Goal: Task Accomplishment & Management: Complete application form

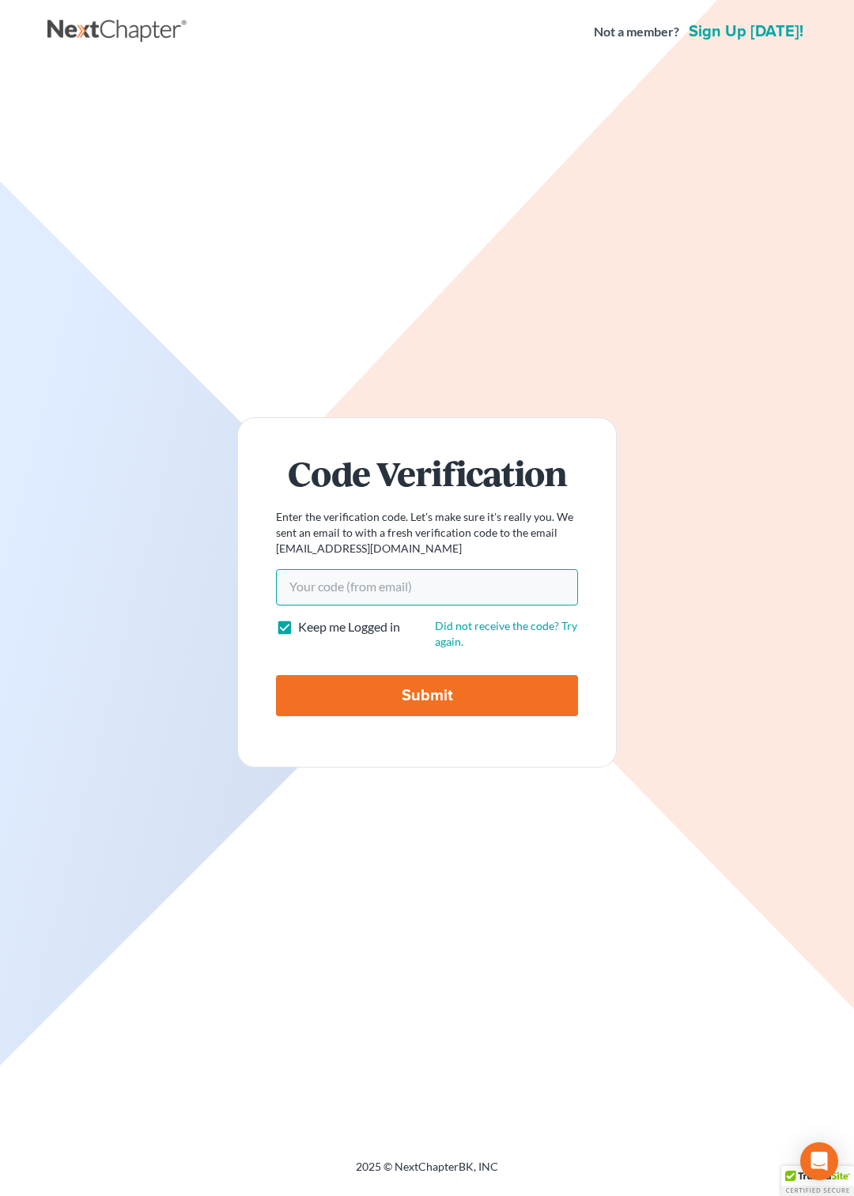
click at [351, 578] on input "Your code(from email)" at bounding box center [427, 587] width 302 height 36
paste input "d0394c"
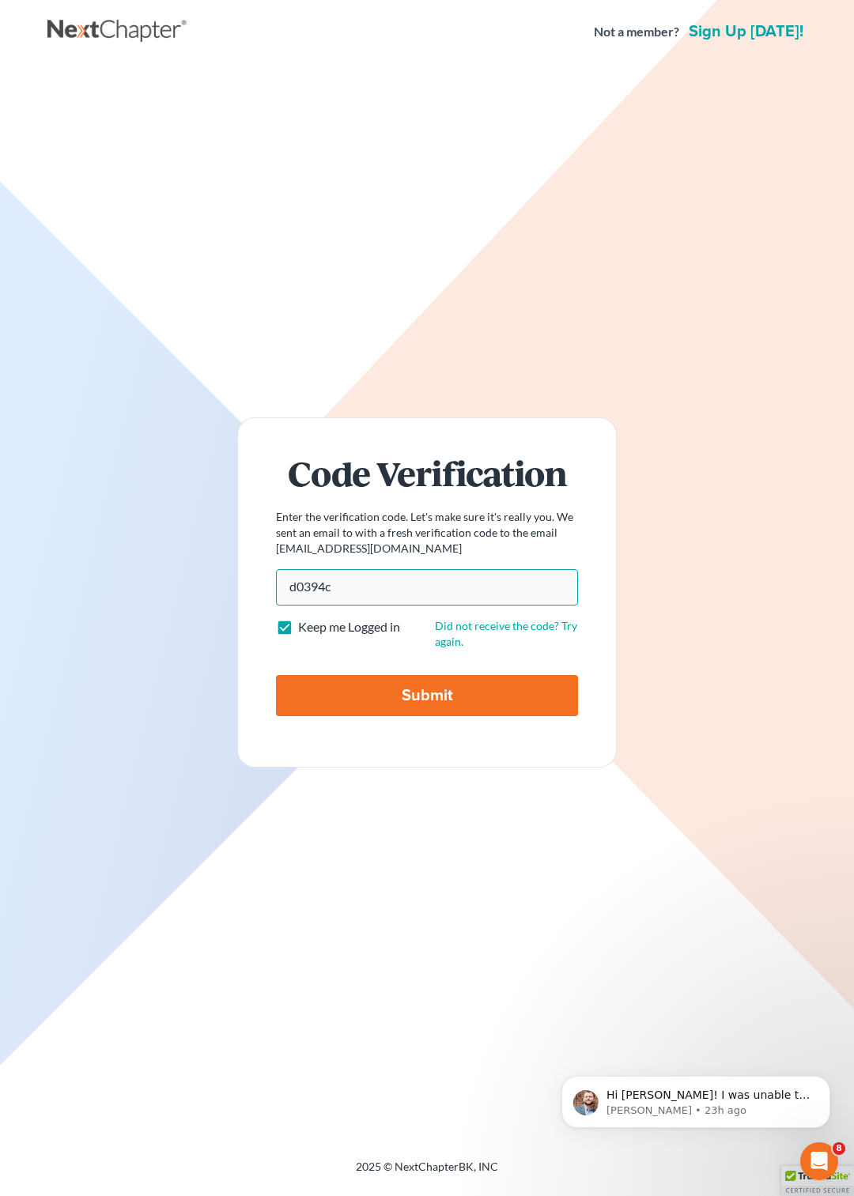
type input "d0394c"
click at [381, 688] on input "Submit" at bounding box center [427, 695] width 302 height 41
type input "Thinking..."
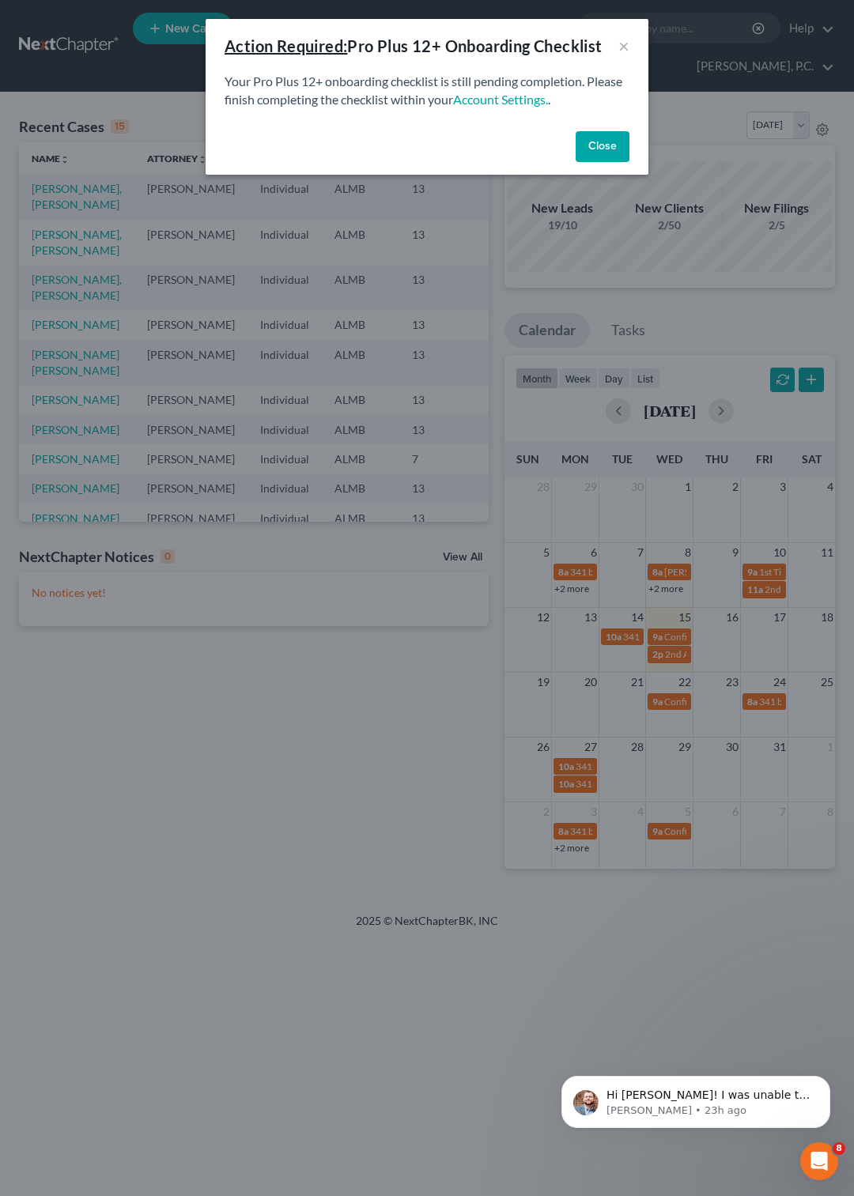
click at [621, 141] on button "Close" at bounding box center [602, 147] width 54 height 32
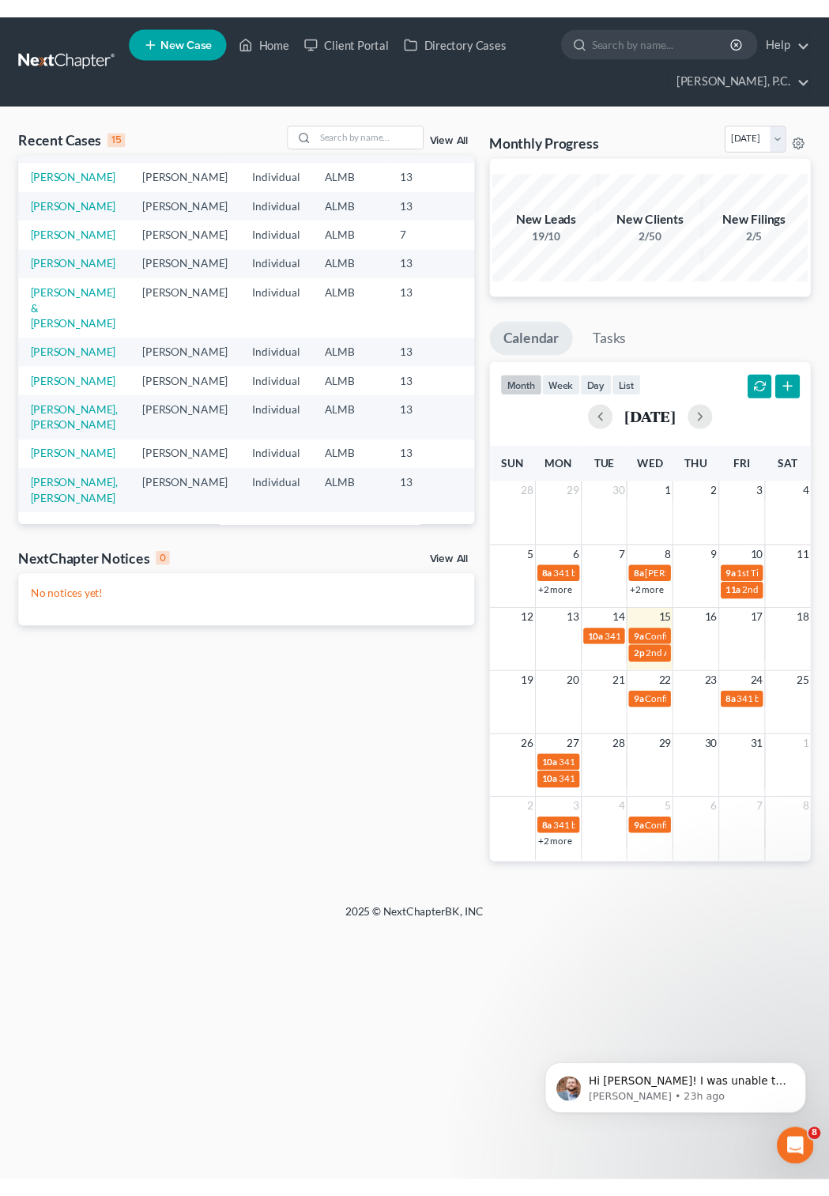
scroll to position [319, 0]
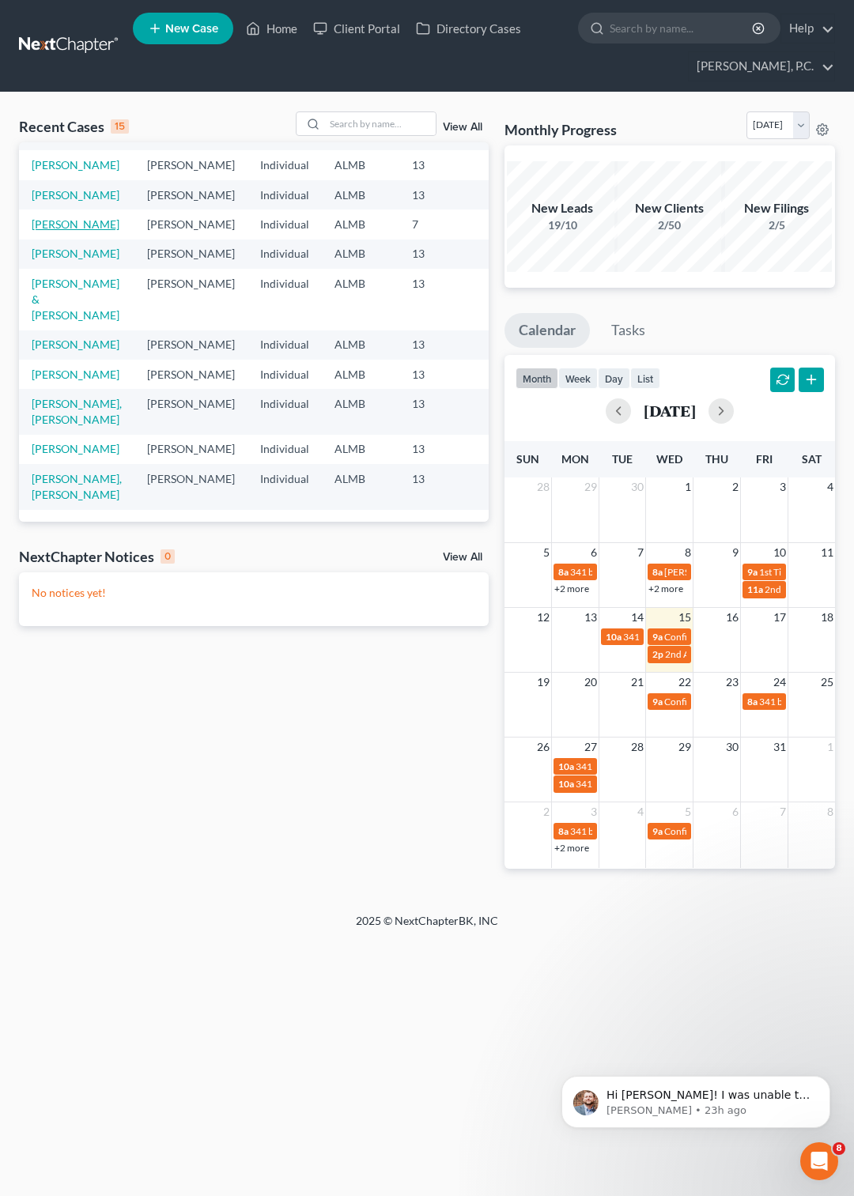
click at [52, 231] on link "Evans, Nancy" at bounding box center [76, 223] width 88 height 13
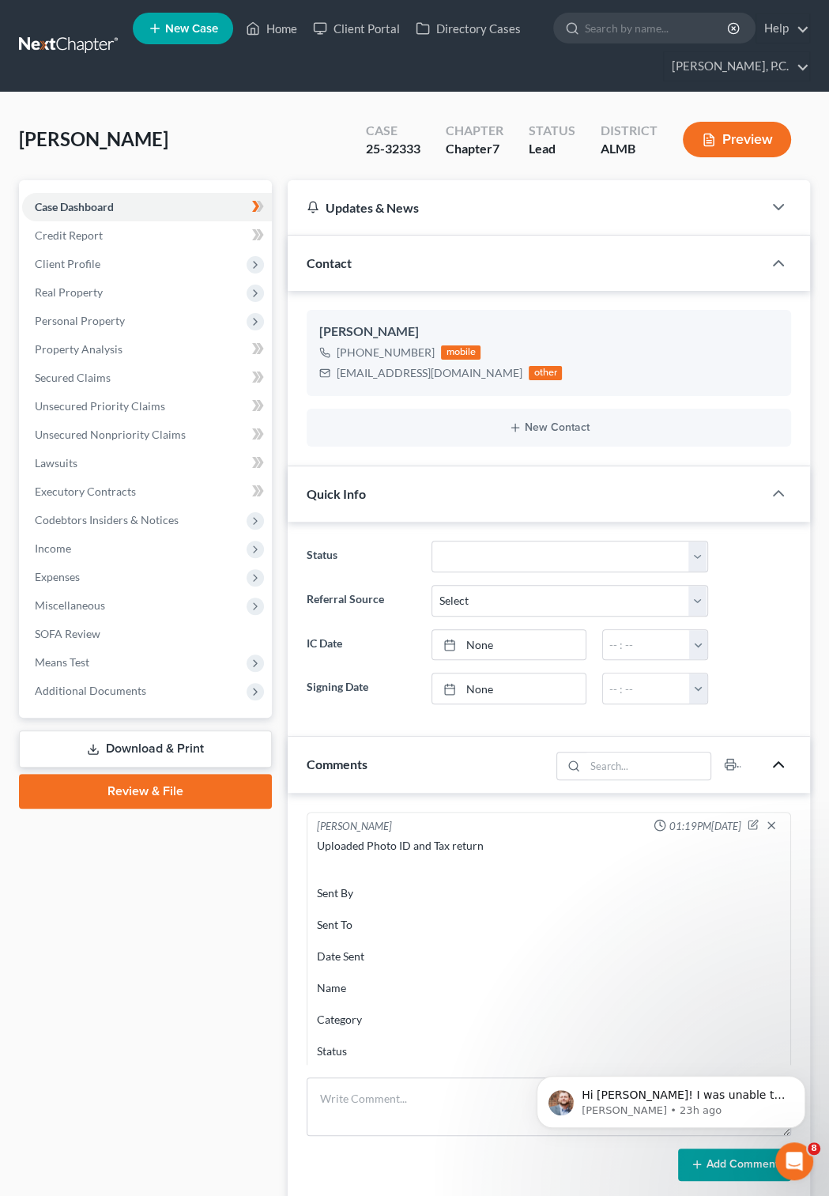
click at [782, 767] on polyline "button" at bounding box center [778, 764] width 9 height 5
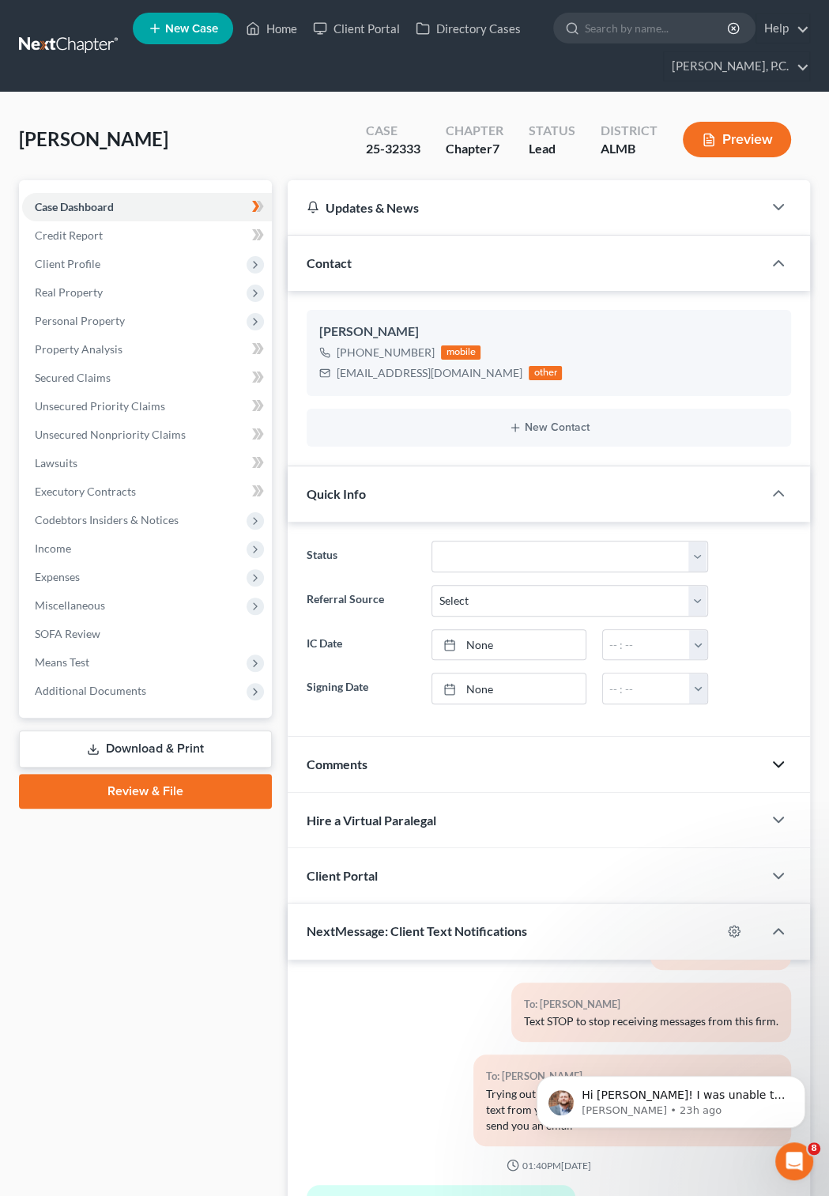
click at [54, 40] on link at bounding box center [69, 46] width 101 height 28
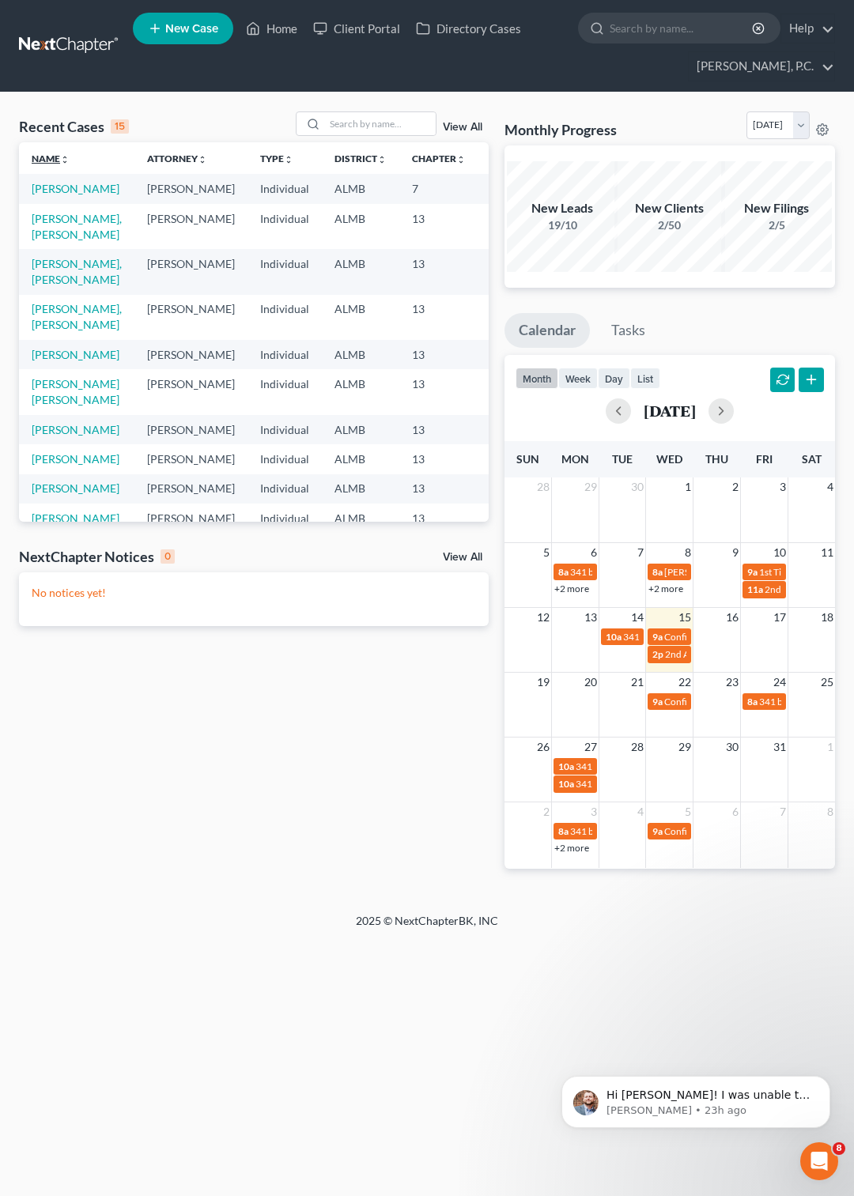
click at [48, 156] on link "Name unfold_more expand_more expand_less" at bounding box center [51, 159] width 38 height 12
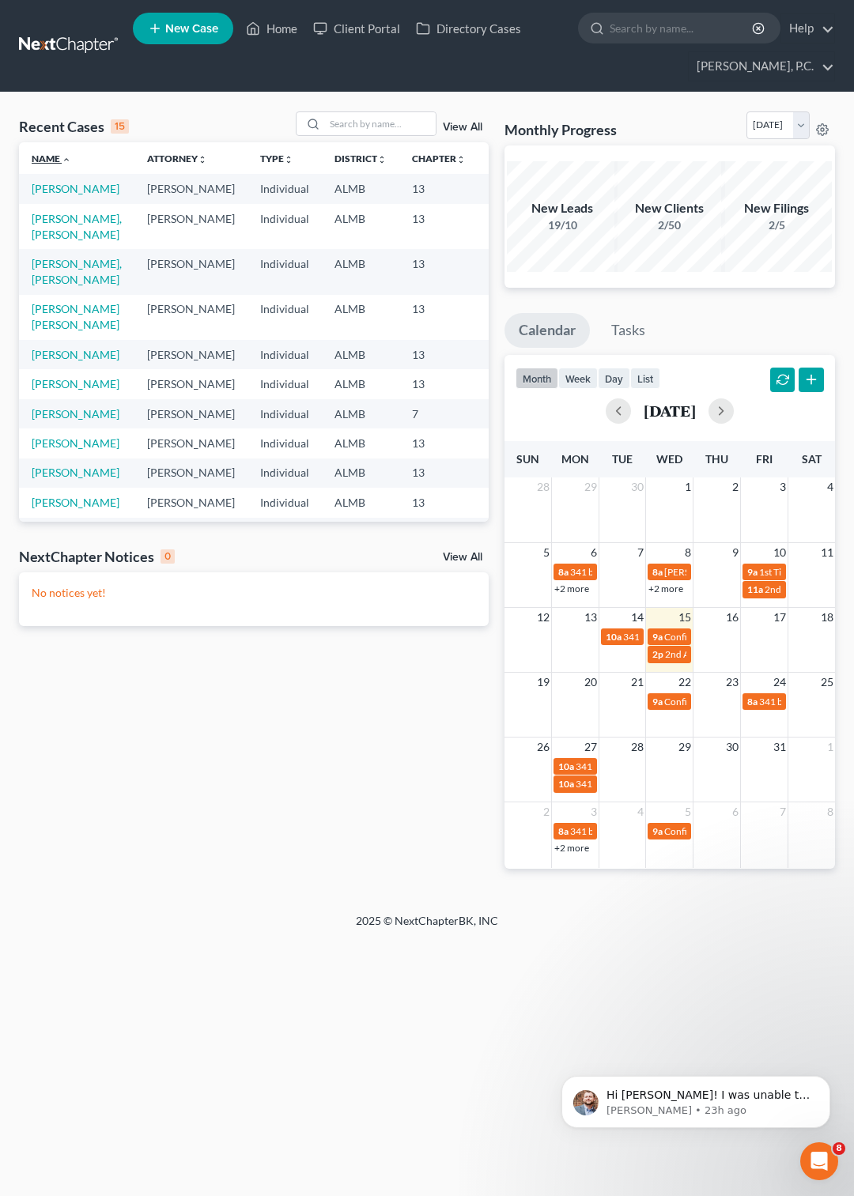
click at [48, 156] on link "Name unfold_more expand_more expand_less" at bounding box center [52, 159] width 40 height 12
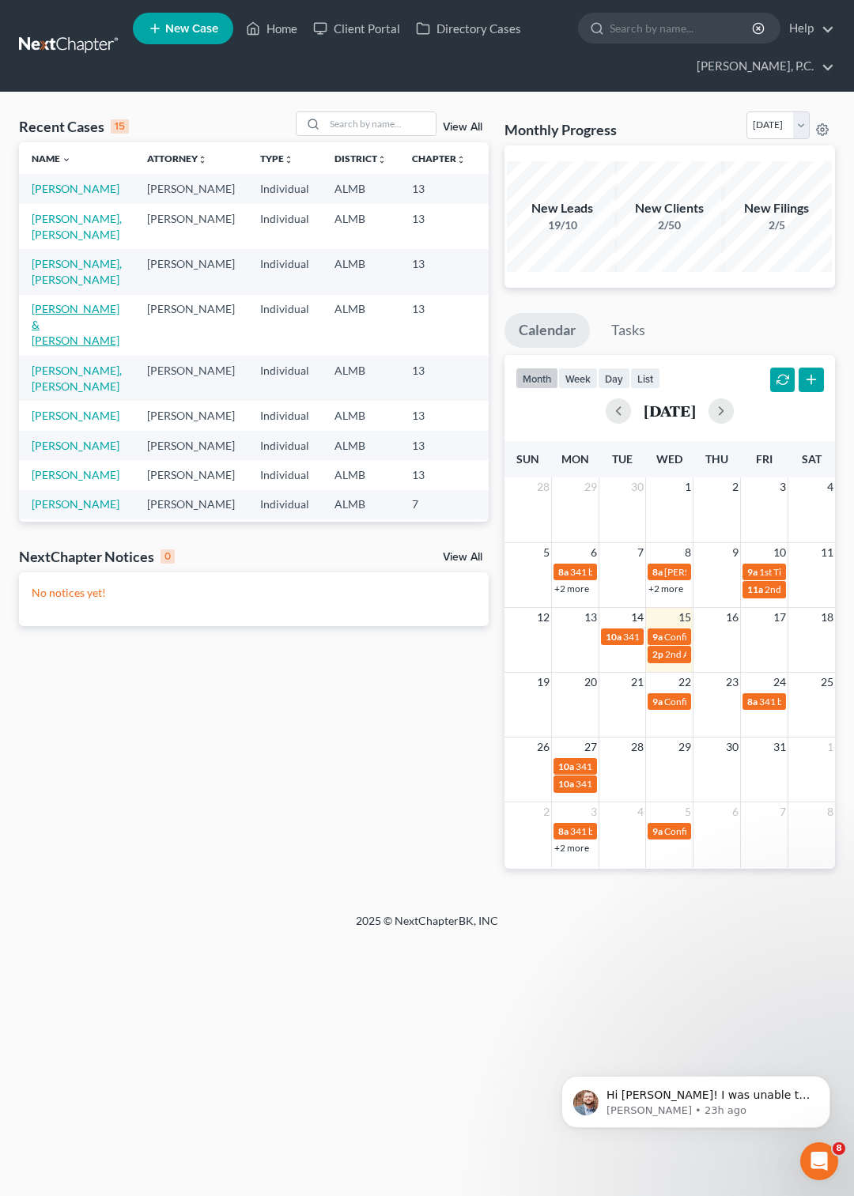
click at [51, 347] on link "Schultz, Duane & Debbie" at bounding box center [76, 324] width 88 height 45
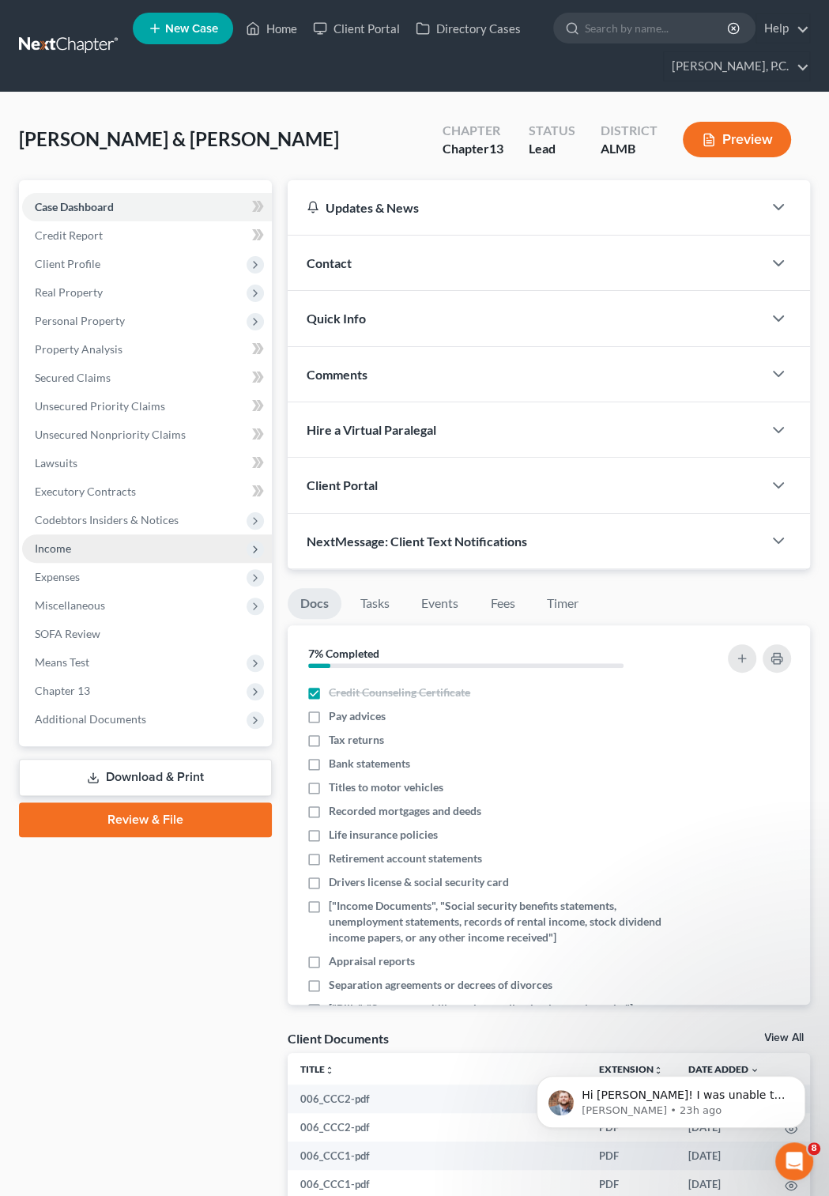
click at [71, 549] on span "Income" at bounding box center [147, 548] width 250 height 28
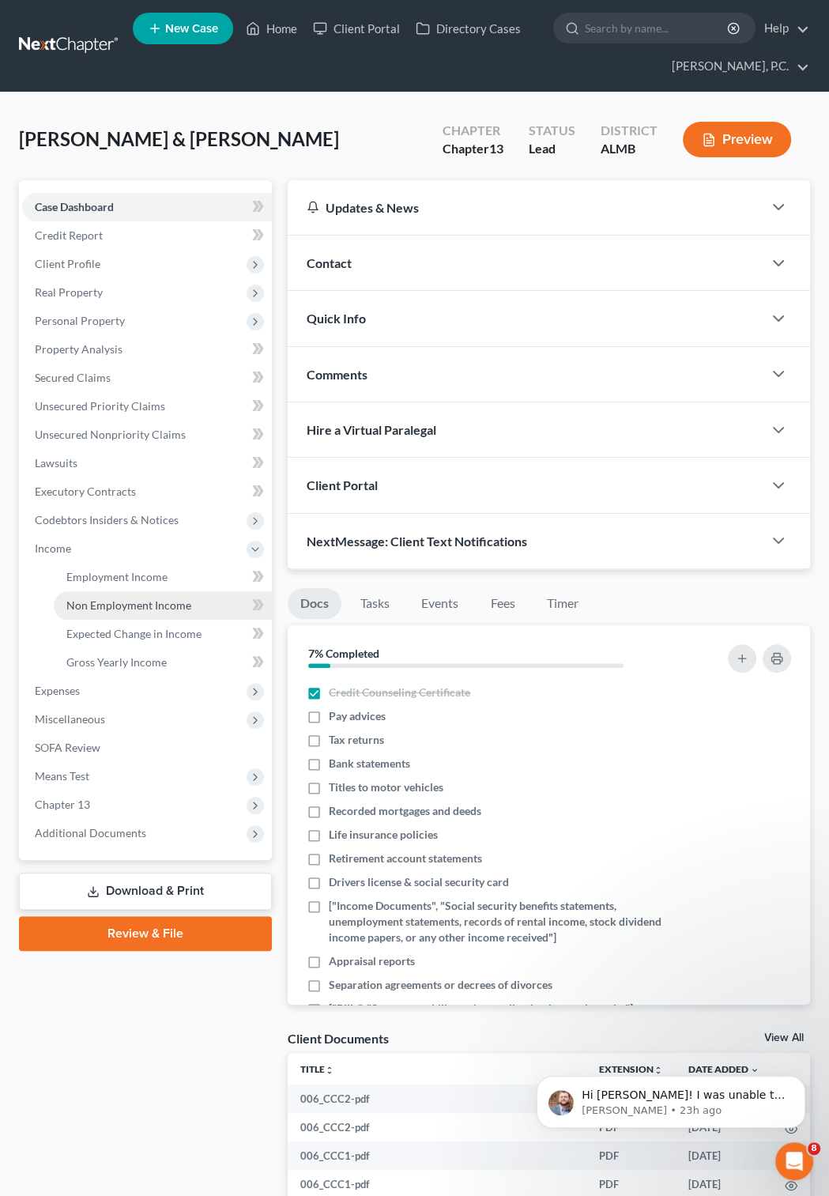
click at [138, 599] on span "Non Employment Income" at bounding box center [128, 604] width 125 height 13
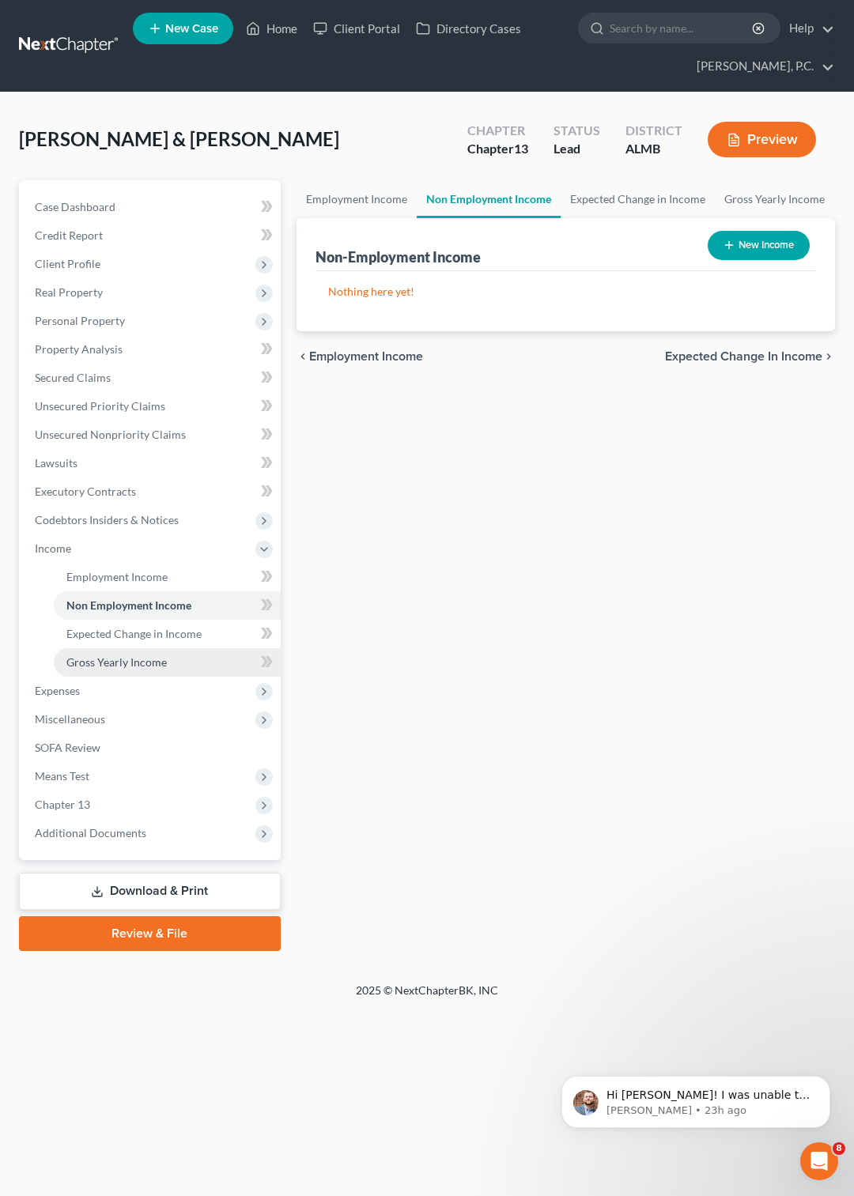
click at [120, 658] on span "Gross Yearly Income" at bounding box center [116, 661] width 100 height 13
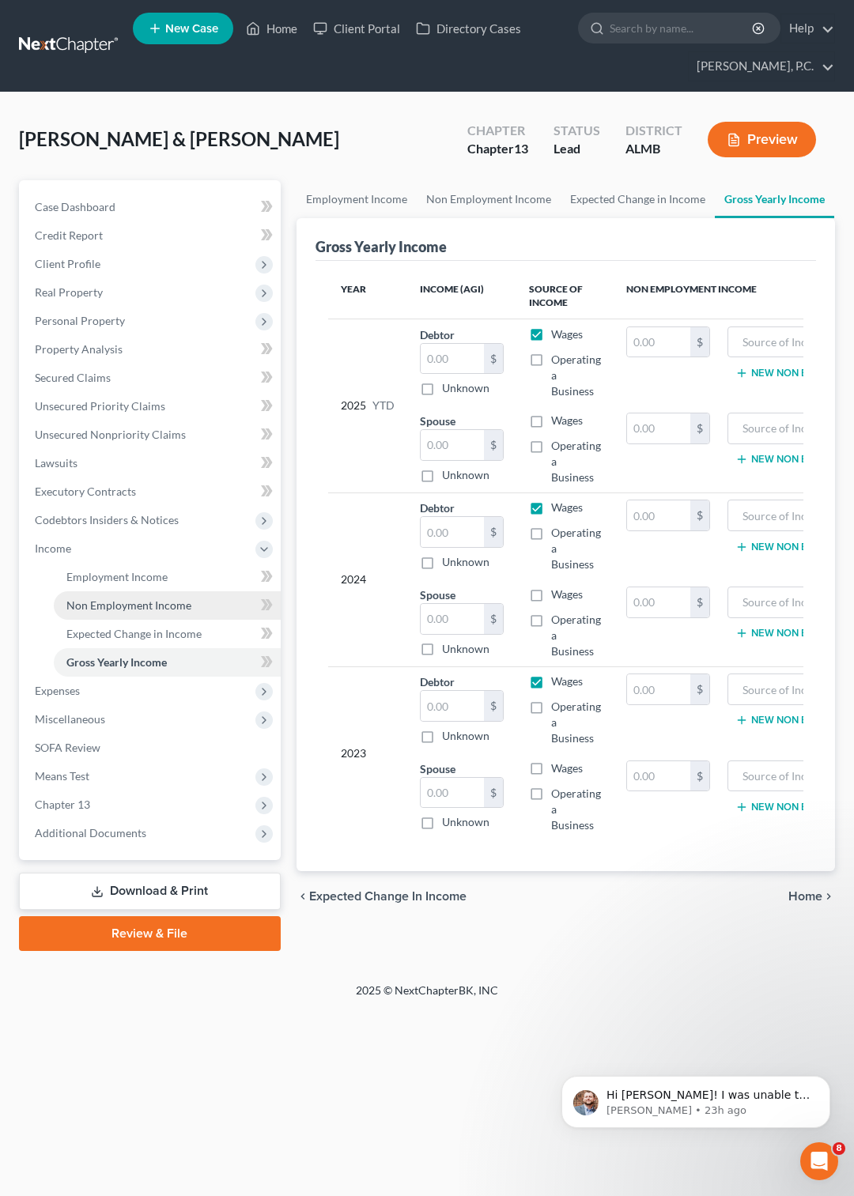
click at [141, 602] on span "Non Employment Income" at bounding box center [128, 604] width 125 height 13
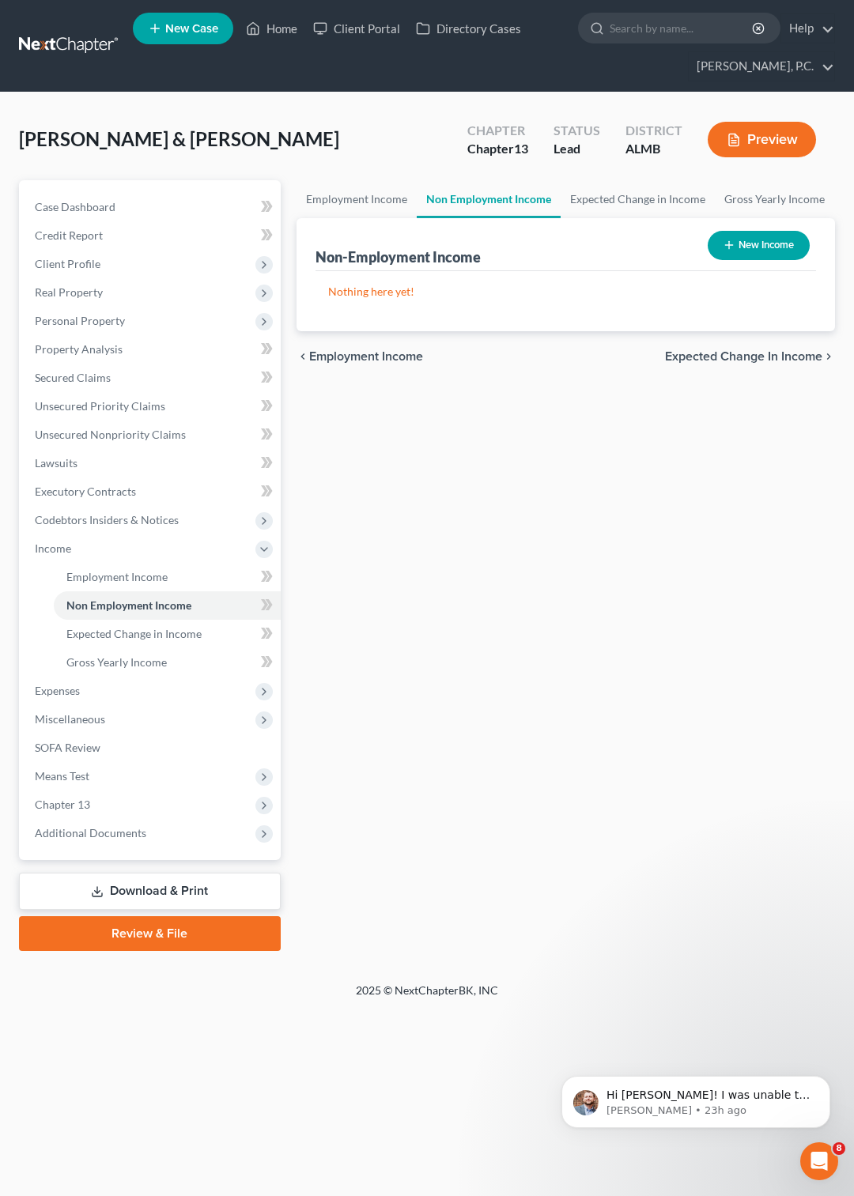
click at [753, 245] on button "New Income" at bounding box center [758, 245] width 102 height 29
select select "0"
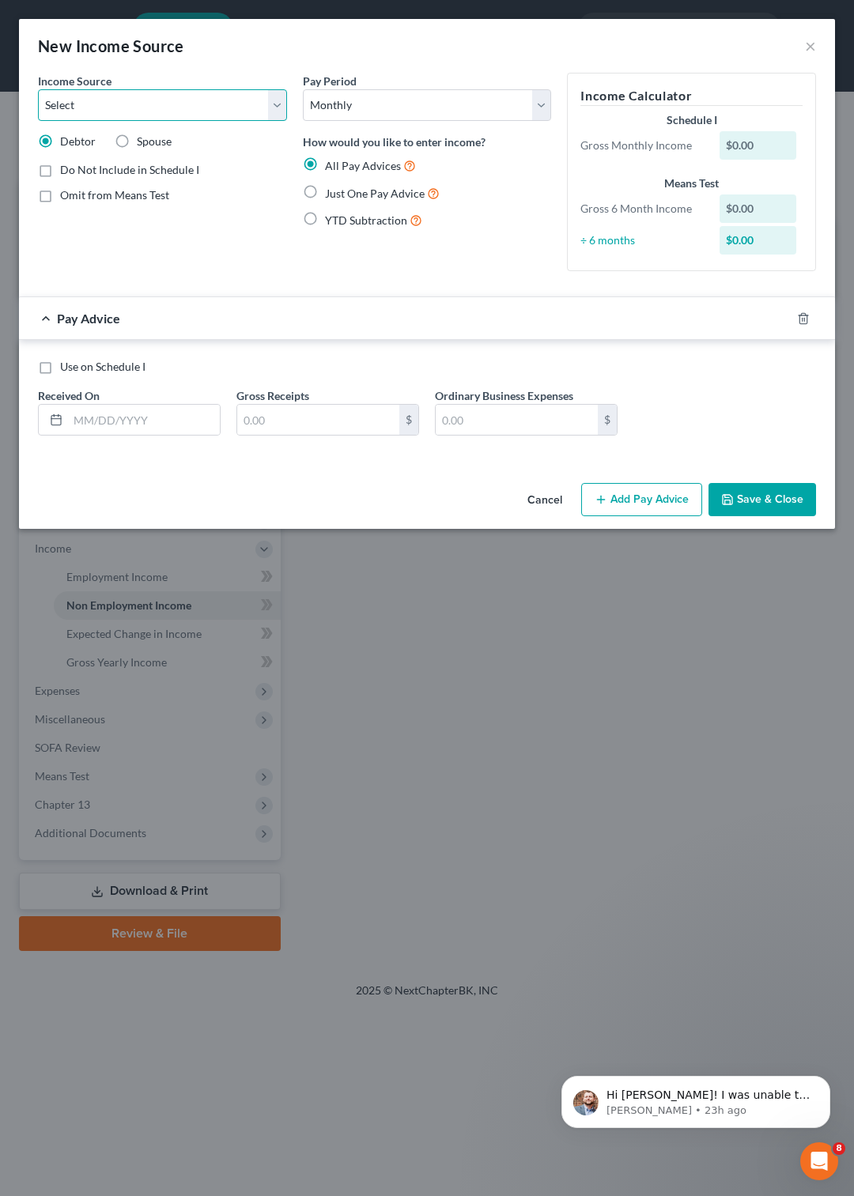
click at [38, 89] on select "Select Unemployment Disability (from employer) Pension Retirement Social Securi…" at bounding box center [162, 105] width 249 height 32
select select "4"
click option "Social Security / Social Security Disability" at bounding box center [0, 0] width 0 height 0
click at [776, 143] on div "$0.00" at bounding box center [757, 145] width 77 height 28
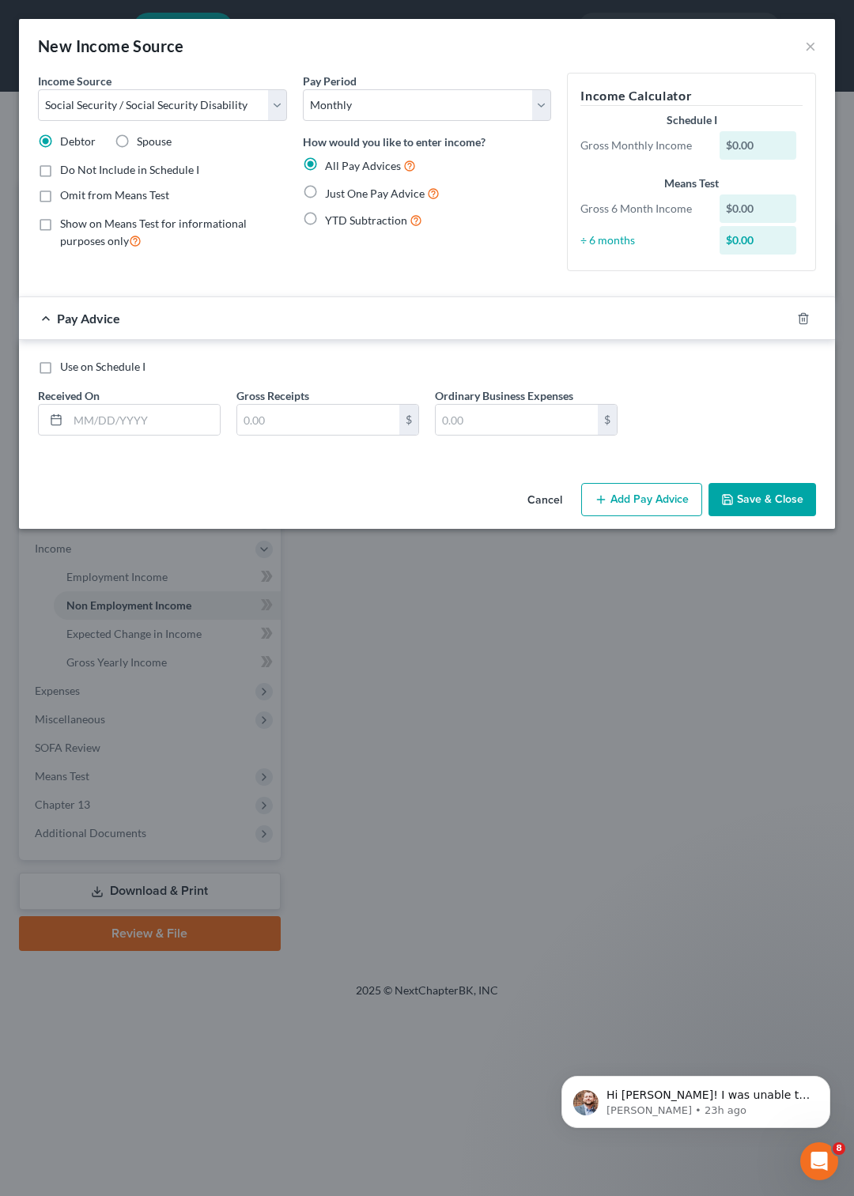
click at [325, 188] on label "Just One Pay Advice" at bounding box center [382, 193] width 115 height 18
click at [331, 188] on input "Just One Pay Advice" at bounding box center [336, 189] width 10 height 10
radio input "true"
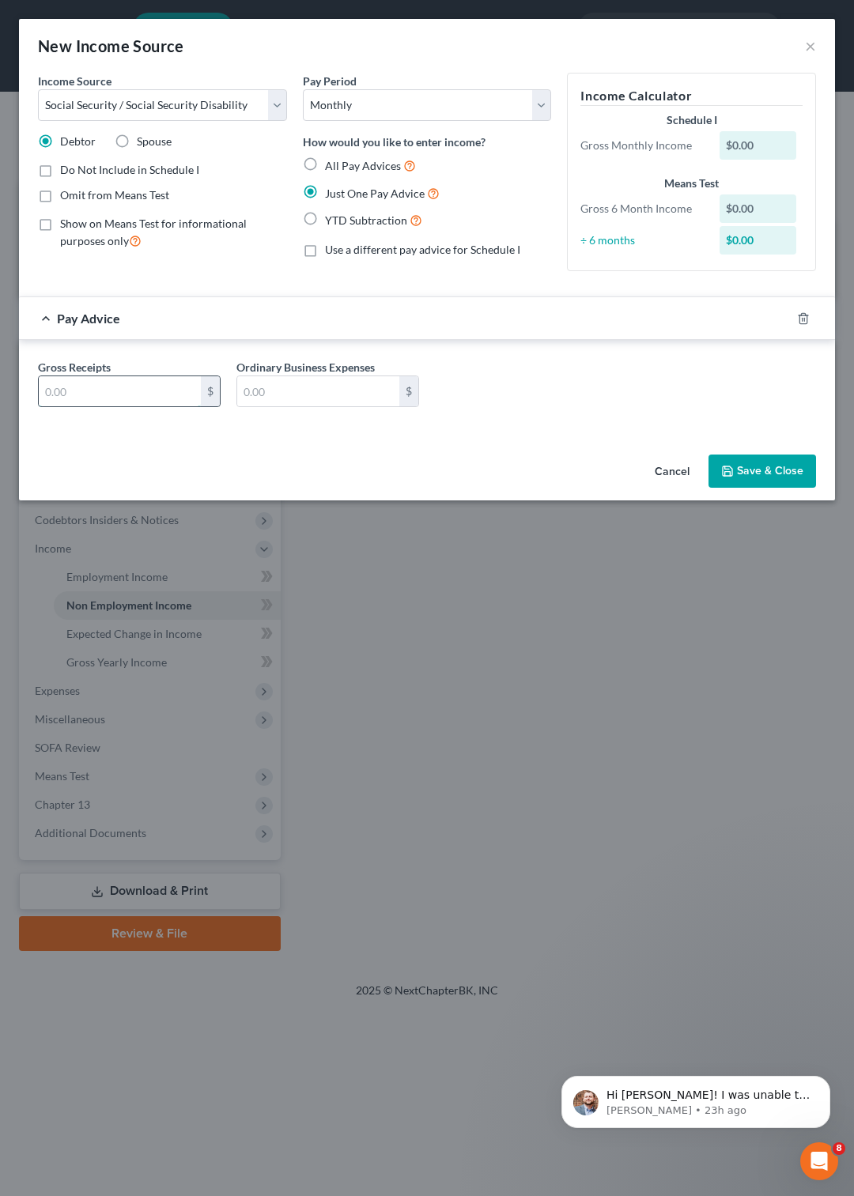
click at [117, 390] on input "text" at bounding box center [120, 391] width 162 height 30
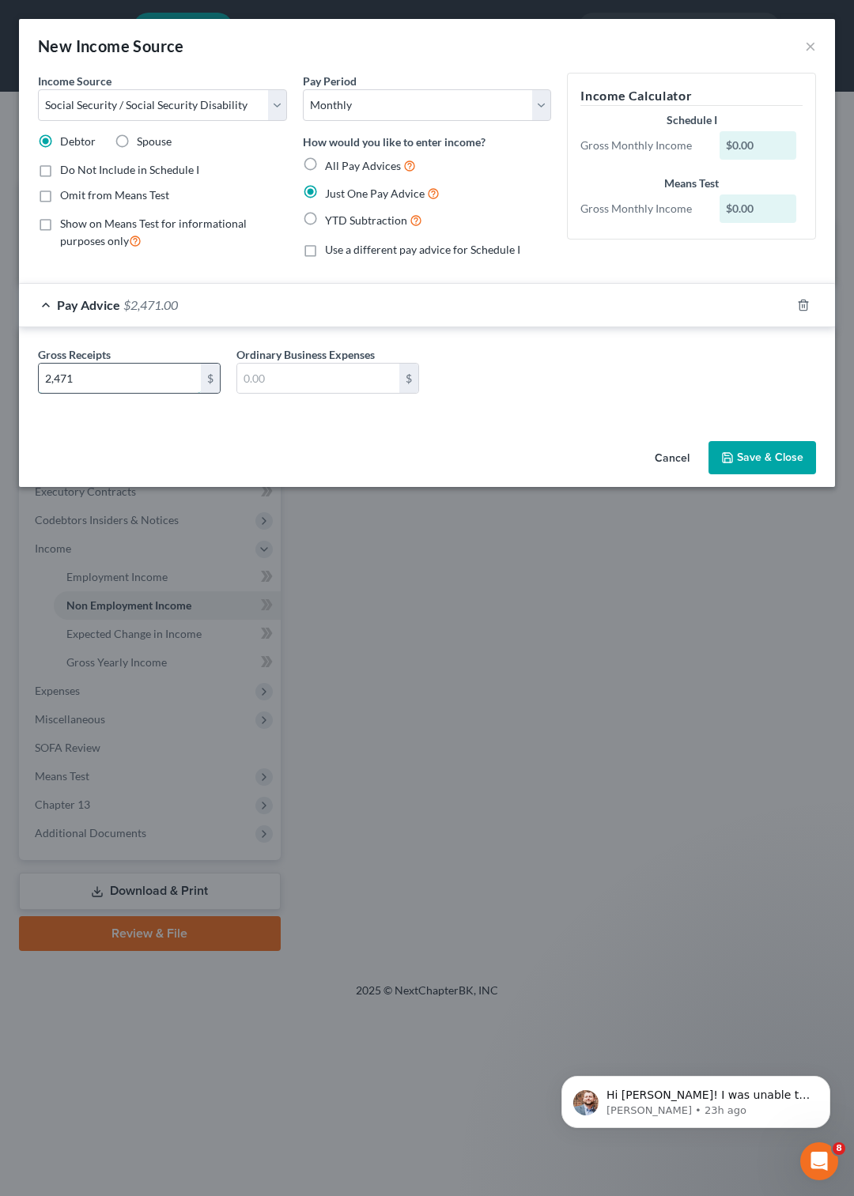
type input "2,471"
click at [745, 456] on button "Save & Close" at bounding box center [761, 457] width 107 height 33
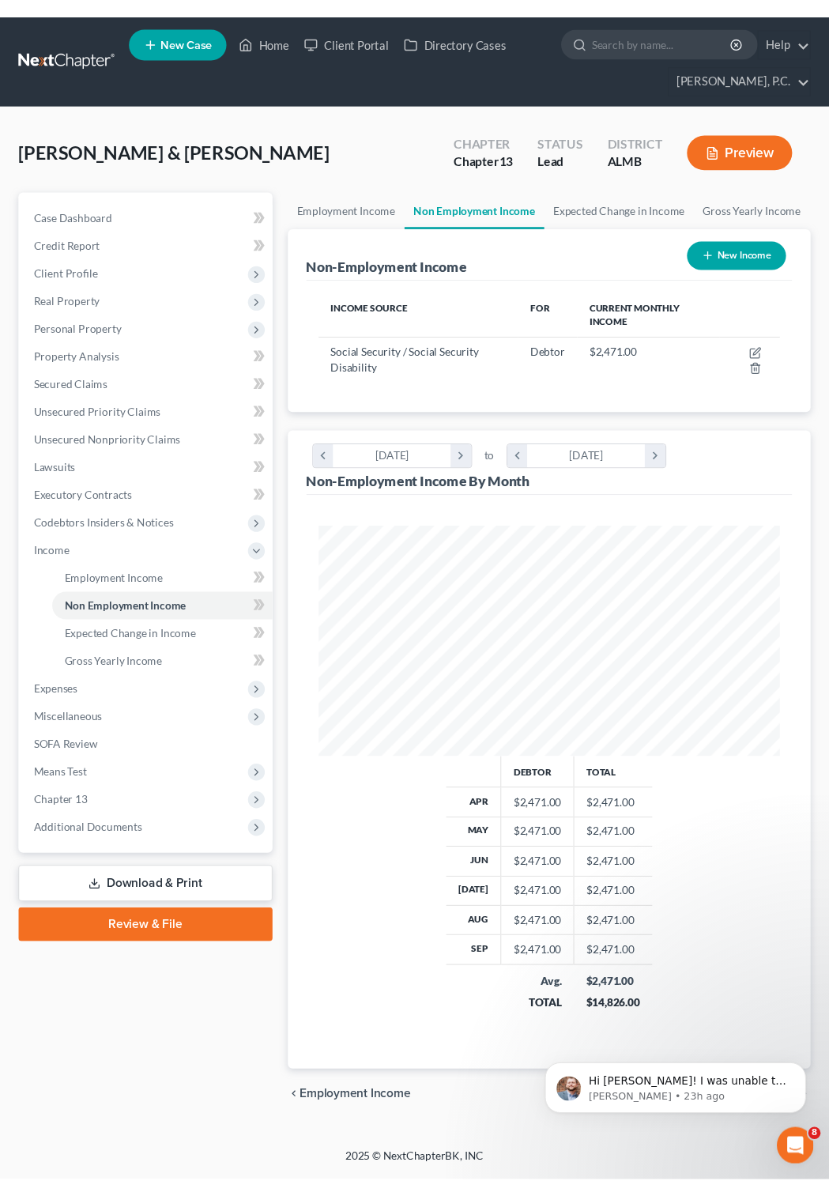
scroll to position [237, 507]
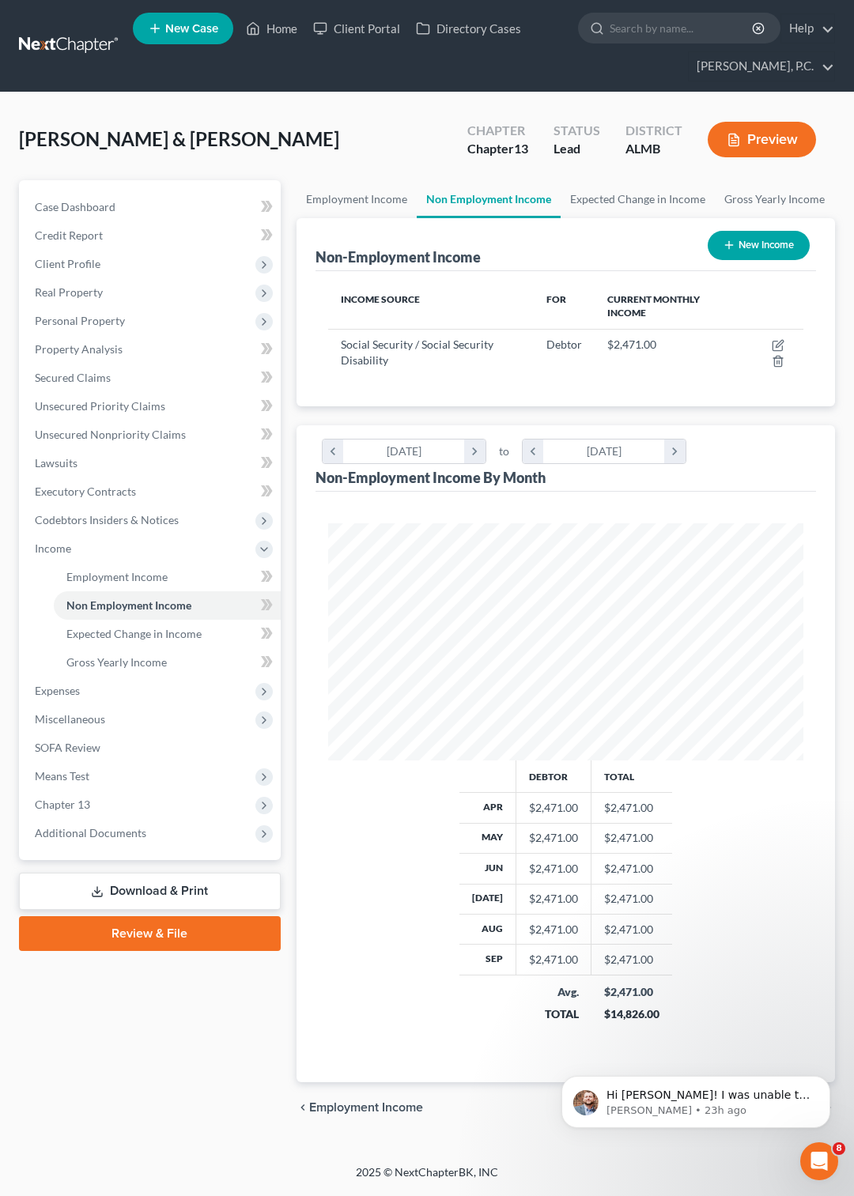
click at [757, 246] on button "New Income" at bounding box center [758, 245] width 102 height 29
select select "0"
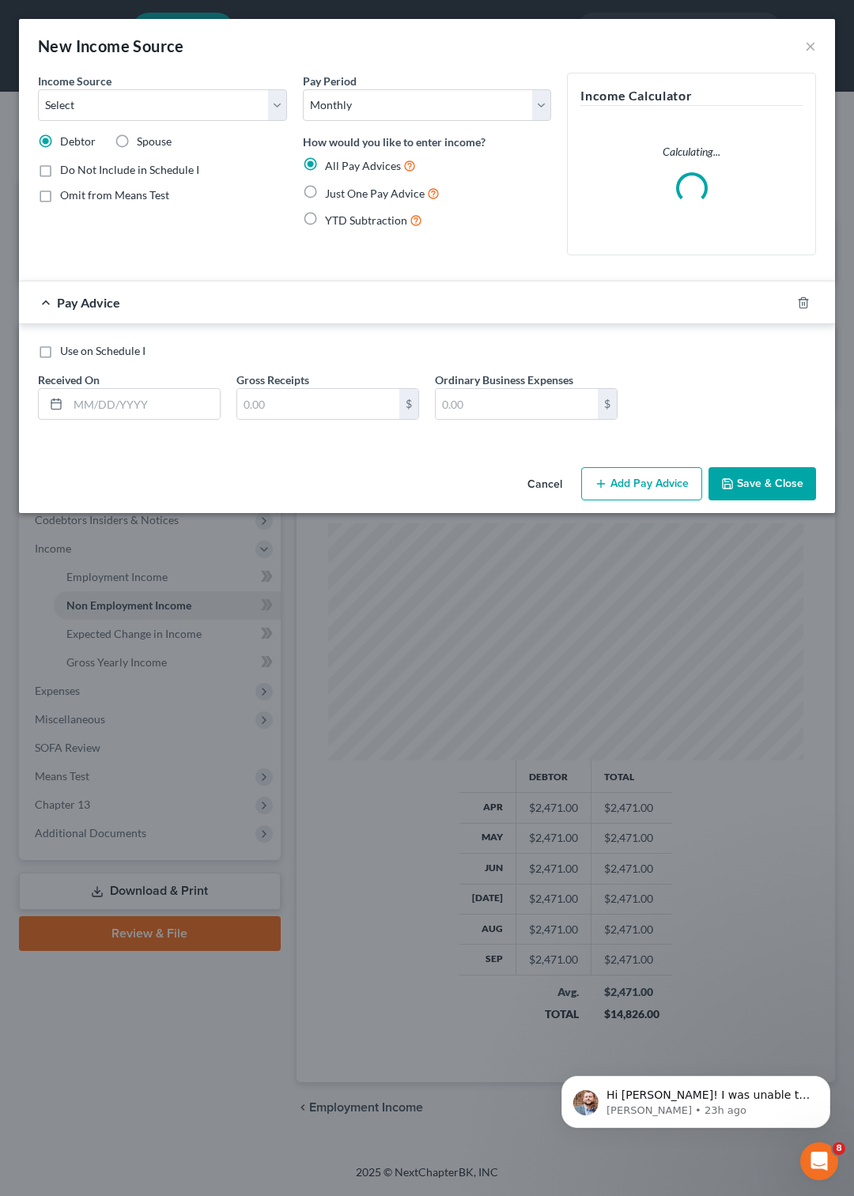
click at [137, 144] on label "Spouse" at bounding box center [154, 142] width 35 height 16
click at [143, 144] on input "Spouse" at bounding box center [148, 139] width 10 height 10
radio input "true"
click at [38, 89] on select "Select Unemployment Disability (from employer) Pension Retirement Social Securi…" at bounding box center [162, 105] width 249 height 32
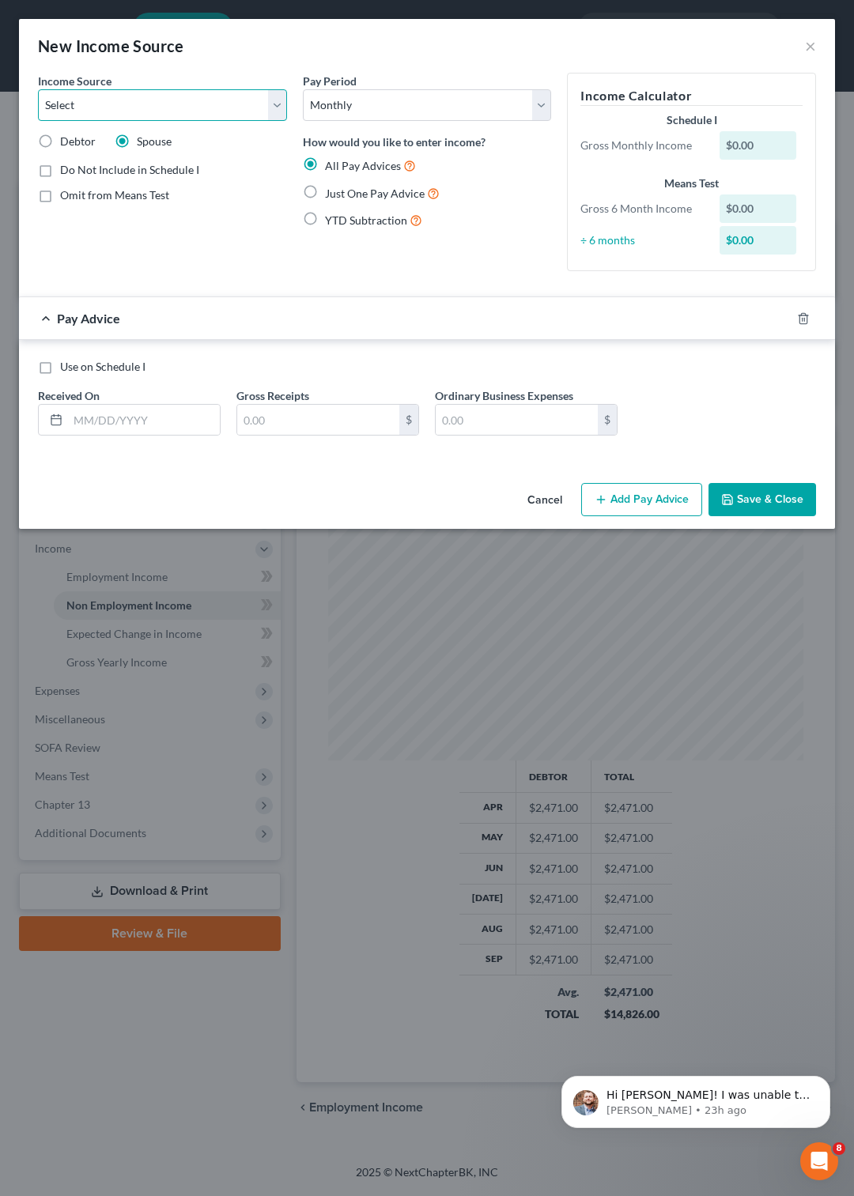
select select "4"
click option "Social Security / Social Security Disability" at bounding box center [0, 0] width 0 height 0
click at [325, 189] on label "Just One Pay Advice" at bounding box center [382, 193] width 115 height 18
click at [331, 189] on input "Just One Pay Advice" at bounding box center [336, 189] width 10 height 10
radio input "true"
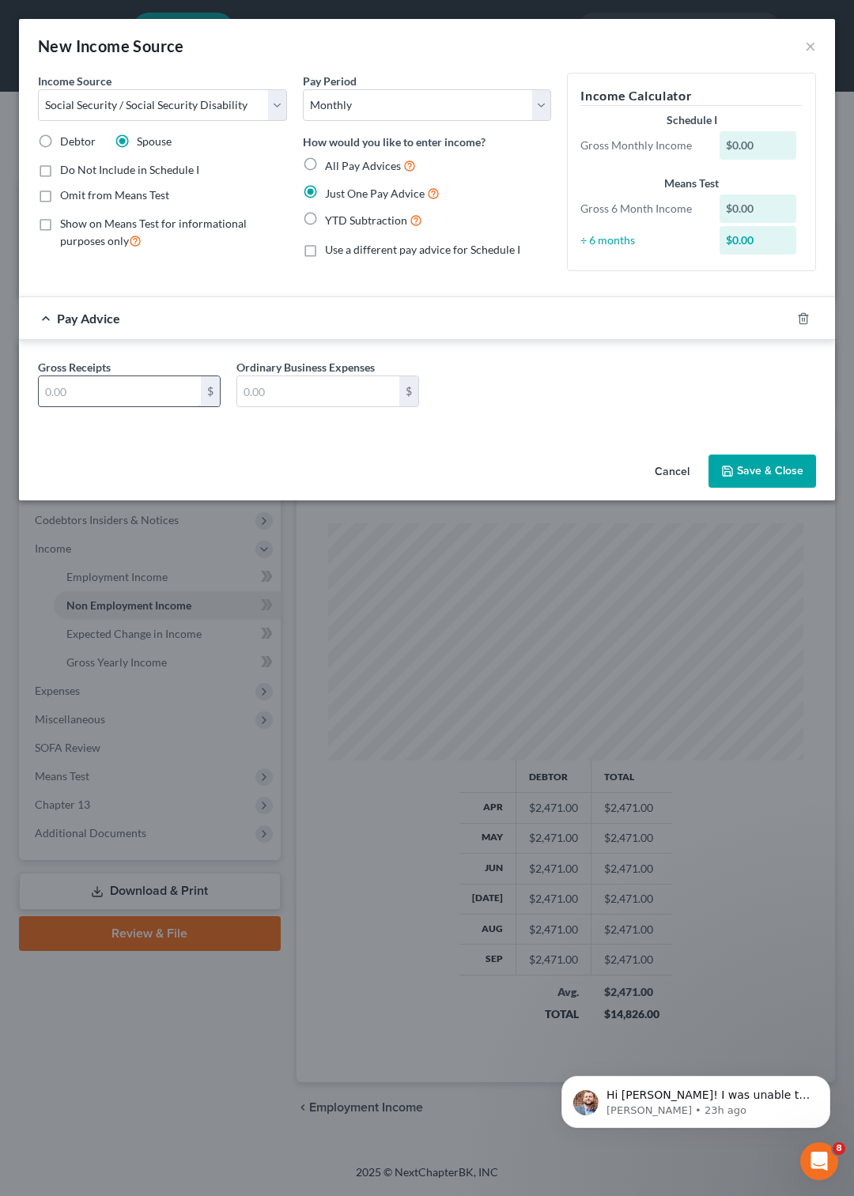
click at [157, 394] on input "text" at bounding box center [120, 391] width 162 height 30
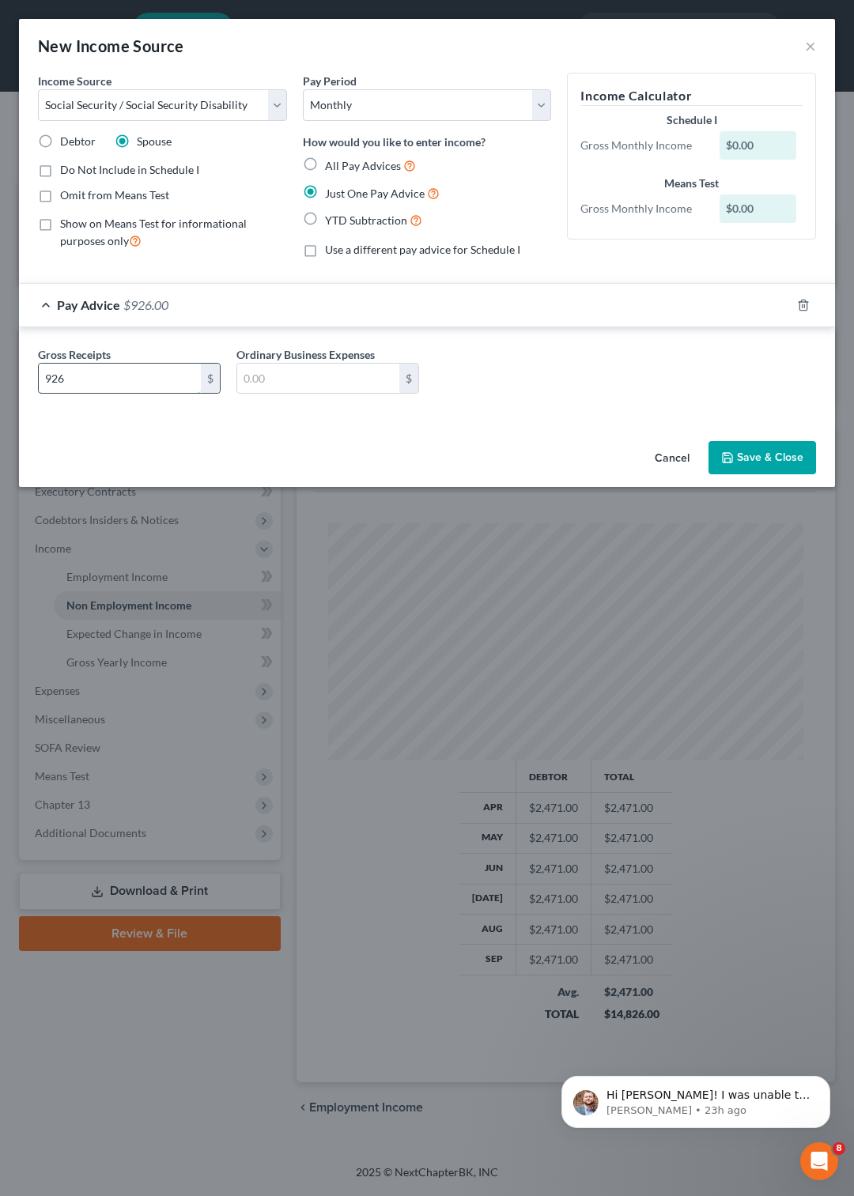
type input "926"
click at [745, 447] on button "Save & Close" at bounding box center [761, 457] width 107 height 33
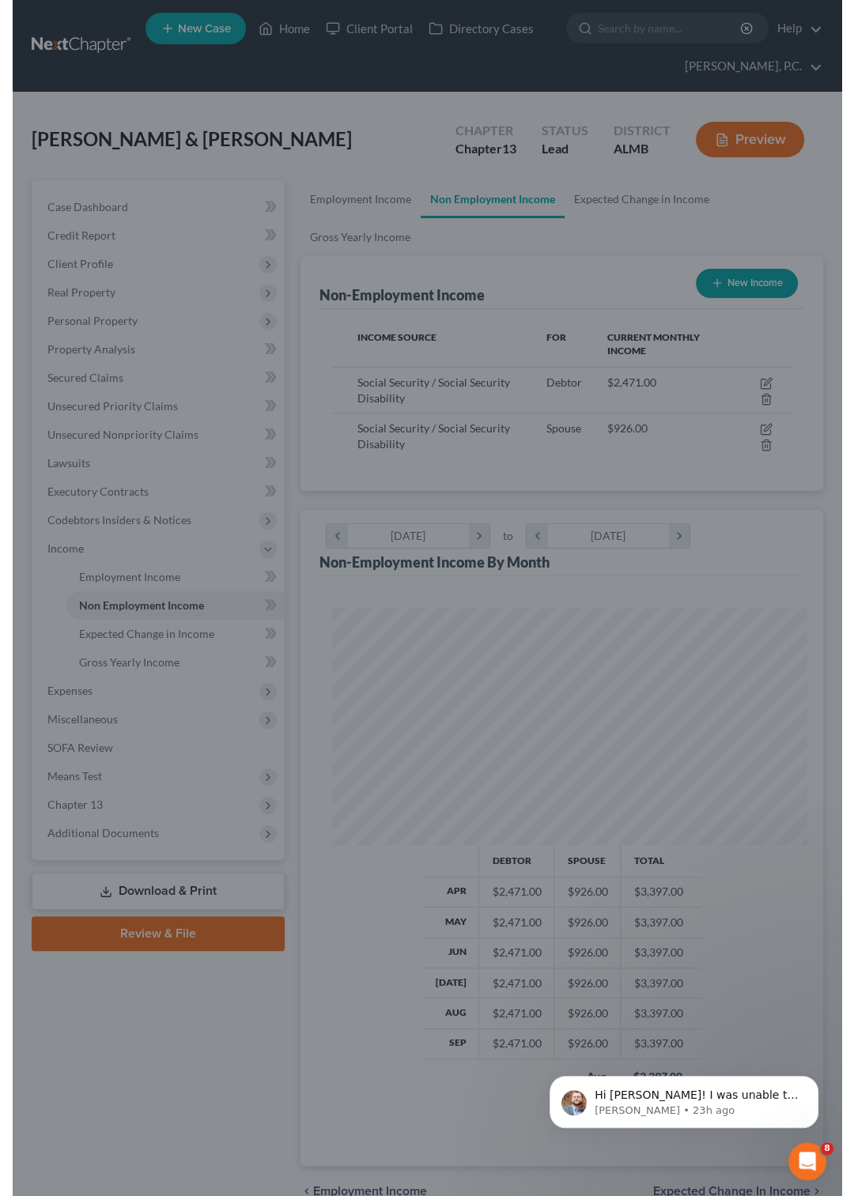
scroll to position [790157, 789896]
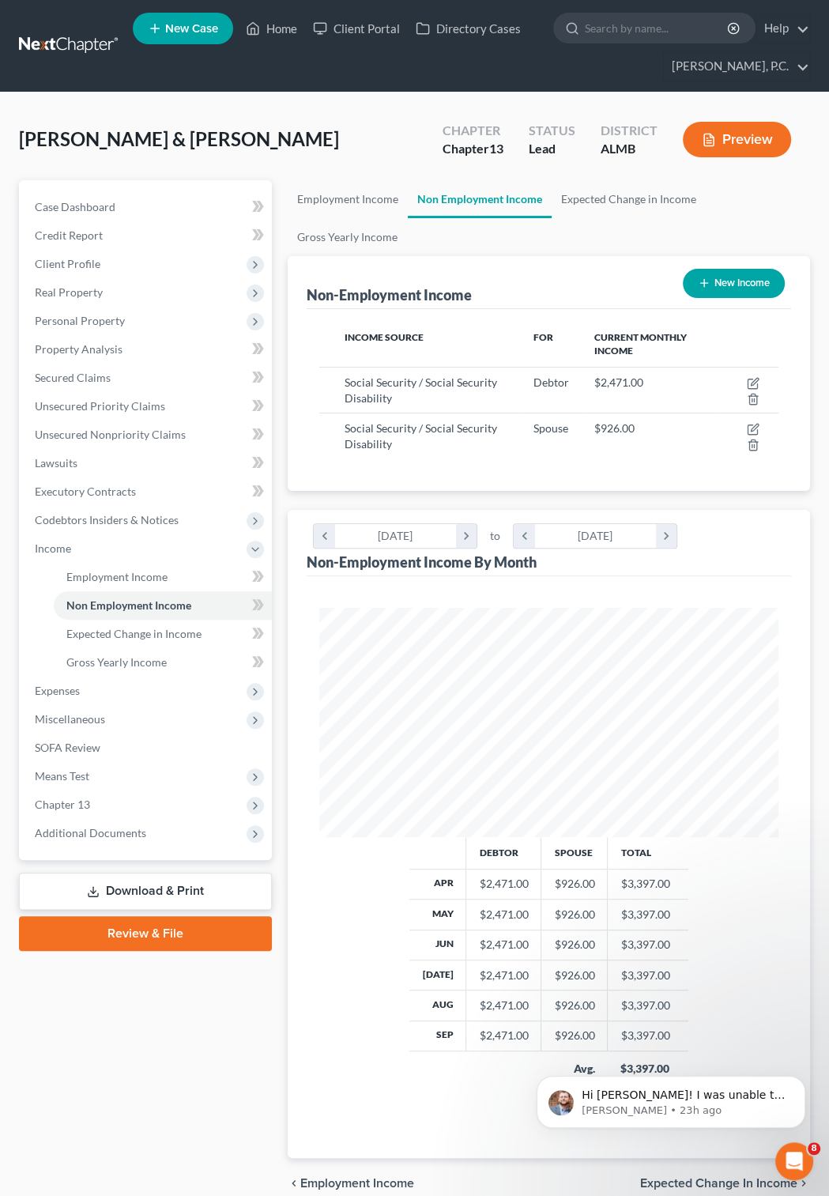
click at [737, 281] on button "New Income" at bounding box center [734, 283] width 102 height 29
select select "0"
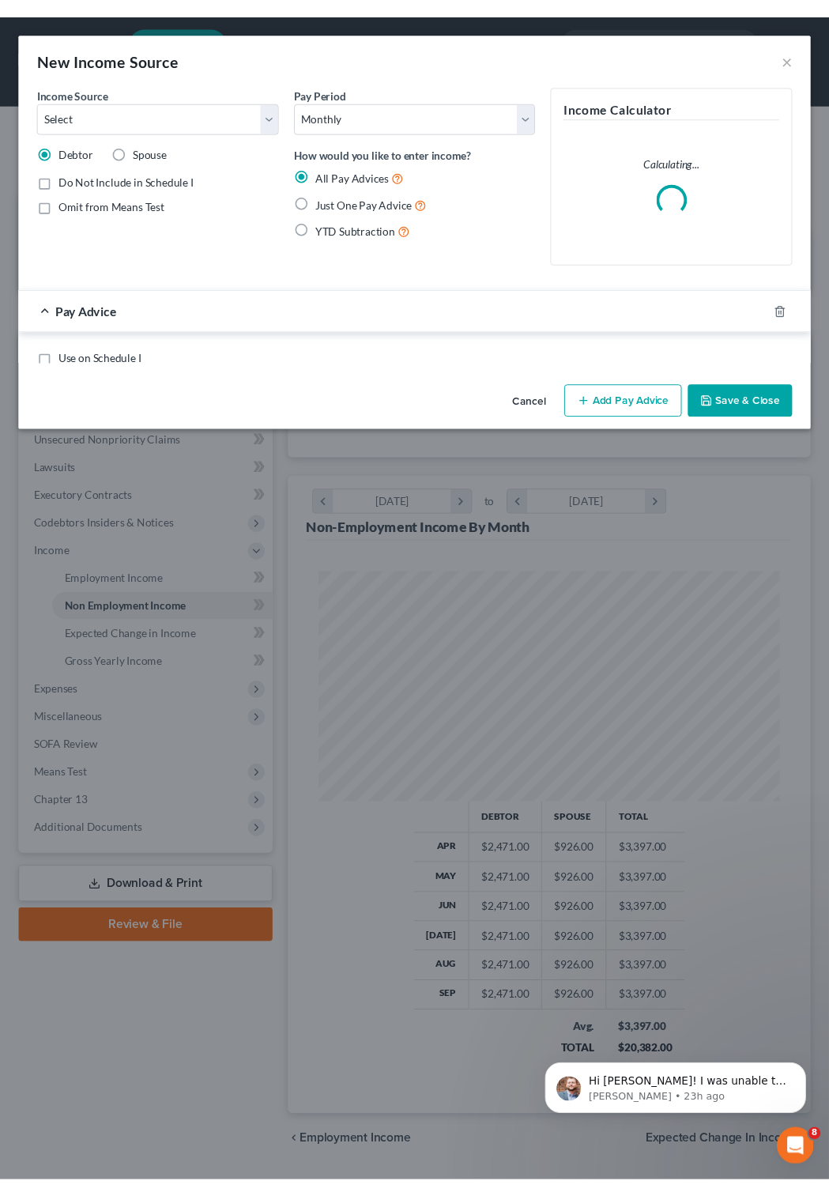
scroll to position [237, 507]
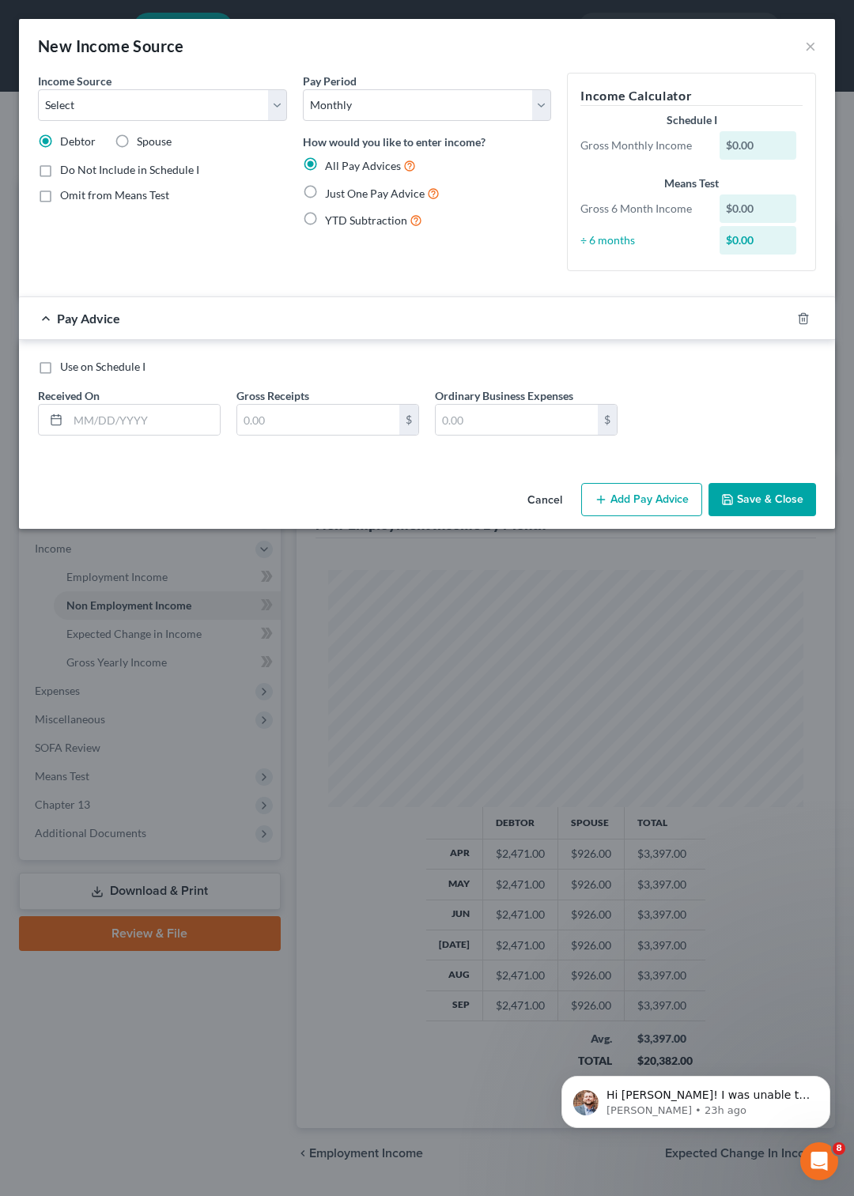
click at [325, 189] on label "Just One Pay Advice" at bounding box center [382, 193] width 115 height 18
click at [331, 189] on input "Just One Pay Advice" at bounding box center [336, 189] width 10 height 10
radio input "true"
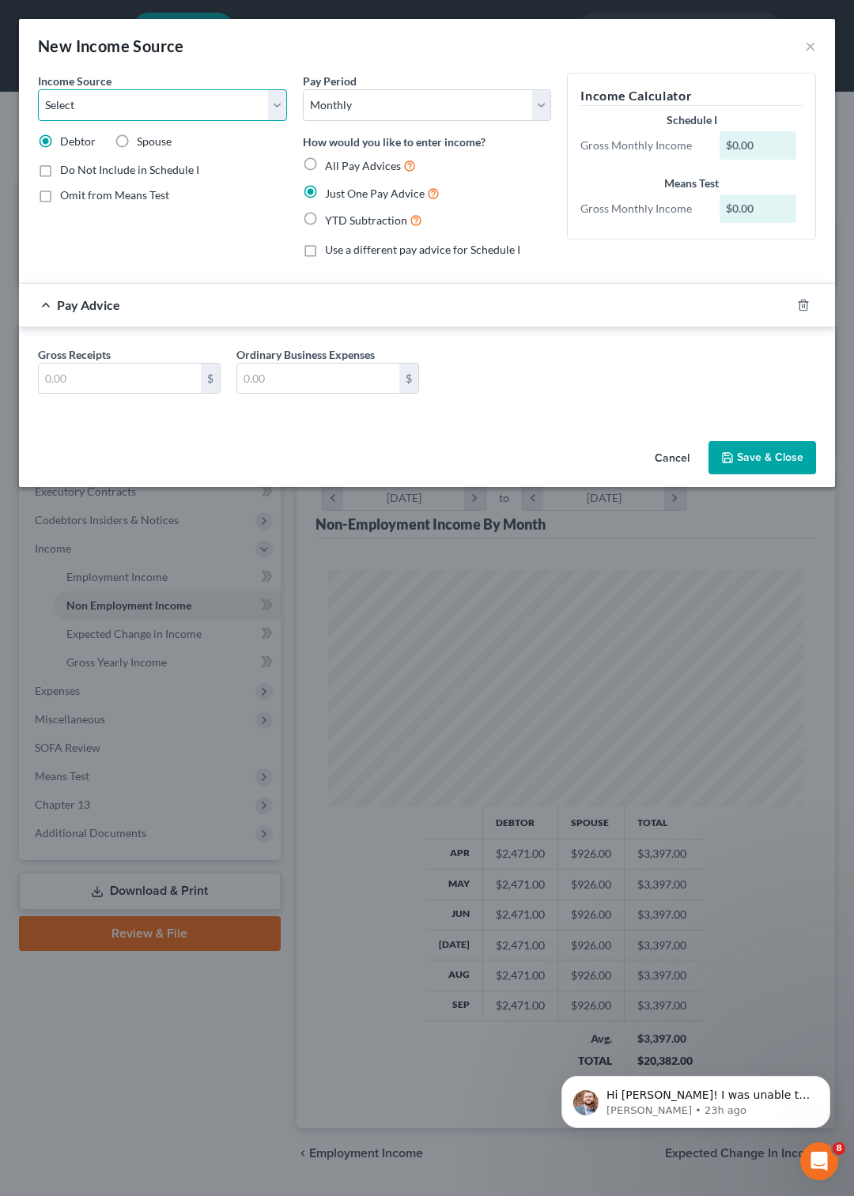
click at [38, 89] on select "Select Unemployment Disability (from employer) Pension Retirement Social Securi…" at bounding box center [162, 105] width 249 height 32
select select "2"
click option "Pension" at bounding box center [0, 0] width 0 height 0
click at [86, 380] on input "text" at bounding box center [120, 379] width 162 height 30
type input "121"
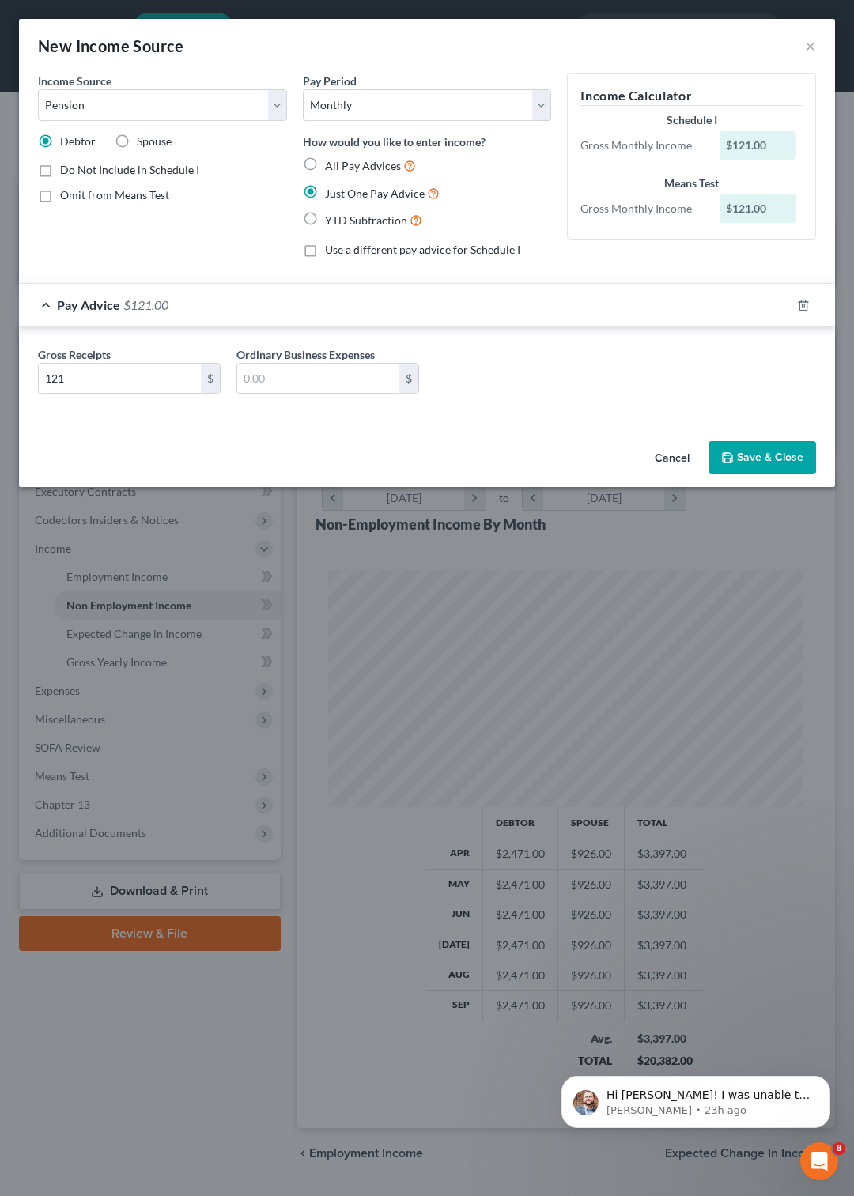
click at [748, 449] on button "Save & Close" at bounding box center [761, 457] width 107 height 33
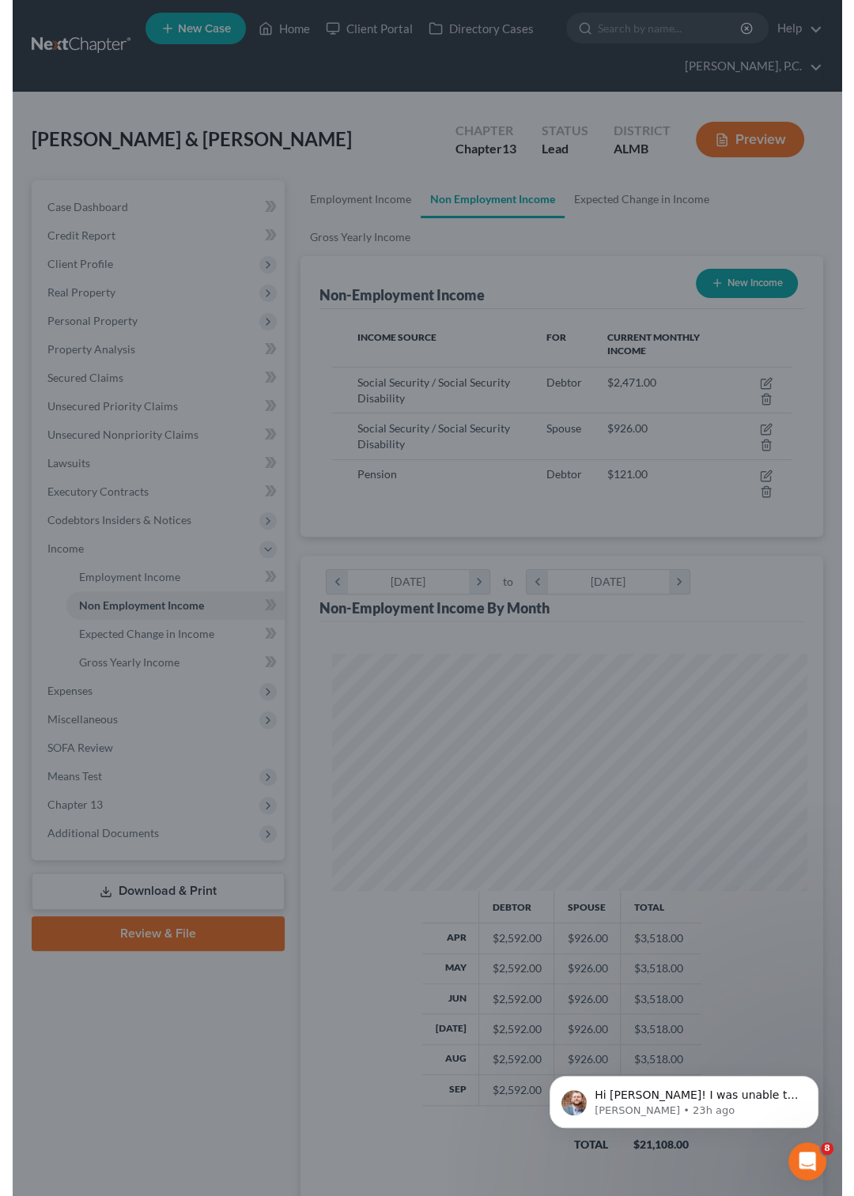
scroll to position [790157, 789896]
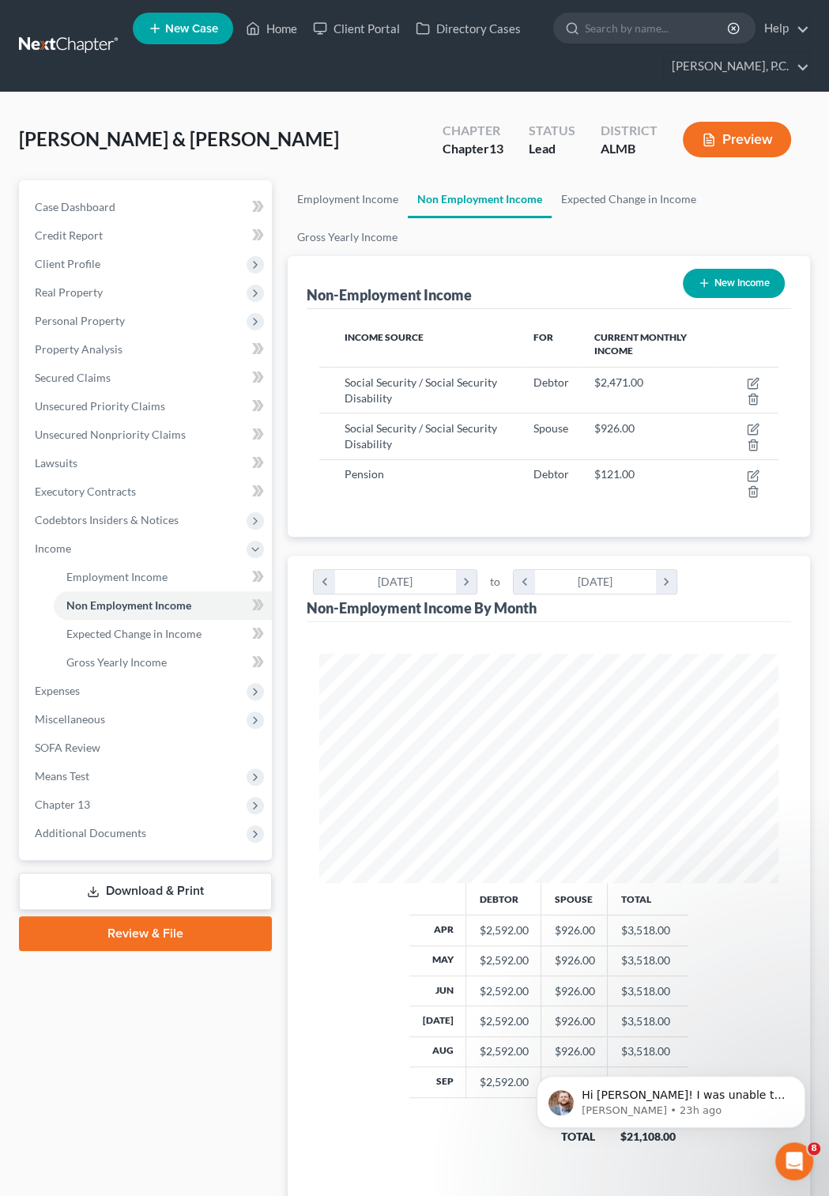
click at [722, 276] on button "New Income" at bounding box center [734, 283] width 102 height 29
select select "0"
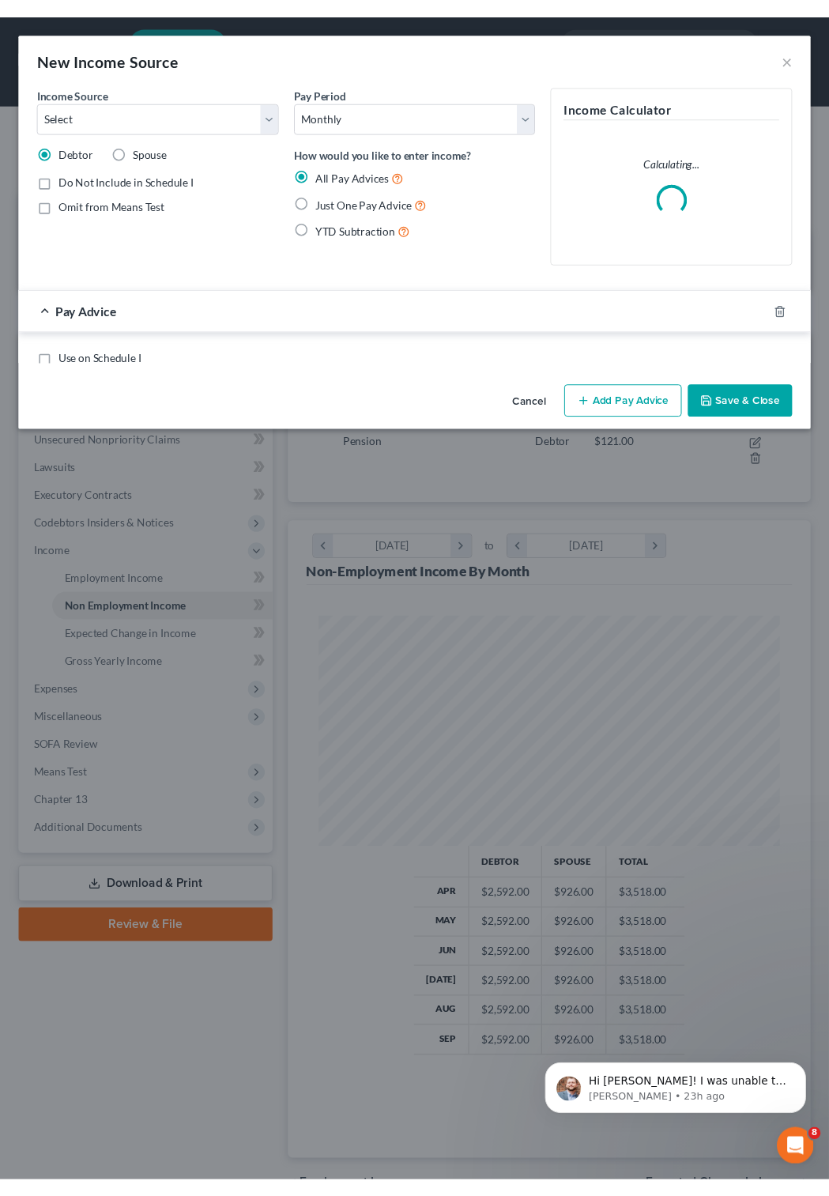
scroll to position [237, 507]
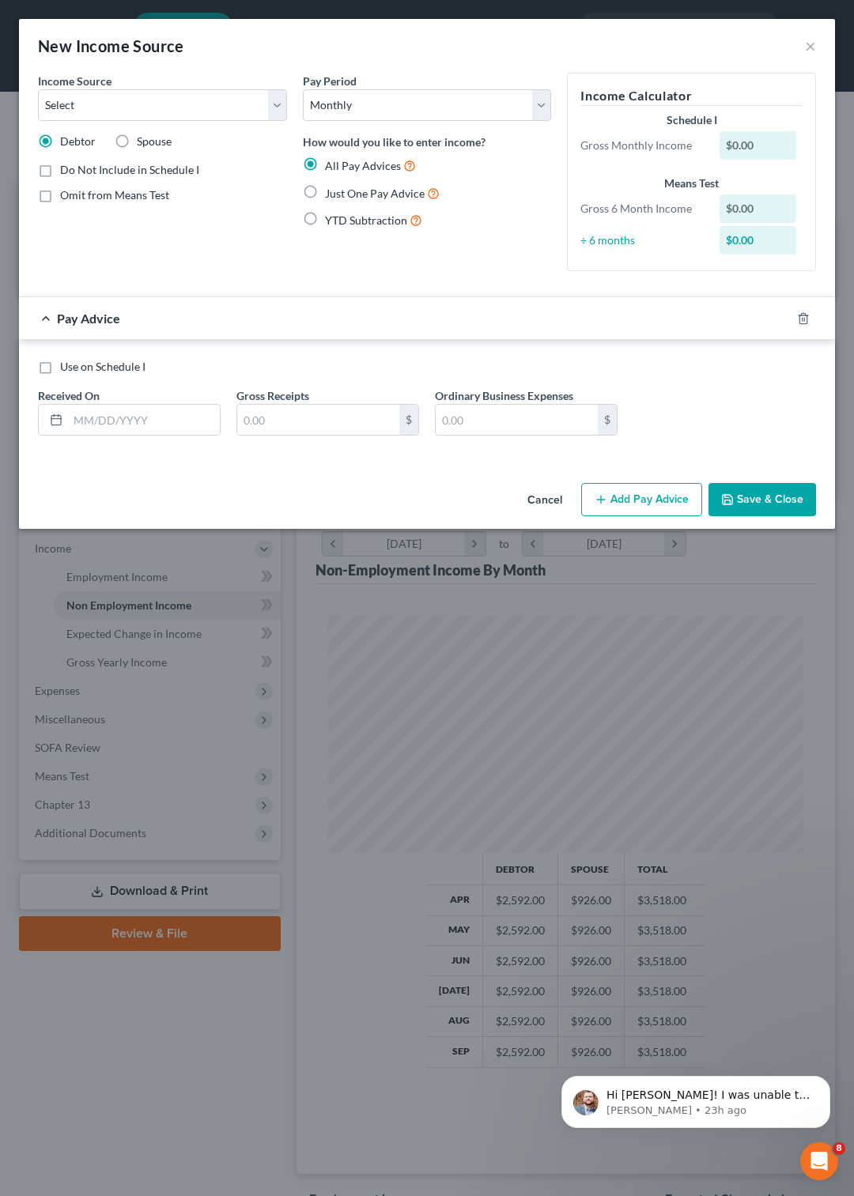
click at [137, 137] on label "Spouse" at bounding box center [154, 142] width 35 height 16
click at [143, 137] on input "Spouse" at bounding box center [148, 139] width 10 height 10
radio input "true"
click at [38, 89] on select "Select Unemployment Disability (from employer) Pension Retirement Social Securi…" at bounding box center [162, 105] width 249 height 32
click option "Retirement" at bounding box center [0, 0] width 0 height 0
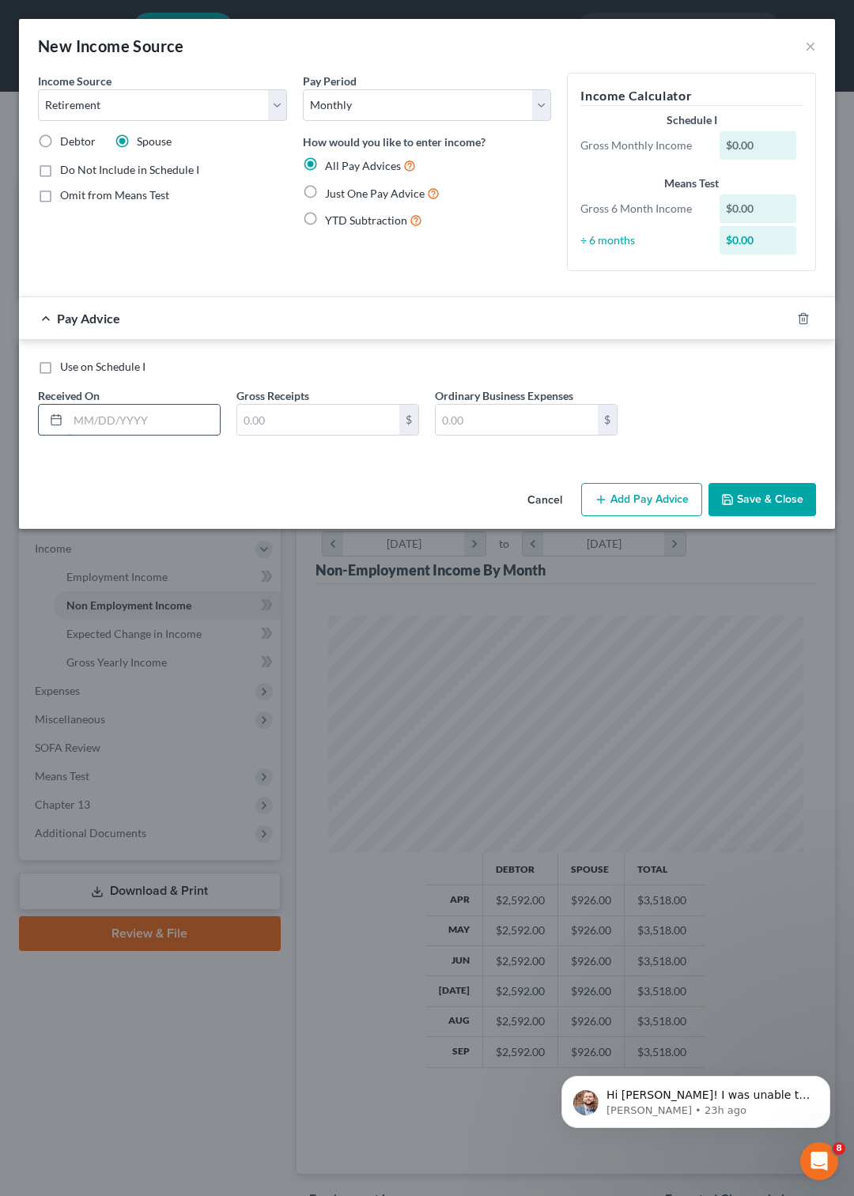
click at [139, 421] on input "text" at bounding box center [144, 420] width 152 height 30
click at [38, 89] on select "Select Unemployment Disability (from employer) Pension Retirement Social Securi…" at bounding box center [162, 105] width 249 height 32
select select "2"
click option "Pension" at bounding box center [0, 0] width 0 height 0
click at [275, 425] on input "text" at bounding box center [318, 420] width 162 height 30
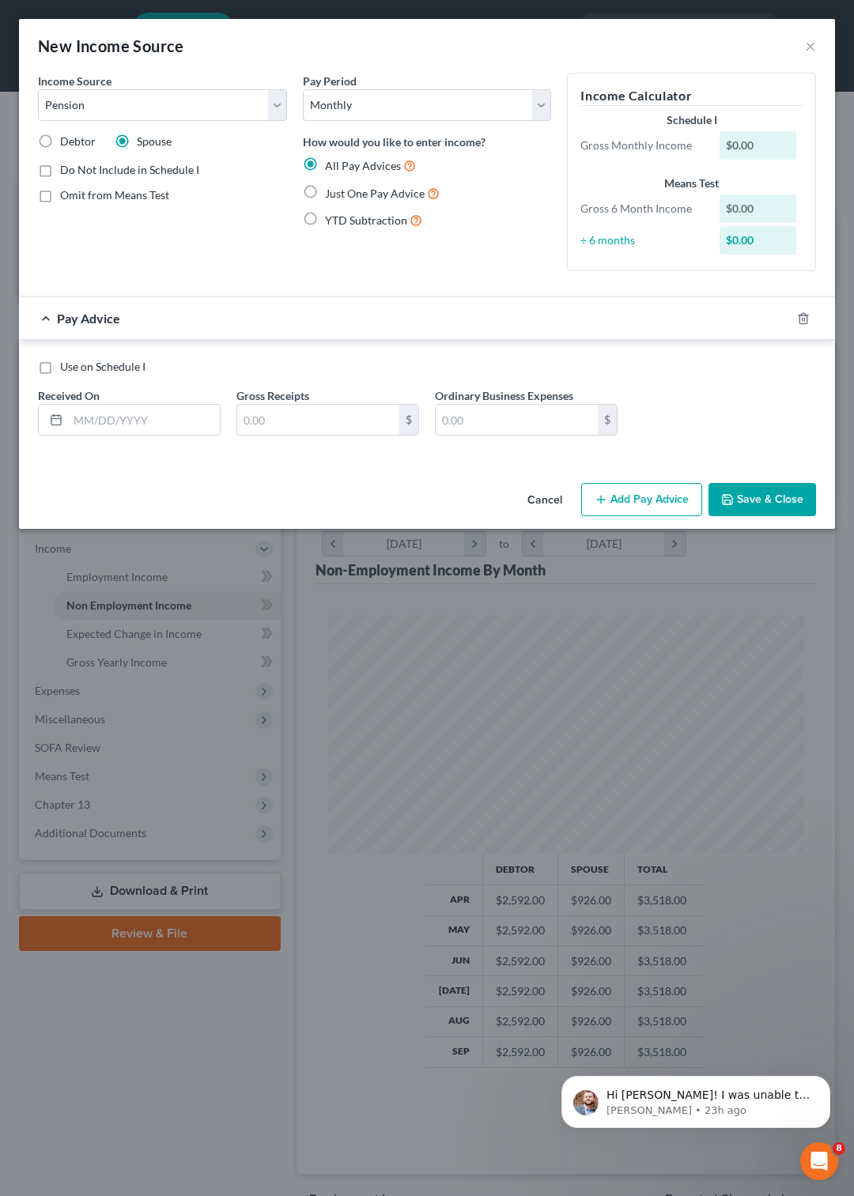
click at [546, 492] on button "Cancel" at bounding box center [545, 501] width 60 height 32
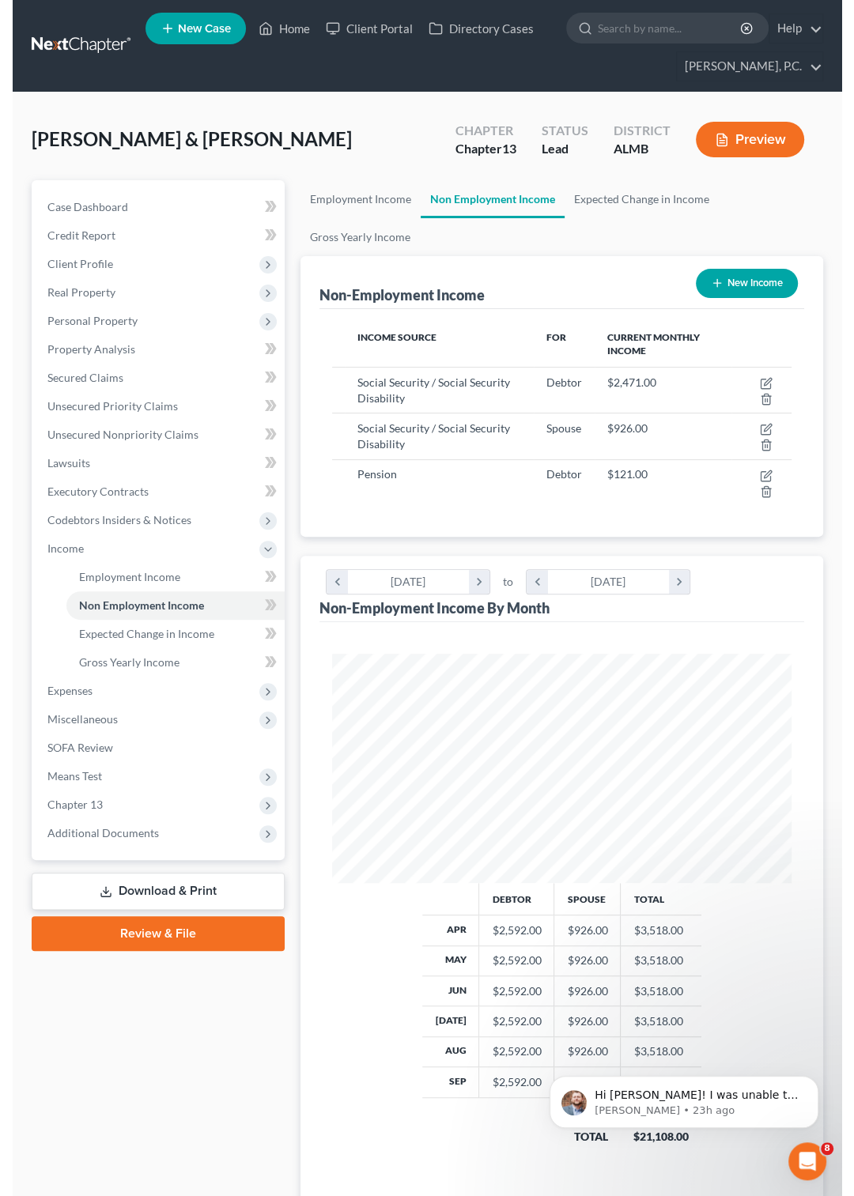
scroll to position [790157, 789896]
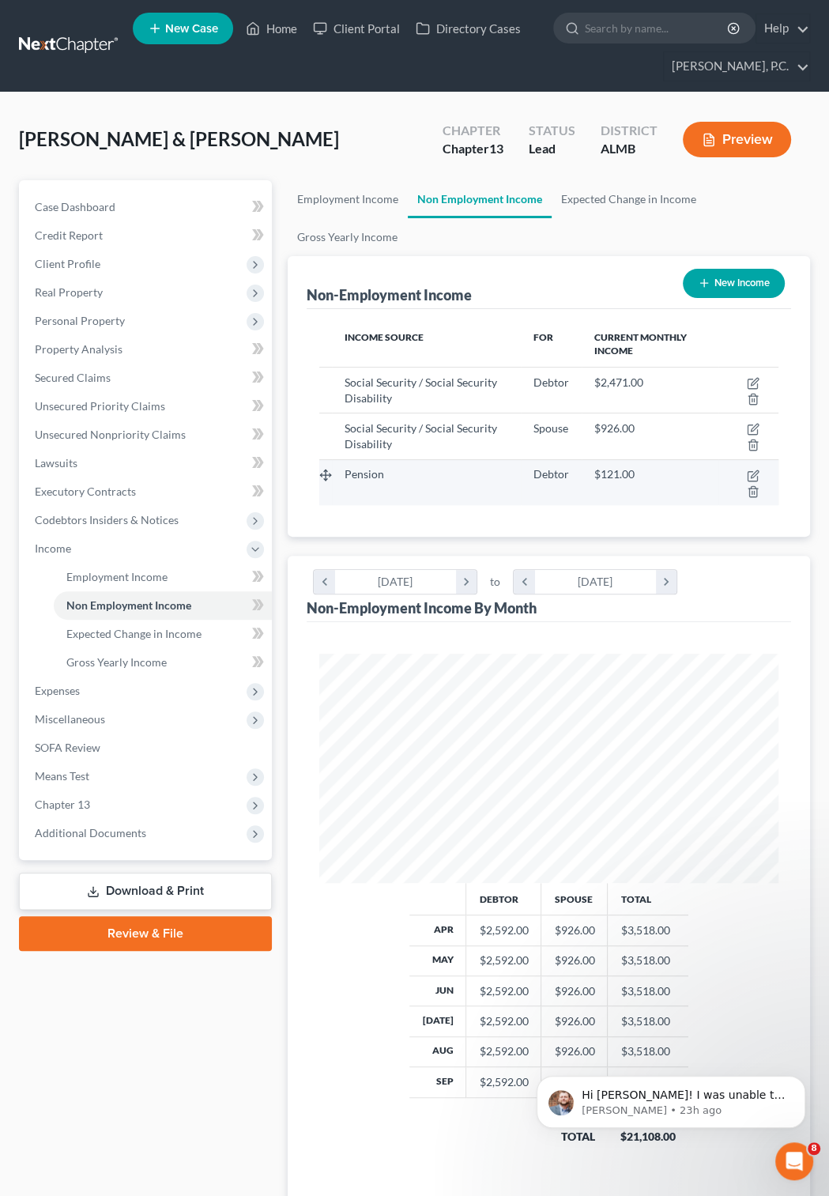
click at [364, 479] on span "Pension" at bounding box center [365, 473] width 40 height 13
click at [752, 477] on icon "button" at bounding box center [754, 473] width 7 height 7
select select "2"
select select "0"
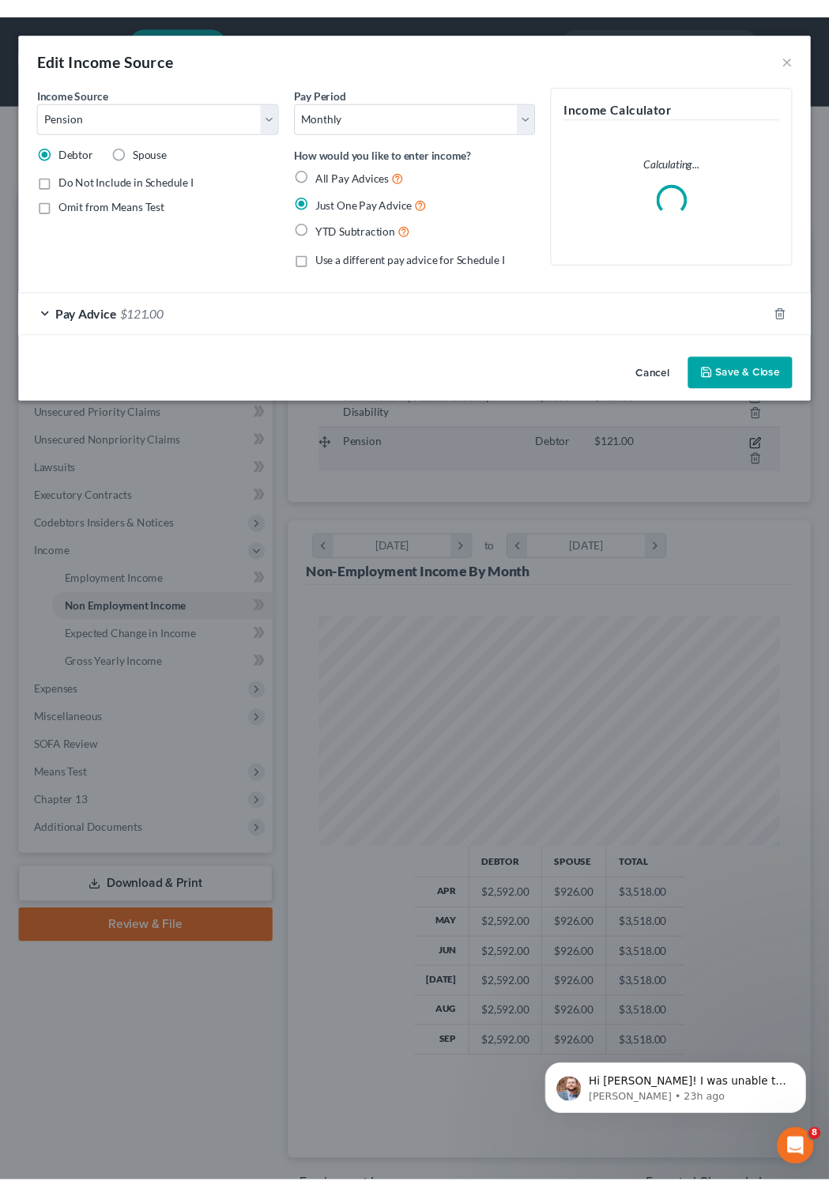
scroll to position [237, 507]
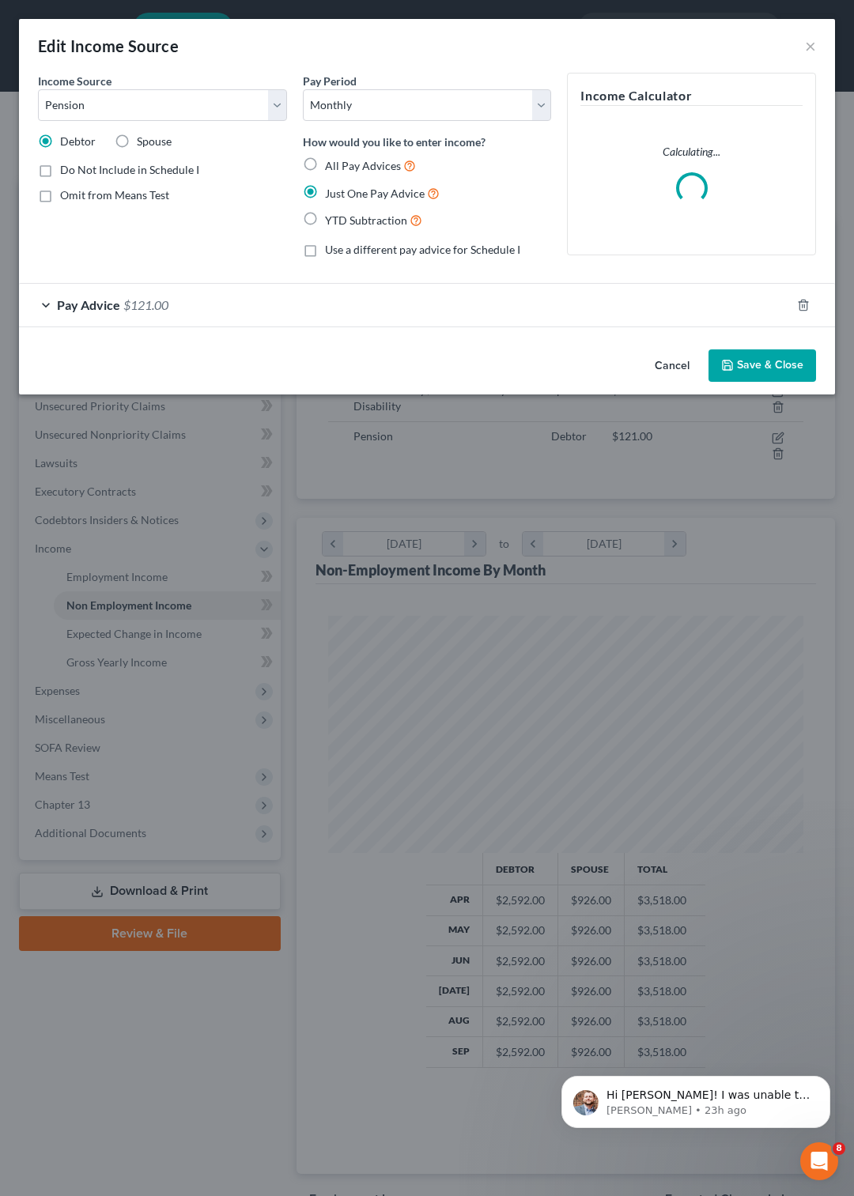
click at [41, 305] on div "Pay Advice $121.00" at bounding box center [404, 305] width 771 height 42
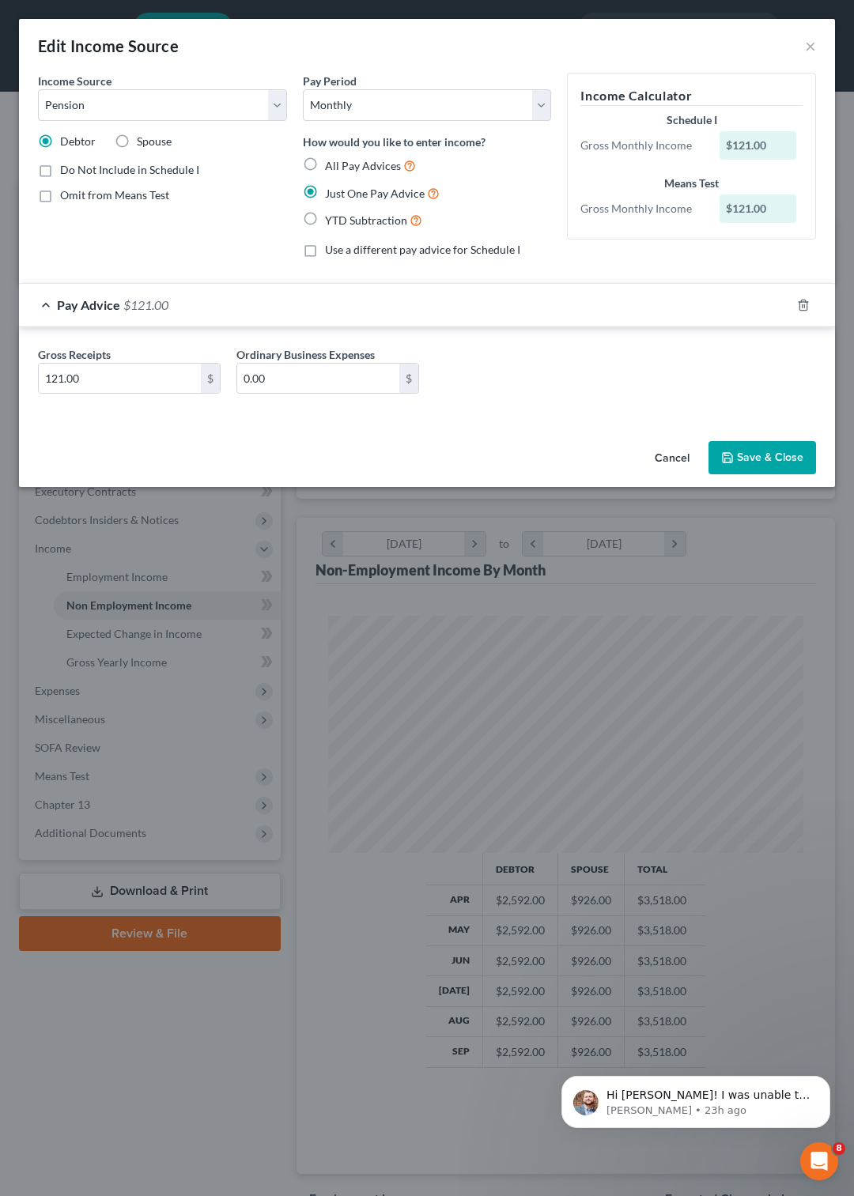
click at [755, 462] on button "Save & Close" at bounding box center [761, 457] width 107 height 33
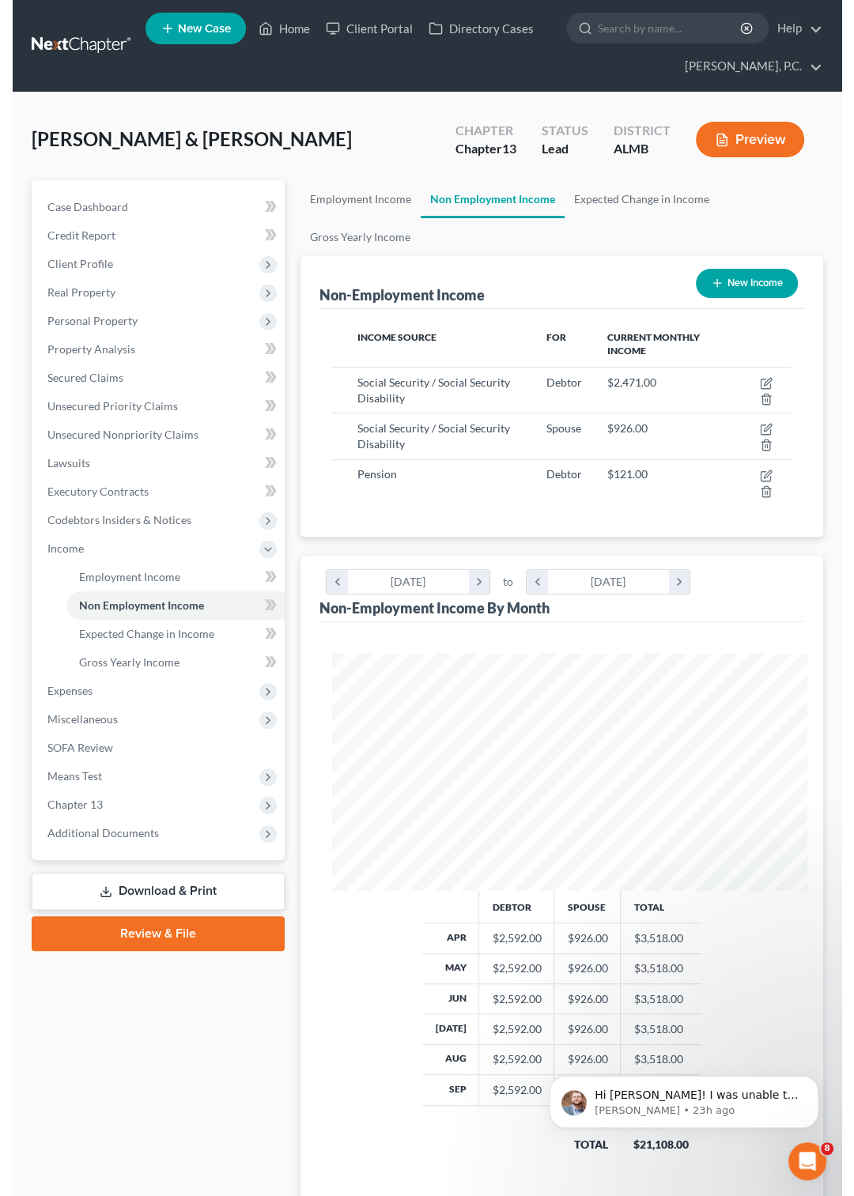
scroll to position [790157, 789896]
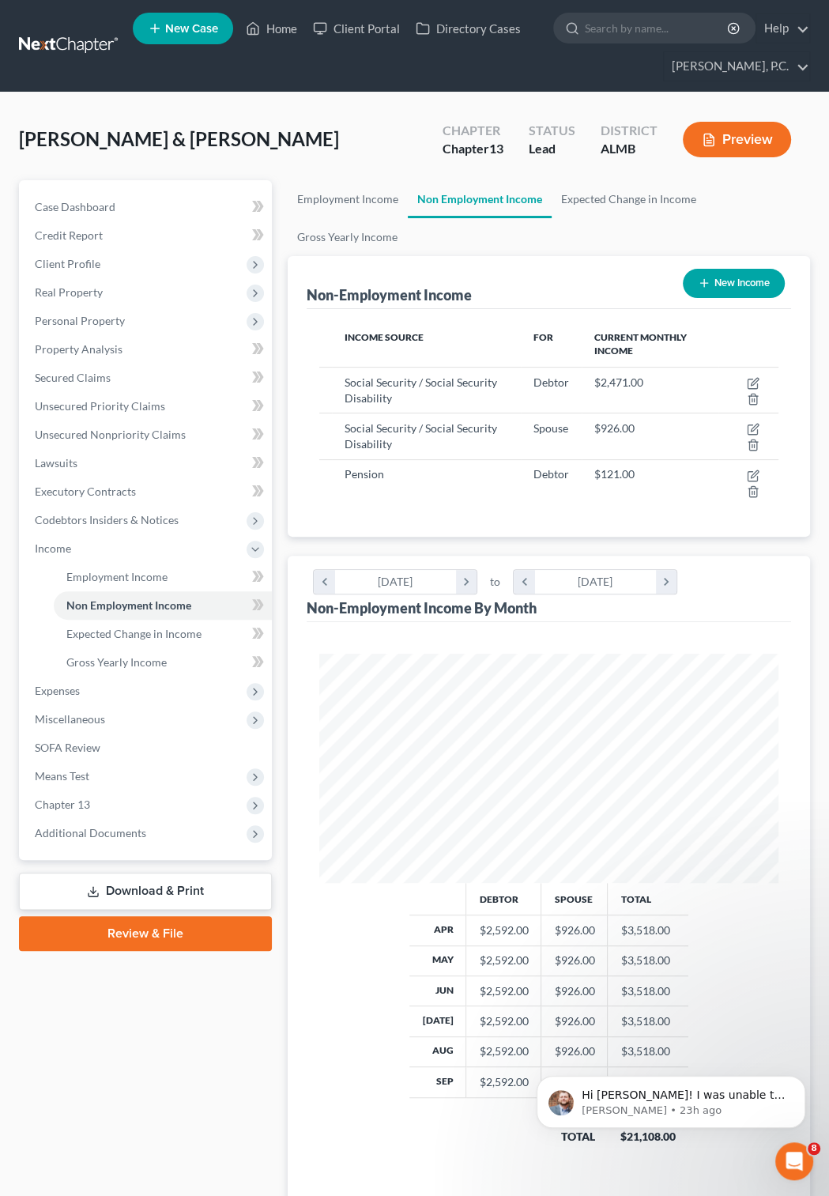
click at [737, 284] on button "New Income" at bounding box center [734, 283] width 102 height 29
select select "0"
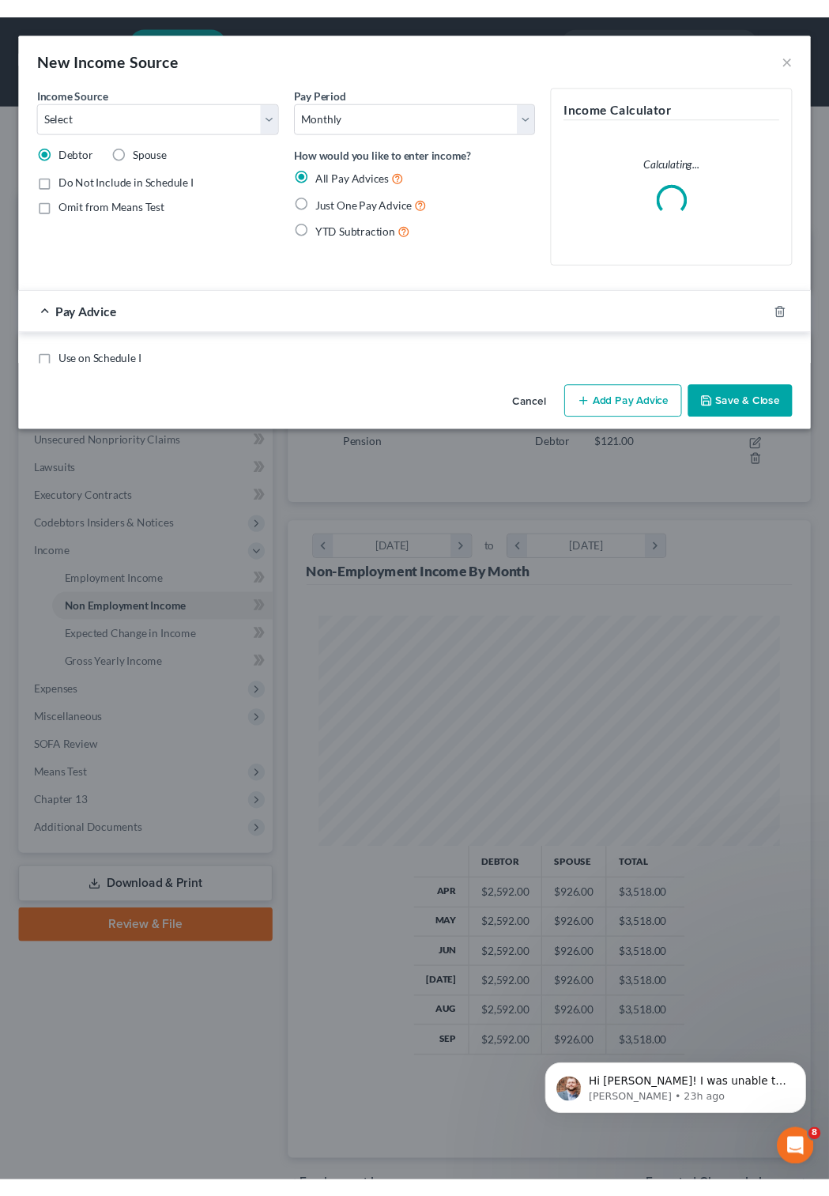
scroll to position [237, 507]
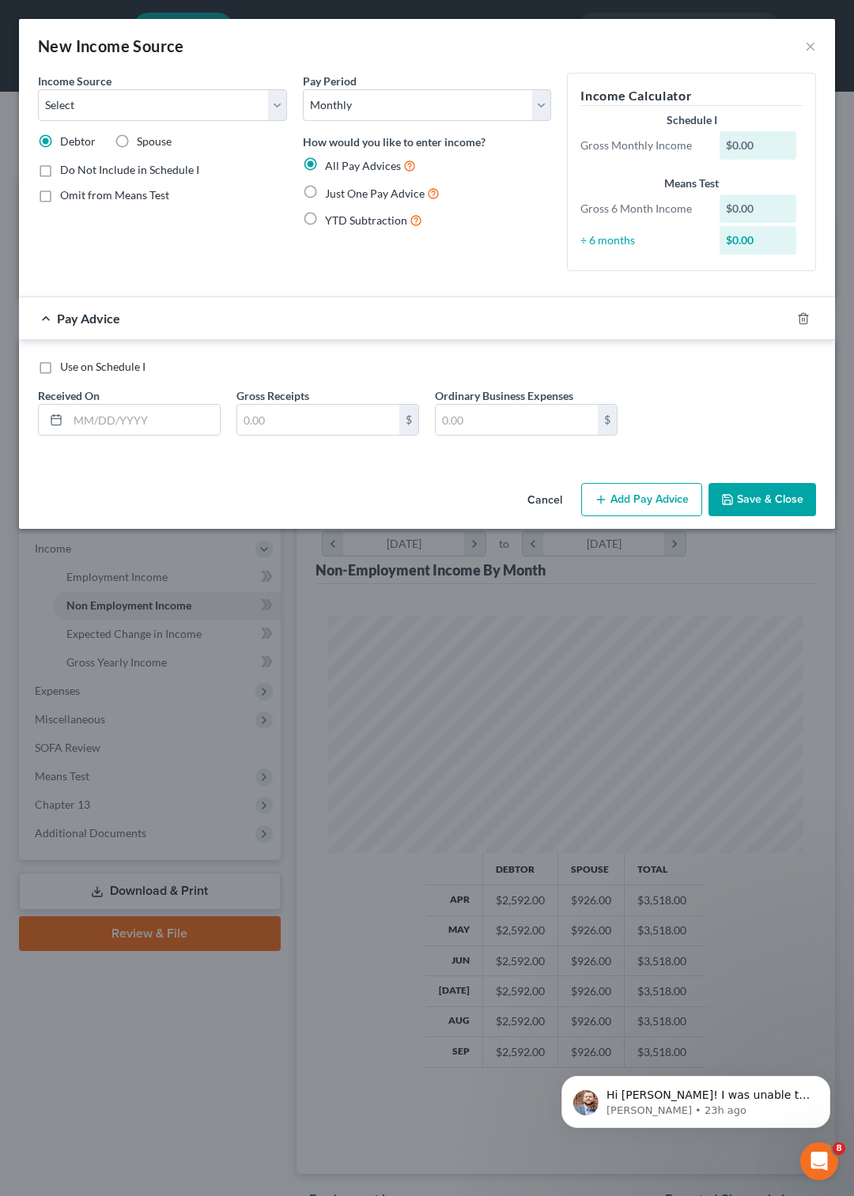
click at [137, 137] on label "Spouse" at bounding box center [154, 142] width 35 height 16
click at [143, 137] on input "Spouse" at bounding box center [148, 139] width 10 height 10
radio input "true"
click at [38, 89] on select "Select Unemployment Disability (from employer) Pension Retirement Social Securi…" at bounding box center [162, 105] width 249 height 32
select select "2"
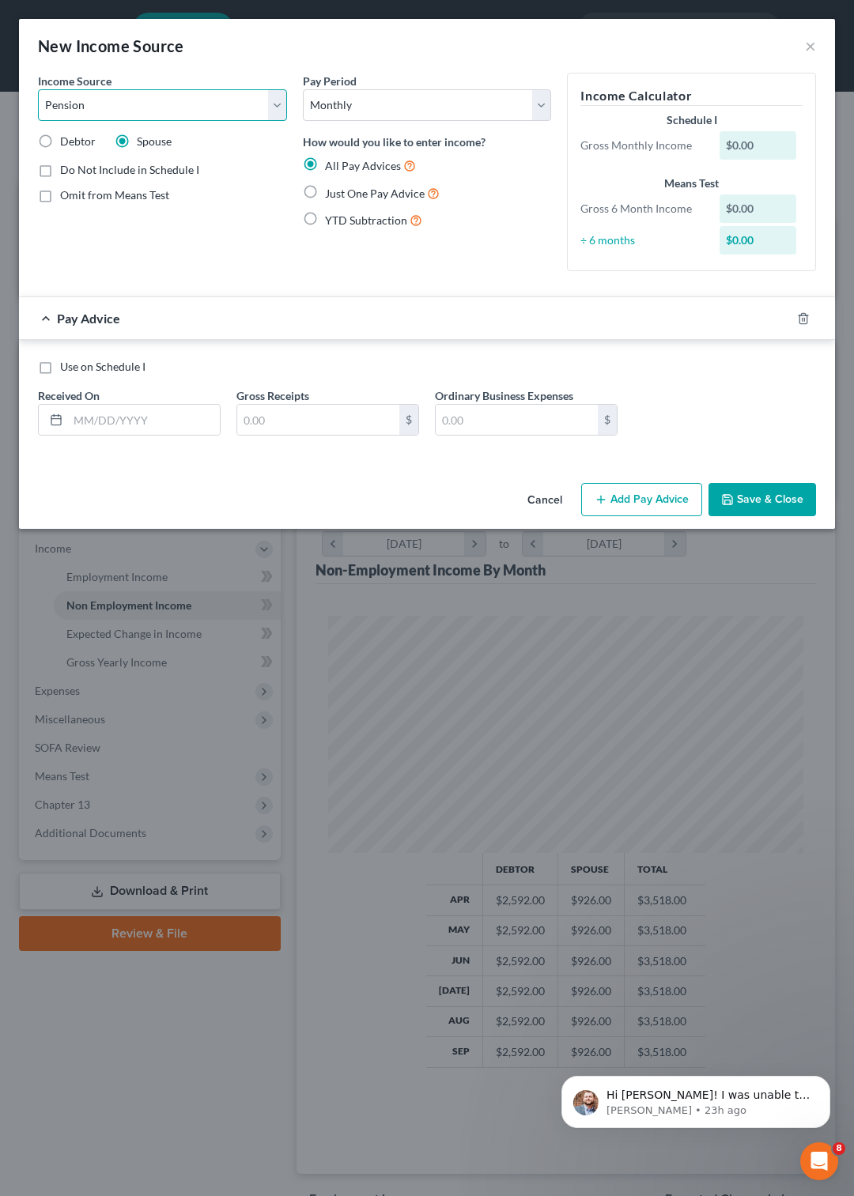
click option "Pension" at bounding box center [0, 0] width 0 height 0
click at [138, 431] on input "text" at bounding box center [144, 420] width 152 height 30
click at [55, 422] on icon at bounding box center [56, 419] width 13 height 13
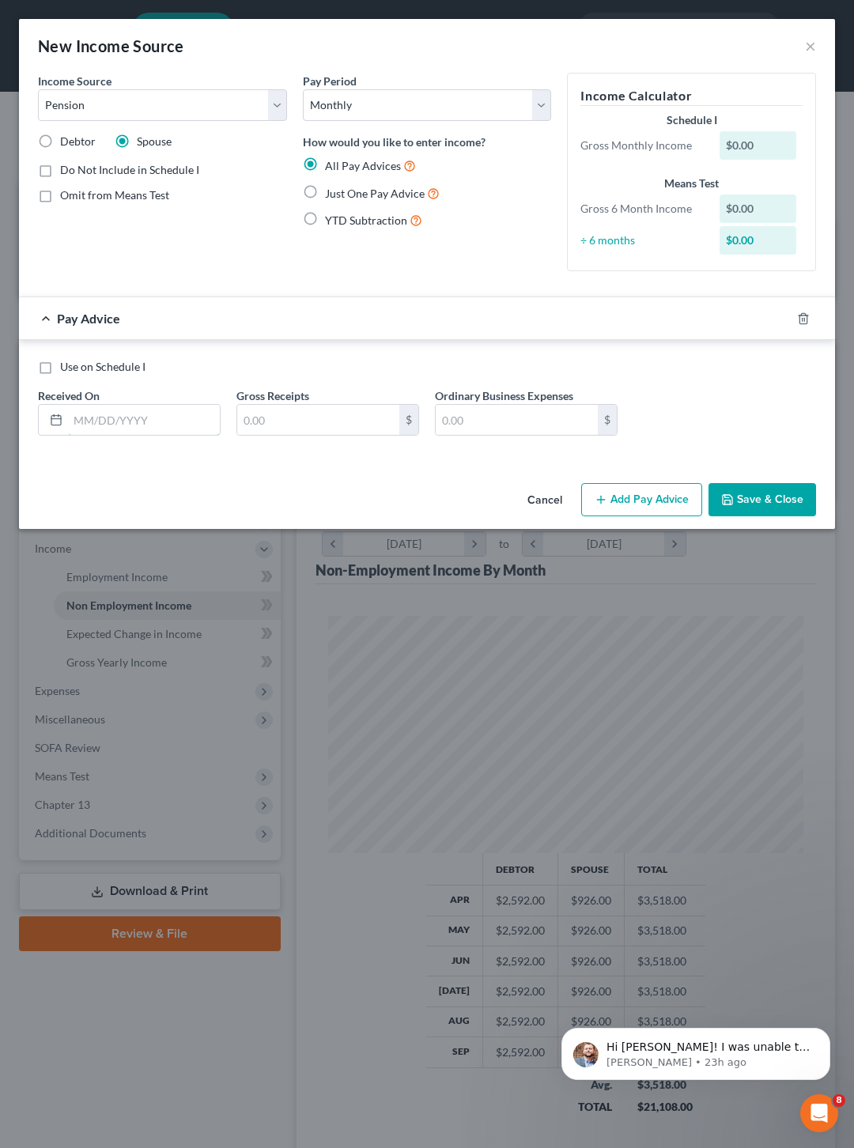
drag, startPoint x: 77, startPoint y: 422, endPoint x: 436, endPoint y: 452, distance: 359.3
click at [91, 423] on input "text" at bounding box center [144, 420] width 152 height 30
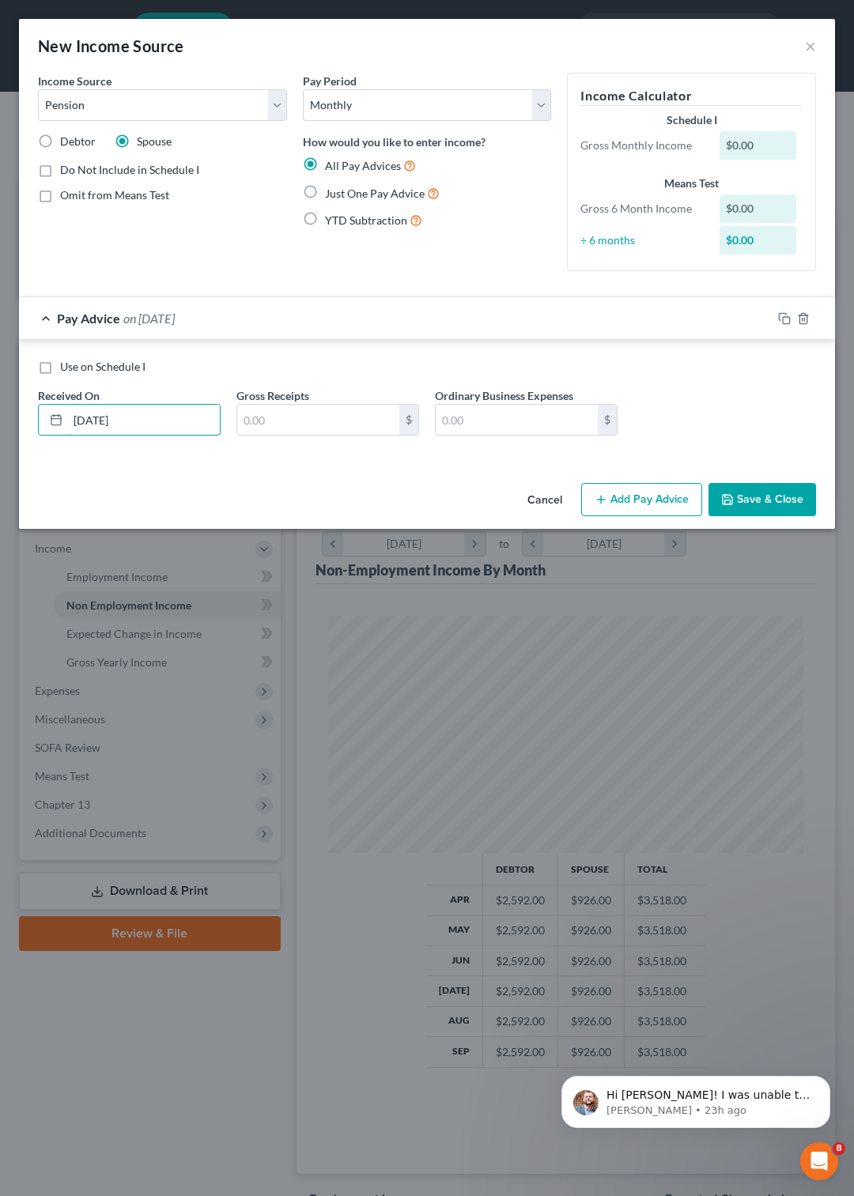
type input "09/29/2025"
type input "131.14"
click at [325, 194] on label "Just One Pay Advice" at bounding box center [382, 193] width 115 height 18
click at [331, 194] on input "Just One Pay Advice" at bounding box center [336, 189] width 10 height 10
radio input "true"
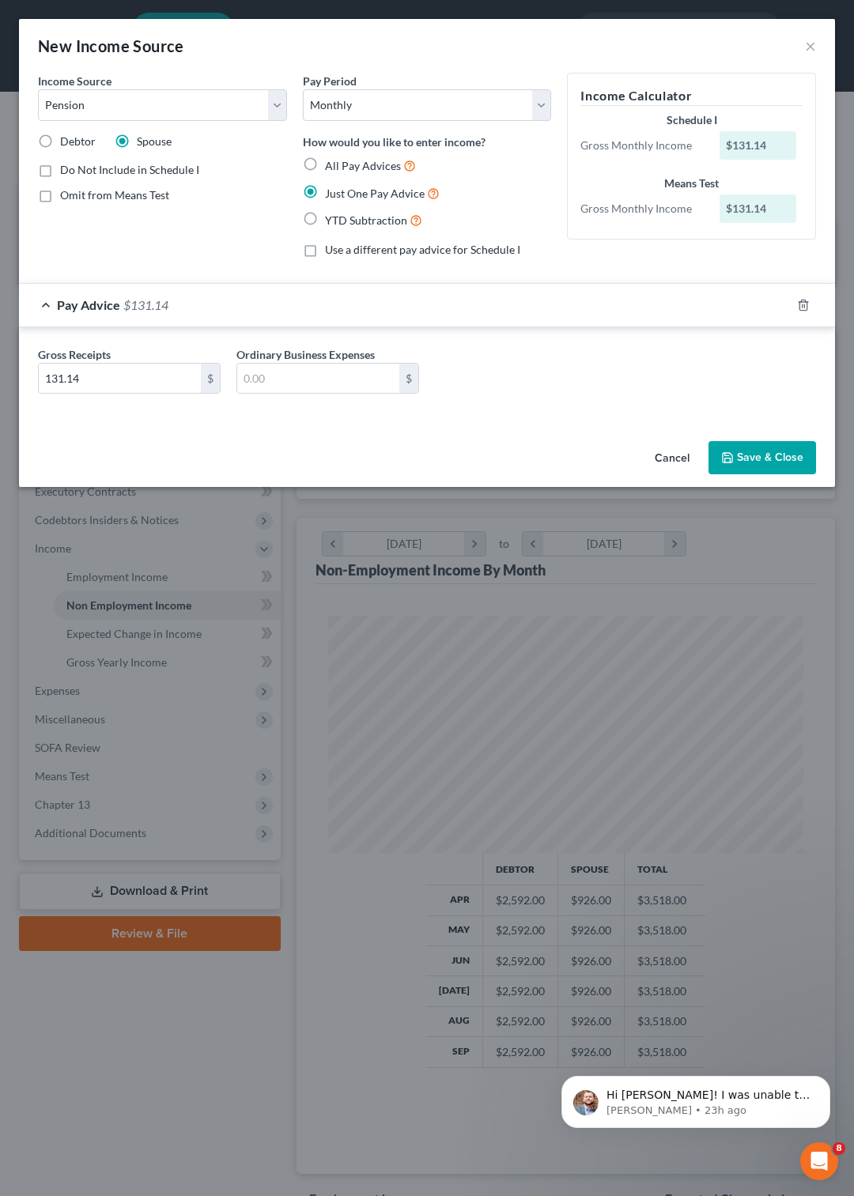
click at [750, 458] on button "Save & Close" at bounding box center [761, 457] width 107 height 33
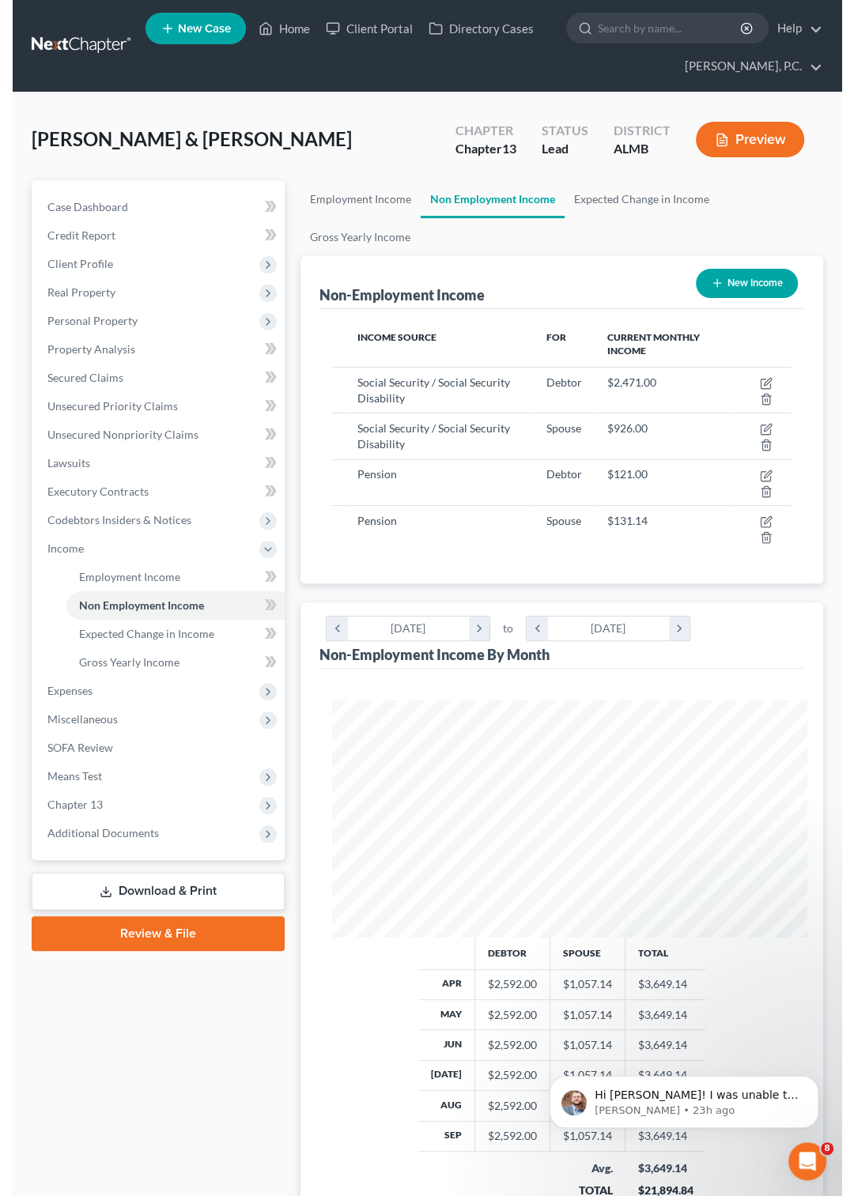
scroll to position [228, 490]
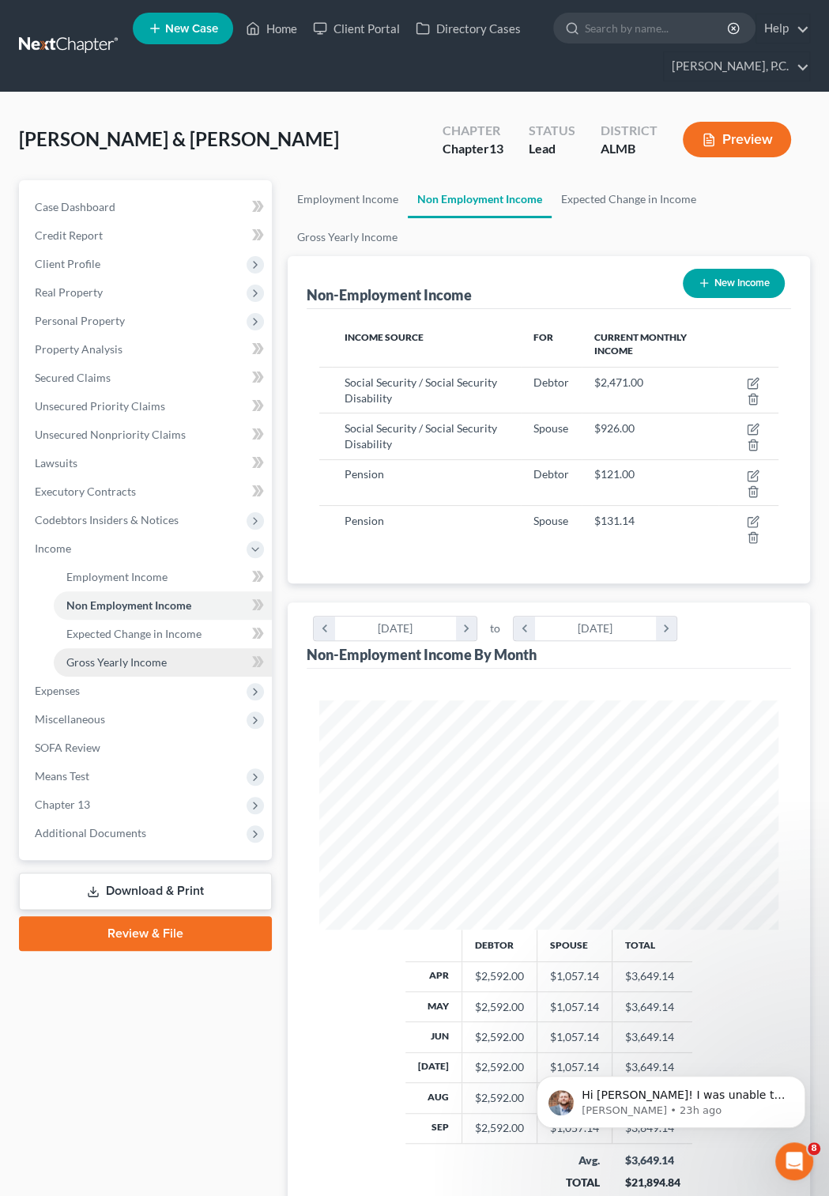
click at [138, 666] on span "Gross Yearly Income" at bounding box center [116, 661] width 100 height 13
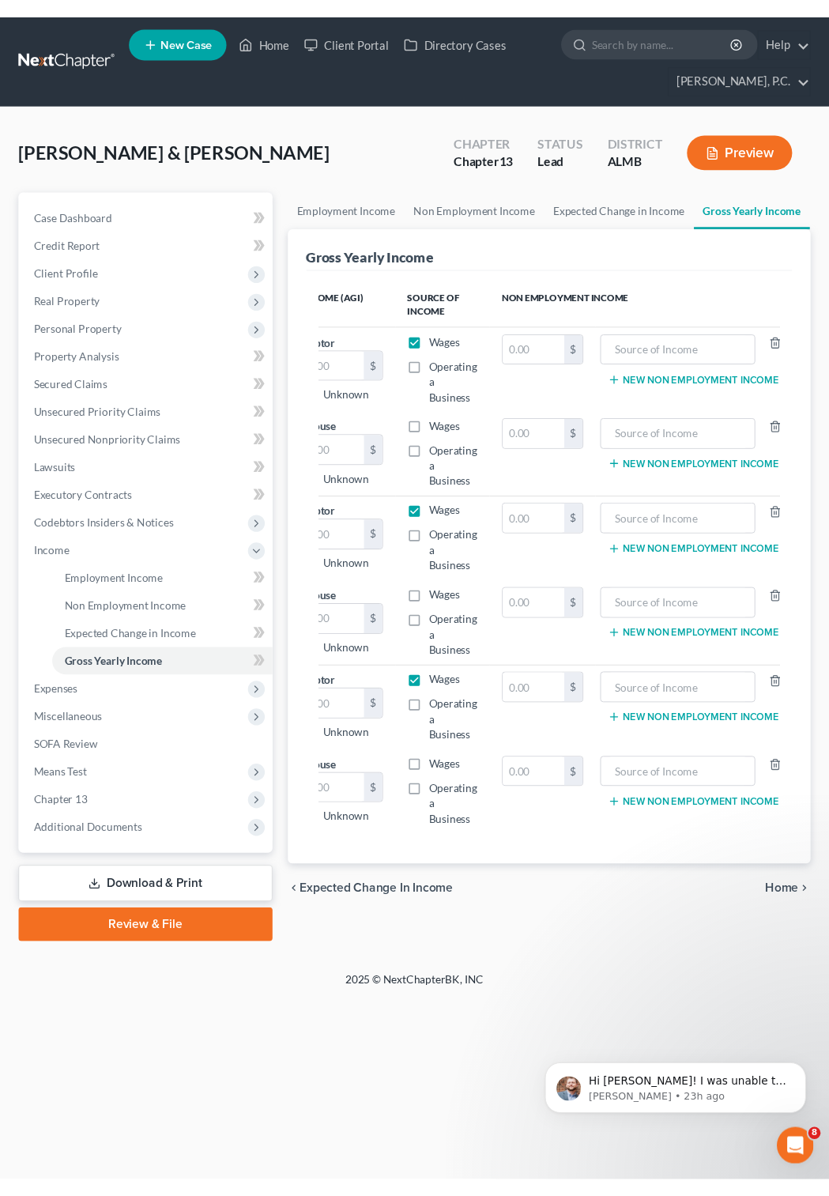
scroll to position [0, 120]
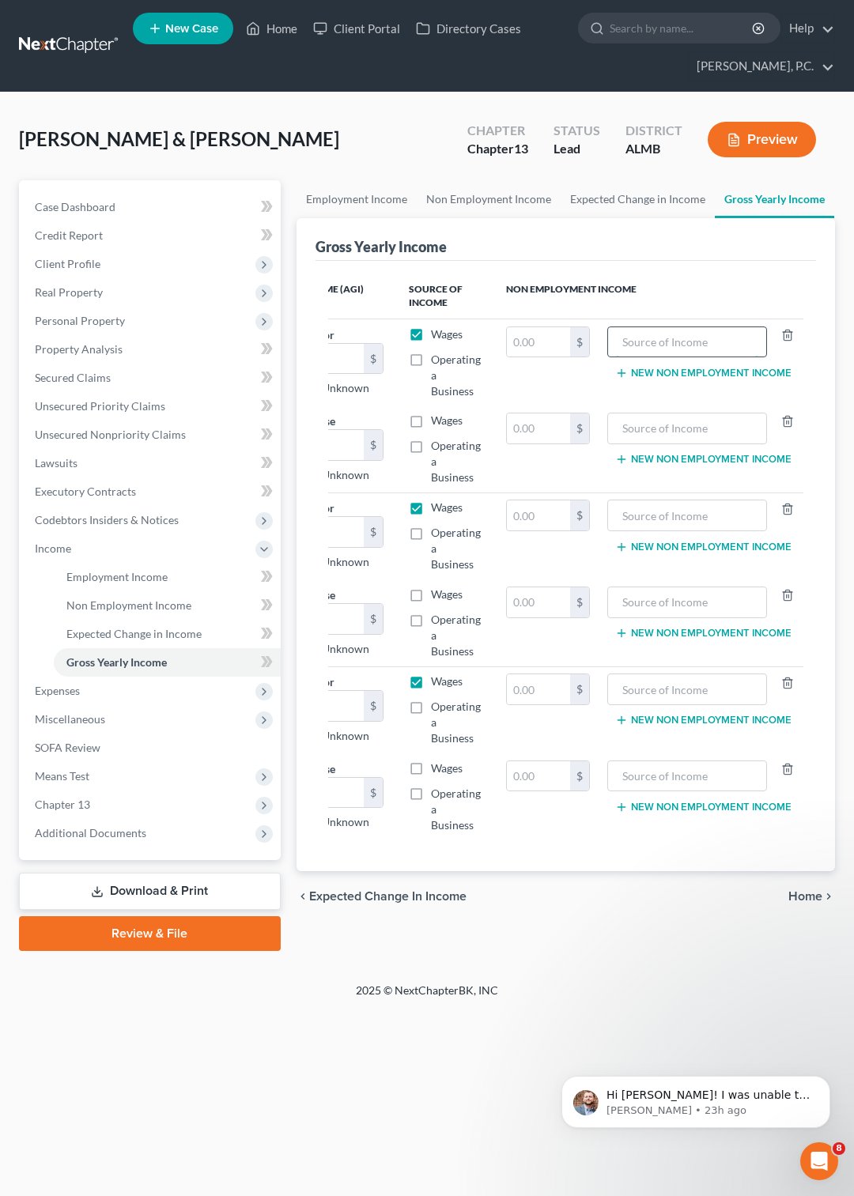
click at [675, 337] on input "text" at bounding box center [687, 342] width 143 height 30
click at [696, 375] on button "New Non Employment Income" at bounding box center [703, 373] width 176 height 13
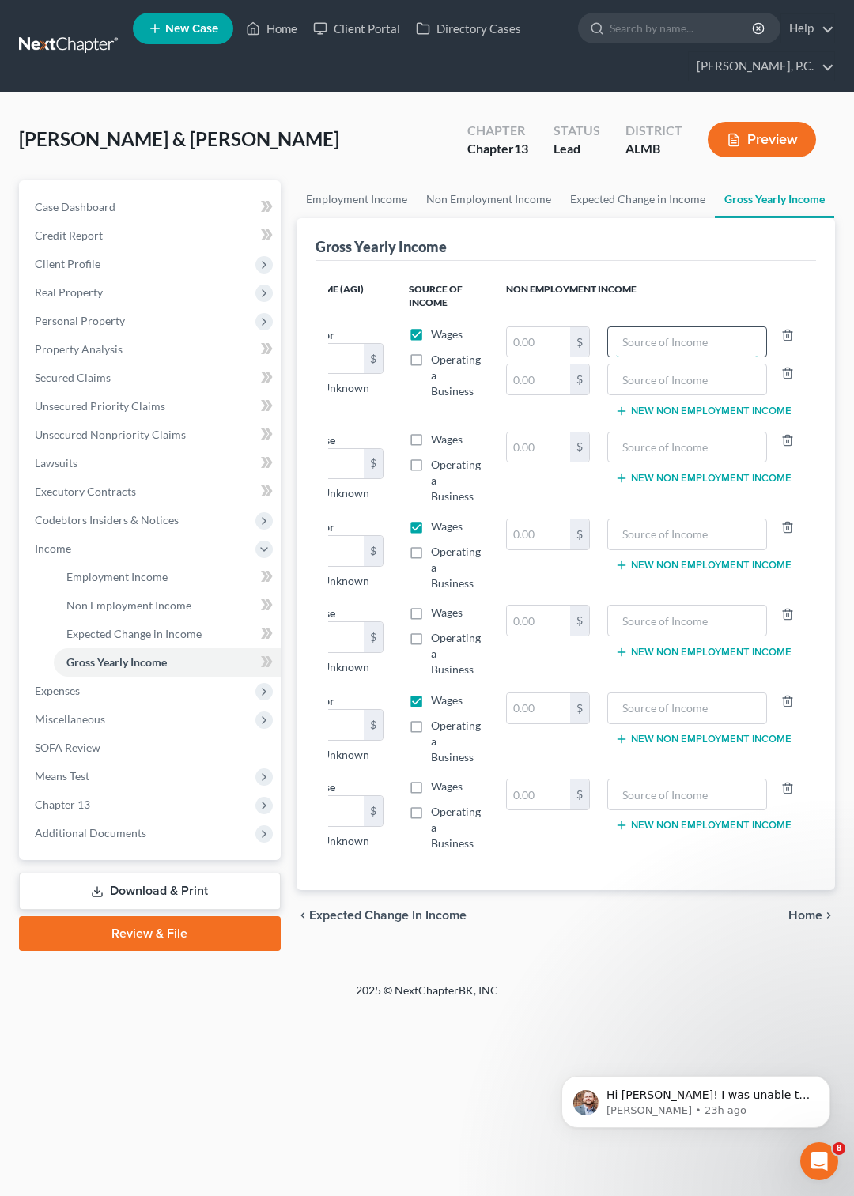
click at [644, 340] on input "text" at bounding box center [687, 342] width 143 height 30
type input "Social Security"
click at [545, 341] on input "text" at bounding box center [538, 342] width 63 height 30
type input "24,710"
type input "9,260"
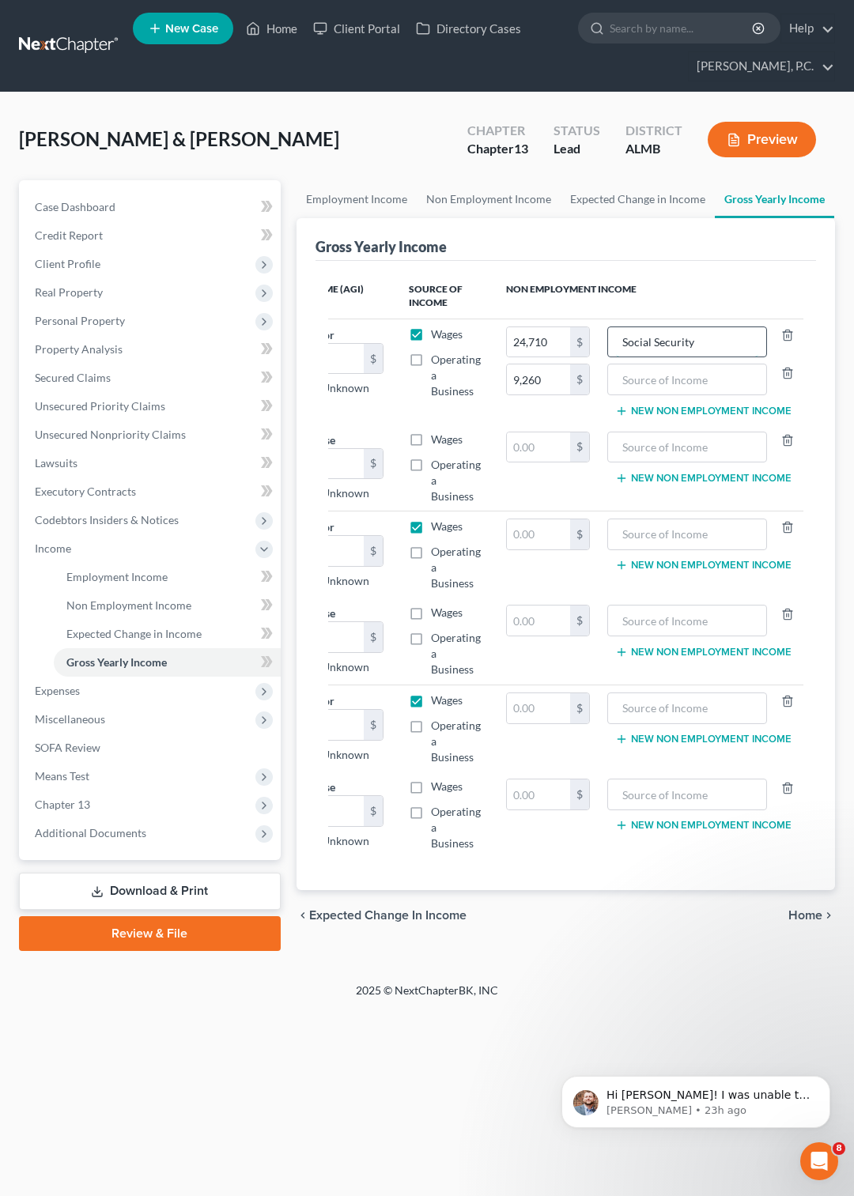
click at [684, 336] on input "Social Security" at bounding box center [687, 342] width 143 height 30
click at [700, 386] on input "text" at bounding box center [687, 379] width 143 height 30
type input "Social Security"
click at [700, 413] on button "New Non Employment Income" at bounding box center [703, 411] width 176 height 13
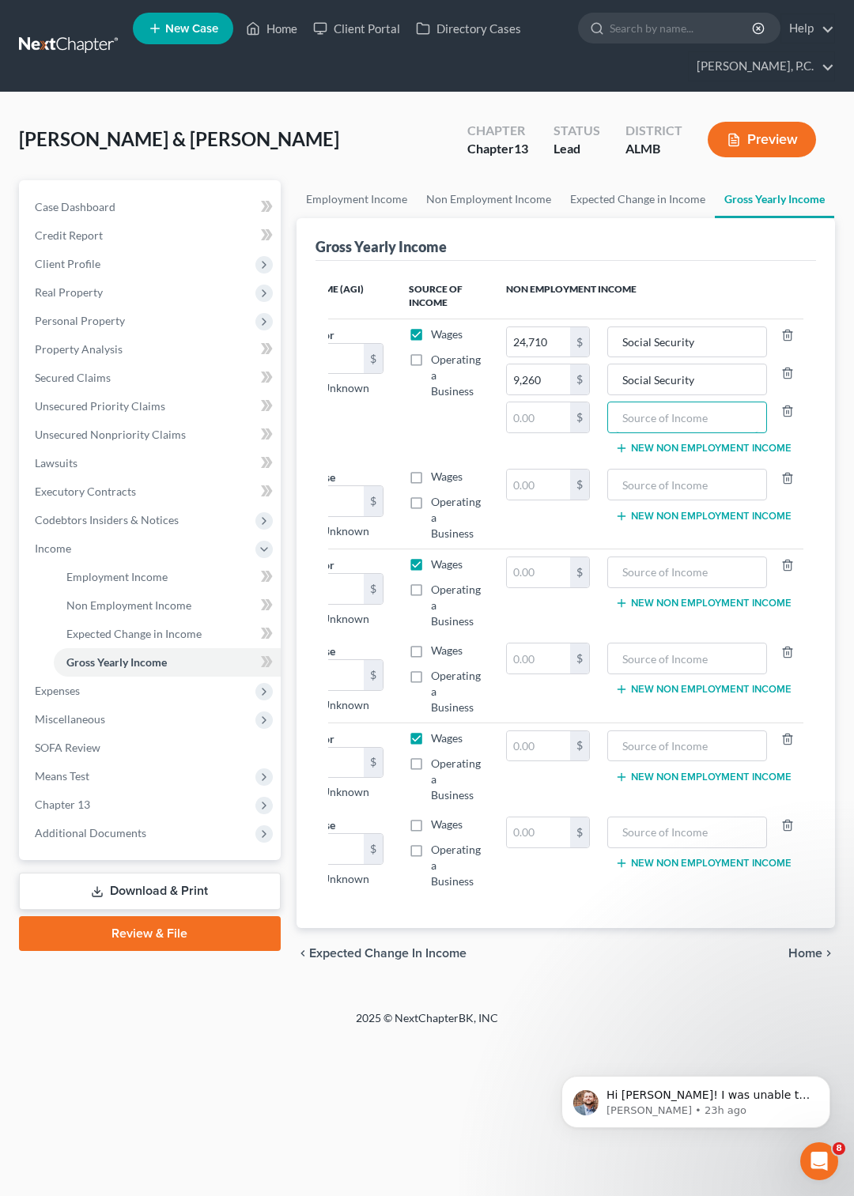
click at [700, 413] on input "text" at bounding box center [687, 417] width 143 height 30
type input "Retirem,ent"
click at [540, 417] on input "text" at bounding box center [538, 417] width 63 height 30
type input "1,211"
click at [665, 447] on button "New Non Employment Income" at bounding box center [703, 448] width 176 height 13
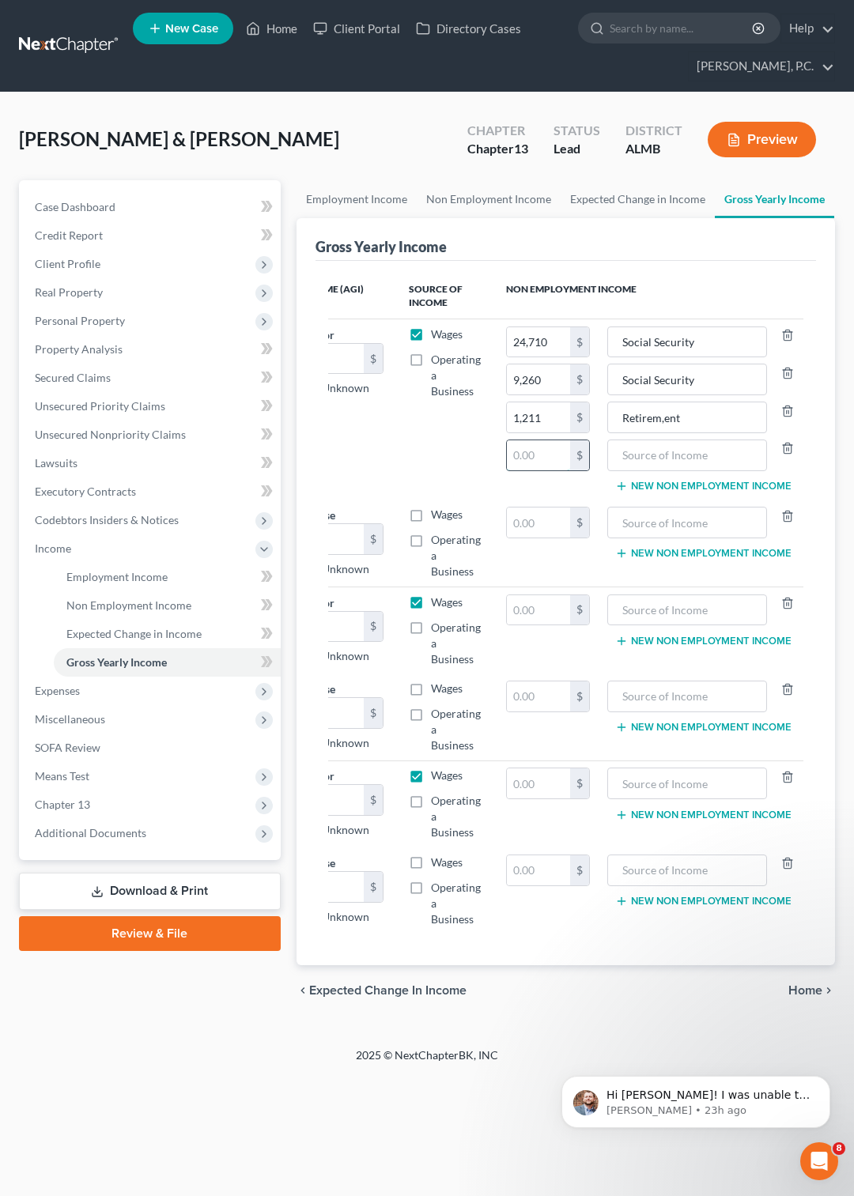
click at [534, 457] on input "text" at bounding box center [538, 455] width 63 height 30
type input "1,310"
click at [651, 451] on input "text" at bounding box center [687, 455] width 143 height 30
type input "REtirement"
click at [691, 556] on button "New Non Employment Income" at bounding box center [703, 553] width 176 height 13
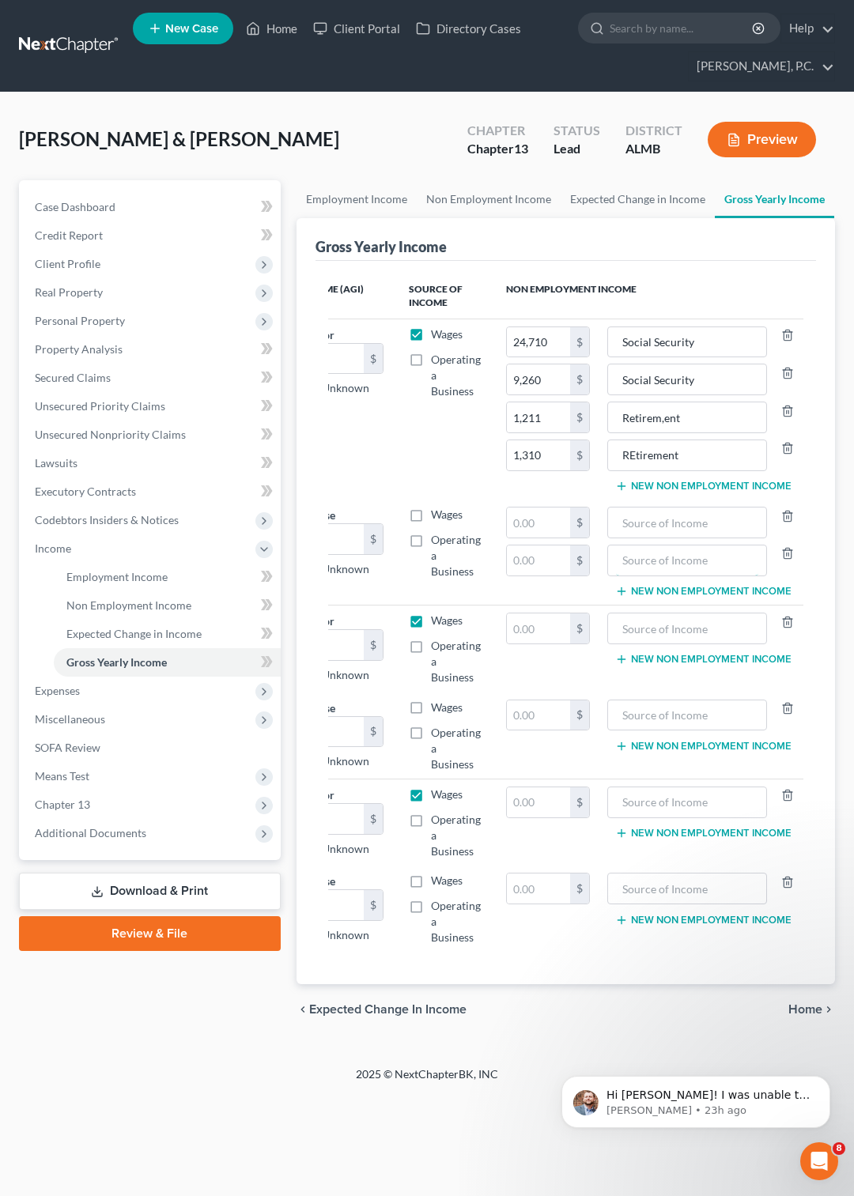
click at [691, 556] on input "text" at bounding box center [687, 560] width 143 height 30
click at [683, 598] on button "New Non Employment Income" at bounding box center [703, 591] width 176 height 13
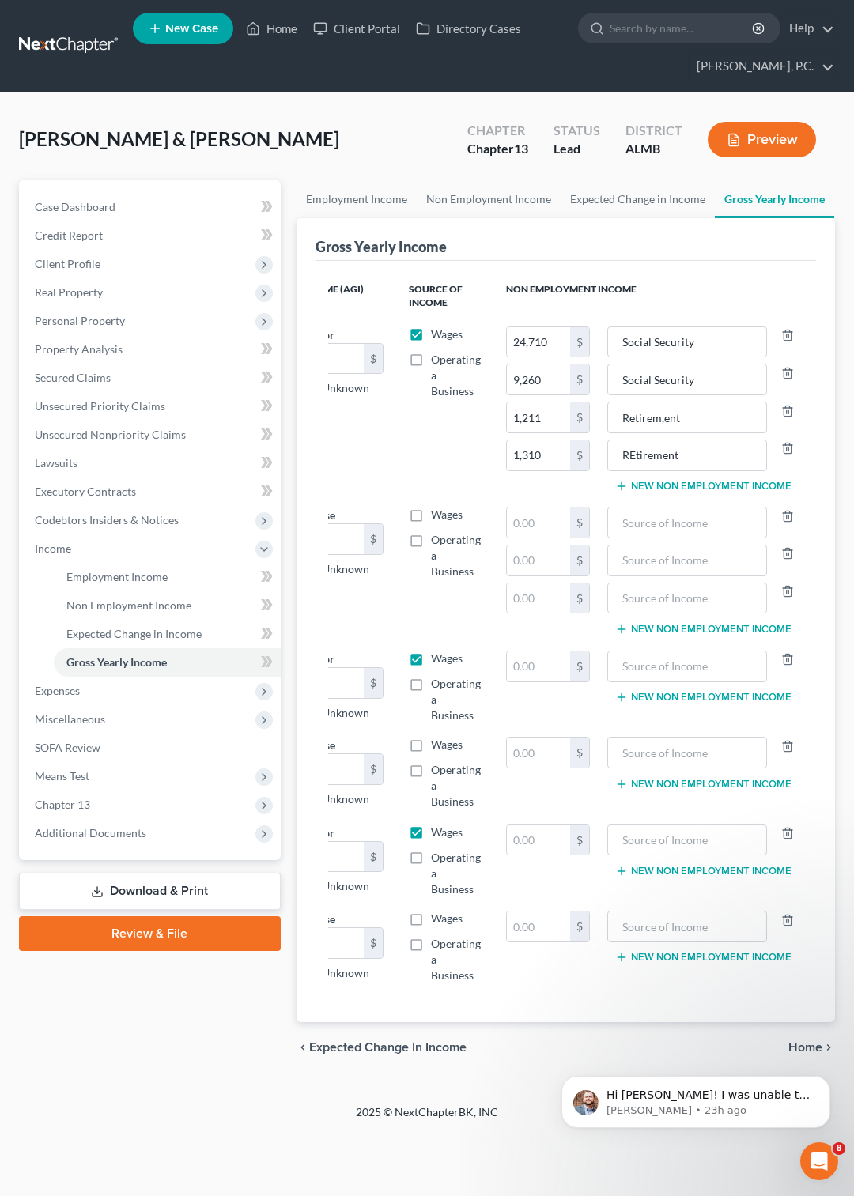
click at [686, 632] on button "New Non Employment Income" at bounding box center [703, 629] width 176 height 13
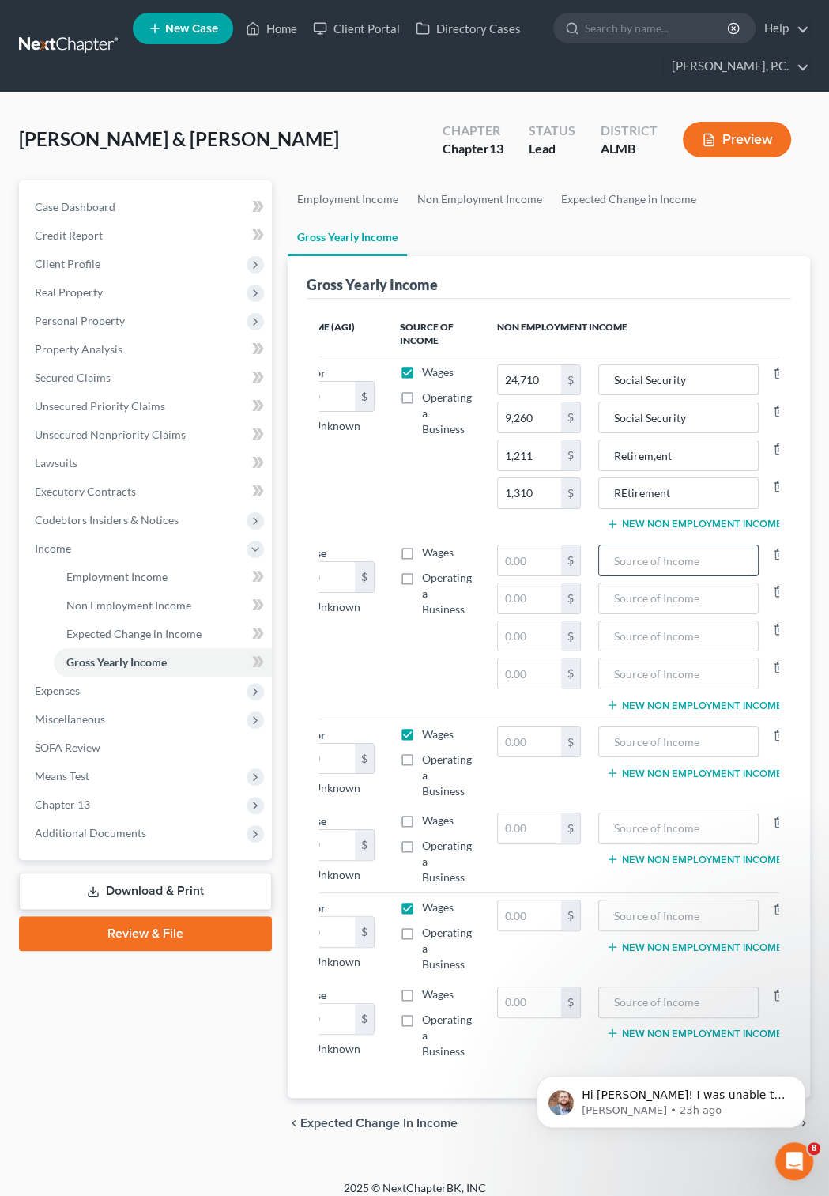
click at [658, 554] on input "text" at bounding box center [678, 560] width 143 height 30
type input "Social Security"
click at [530, 566] on input "text" at bounding box center [529, 560] width 63 height 30
click at [556, 556] on input "296,590" at bounding box center [529, 560] width 63 height 30
click at [499, 564] on input "029,650" at bounding box center [529, 560] width 63 height 30
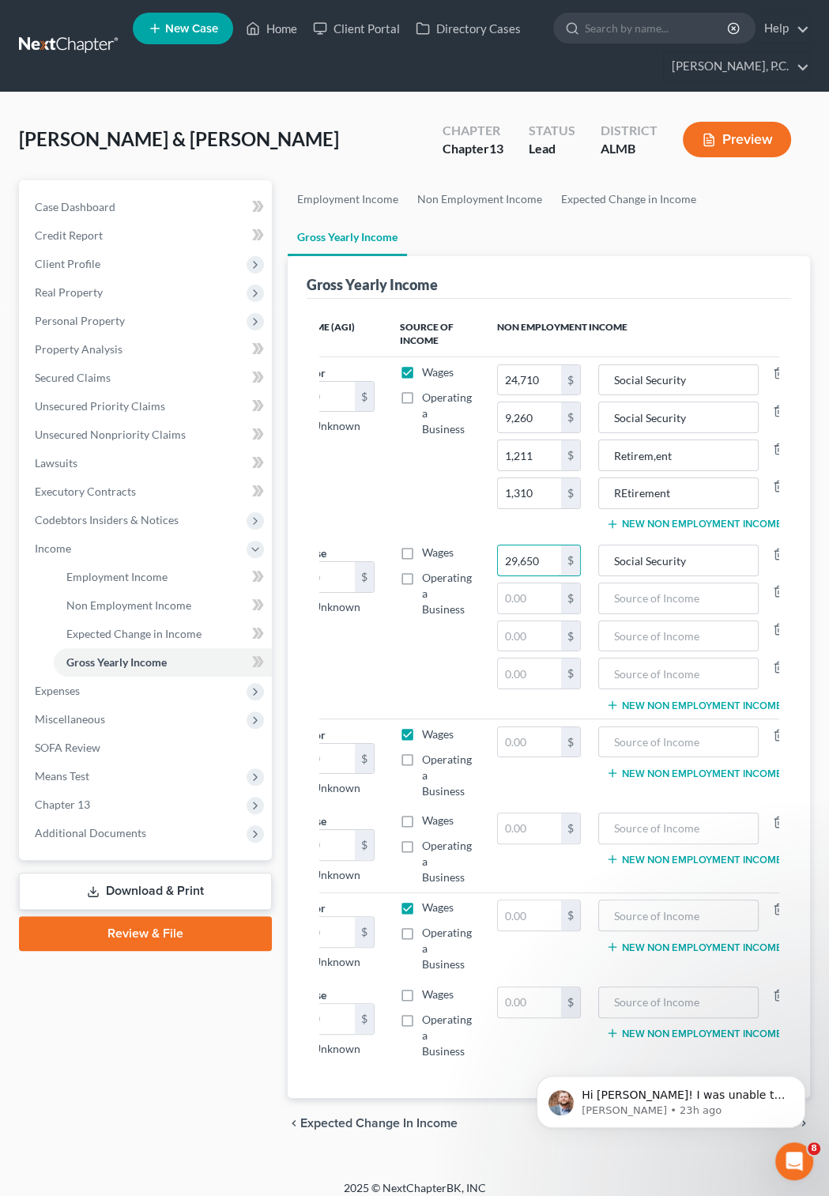
type input "29,650"
click at [503, 604] on input "01,112" at bounding box center [529, 598] width 63 height 30
type input "1,112"
click at [623, 597] on input "text" at bounding box center [678, 598] width 143 height 30
type input "Social Security"
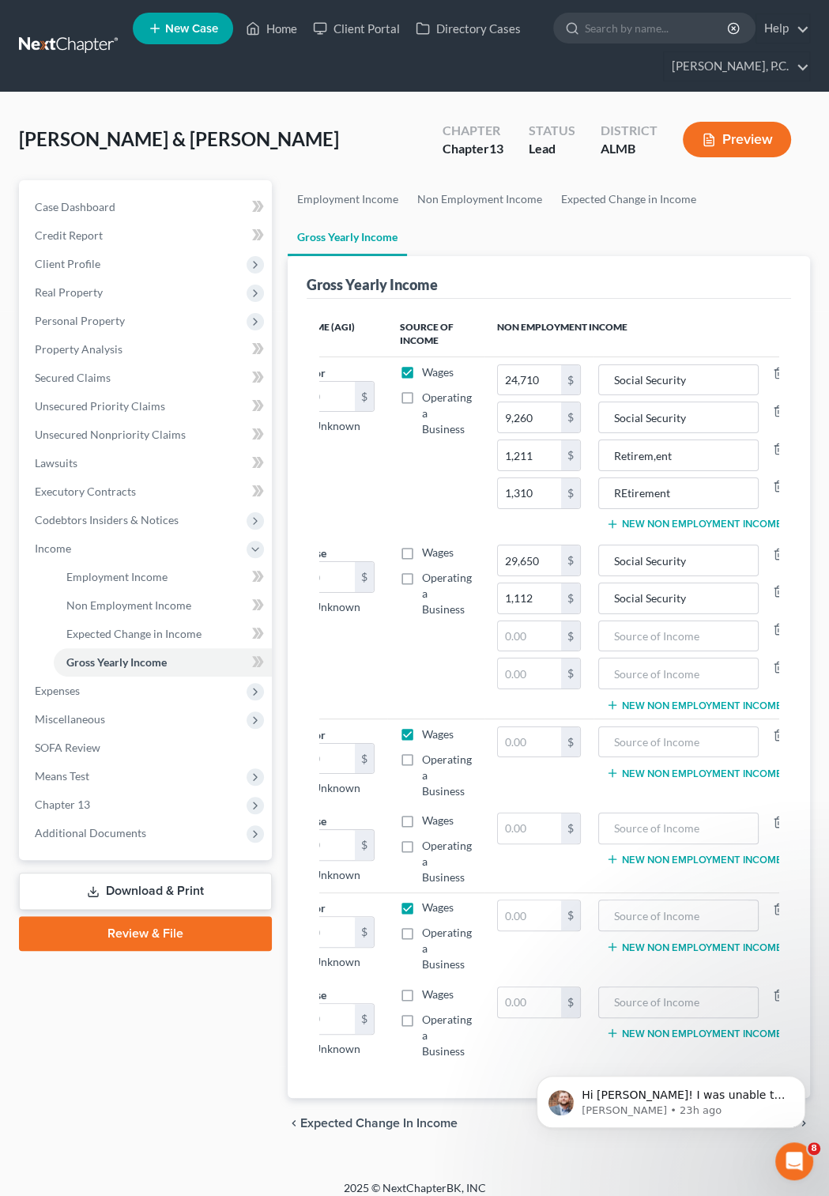
drag, startPoint x: 526, startPoint y: 1076, endPoint x: 395, endPoint y: 1092, distance: 132.2
click at [513, 1049] on html "Hi Earl! I was unable to recreate this on my end. Please let us know if this ha…" at bounding box center [671, 1046] width 316 height 6
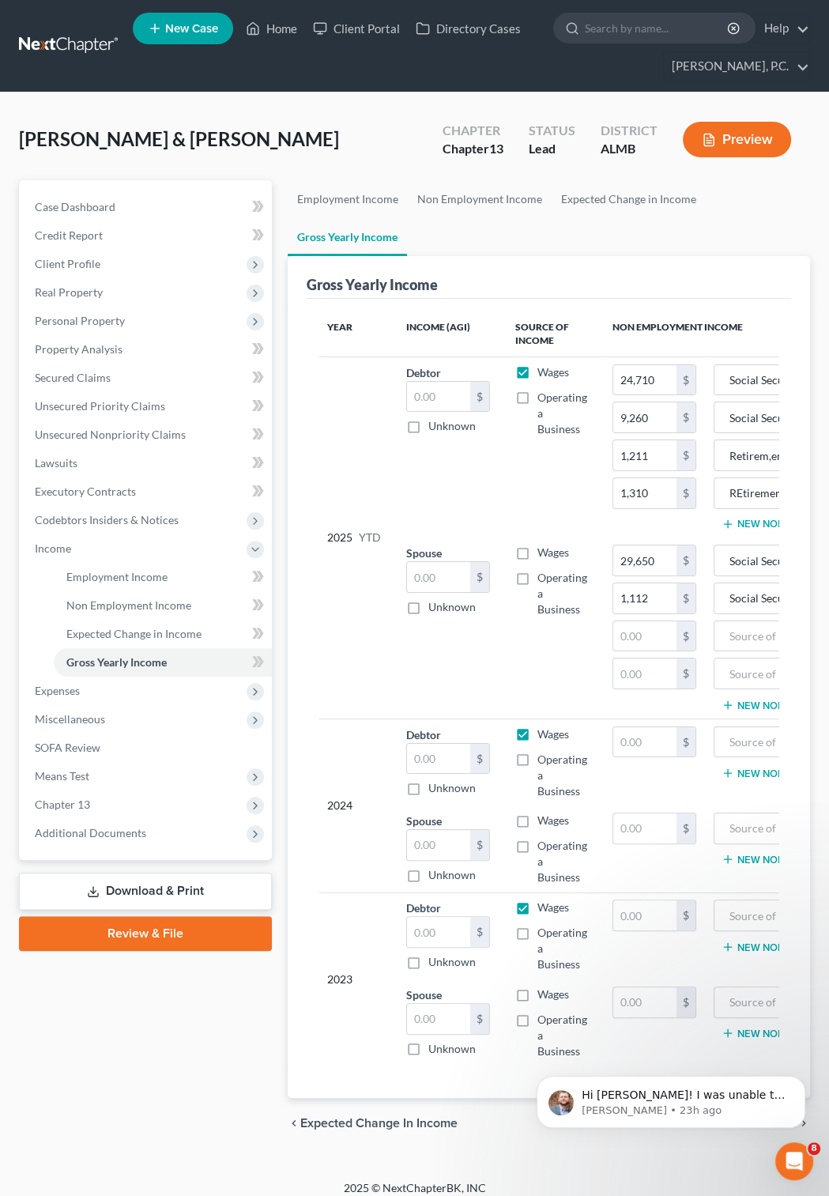
scroll to position [0, 0]
click at [432, 395] on input "text" at bounding box center [443, 397] width 63 height 30
click at [431, 759] on input "text" at bounding box center [443, 759] width 63 height 30
type input "4,068"
drag, startPoint x: 518, startPoint y: 1024, endPoint x: 635, endPoint y: 1079, distance: 129.4
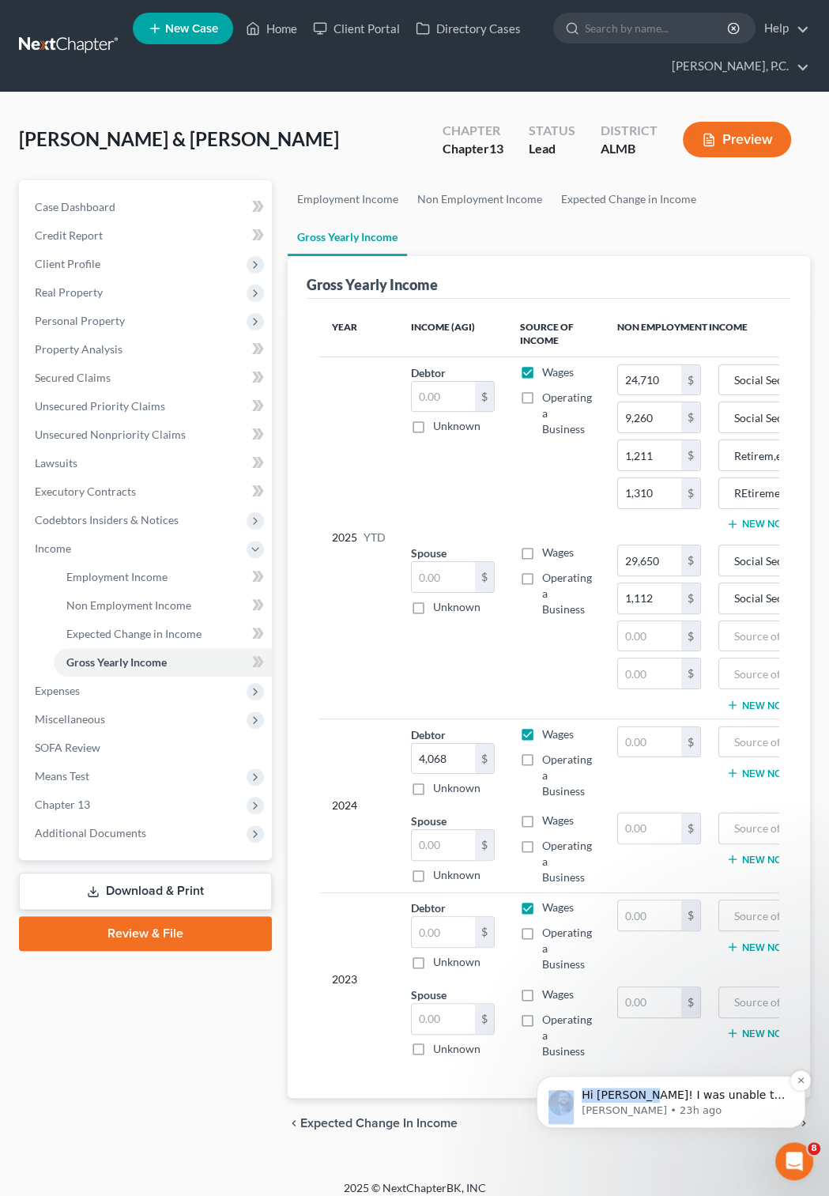
click at [635, 982] on html "Hi Earl! I was unable to recreate this on my end. Please let us know if this ha…" at bounding box center [671, 979] width 316 height 6
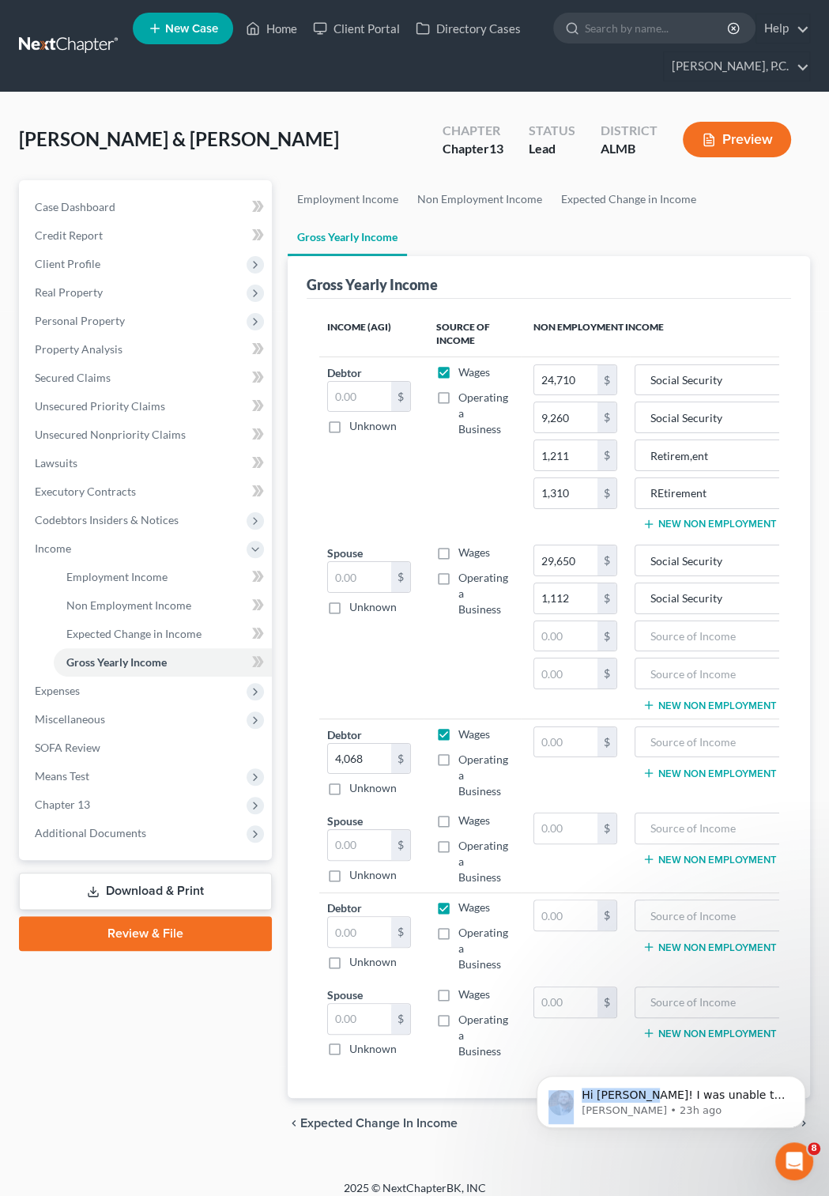
scroll to position [0, 104]
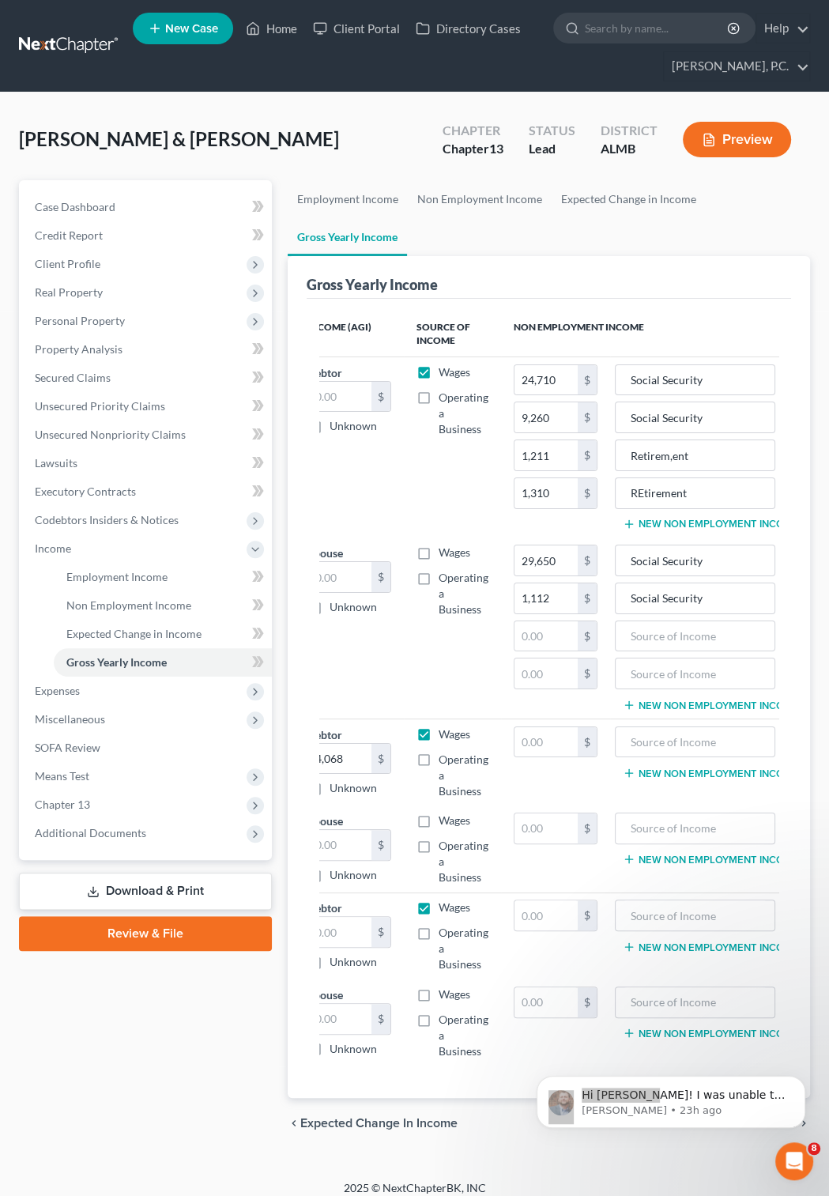
click at [495, 1161] on div "Petition Navigation Case Dashboard Payments Invoices Payments Payments Credit R…" at bounding box center [414, 670] width 791 height 981
drag, startPoint x: 517, startPoint y: 1077, endPoint x: 675, endPoint y: 1058, distance: 159.3
click at [675, 1049] on html "Hi Earl! I was unable to recreate this on my end. Please let us know if this ha…" at bounding box center [671, 1046] width 316 height 6
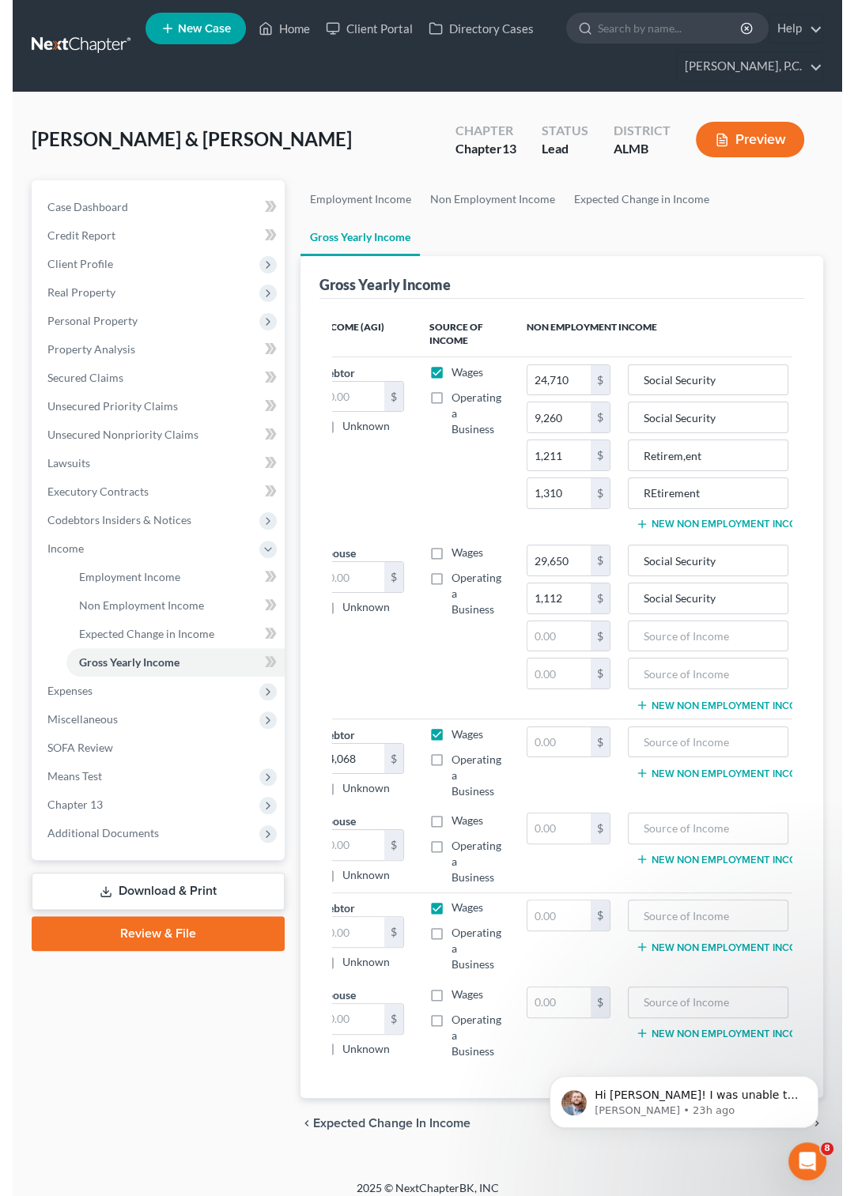
scroll to position [0, 137]
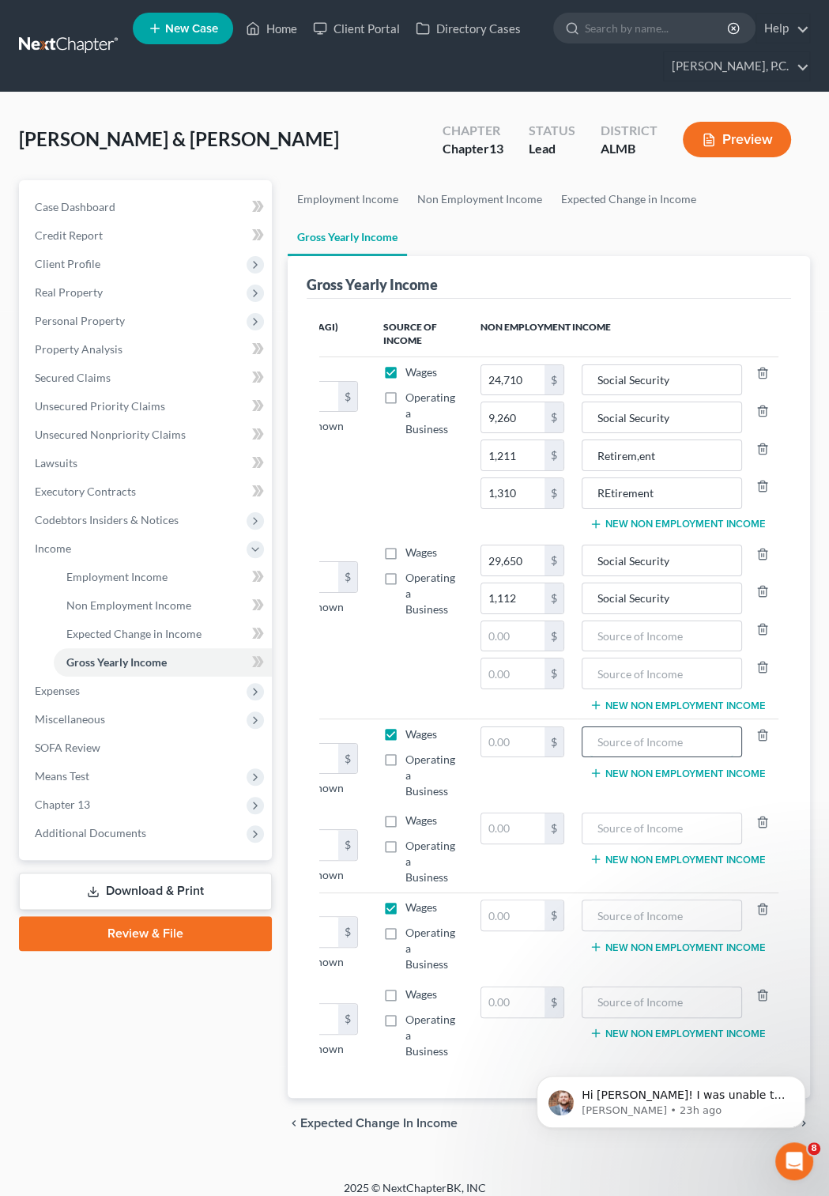
click at [669, 744] on input "text" at bounding box center [661, 742] width 143 height 30
type input "Social Security"
click at [533, 752] on input "text" at bounding box center [512, 742] width 63 height 30
type input "29,650"
click at [532, 556] on input "29,650" at bounding box center [512, 560] width 63 height 30
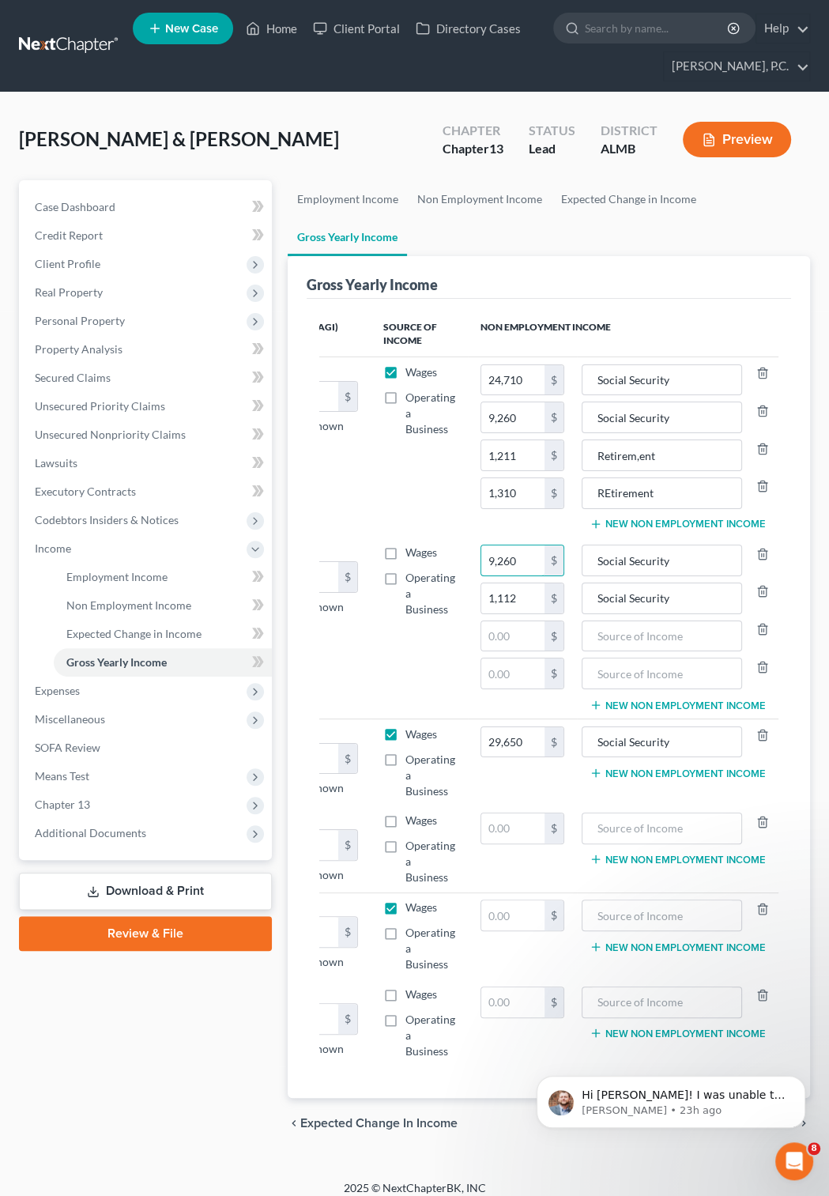
type input "9,260"
click at [764, 413] on icon "button" at bounding box center [762, 411] width 13 height 13
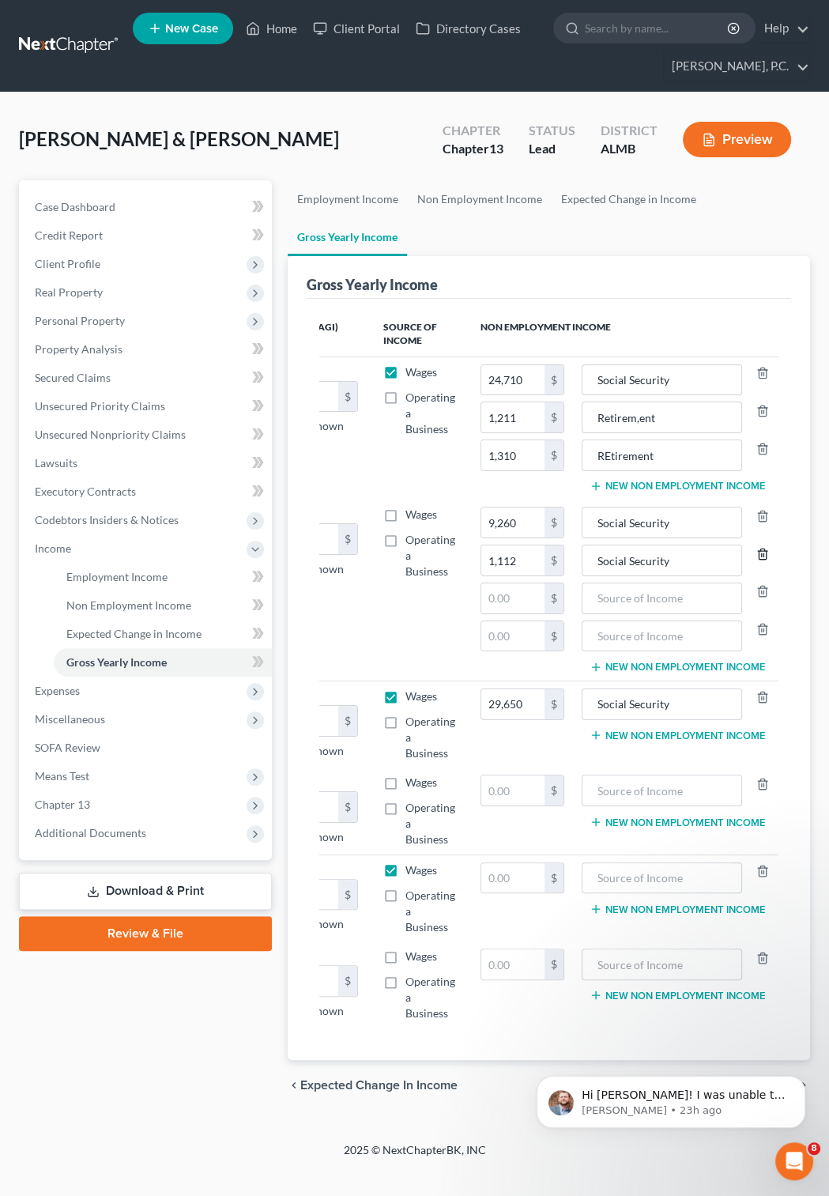
click at [764, 556] on icon "button" at bounding box center [762, 554] width 13 height 13
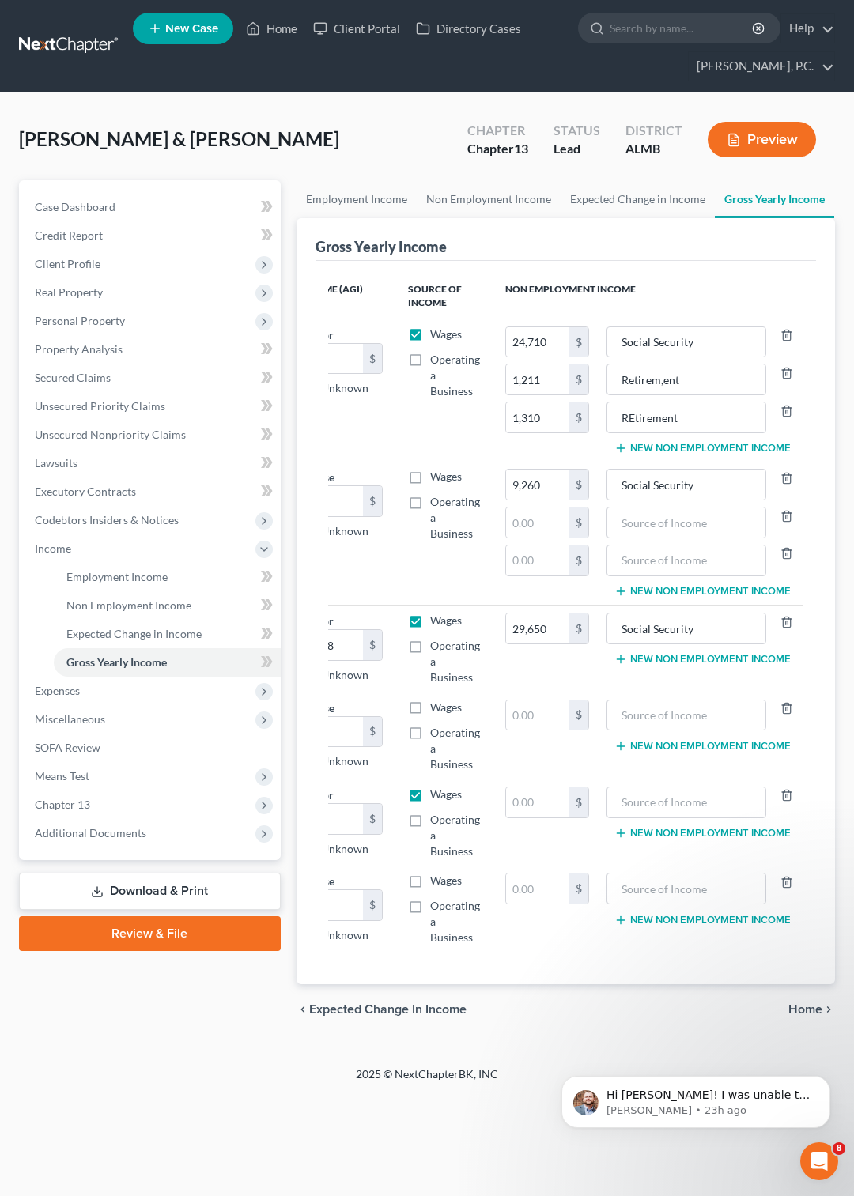
scroll to position [0, 120]
click at [528, 518] on input "text" at bounding box center [538, 522] width 63 height 30
type input "1,310"
click at [630, 521] on input "text" at bounding box center [687, 522] width 143 height 30
type input "REtirement"
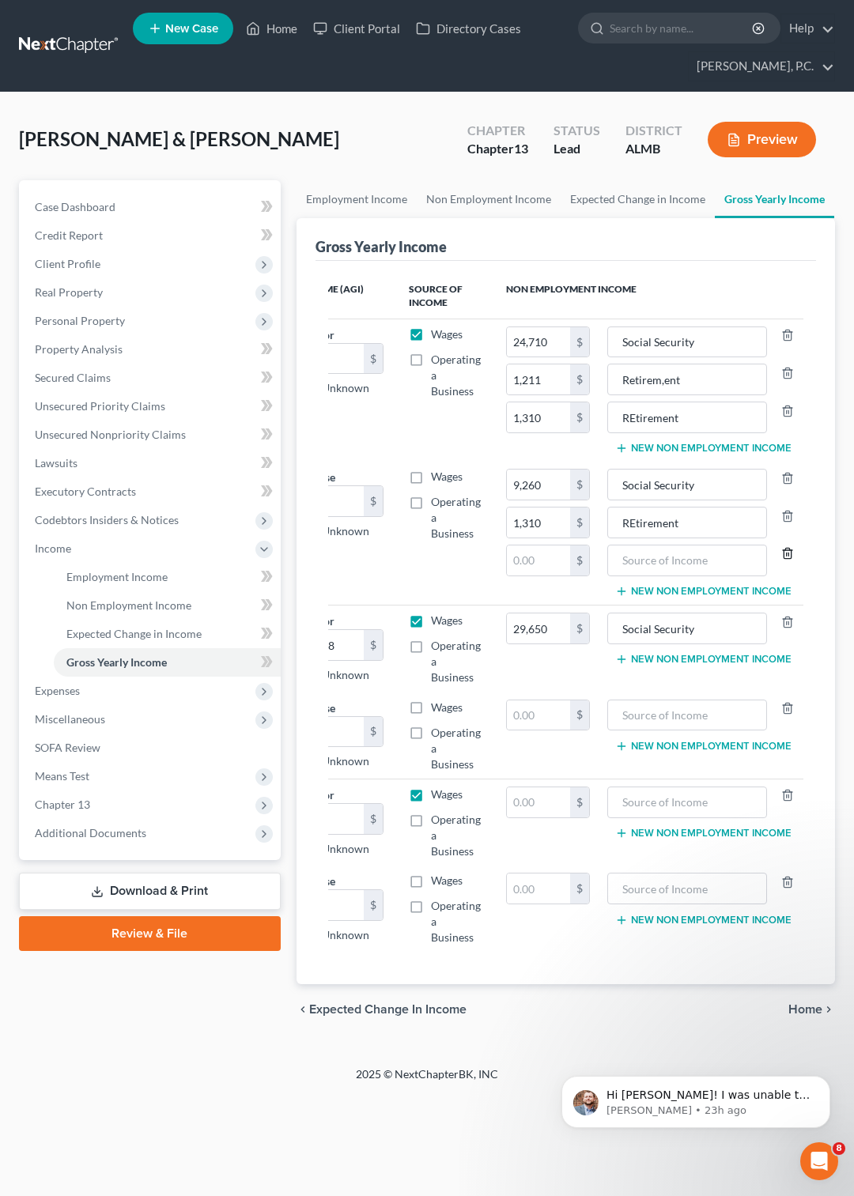
click at [783, 555] on icon "button" at bounding box center [786, 554] width 7 height 10
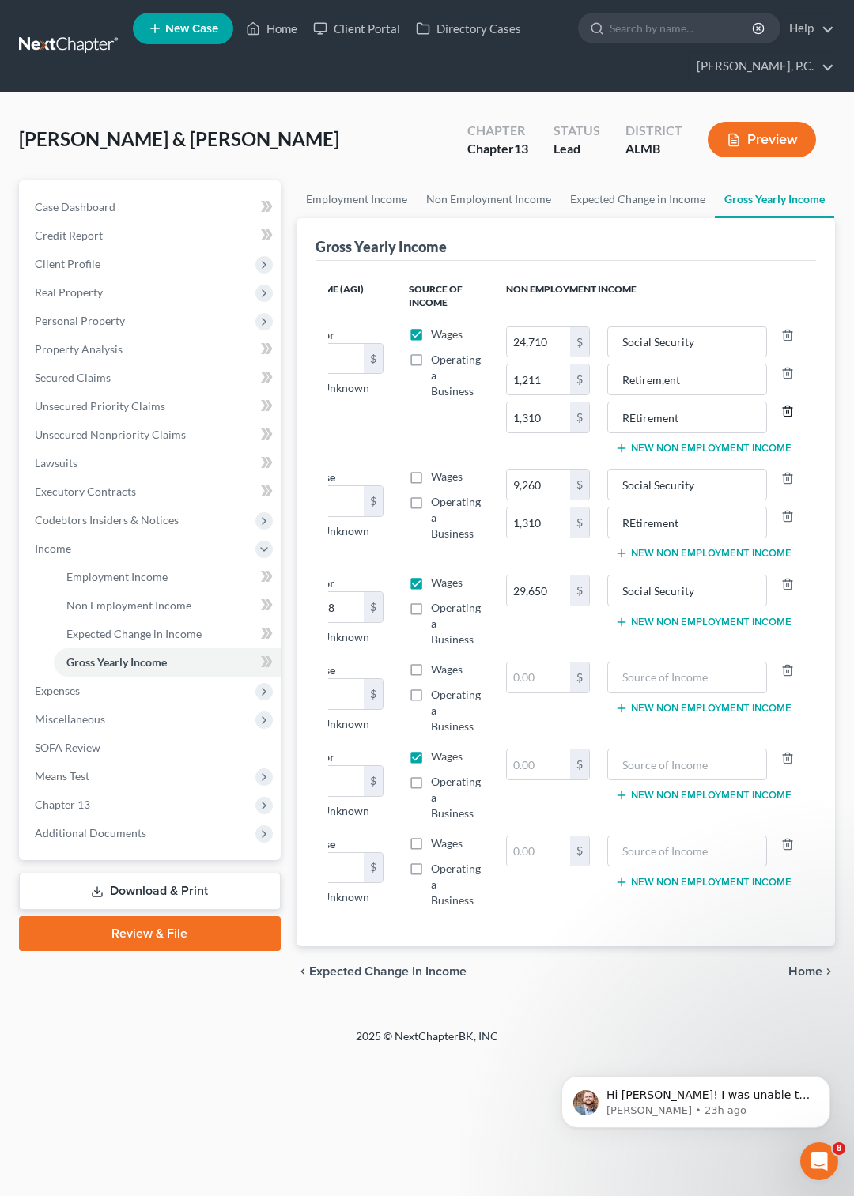
click at [786, 413] on line "button" at bounding box center [786, 411] width 0 height 3
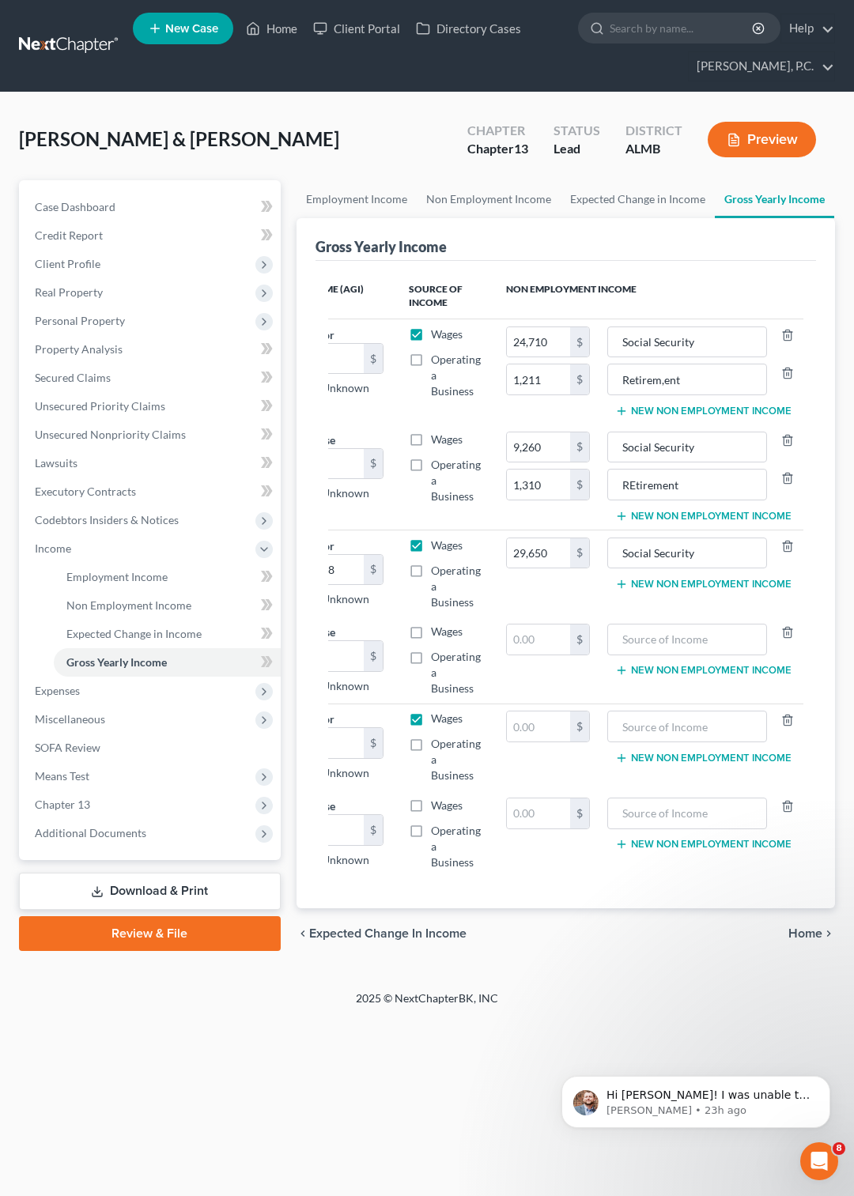
click at [689, 584] on button "New Non Employment Income" at bounding box center [703, 584] width 176 height 13
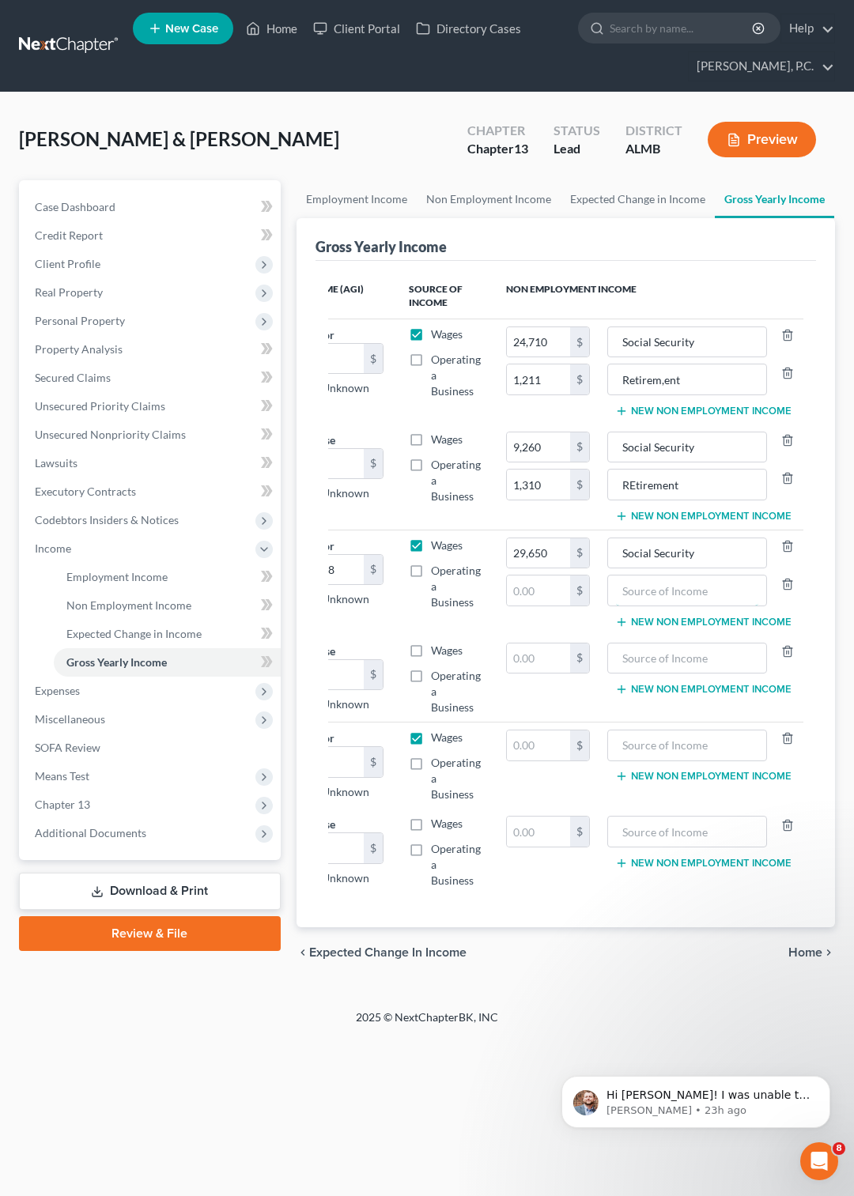
click at [689, 584] on input "text" at bounding box center [687, 590] width 143 height 30
type input "Retirement"
click at [552, 585] on input "text" at bounding box center [538, 590] width 63 height 30
type input "1,452"
click at [650, 655] on input "text" at bounding box center [687, 658] width 143 height 30
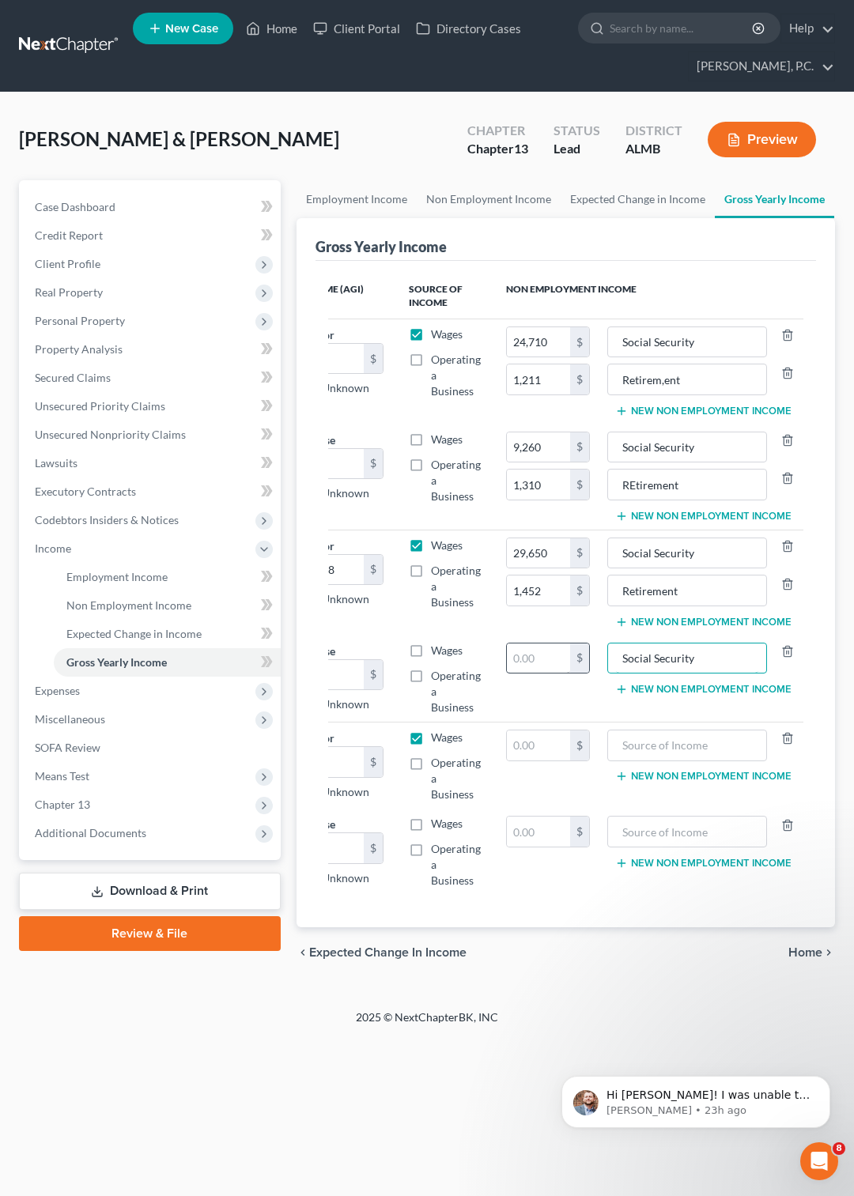
type input "Social Security"
click at [532, 665] on input "text" at bounding box center [538, 658] width 63 height 30
type input "11,112"
click at [660, 696] on button "New Non Employment Income" at bounding box center [703, 689] width 176 height 13
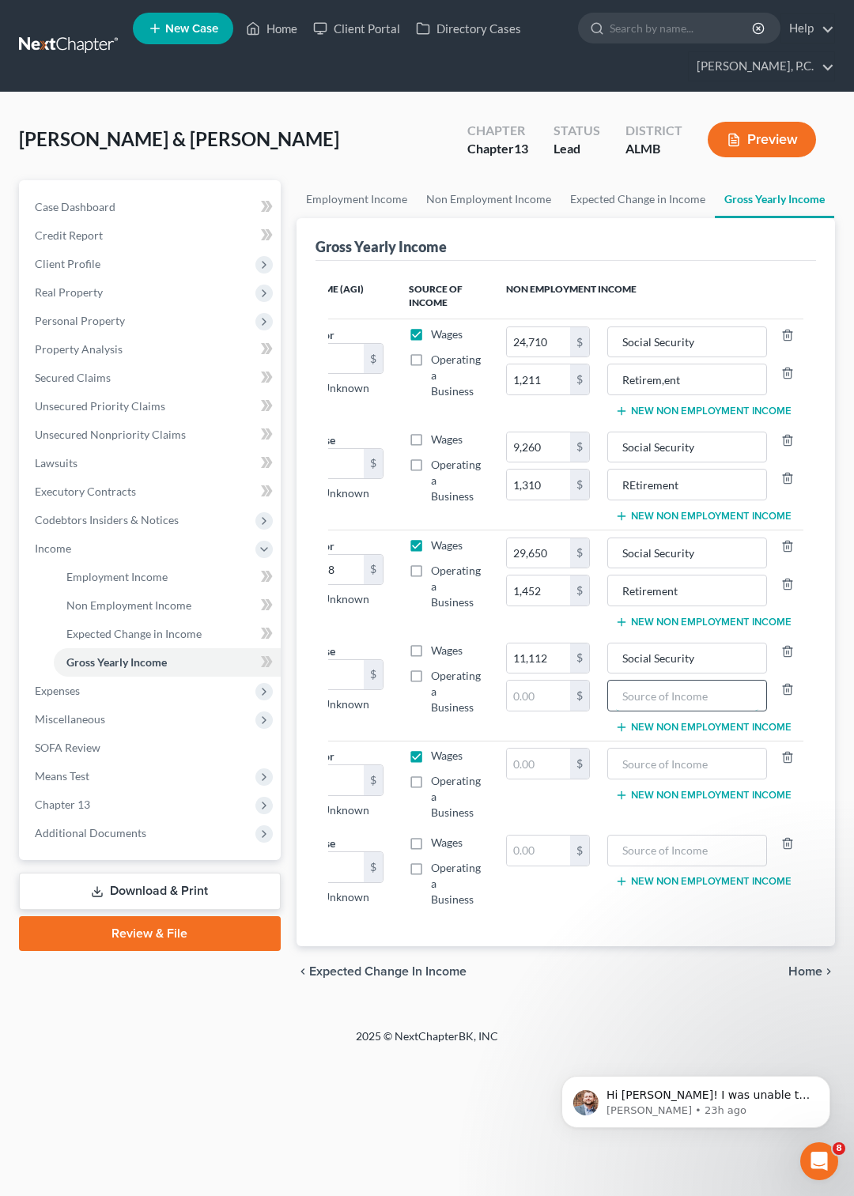
click at [669, 696] on input "text" at bounding box center [687, 696] width 143 height 30
type input "Retirement"
click at [533, 693] on input "text" at bounding box center [538, 696] width 63 height 30
type input "1,572"
click at [653, 764] on input "text" at bounding box center [687, 763] width 143 height 30
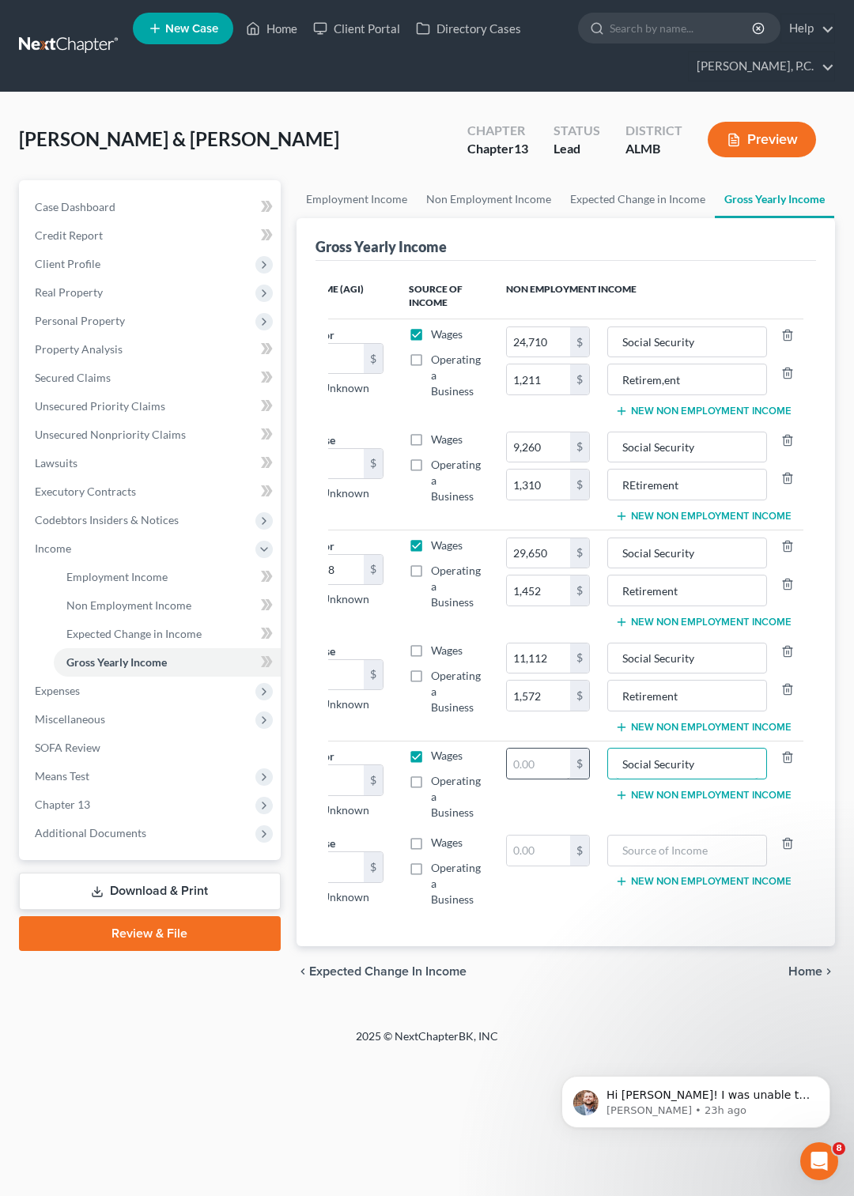
type input "Social Security"
click at [523, 768] on input "text" at bounding box center [538, 763] width 63 height 30
type input "29,000"
click at [666, 796] on button "New Non Employment Income" at bounding box center [703, 795] width 176 height 13
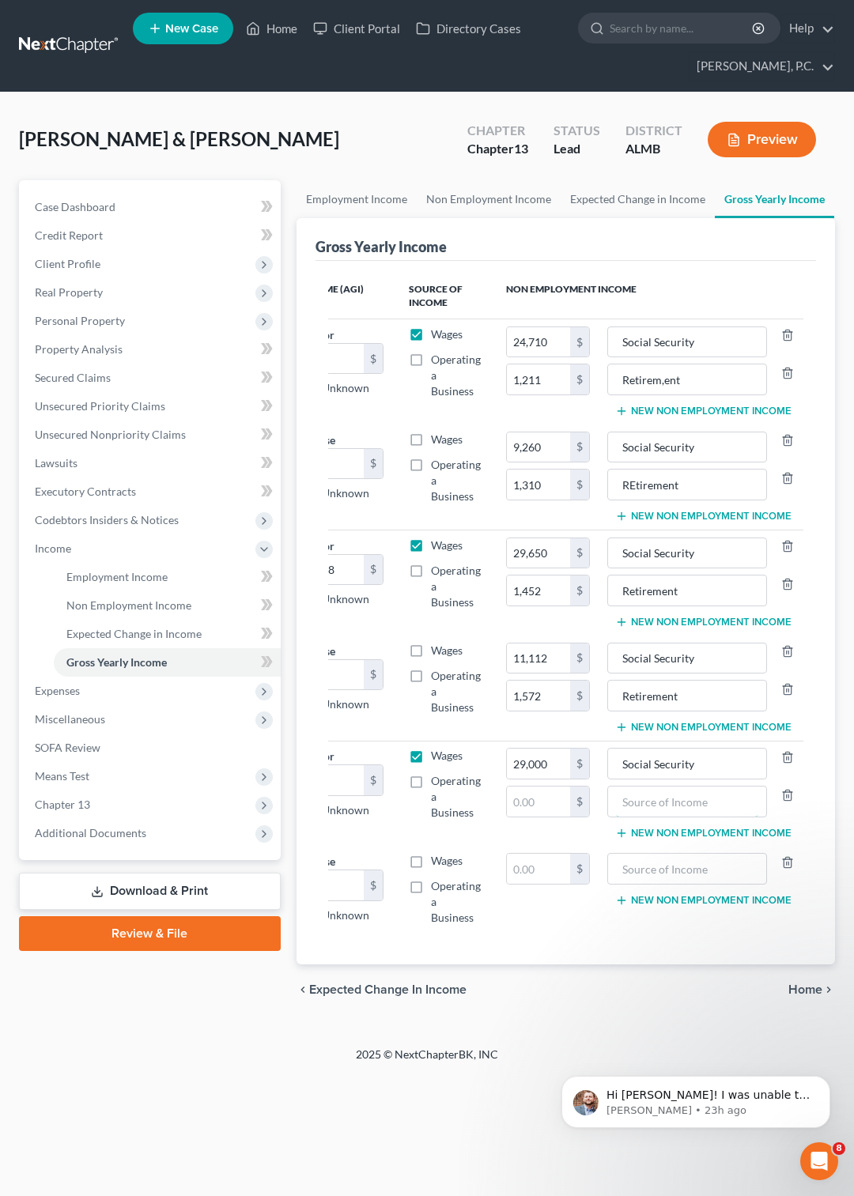
click at [666, 796] on input "text" at bounding box center [687, 801] width 143 height 30
type input "Retirement"
click at [541, 806] on input "text" at bounding box center [538, 801] width 63 height 30
type input "1,452"
click at [620, 877] on input "text" at bounding box center [687, 869] width 143 height 30
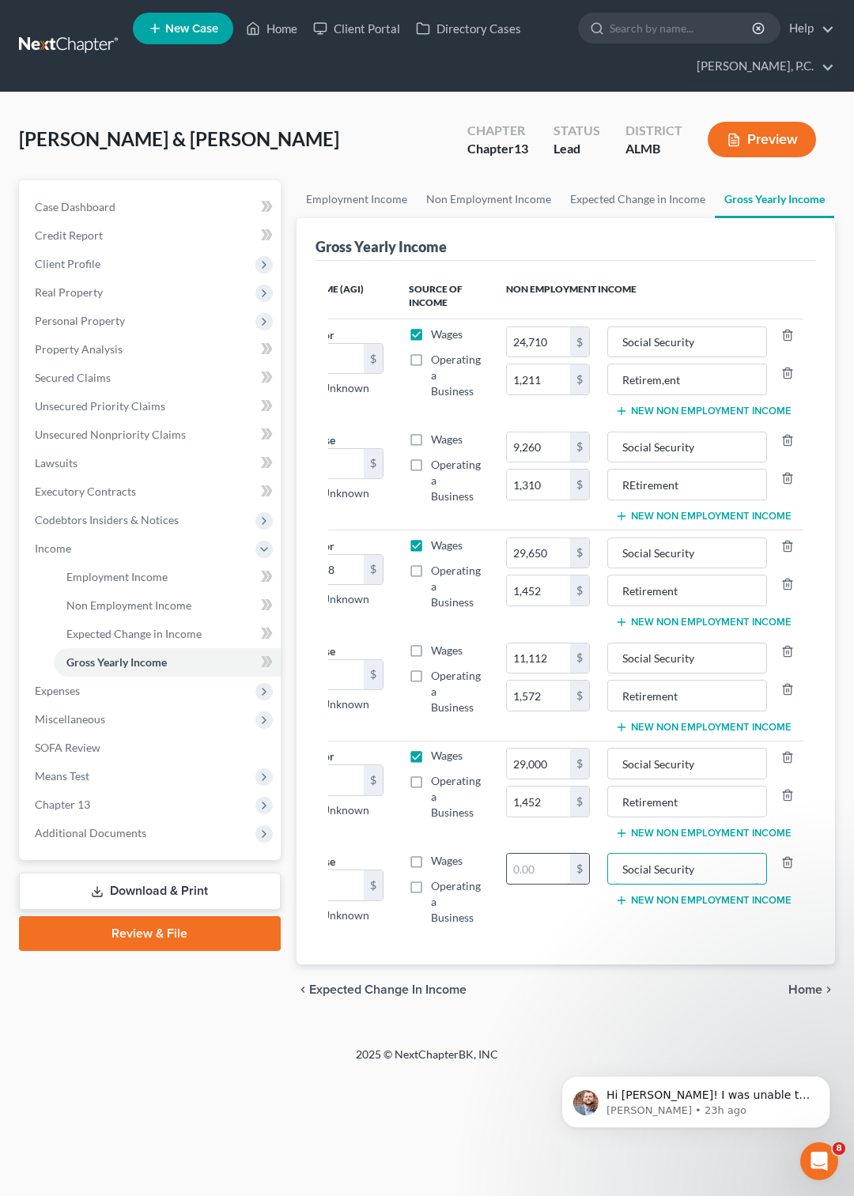
type input "Social Security"
click at [532, 878] on input "text" at bounding box center [538, 869] width 63 height 30
type input "11,000"
click at [674, 897] on td "Social Security New Non Employment Income" at bounding box center [703, 890] width 202 height 86
click at [668, 902] on button "New Non Employment Income" at bounding box center [703, 900] width 176 height 13
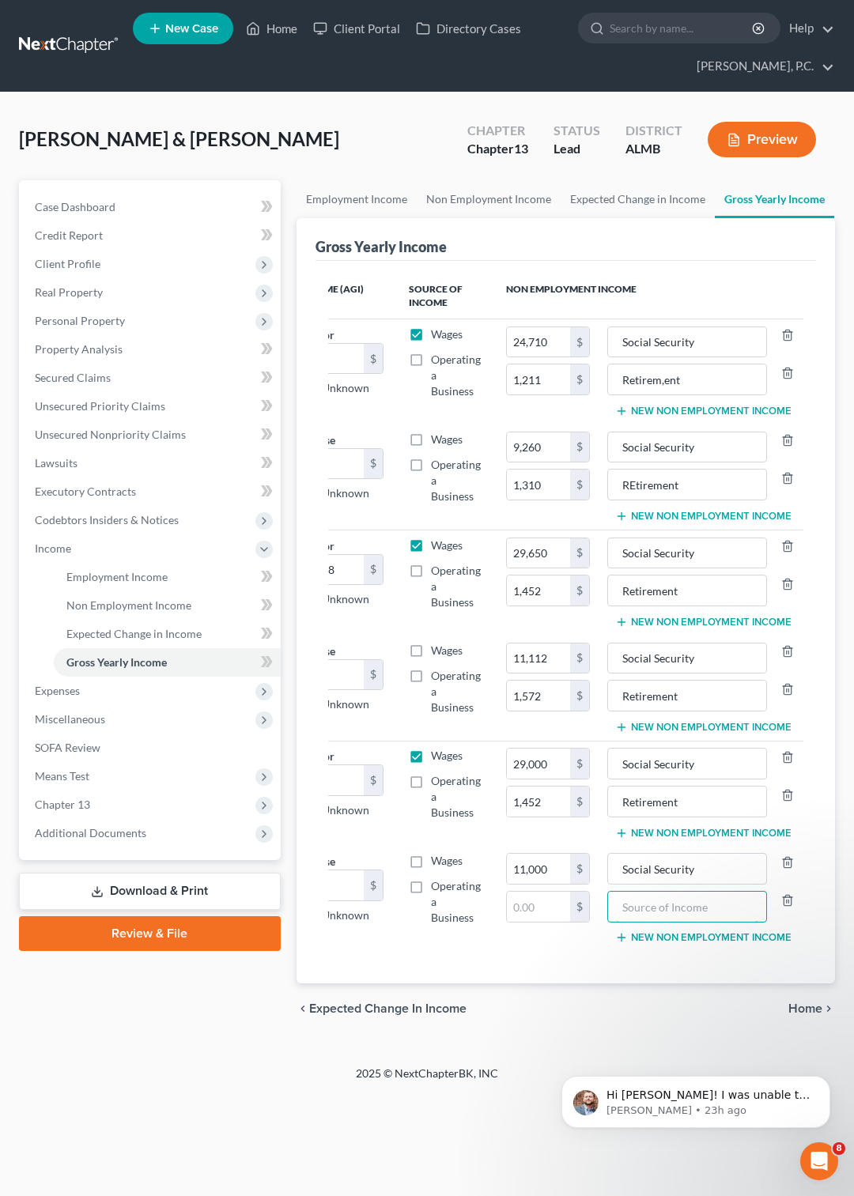
click at [668, 902] on input "text" at bounding box center [687, 907] width 143 height 30
type input "Retirement"
click at [544, 922] on input "text" at bounding box center [538, 907] width 63 height 30
type input "1,572"
click at [601, 196] on link "Expected Change in Income" at bounding box center [637, 199] width 154 height 38
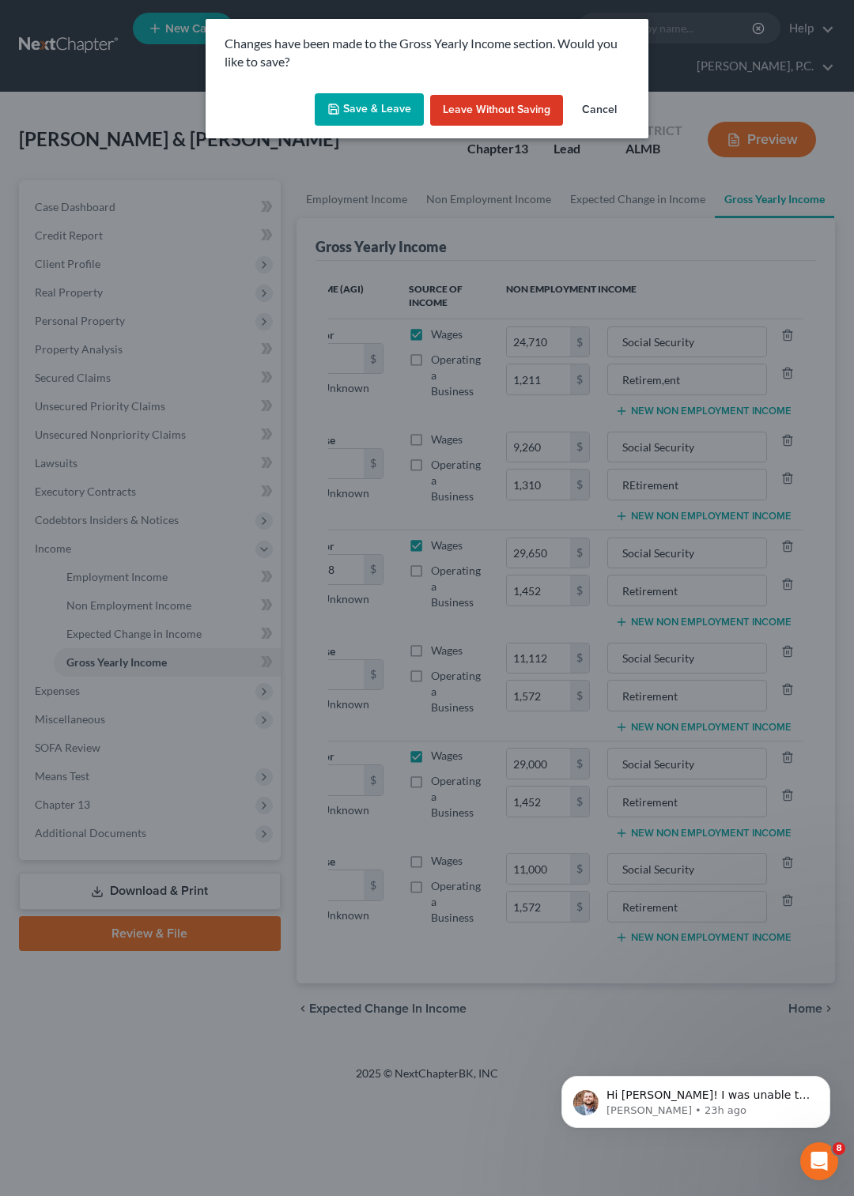
click at [387, 111] on button "Save & Leave" at bounding box center [369, 109] width 109 height 33
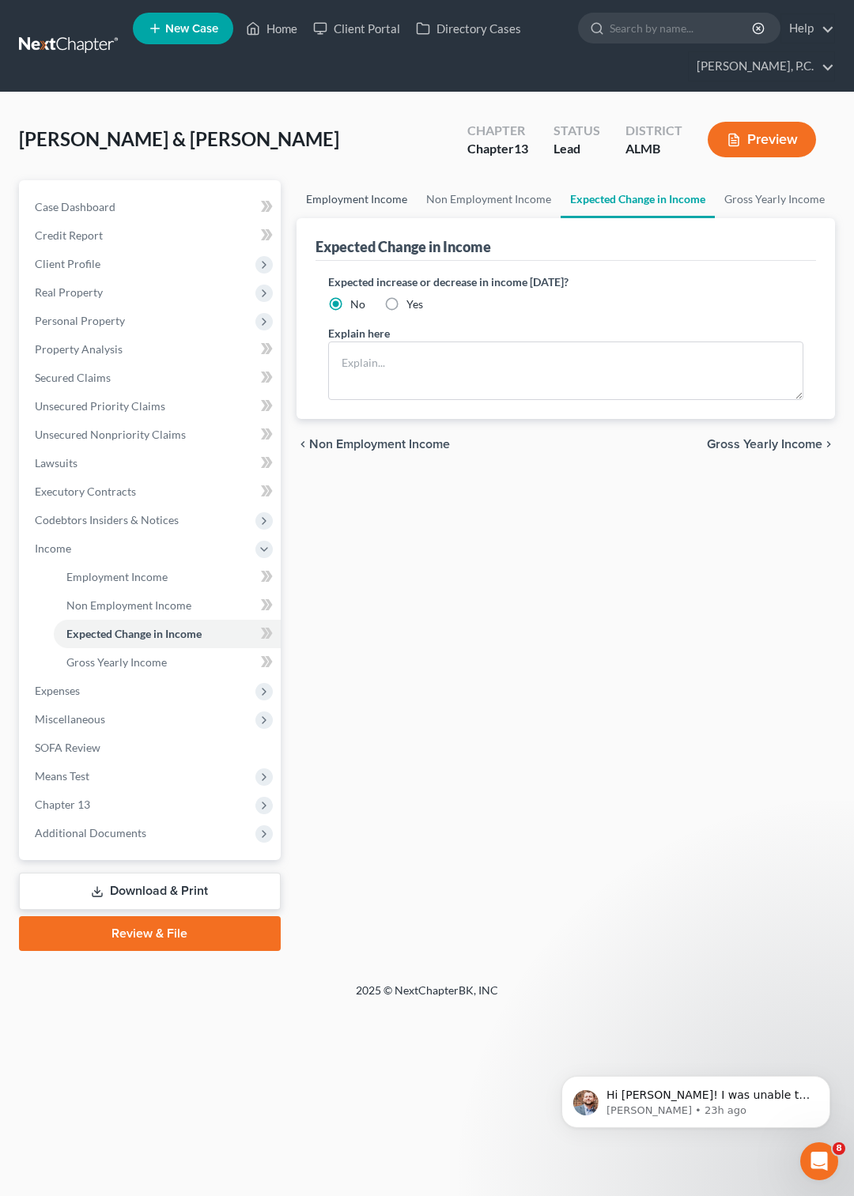
click at [388, 198] on link "Employment Income" at bounding box center [356, 199] width 120 height 38
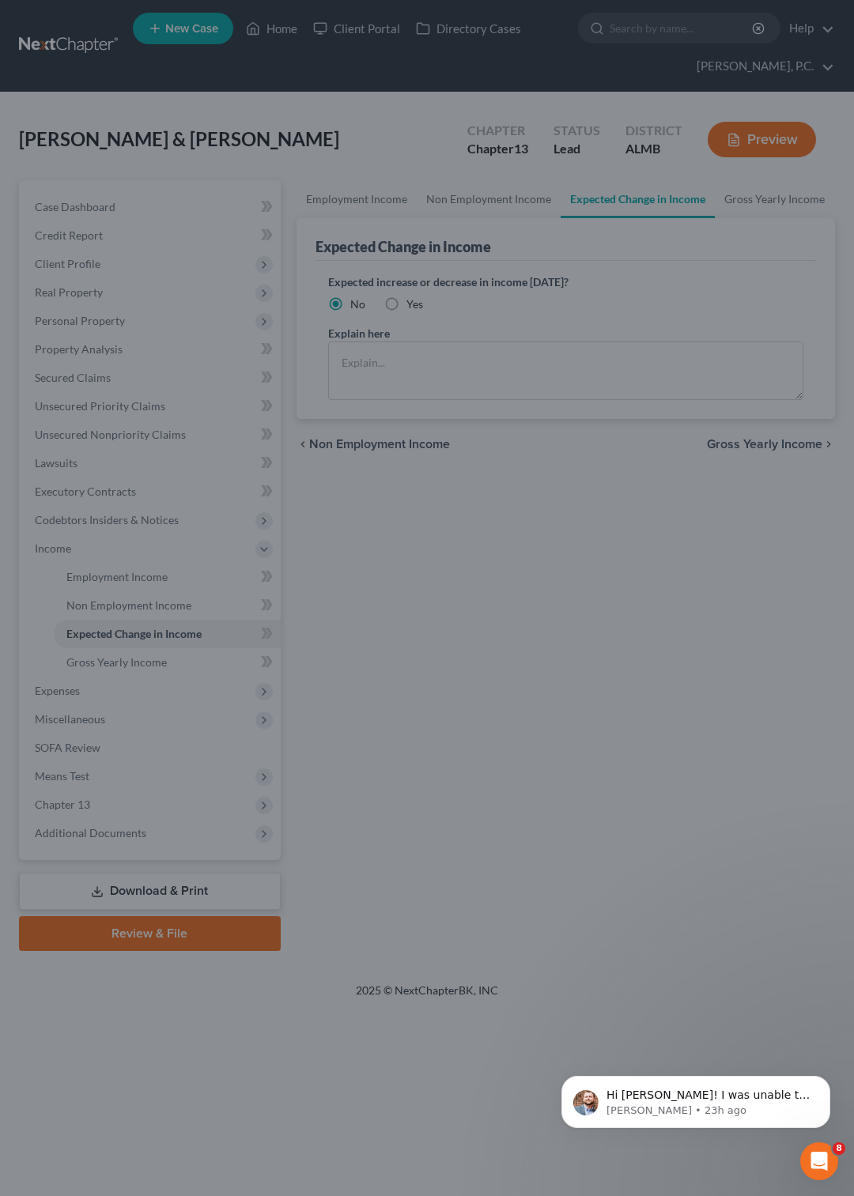
click at [473, 560] on div at bounding box center [427, 598] width 854 height 1196
click at [753, 948] on div at bounding box center [427, 598] width 854 height 1196
click at [620, 697] on div at bounding box center [427, 598] width 854 height 1196
click at [380, 195] on div at bounding box center [427, 598] width 854 height 1196
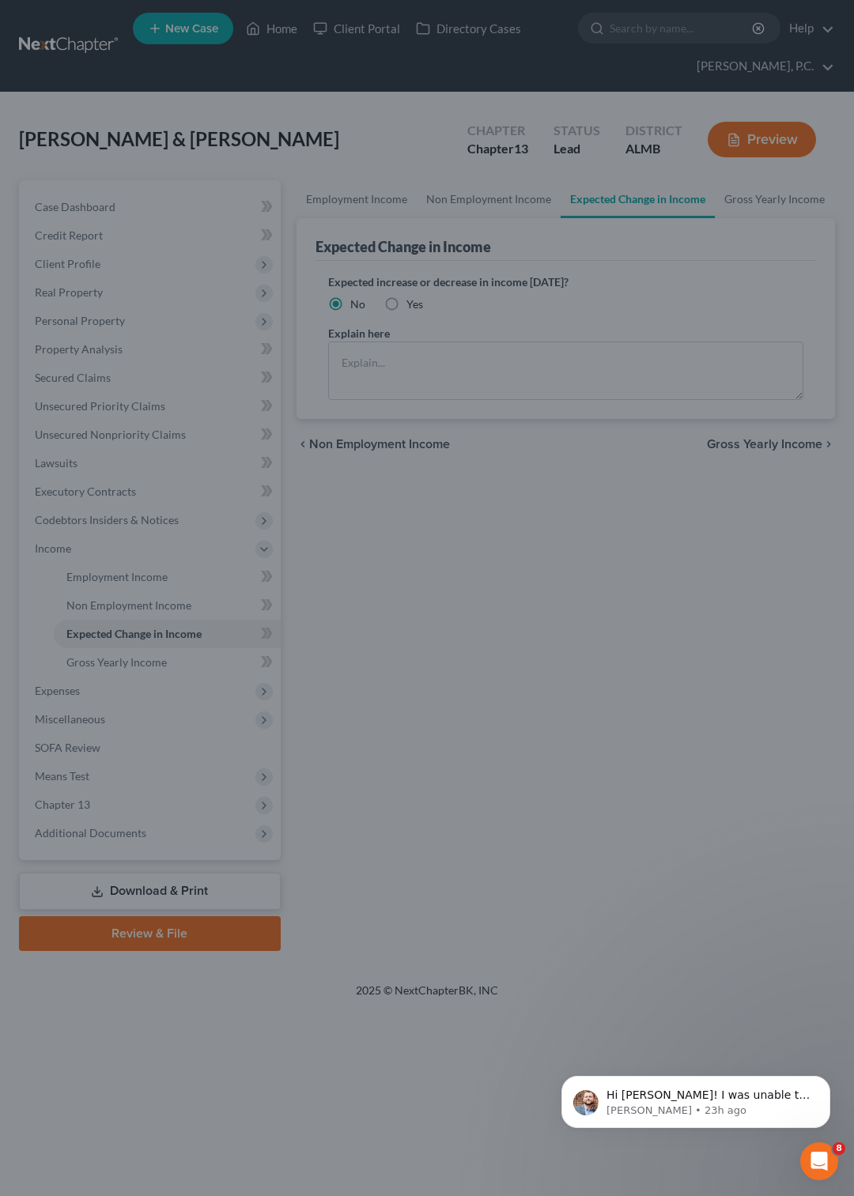
click at [601, 208] on div at bounding box center [427, 598] width 854 height 1196
drag, startPoint x: 601, startPoint y: 206, endPoint x: 565, endPoint y: 203, distance: 36.4
click at [593, 205] on div at bounding box center [427, 598] width 854 height 1196
click at [537, 200] on div at bounding box center [427, 598] width 854 height 1196
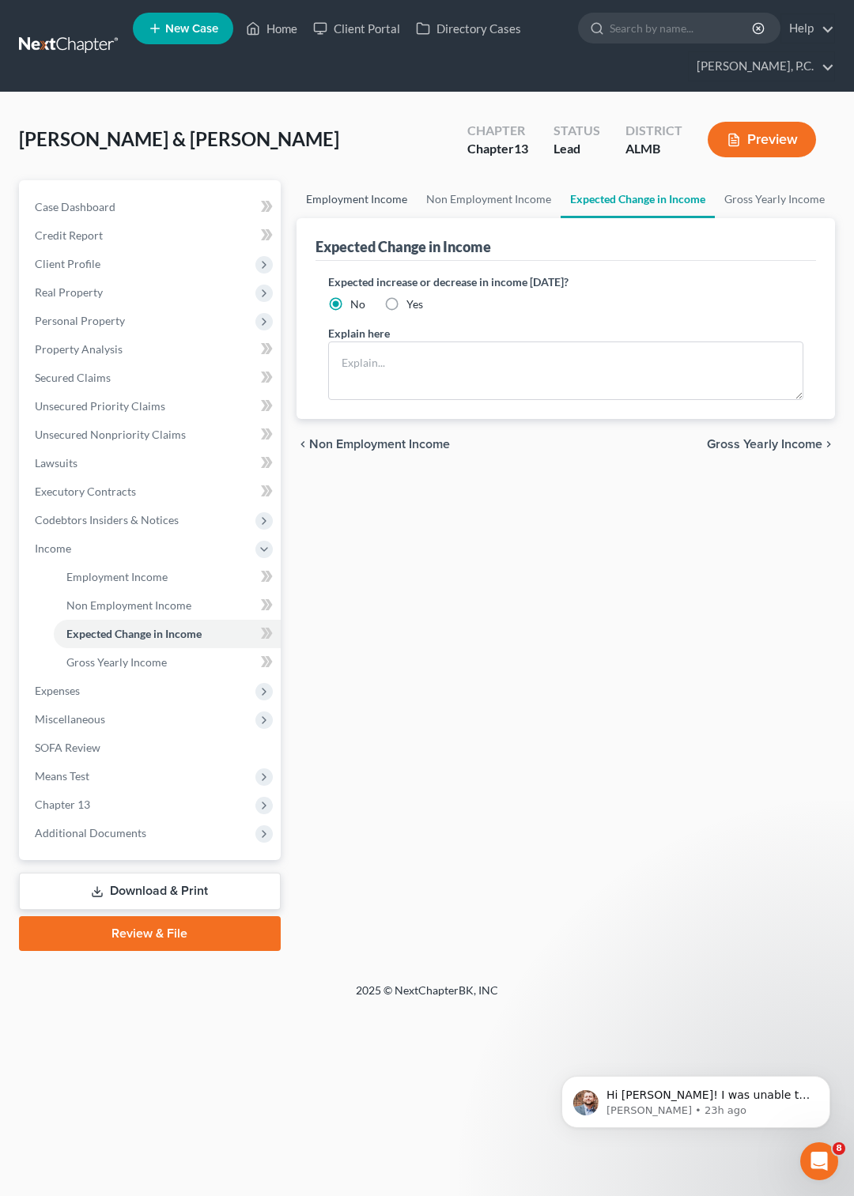
click at [369, 196] on link "Employment Income" at bounding box center [356, 199] width 120 height 38
click at [91, 269] on span "Client Profile" at bounding box center [68, 263] width 66 height 13
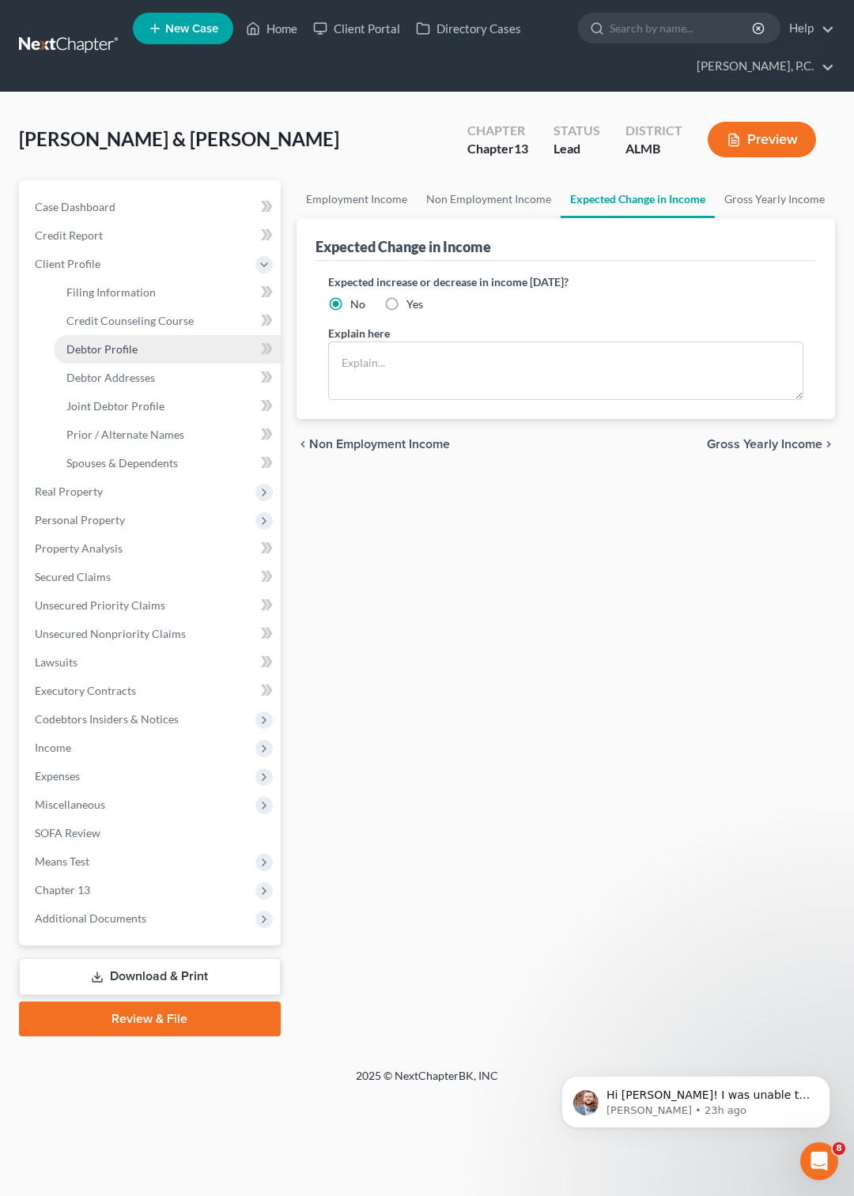
click at [118, 345] on span "Debtor Profile" at bounding box center [101, 348] width 71 height 13
click at [273, 151] on div "Schultz, Duane & Debbie Upgraded Chapter Chapter 13 Status Lead District ALMB P…" at bounding box center [427, 145] width 816 height 69
click at [133, 376] on span "Debtor Addresses" at bounding box center [110, 377] width 89 height 13
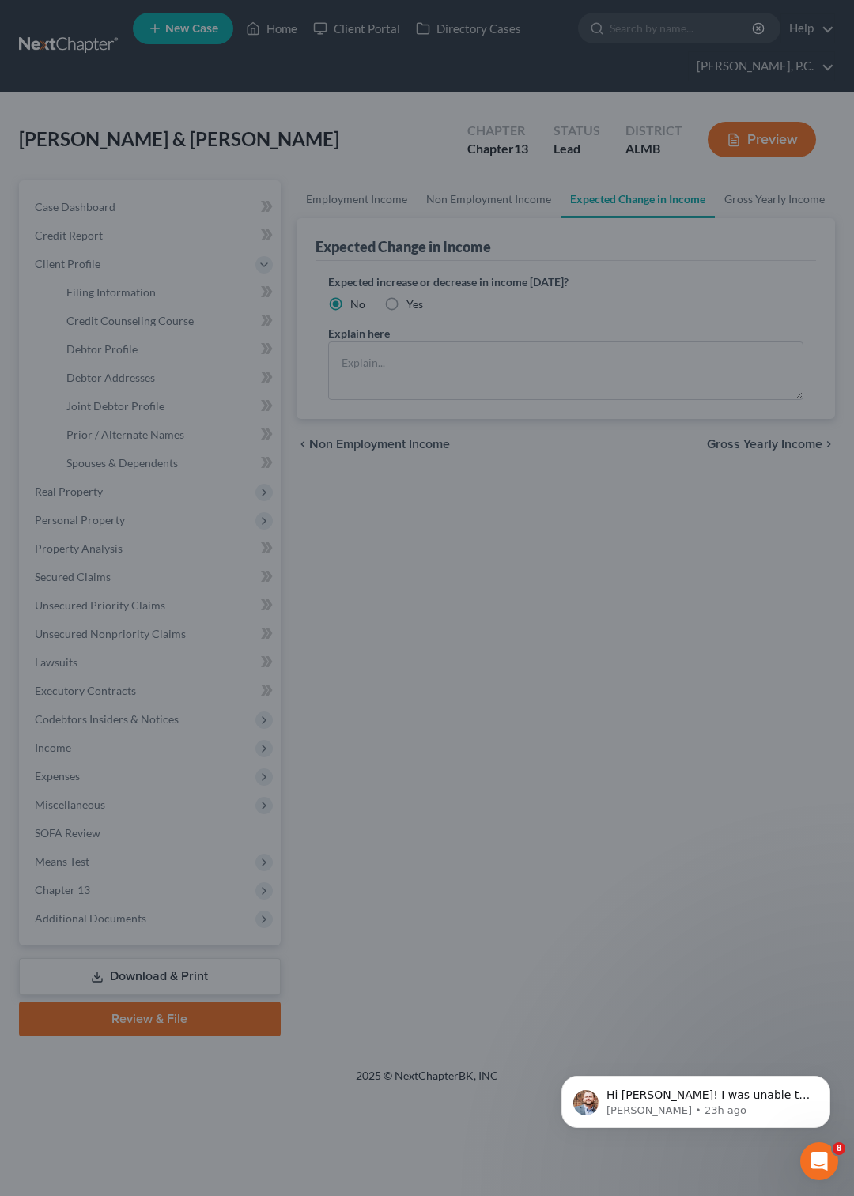
click at [193, 293] on div at bounding box center [427, 598] width 854 height 1196
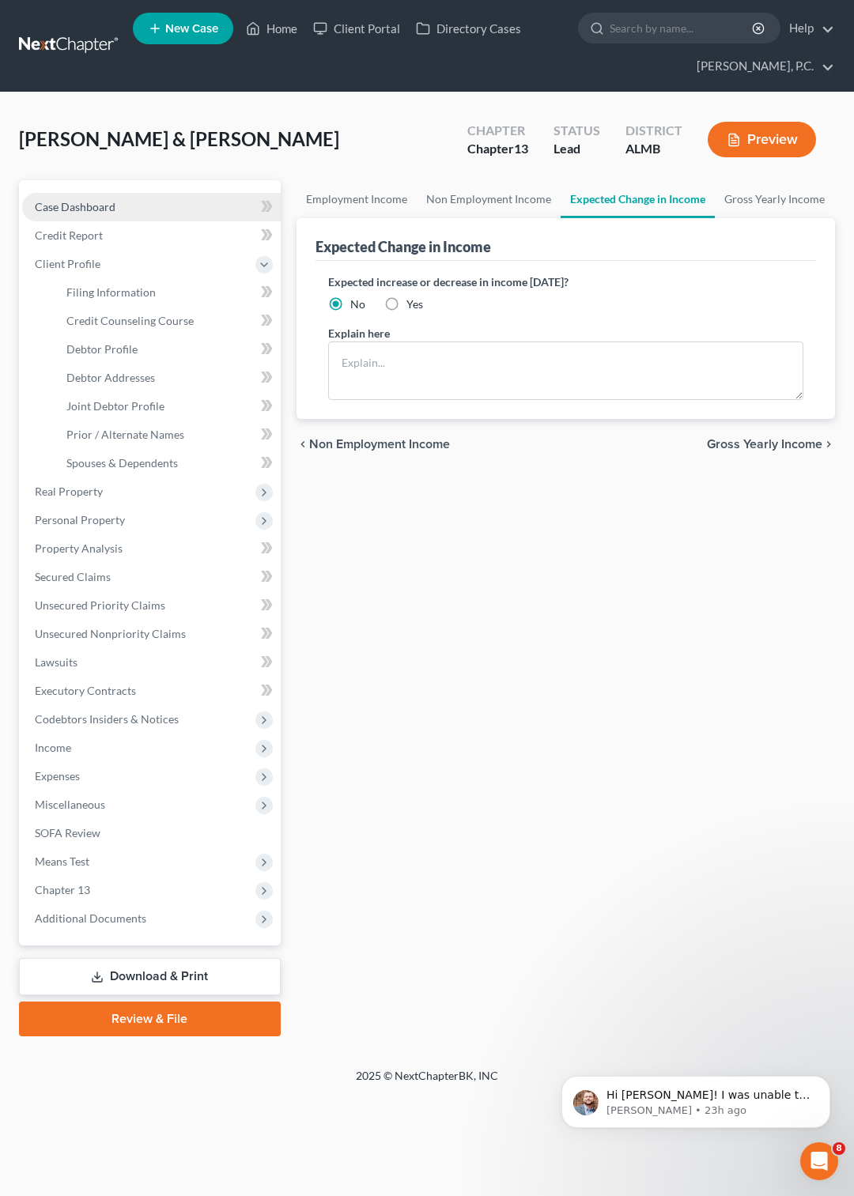
click at [94, 207] on span "Case Dashboard" at bounding box center [75, 206] width 81 height 13
click at [373, 451] on span "Non Employment Income" at bounding box center [379, 444] width 141 height 13
click at [786, 142] on button "Preview" at bounding box center [761, 140] width 108 height 36
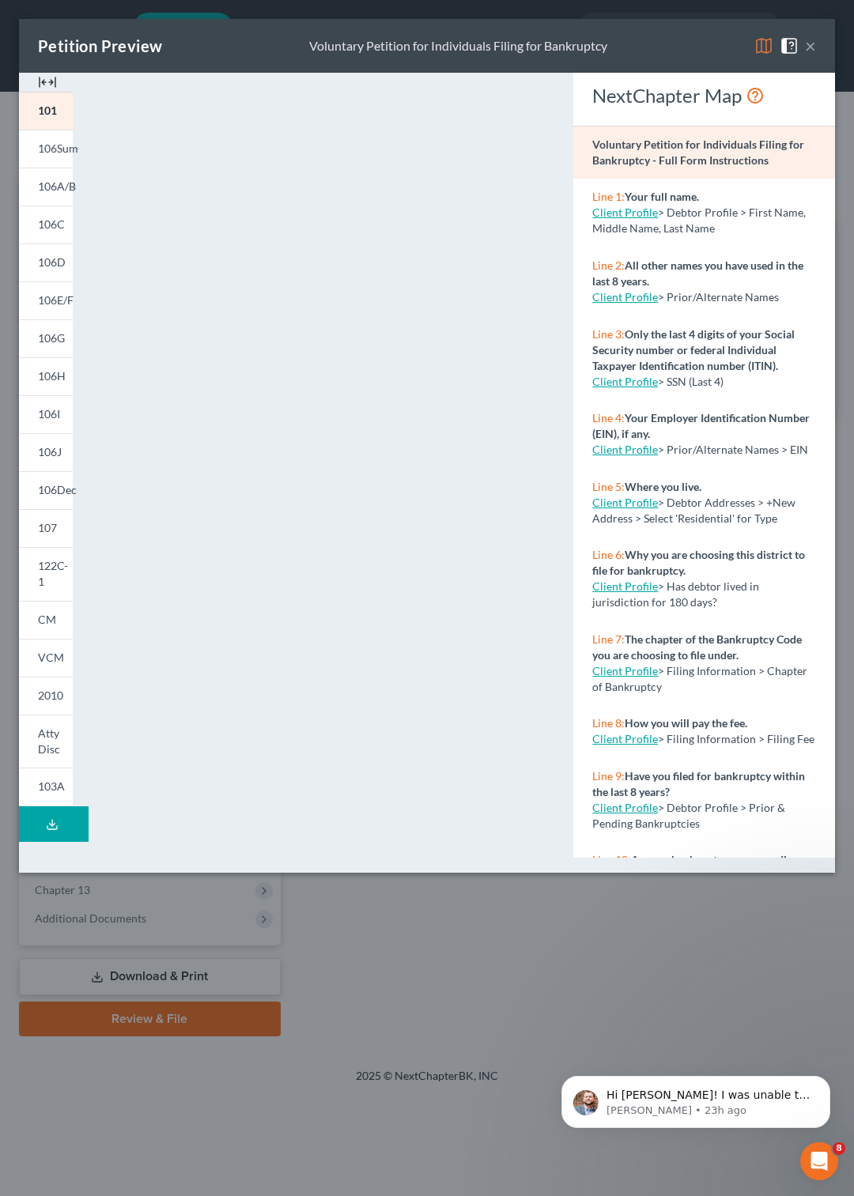
click at [808, 44] on button "×" at bounding box center [810, 45] width 11 height 19
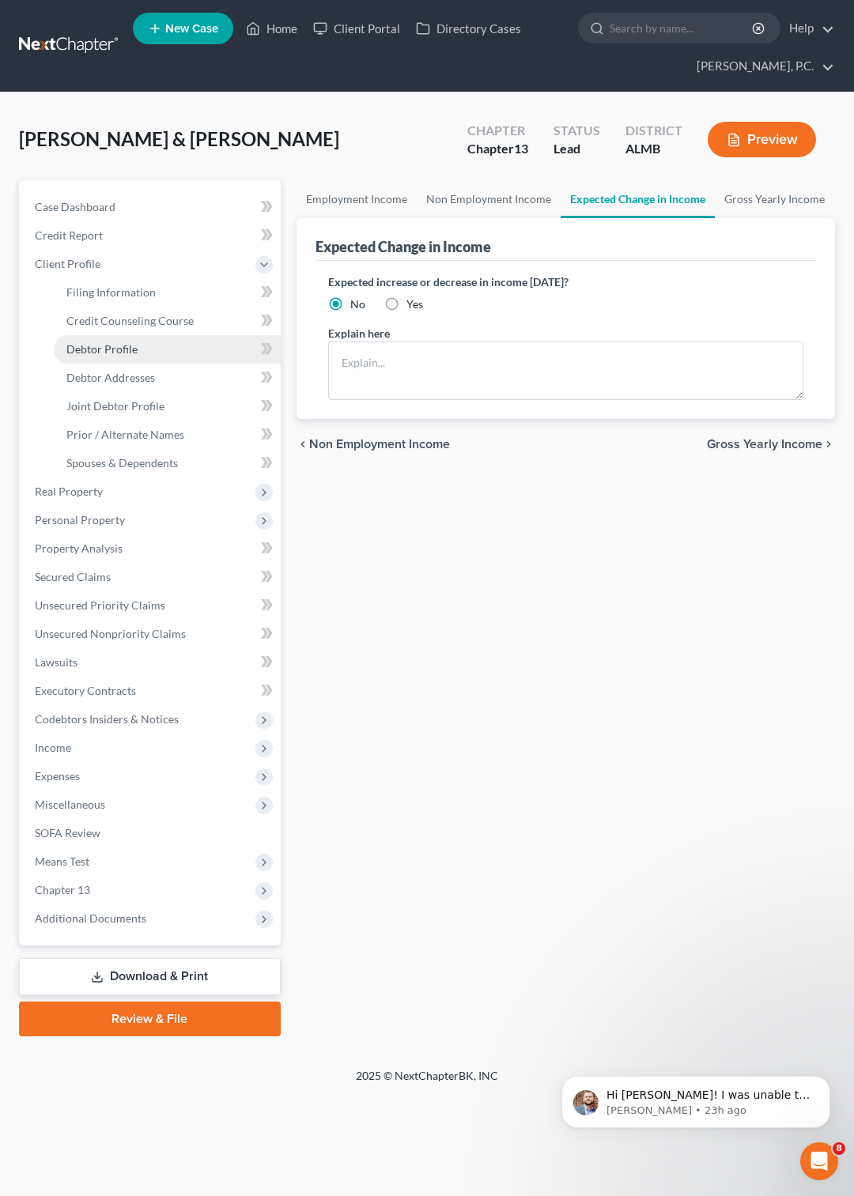
click at [107, 350] on span "Debtor Profile" at bounding box center [101, 348] width 71 height 13
click at [49, 778] on span "Expenses" at bounding box center [57, 775] width 45 height 13
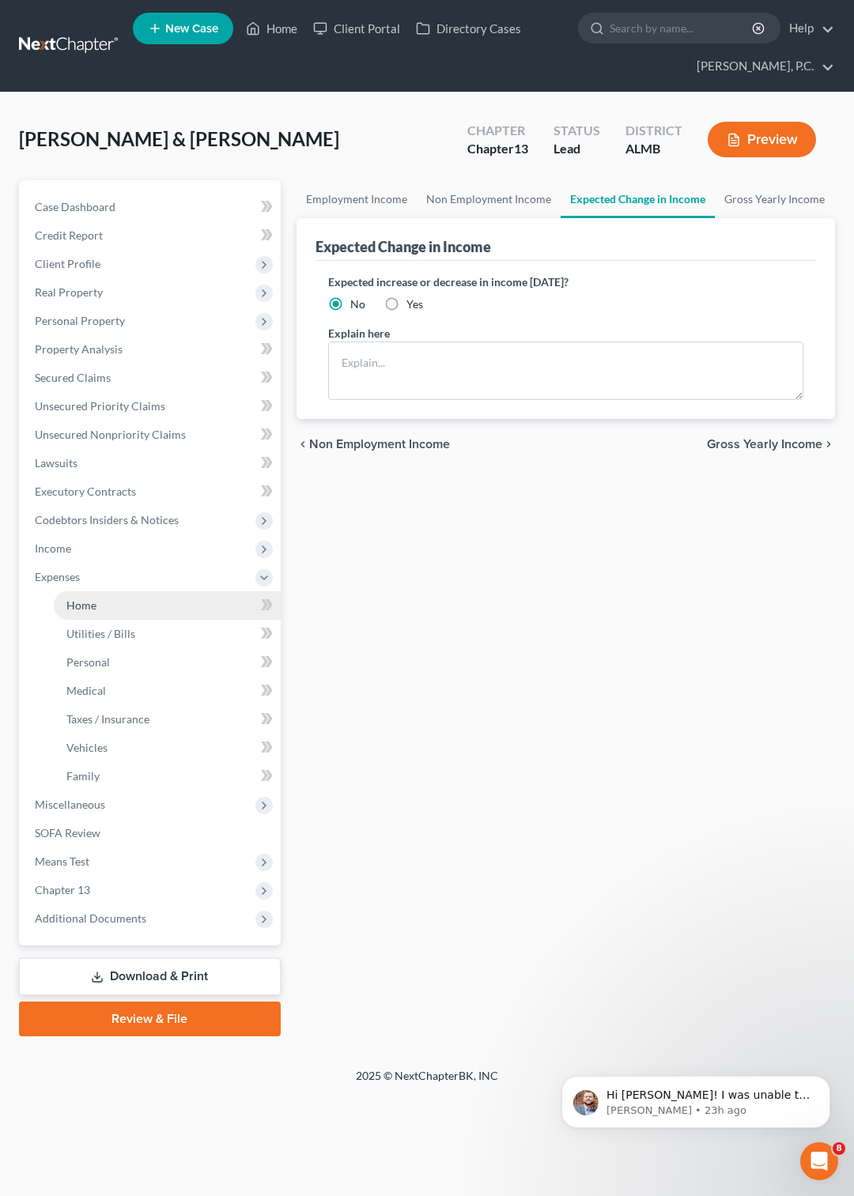
click at [89, 603] on span "Home" at bounding box center [81, 604] width 30 height 13
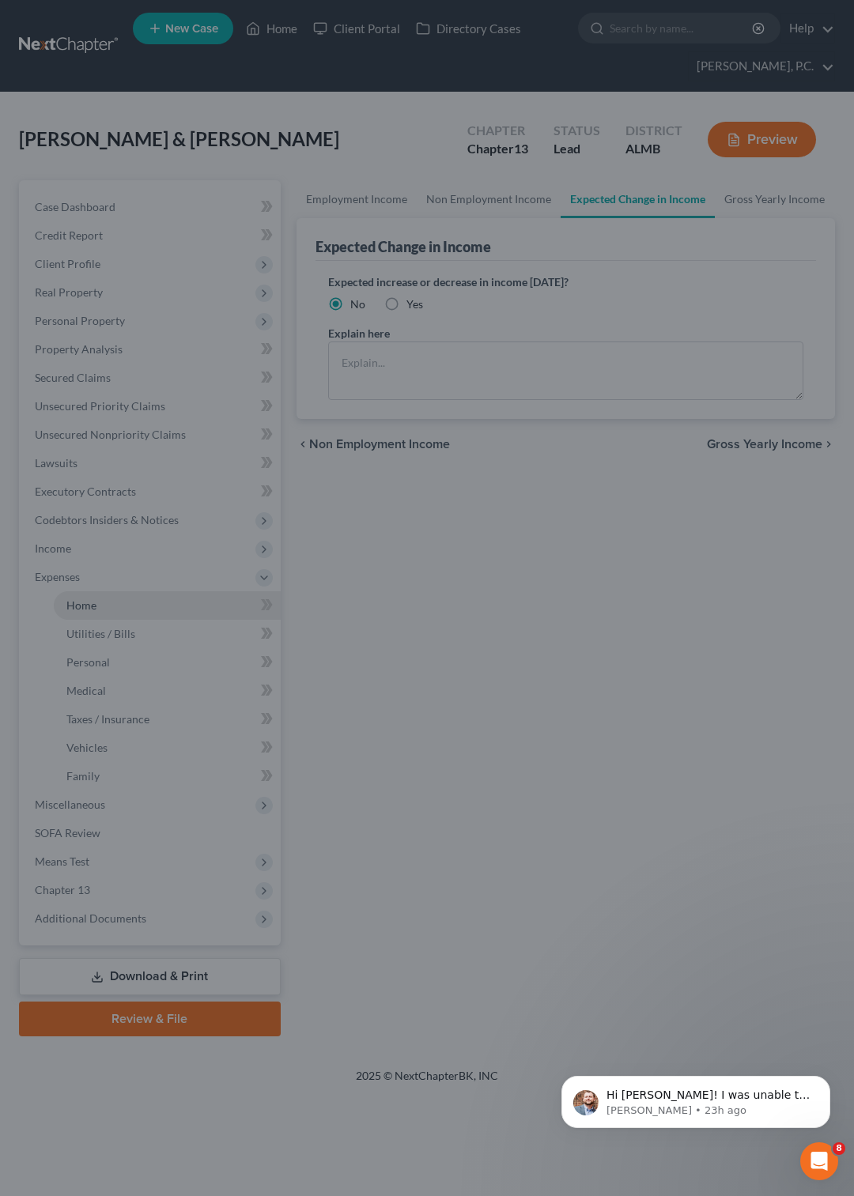
click at [89, 603] on div at bounding box center [427, 598] width 854 height 1196
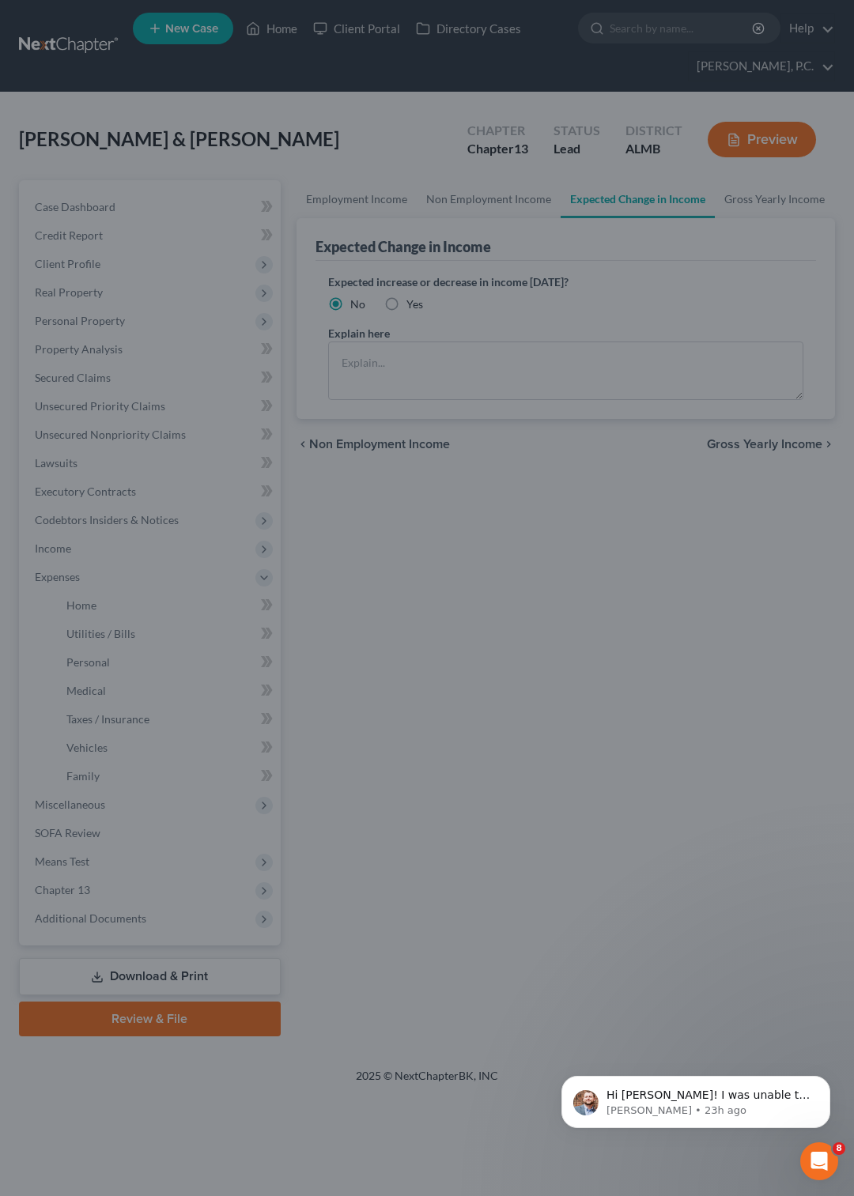
click at [270, 608] on div at bounding box center [427, 598] width 854 height 1196
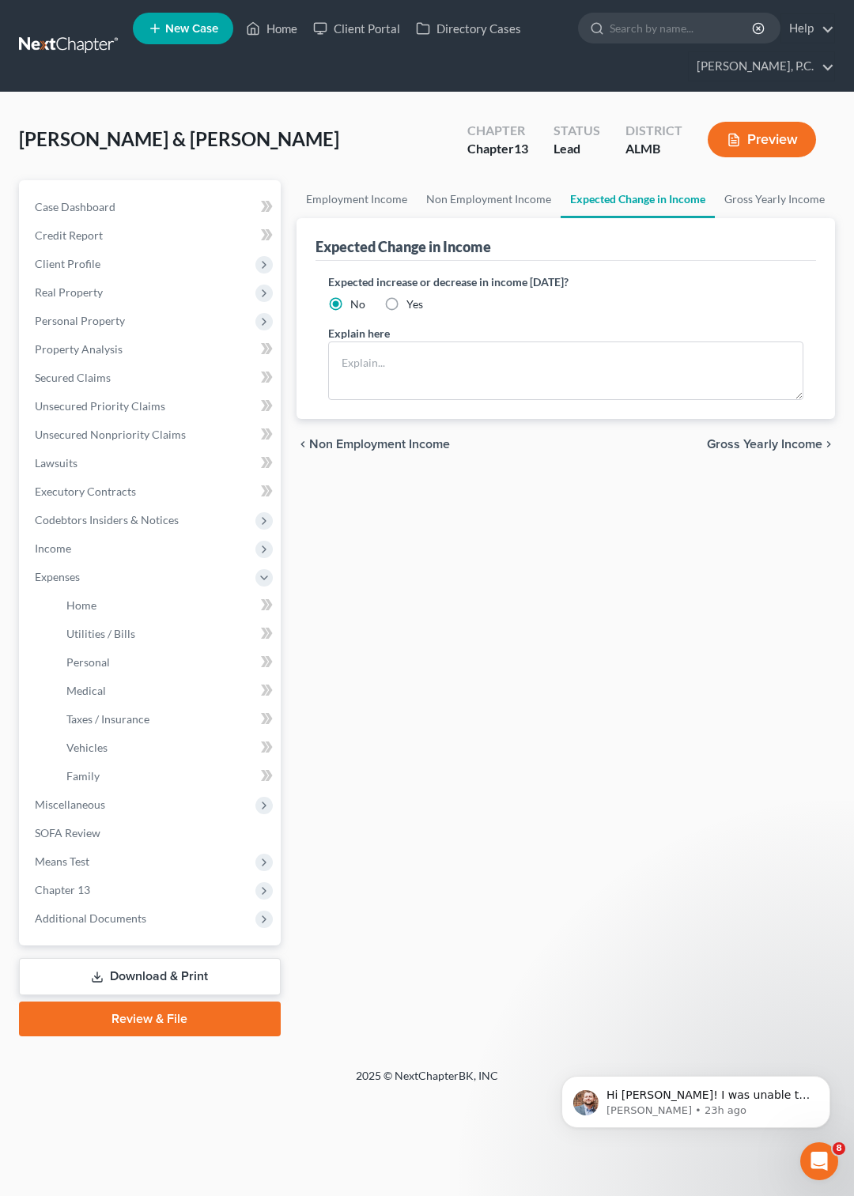
click at [70, 41] on link at bounding box center [69, 46] width 101 height 28
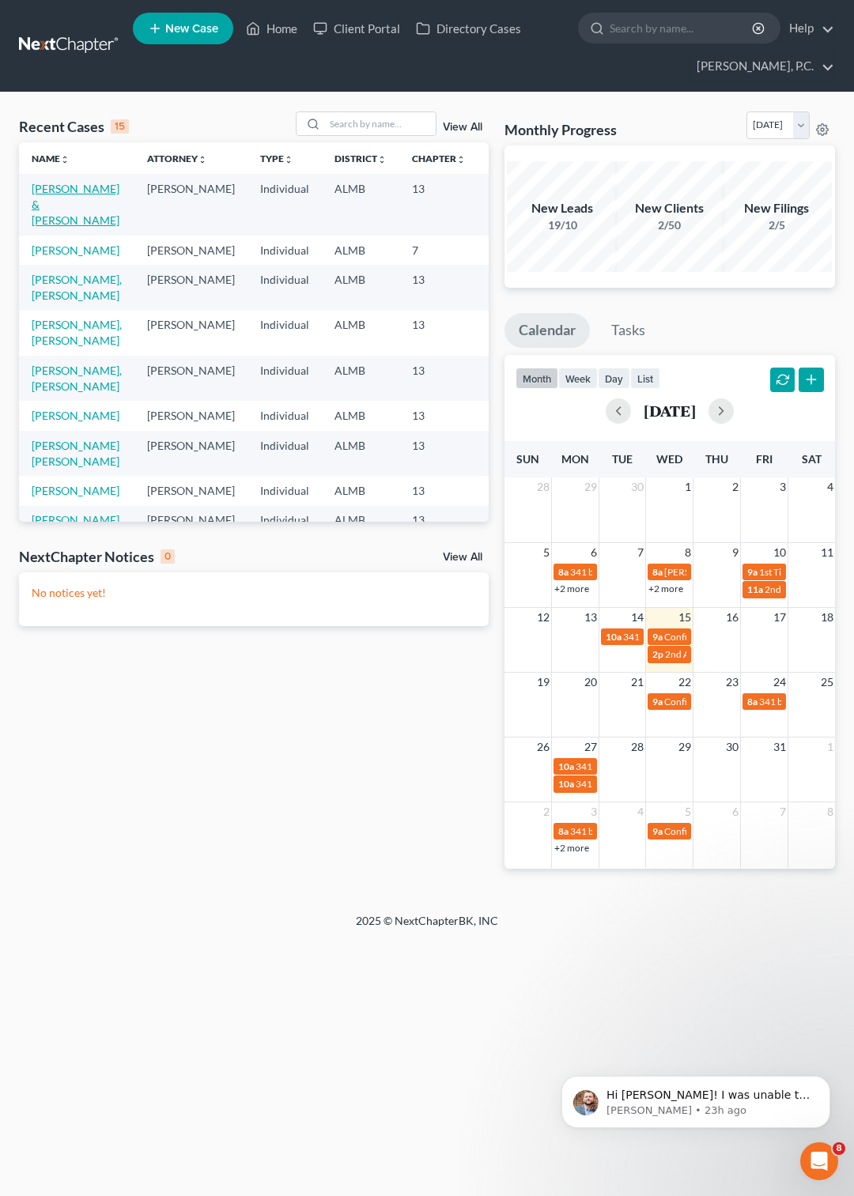
click at [62, 199] on link "[PERSON_NAME] & [PERSON_NAME]" at bounding box center [76, 204] width 88 height 45
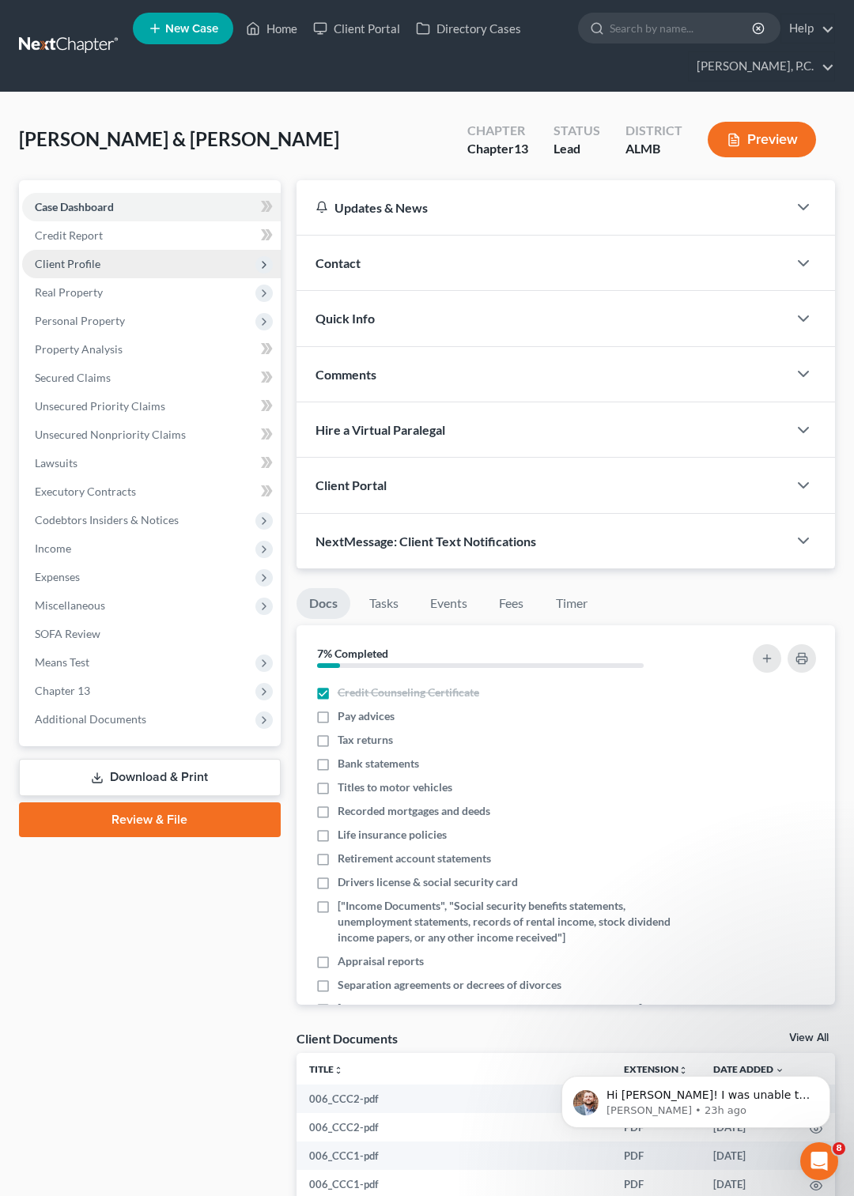
click at [85, 262] on span "Client Profile" at bounding box center [68, 263] width 66 height 13
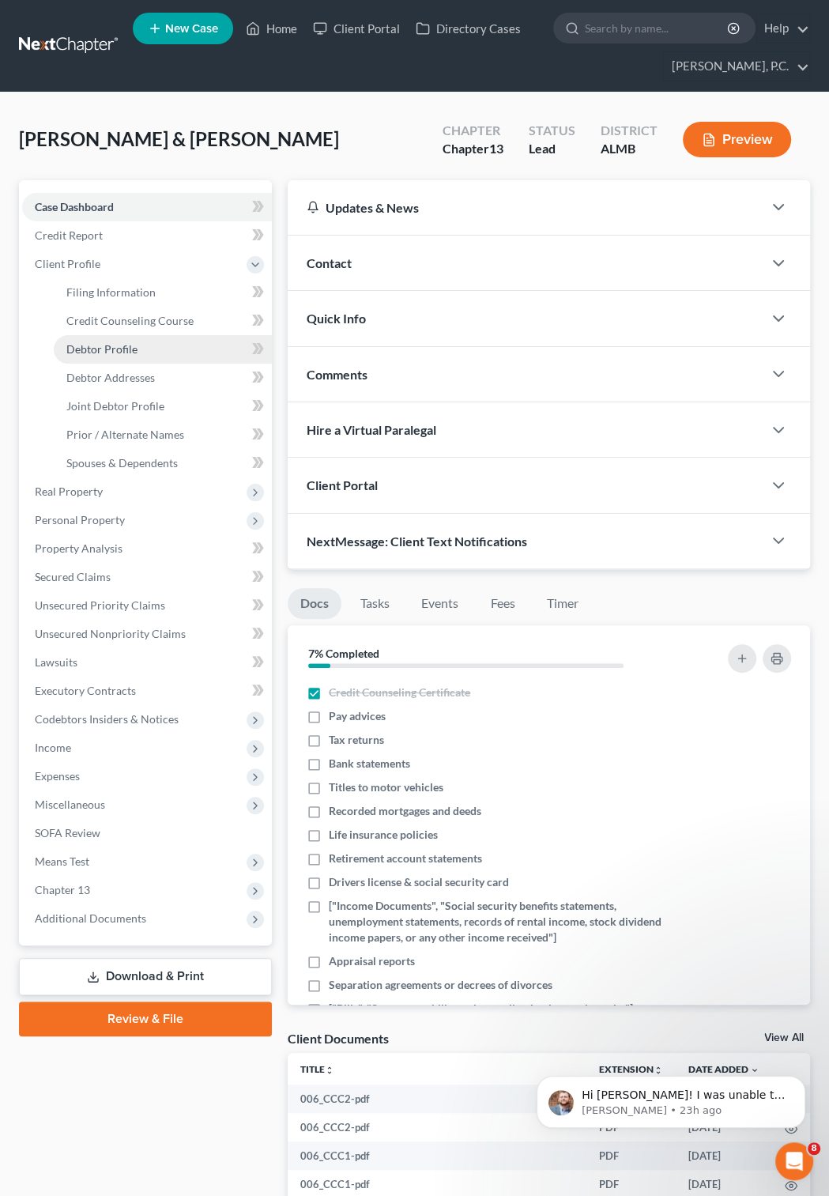
click at [114, 342] on span "Debtor Profile" at bounding box center [101, 348] width 71 height 13
select select "1"
select select "0"
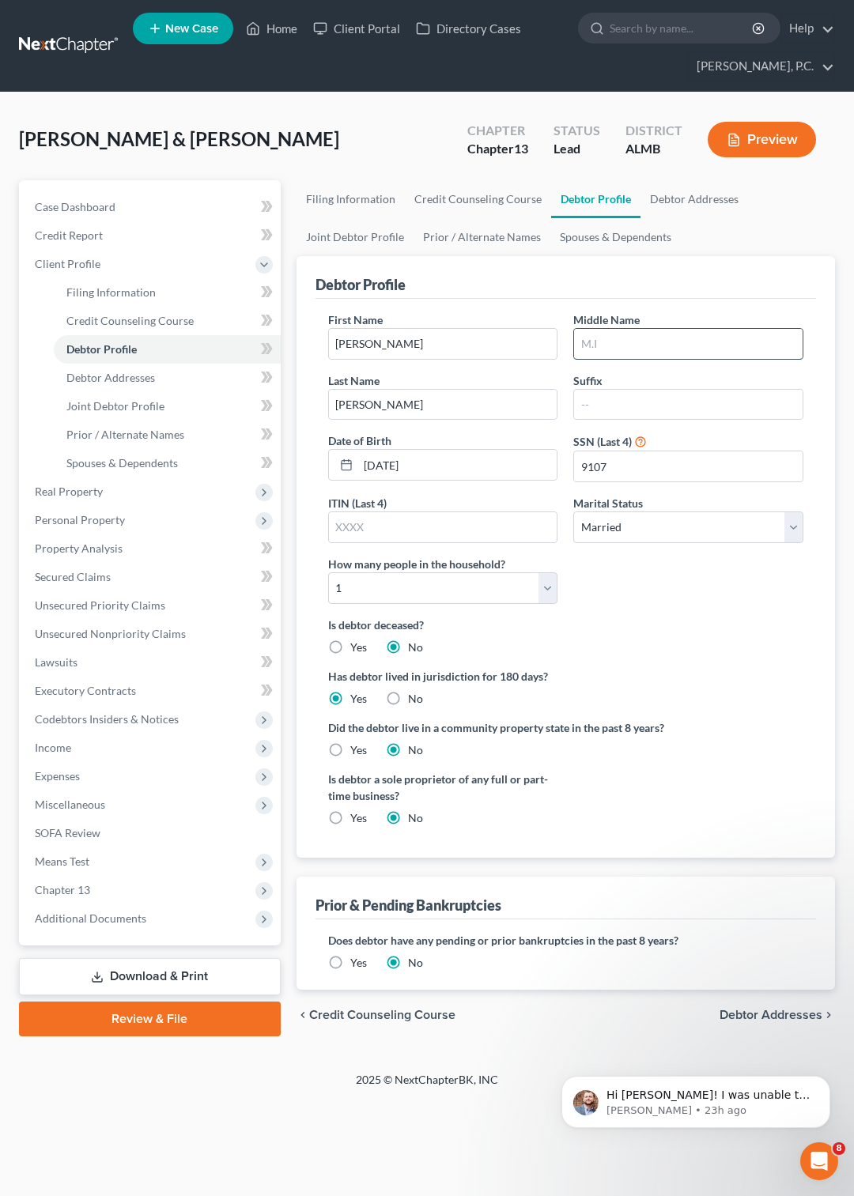
click at [625, 337] on input "text" at bounding box center [688, 344] width 228 height 30
type input "Leroy"
click at [673, 198] on link "Debtor Addresses" at bounding box center [693, 199] width 107 height 38
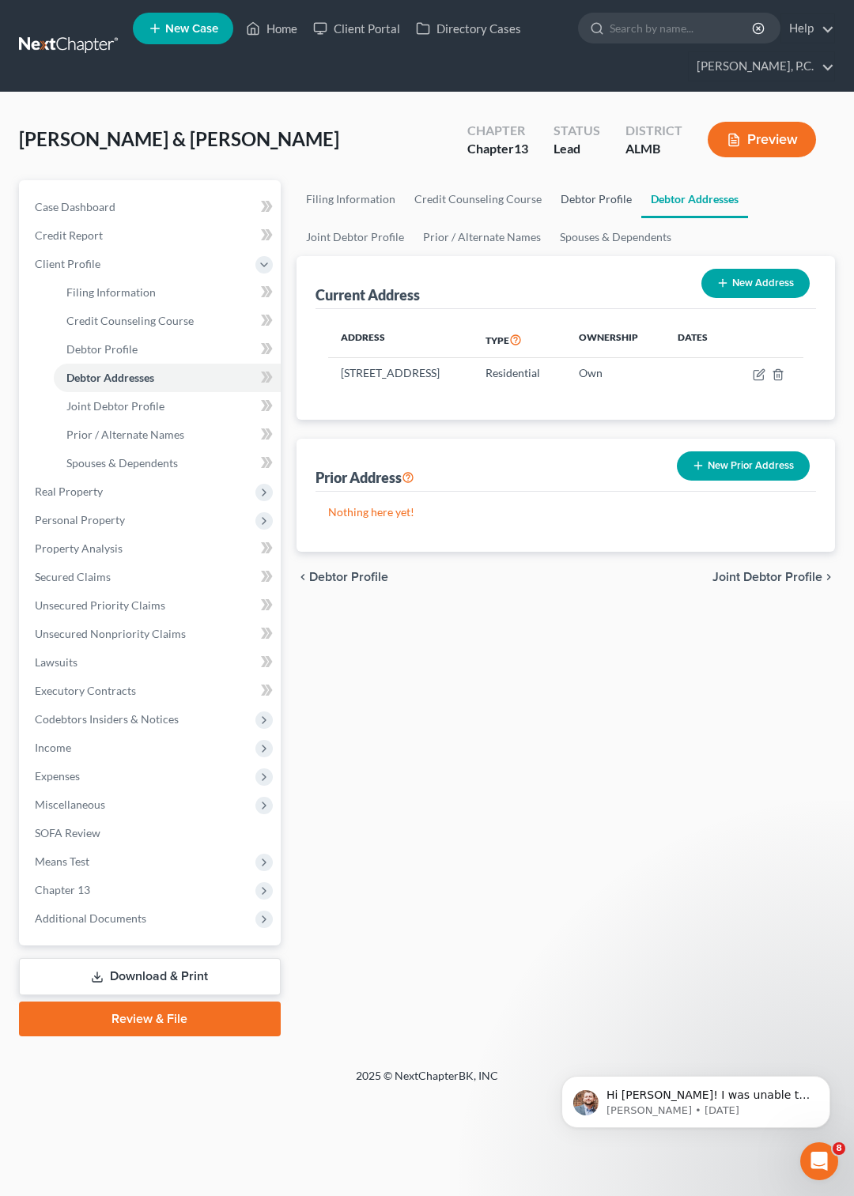
click at [598, 194] on link "Debtor Profile" at bounding box center [596, 199] width 90 height 38
select select "1"
select select "0"
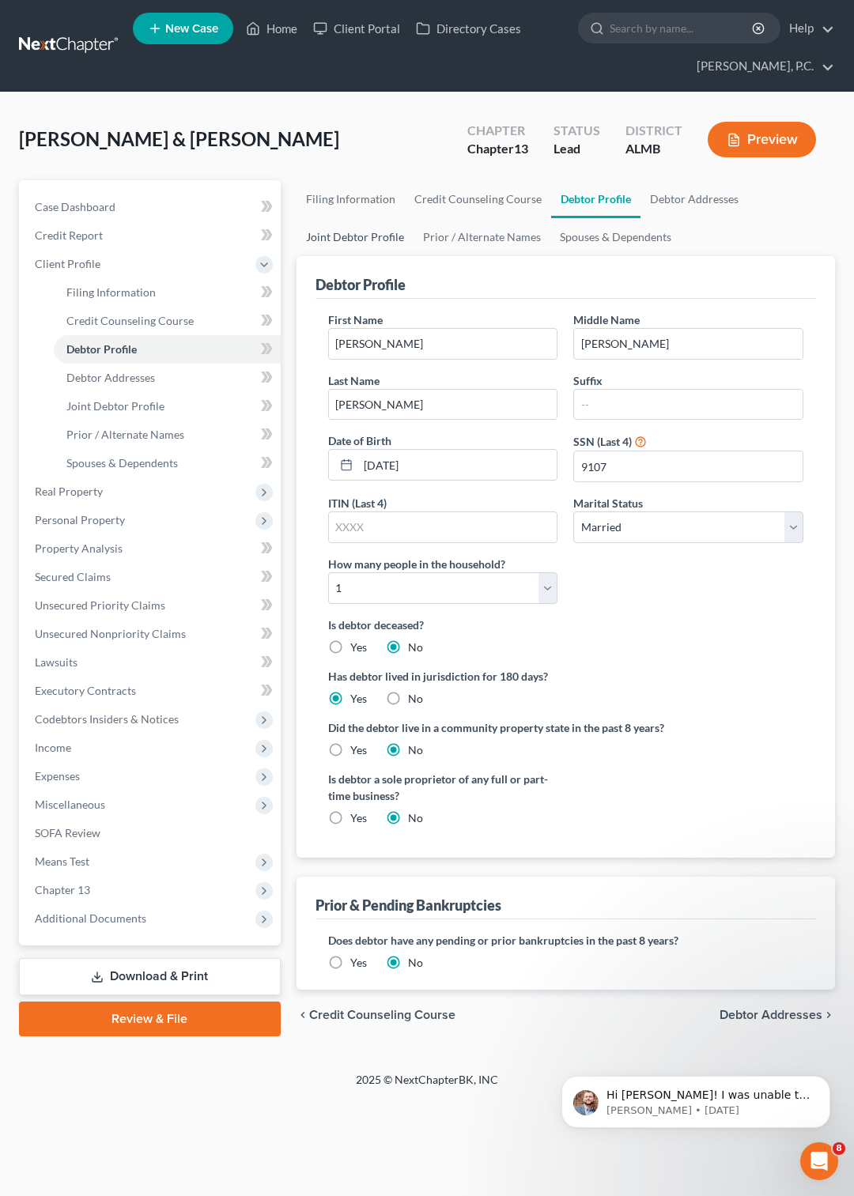
click at [347, 236] on link "Joint Debtor Profile" at bounding box center [354, 237] width 117 height 38
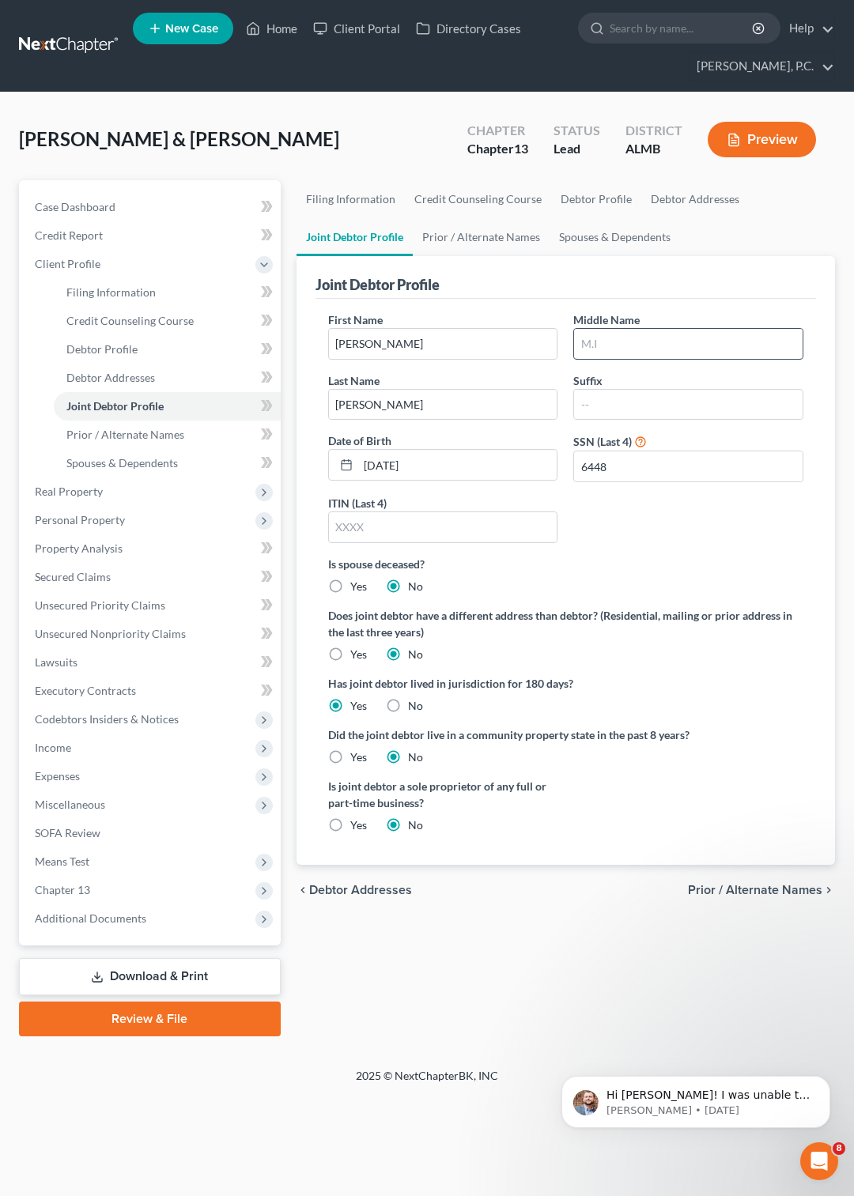
click at [598, 345] on input "text" at bounding box center [688, 344] width 228 height 30
type input "Owens"
click at [661, 194] on link "Debtor Addresses" at bounding box center [694, 199] width 107 height 38
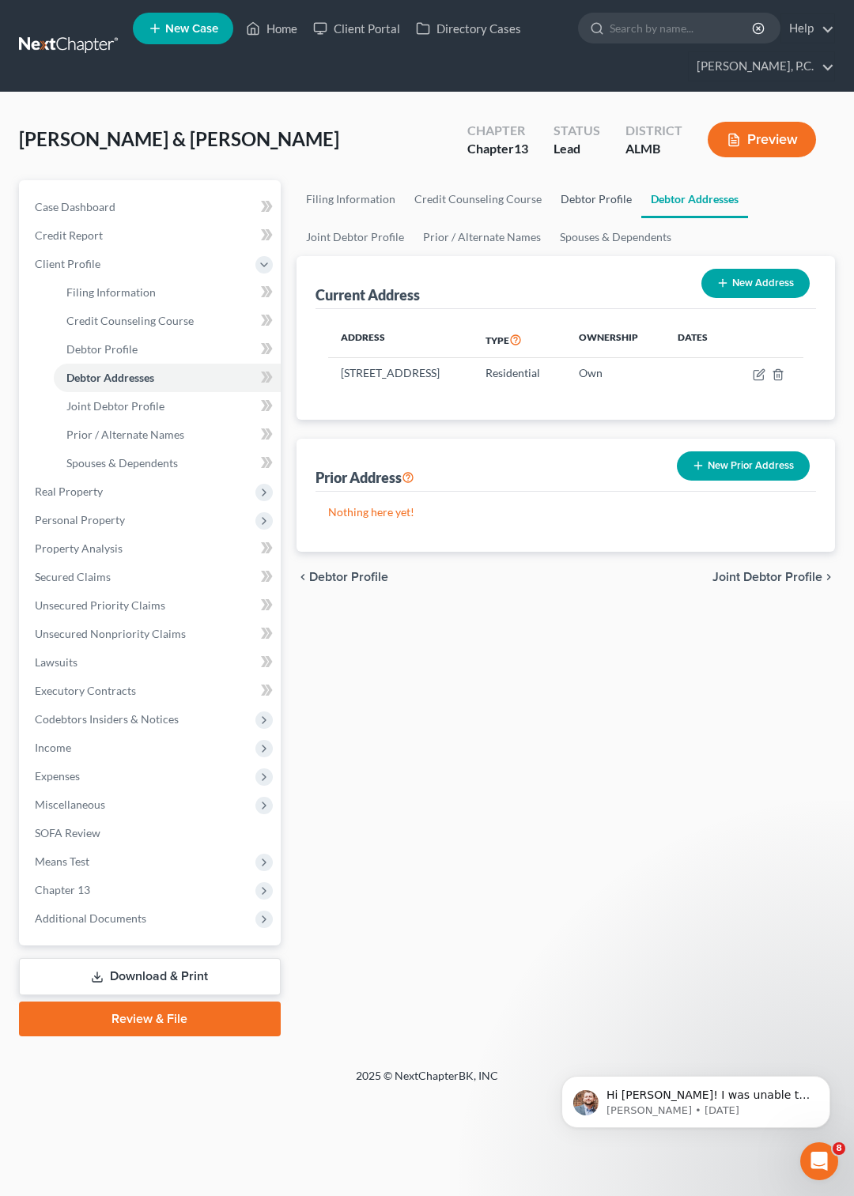
click at [579, 194] on link "Debtor Profile" at bounding box center [596, 199] width 90 height 38
select select "1"
select select "0"
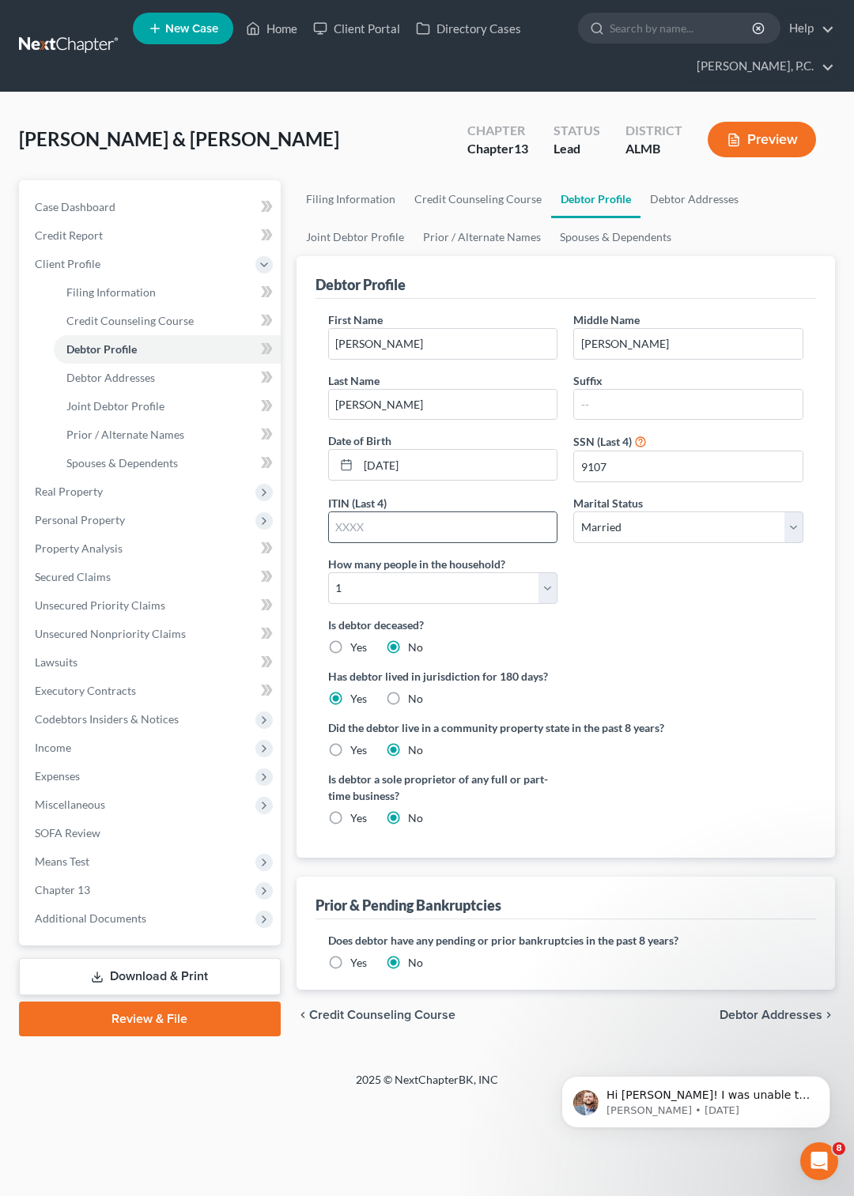
click at [478, 532] on input "text" at bounding box center [443, 527] width 228 height 30
type input "9107"
click at [346, 236] on link "Joint Debtor Profile" at bounding box center [354, 237] width 117 height 38
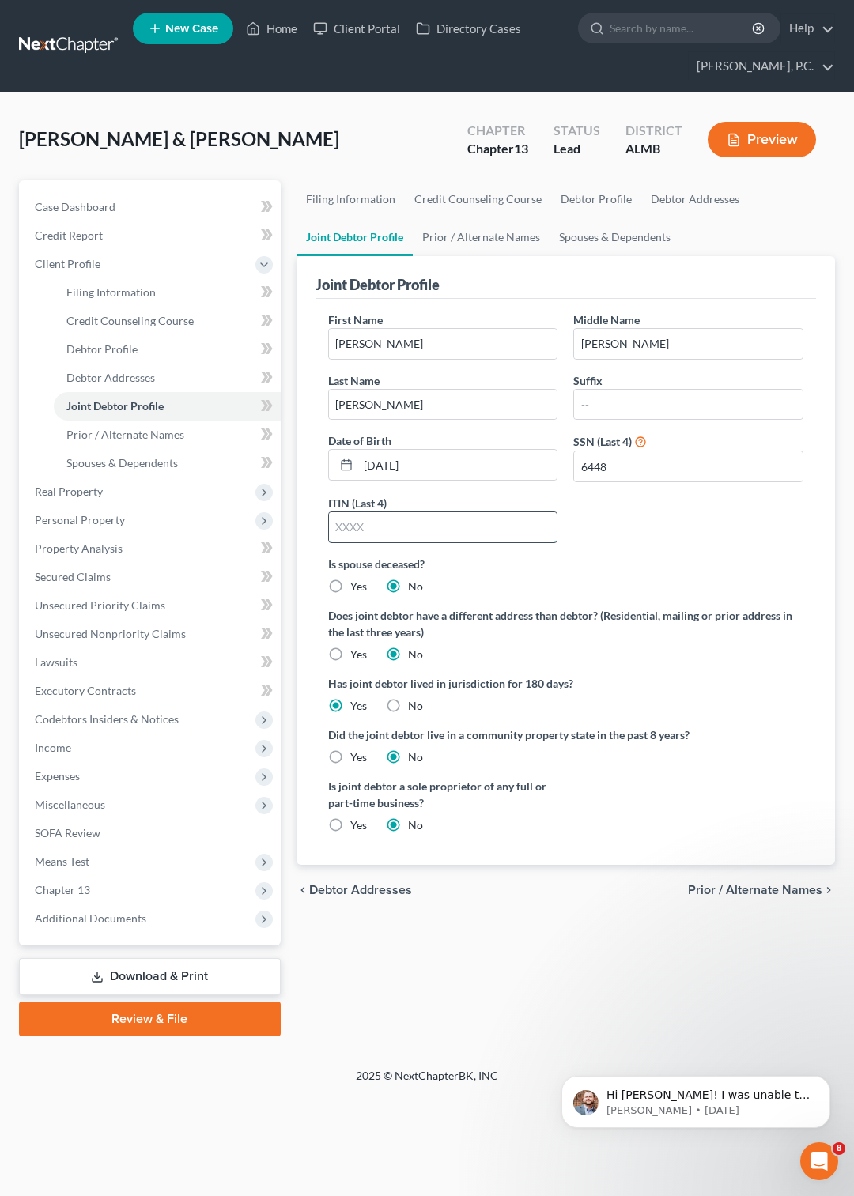
click at [394, 532] on input "text" at bounding box center [443, 527] width 228 height 30
type input "6448"
click at [447, 201] on link "Credit Counseling Course" at bounding box center [478, 199] width 146 height 38
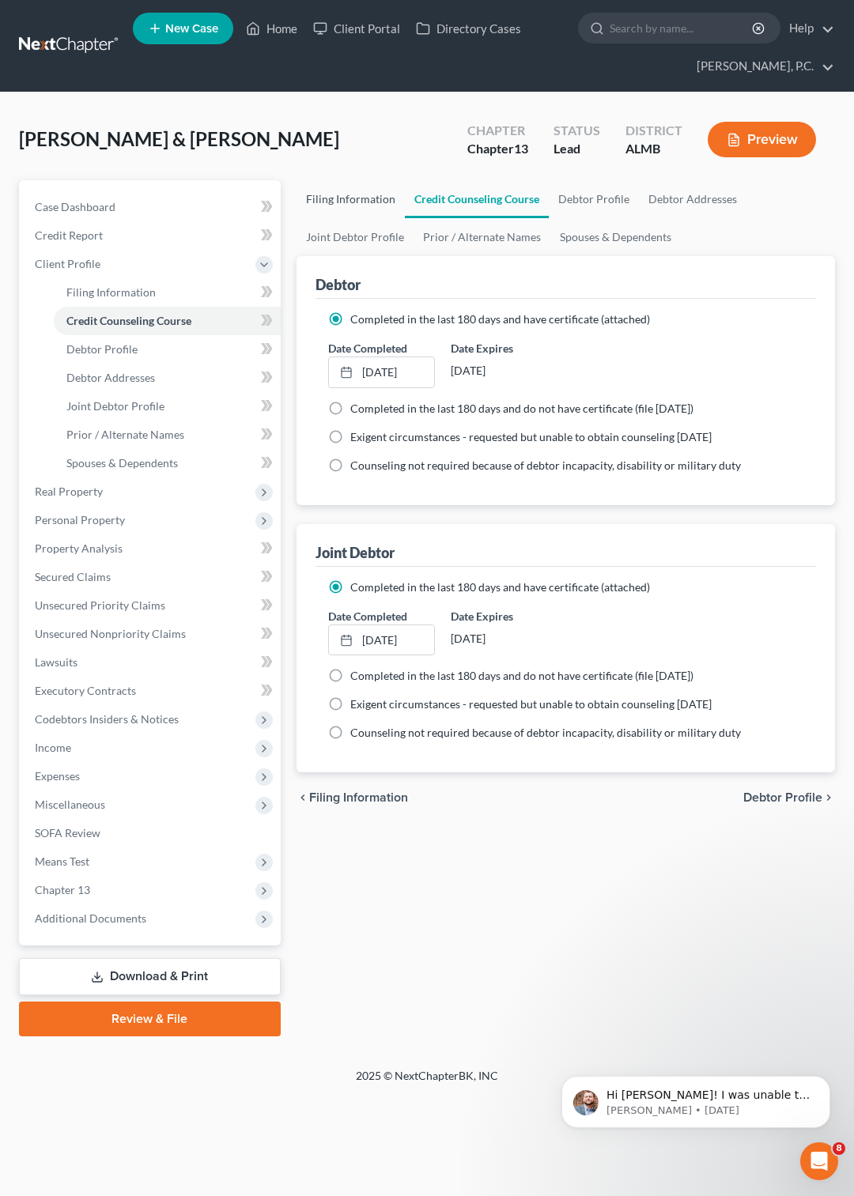
click at [343, 194] on link "Filing Information" at bounding box center [350, 199] width 108 height 38
select select "1"
select select "3"
select select "0"
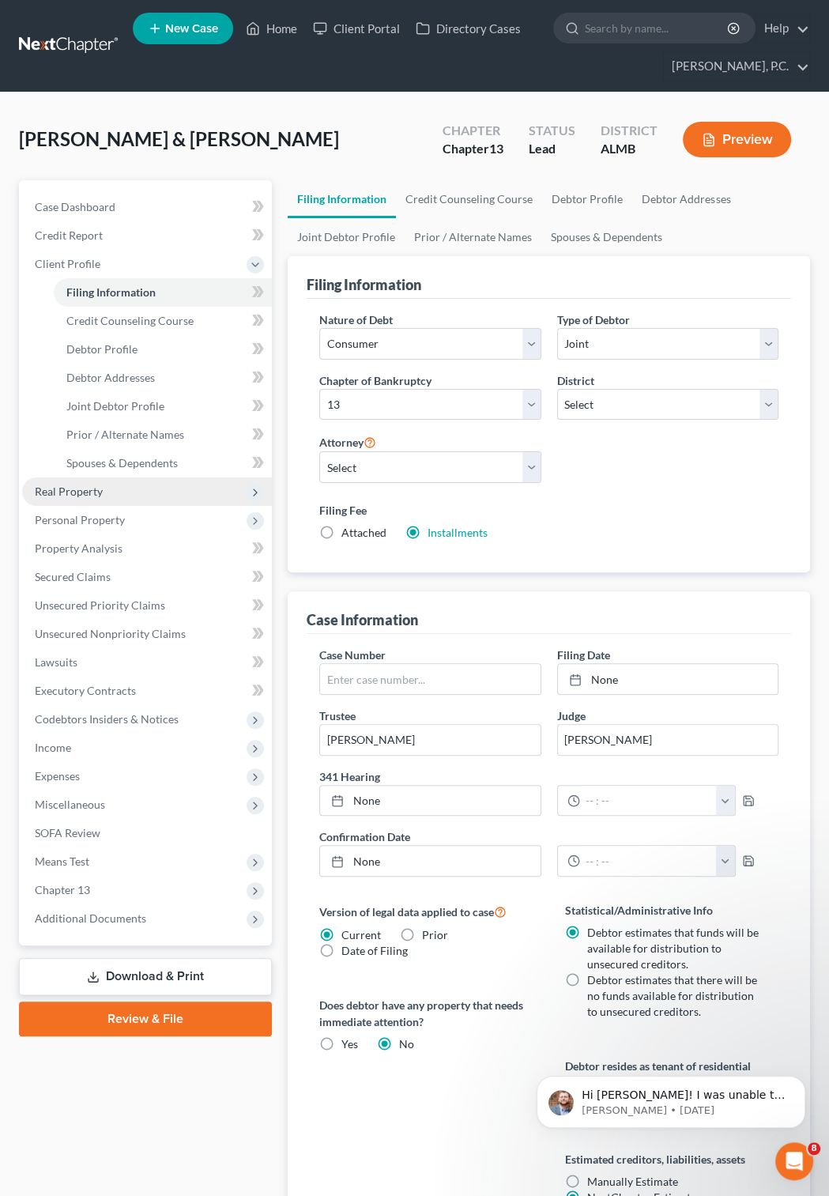
click at [68, 492] on span "Real Property" at bounding box center [69, 491] width 68 height 13
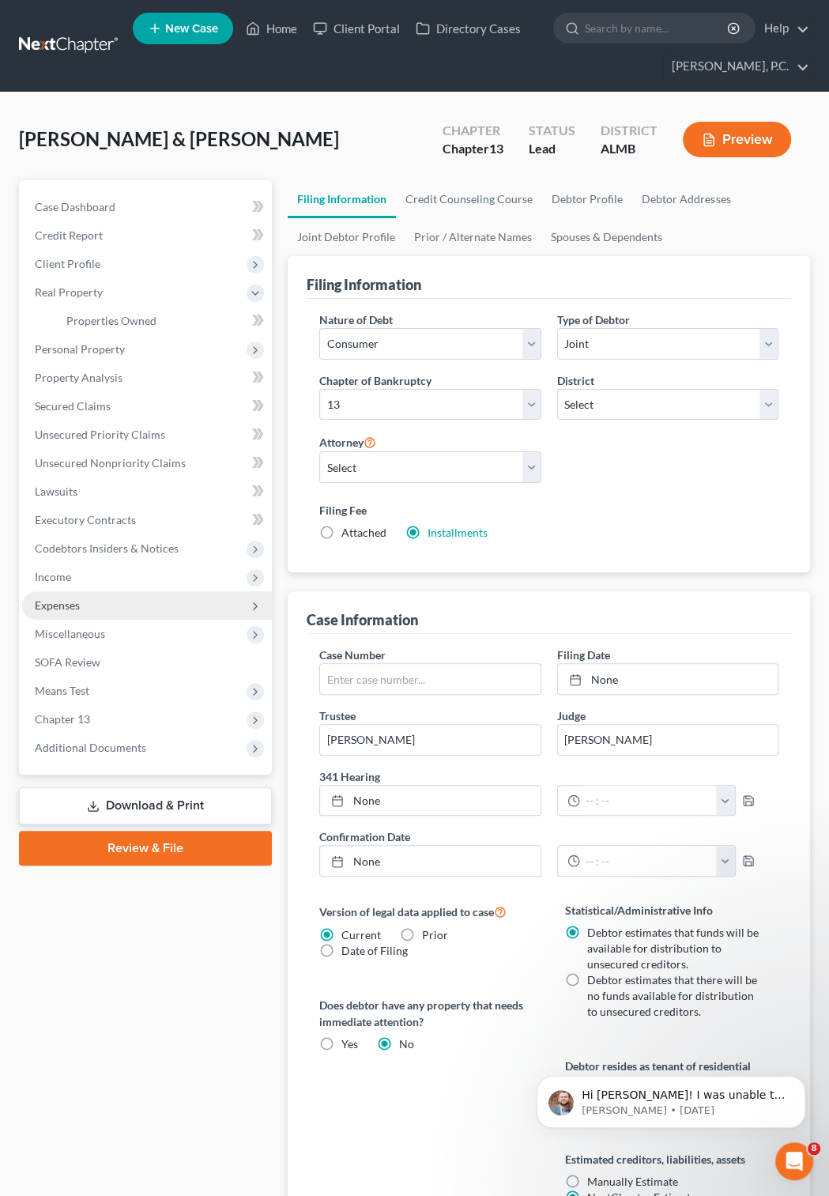
click at [66, 604] on span "Expenses" at bounding box center [57, 604] width 45 height 13
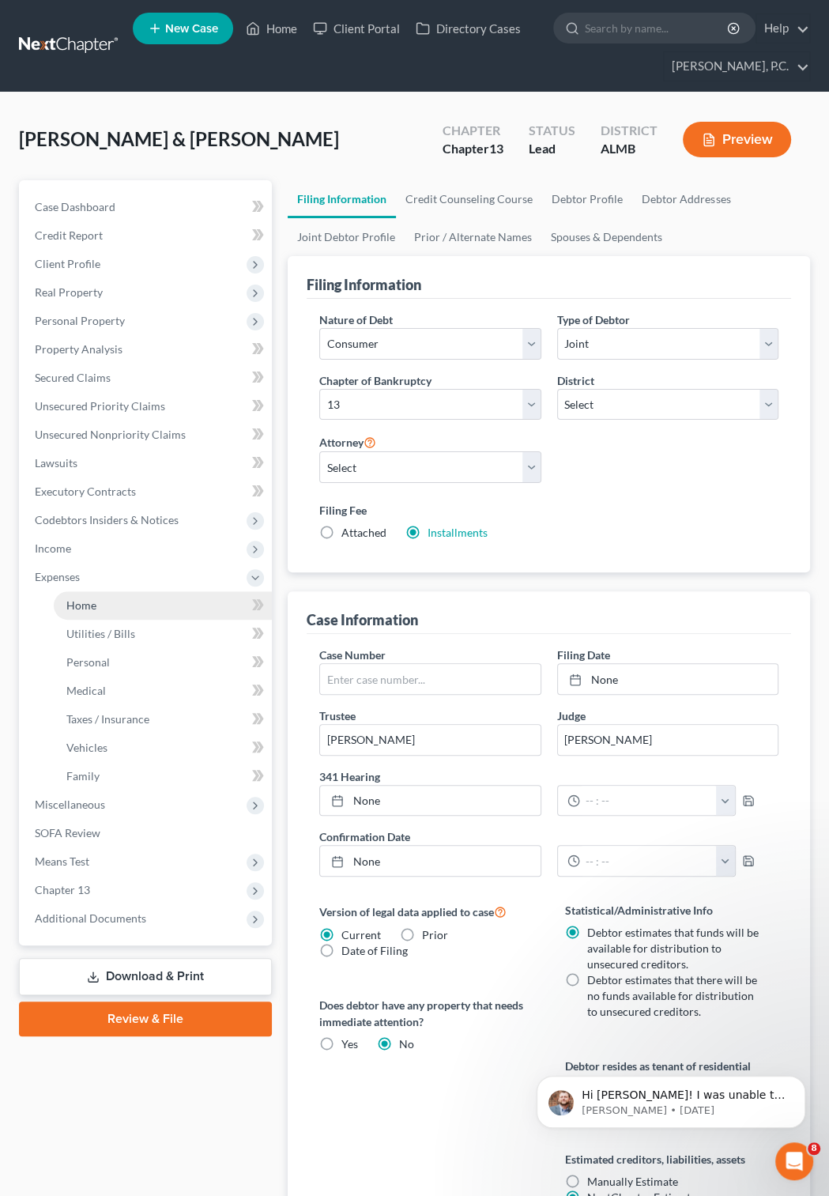
click at [89, 605] on span "Home" at bounding box center [81, 604] width 30 height 13
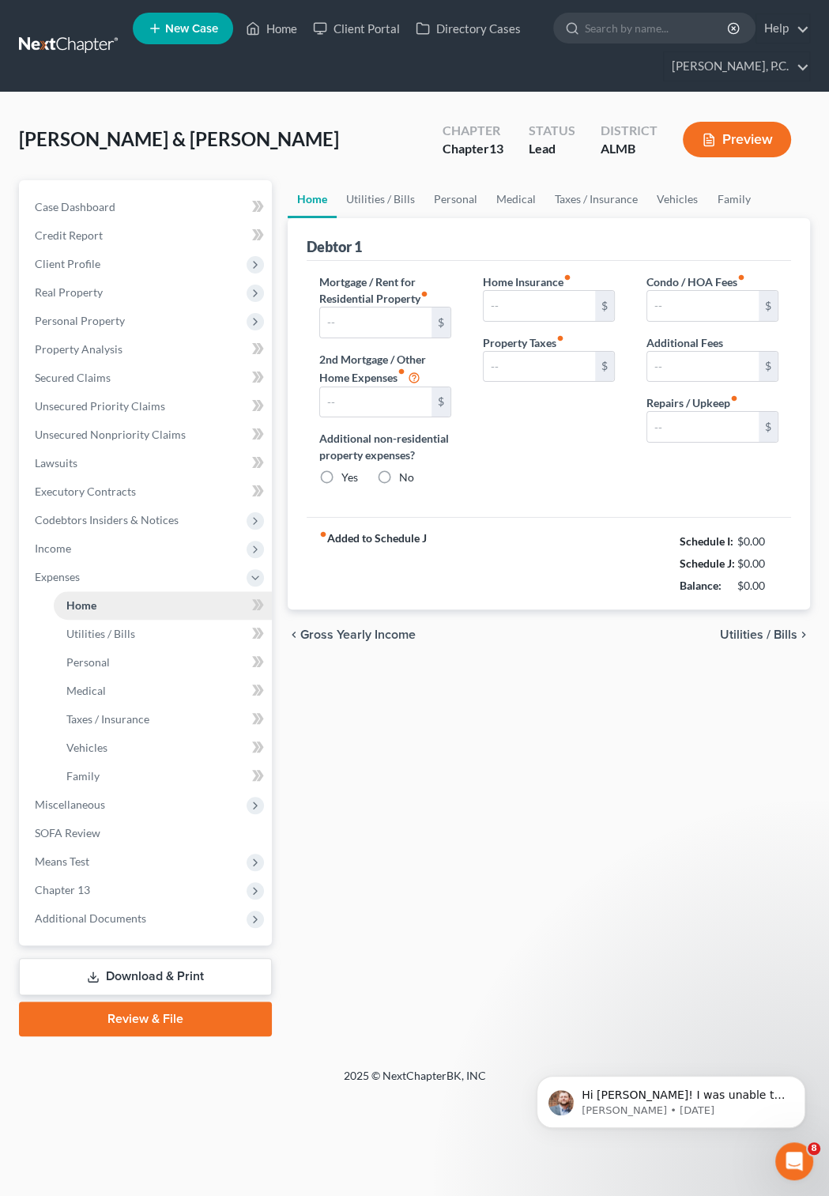
type input "0.00"
radio input "true"
type input "0.00"
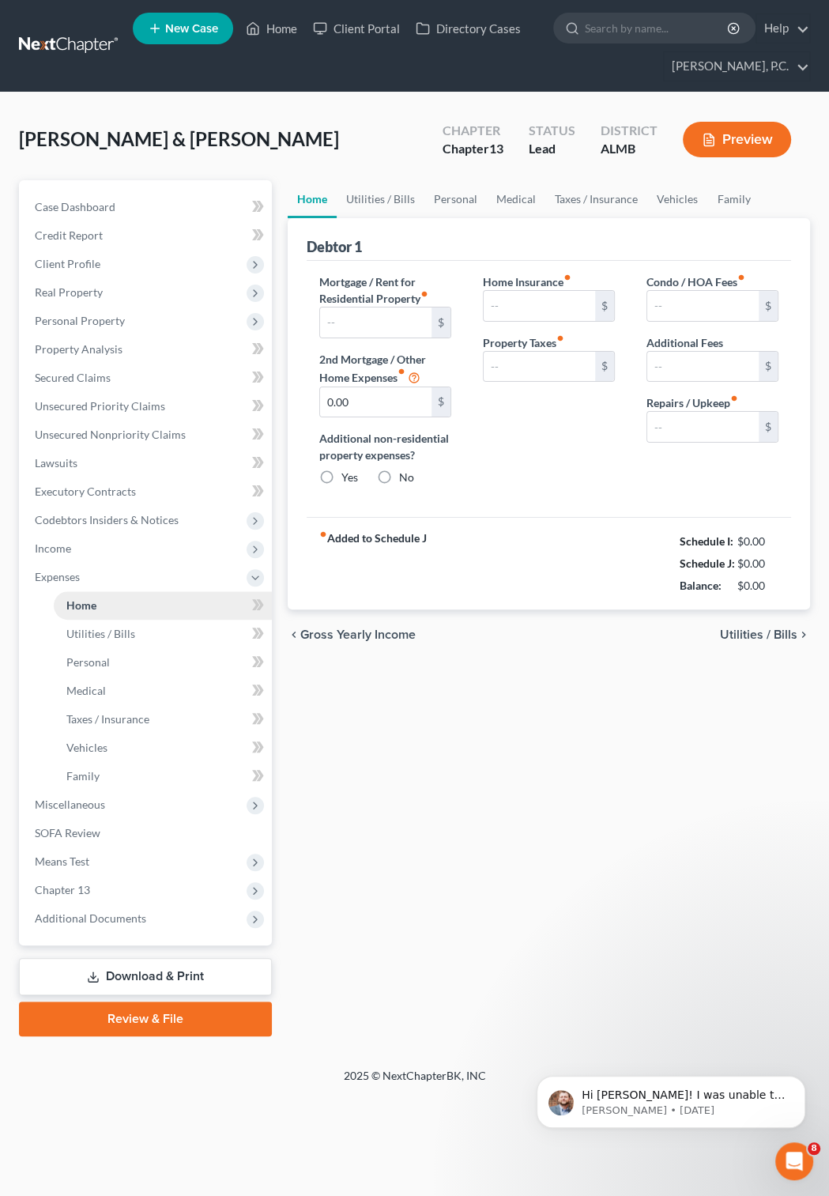
type input "0.00"
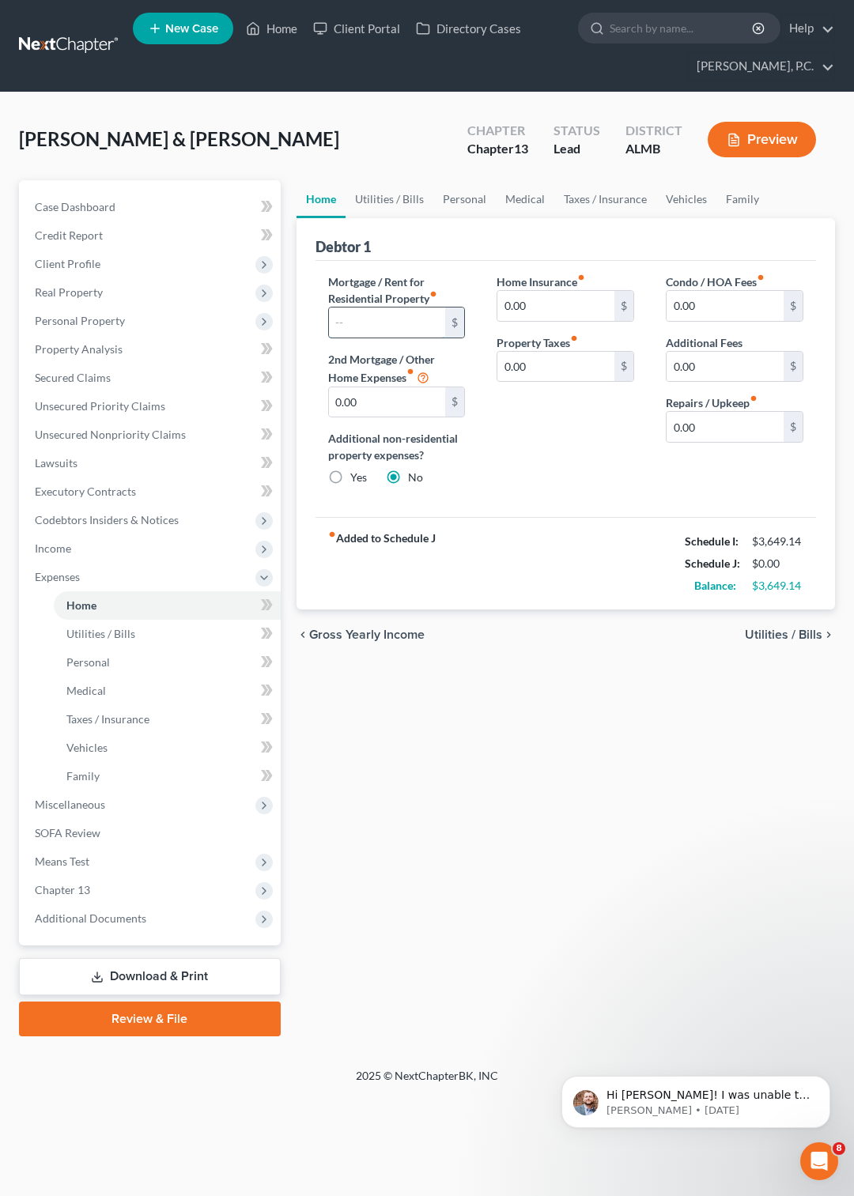
click at [389, 327] on input "text" at bounding box center [387, 322] width 117 height 30
type input "636"
click at [389, 327] on input "636" at bounding box center [387, 322] width 117 height 30
type input "0"
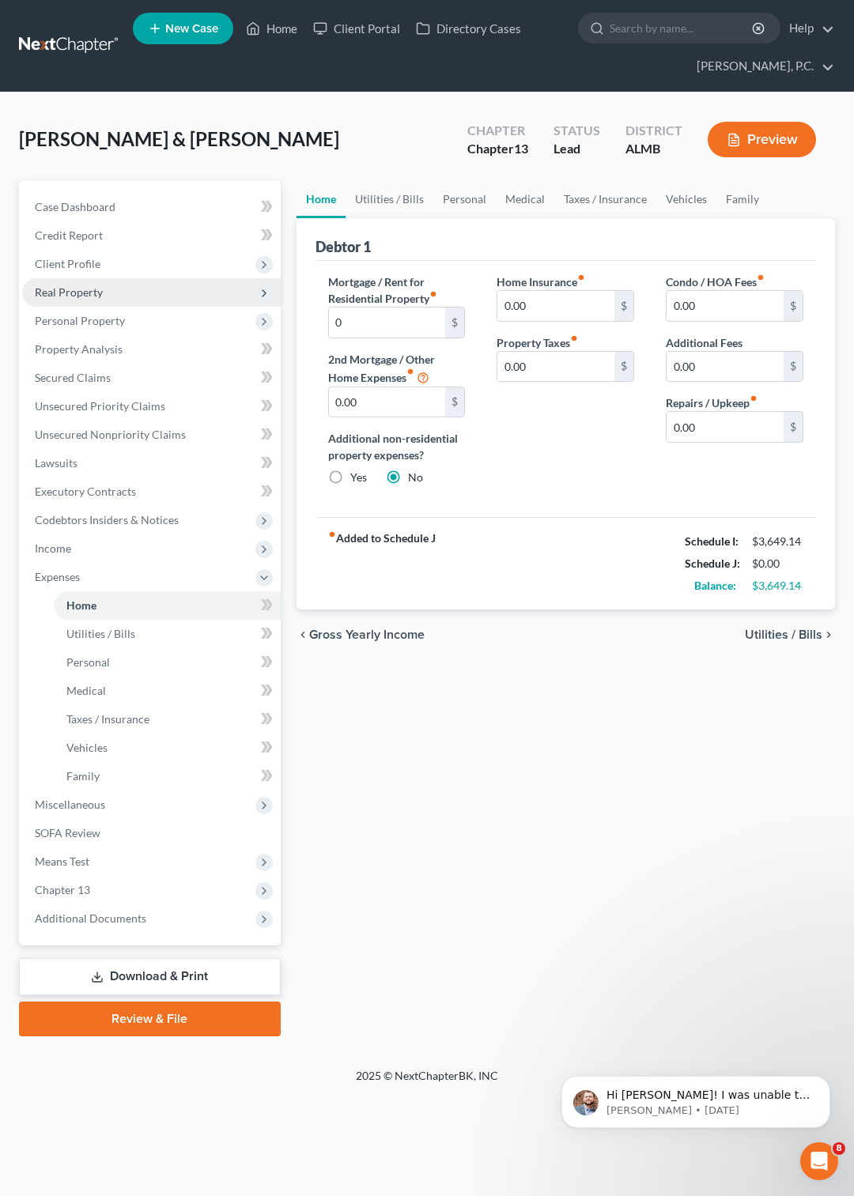
click at [74, 297] on span "Real Property" at bounding box center [69, 291] width 68 height 13
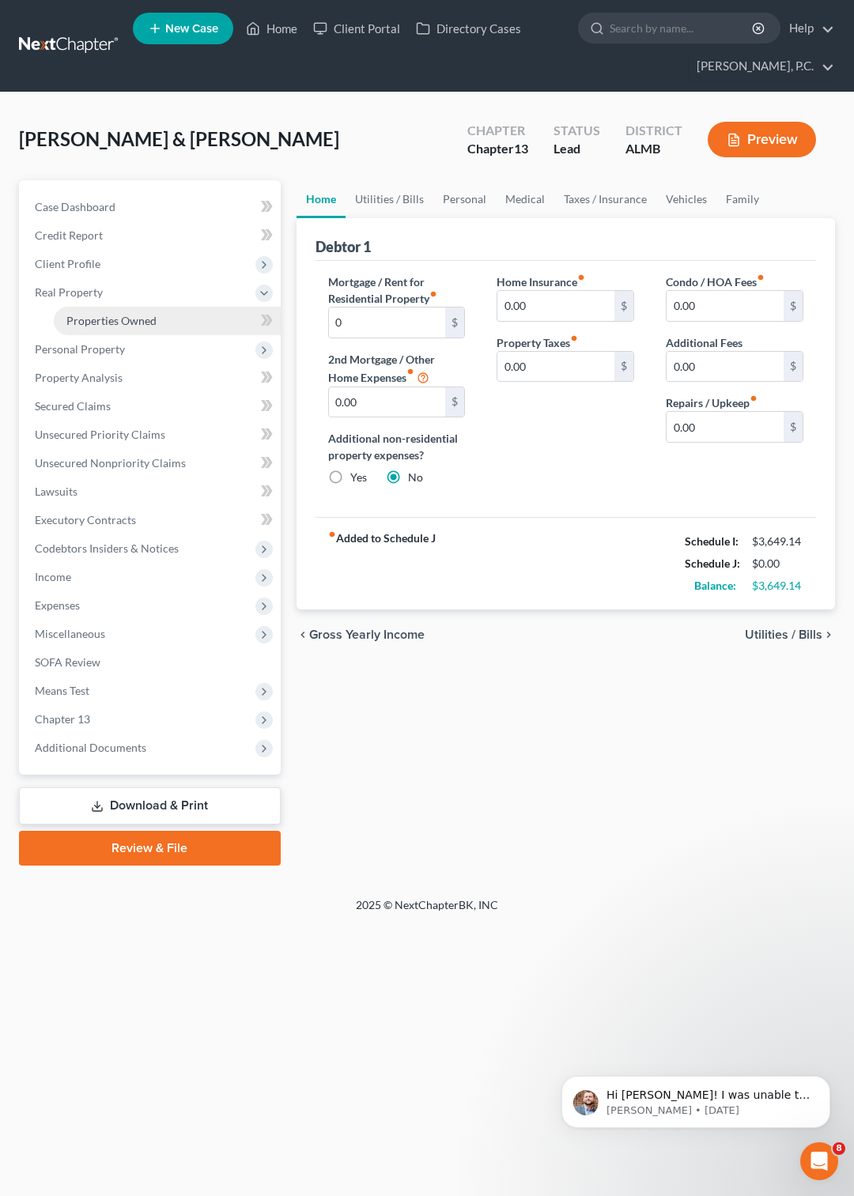
click at [113, 321] on span "Properties Owned" at bounding box center [111, 320] width 90 height 13
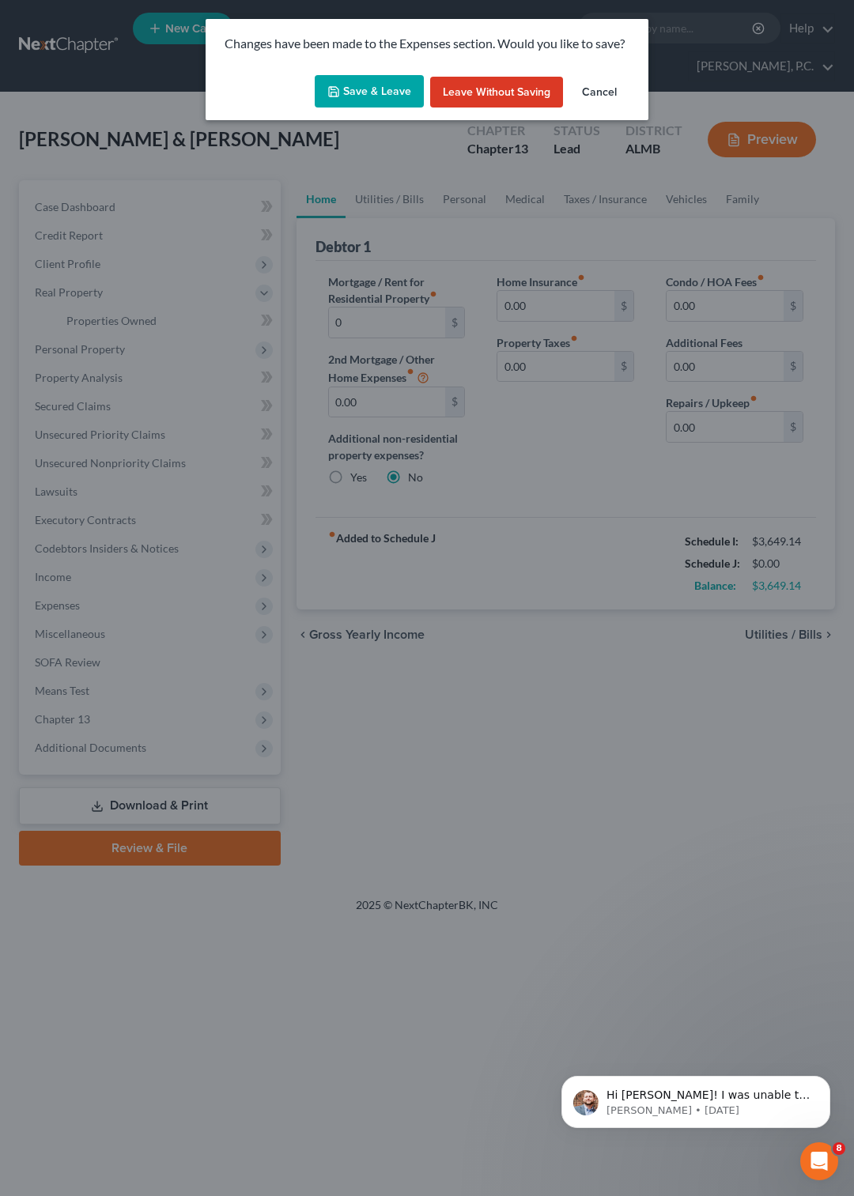
click at [455, 85] on button "Leave without Saving" at bounding box center [496, 93] width 133 height 32
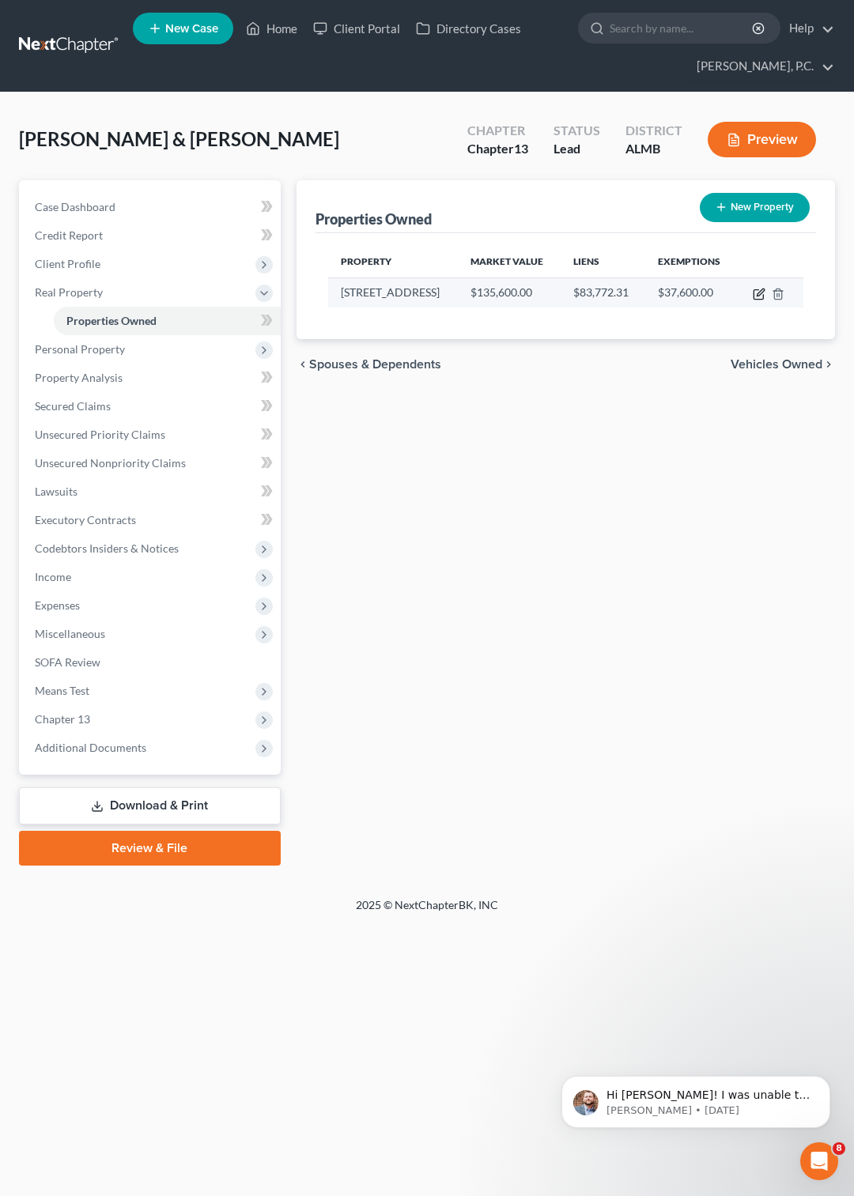
click at [753, 295] on icon "button" at bounding box center [757, 294] width 9 height 9
select select "0"
select select "50"
select select "2"
select select "0"
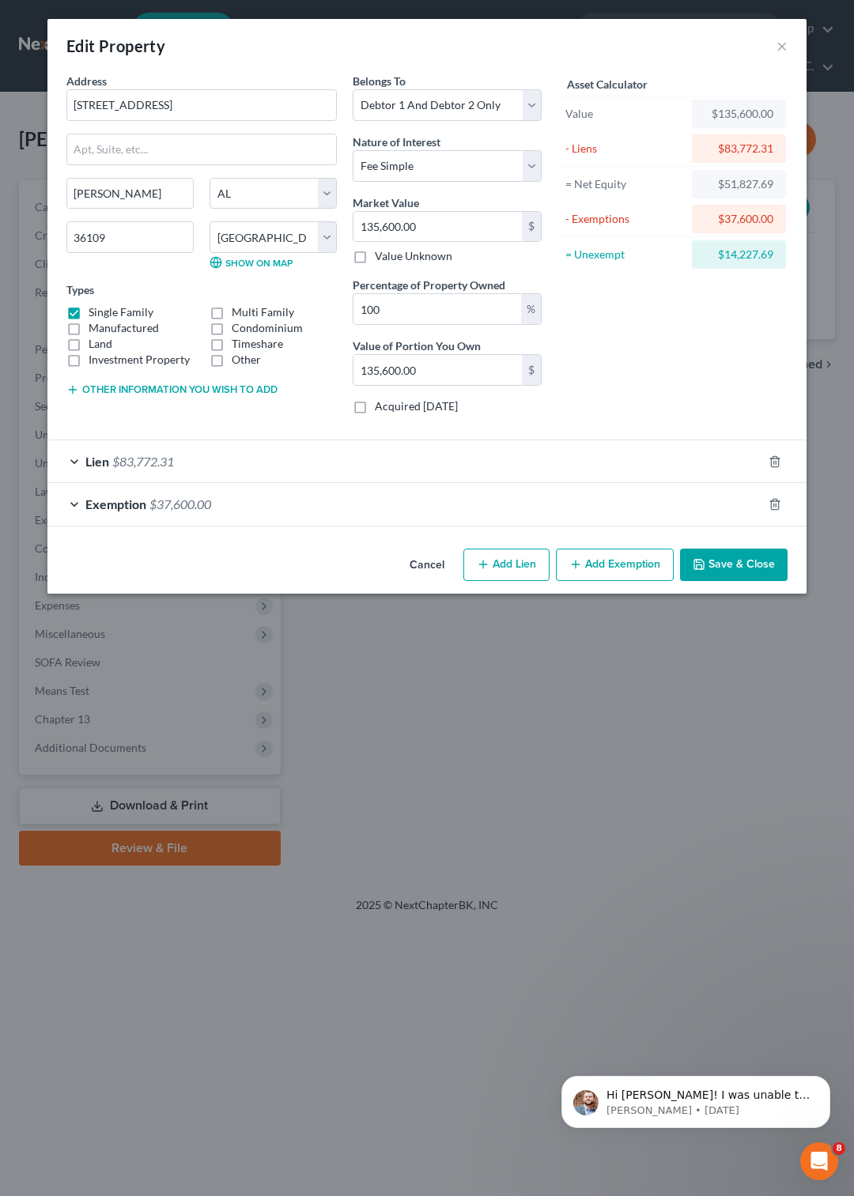
click at [76, 461] on div "Lien $83,772.31" at bounding box center [404, 461] width 715 height 42
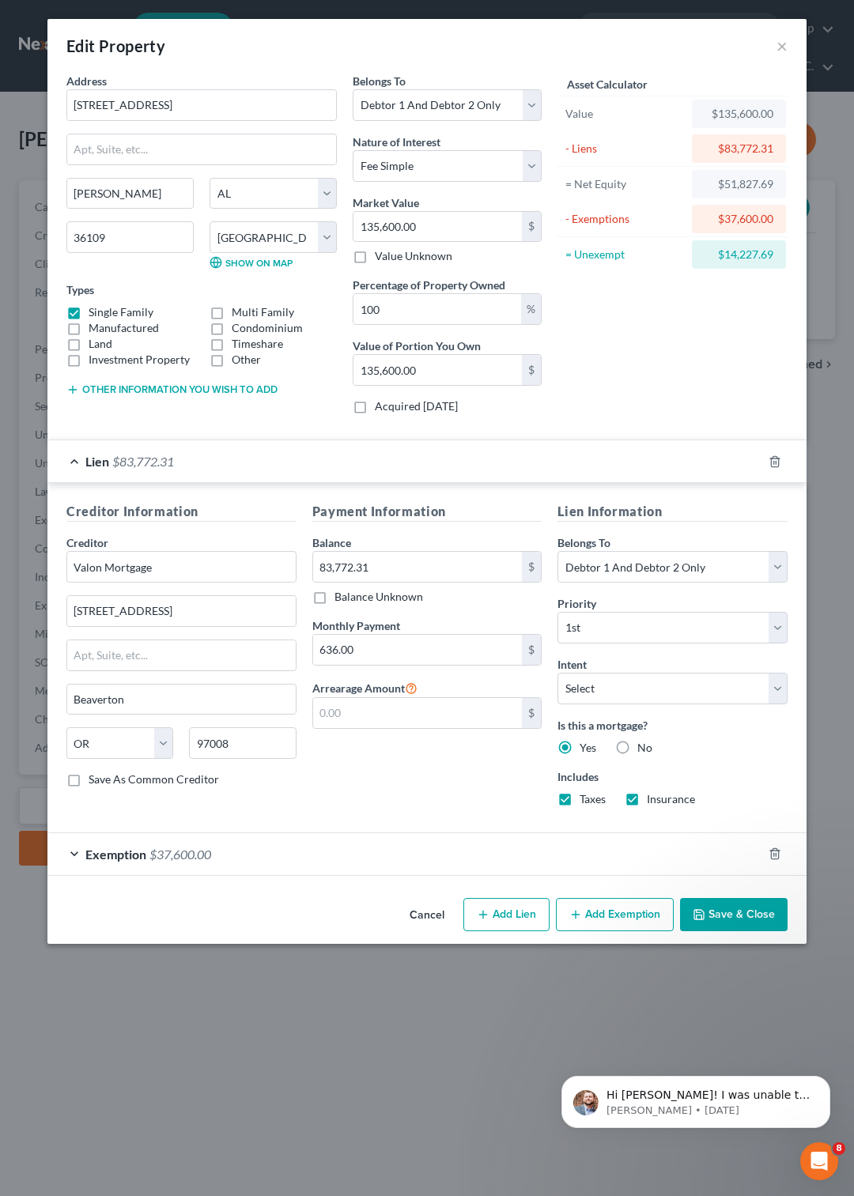
click at [740, 917] on button "Save & Close" at bounding box center [733, 914] width 107 height 33
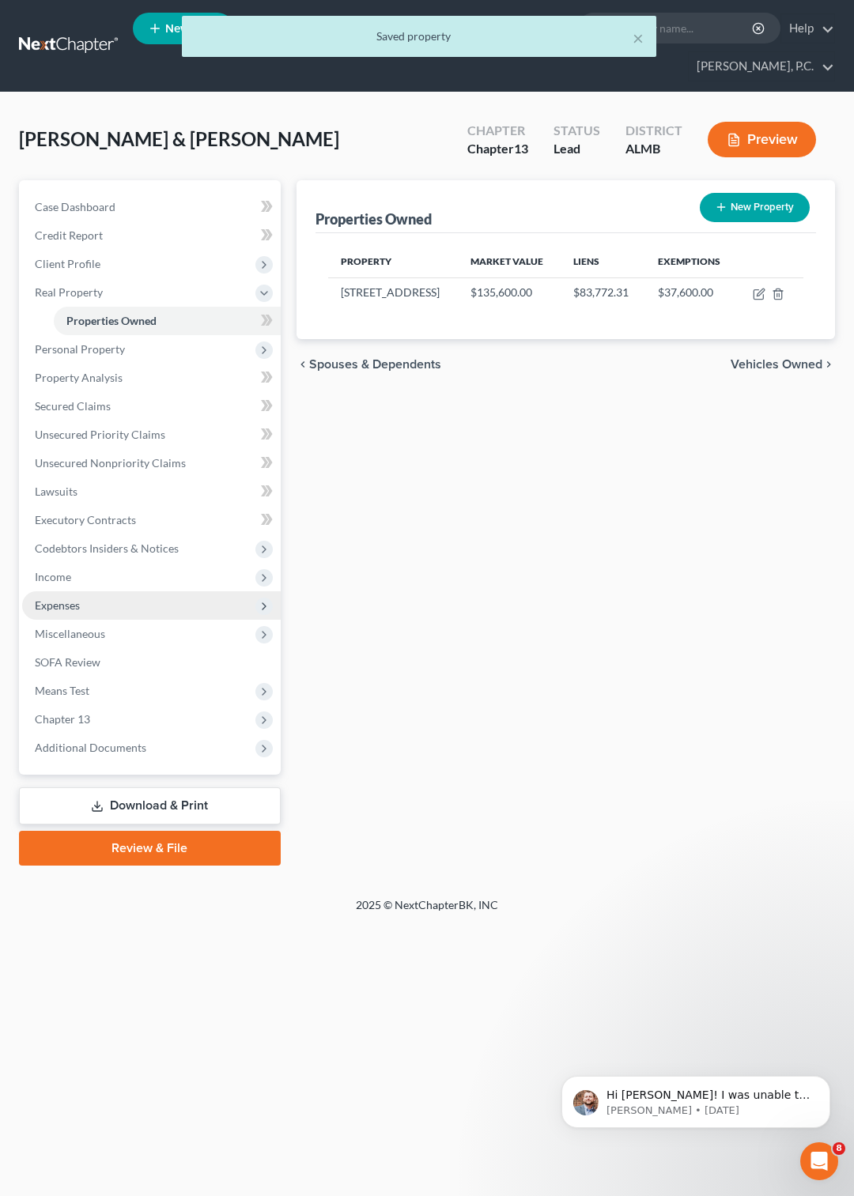
click at [58, 608] on span "Expenses" at bounding box center [57, 604] width 45 height 13
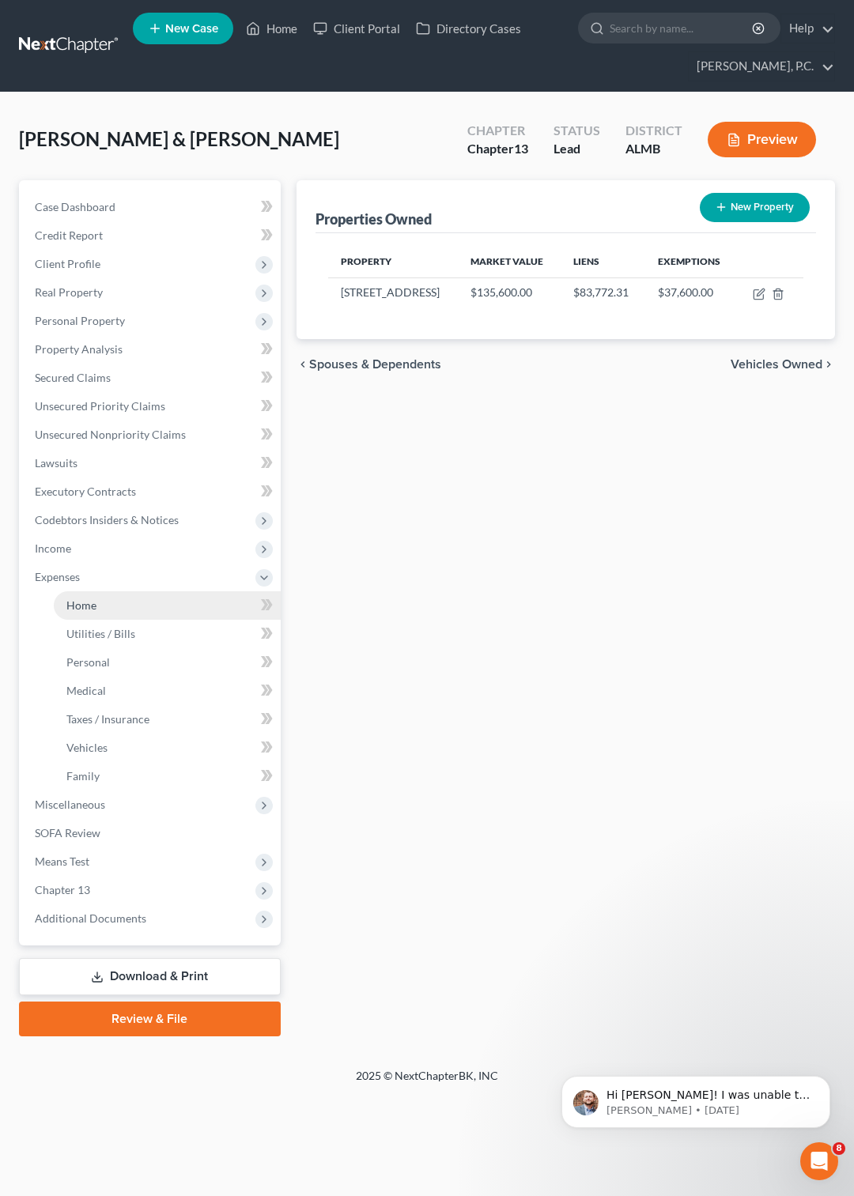
click at [82, 607] on span "Home" at bounding box center [81, 604] width 30 height 13
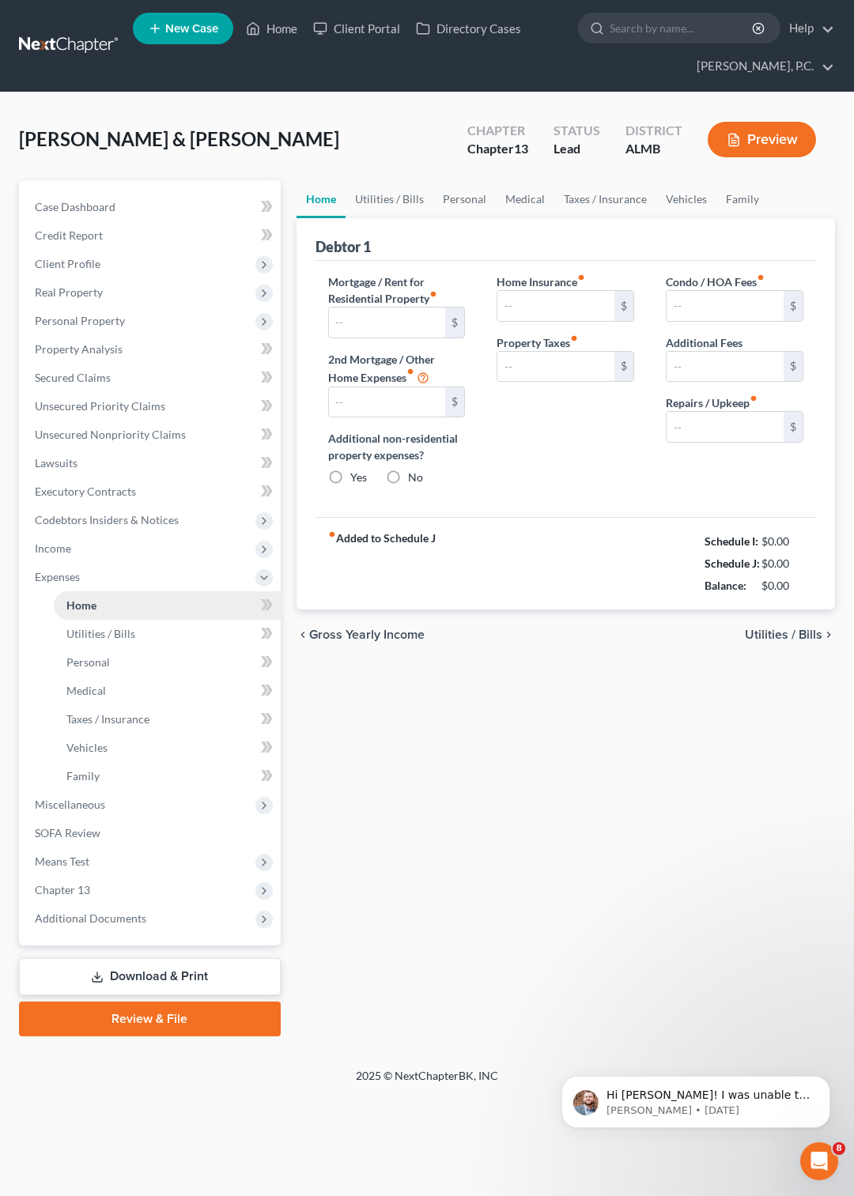
type input "0.00"
radio input "true"
type input "0.00"
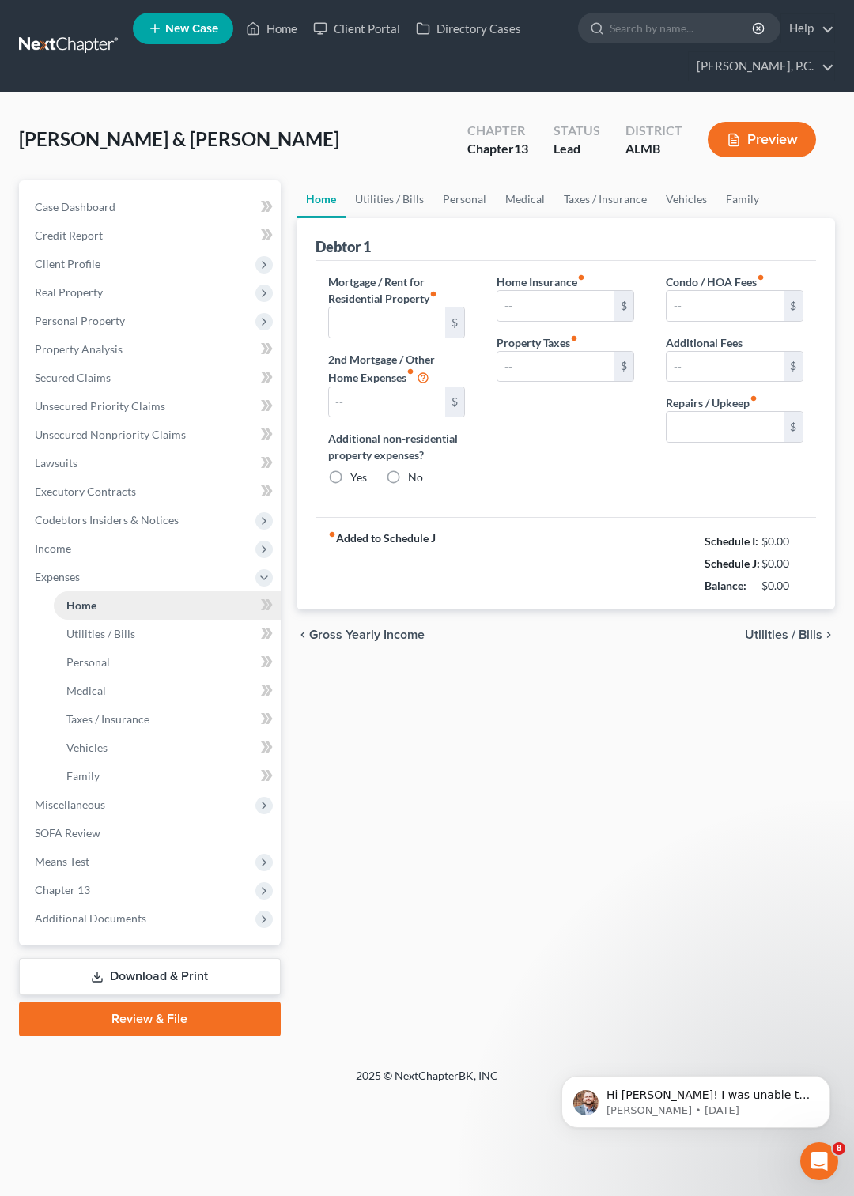
type input "0.00"
click at [392, 319] on input "text" at bounding box center [387, 322] width 117 height 30
type input "636"
click at [379, 198] on link "Utilities / Bills" at bounding box center [389, 199] width 88 height 38
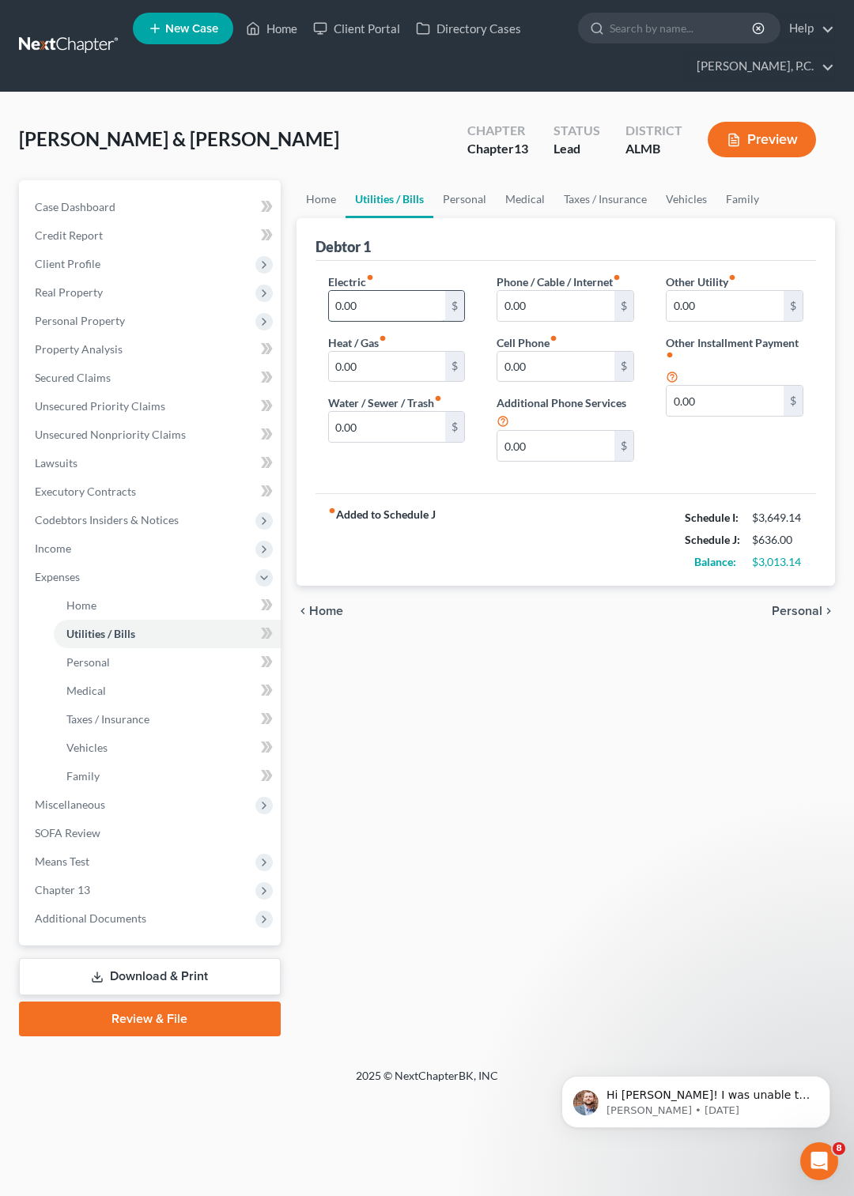
click at [394, 300] on input "0.00" at bounding box center [387, 306] width 117 height 30
type input "210"
type input "60"
type input "77"
type input "105"
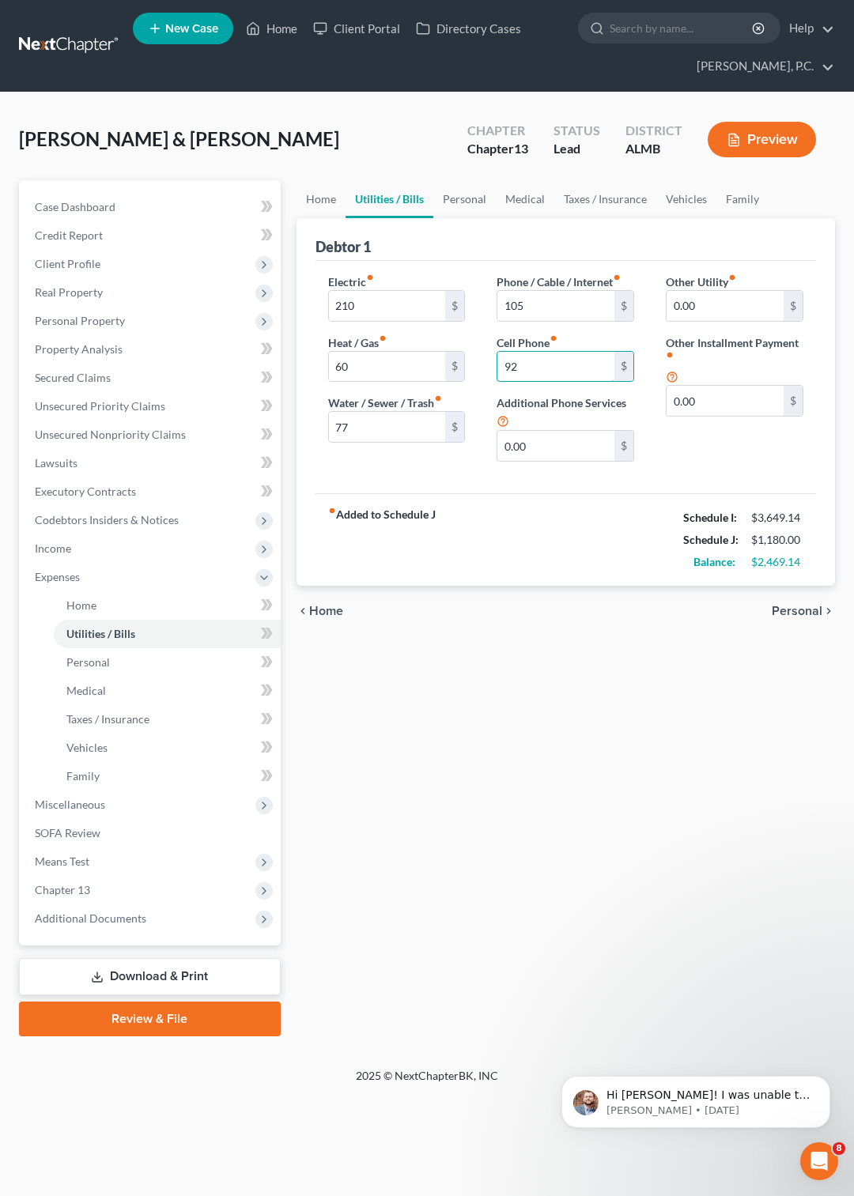
type input "92"
type input "30"
click at [466, 200] on link "Personal" at bounding box center [464, 199] width 62 height 38
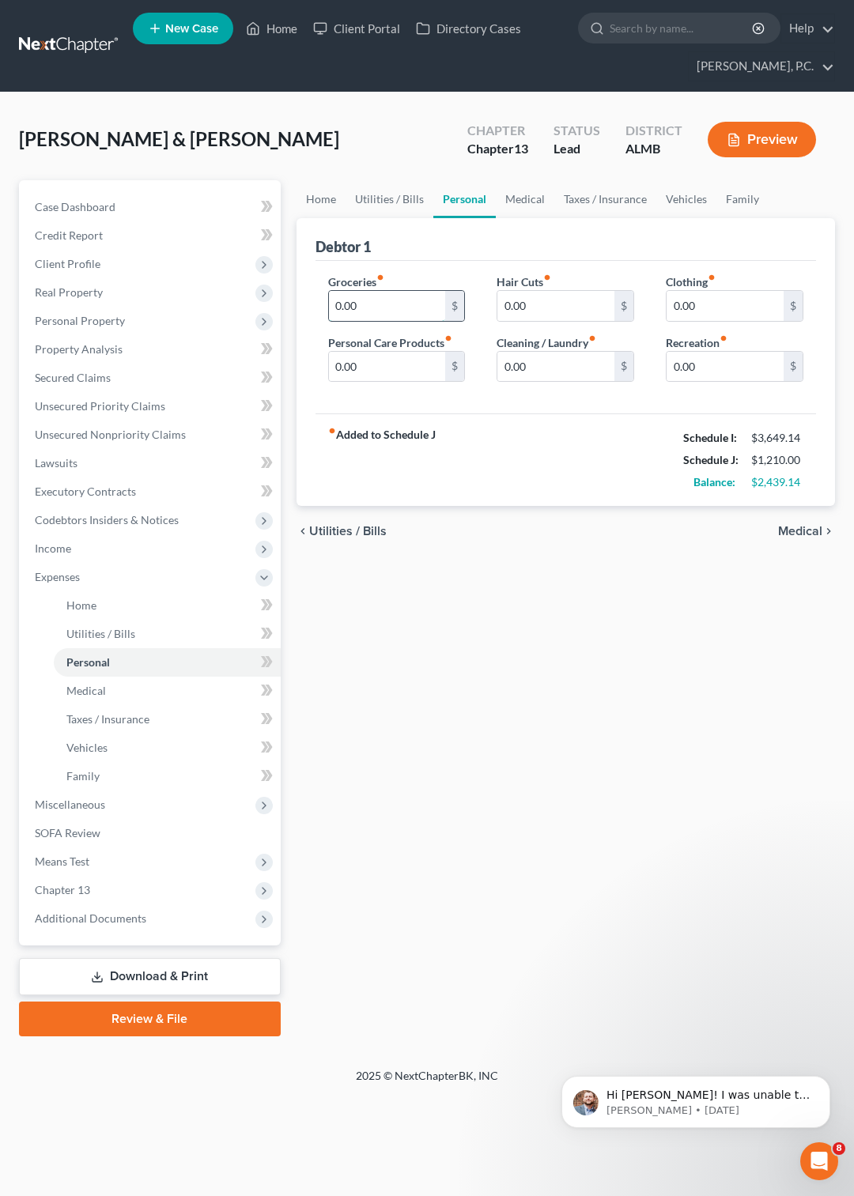
click at [433, 311] on input "0.00" at bounding box center [387, 306] width 117 height 30
type input "650"
type input "25"
type input "50"
click at [521, 195] on link "Medical" at bounding box center [525, 199] width 58 height 38
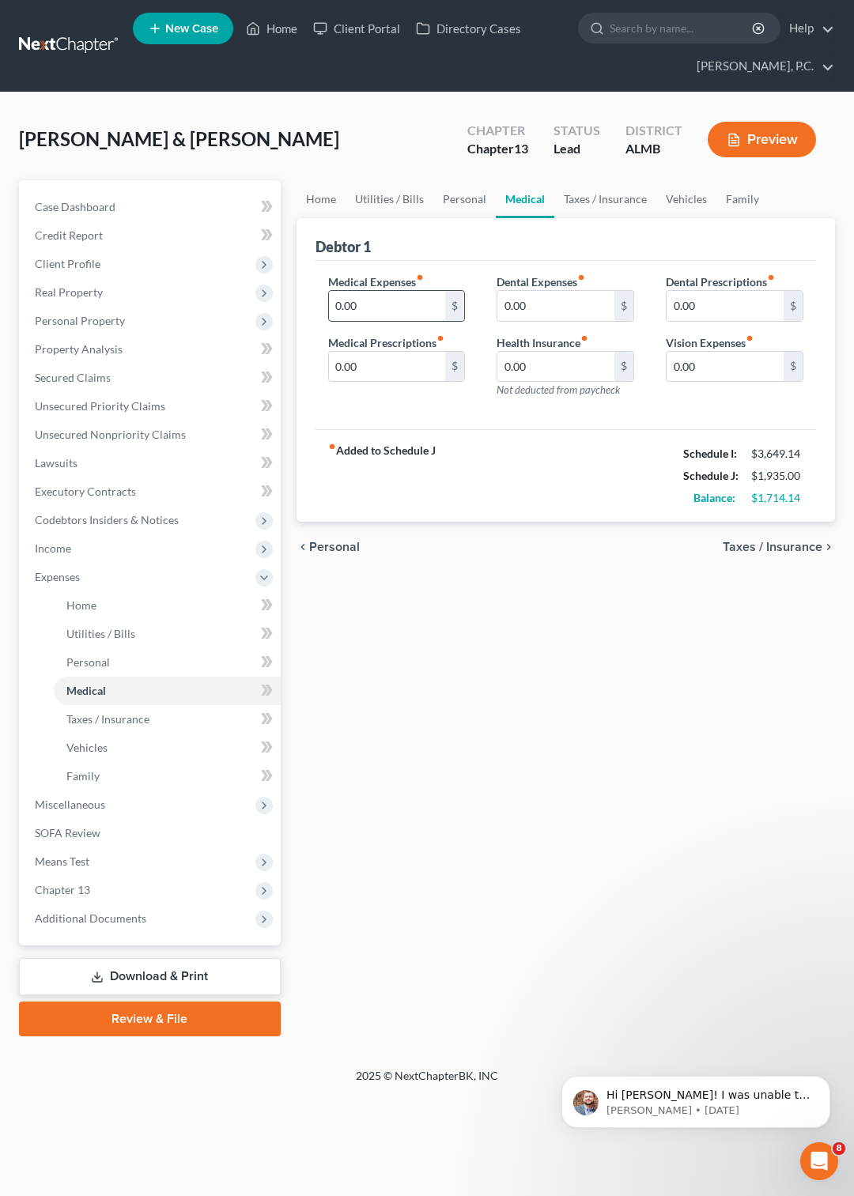
click at [417, 305] on input "0.00" at bounding box center [387, 306] width 117 height 30
type input "75"
click at [583, 199] on link "Taxes / Insurance" at bounding box center [605, 199] width 102 height 38
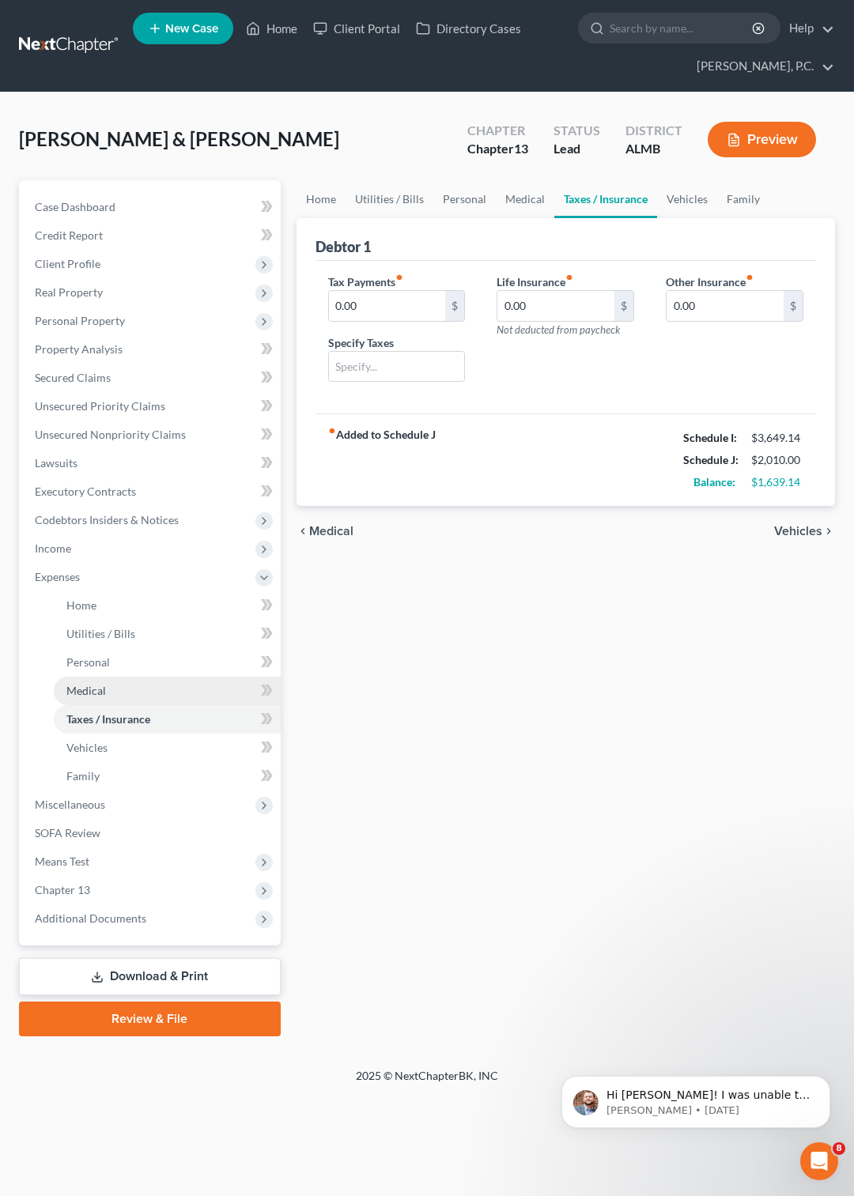
click at [85, 692] on span "Medical" at bounding box center [86, 690] width 40 height 13
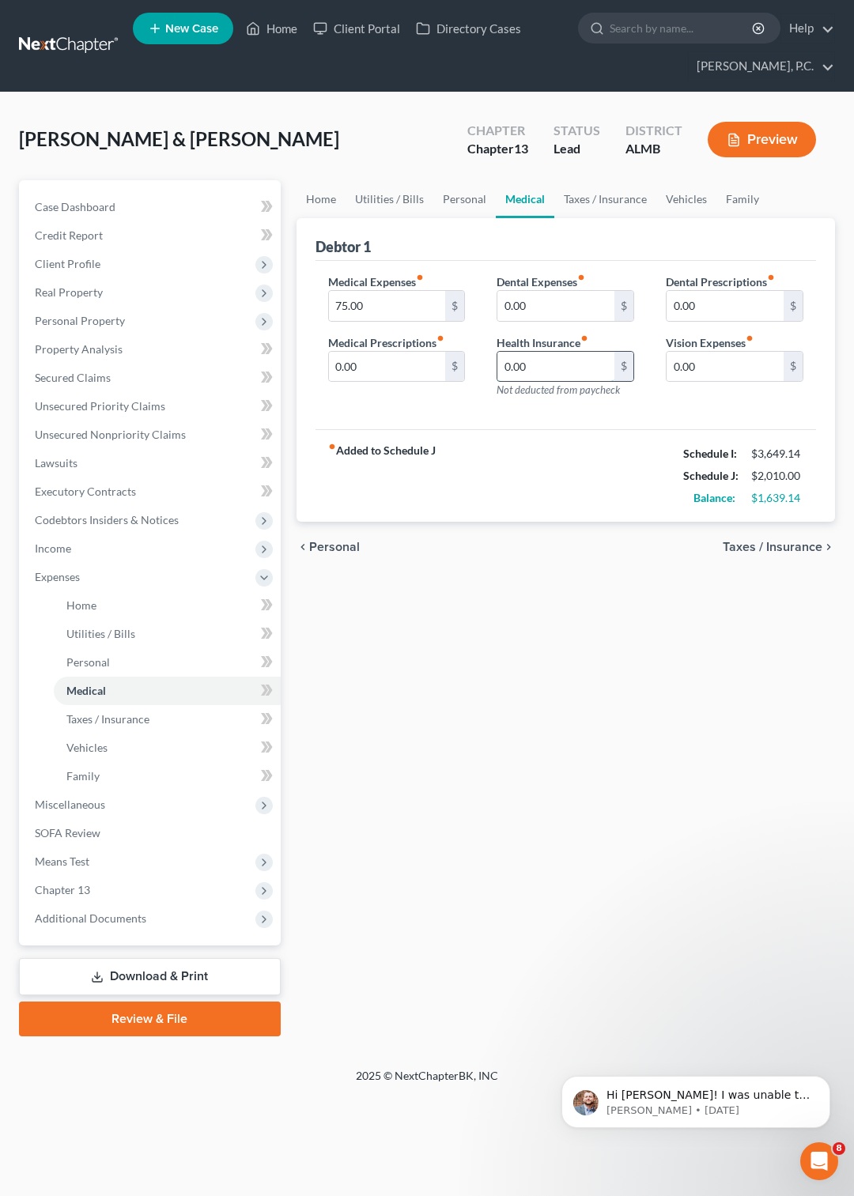
click at [564, 375] on input "0.00" at bounding box center [555, 367] width 117 height 30
type input "30"
click at [594, 194] on link "Taxes / Insurance" at bounding box center [605, 199] width 102 height 38
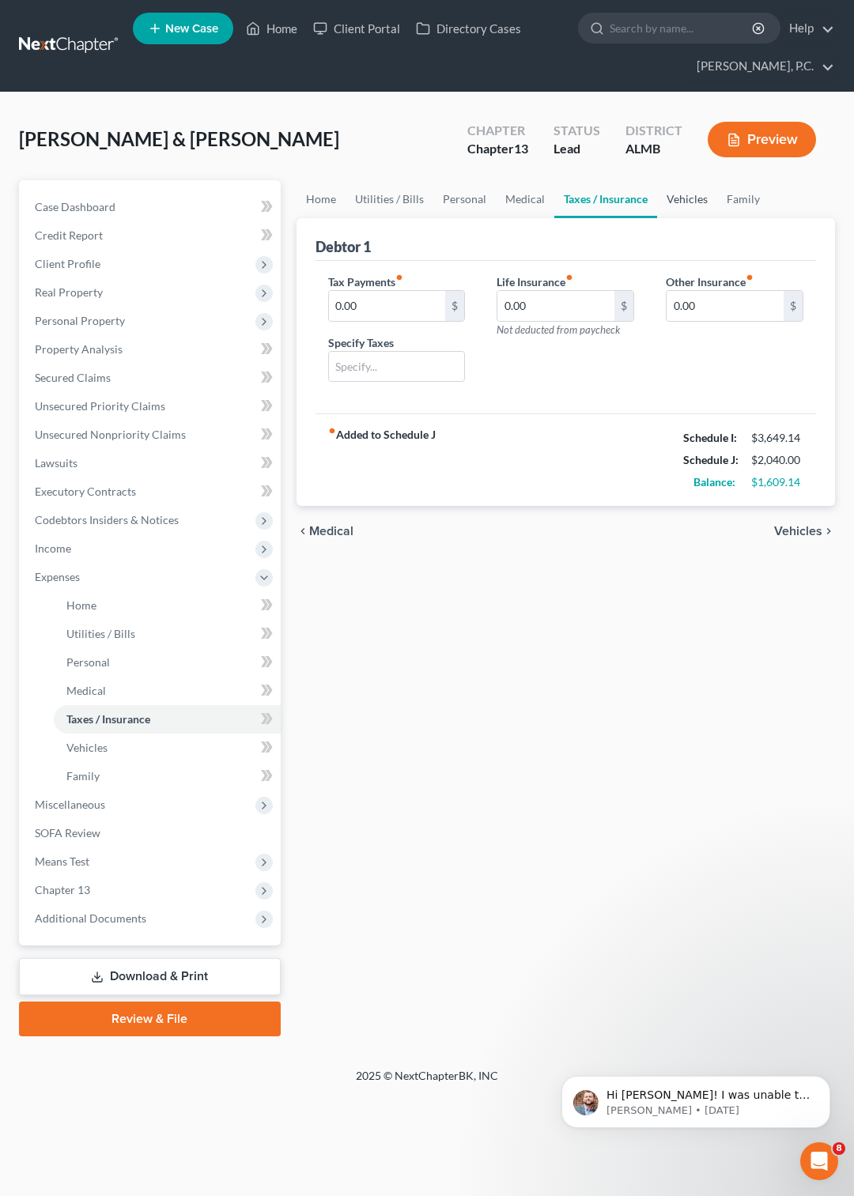
click at [681, 198] on link "Vehicles" at bounding box center [687, 199] width 60 height 38
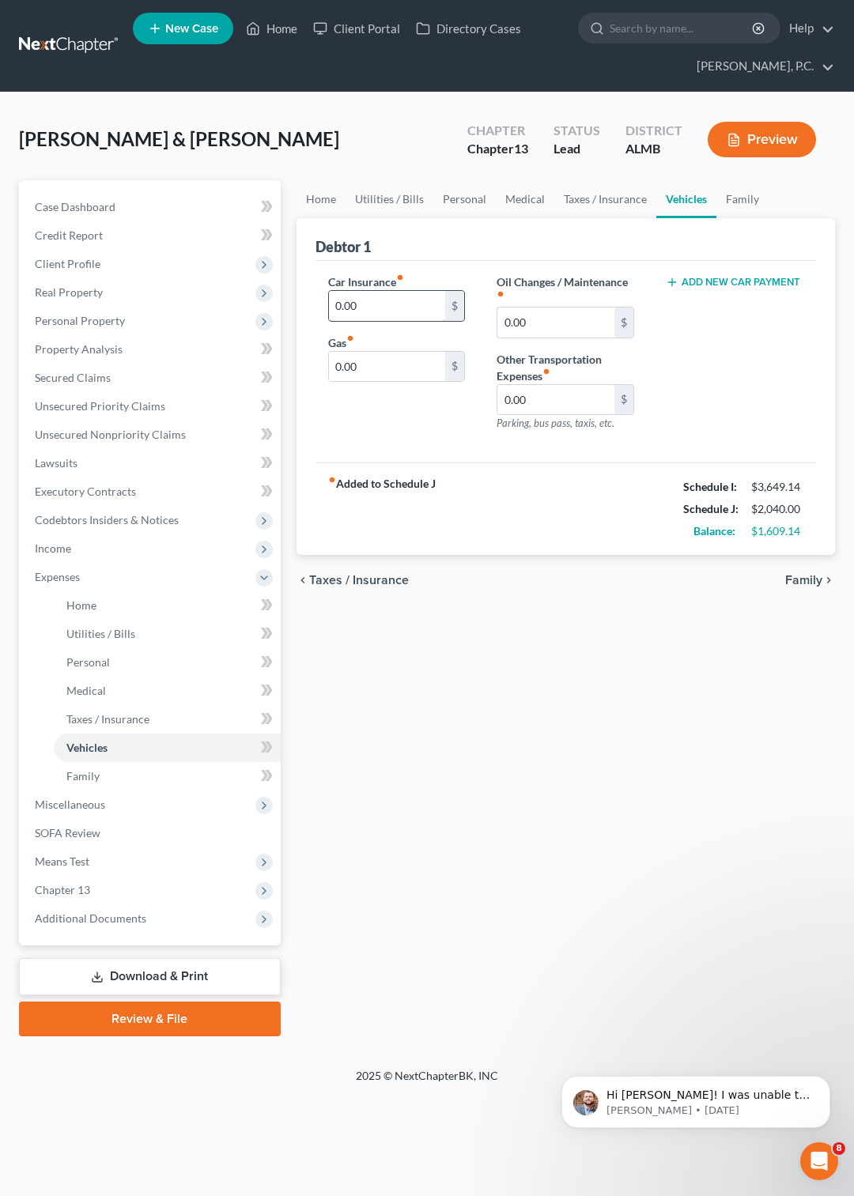
click at [374, 298] on input "0.00" at bounding box center [387, 306] width 117 height 30
type input "149"
type input "100"
type input "8"
click at [729, 202] on link "Family" at bounding box center [742, 199] width 52 height 38
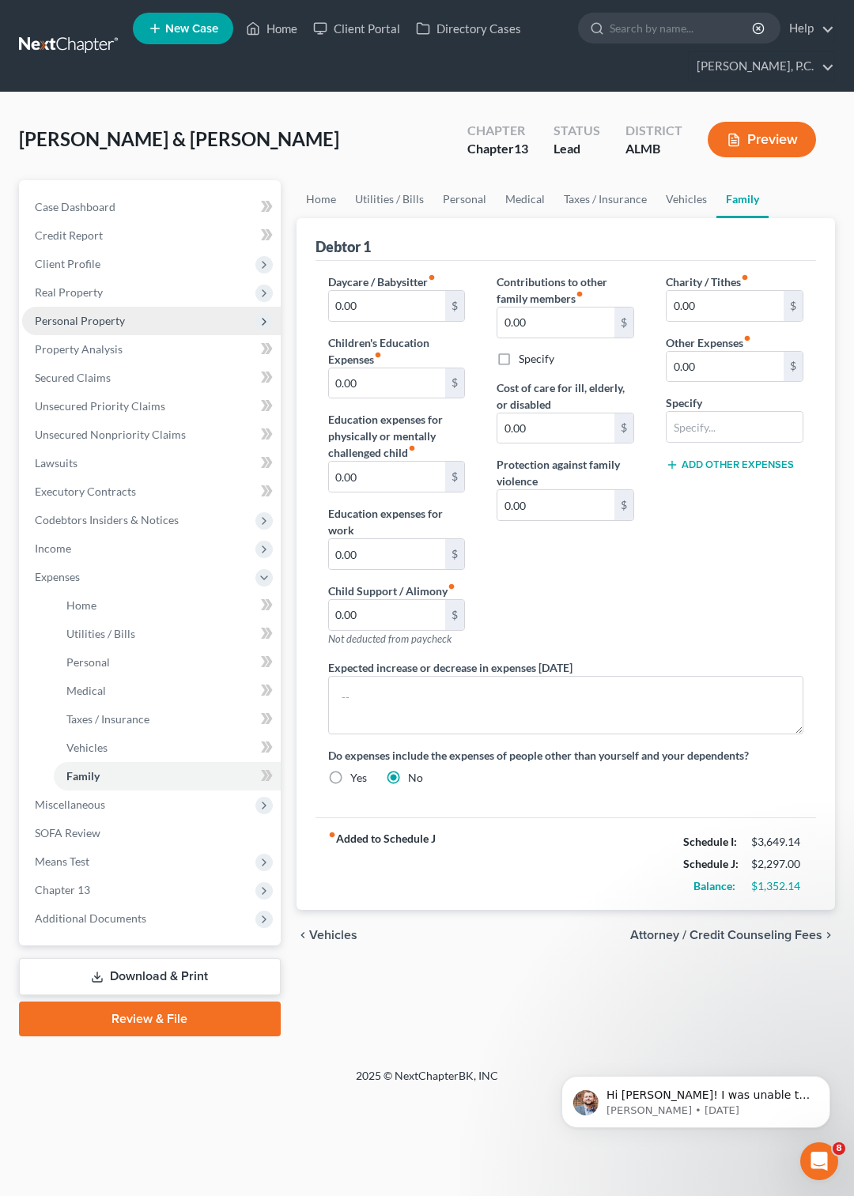
click at [81, 319] on span "Personal Property" at bounding box center [80, 320] width 90 height 13
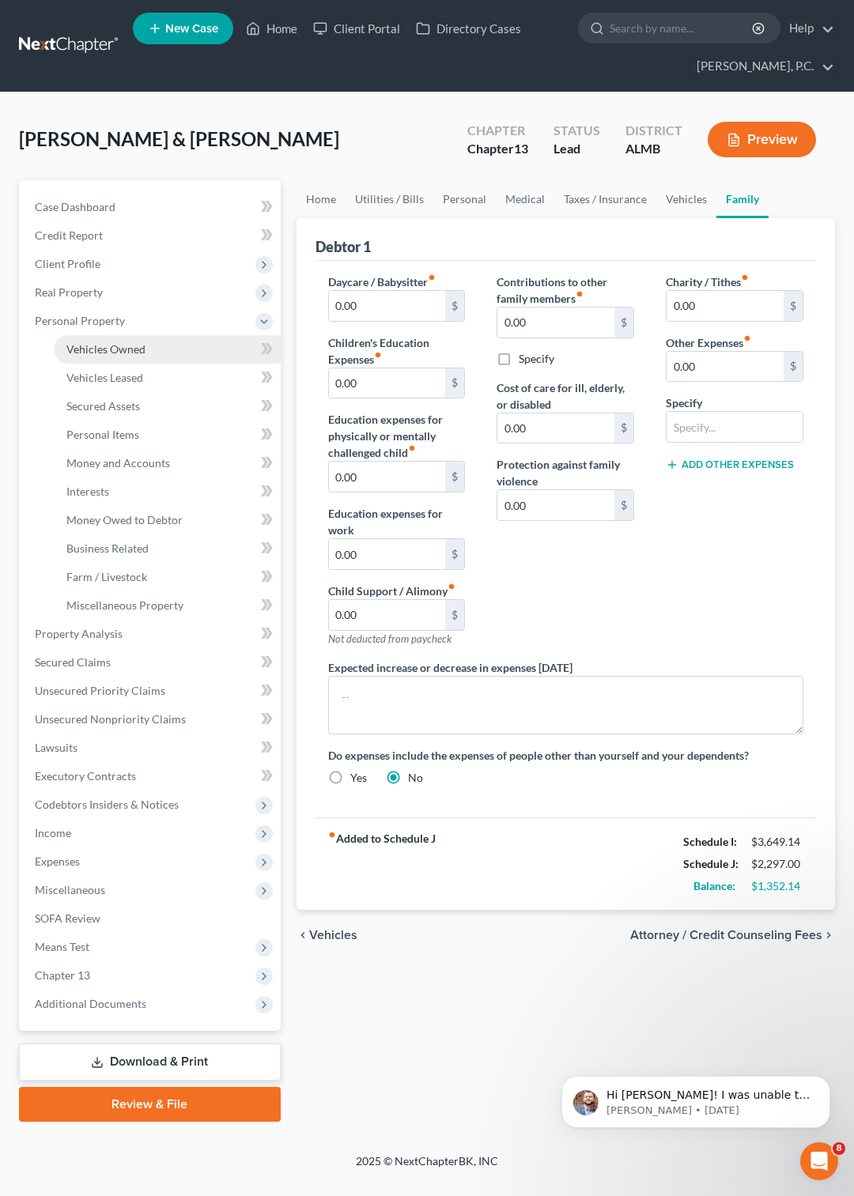
click at [96, 346] on span "Vehicles Owned" at bounding box center [105, 348] width 79 height 13
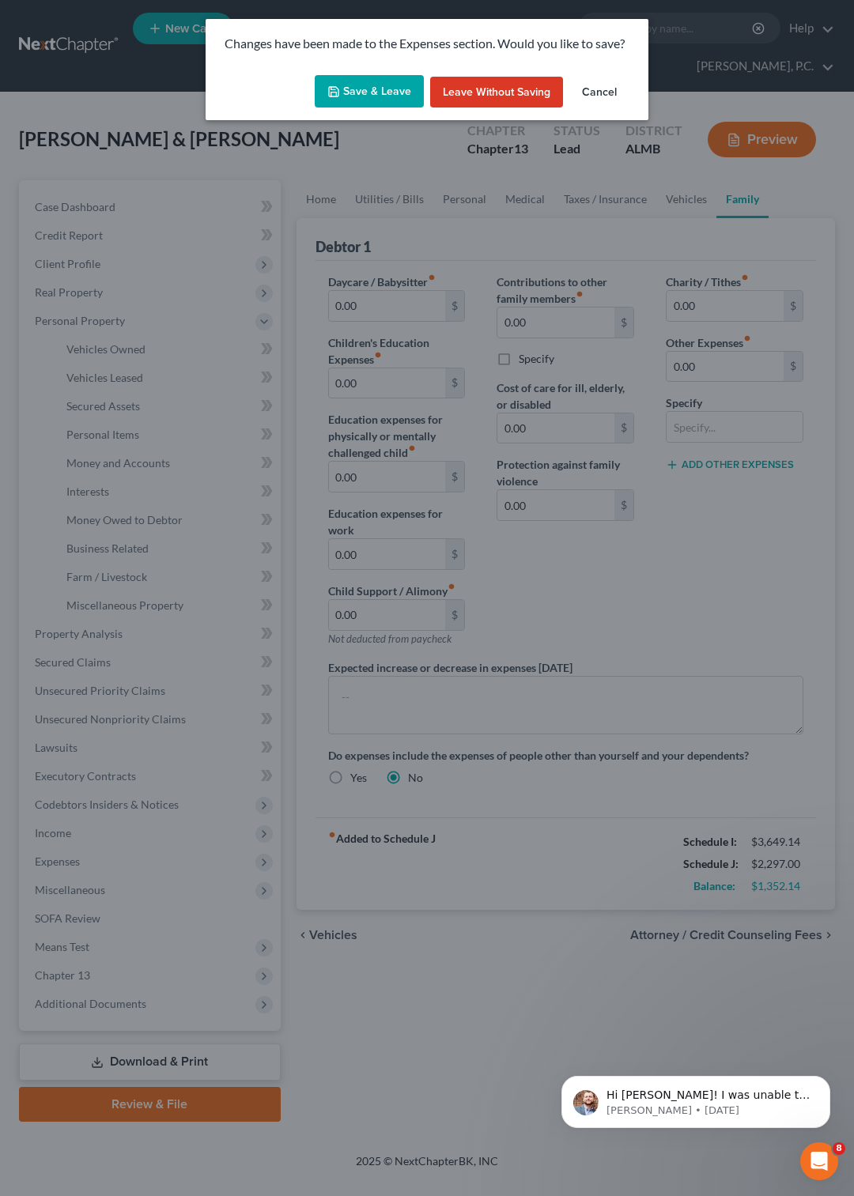
click at [355, 85] on button "Save & Leave" at bounding box center [369, 91] width 109 height 33
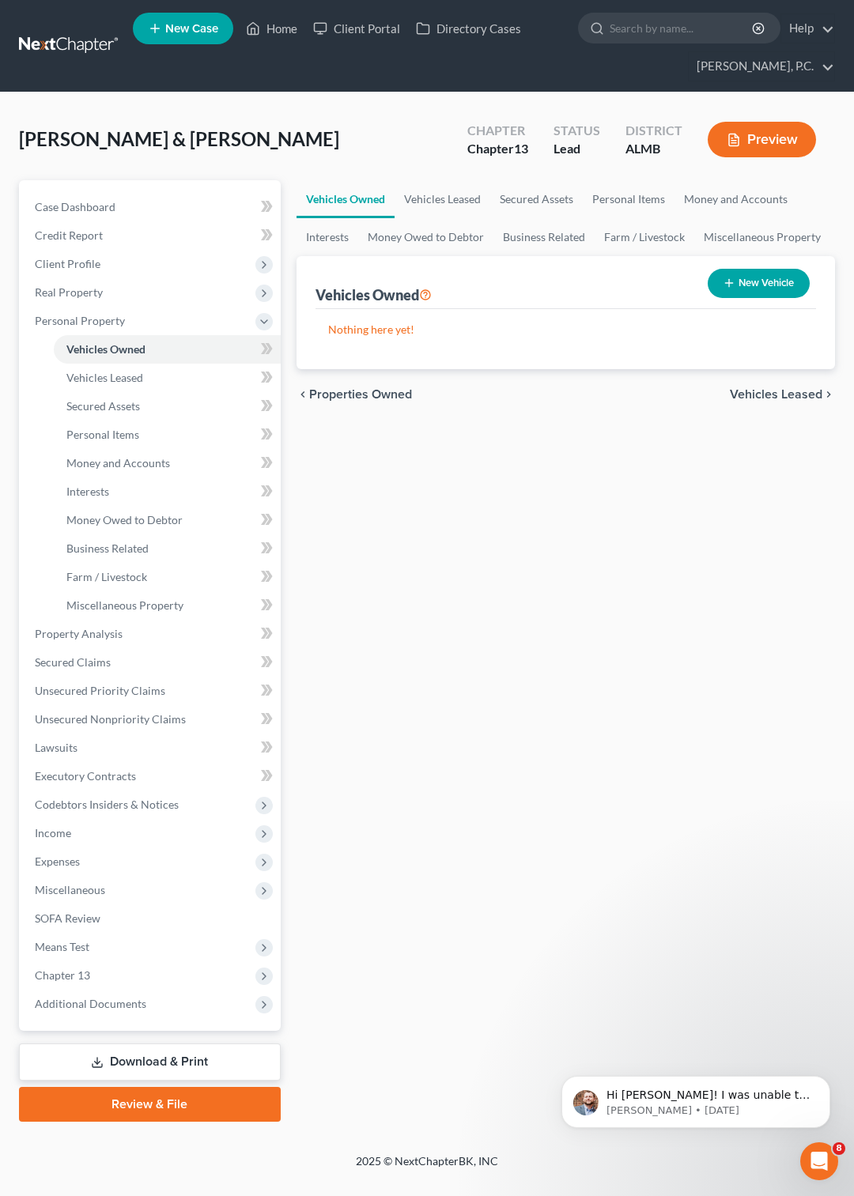
click at [743, 276] on button "New Vehicle" at bounding box center [758, 283] width 102 height 29
select select "0"
select select "2"
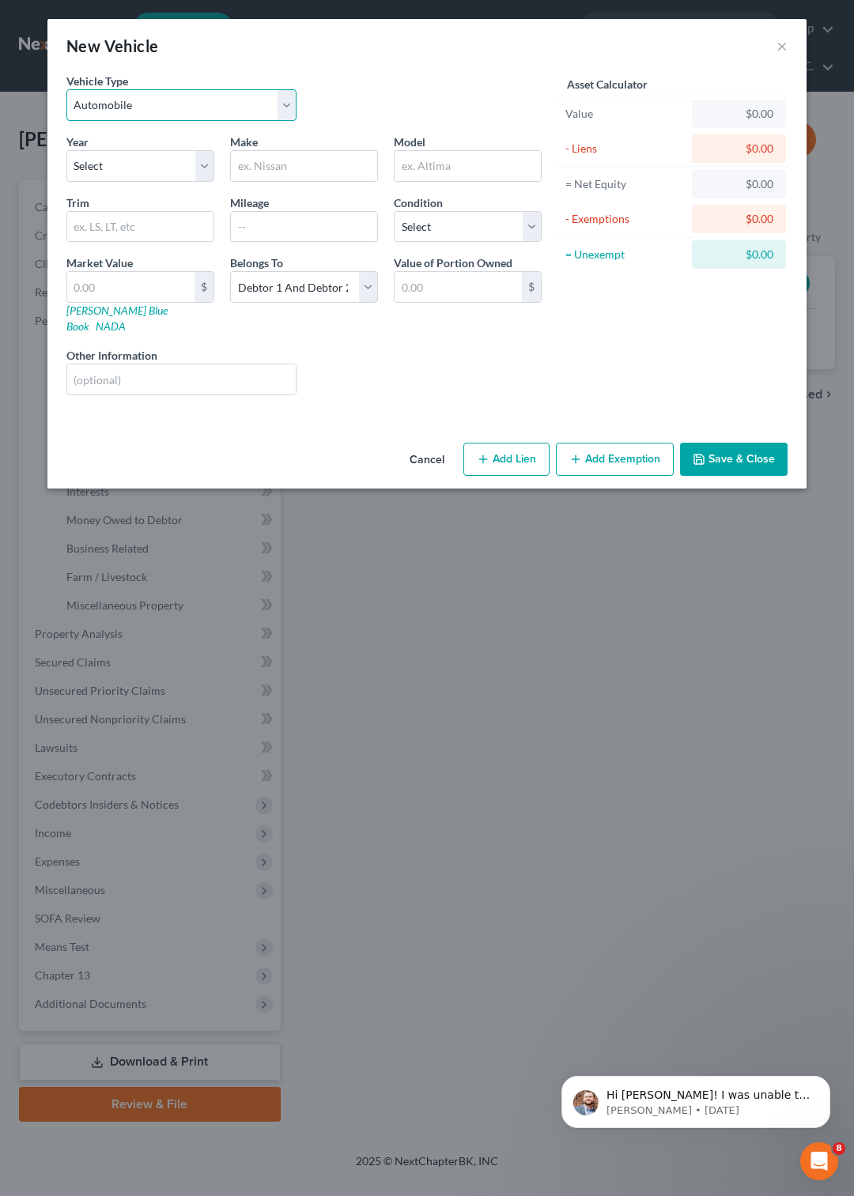
click at [66, 89] on select "Select Automobile Truck Trailer Watercraft Aircraft Motor Home Atv Other Vehicle" at bounding box center [181, 105] width 230 height 32
click at [283, 103] on select "Select Automobile Truck Trailer Watercraft Aircraft Motor Home Atv Other Vehicle" at bounding box center [181, 105] width 230 height 32
click at [66, 150] on select "Select 2026 2025 2024 2023 2022 2021 2020 2019 2018 2017 2016 2015 2014 2013 20…" at bounding box center [140, 166] width 148 height 32
select select "9"
click option "2017" at bounding box center [0, 0] width 0 height 0
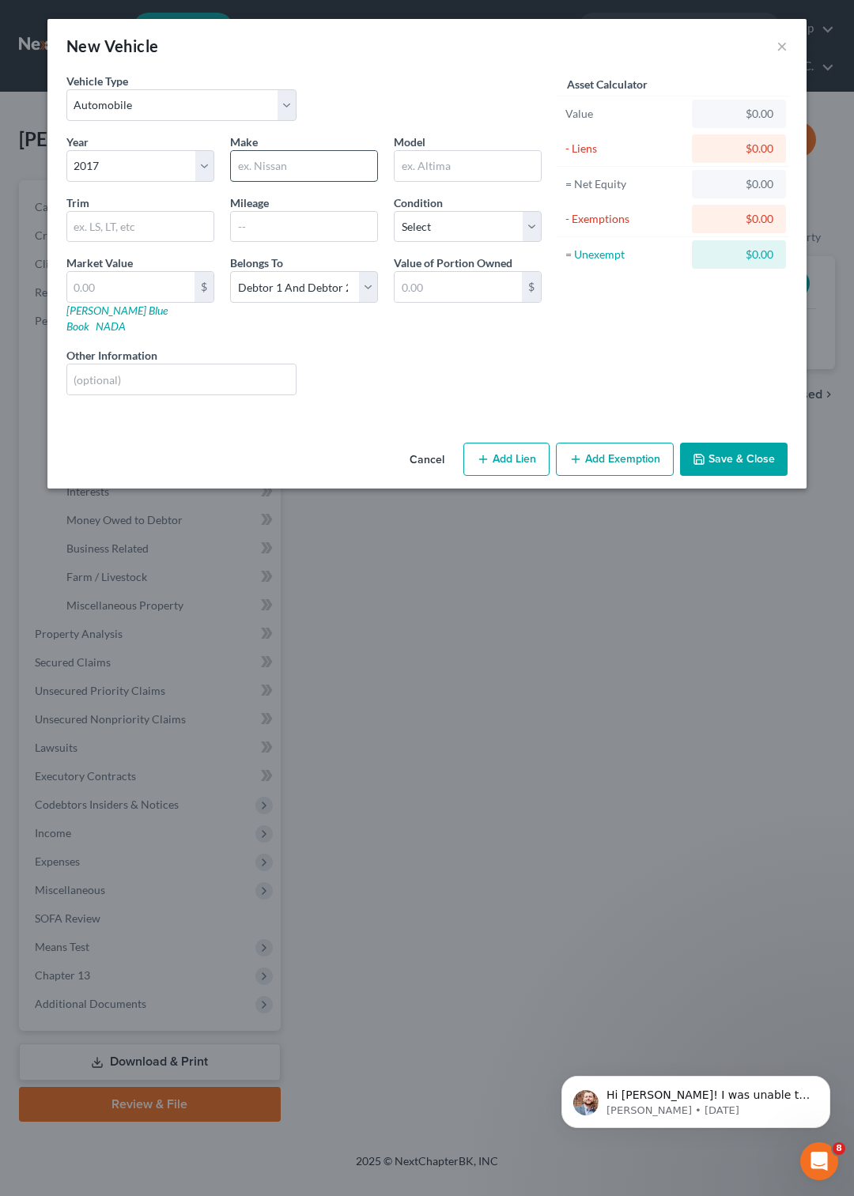
click at [295, 160] on input "text" at bounding box center [304, 166] width 146 height 30
type input "Jeep"
type input "CHerokee"
click at [118, 228] on input "text" at bounding box center [140, 227] width 146 height 30
type input "Latitude Sport"
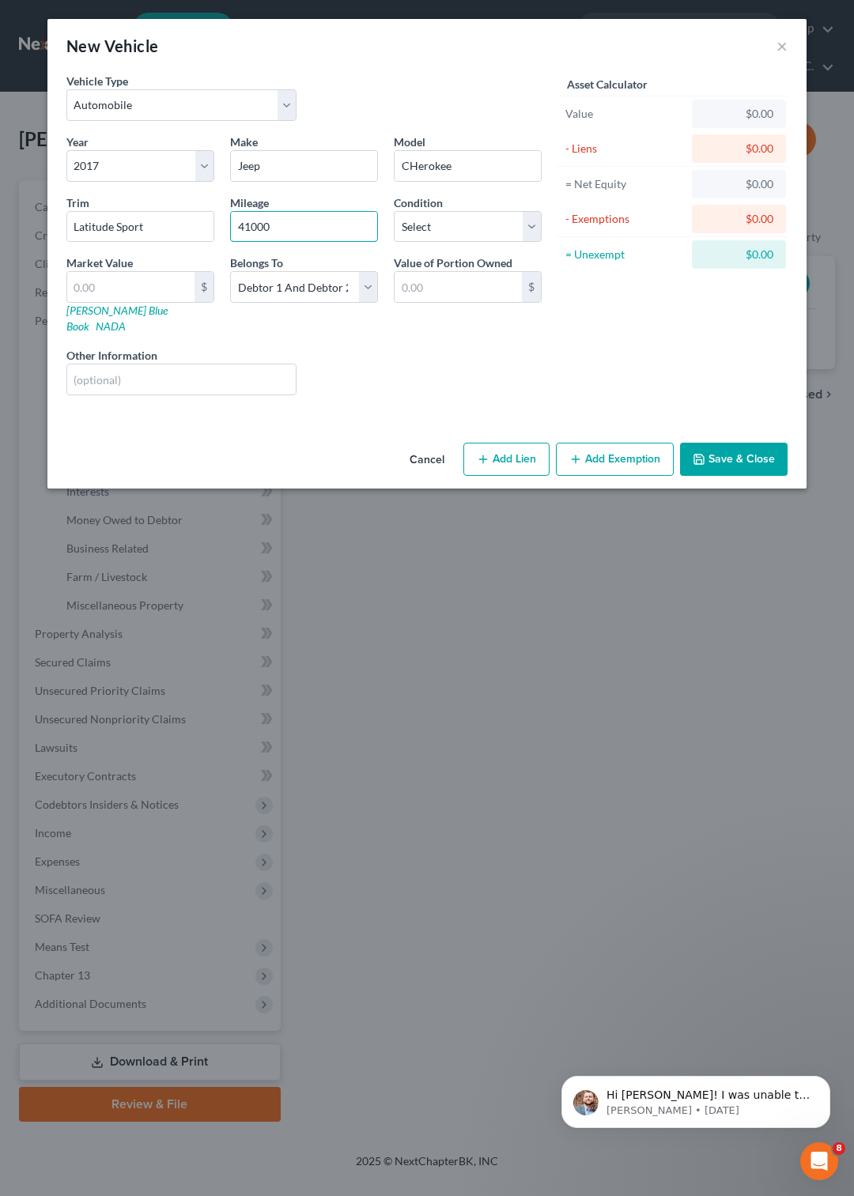
type input "41000"
click at [394, 211] on select "Select Excellent Very Good Good Fair Poor" at bounding box center [468, 227] width 148 height 32
select select "2"
click option "Good" at bounding box center [0, 0] width 0 height 0
click at [120, 277] on input "text" at bounding box center [130, 287] width 127 height 30
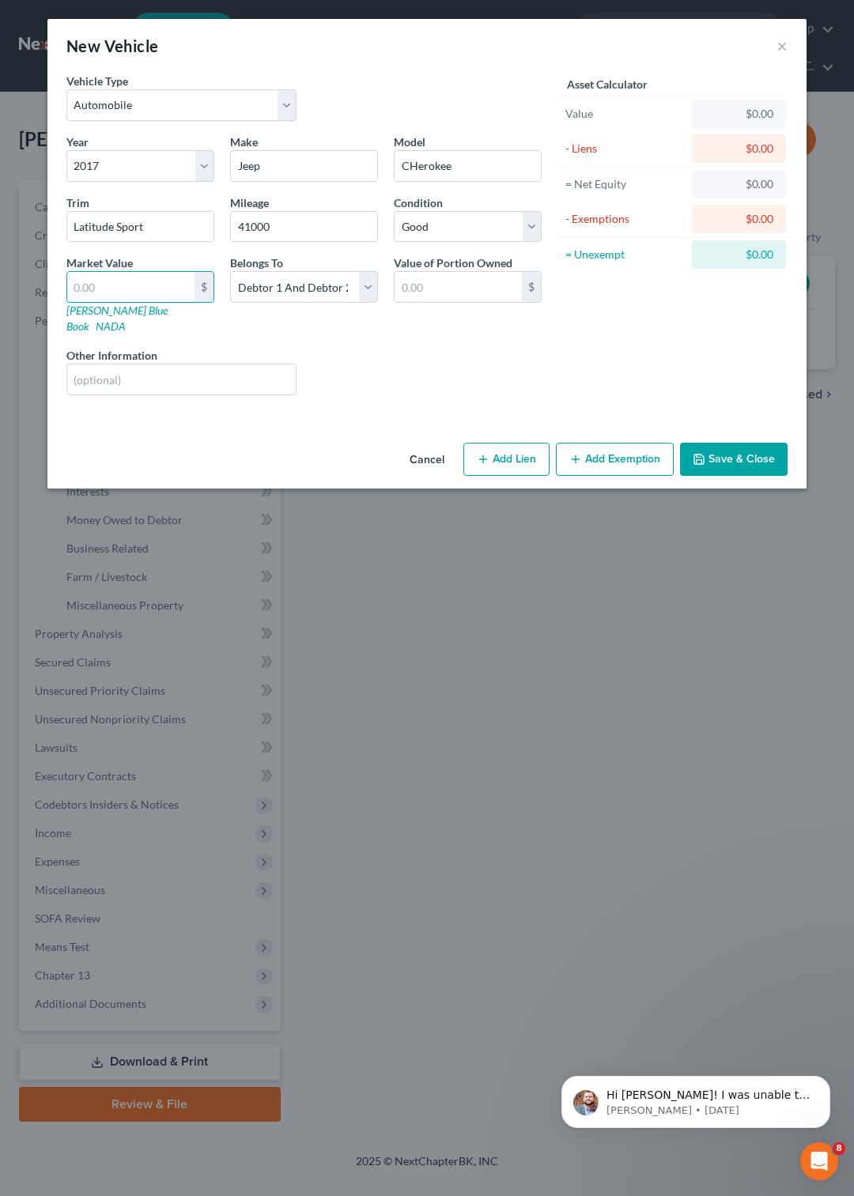
type input "7"
type input "7.00"
type input "73"
type input "73.00"
type input "735"
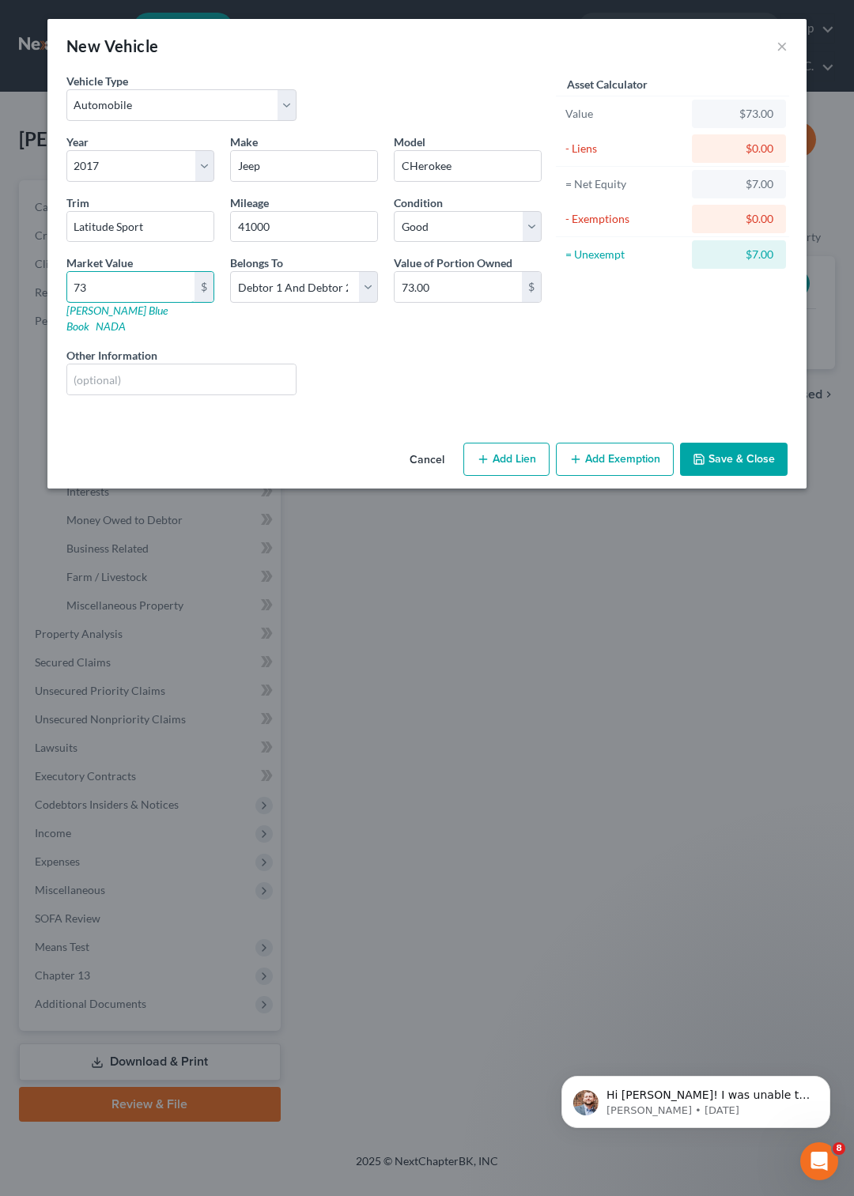
type input "735.00"
type input "7,353"
type input "7,353.00"
type input "7,353"
click at [615, 444] on button "Add Exemption" at bounding box center [615, 459] width 118 height 33
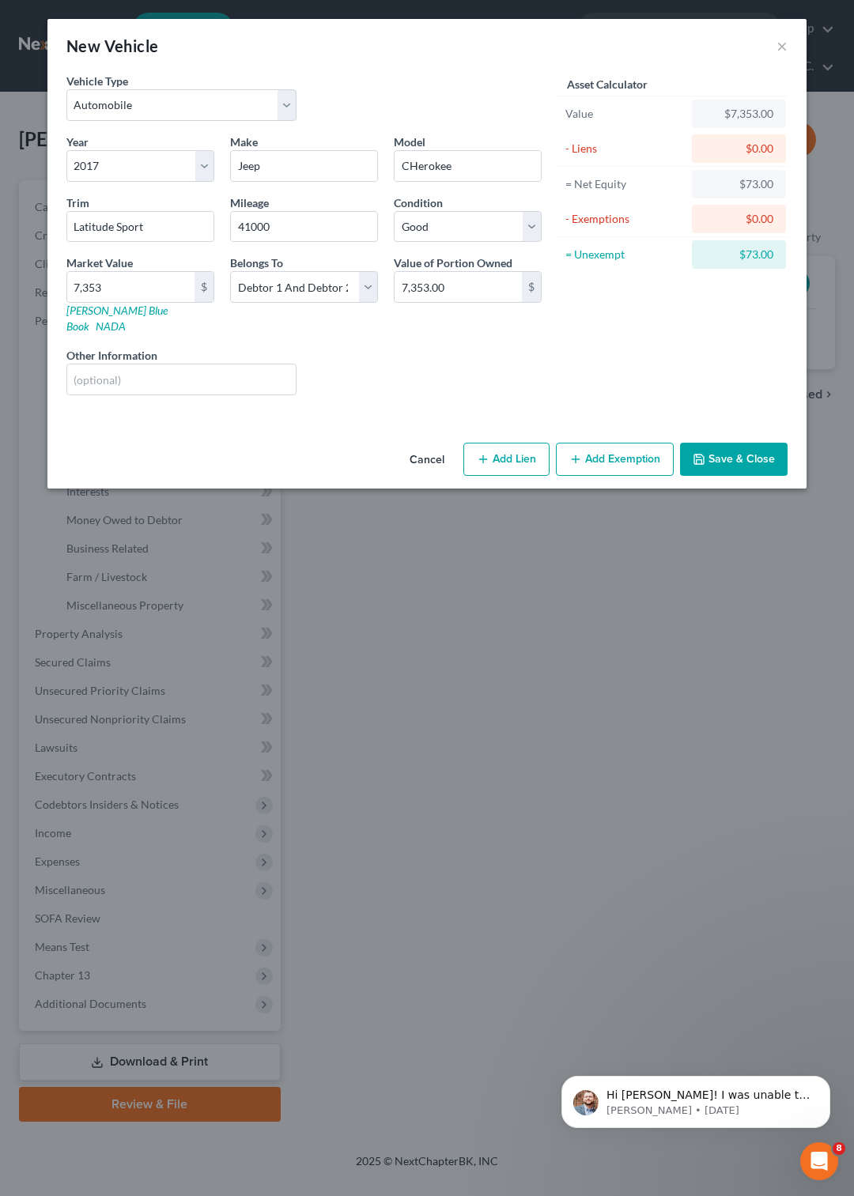
select select "2"
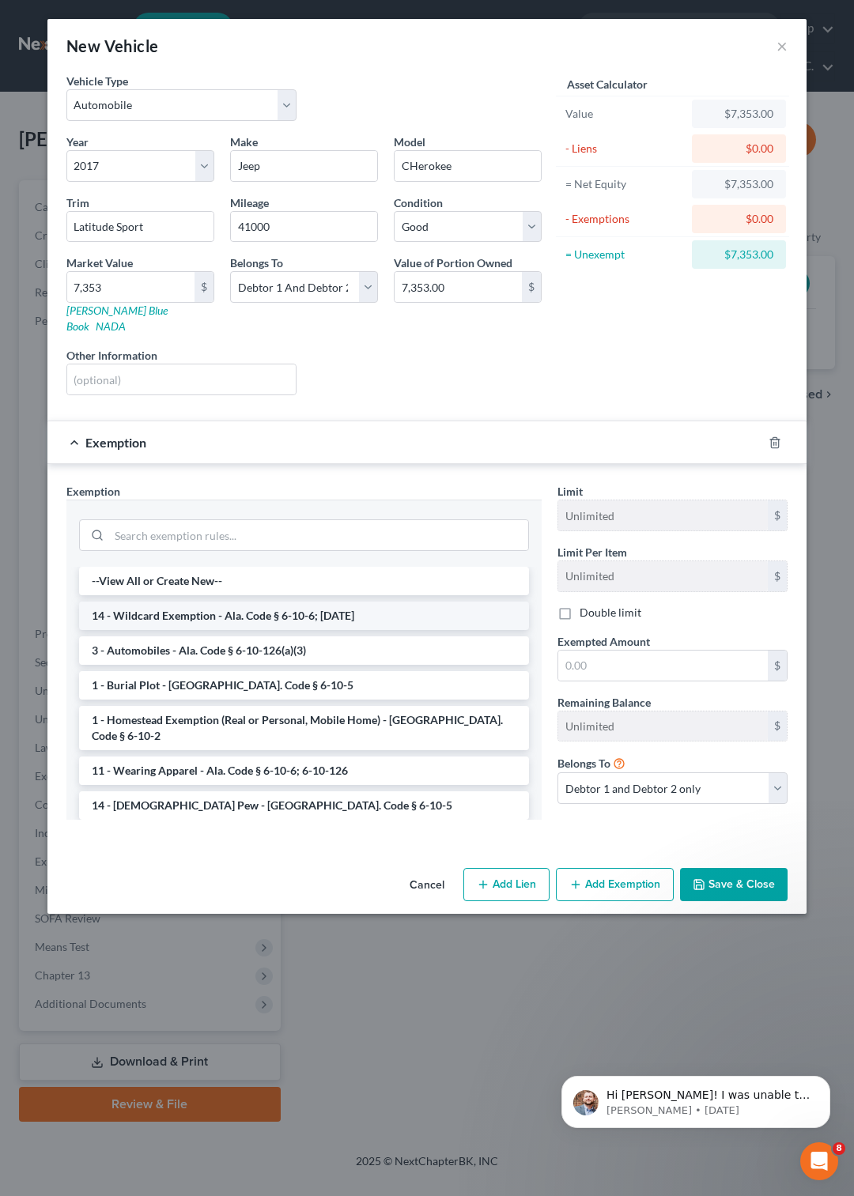
click at [315, 601] on li "14 - Wildcard Exemption - Ala. Code § 6-10-6; 6-10-12" at bounding box center [304, 615] width 450 height 28
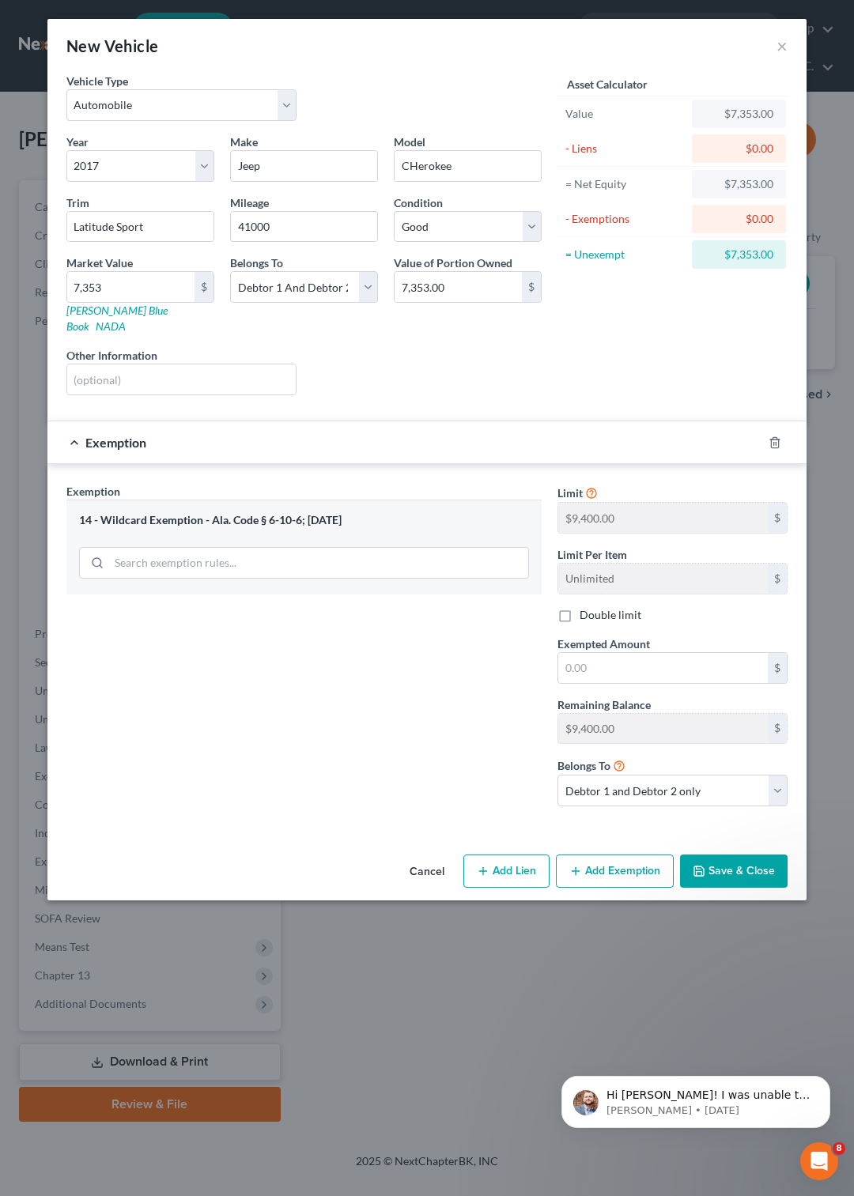
click at [579, 607] on label "Double limit" at bounding box center [610, 615] width 62 height 16
click at [586, 607] on input "Double limit" at bounding box center [591, 612] width 10 height 10
checkbox input "true"
click at [591, 656] on input "text" at bounding box center [662, 668] width 209 height 30
type input "7,000"
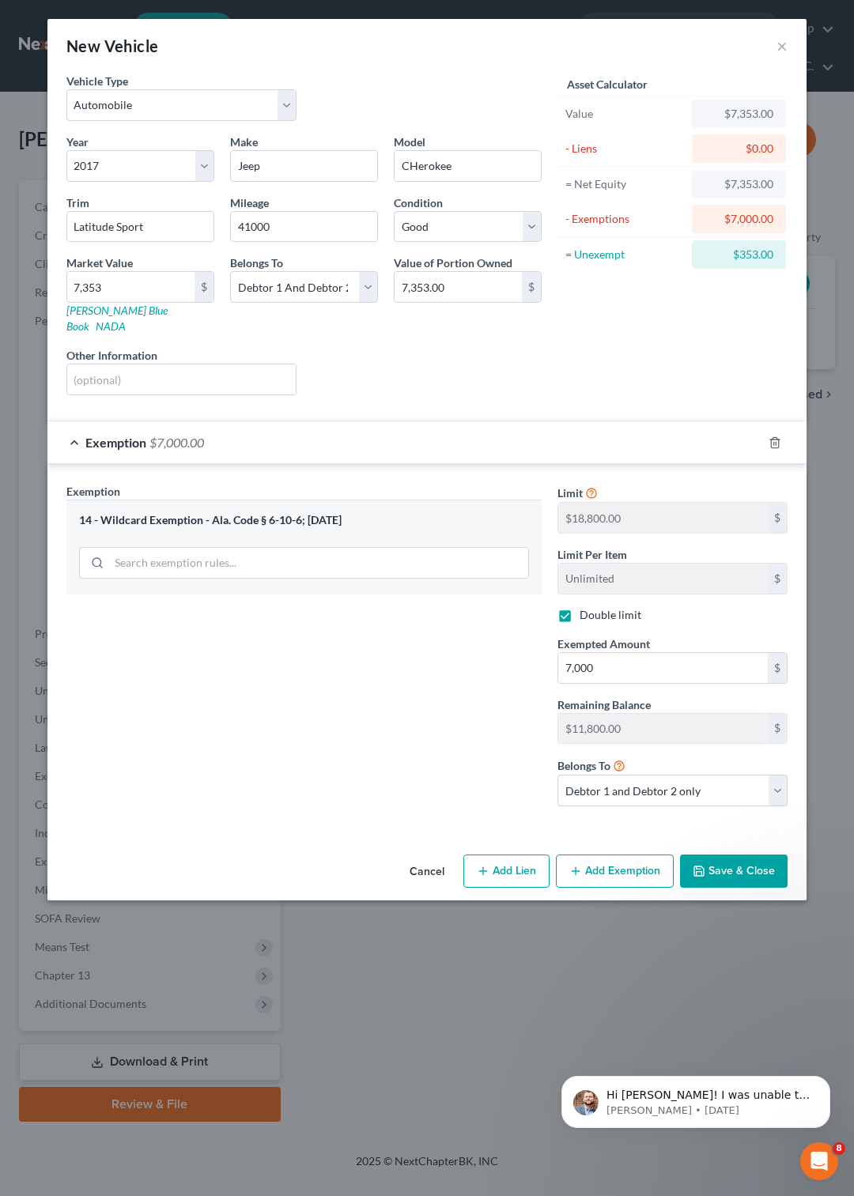
click at [722, 858] on button "Save & Close" at bounding box center [733, 870] width 107 height 33
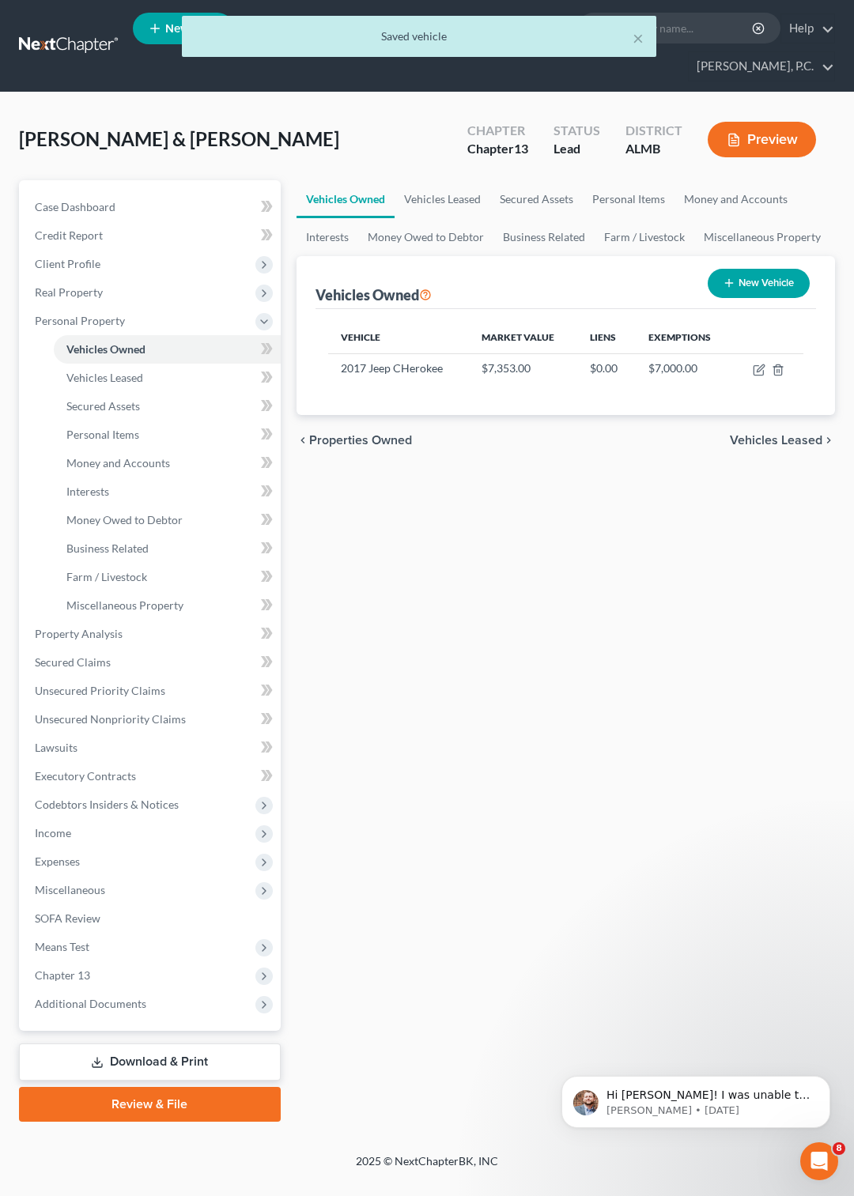
click at [762, 281] on button "New Vehicle" at bounding box center [758, 283] width 102 height 29
select select "0"
select select "2"
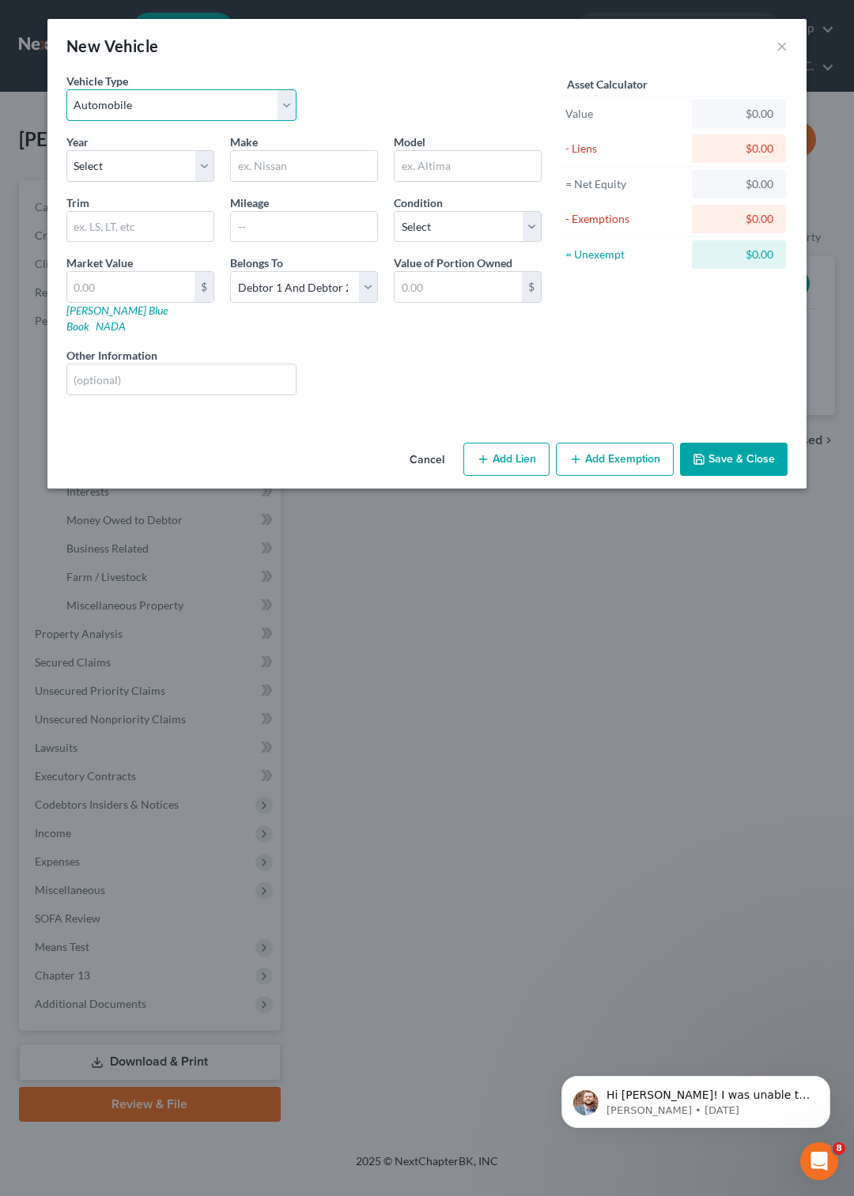
click at [66, 89] on select "Select Automobile Truck Trailer Watercraft Aircraft Motor Home Atv Other Vehicle" at bounding box center [181, 105] width 230 height 32
select select "1"
click option "Truck" at bounding box center [0, 0] width 0 height 0
click at [66, 150] on select "Select 2026 2025 2024 2023 2022 2021 2020 2019 2018 2017 2016 2015 2014 2013 20…" at bounding box center [140, 166] width 148 height 32
select select "16"
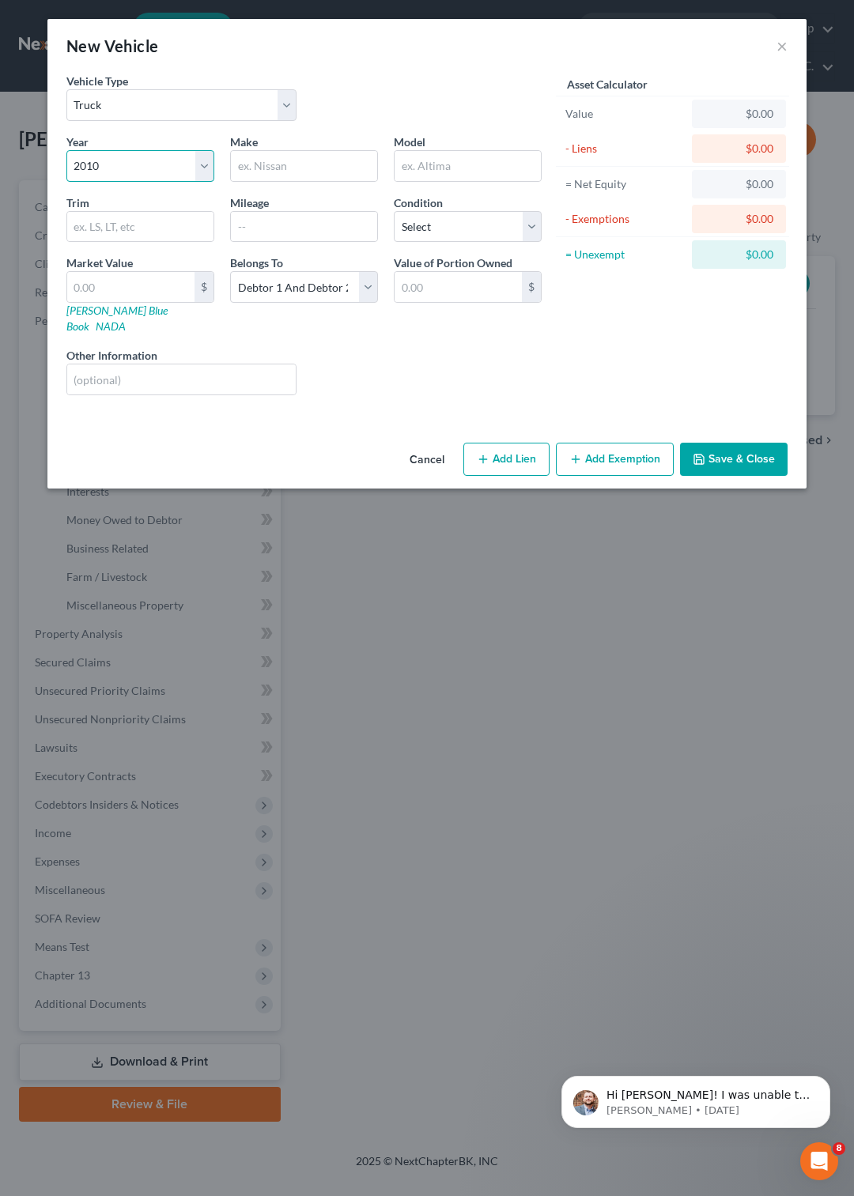
click option "2010" at bounding box center [0, 0] width 0 height 0
click at [305, 172] on input "text" at bounding box center [304, 166] width 146 height 30
type input "Chevrolet"
type input "Silverado"
type input "130700"
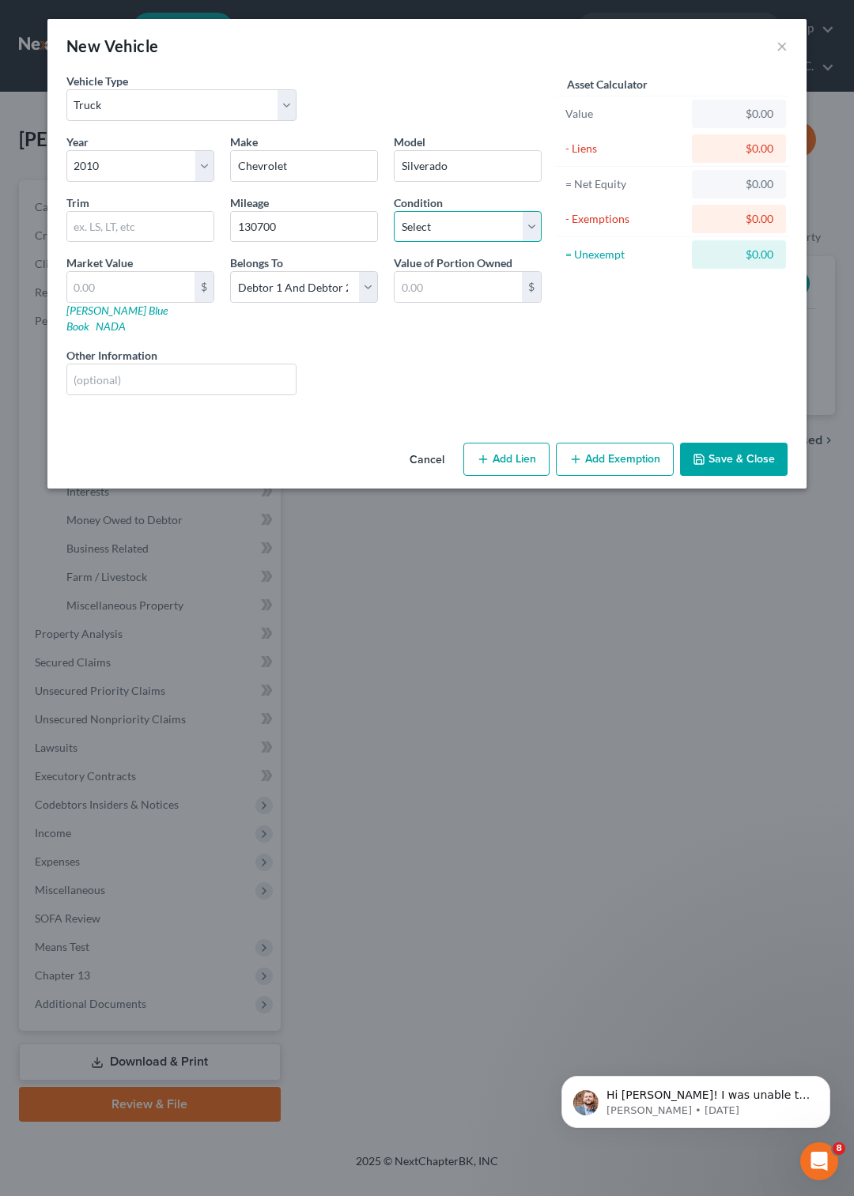
click at [394, 211] on select "Select Excellent Very Good Good Fair Poor" at bounding box center [468, 227] width 148 height 32
select select "3"
click option "Fair" at bounding box center [0, 0] width 0 height 0
click at [81, 292] on input "text" at bounding box center [130, 287] width 127 height 30
type input "7"
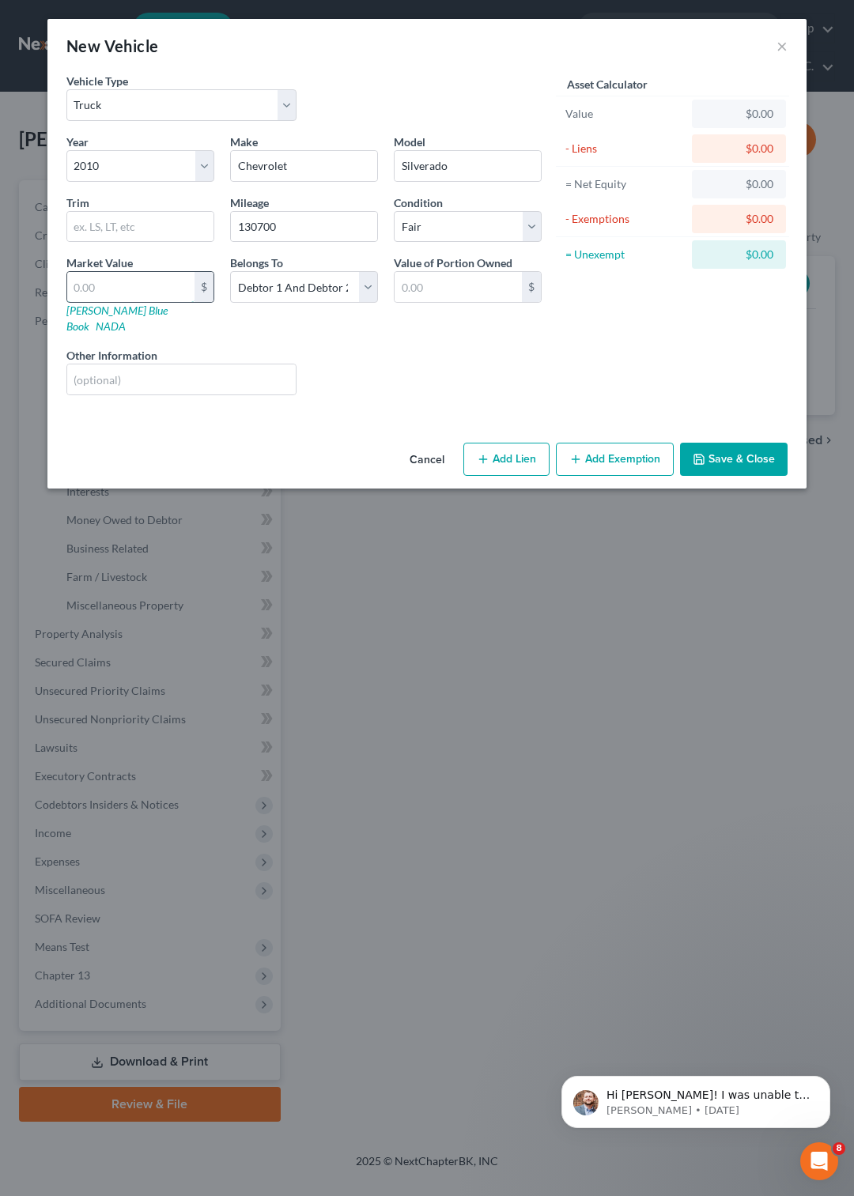
type input "7.00"
type input "72"
type input "72.00"
type input "724"
type input "724.00"
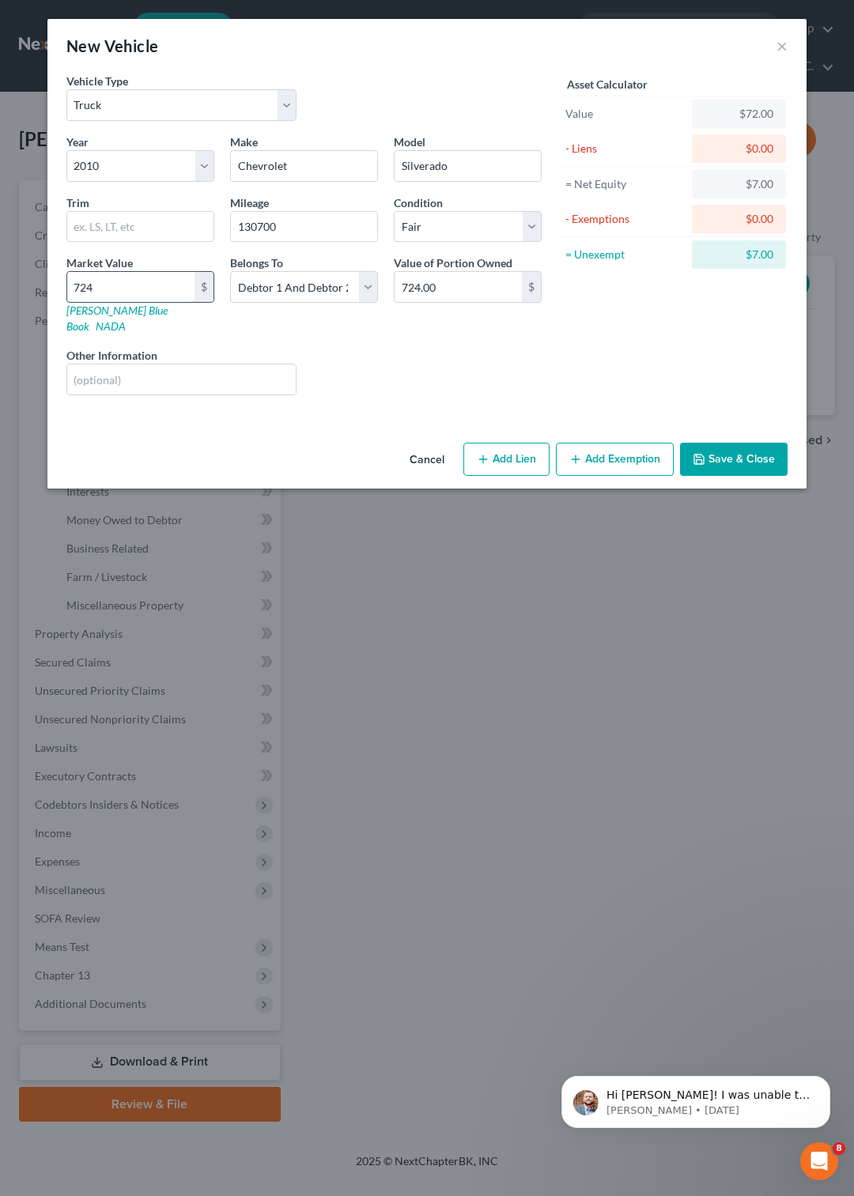
type input "7244"
type input "7,244.00"
type input "7,244"
click at [601, 443] on button "Add Exemption" at bounding box center [615, 459] width 118 height 33
select select "2"
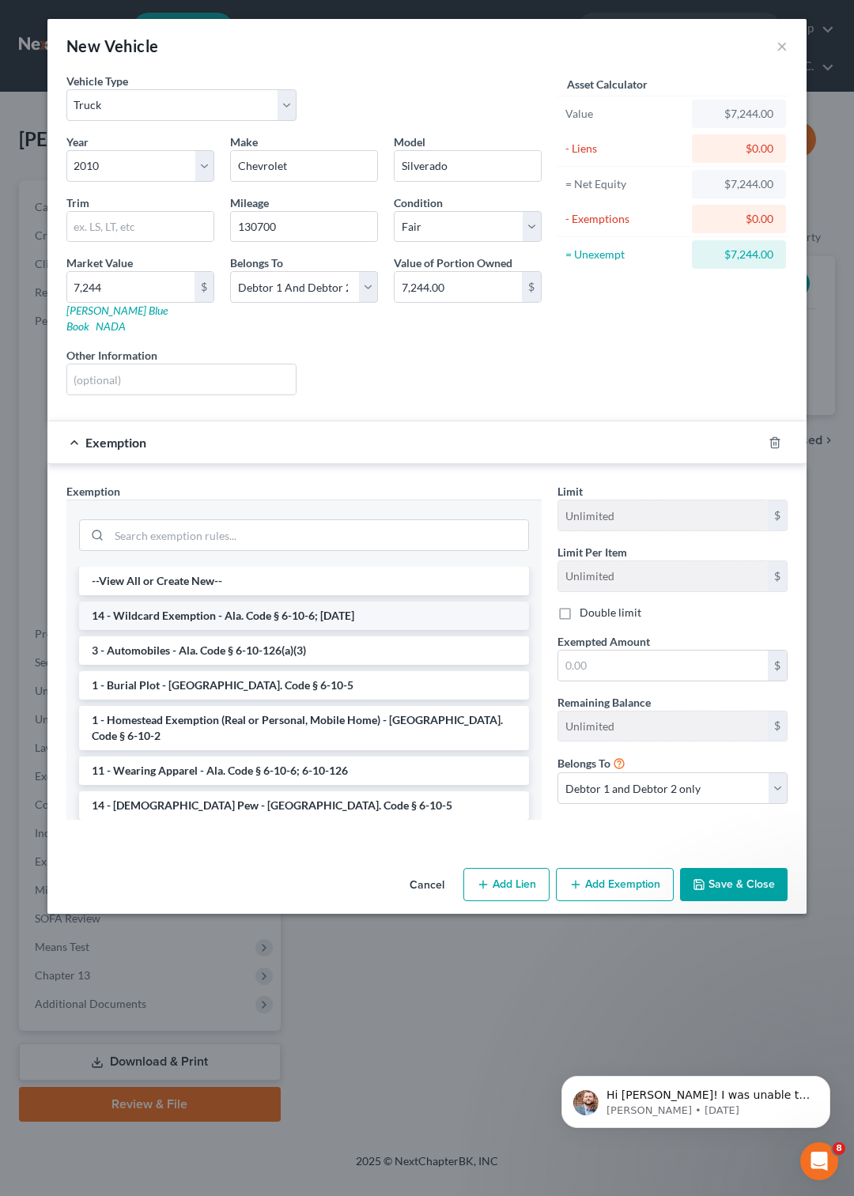
click at [238, 601] on li "14 - Wildcard Exemption - Ala. Code § 6-10-6; 6-10-12" at bounding box center [304, 615] width 450 height 28
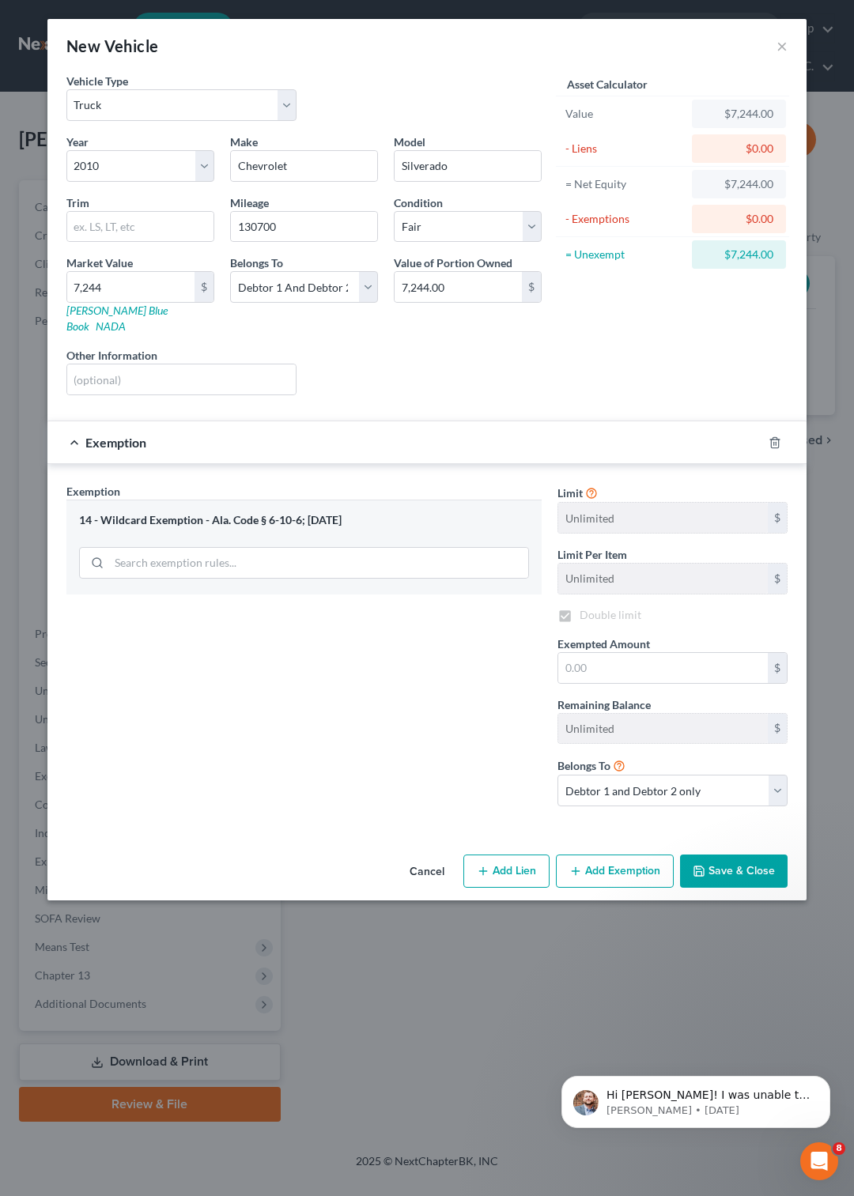
checkbox input "true"
click at [606, 653] on input "text" at bounding box center [662, 668] width 209 height 30
type input "7,000"
click at [717, 873] on button "Save & Close" at bounding box center [733, 870] width 107 height 33
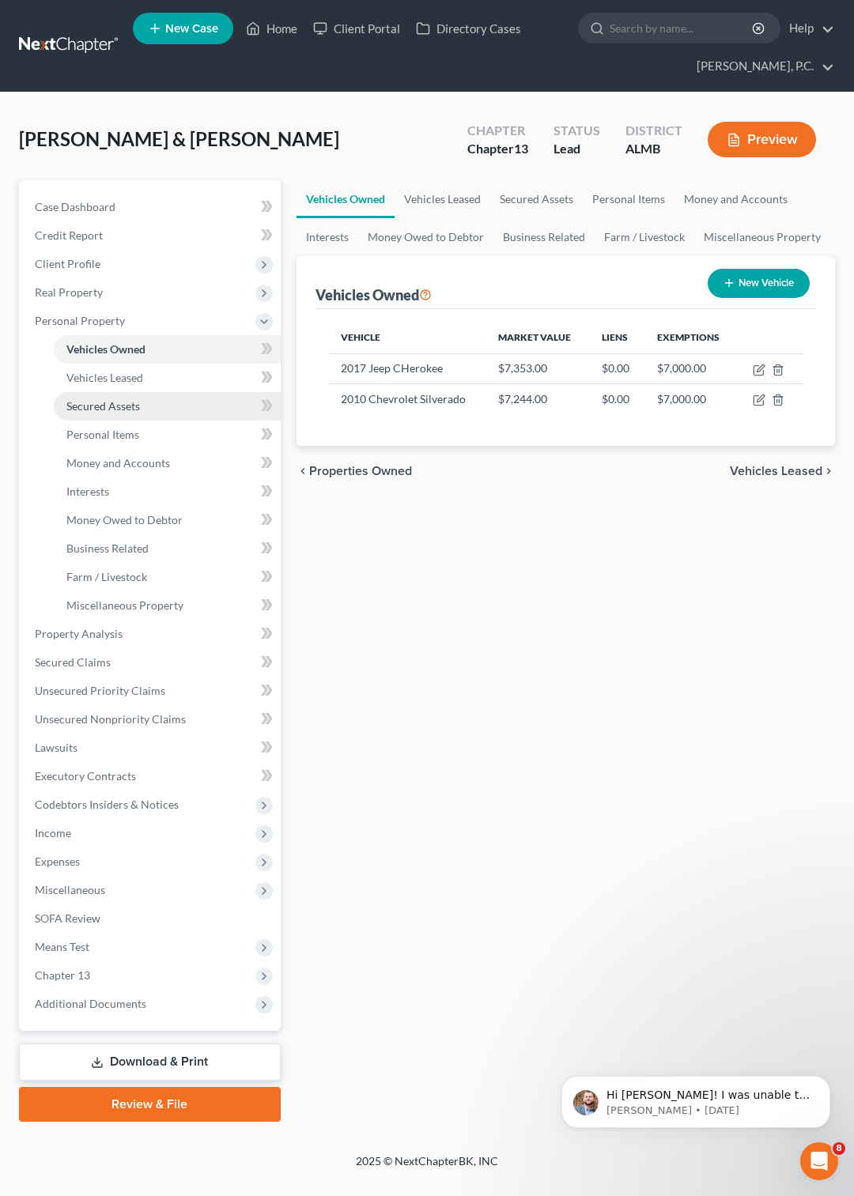
click at [115, 409] on span "Secured Assets" at bounding box center [103, 405] width 74 height 13
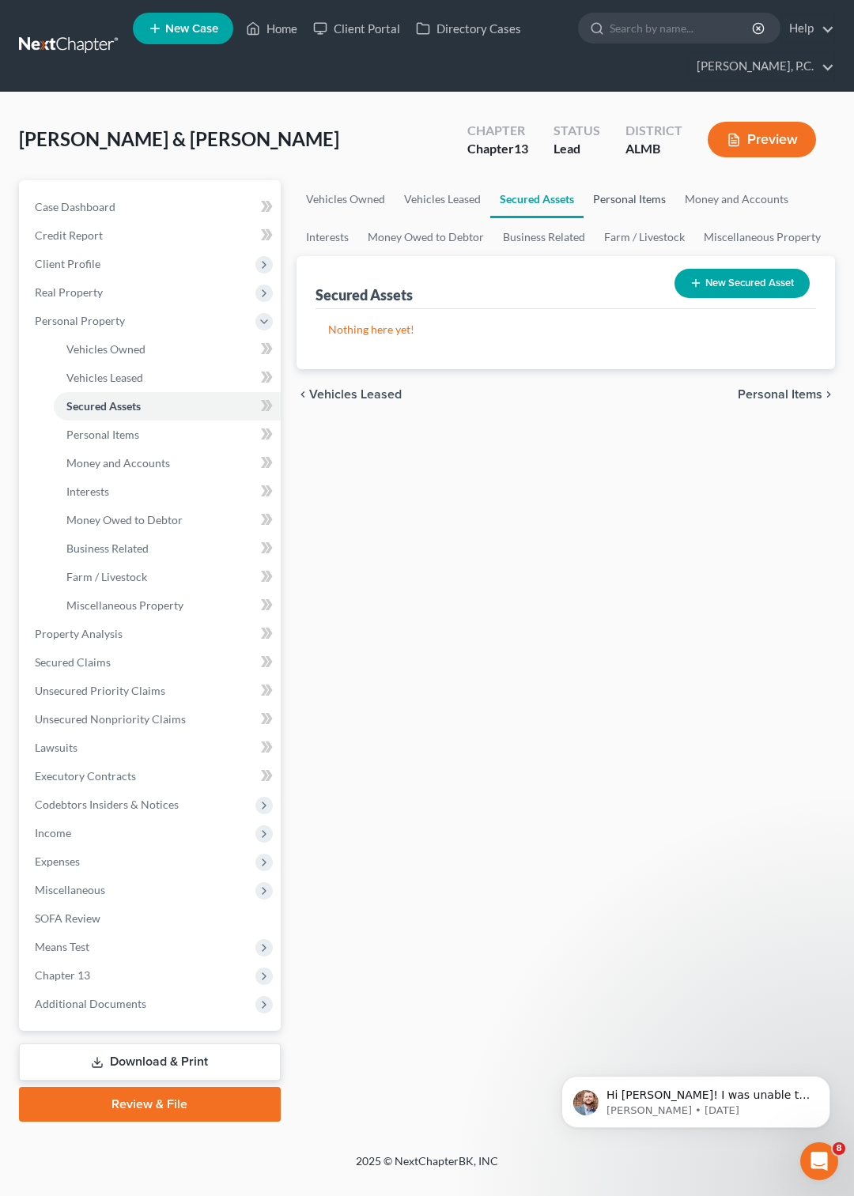
click at [613, 200] on link "Personal Items" at bounding box center [629, 199] width 92 height 38
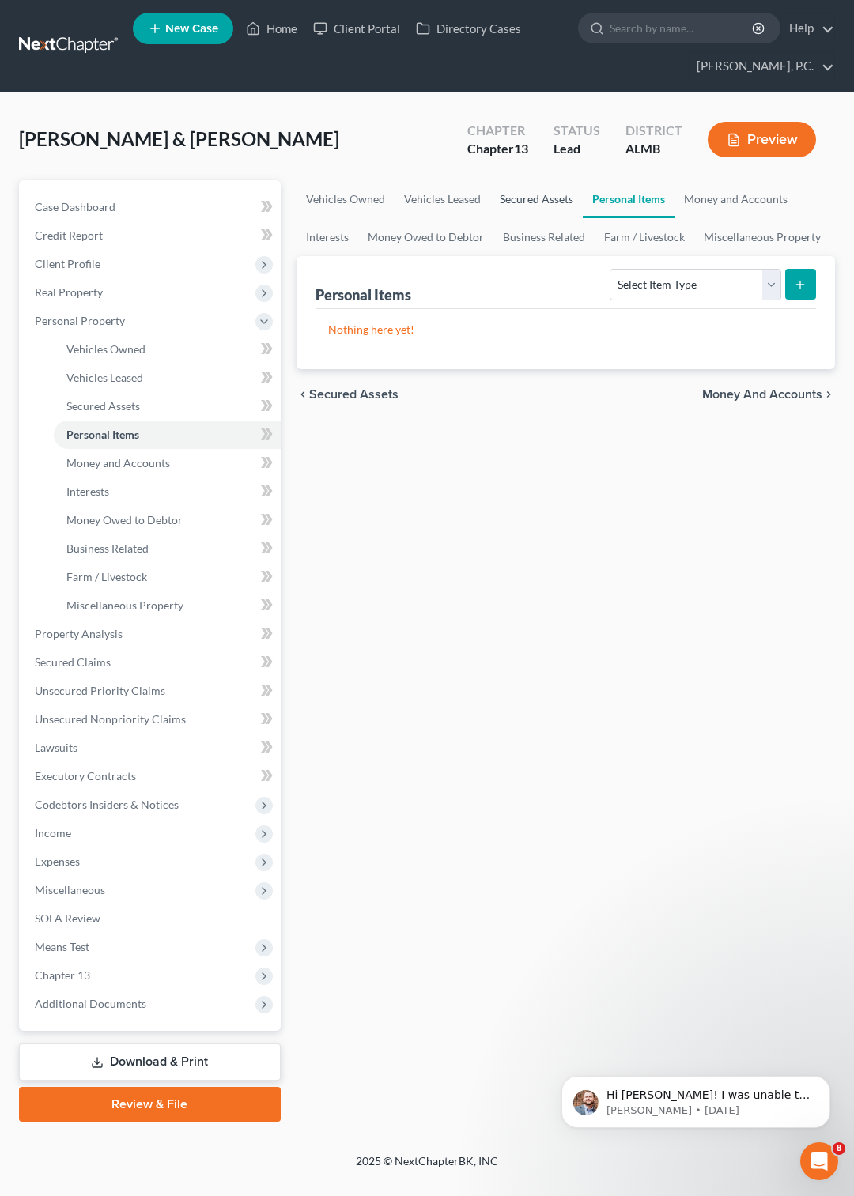
click at [531, 202] on link "Secured Assets" at bounding box center [536, 199] width 92 height 38
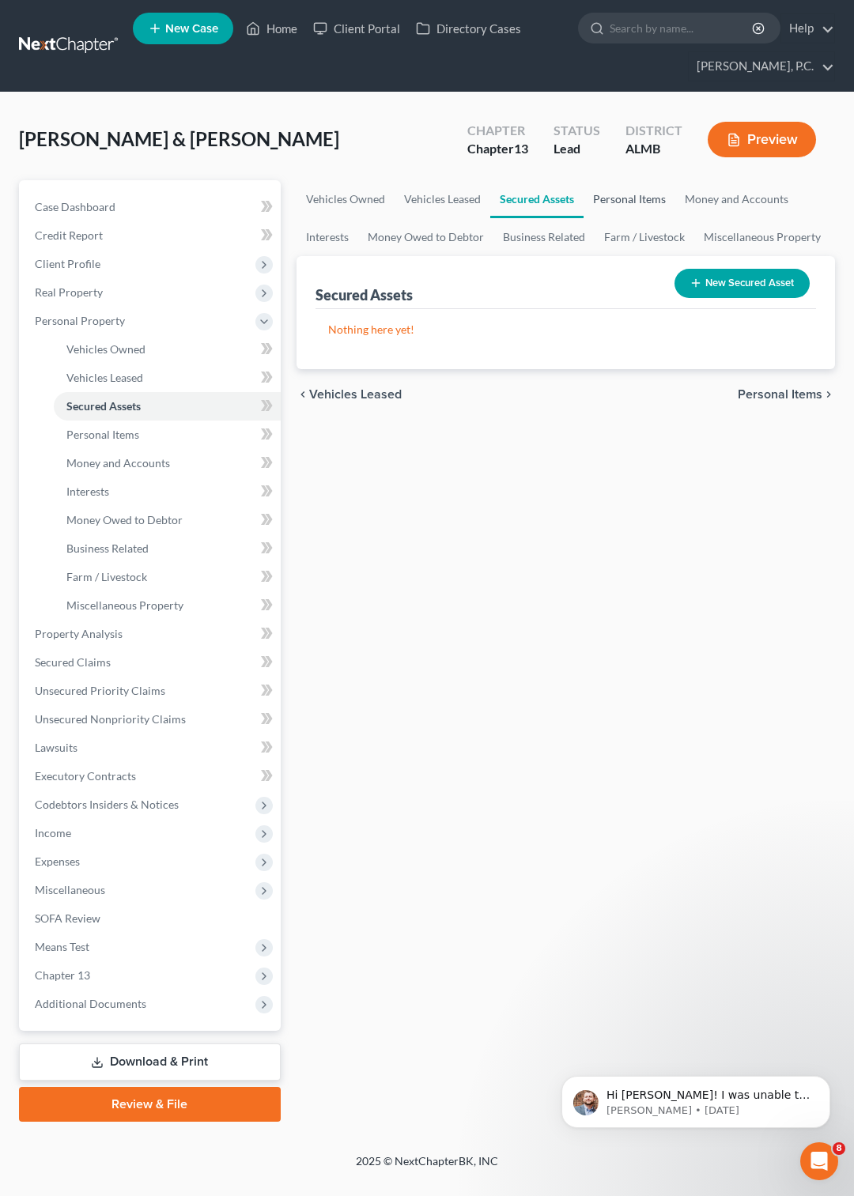
click at [618, 200] on link "Personal Items" at bounding box center [629, 199] width 92 height 38
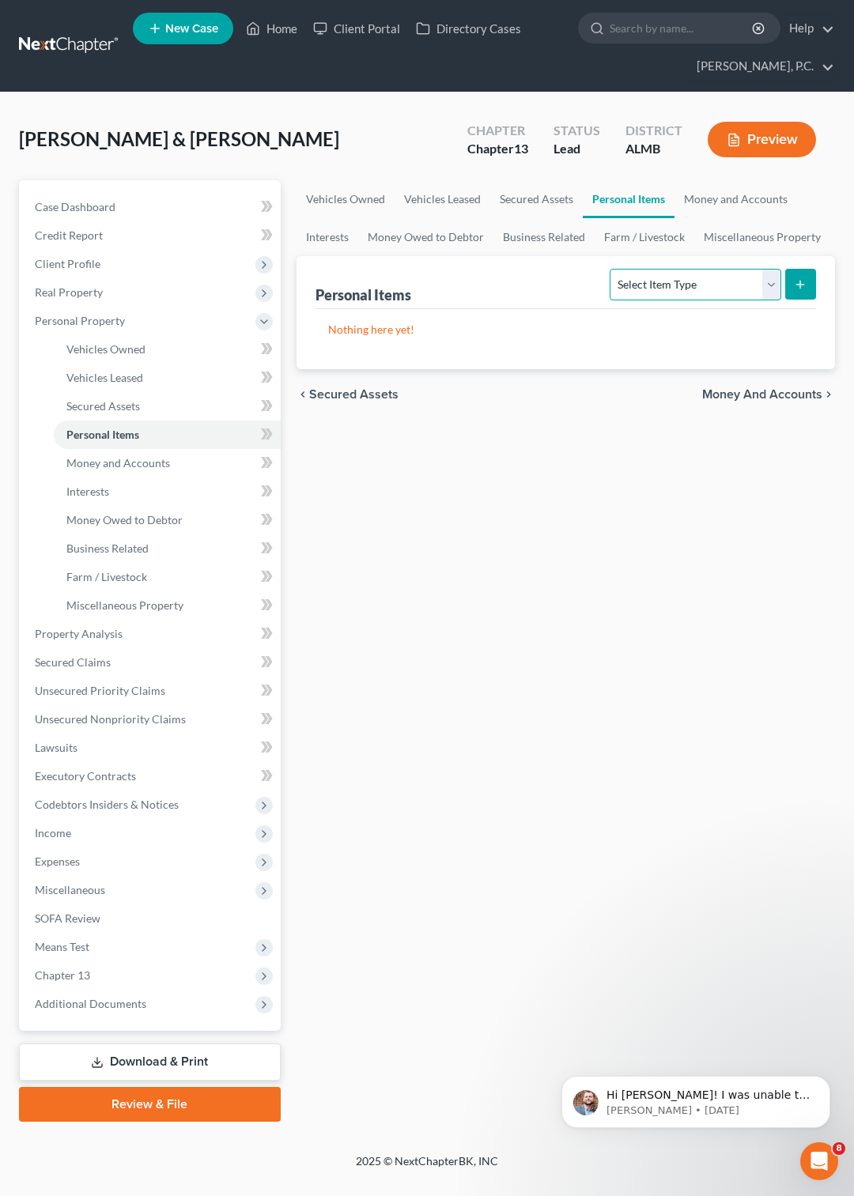
click at [609, 269] on select "Select Item Type Clothing Collectibles Of Value Electronics Firearms Household …" at bounding box center [694, 285] width 171 height 32
select select "clothing"
click option "Clothing" at bounding box center [0, 0] width 0 height 0
click at [803, 288] on icon "submit" at bounding box center [800, 284] width 13 height 13
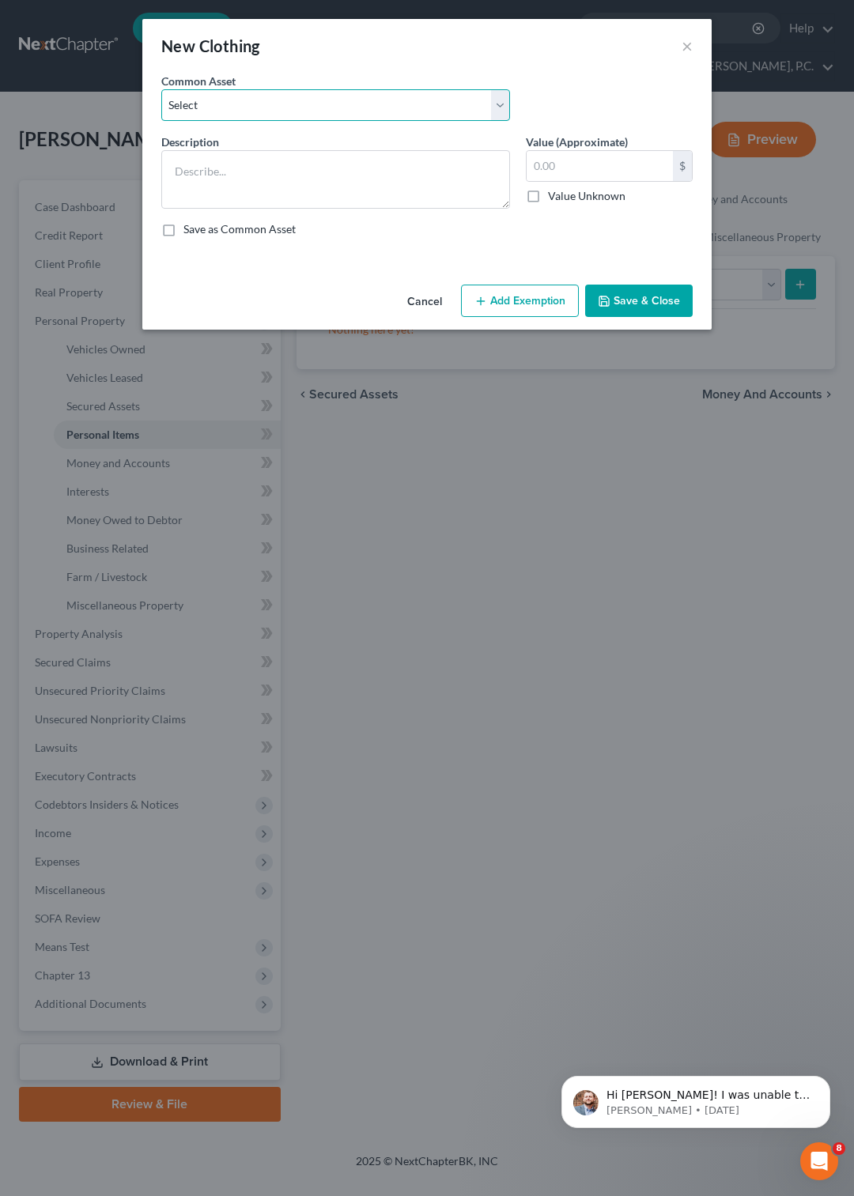
click at [161, 89] on select "Select Wearing Apparel" at bounding box center [335, 105] width 349 height 32
select select "0"
click option "Wearing Apparel" at bounding box center [0, 0] width 0 height 0
type textarea "Wearing Apparel"
type input "250.00"
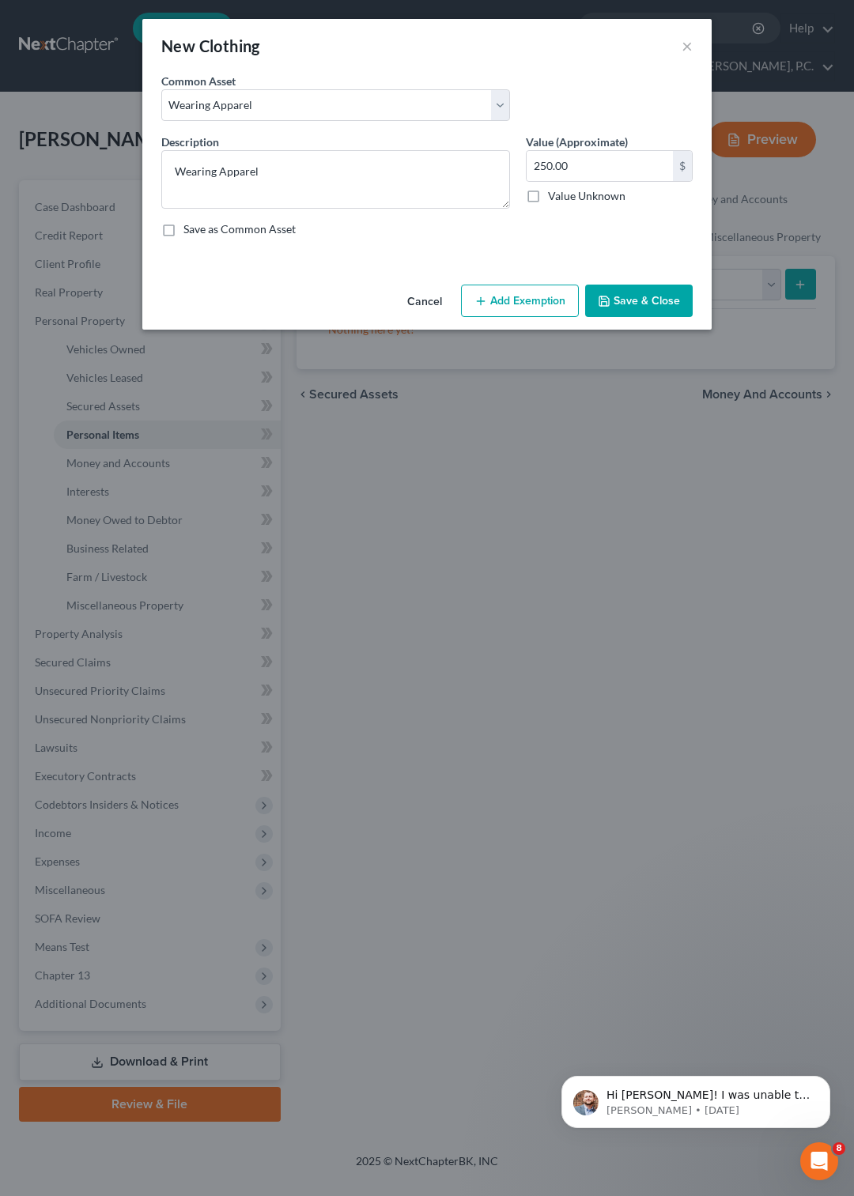
click at [496, 318] on button "Add Exemption" at bounding box center [520, 301] width 118 height 33
select select "2"
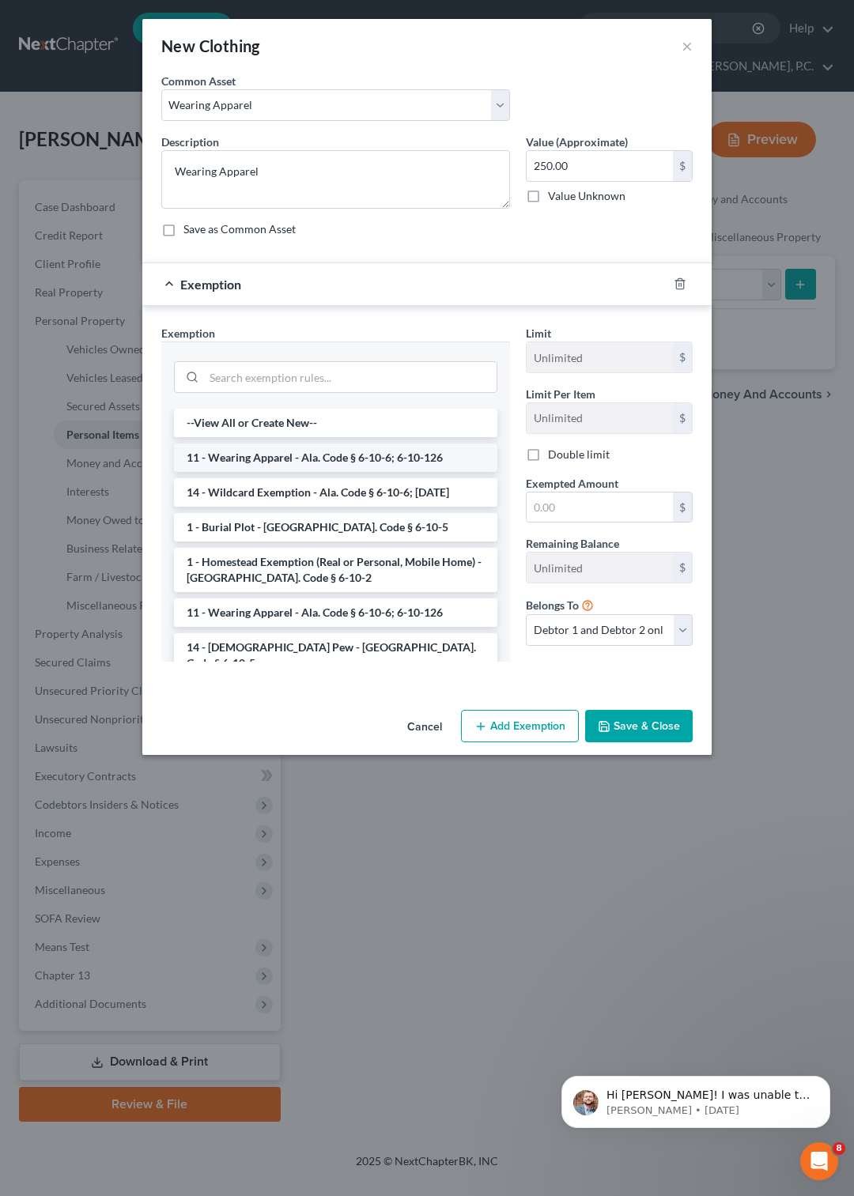
click at [345, 472] on li "11 - Wearing Apparel - Ala. Code § 6-10-6; 6-10-126" at bounding box center [335, 457] width 323 height 28
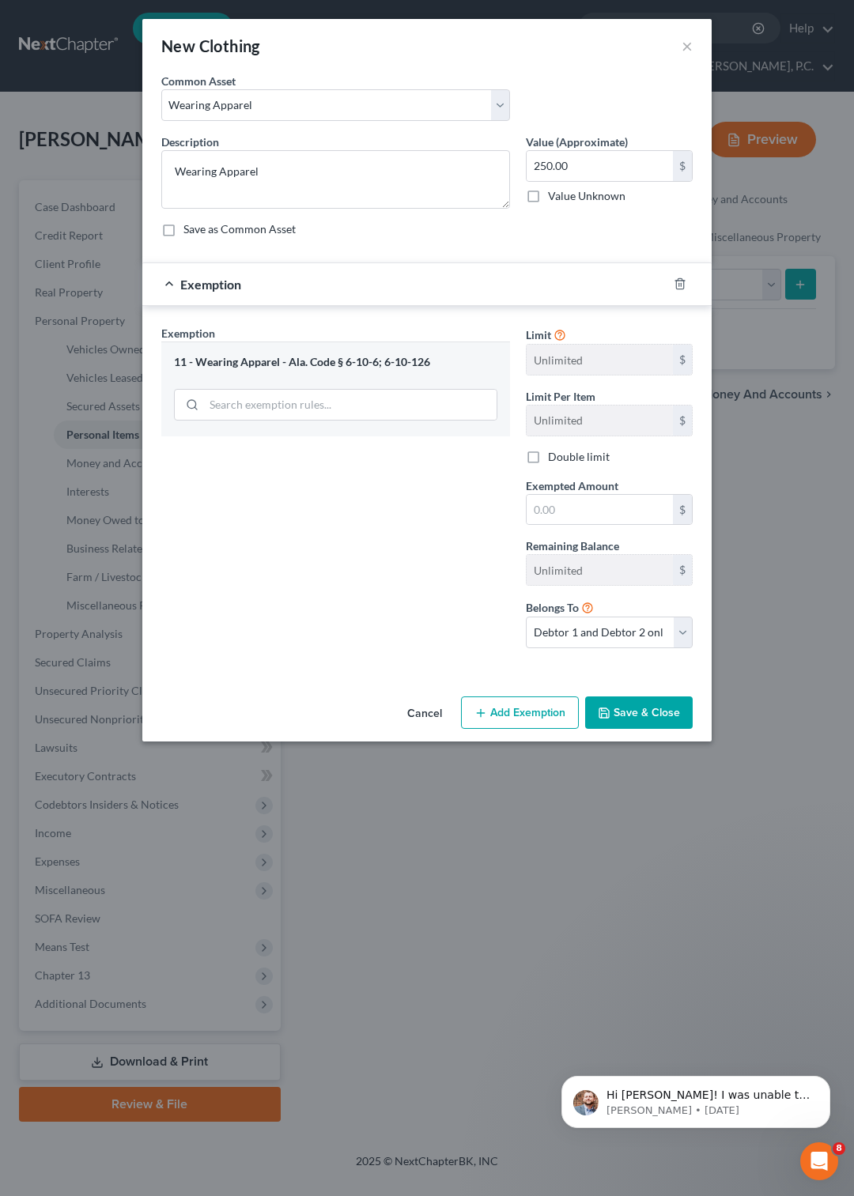
click at [625, 730] on button "Save & Close" at bounding box center [638, 712] width 107 height 33
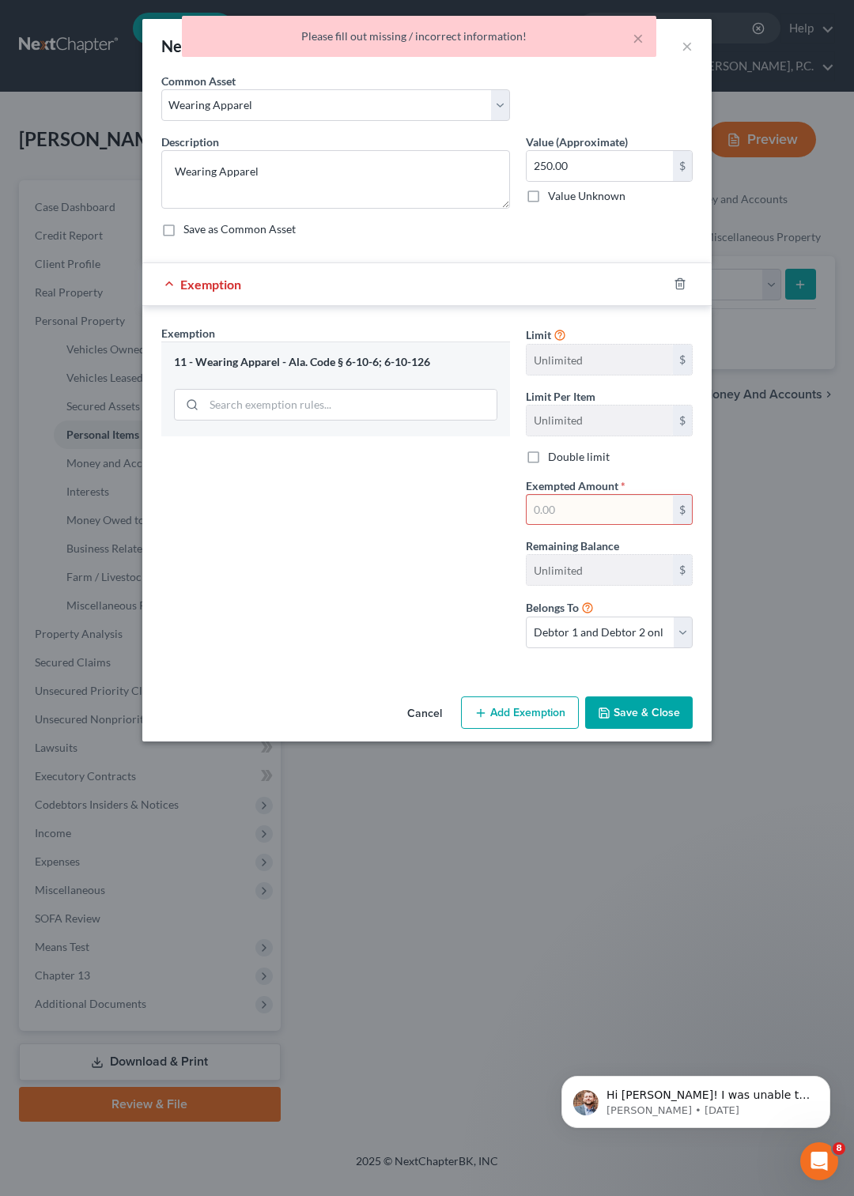
click at [625, 730] on button "Save & Close" at bounding box center [638, 712] width 107 height 33
click at [555, 522] on input "text" at bounding box center [599, 510] width 146 height 30
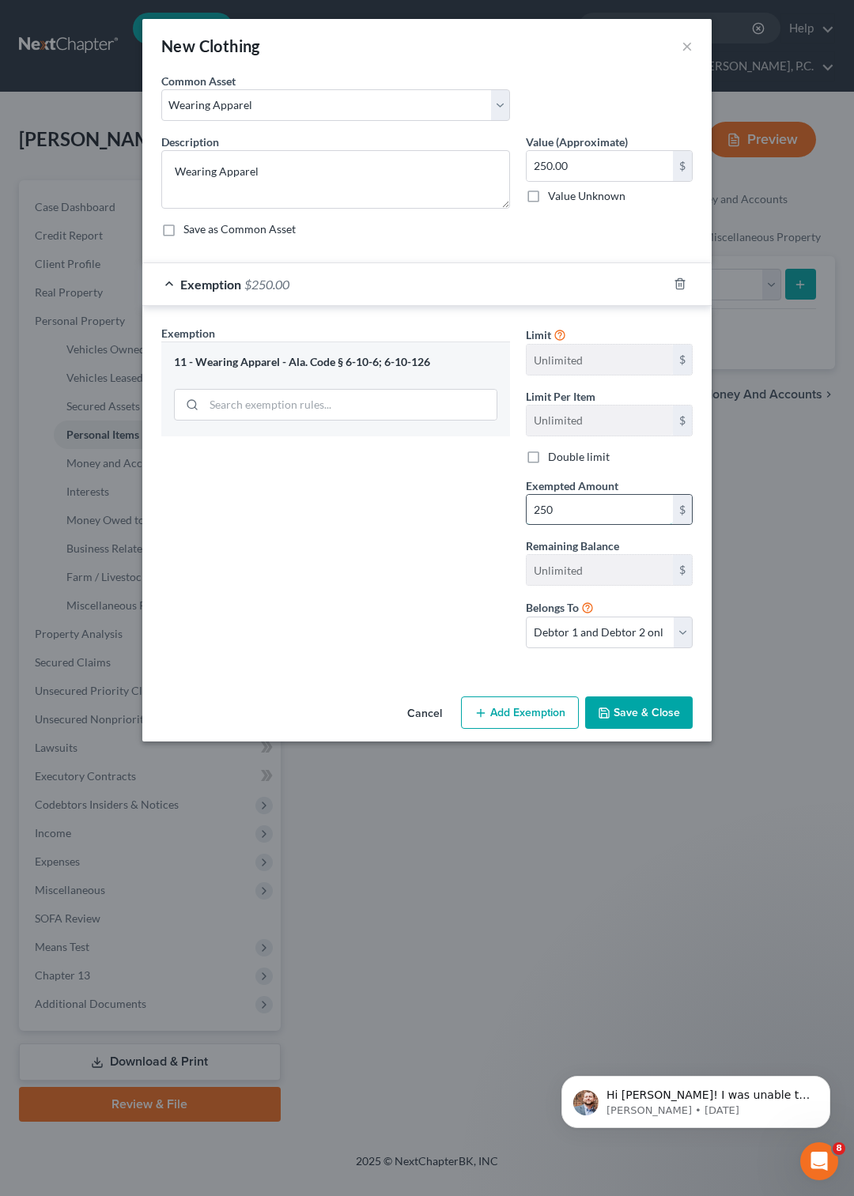
type input "250"
click at [640, 730] on button "Save & Close" at bounding box center [638, 712] width 107 height 33
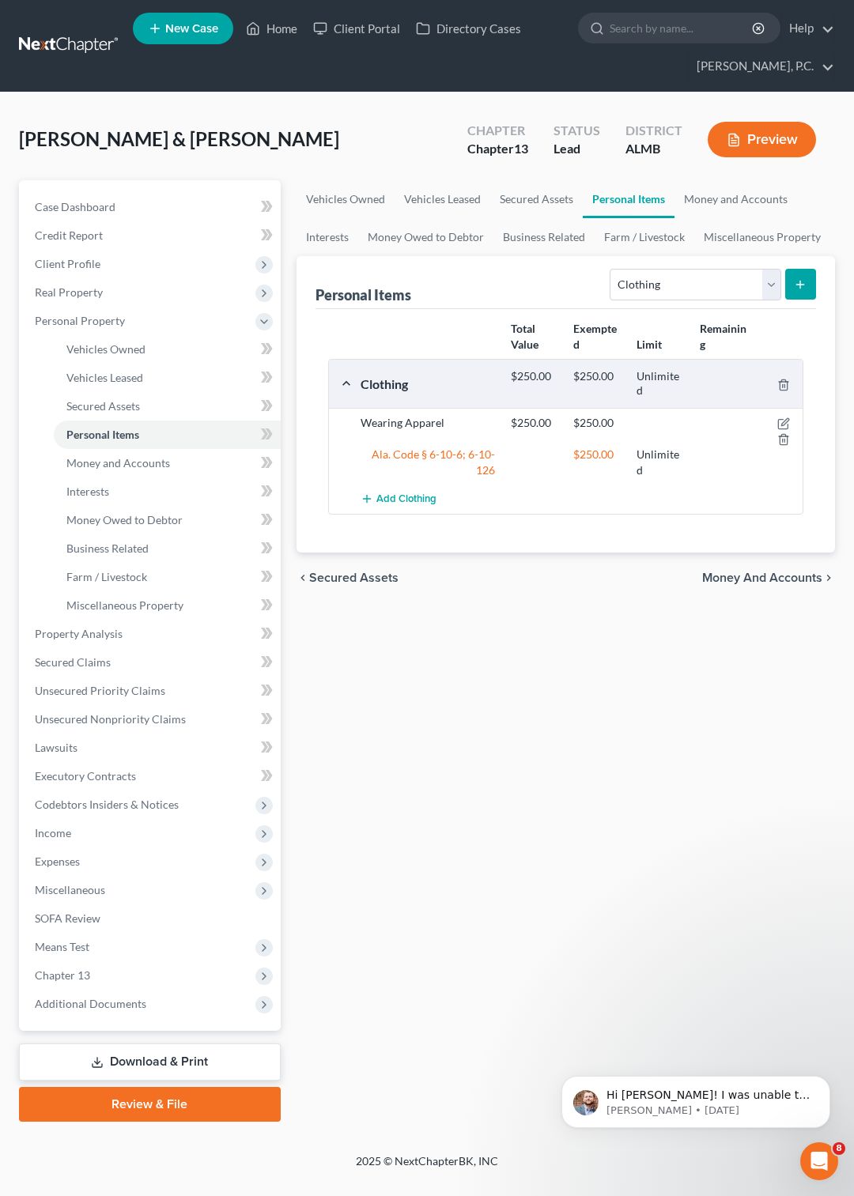
click at [801, 283] on icon "submit" at bounding box center [800, 284] width 13 height 13
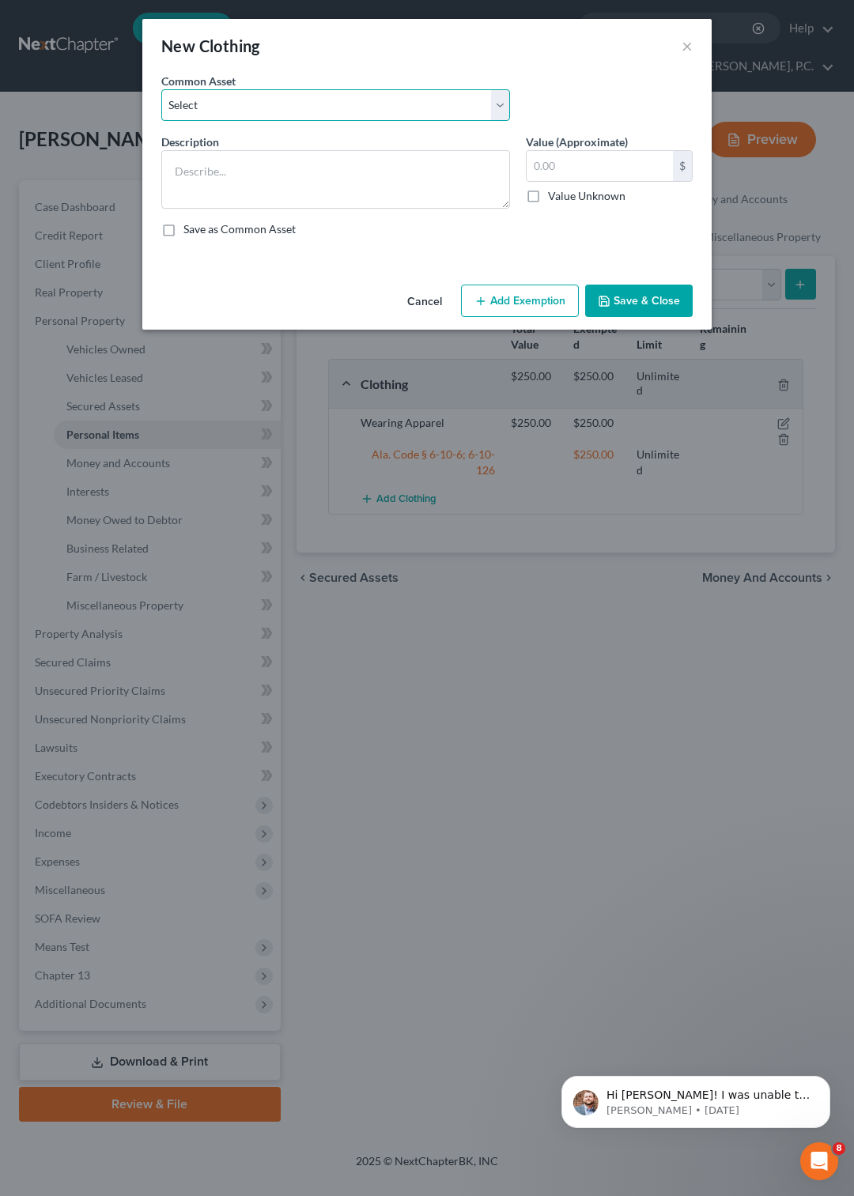
click at [161, 89] on select "Select Wearing Apparel" at bounding box center [335, 105] width 349 height 32
click at [500, 105] on select "Select Wearing Apparel" at bounding box center [335, 105] width 349 height 32
click at [411, 318] on button "Cancel" at bounding box center [424, 302] width 60 height 32
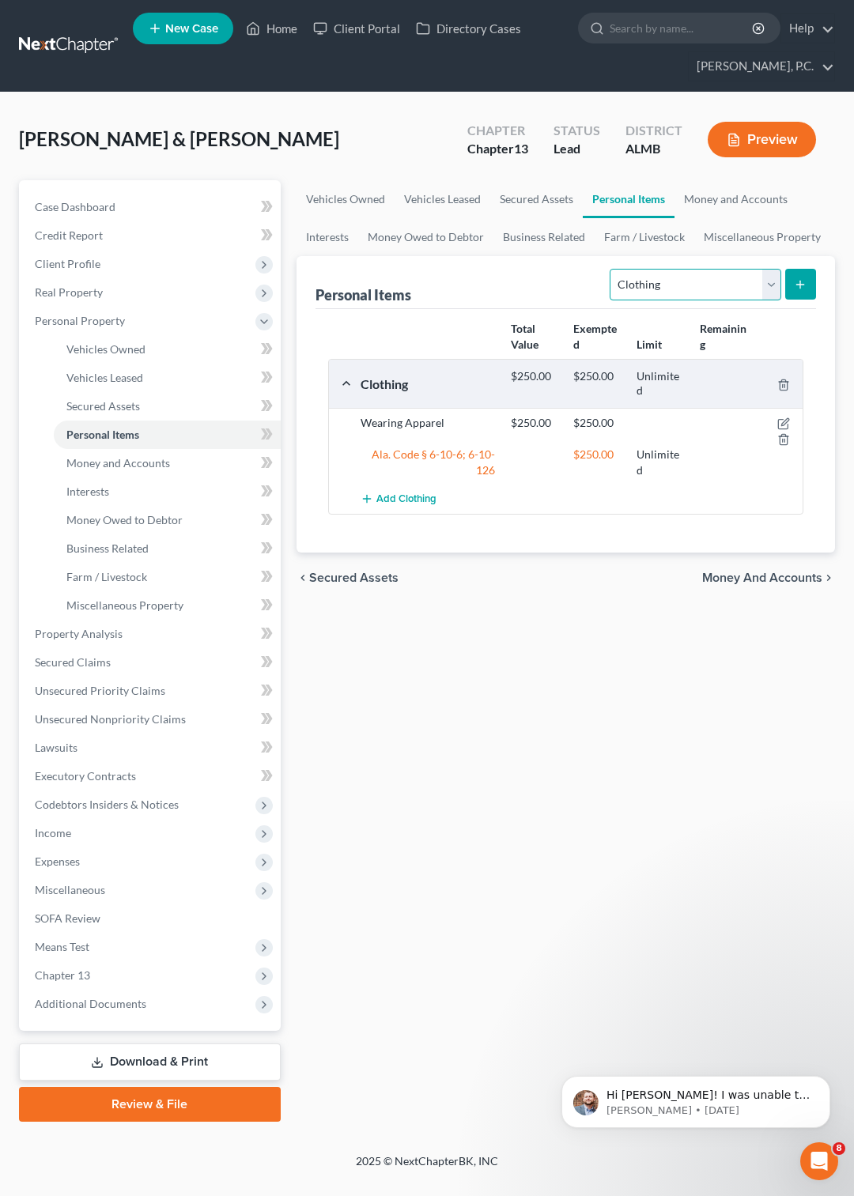
click at [609, 269] on select "Select Item Type Clothing Collectibles Of Value Electronics Firearms Household …" at bounding box center [694, 285] width 171 height 32
select select "firearms"
click option "Firearms" at bounding box center [0, 0] width 0 height 0
click at [801, 276] on button "submit" at bounding box center [800, 284] width 31 height 31
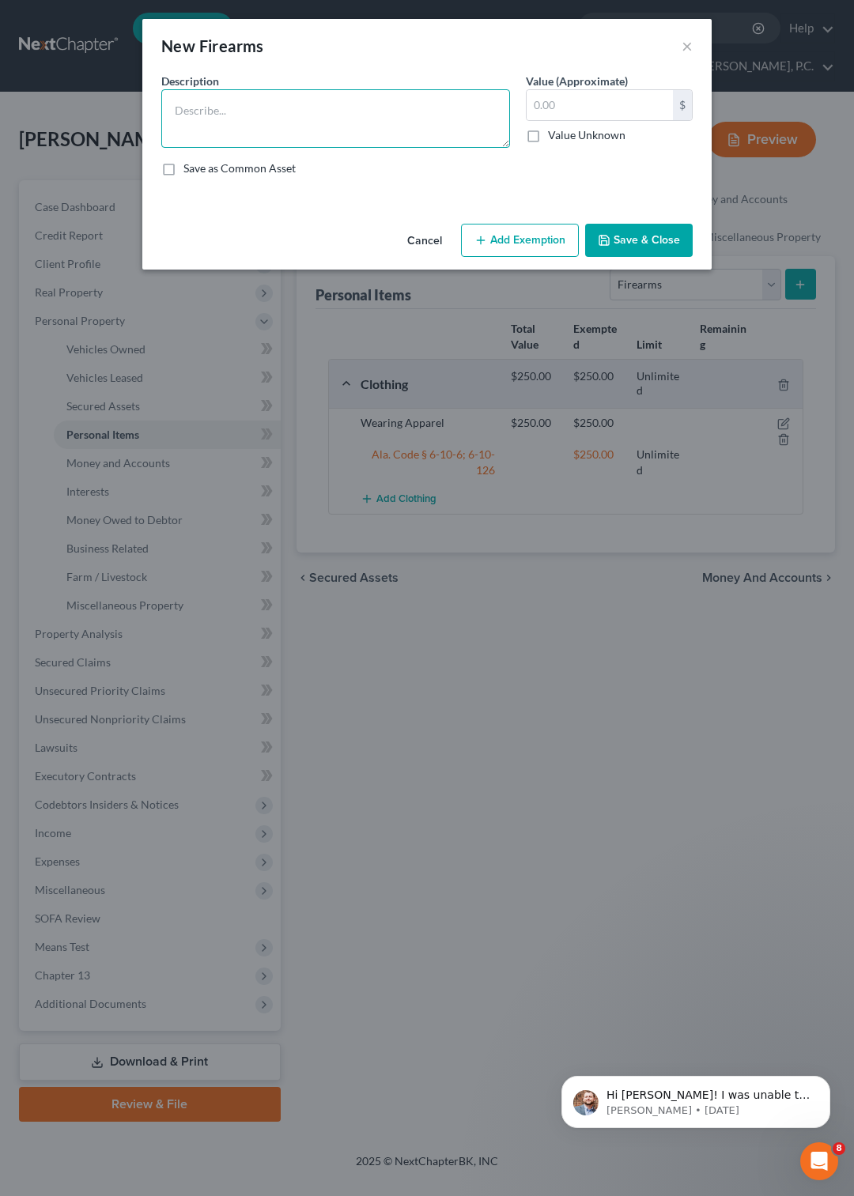
click at [294, 124] on textarea at bounding box center [335, 118] width 349 height 58
type textarea "shotgun"
type input "200"
click at [499, 257] on button "Add Exemption" at bounding box center [520, 240] width 118 height 33
select select "2"
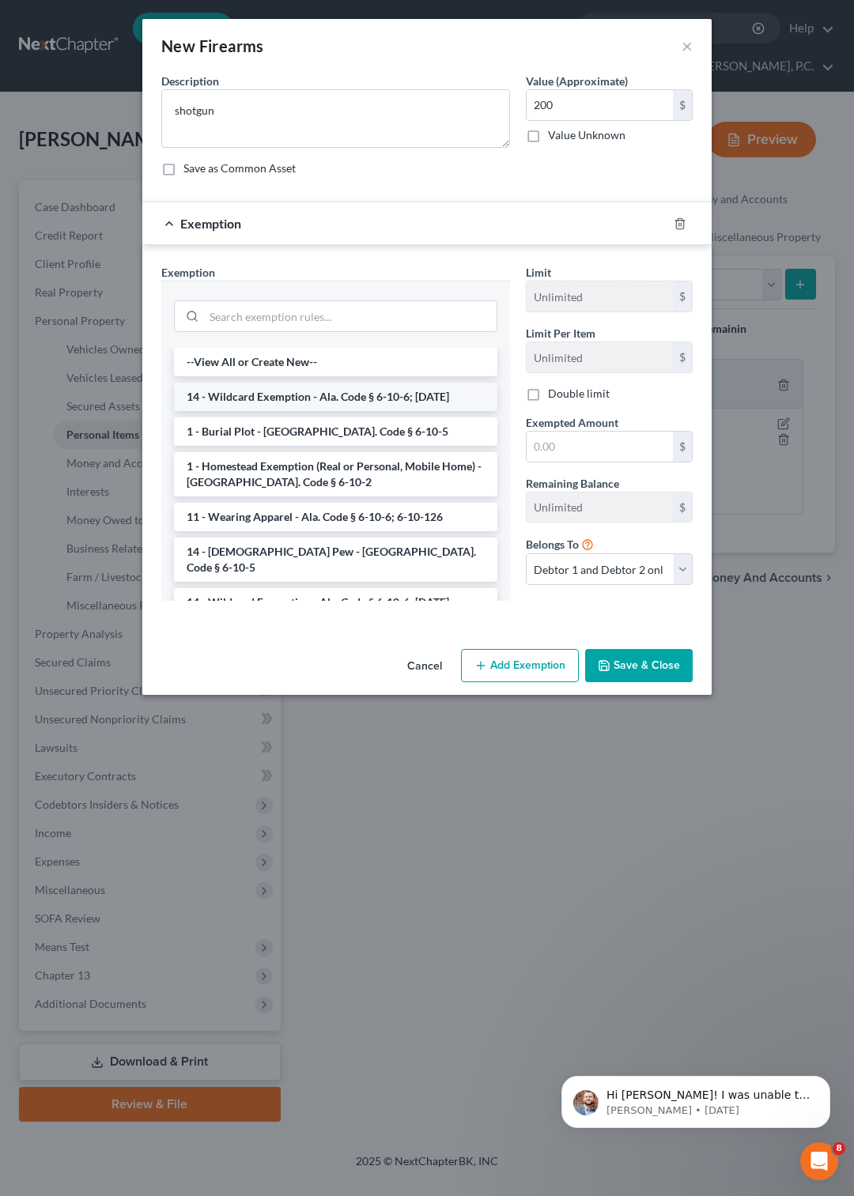
click at [313, 411] on li "14 - Wildcard Exemption - Ala. Code § 6-10-6; 6-10-12" at bounding box center [335, 397] width 323 height 28
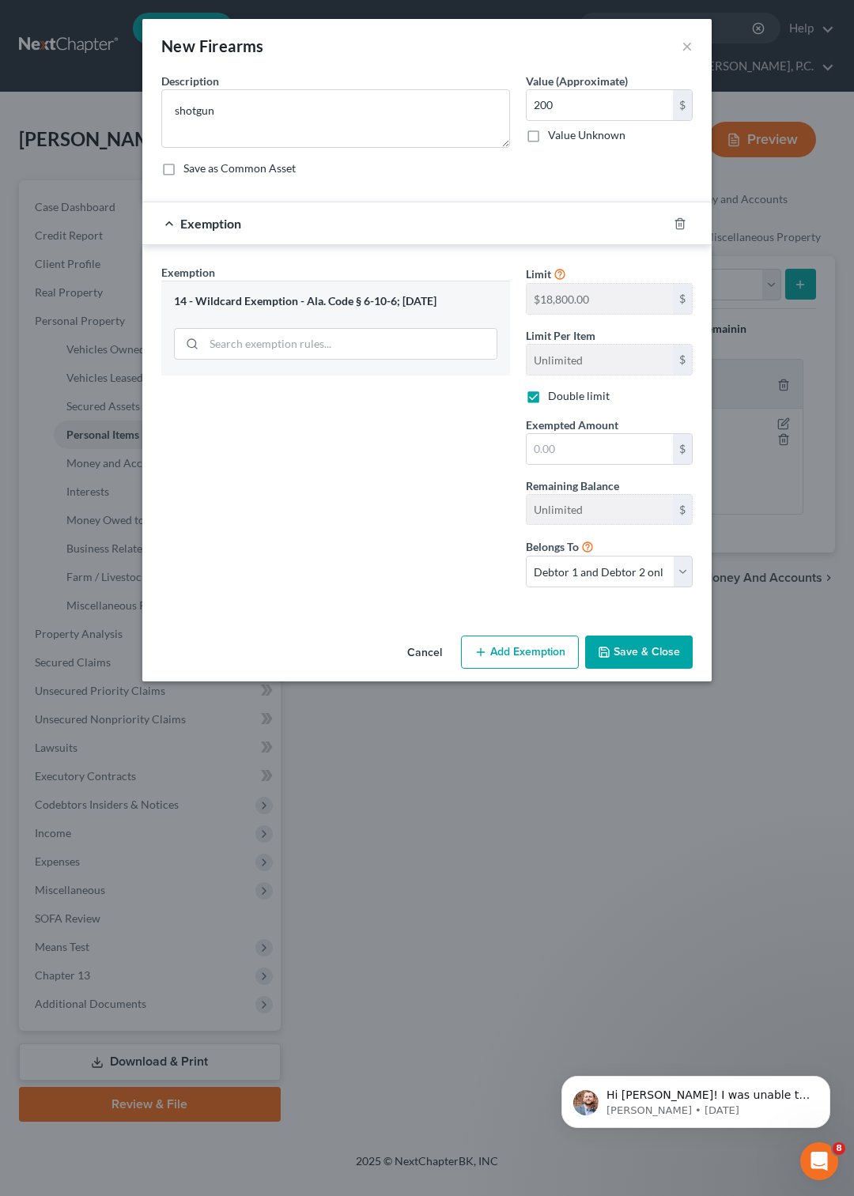
checkbox input "true"
click at [313, 427] on div "Exemption Set must be selected for CA. Exemption * 14 - Wildcard Exemption - Al…" at bounding box center [335, 432] width 364 height 336
click at [578, 464] on input "text" at bounding box center [599, 449] width 146 height 30
type input "200"
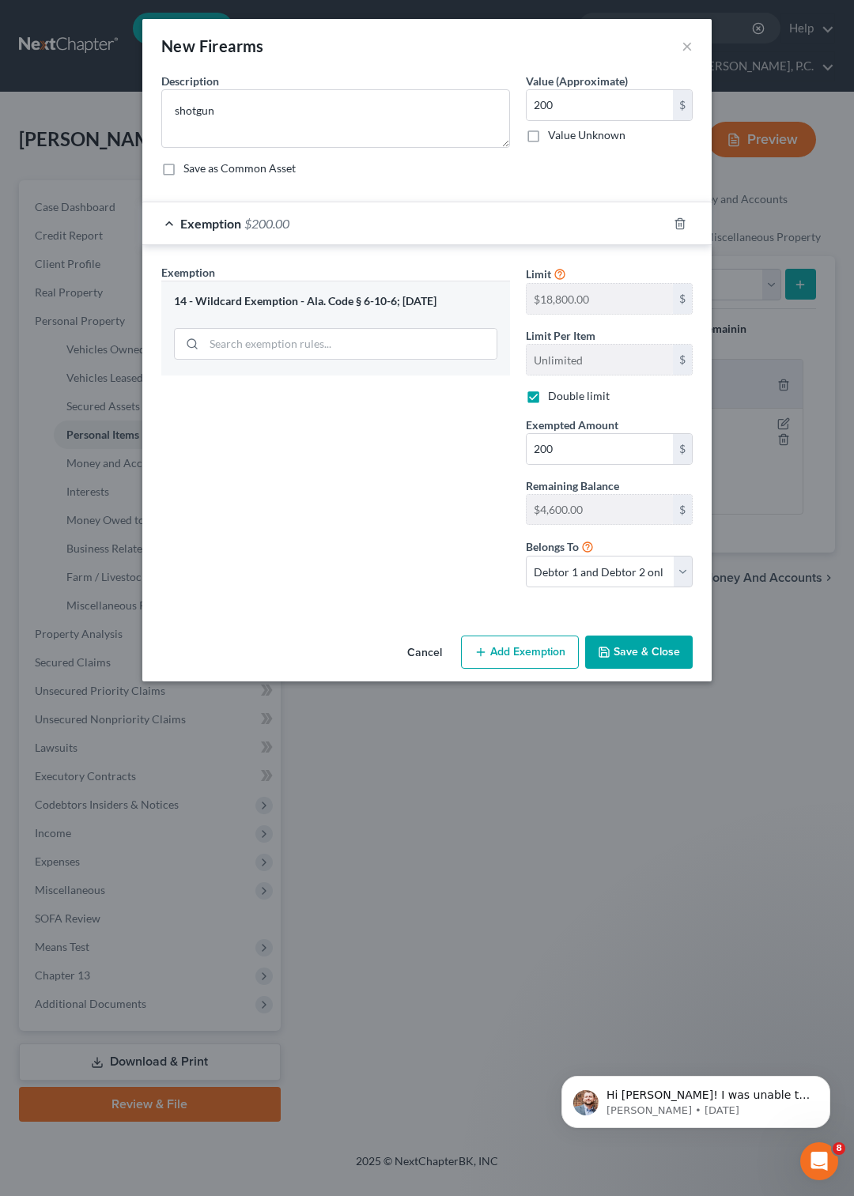
click at [639, 669] on button "Save & Close" at bounding box center [638, 651] width 107 height 33
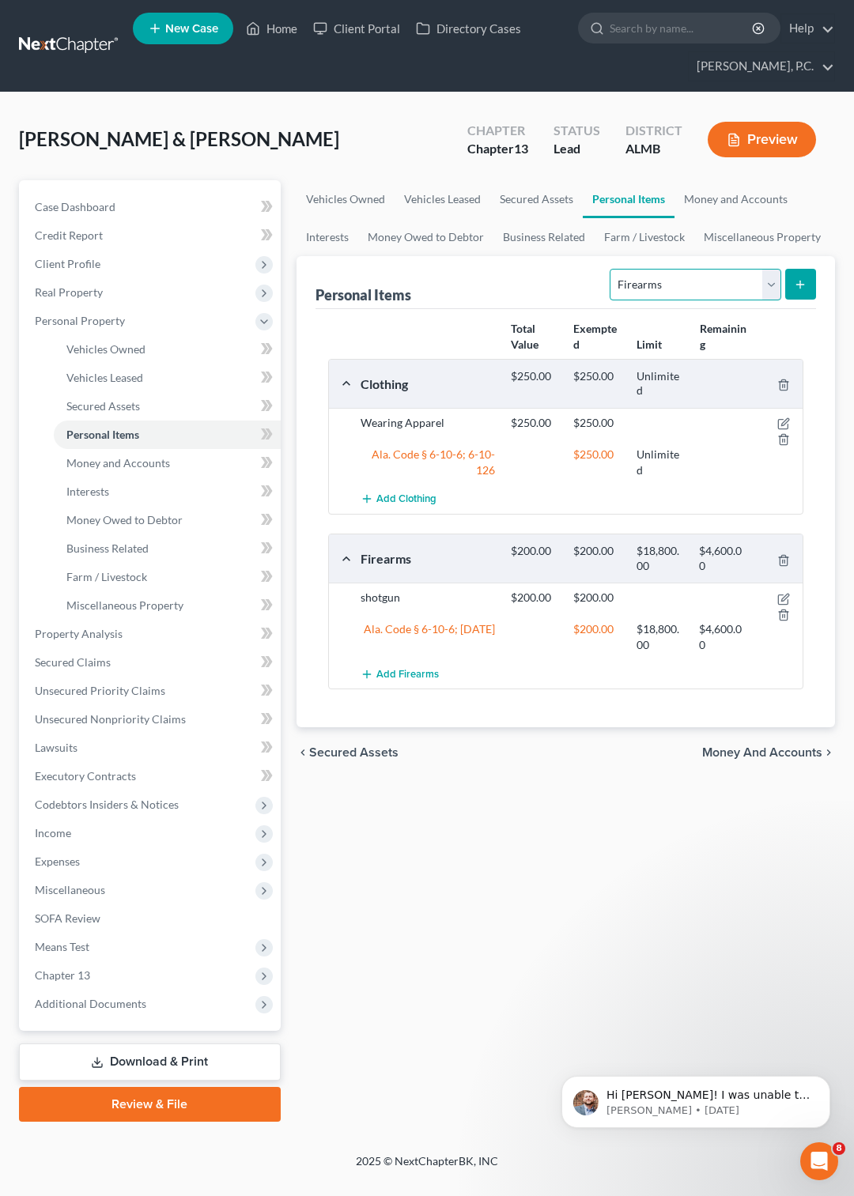
click at [609, 269] on select "Select Item Type Clothing Collectibles Of Value Electronics Firearms Household …" at bounding box center [694, 285] width 171 height 32
select select "jewelry"
click option "Jewelry" at bounding box center [0, 0] width 0 height 0
click at [794, 290] on button "submit" at bounding box center [800, 284] width 31 height 31
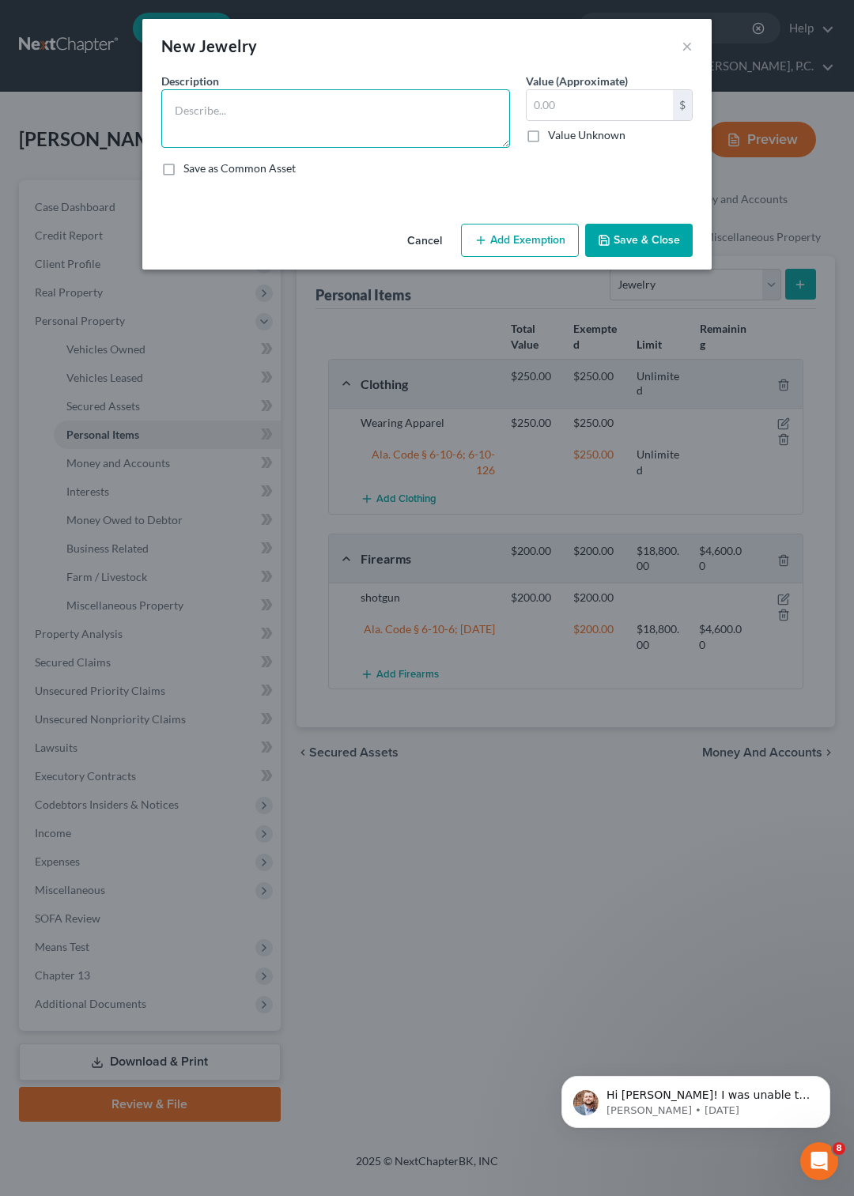
click at [246, 99] on textarea at bounding box center [335, 118] width 349 height 58
type textarea "weddings rings, watch, misc jewelry"
type input "350"
click at [539, 255] on button "Add Exemption" at bounding box center [520, 240] width 118 height 33
select select "2"
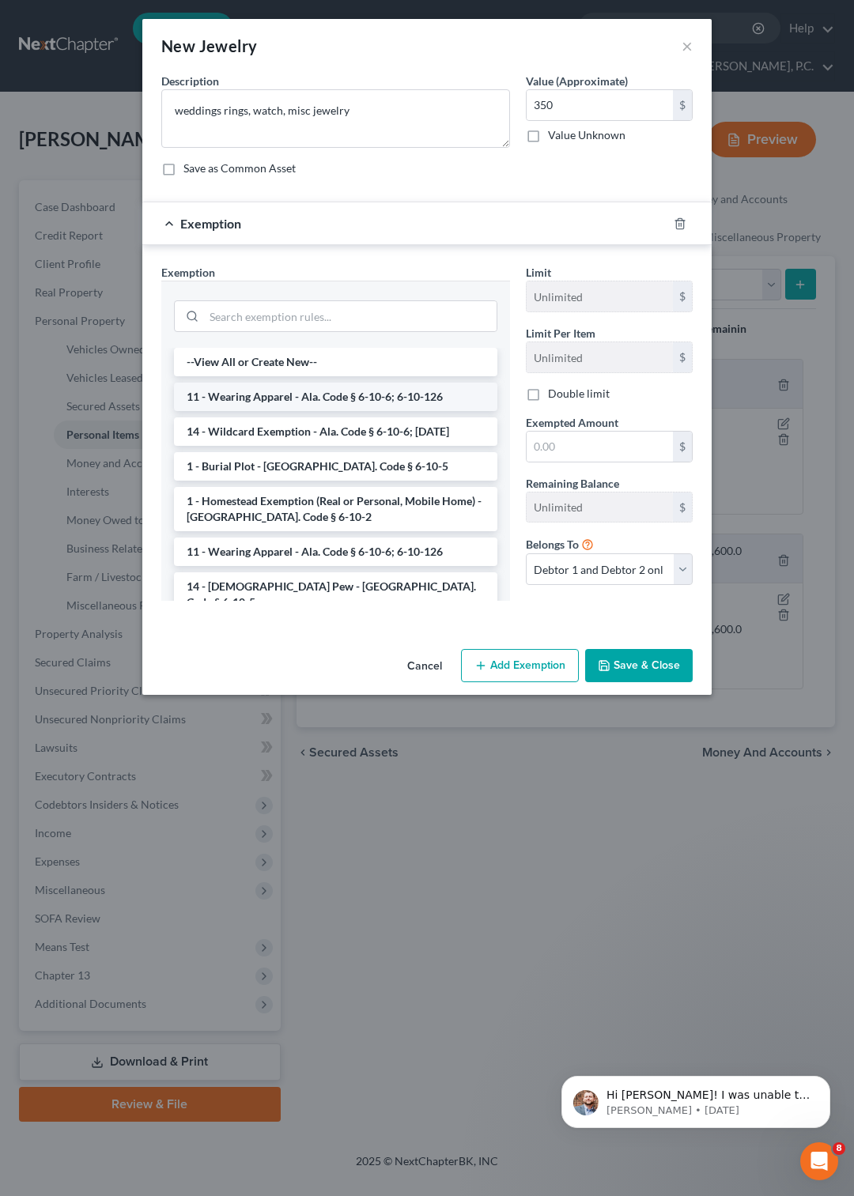
click at [291, 411] on li "11 - Wearing Apparel - Ala. Code § 6-10-6; 6-10-126" at bounding box center [335, 397] width 323 height 28
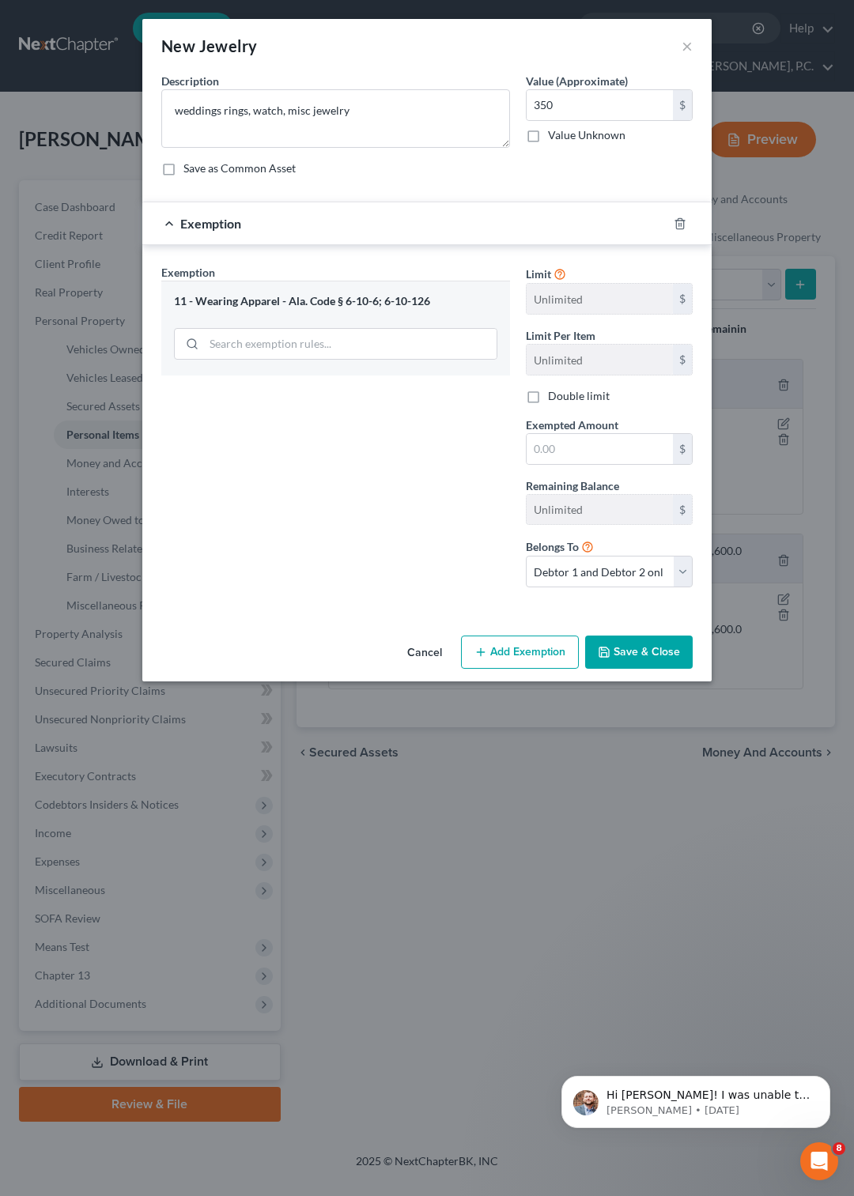
click at [575, 496] on div "Limit Unlimited $ Limit Per Item Unlimited $ Double limit Exempted Amount * $ R…" at bounding box center [609, 432] width 183 height 336
click at [588, 464] on input "text" at bounding box center [599, 449] width 146 height 30
type input "350"
click at [626, 669] on button "Save & Close" at bounding box center [638, 651] width 107 height 33
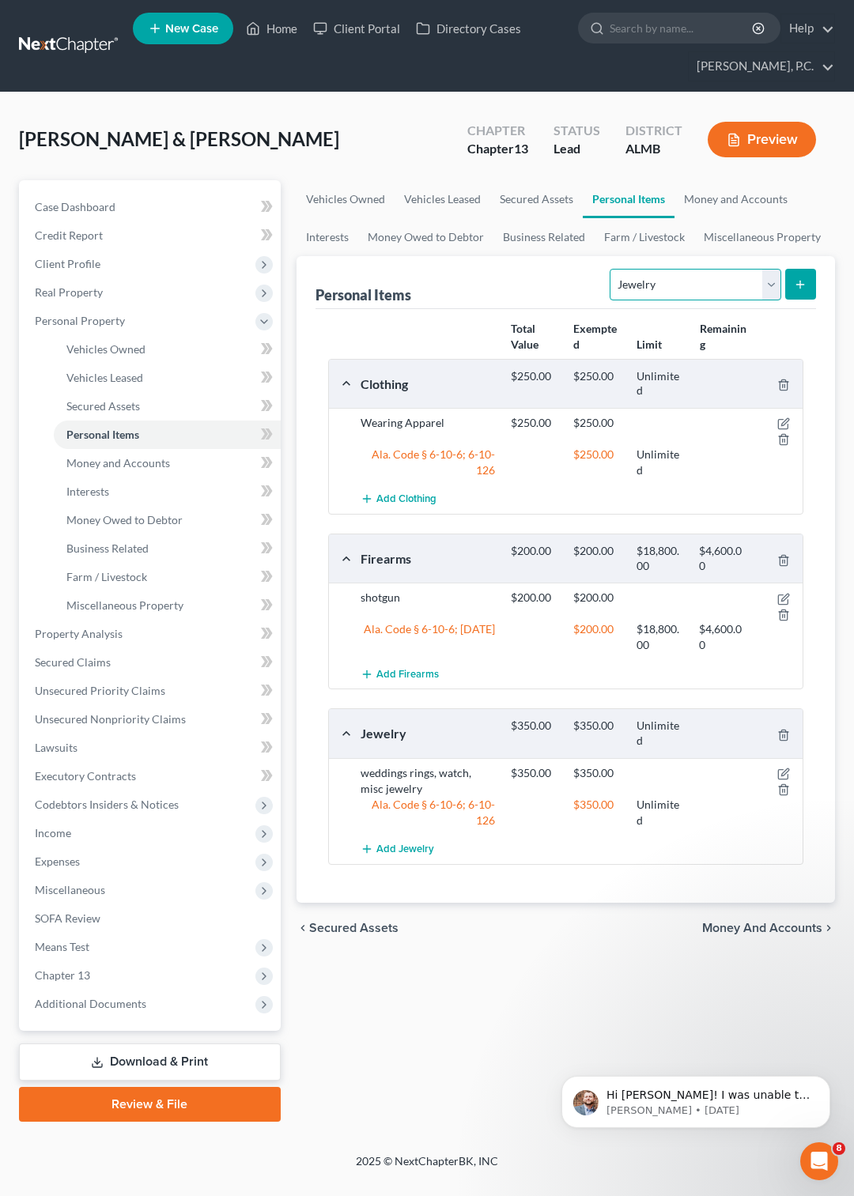
click at [609, 269] on select "Select Item Type Clothing Collectibles Of Value Electronics Firearms Household …" at bounding box center [694, 285] width 171 height 32
select select "other"
click option "Other" at bounding box center [0, 0] width 0 height 0
click at [802, 285] on line "submit" at bounding box center [800, 285] width 7 height 0
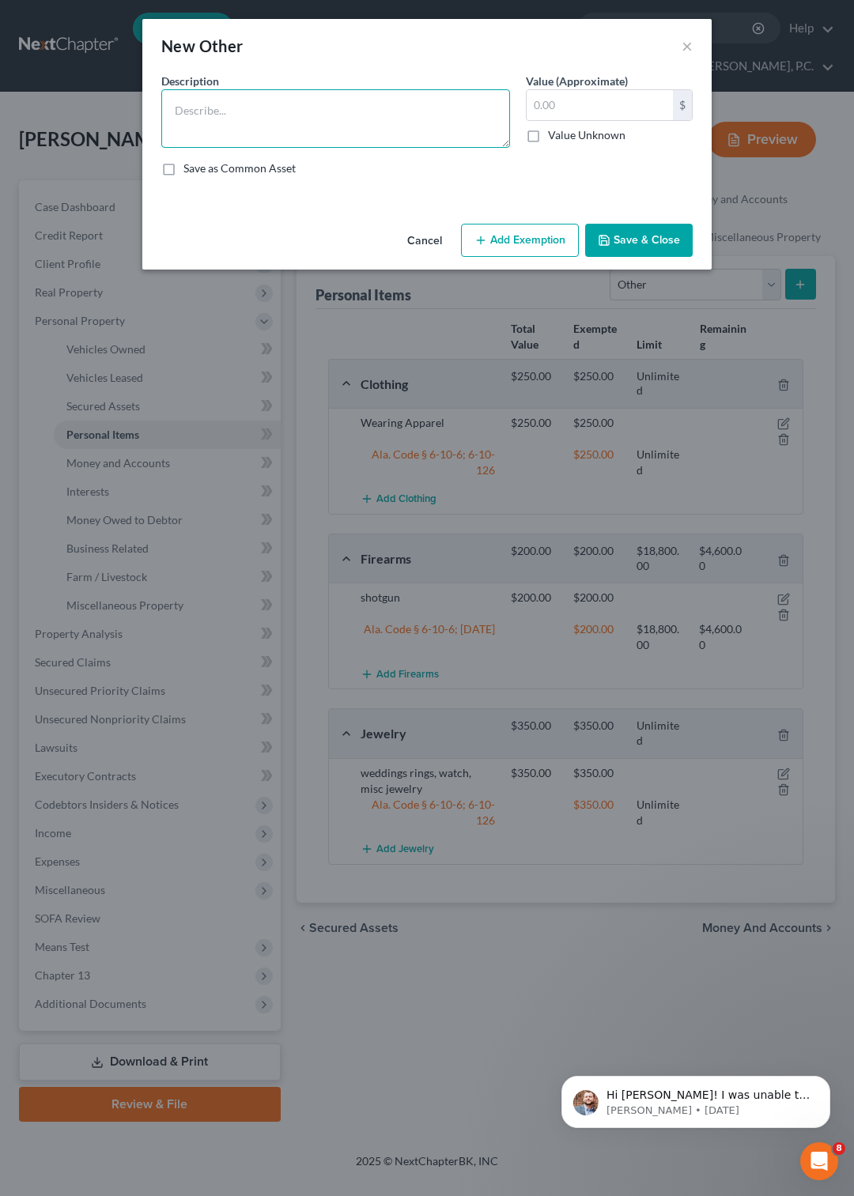
click at [365, 134] on textarea at bounding box center [335, 118] width 349 height 58
type textarea "Lawnmower, weedeater, misc tools, BP machine"
type input "250"
click at [503, 257] on button "Add Exemption" at bounding box center [520, 240] width 118 height 33
select select "2"
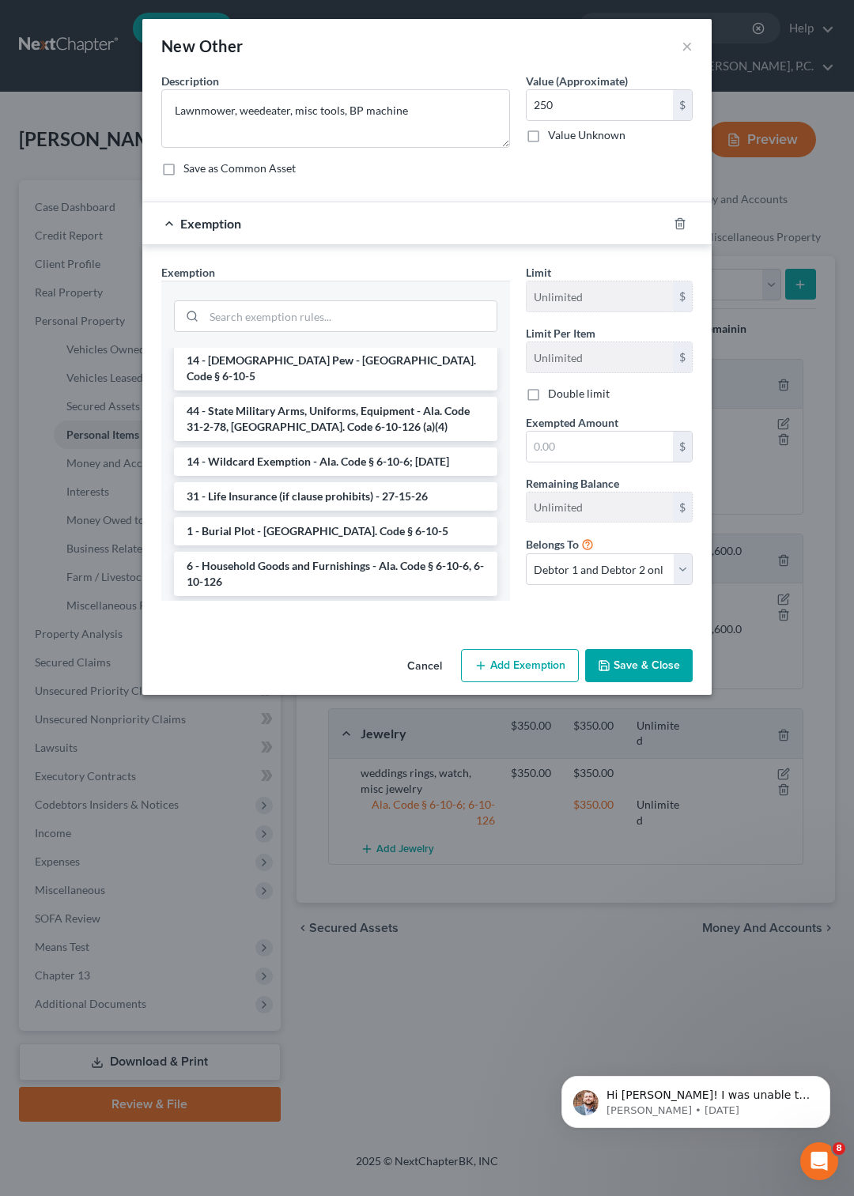
scroll to position [558, 0]
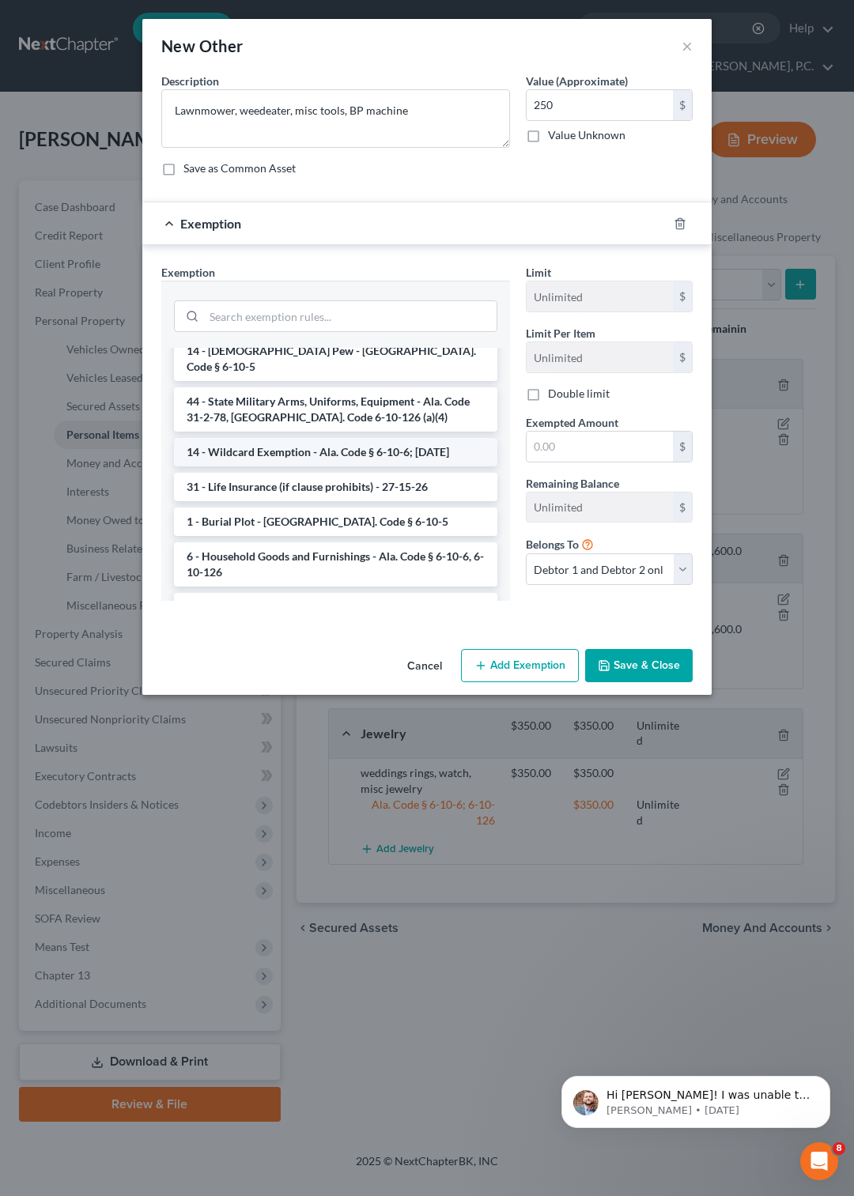
click at [298, 438] on li "14 - Wildcard Exemption - Ala. Code § 6-10-6; 6-10-12" at bounding box center [335, 452] width 323 height 28
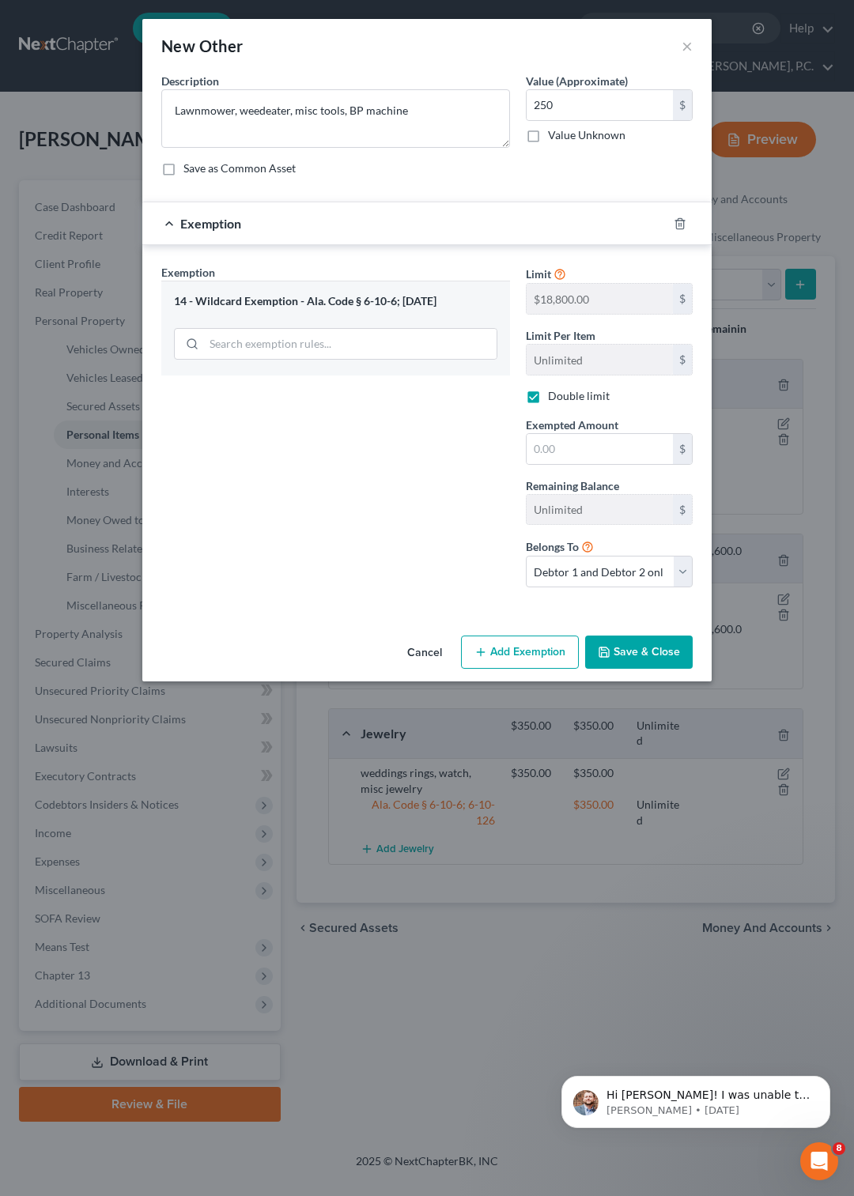
checkbox input "true"
click at [551, 463] on input "text" at bounding box center [599, 449] width 146 height 30
type input "250"
click at [617, 669] on button "Save & Close" at bounding box center [638, 651] width 107 height 33
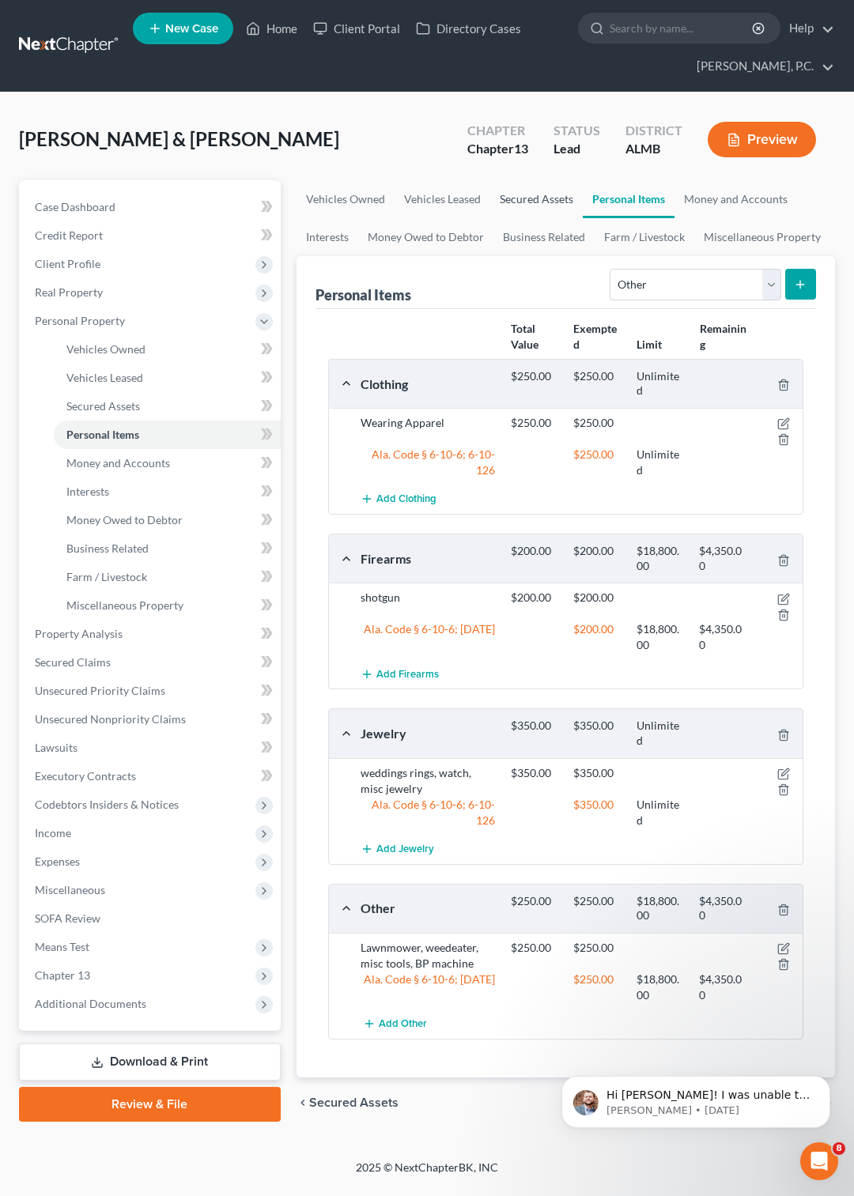
click at [533, 200] on link "Secured Assets" at bounding box center [536, 199] width 92 height 38
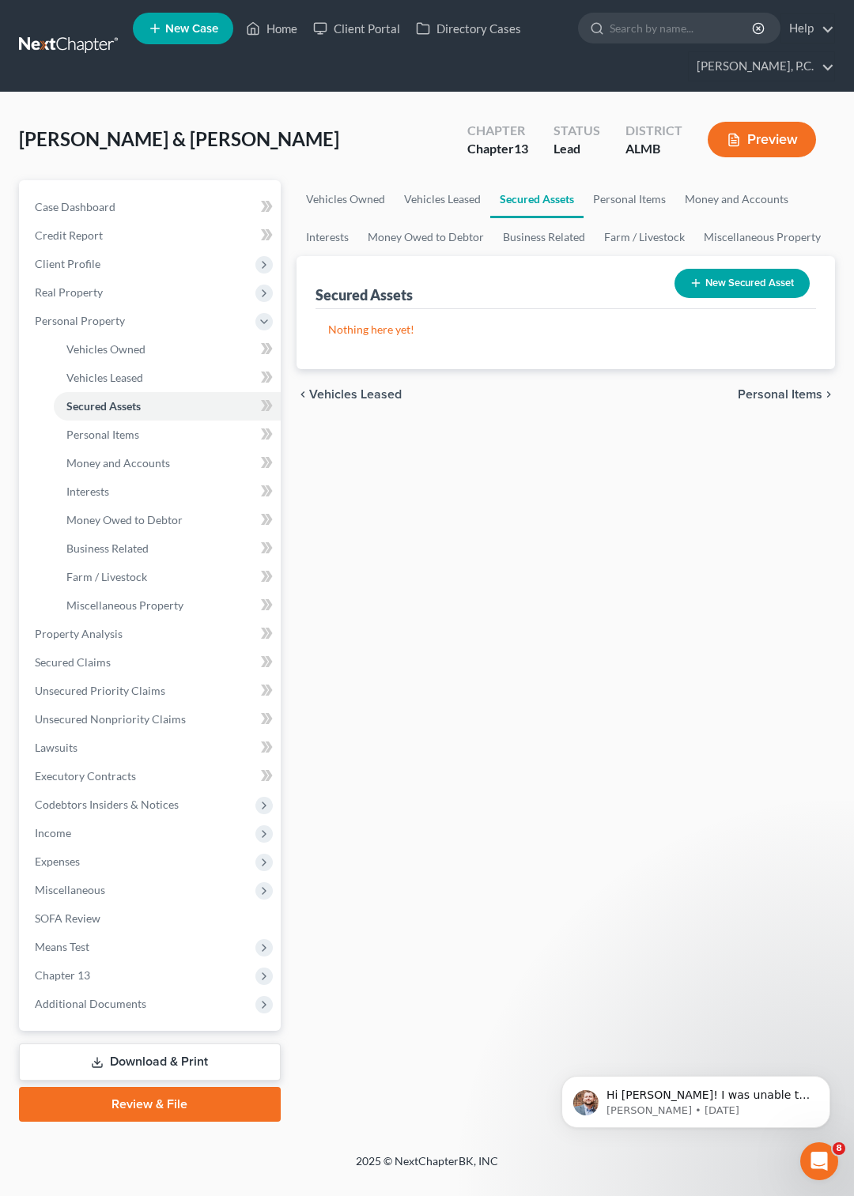
click at [720, 281] on button "New Secured Asset" at bounding box center [741, 283] width 135 height 29
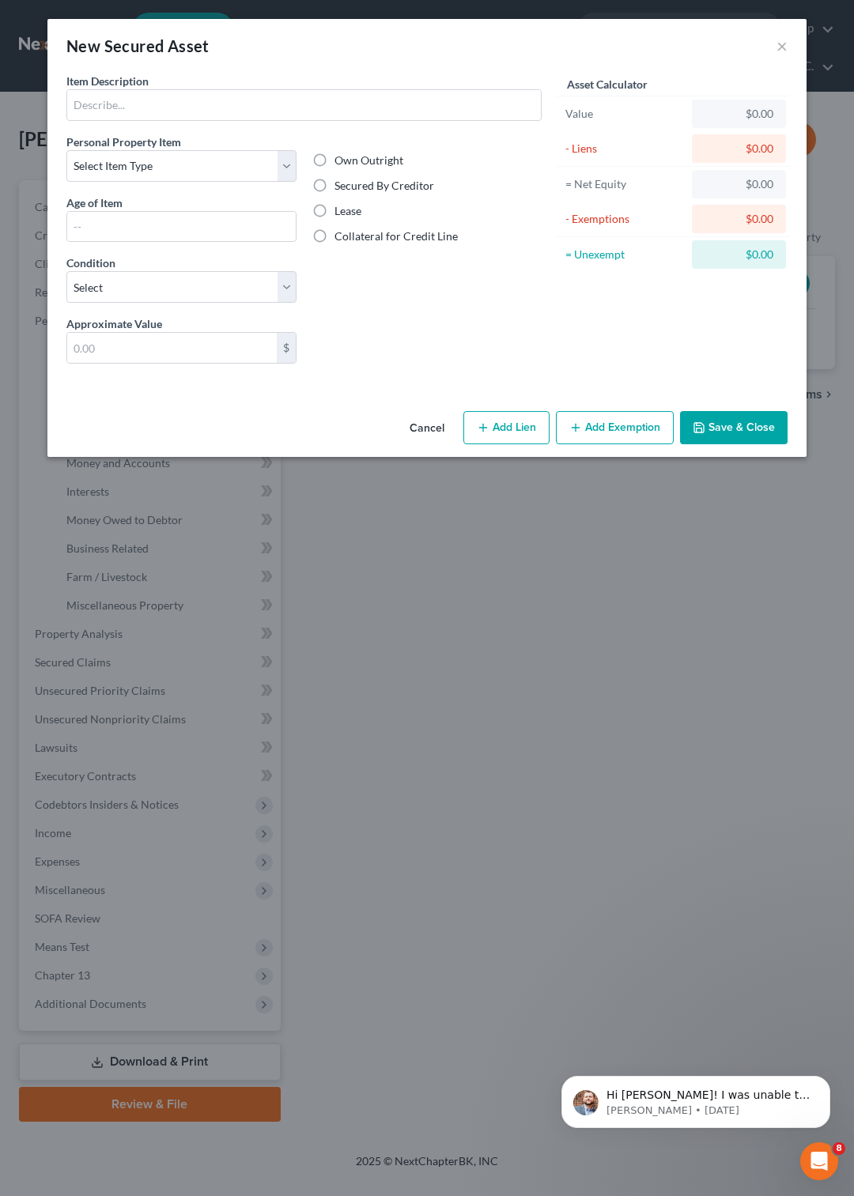
click at [426, 432] on button "Cancel" at bounding box center [427, 429] width 60 height 32
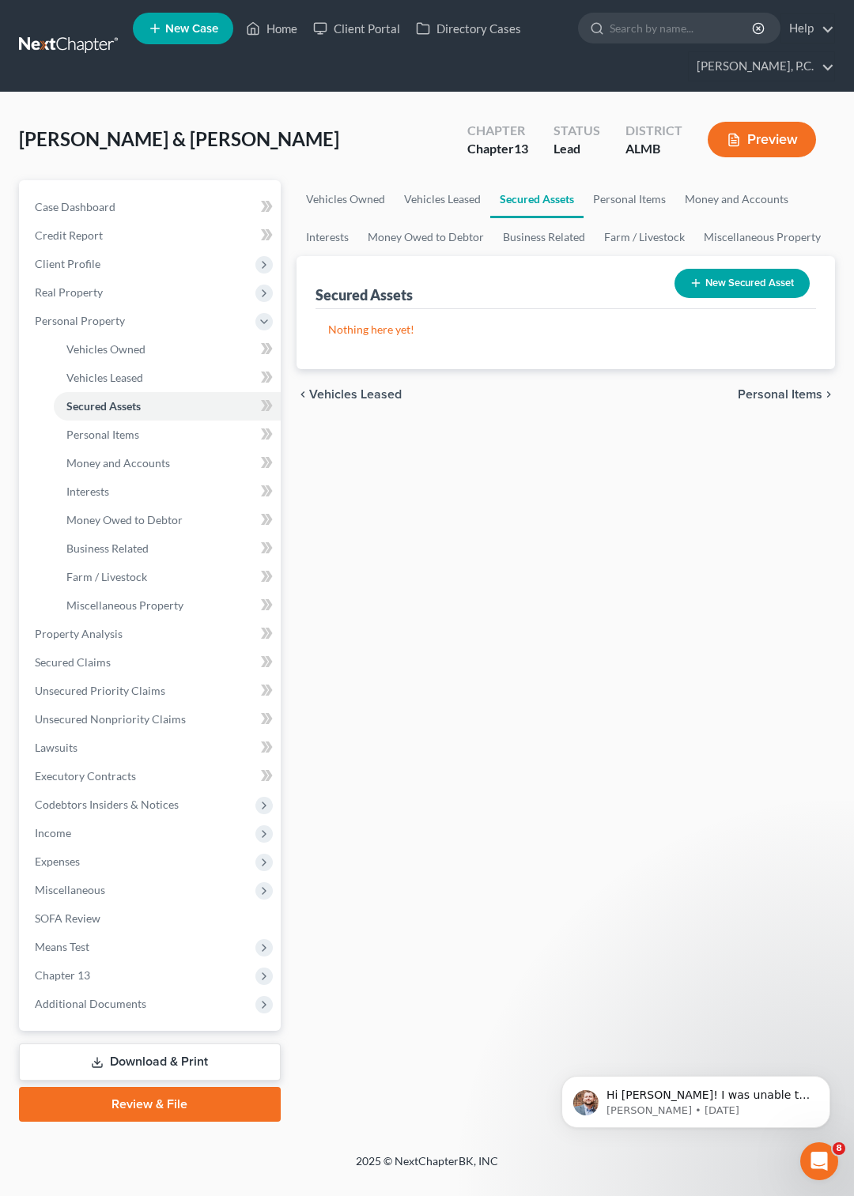
click at [707, 281] on button "New Secured Asset" at bounding box center [741, 283] width 135 height 29
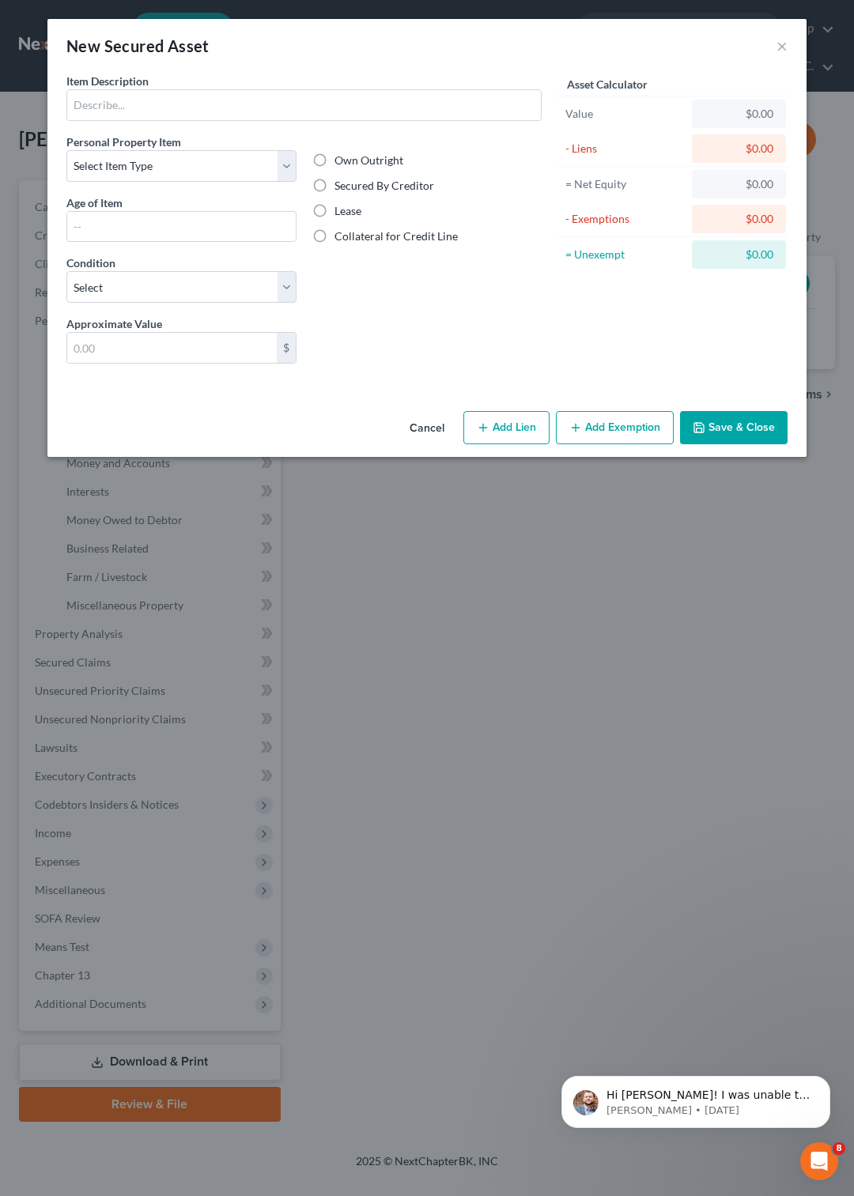
click at [440, 424] on button "Cancel" at bounding box center [427, 429] width 60 height 32
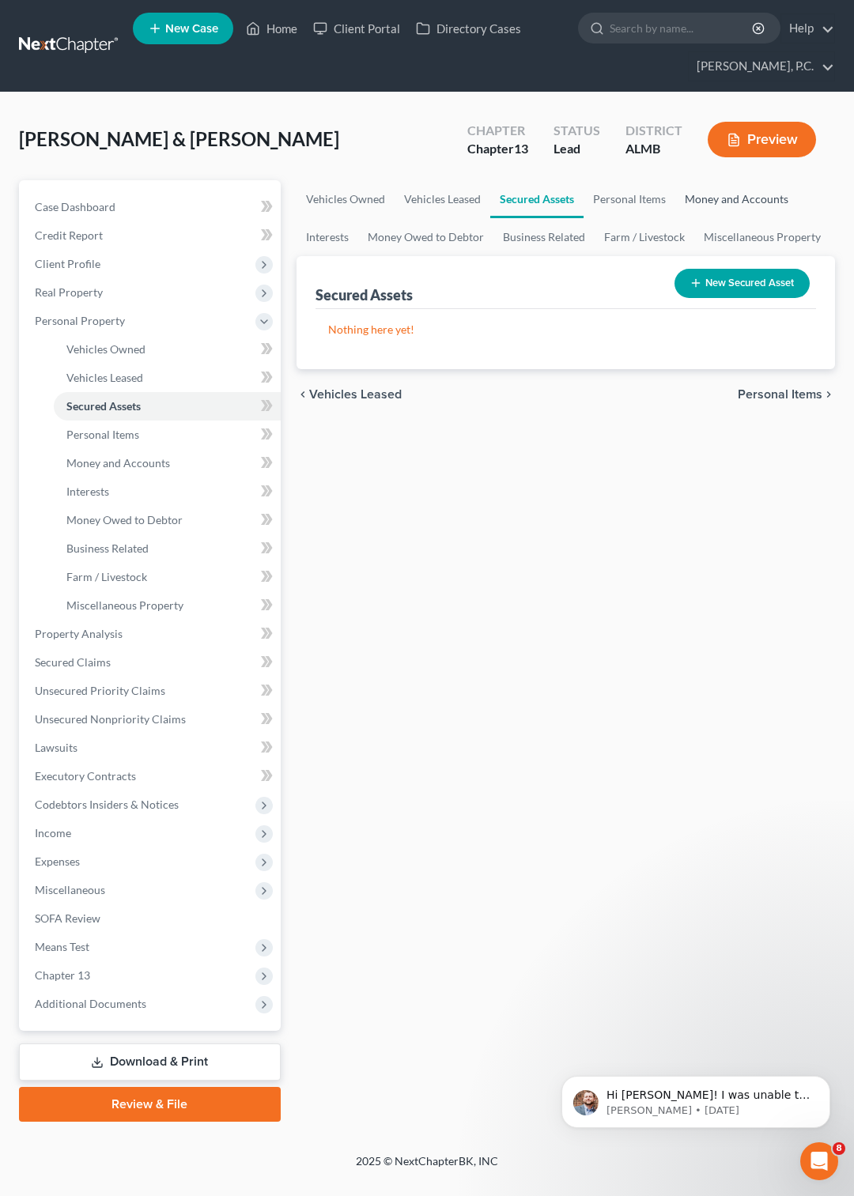
click at [715, 196] on link "Money and Accounts" at bounding box center [736, 199] width 123 height 38
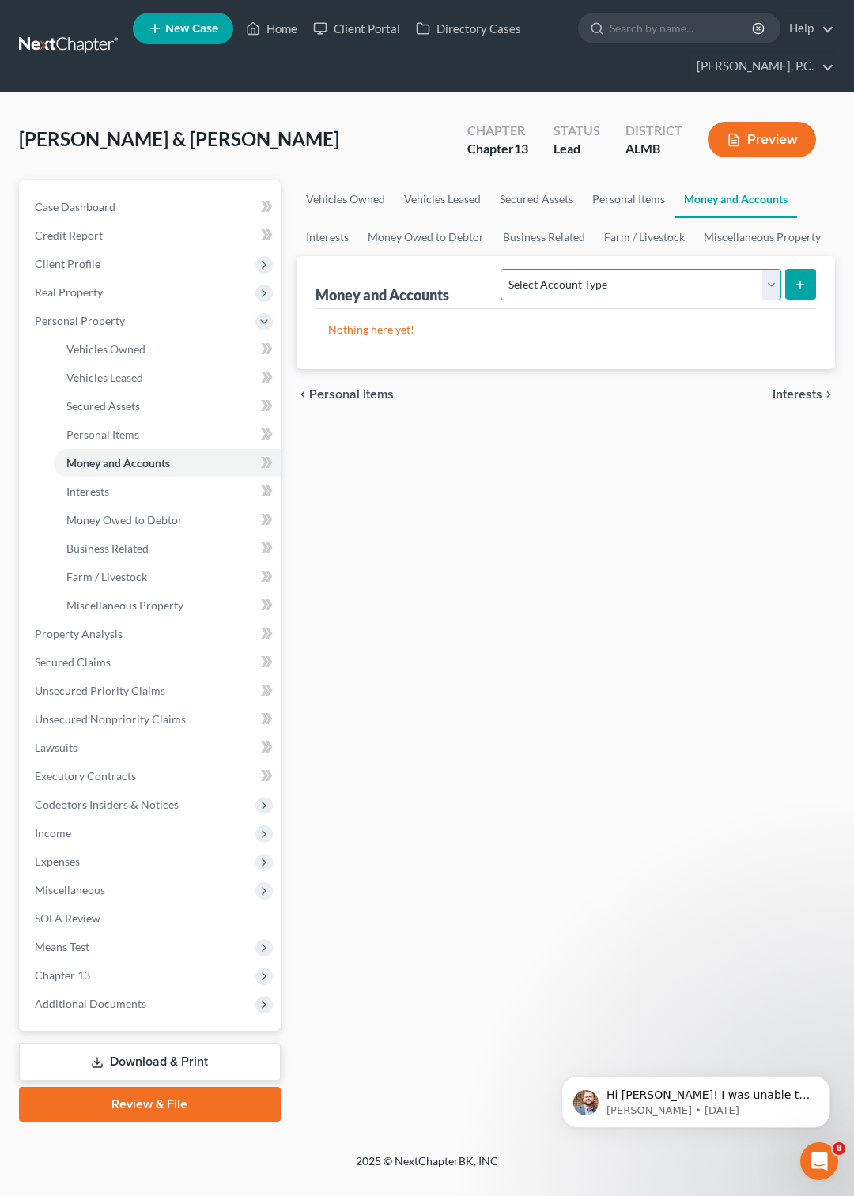
click at [500, 269] on select "Select Account Type Brokerage Cash on Hand Certificates of Deposit Checking Acc…" at bounding box center [640, 285] width 280 height 32
select select "checking"
click option "Checking Account" at bounding box center [0, 0] width 0 height 0
click at [805, 286] on icon "submit" at bounding box center [800, 284] width 13 height 13
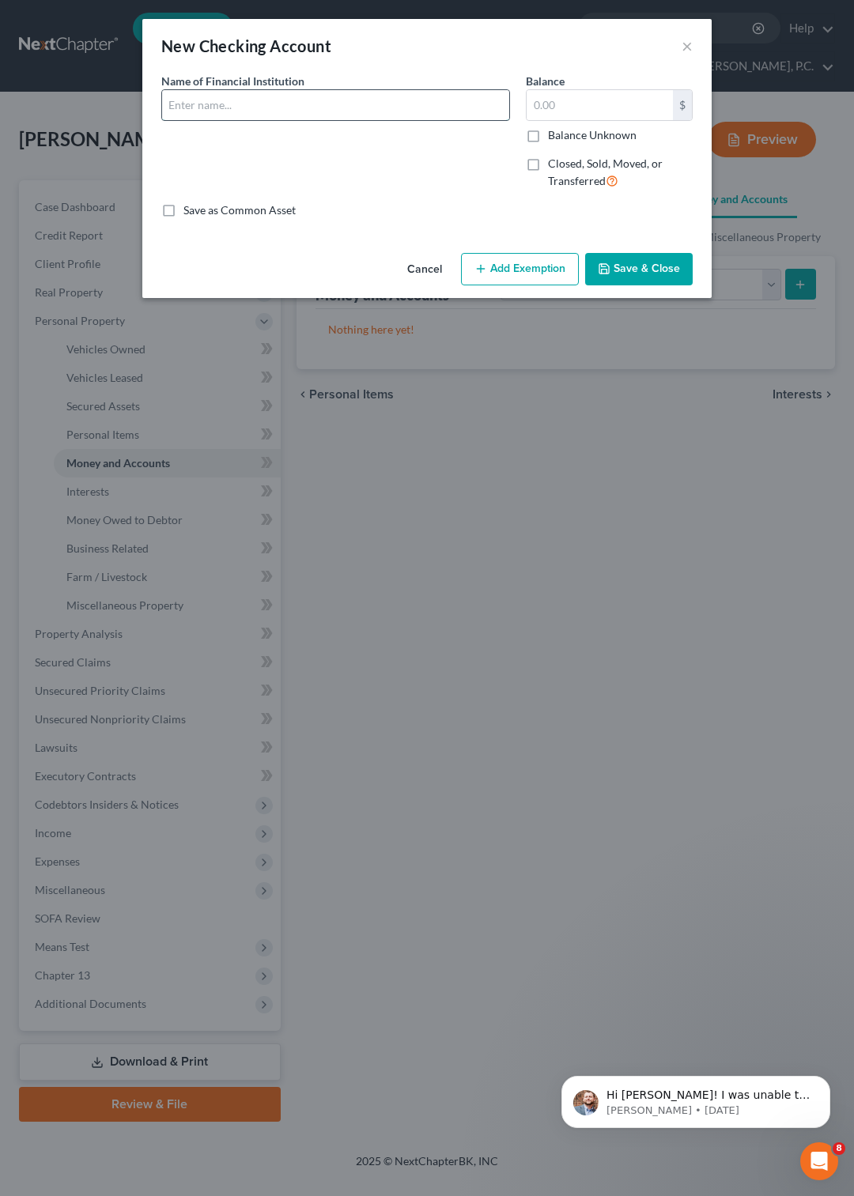
click at [288, 109] on input "text" at bounding box center [335, 105] width 347 height 30
type input "Max xxxx0010"
type input "315"
click at [537, 261] on button "Add Exemption" at bounding box center [520, 269] width 118 height 33
select select "2"
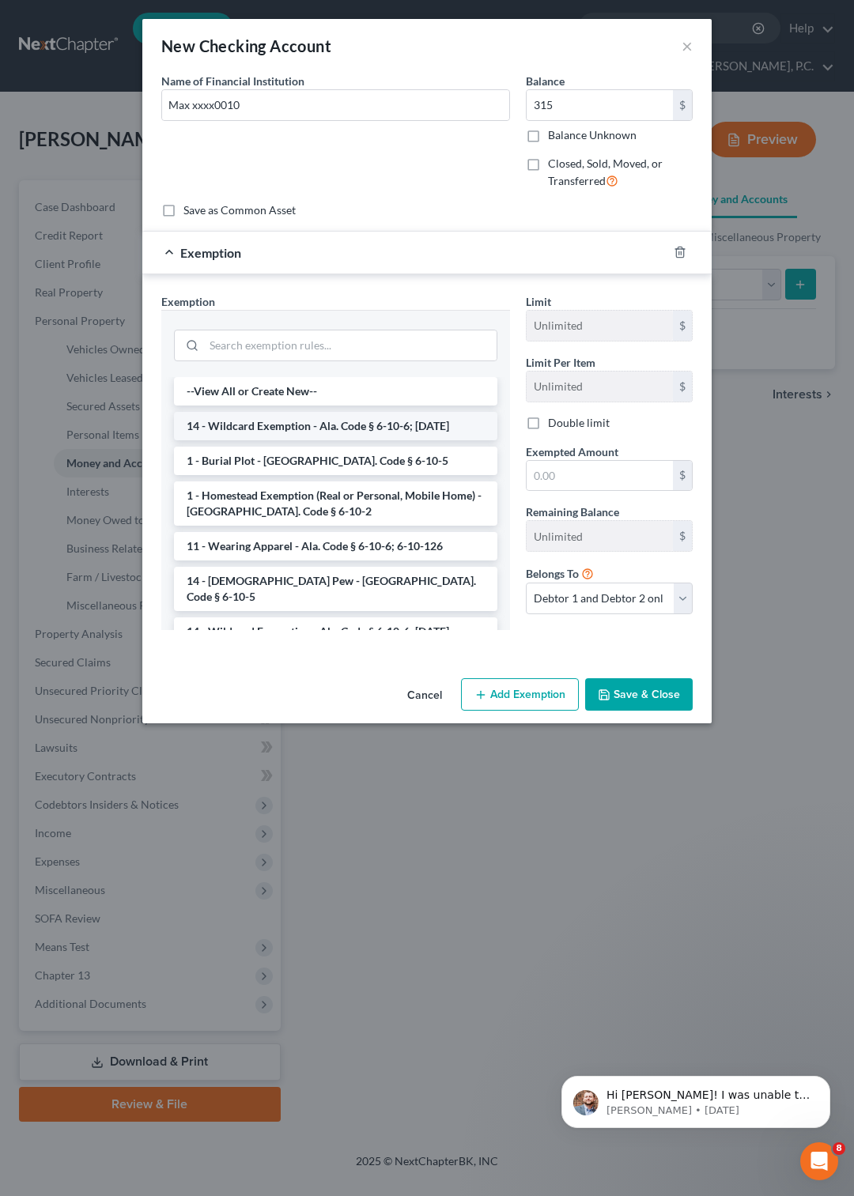
click at [331, 427] on li "14 - Wildcard Exemption - Ala. Code § 6-10-6; 6-10-12" at bounding box center [335, 426] width 323 height 28
checkbox input "true"
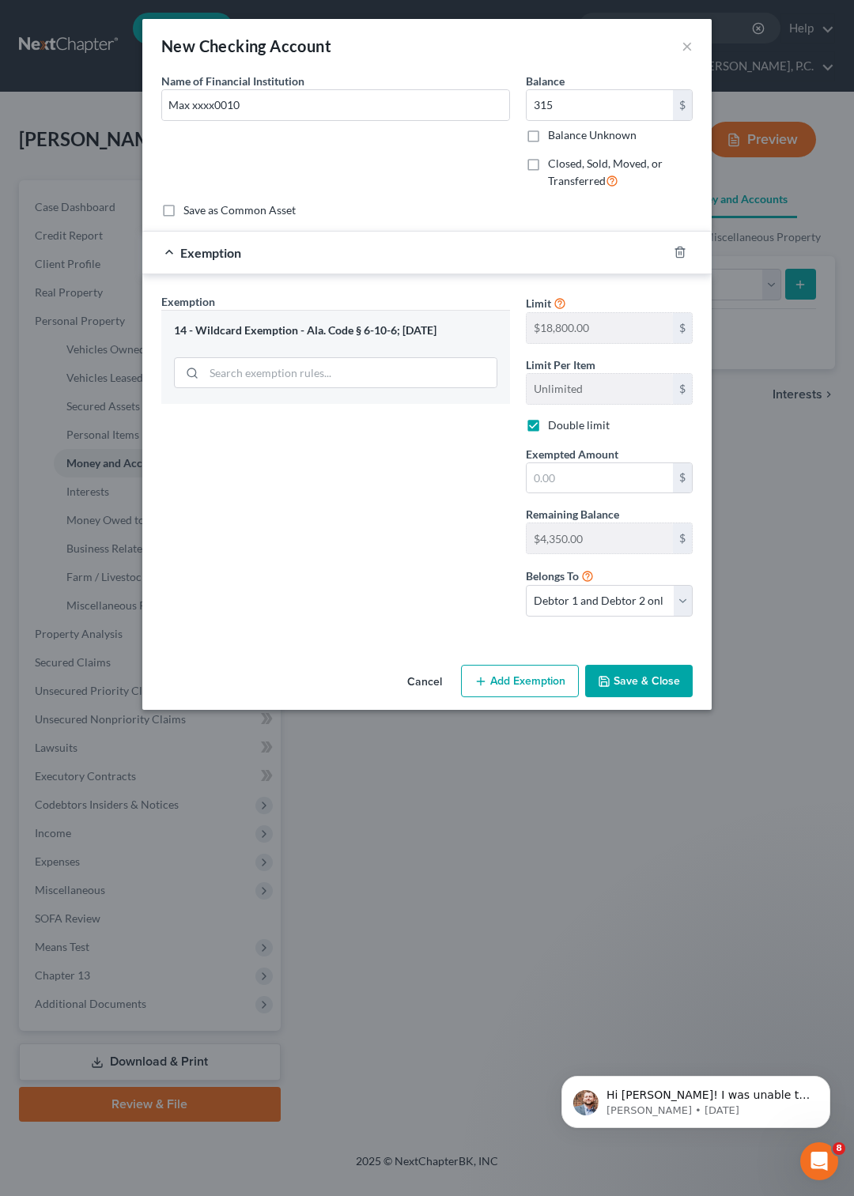
click at [331, 427] on div "Exemption Set must be selected for CA. Exemption * 14 - Wildcard Exemption - Al…" at bounding box center [335, 461] width 364 height 336
click at [594, 473] on input "text" at bounding box center [599, 478] width 146 height 30
type input "315"
click at [645, 692] on button "Save & Close" at bounding box center [638, 681] width 107 height 33
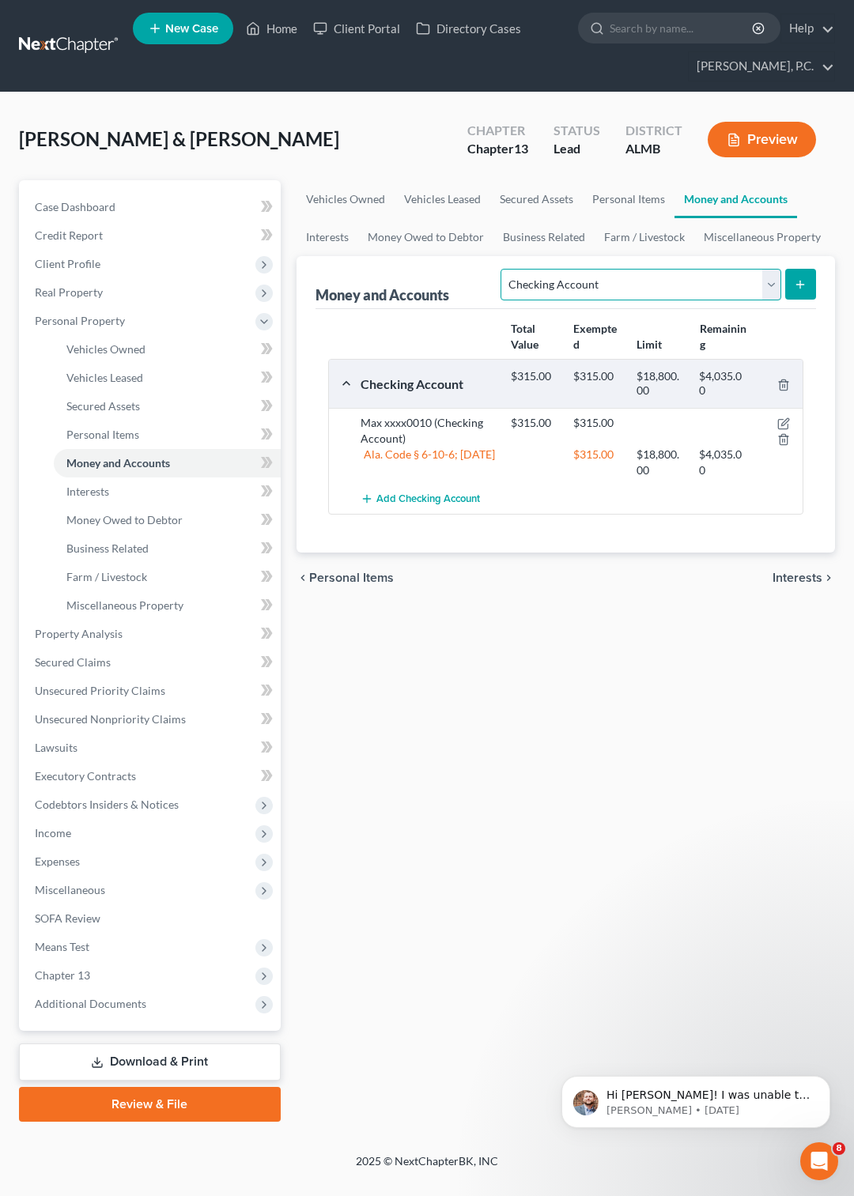
click at [500, 269] on select "Select Account Type Brokerage Cash on Hand Certificates of Deposit Checking Acc…" at bounding box center [640, 285] width 280 height 32
select select "other"
click option "Other (Credit Union, Health Savings Account, etc)" at bounding box center [0, 0] width 0 height 0
click at [797, 285] on icon "submit" at bounding box center [800, 284] width 13 height 13
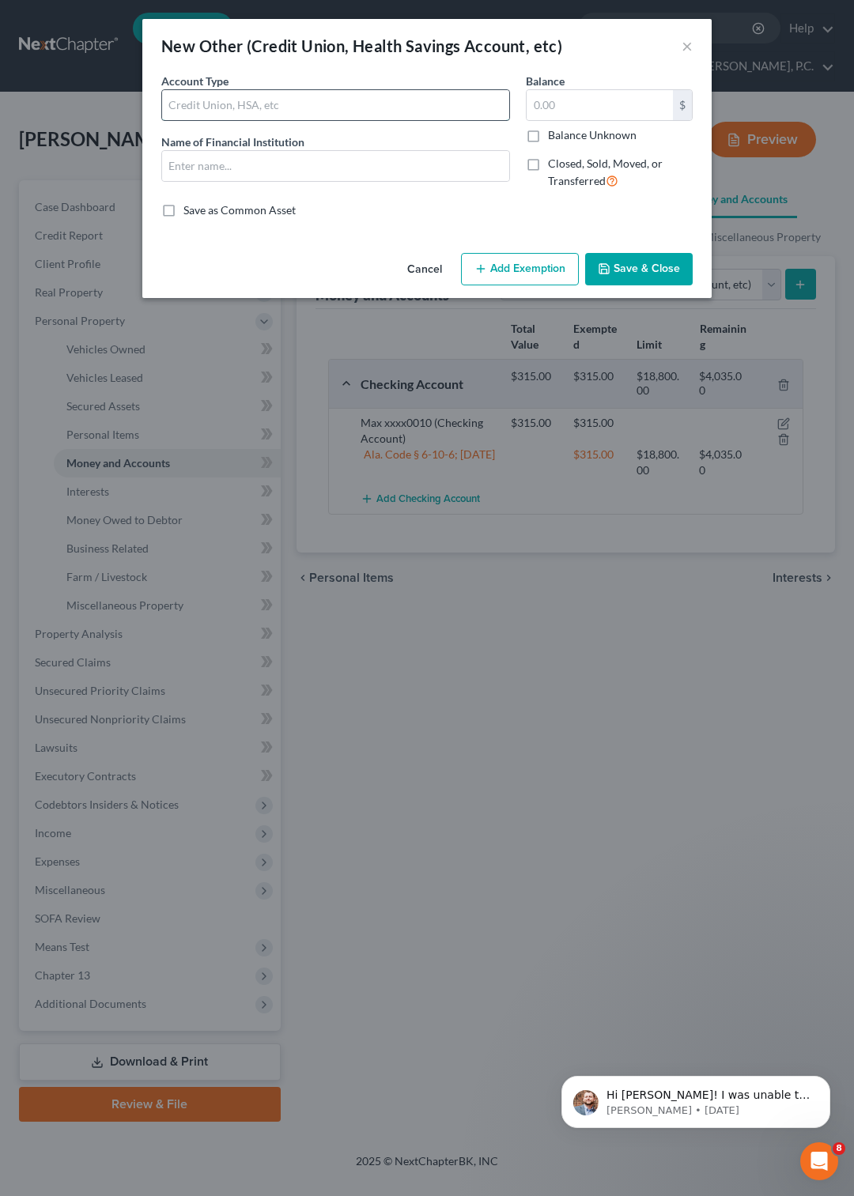
click at [280, 107] on input "text" at bounding box center [335, 105] width 347 height 30
type input "Share"
type input "Max xxxx0001"
type input "58"
click at [521, 269] on button "Add Exemption" at bounding box center [520, 269] width 118 height 33
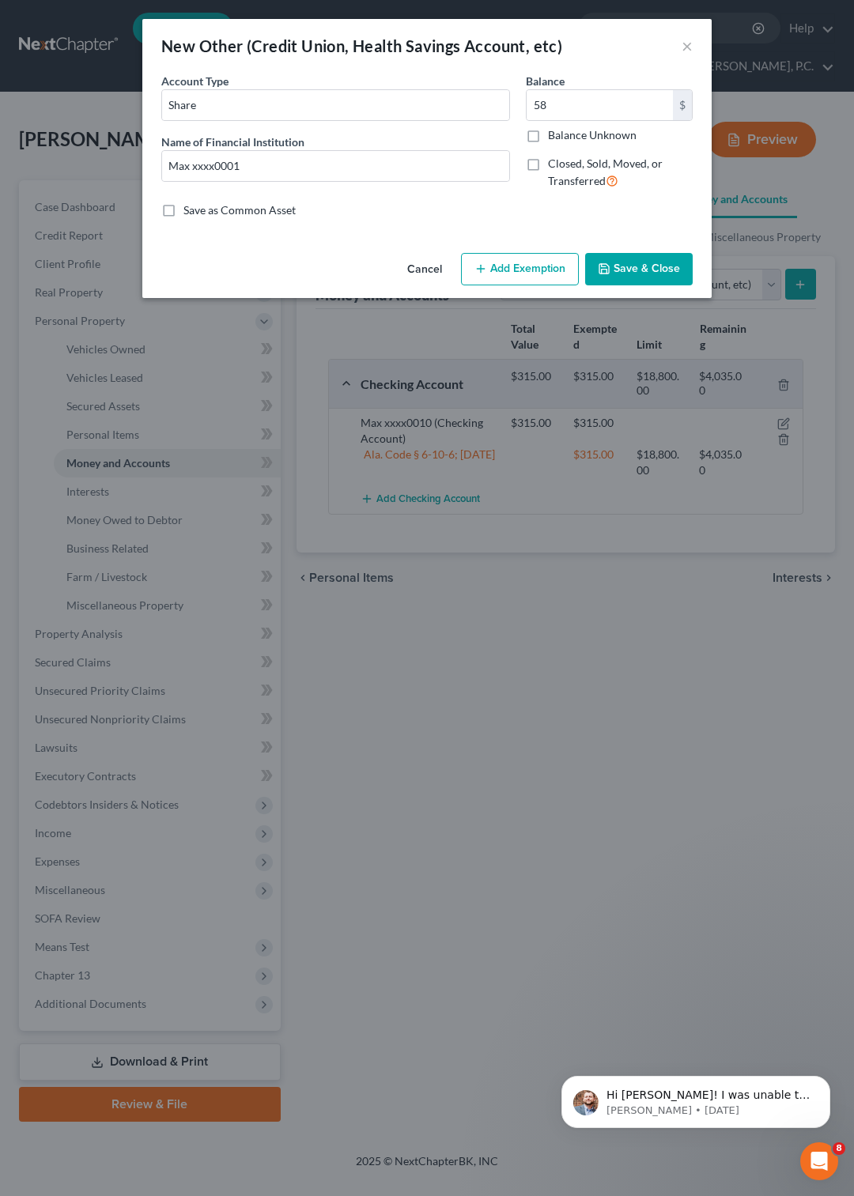
select select "2"
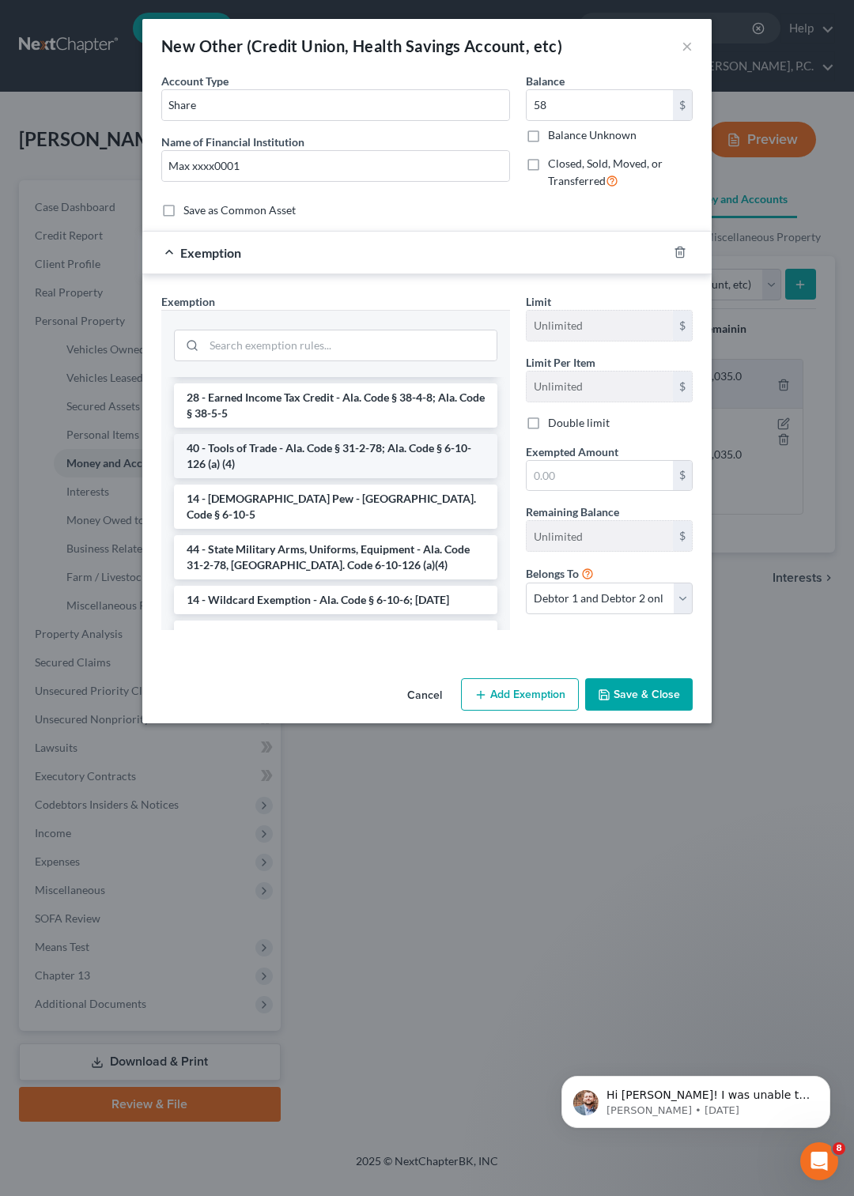
scroll to position [478, 0]
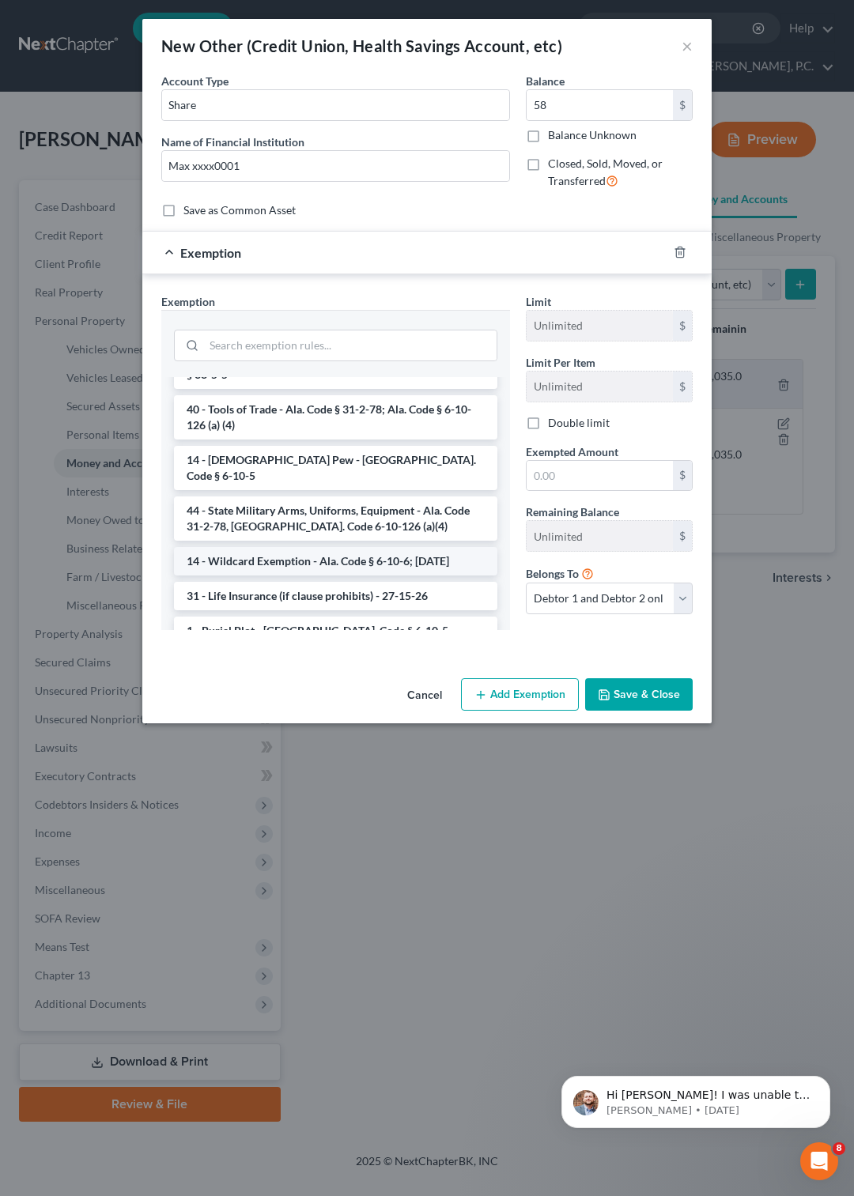
click at [286, 547] on li "14 - Wildcard Exemption - Ala. Code § 6-10-6; 6-10-12" at bounding box center [335, 561] width 323 height 28
checkbox input "true"
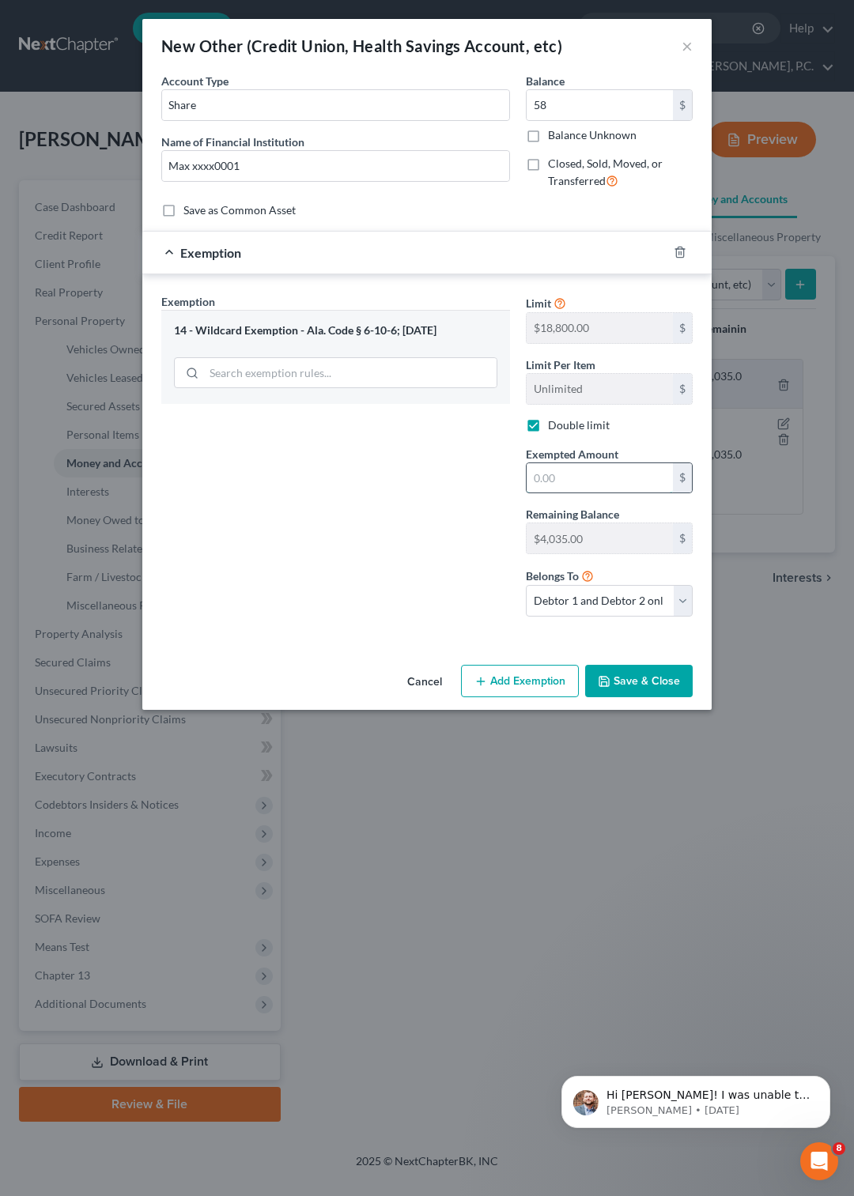
click at [567, 485] on input "text" at bounding box center [599, 478] width 146 height 30
type input "58"
click at [628, 680] on button "Save & Close" at bounding box center [638, 681] width 107 height 33
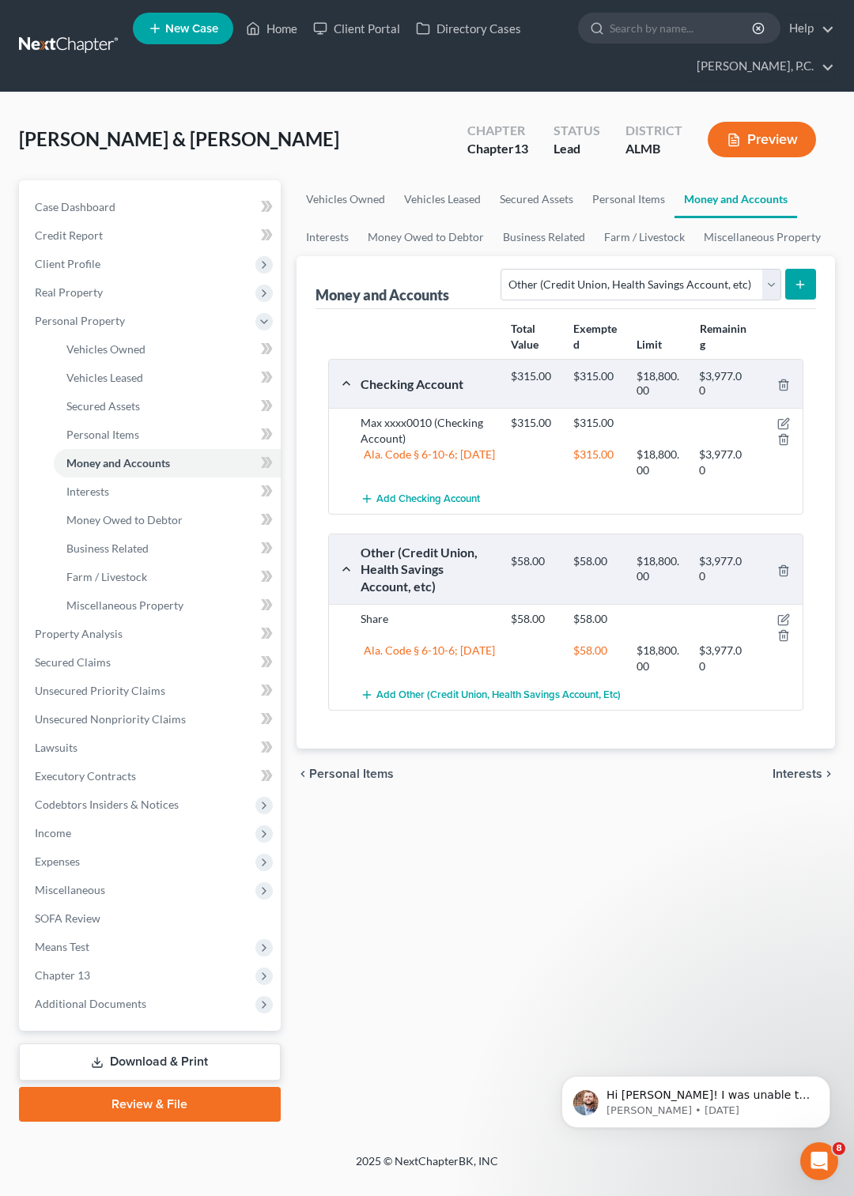
click at [802, 283] on icon "submit" at bounding box center [800, 284] width 13 height 13
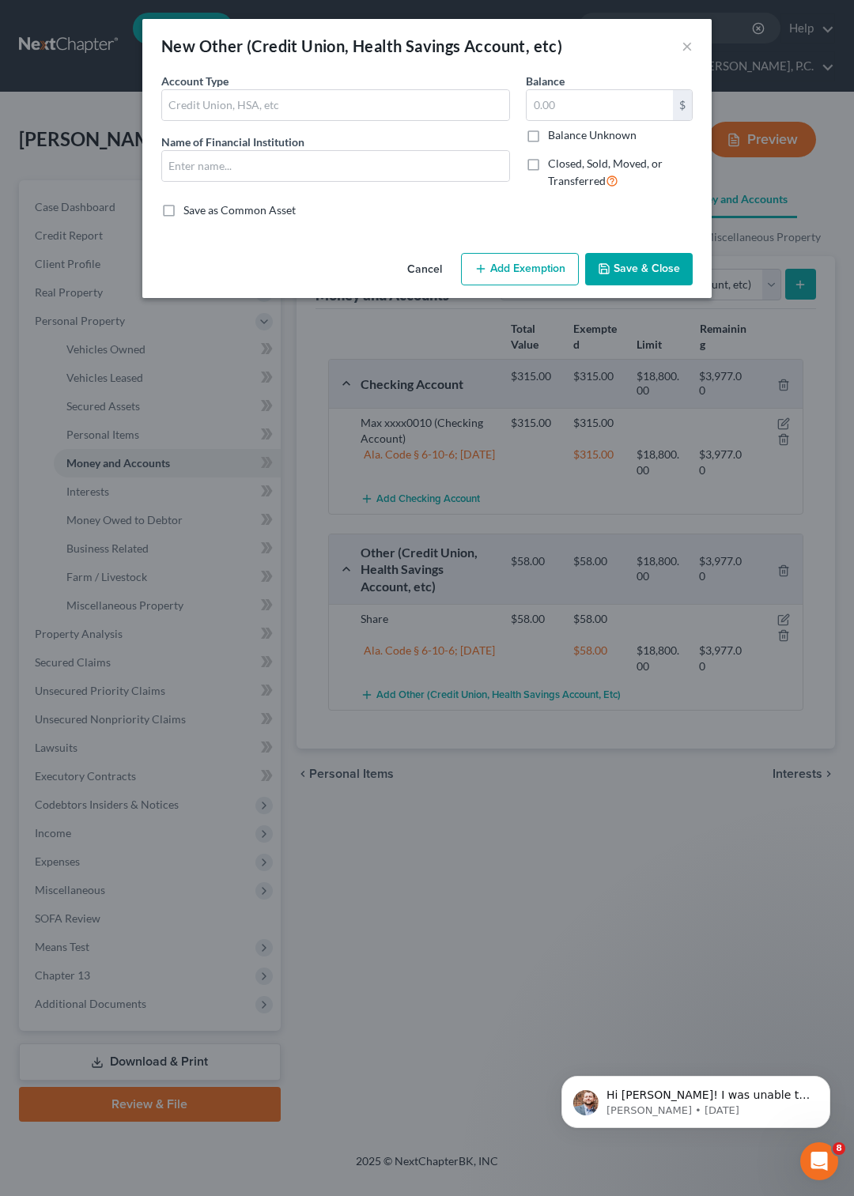
click at [418, 255] on button "Cancel" at bounding box center [424, 271] width 60 height 32
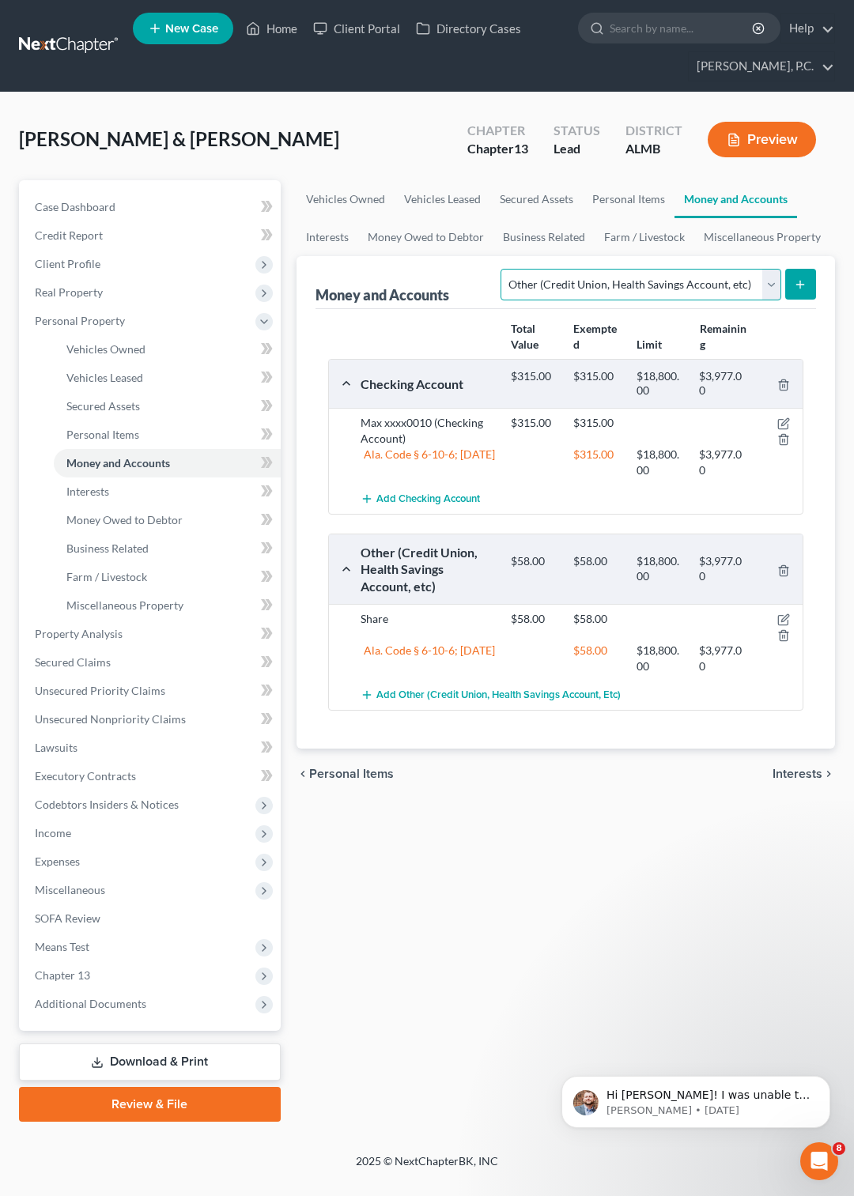
click at [500, 269] on select "Select Account Type Brokerage Cash on Hand Certificates of Deposit Checking Acc…" at bounding box center [640, 285] width 280 height 32
select select "checking"
click option "Checking Account" at bounding box center [0, 0] width 0 height 0
click at [795, 288] on icon "submit" at bounding box center [800, 284] width 13 height 13
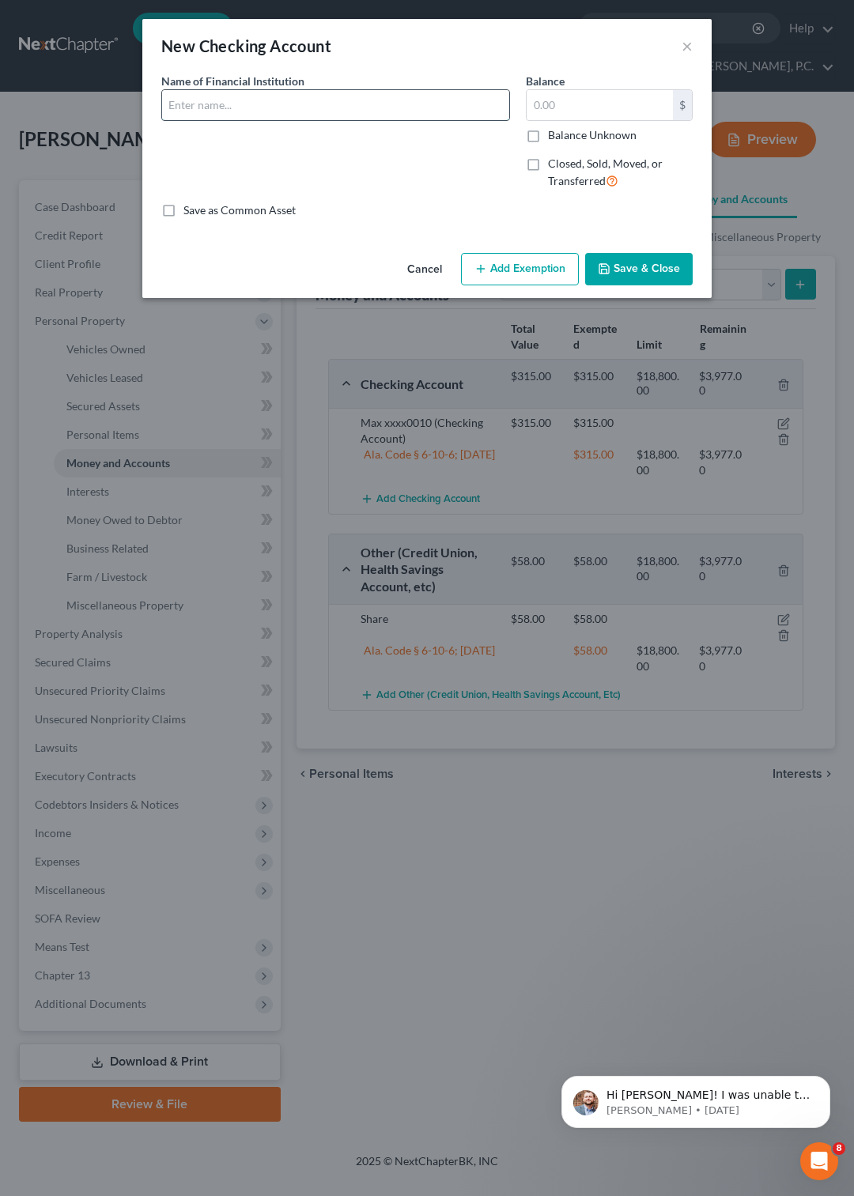
click at [353, 103] on input "text" at bounding box center [335, 105] width 347 height 30
type input "REgions Bank"
type input "1,000"
click at [528, 266] on button "Add Exemption" at bounding box center [520, 269] width 118 height 33
select select "2"
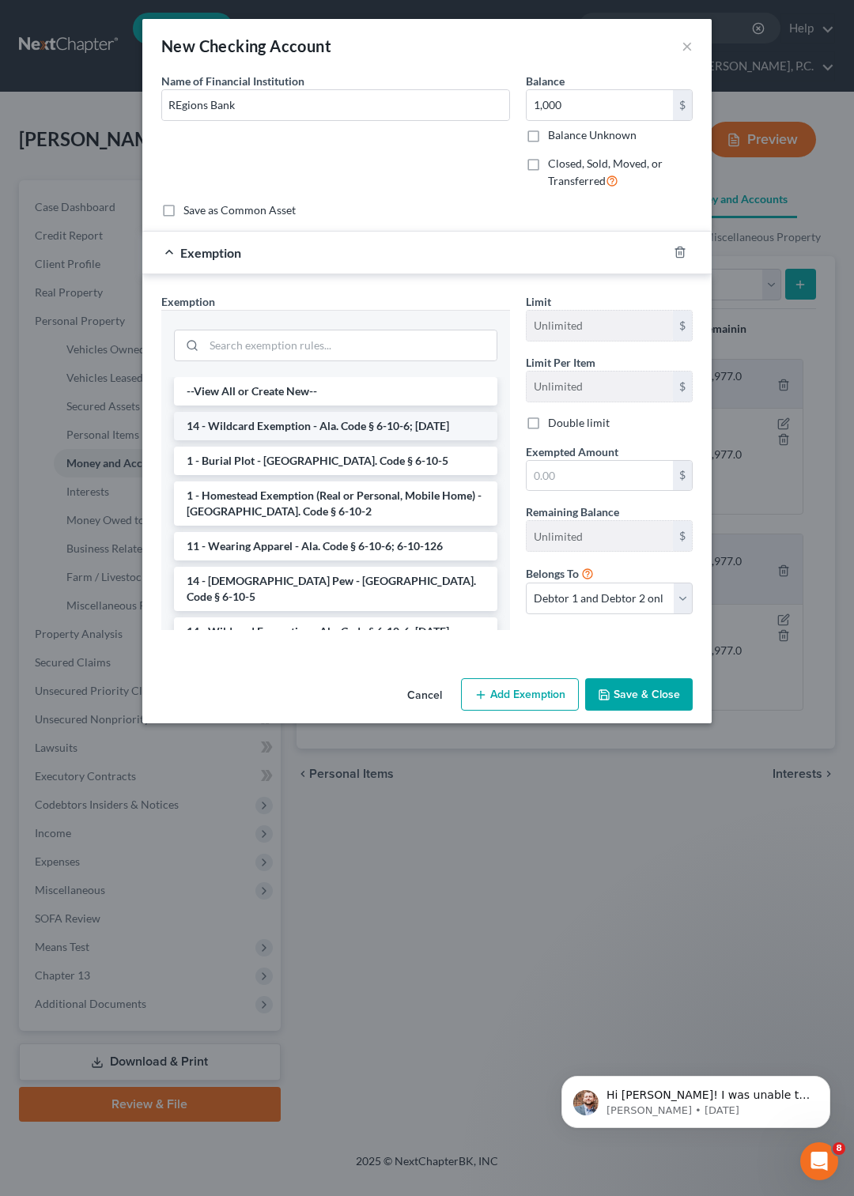
click at [297, 425] on li "14 - Wildcard Exemption - Ala. Code § 6-10-6; 6-10-12" at bounding box center [335, 426] width 323 height 28
click at [297, 425] on div "Exemption Set must be selected for CA. Exemption * --View All or Create New-- 1…" at bounding box center [335, 467] width 364 height 349
checkbox input "true"
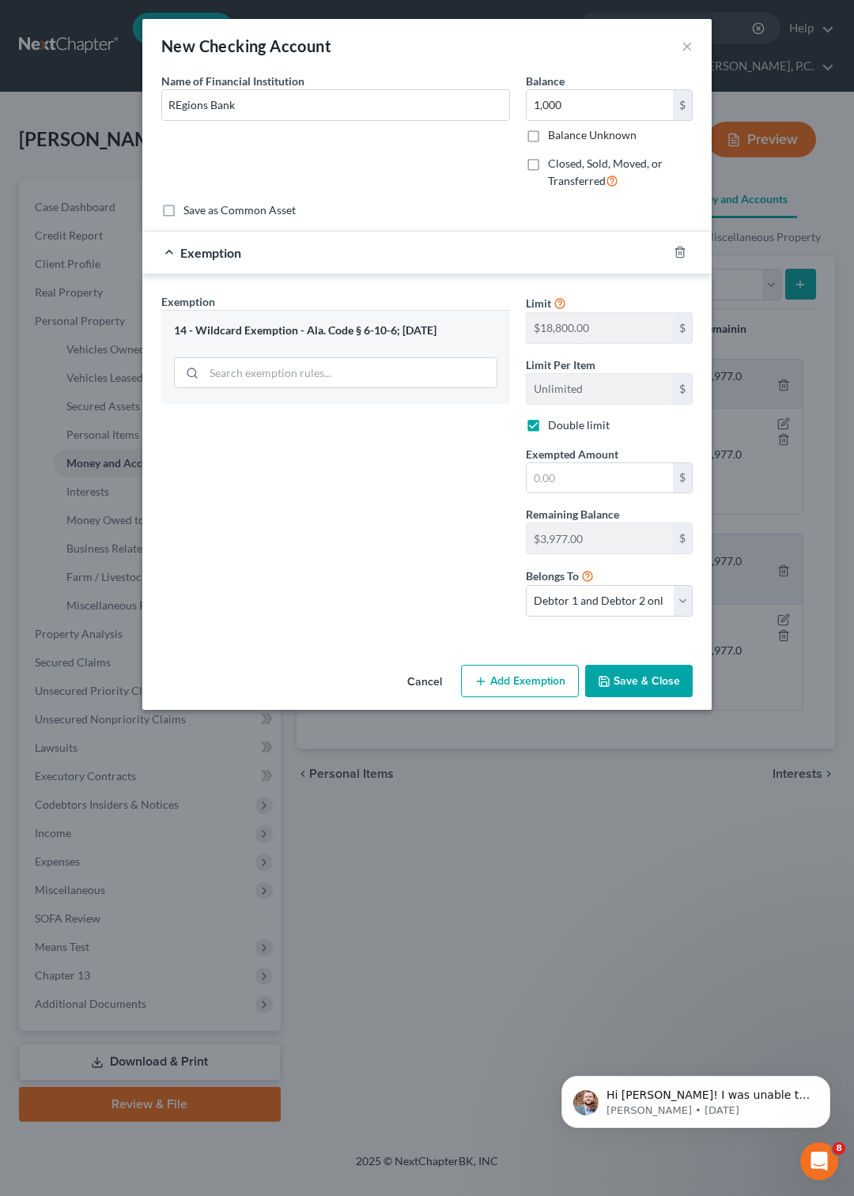
click at [570, 461] on span "Exempted Amount" at bounding box center [572, 453] width 92 height 13
click at [566, 473] on input "text" at bounding box center [599, 478] width 146 height 30
type input "1,000"
click at [643, 688] on button "Save & Close" at bounding box center [638, 681] width 107 height 33
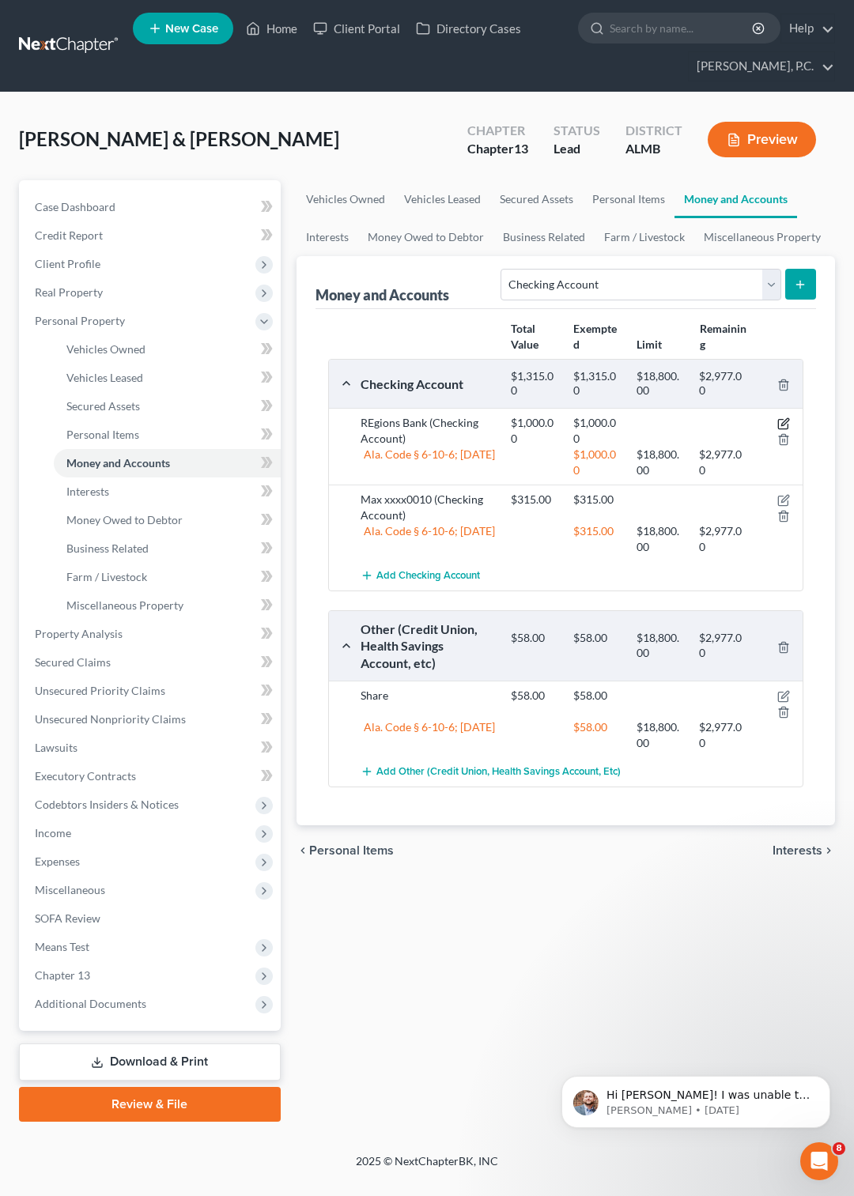
click at [786, 425] on icon "button" at bounding box center [783, 423] width 13 height 13
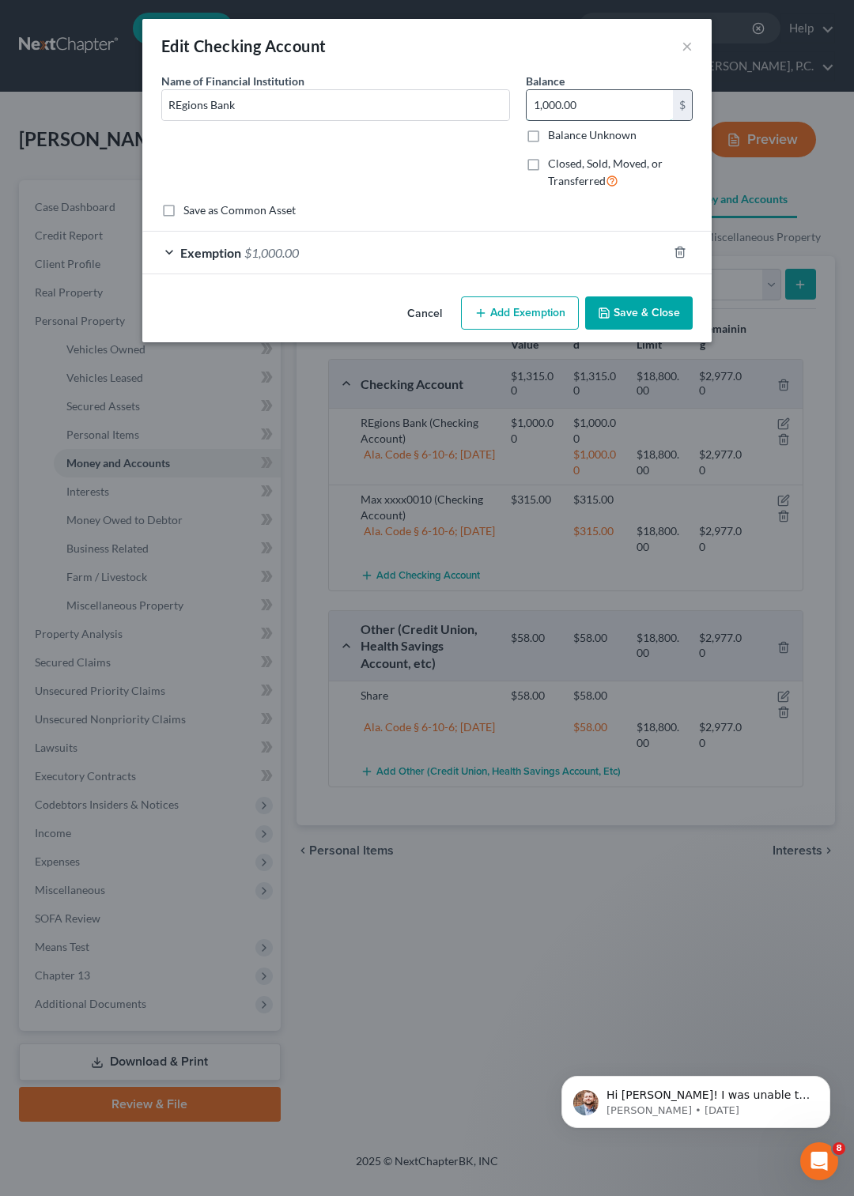
click at [617, 111] on input "1,000.00" at bounding box center [599, 105] width 146 height 30
type input "2,000"
click at [172, 247] on div "Exemption $1,000.00" at bounding box center [404, 253] width 525 height 42
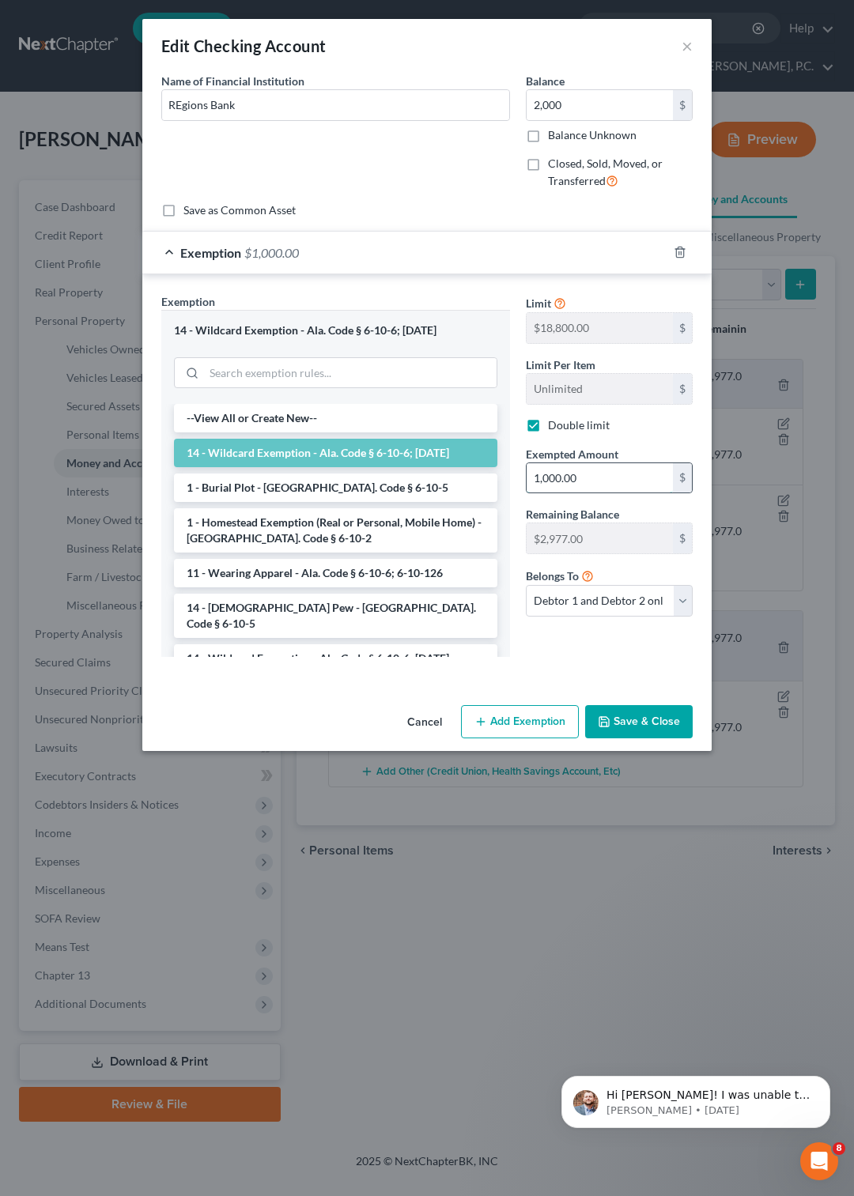
click at [594, 473] on input "1,000.00" at bounding box center [599, 478] width 146 height 30
type input "2,000"
click at [636, 724] on button "Save & Close" at bounding box center [638, 721] width 107 height 33
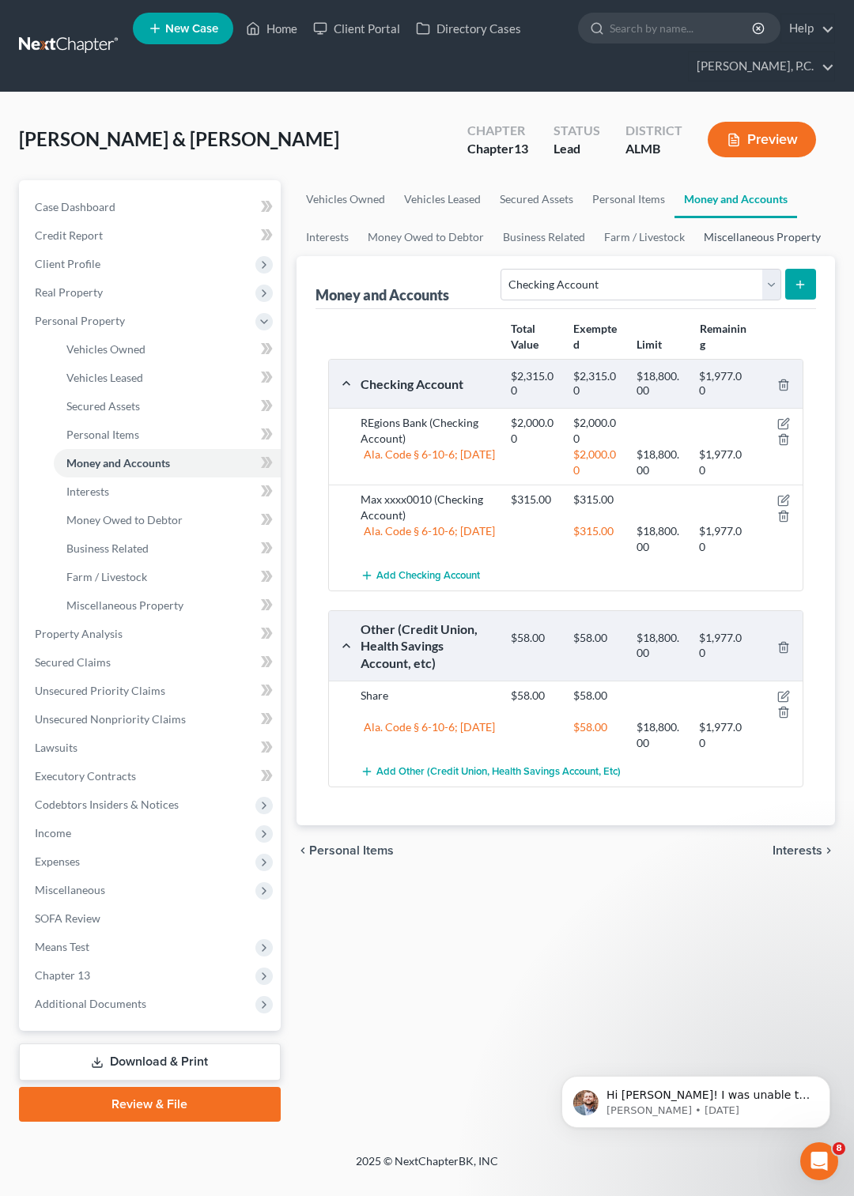
click at [722, 242] on link "Miscellaneous Property" at bounding box center [762, 237] width 136 height 38
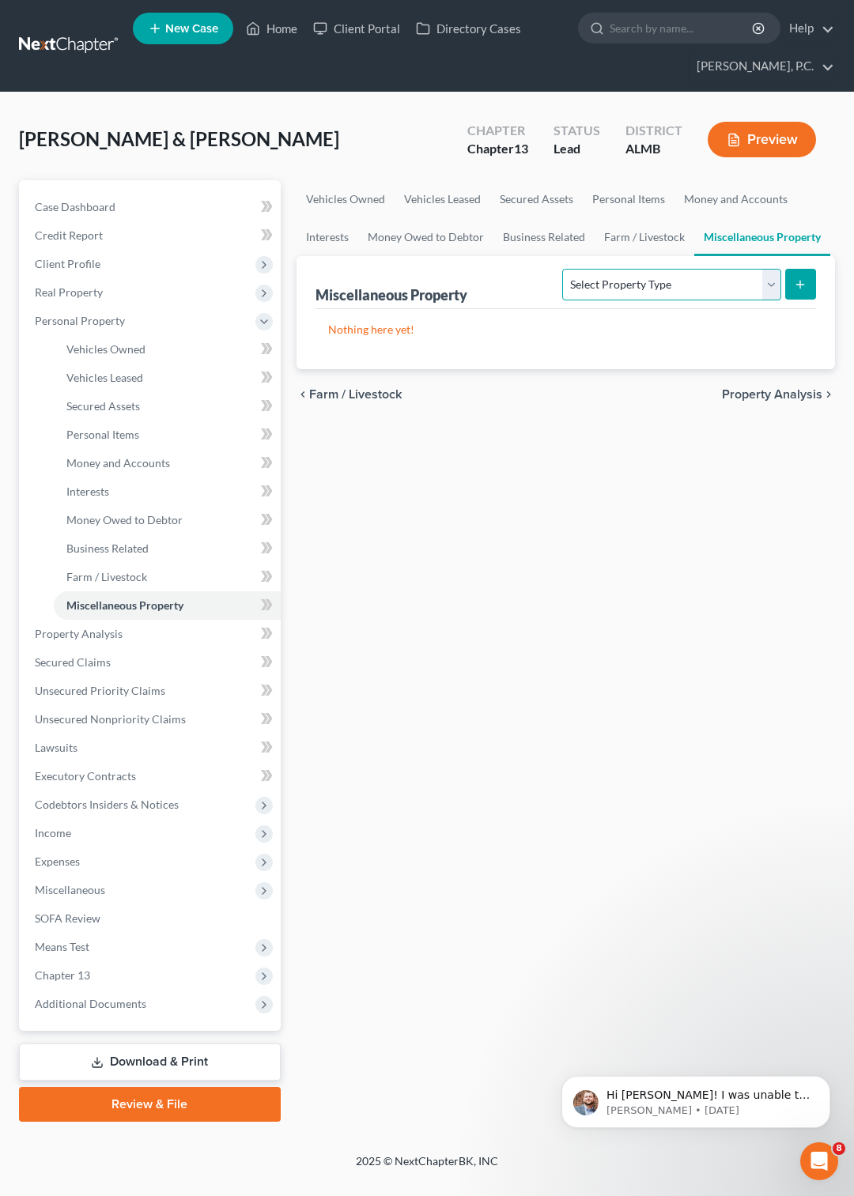
click at [562, 269] on select "Select Property Type Assigned for Creditor Benefit Within 1 Year Holding for An…" at bounding box center [671, 285] width 218 height 32
click at [769, 279] on select "Select Property Type Assigned for Creditor Benefit Within 1 Year Holding for An…" at bounding box center [671, 285] width 218 height 32
click at [624, 195] on link "Personal Items" at bounding box center [629, 199] width 92 height 38
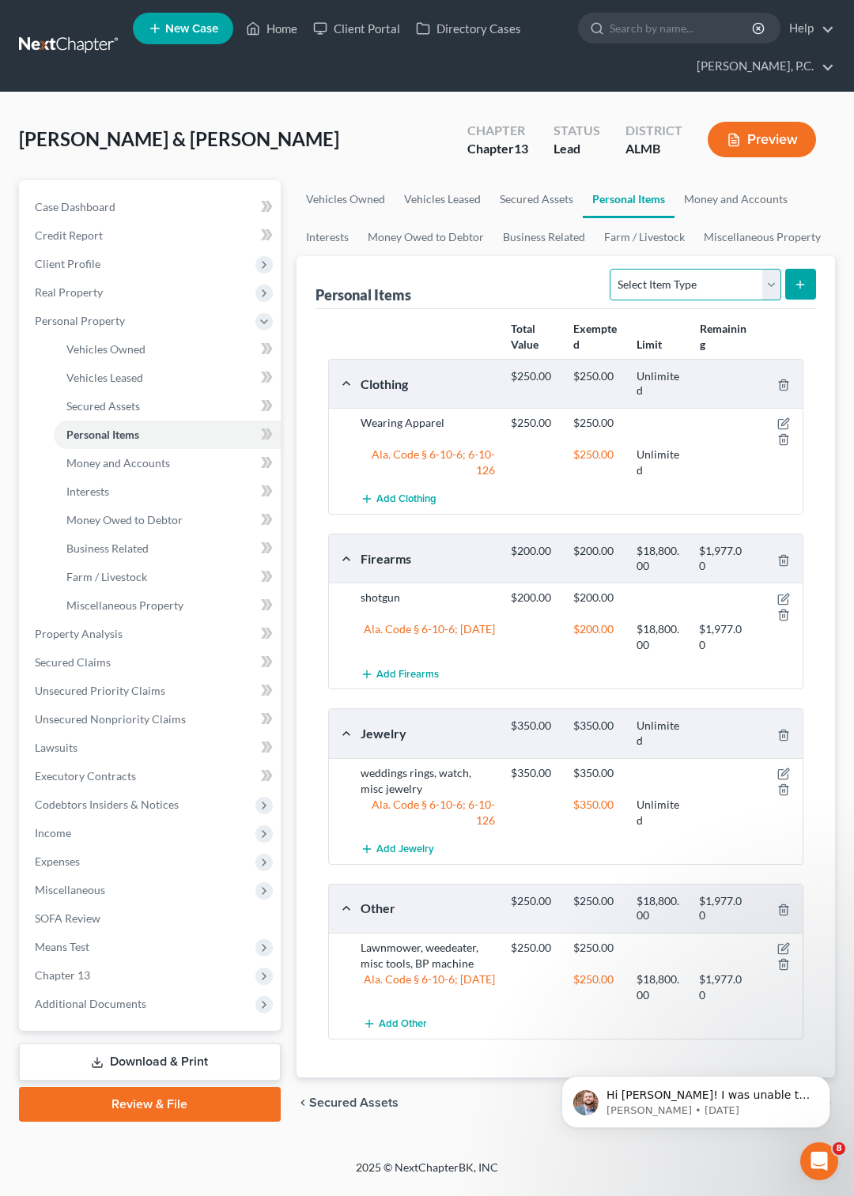
click at [609, 269] on select "Select Item Type Clothing Collectibles Of Value Electronics Firearms Household …" at bounding box center [694, 285] width 171 height 32
select select "household_goods"
click option "Household Goods" at bounding box center [0, 0] width 0 height 0
click at [801, 288] on icon "submit" at bounding box center [800, 284] width 13 height 13
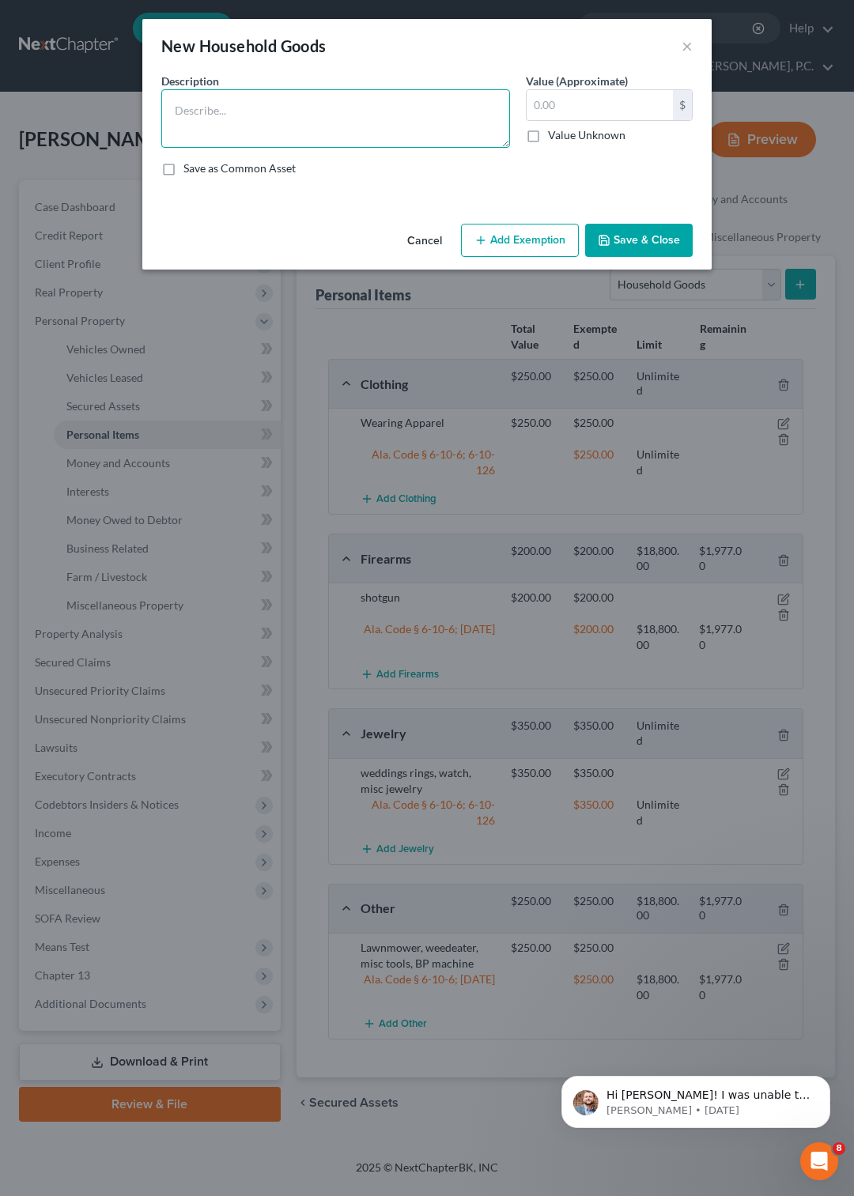
click at [416, 104] on textarea at bounding box center [335, 118] width 349 height 58
click at [416, 114] on textarea "Stove, refrigerator, microwave, 3 BR, LR, DR, w/d, cokware, tableware, glasswar…" at bounding box center [335, 118] width 349 height 58
type textarea "Stove, refrigerator, microwave, 3 BR, LR, DR, w/d, cookware, tableware, glasswa…"
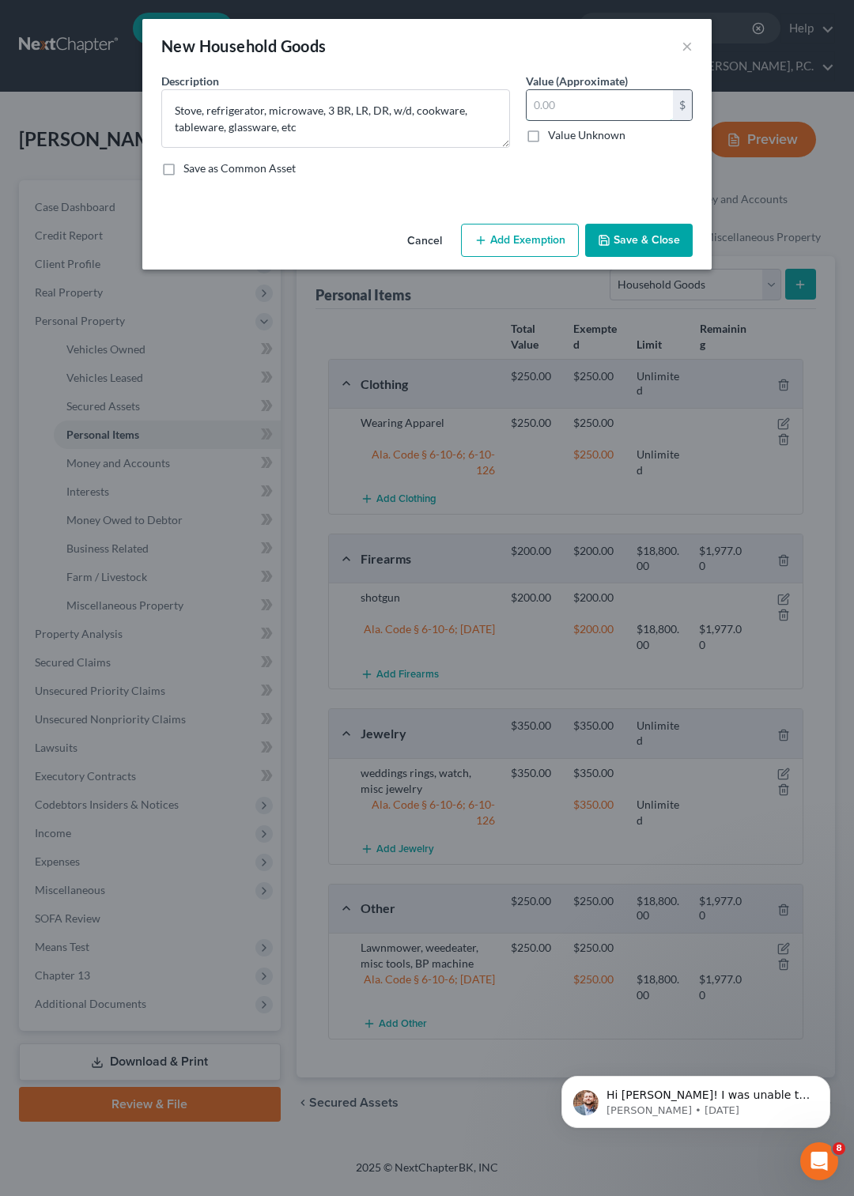
click at [574, 98] on input "text" at bounding box center [599, 105] width 146 height 30
type input "1,000"
click at [507, 257] on button "Add Exemption" at bounding box center [520, 240] width 118 height 33
select select "2"
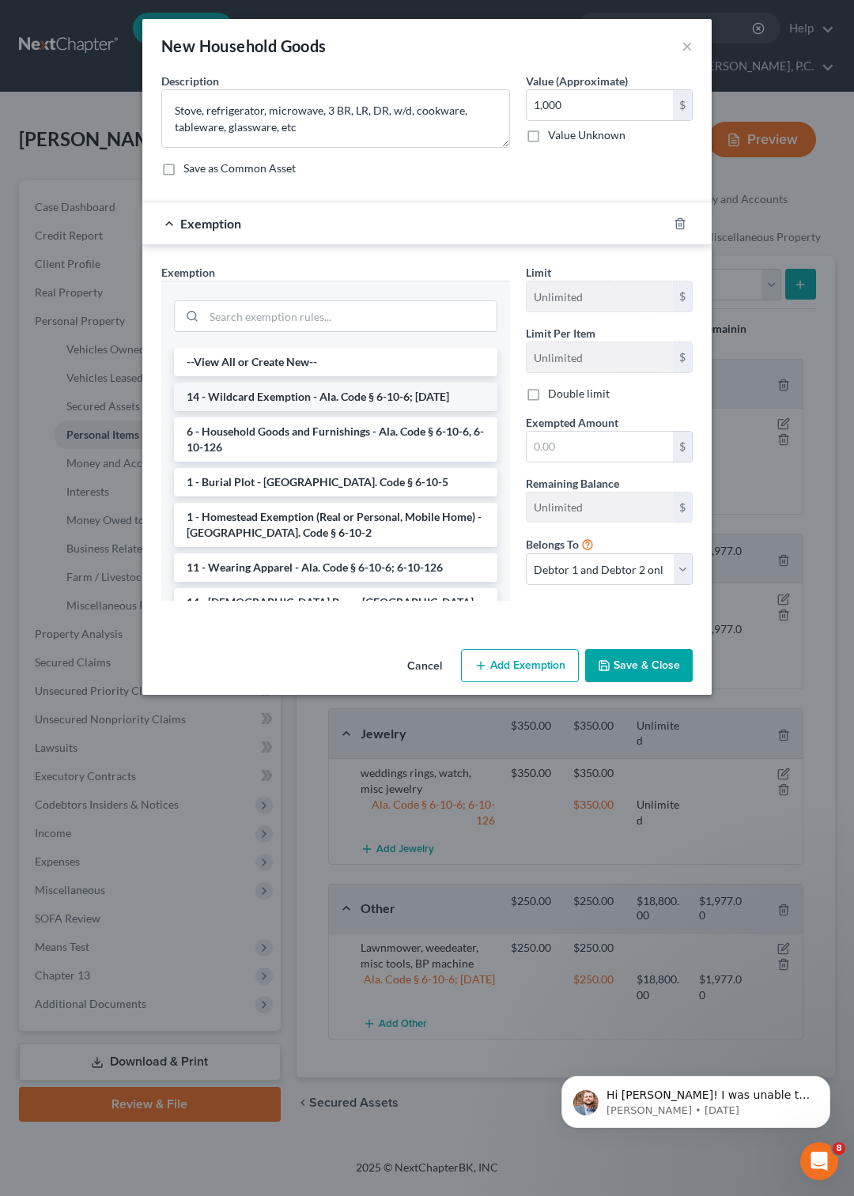
click at [278, 411] on li "14 - Wildcard Exemption - Ala. Code § 6-10-6; 6-10-12" at bounding box center [335, 397] width 323 height 28
checkbox input "true"
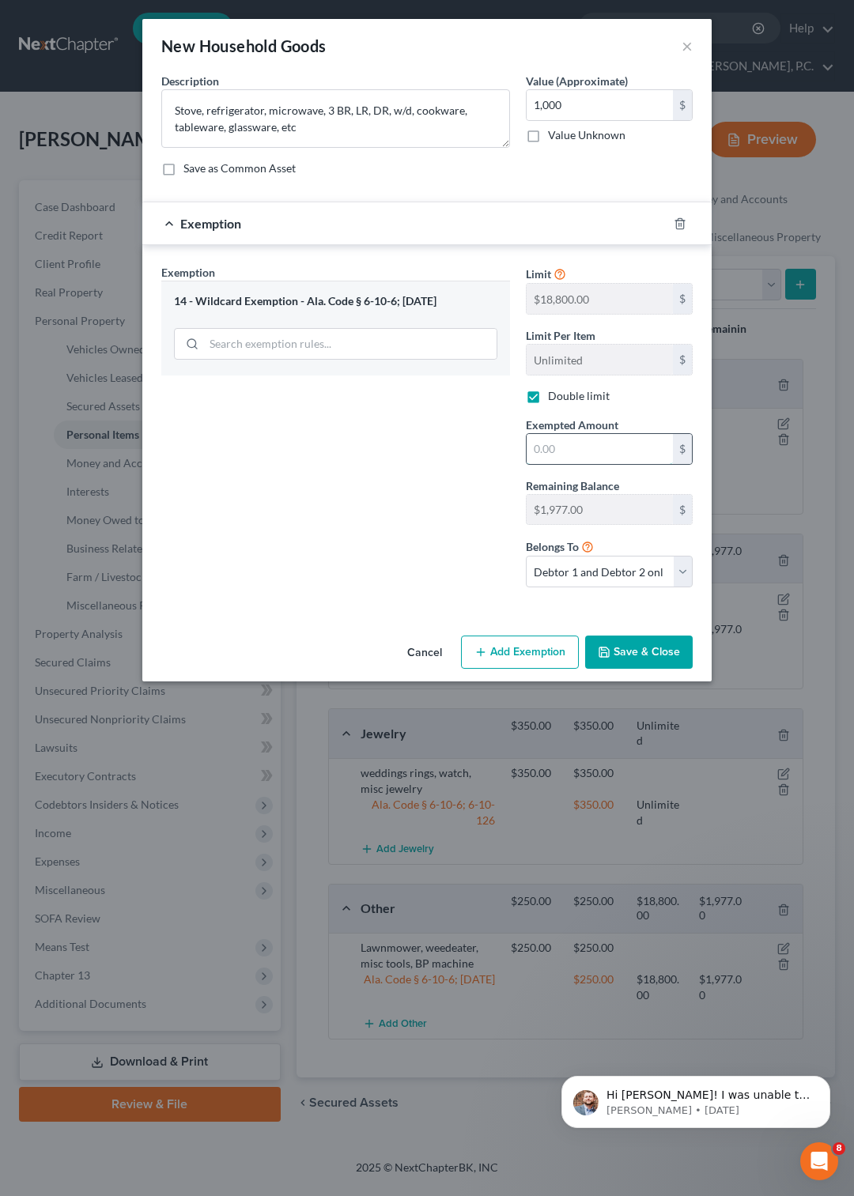
click at [592, 464] on input "text" at bounding box center [599, 449] width 146 height 30
type input "1,000"
click at [626, 669] on button "Save & Close" at bounding box center [638, 651] width 107 height 33
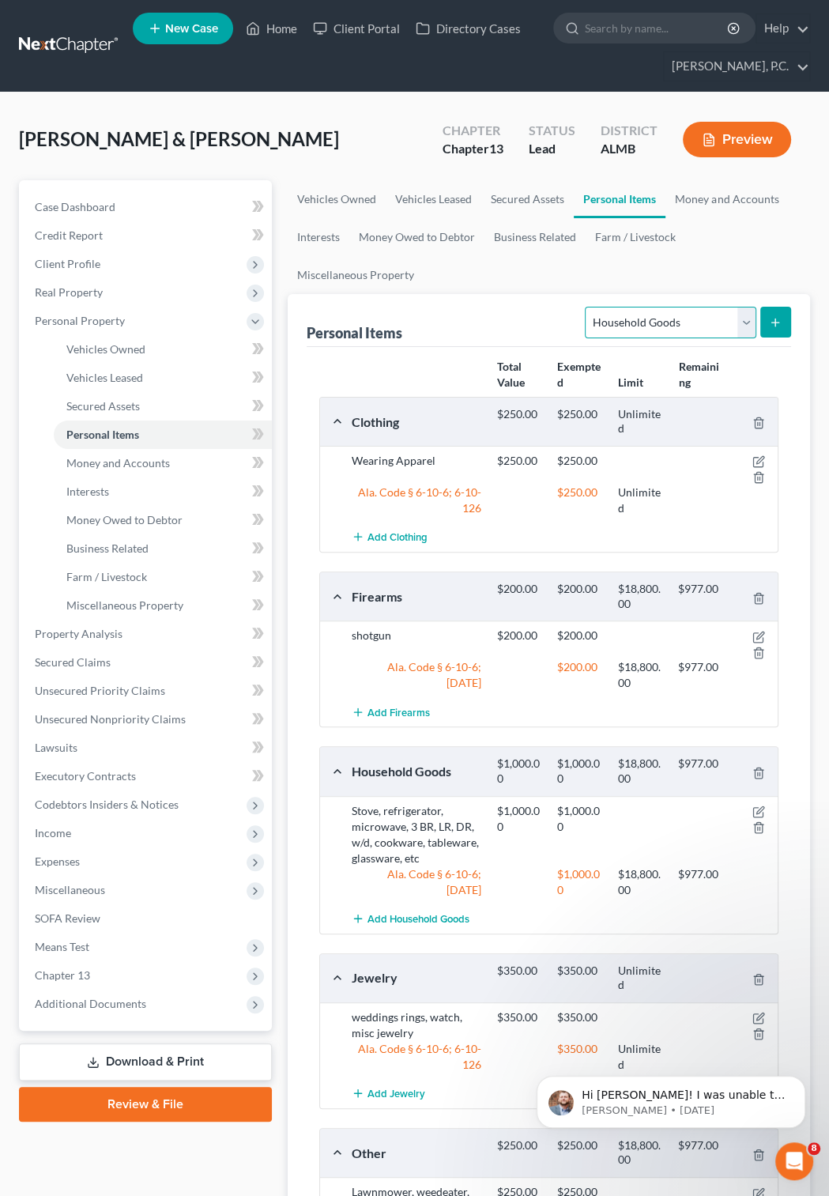
click at [585, 307] on select "Select Item Type Clothing Collectibles Of Value Electronics Firearms Household …" at bounding box center [670, 323] width 171 height 32
select select "electronics"
click option "Electronics" at bounding box center [0, 0] width 0 height 0
click at [787, 323] on button "submit" at bounding box center [775, 322] width 31 height 31
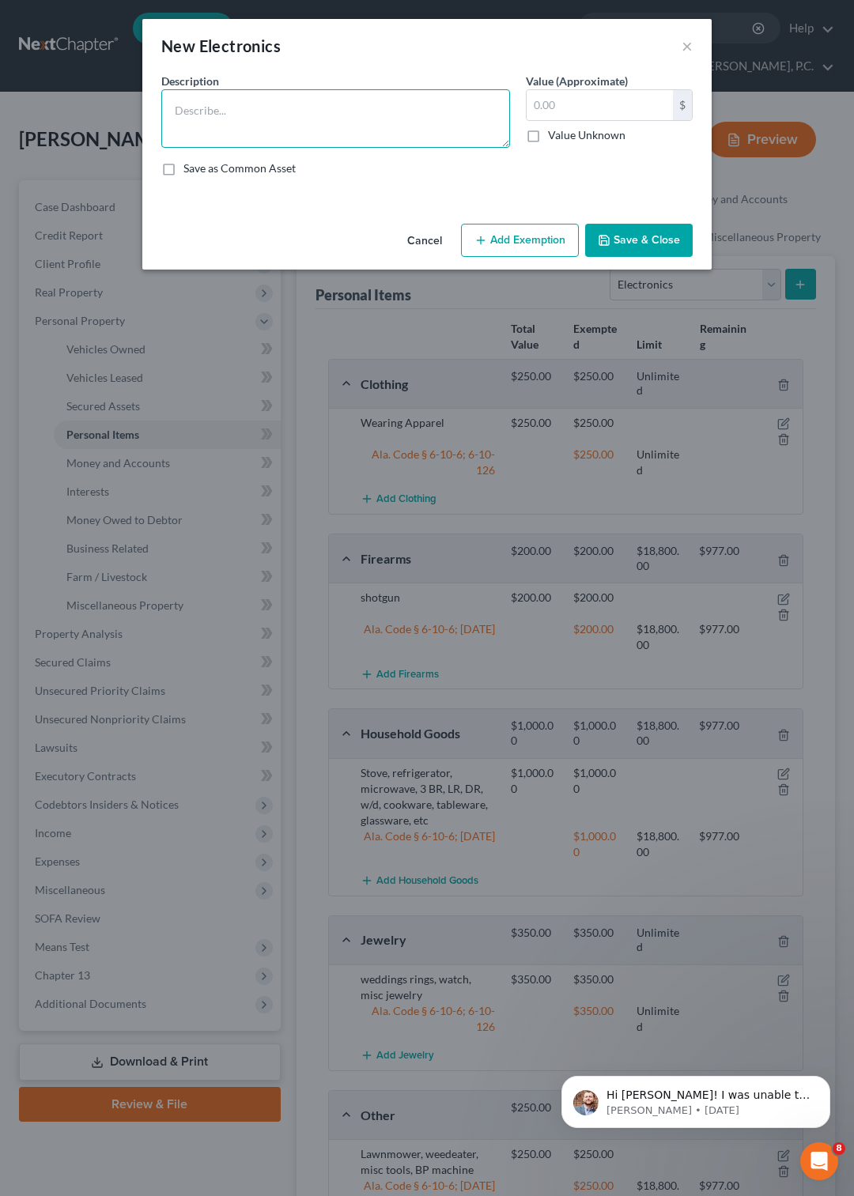
click at [217, 101] on textarea at bounding box center [335, 118] width 349 height 58
type textarea "Computer, 2 TVs, printer, laptop, radio, cell phones, stereo, misc"
type input "500"
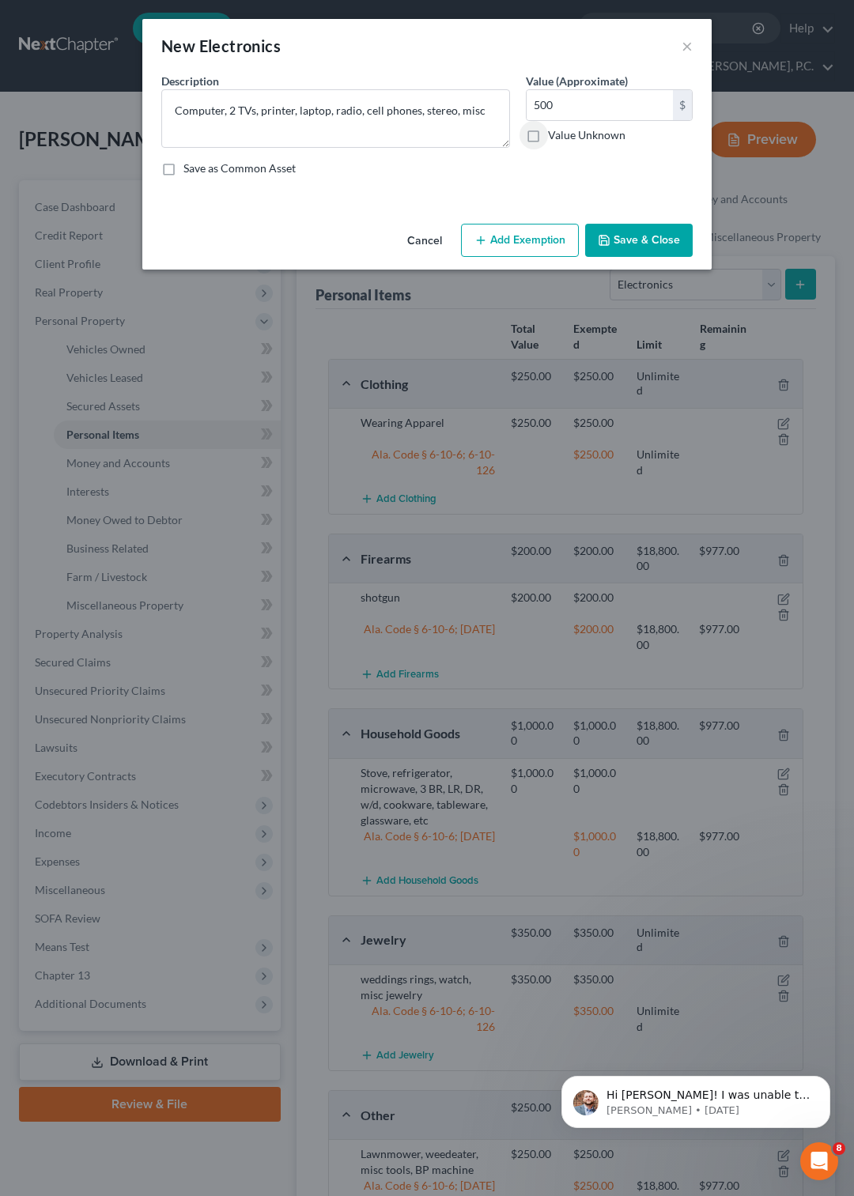
click at [537, 257] on button "Add Exemption" at bounding box center [520, 240] width 118 height 33
select select "2"
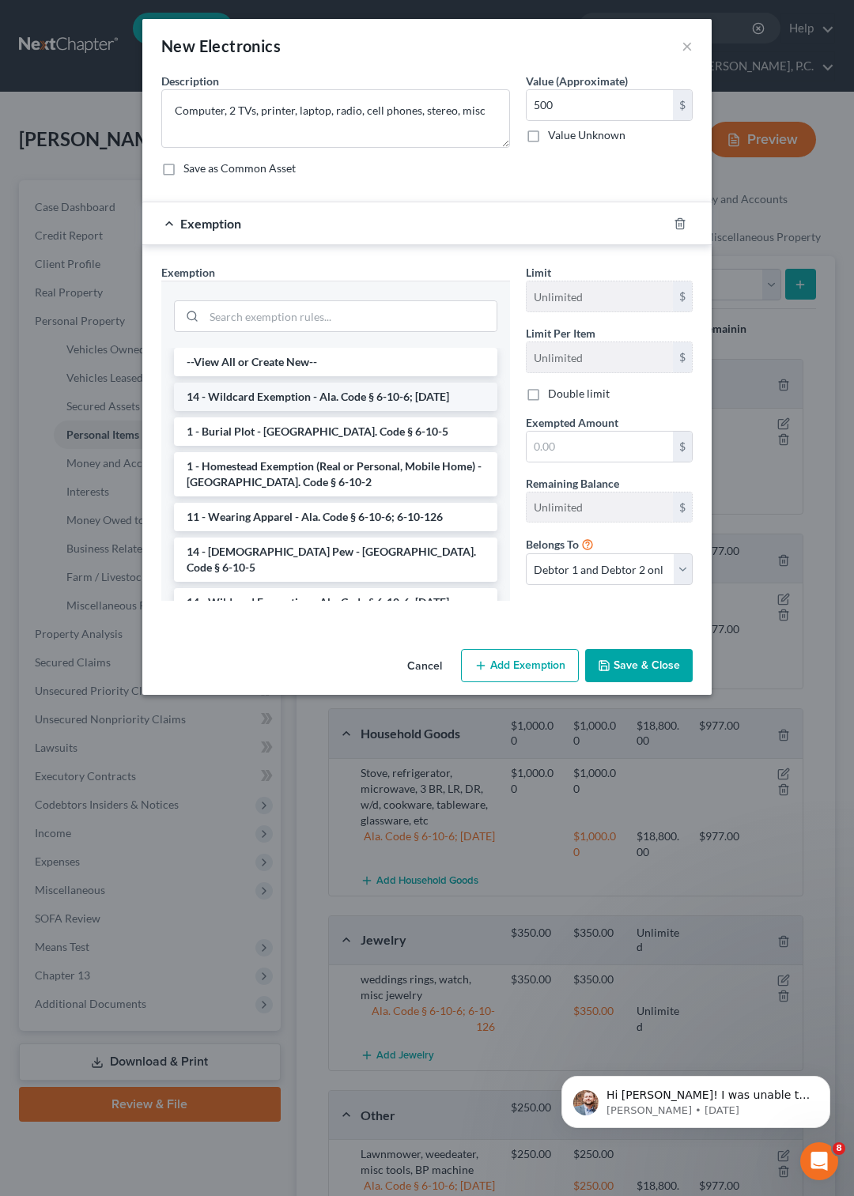
click at [330, 411] on li "14 - Wildcard Exemption - Ala. Code § 6-10-6; 6-10-12" at bounding box center [335, 397] width 323 height 28
checkbox input "true"
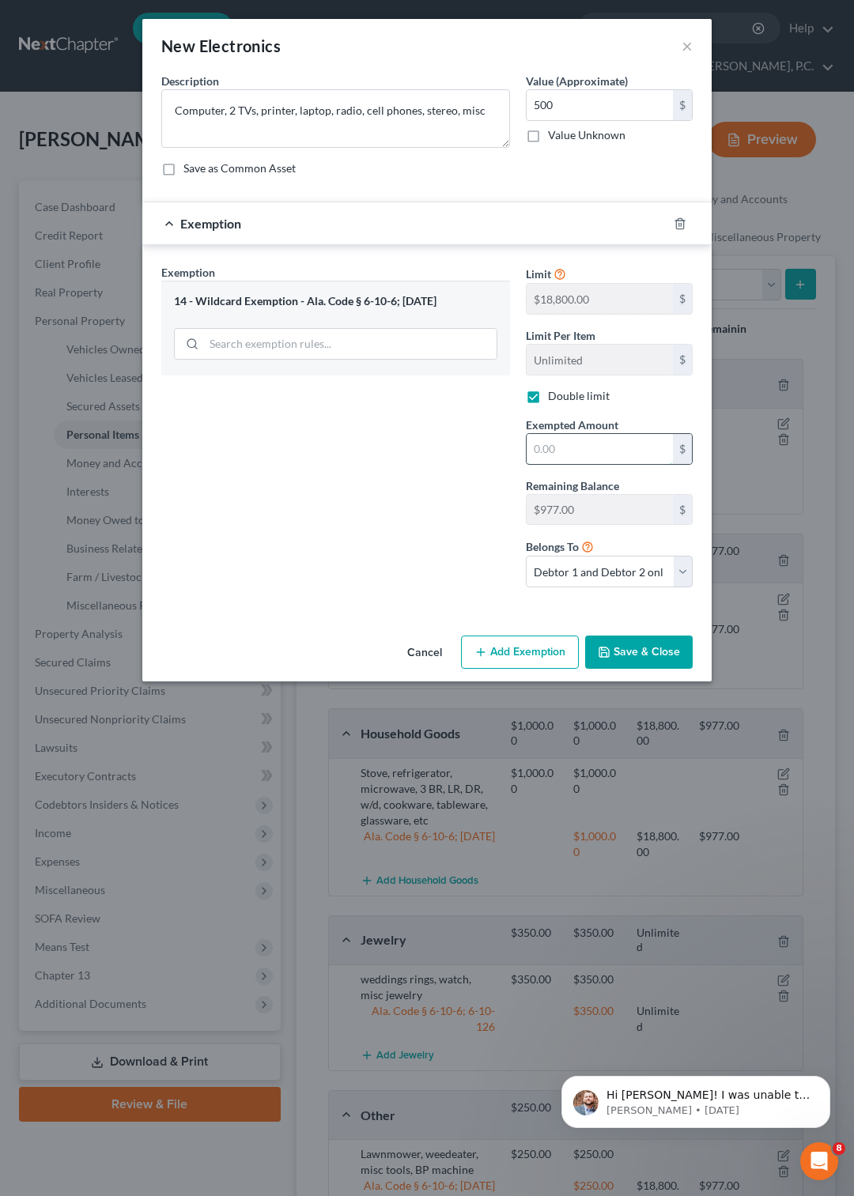
click at [553, 464] on input "text" at bounding box center [599, 449] width 146 height 30
type input "500"
click at [640, 668] on button "Save & Close" at bounding box center [638, 651] width 107 height 33
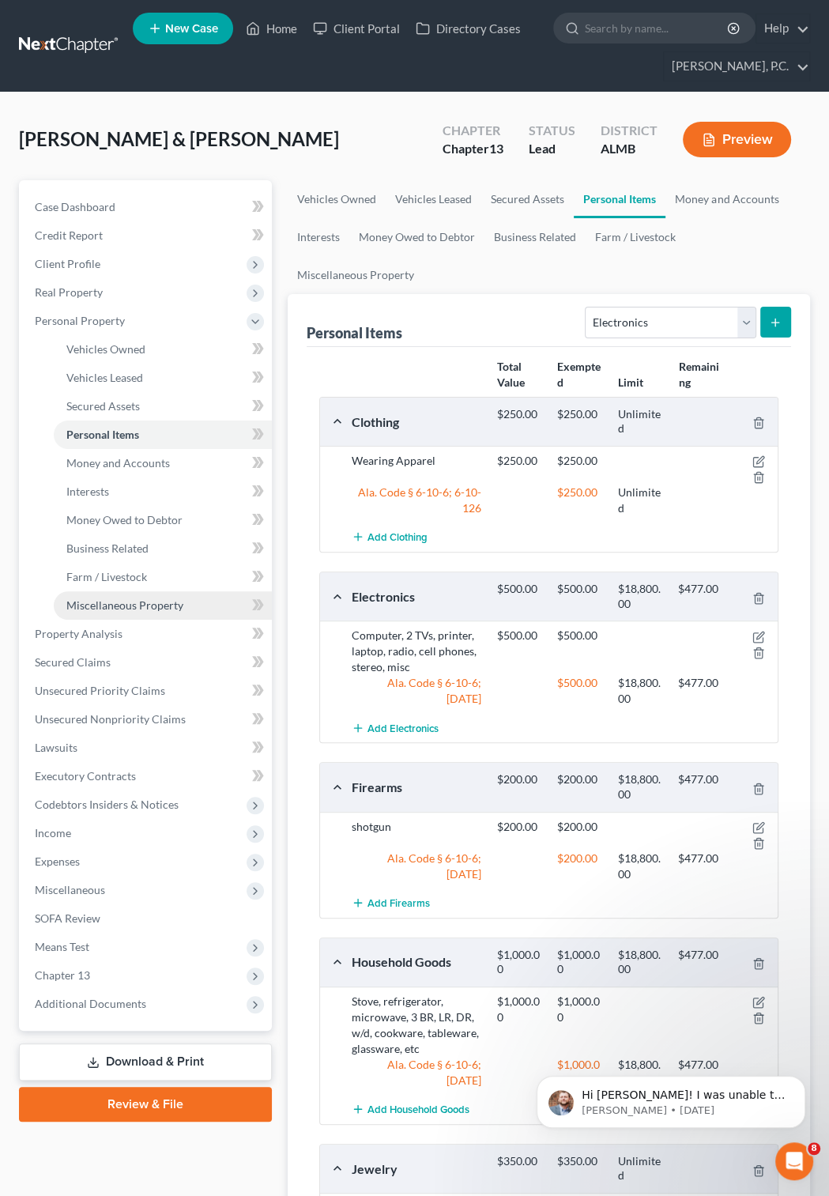
click at [115, 602] on span "Miscellaneous Property" at bounding box center [124, 604] width 117 height 13
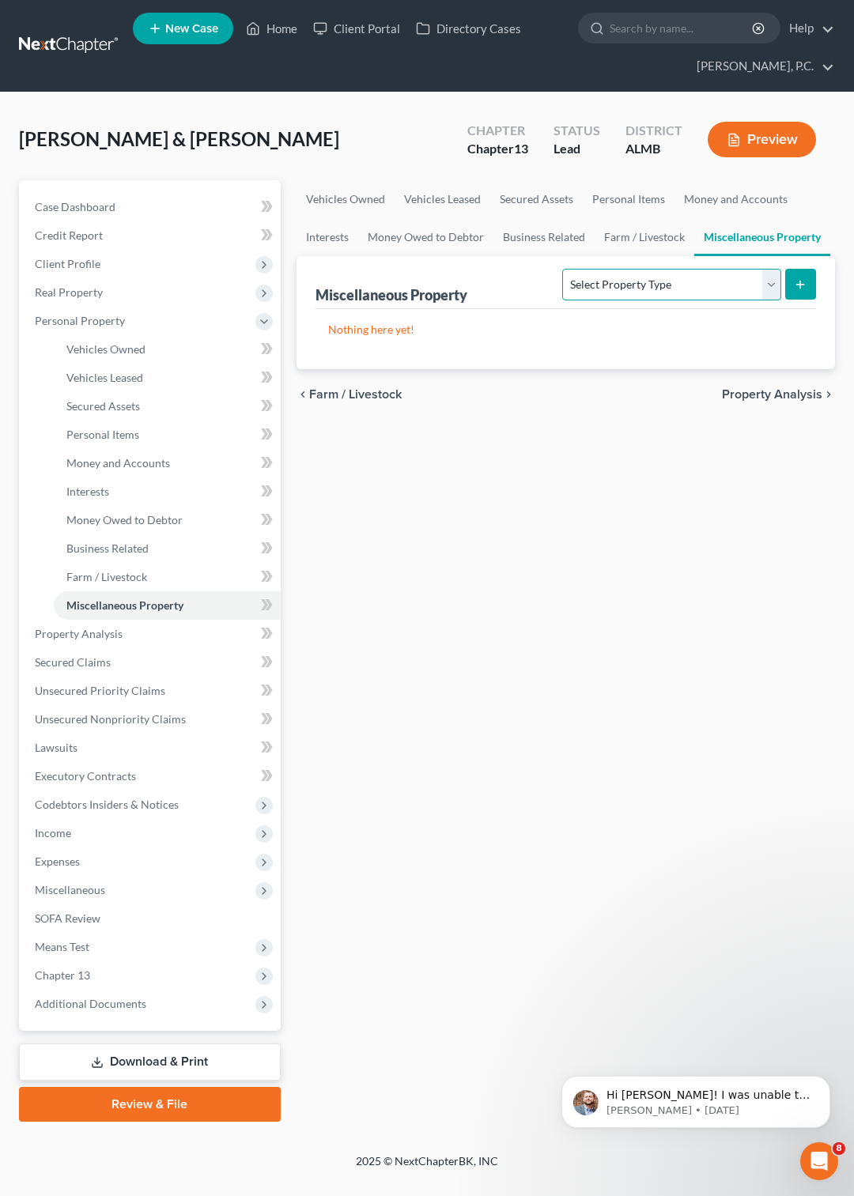
click at [562, 269] on select "Select Property Type Assigned for Creditor Benefit Within 1 Year Holding for An…" at bounding box center [671, 285] width 218 height 32
click at [764, 501] on div "Vehicles Owned Vehicles Leased Secured Assets Personal Items Money and Accounts…" at bounding box center [565, 650] width 554 height 941
click at [80, 687] on span "Unsecured Priority Claims" at bounding box center [100, 690] width 130 height 13
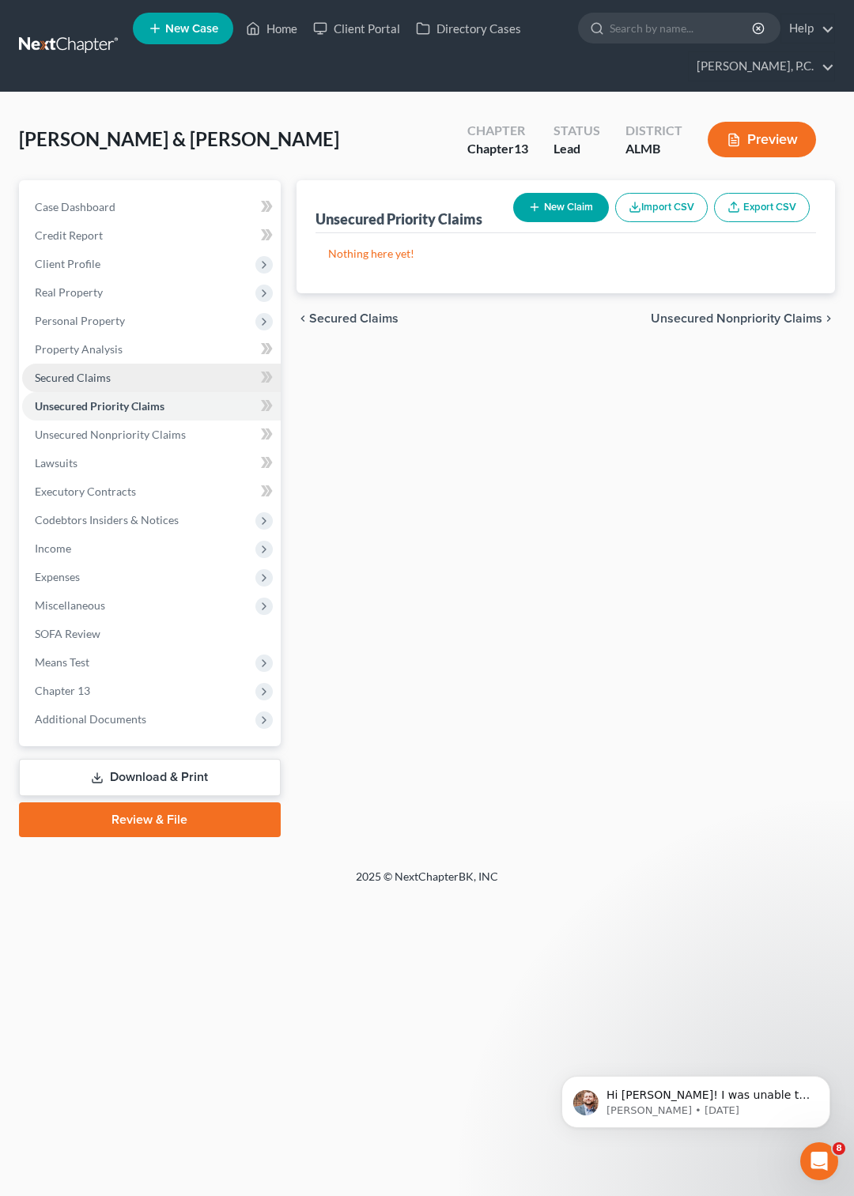
click at [81, 371] on span "Secured Claims" at bounding box center [73, 377] width 76 height 13
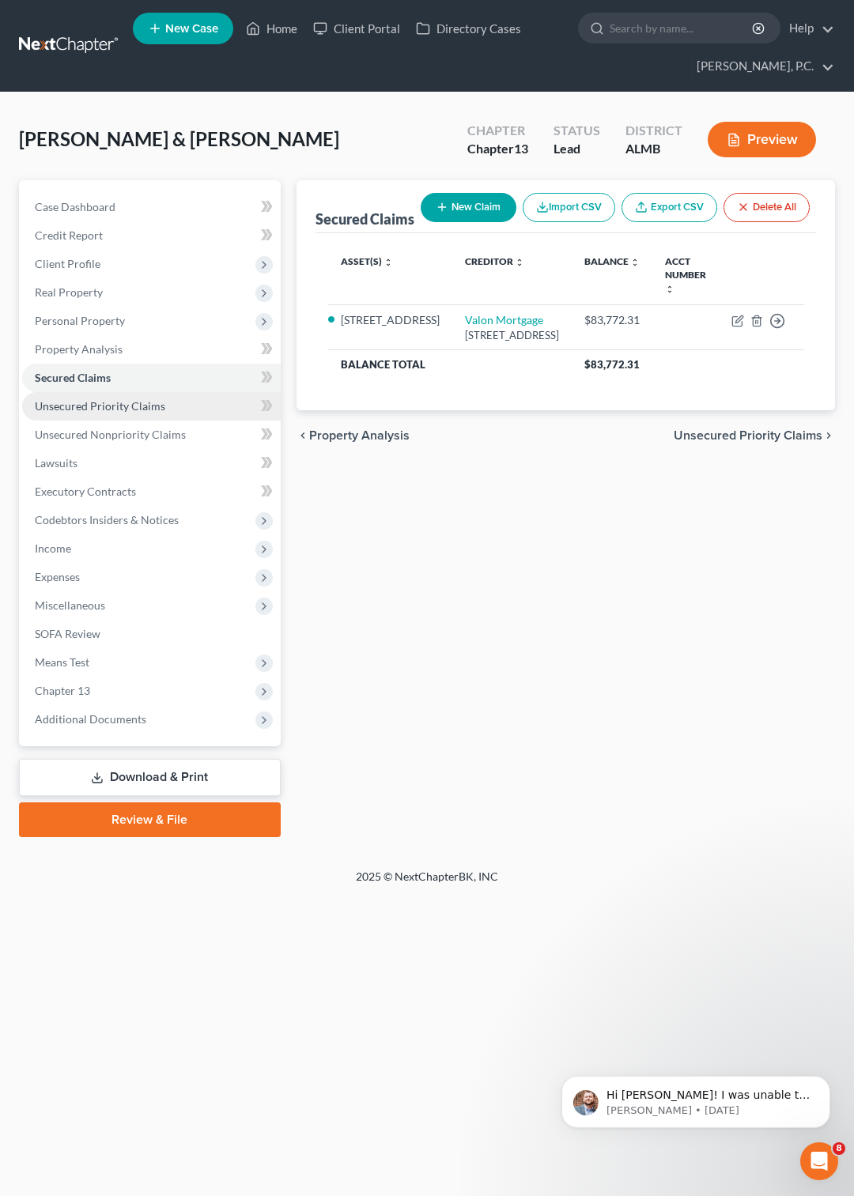
click at [91, 404] on span "Unsecured Priority Claims" at bounding box center [100, 405] width 130 height 13
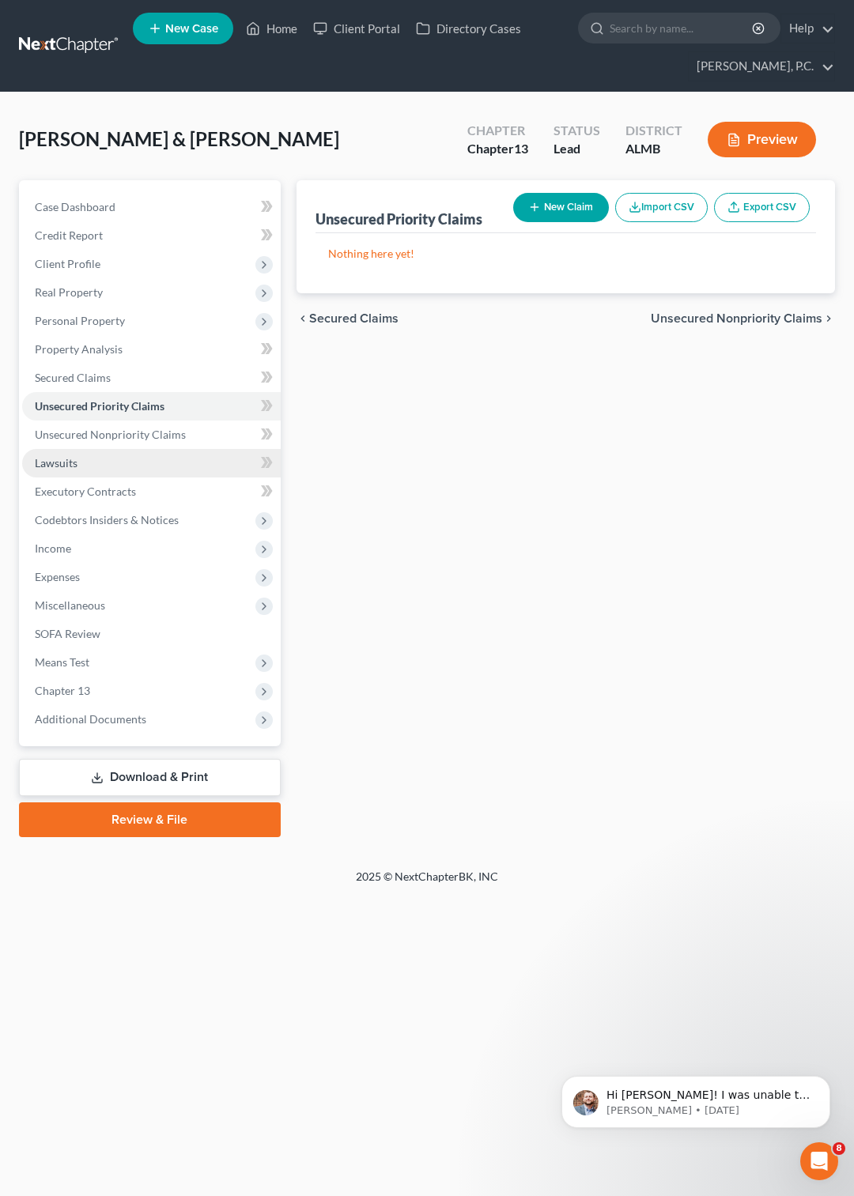
click at [71, 464] on span "Lawsuits" at bounding box center [56, 462] width 43 height 13
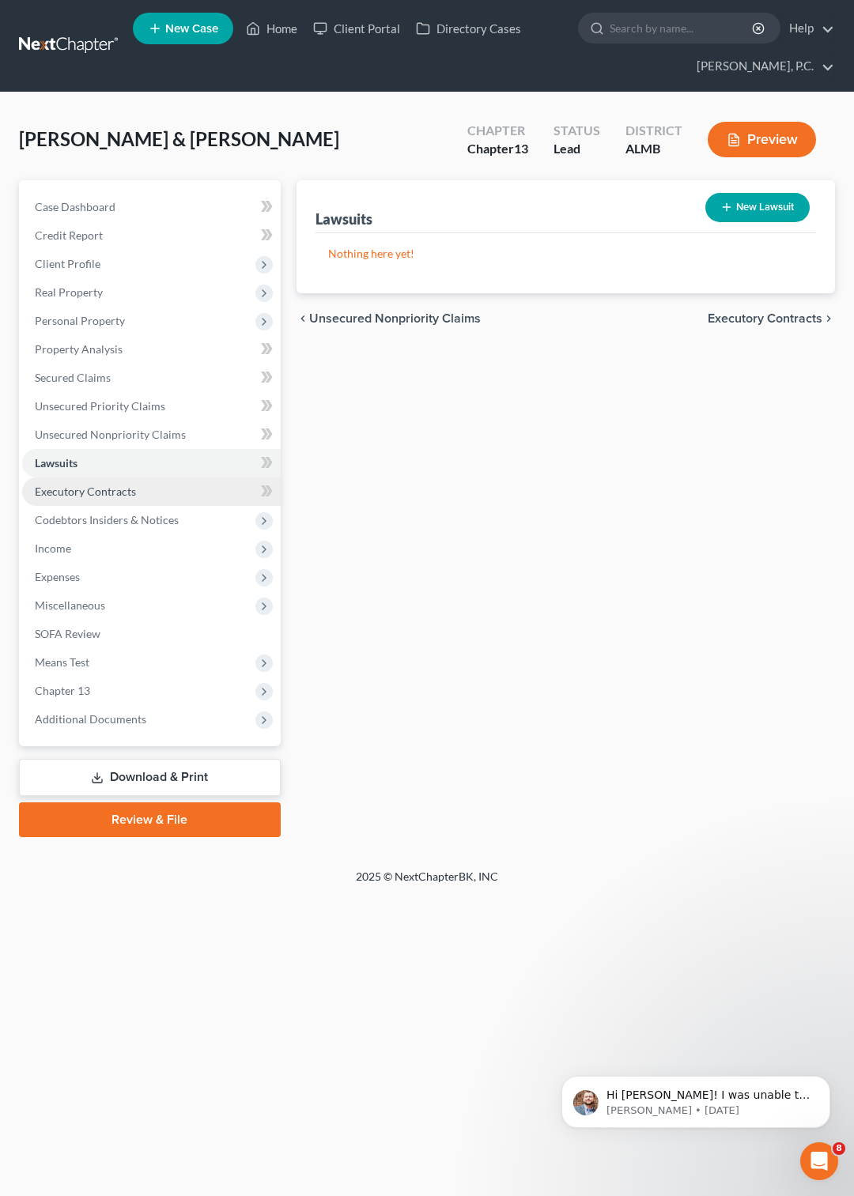
click at [96, 494] on span "Executory Contracts" at bounding box center [85, 491] width 101 height 13
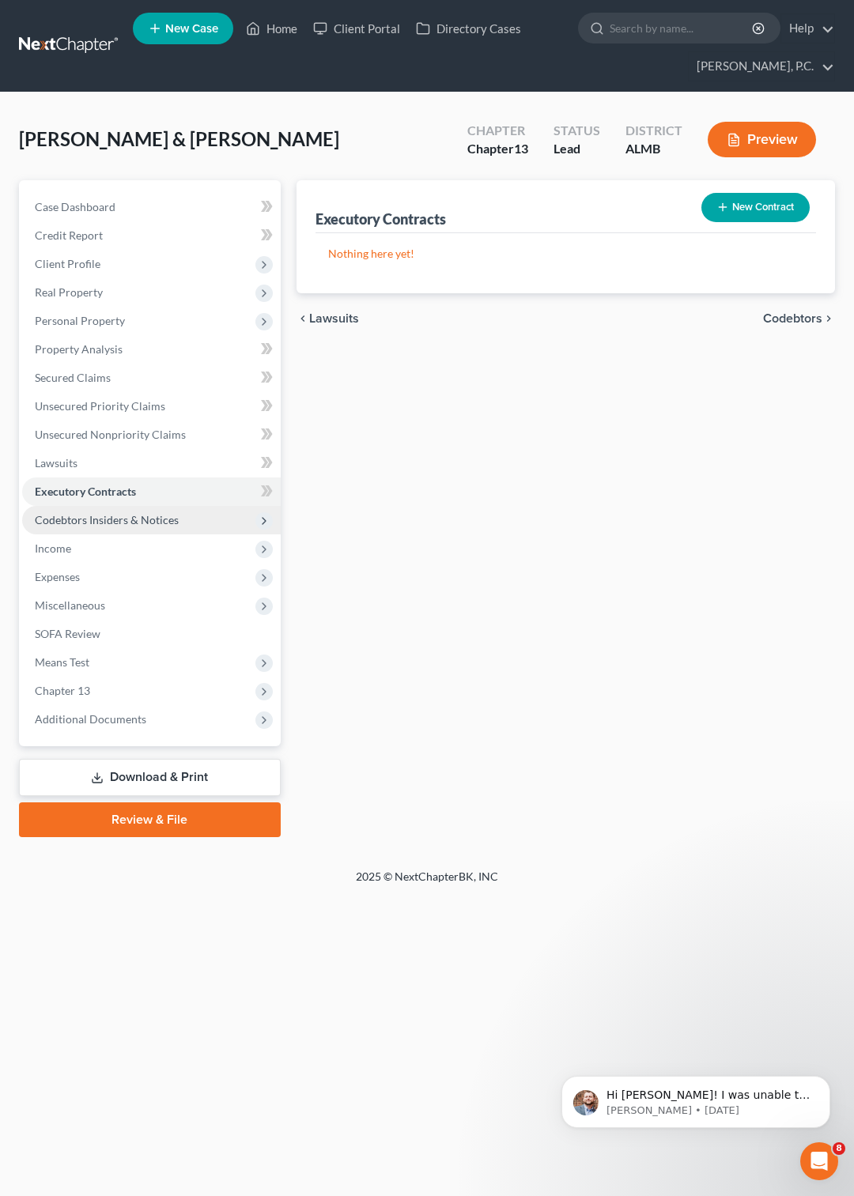
click at [160, 521] on span "Codebtors Insiders & Notices" at bounding box center [107, 519] width 144 height 13
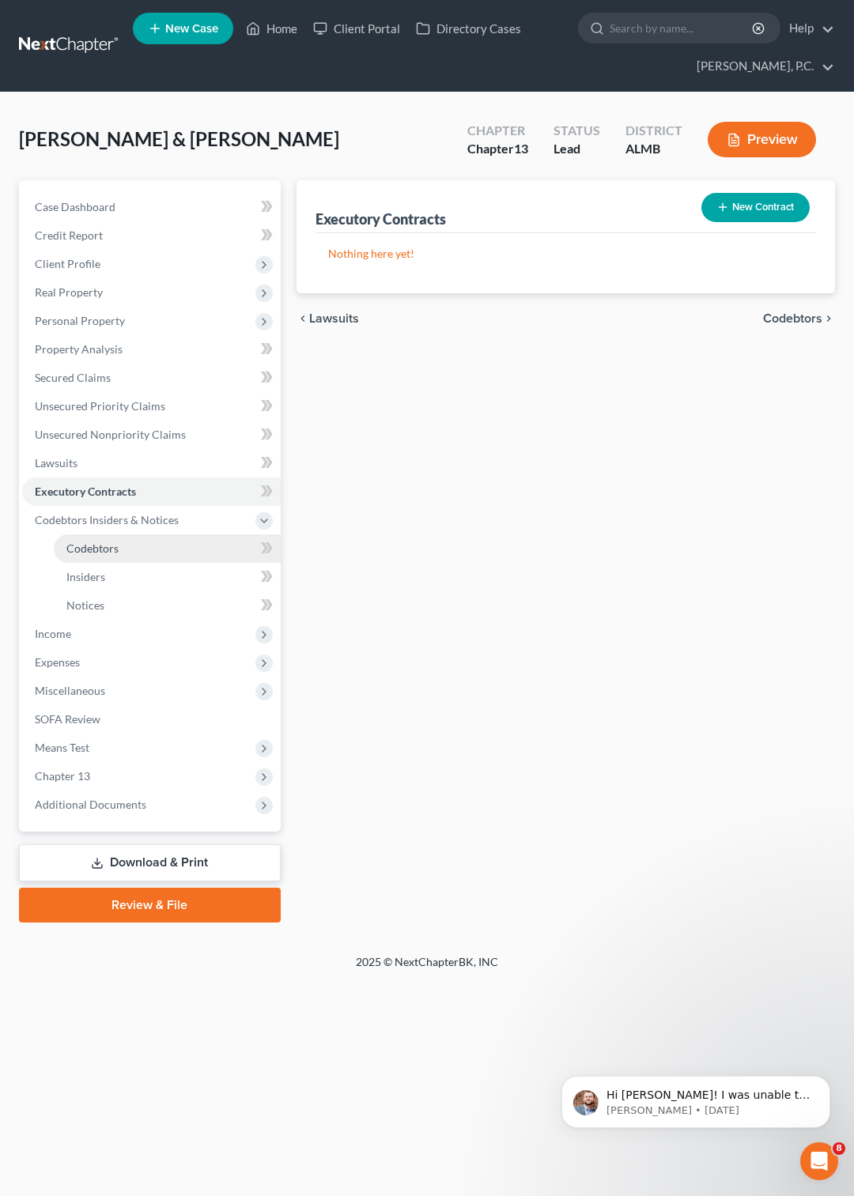
click at [103, 546] on span "Codebtors" at bounding box center [92, 547] width 52 height 13
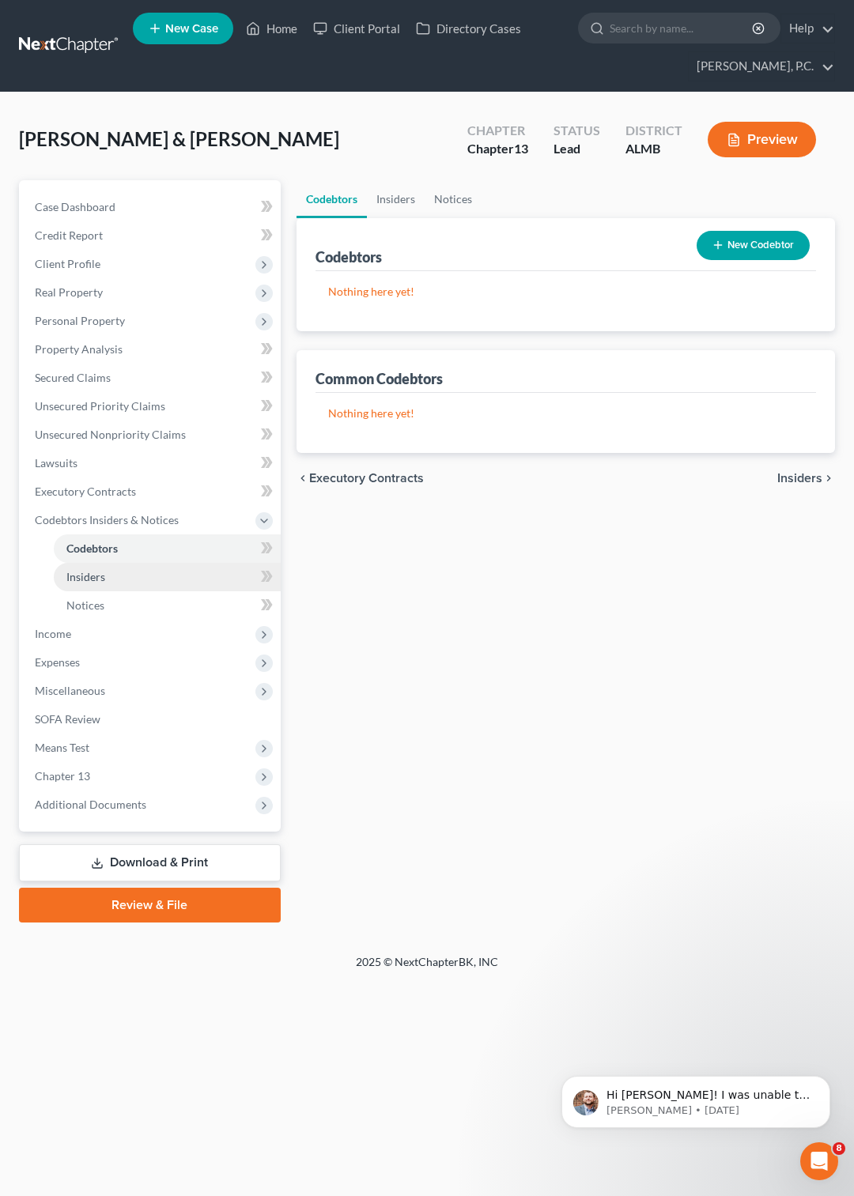
click at [91, 575] on span "Insiders" at bounding box center [85, 576] width 39 height 13
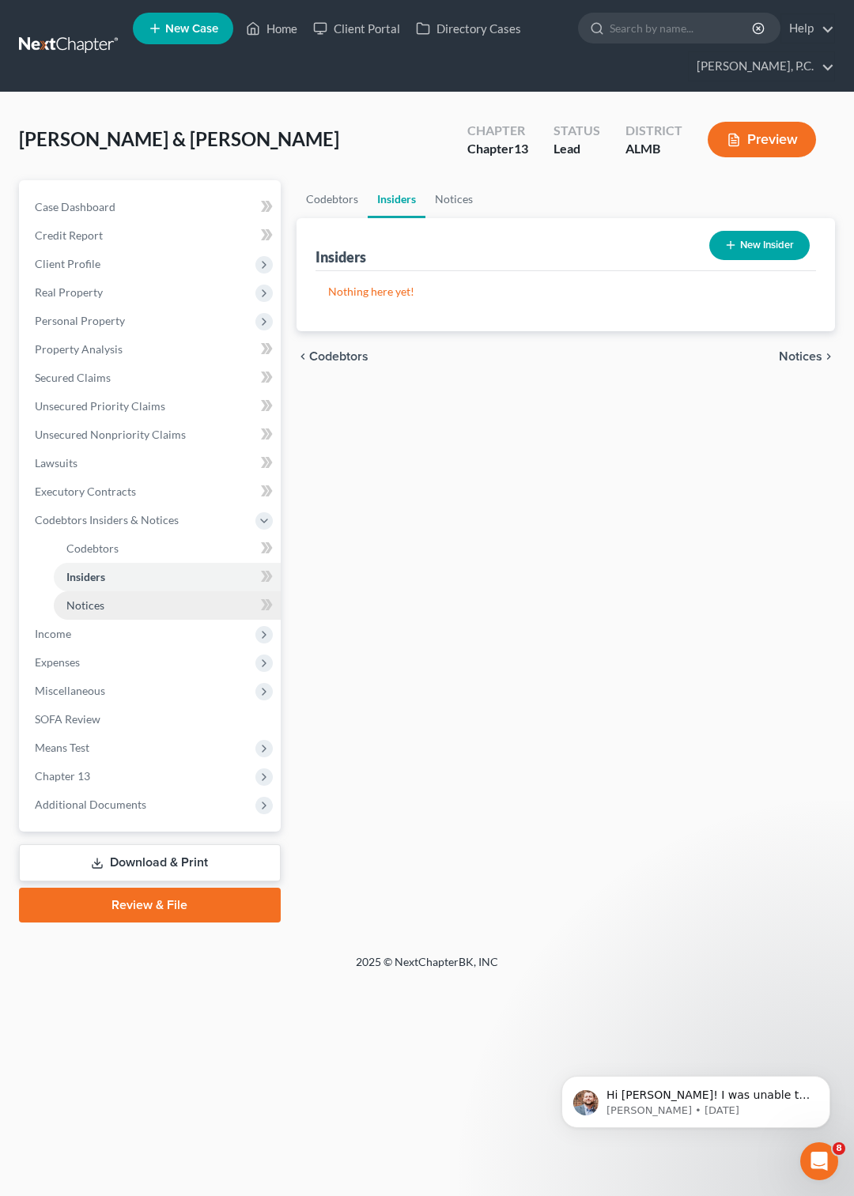
click at [98, 605] on span "Notices" at bounding box center [85, 604] width 38 height 13
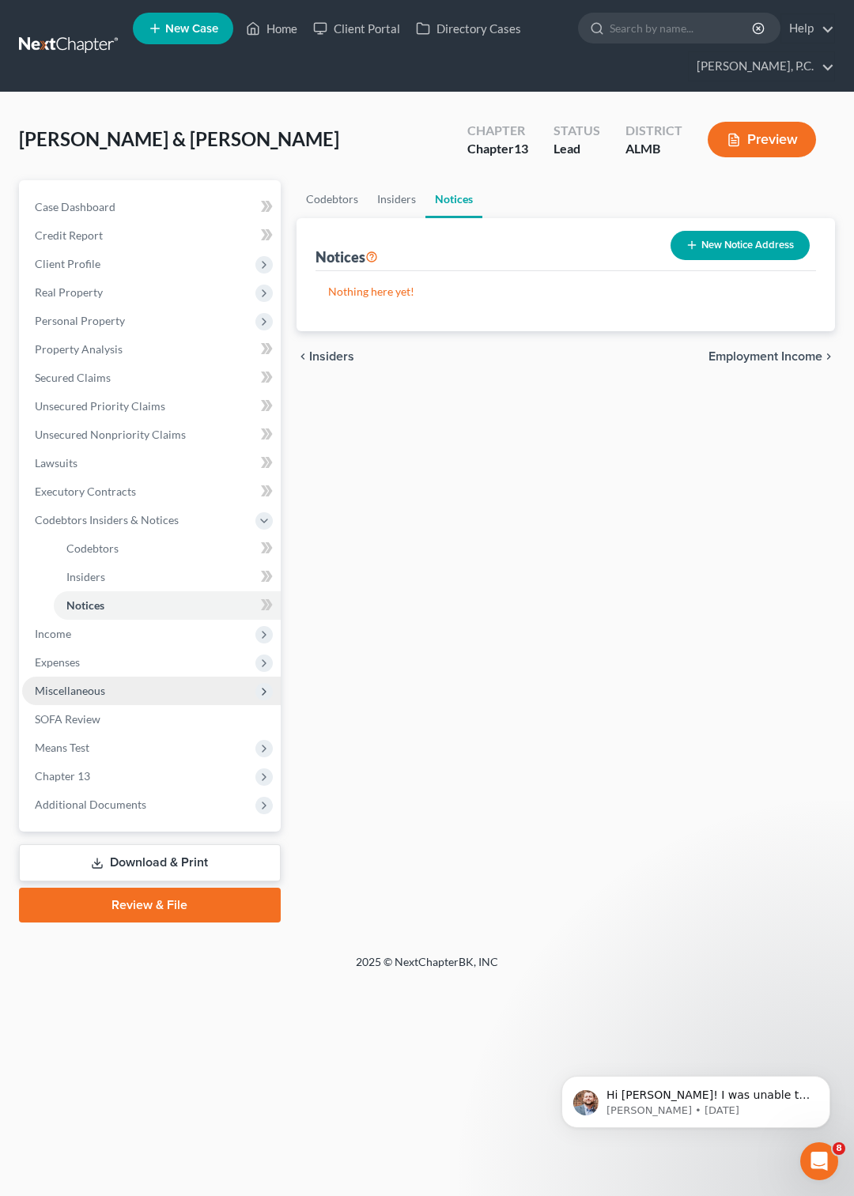
click at [87, 694] on span "Miscellaneous" at bounding box center [70, 690] width 70 height 13
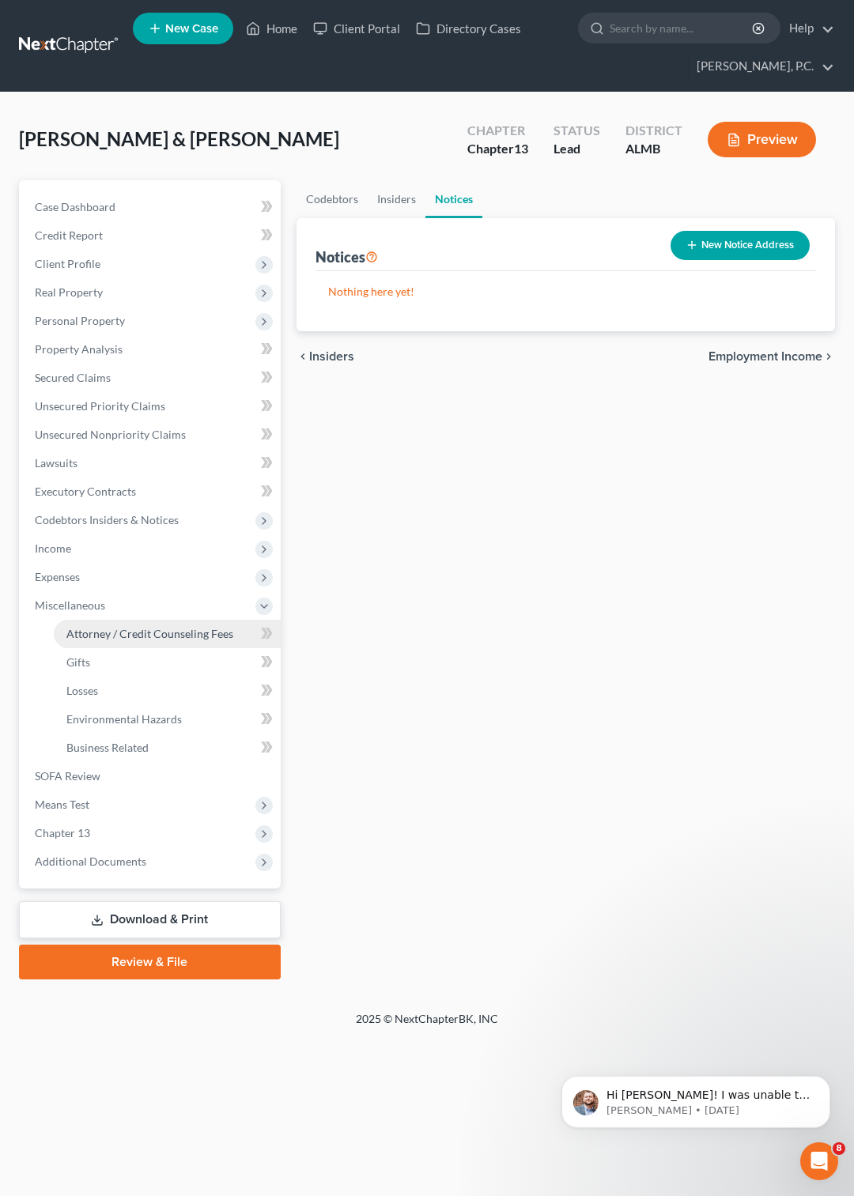
click at [144, 632] on span "Attorney / Credit Counseling Fees" at bounding box center [149, 633] width 167 height 13
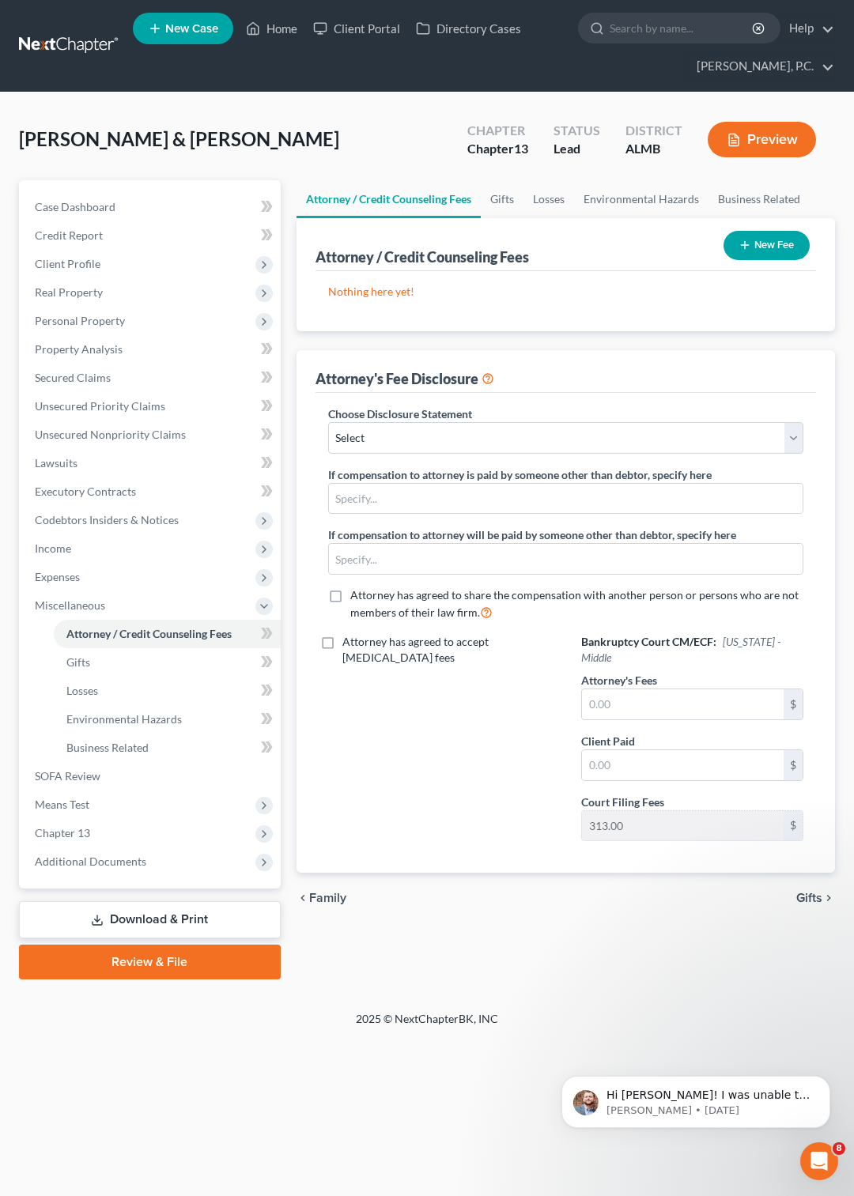
click at [754, 243] on button "New Fee" at bounding box center [766, 245] width 86 height 29
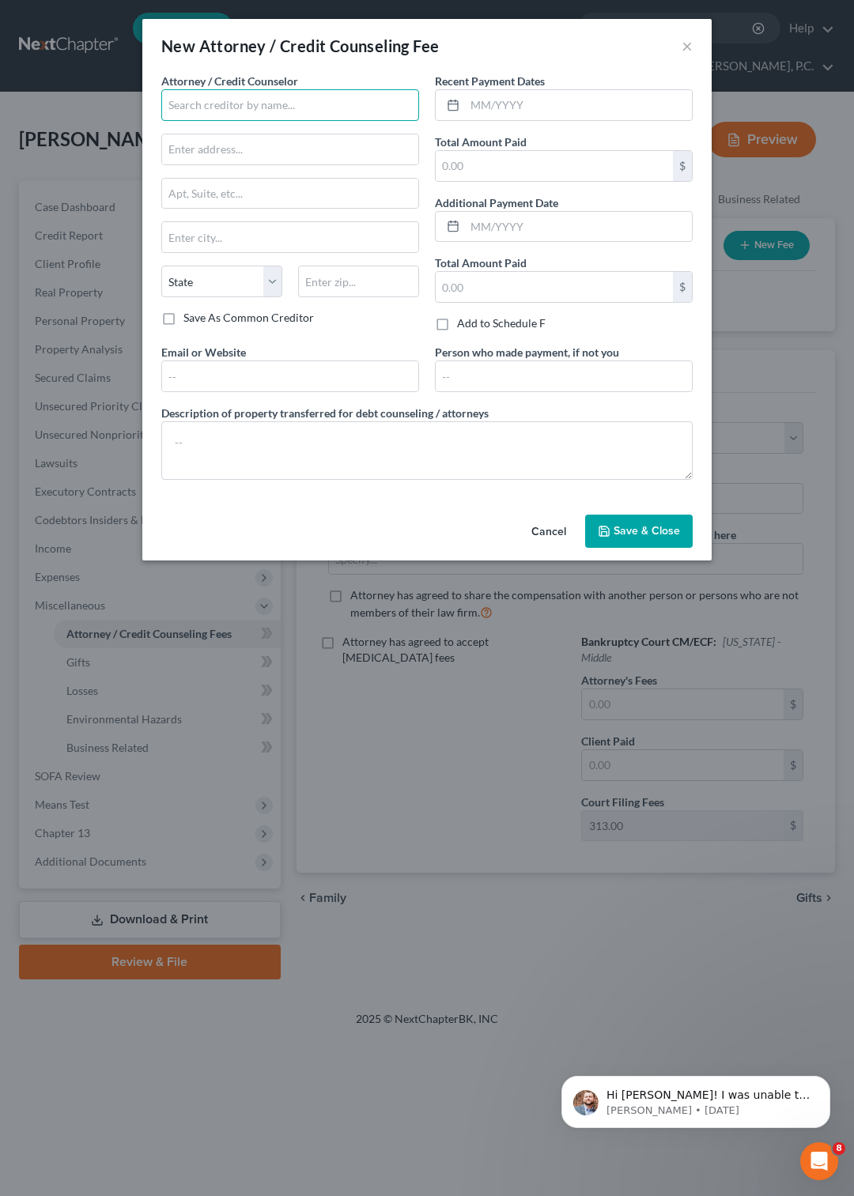
click at [247, 100] on input "text" at bounding box center [290, 105] width 258 height 32
type input "Earl Gillian, Jr."
type input "111 East Bridge Street, Suite F"
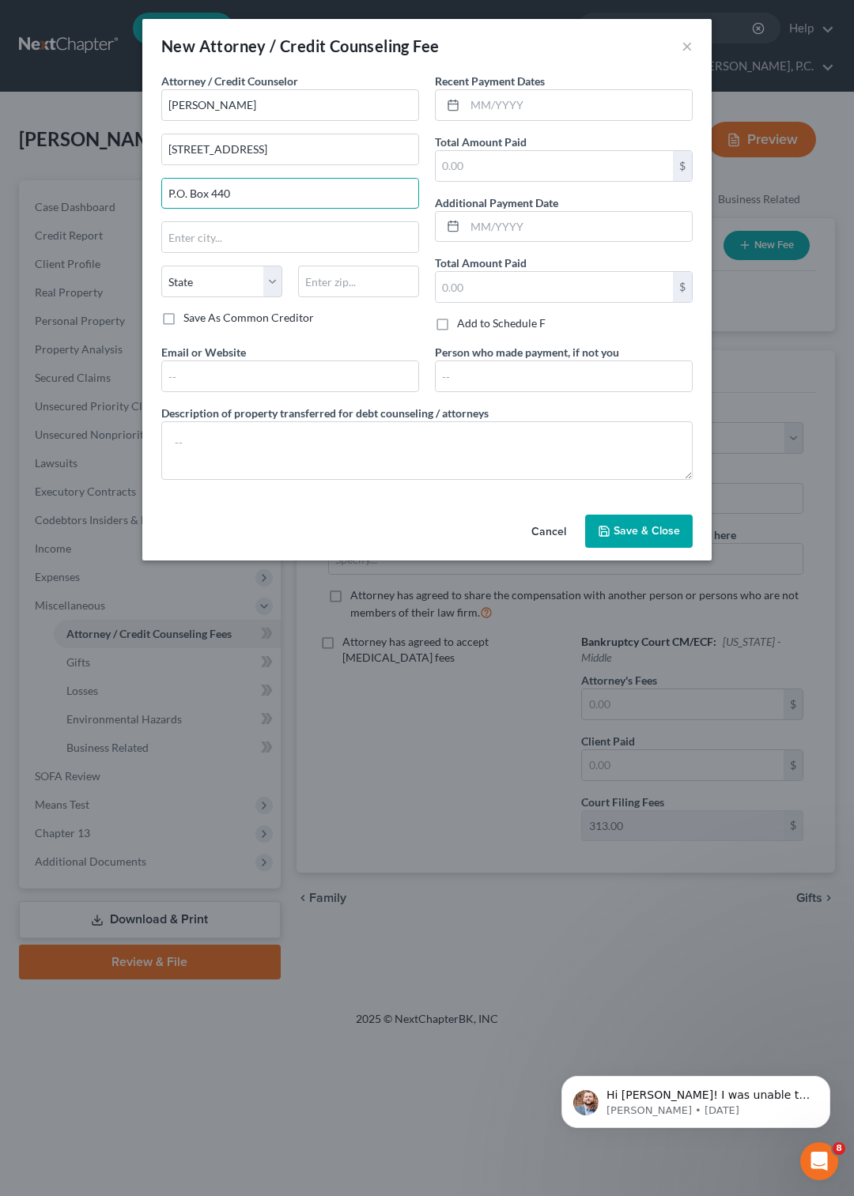
type input "P.O. Box 440"
type input "Wetumpka"
select select "0"
type input "`"
click at [366, 279] on input "`" at bounding box center [358, 282] width 121 height 32
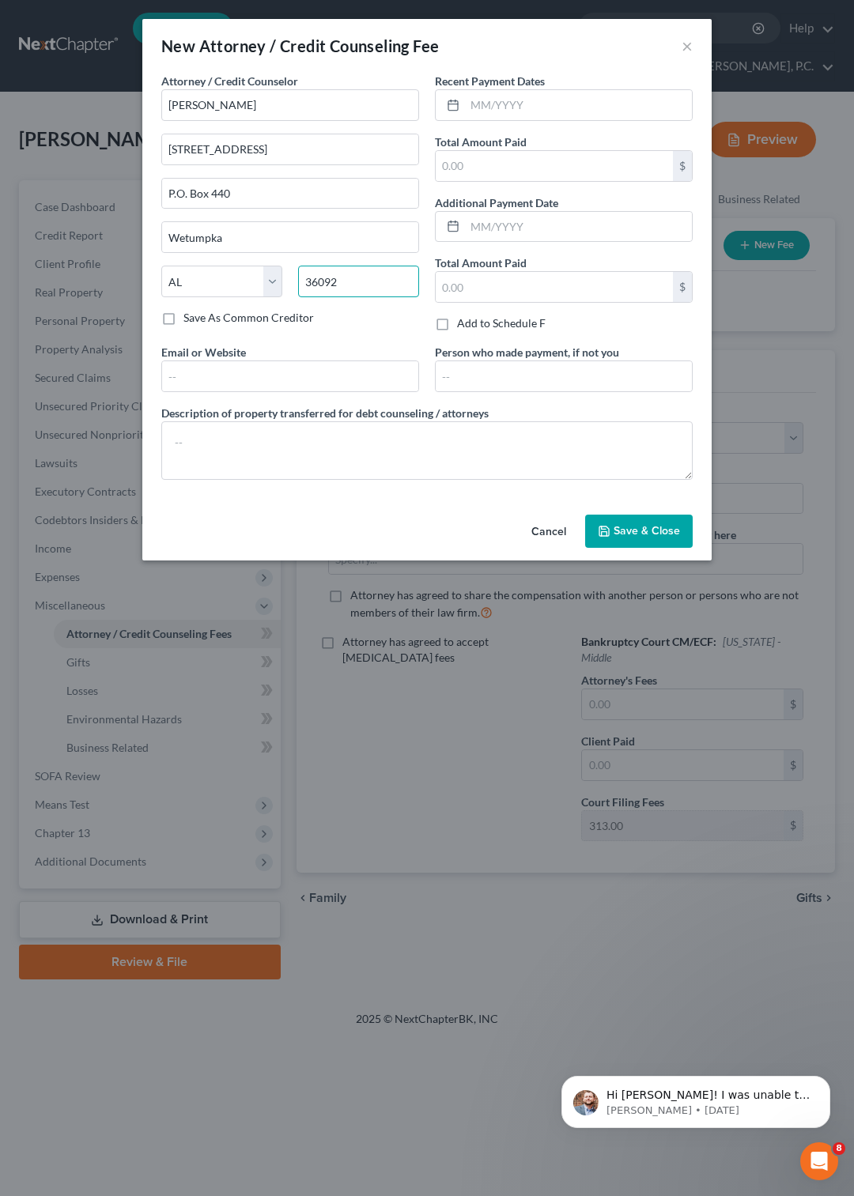
type input "36092"
click at [183, 319] on label "Save As Common Creditor" at bounding box center [248, 318] width 130 height 16
click at [190, 319] on input "Save As Common Creditor" at bounding box center [195, 315] width 10 height 10
checkbox input "true"
click at [226, 385] on input "text" at bounding box center [290, 376] width 256 height 30
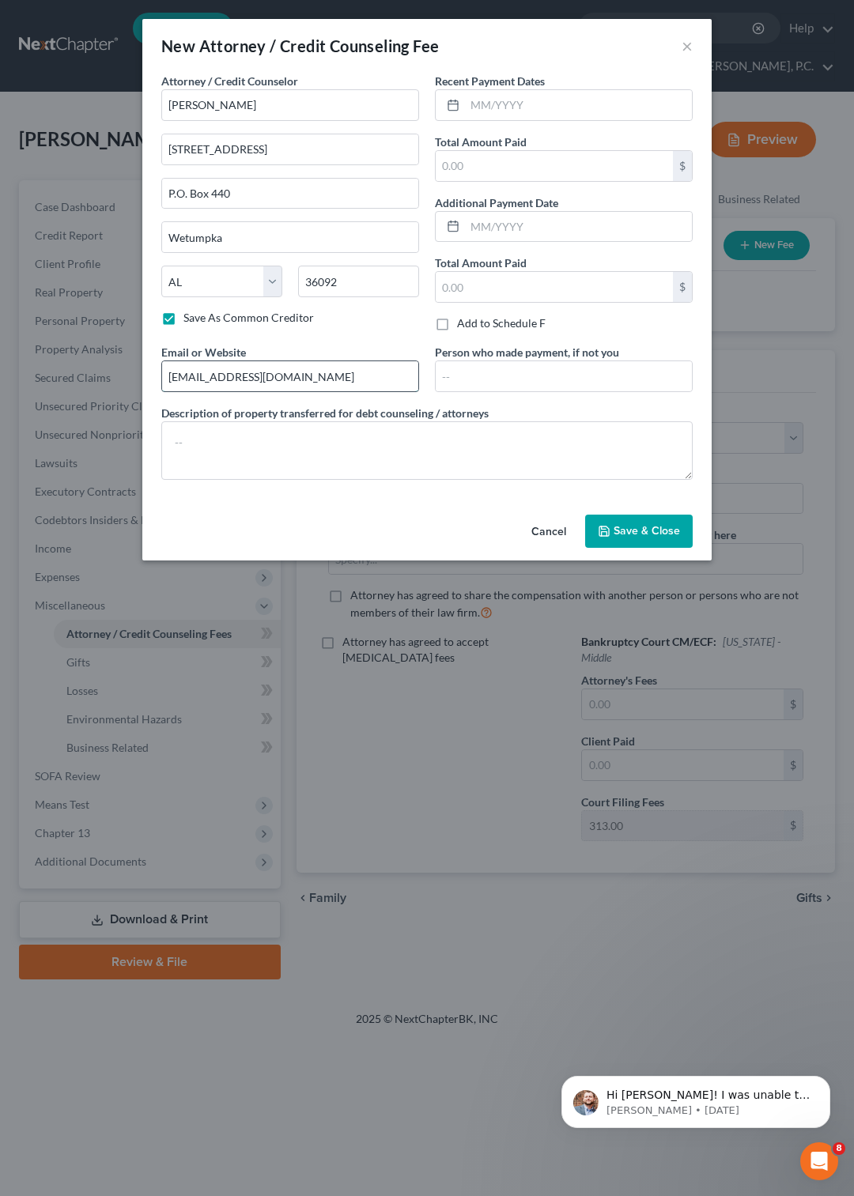
type input "[EMAIL_ADDRESS][DOMAIN_NAME]"
click at [476, 100] on input "text" at bounding box center [578, 105] width 227 height 30
type input "10/15/25"
type input "9"
type input "100"
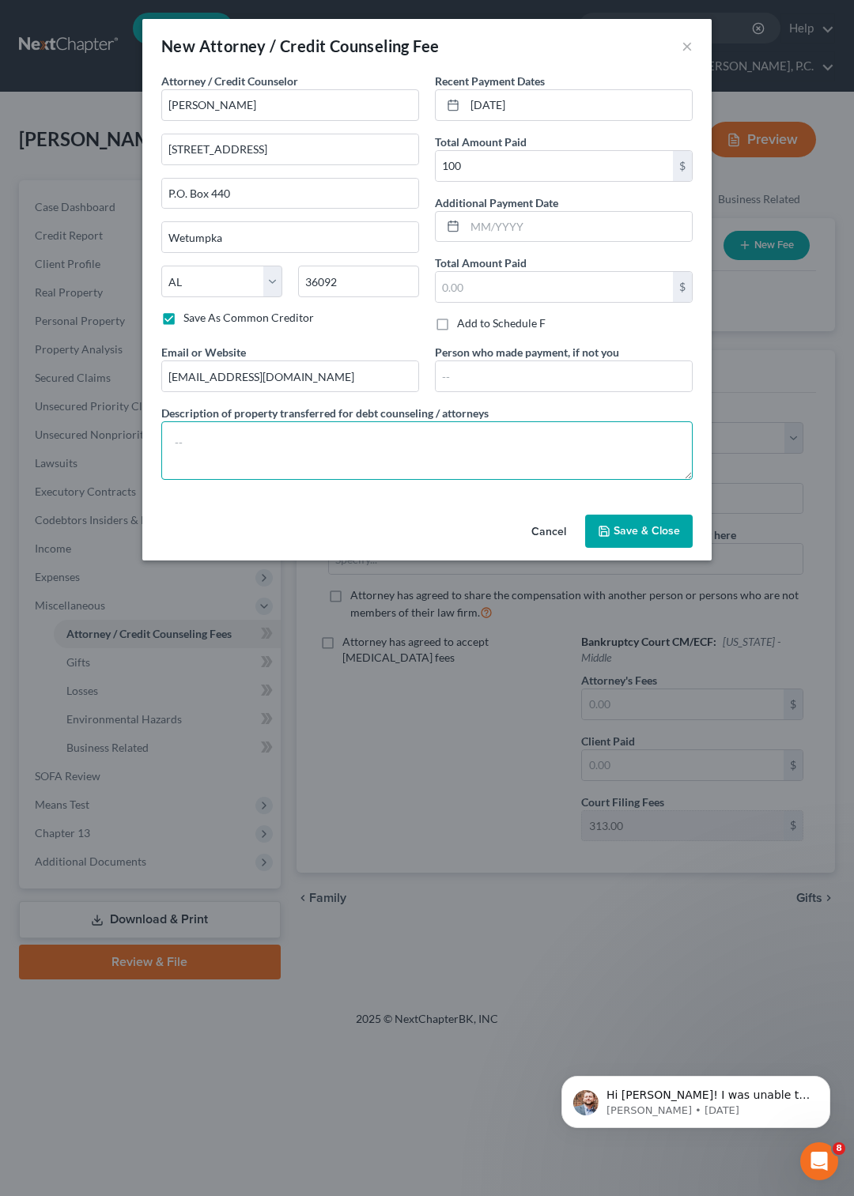
click at [209, 439] on textarea at bounding box center [426, 450] width 531 height 58
type textarea "$90 toward attorney fee, $10 toward filing fees"
click at [622, 548] on button "Save & Close" at bounding box center [638, 531] width 107 height 33
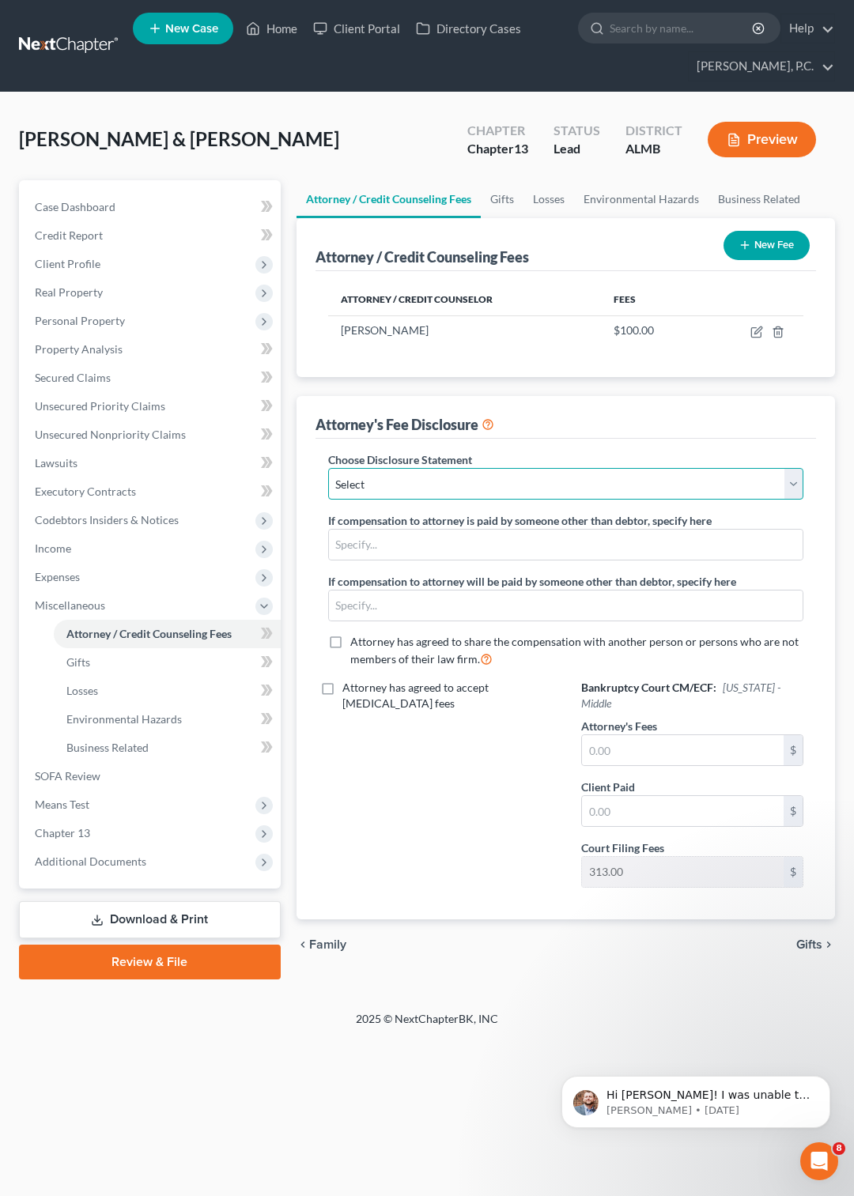
click at [328, 468] on select "Select Attorney for Debtor" at bounding box center [565, 484] width 475 height 32
select select "0"
click option "Attorney for Debtor" at bounding box center [0, 0] width 0 height 0
click at [645, 740] on input "text" at bounding box center [683, 750] width 202 height 30
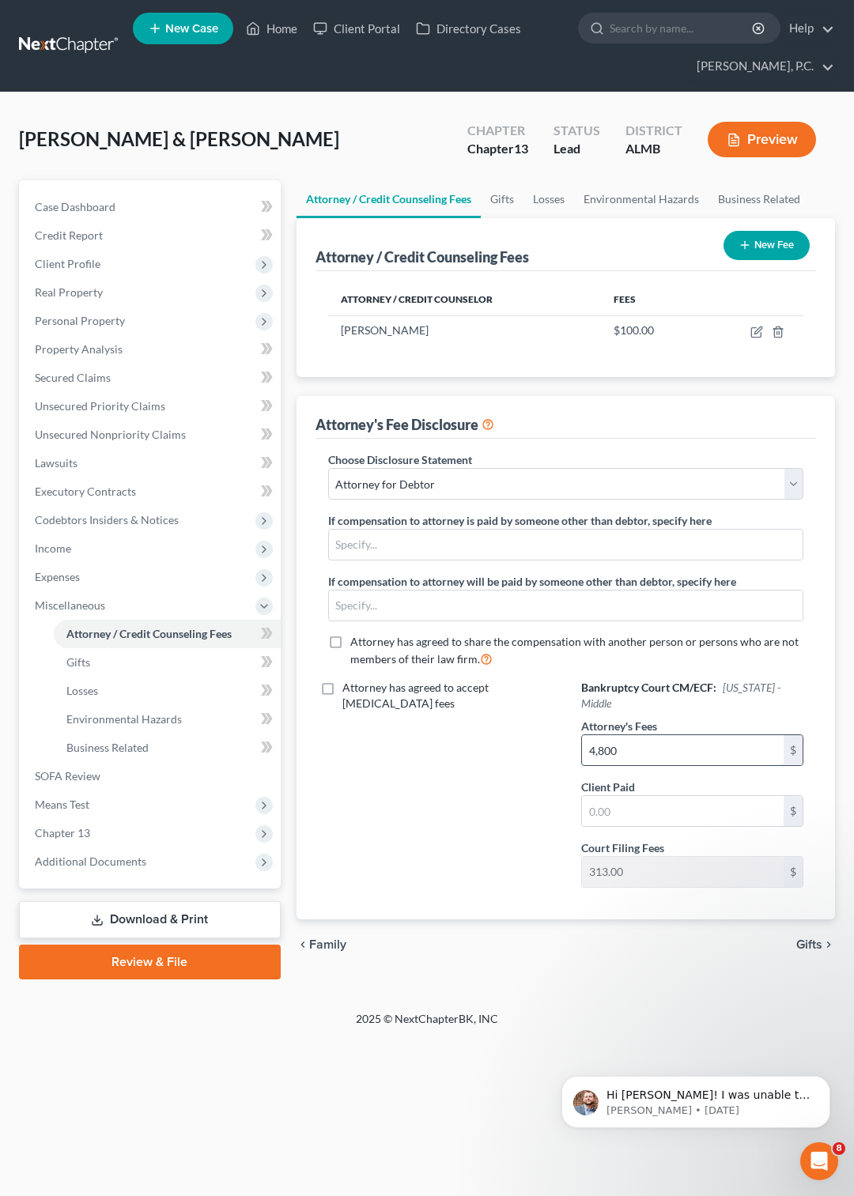
type input "4,800"
type input "90"
click at [503, 203] on link "Gifts" at bounding box center [502, 199] width 43 height 38
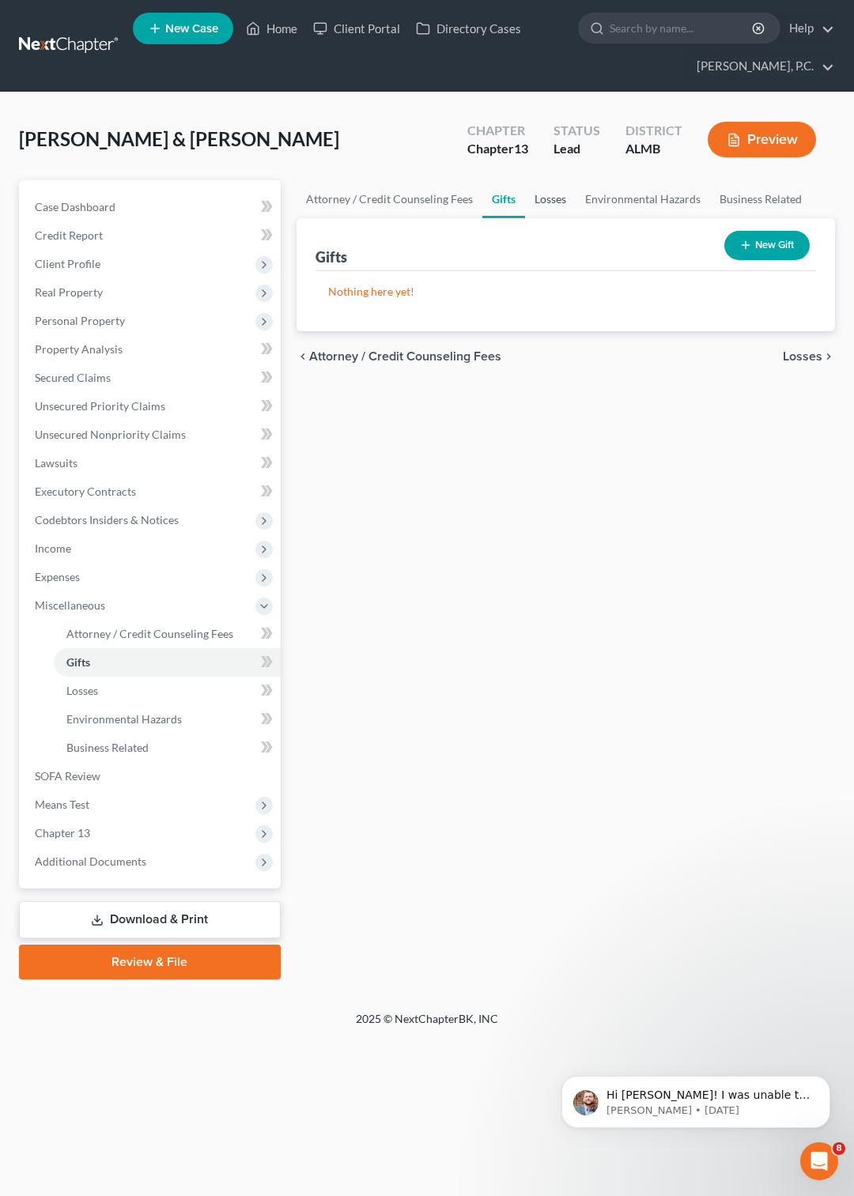
click at [544, 198] on link "Losses" at bounding box center [550, 199] width 51 height 38
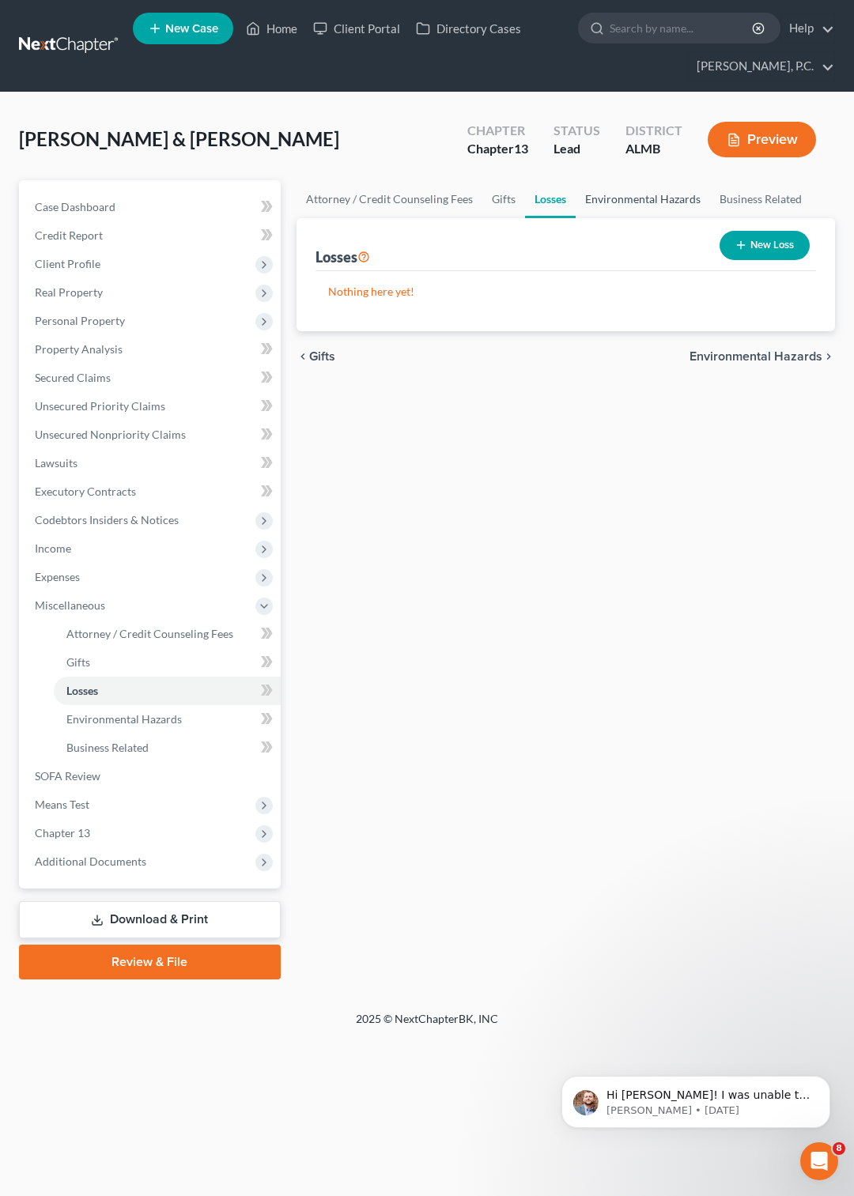
click at [612, 199] on link "Environmental Hazards" at bounding box center [642, 199] width 134 height 38
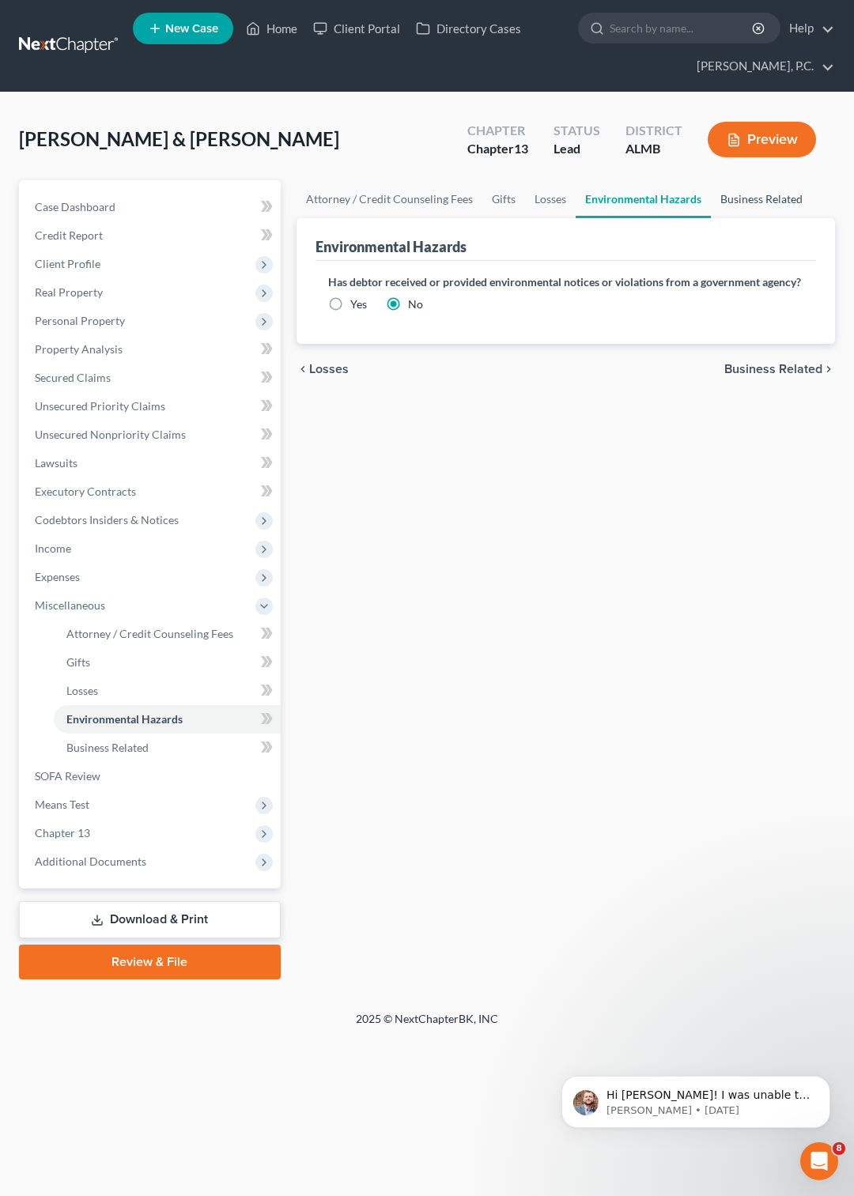
click at [741, 199] on link "Business Related" at bounding box center [761, 199] width 101 height 38
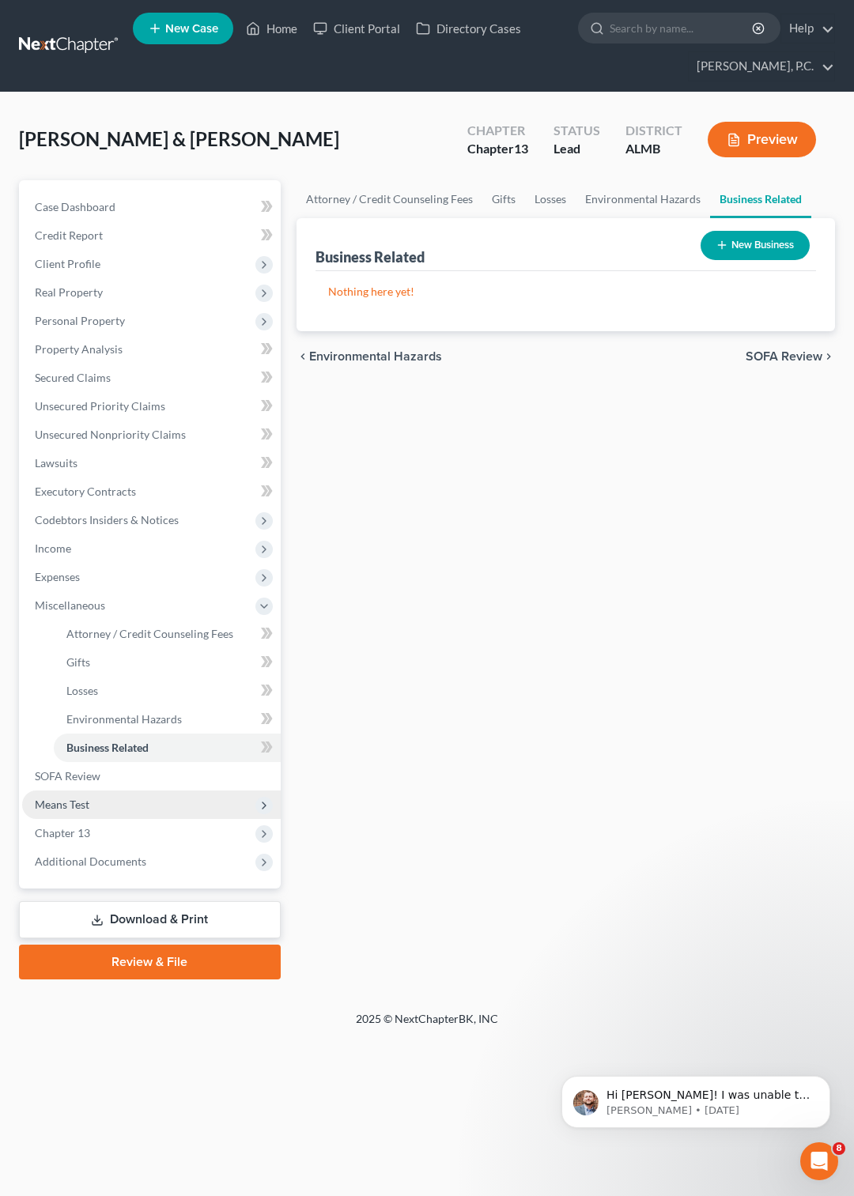
click at [84, 805] on span "Means Test" at bounding box center [62, 803] width 55 height 13
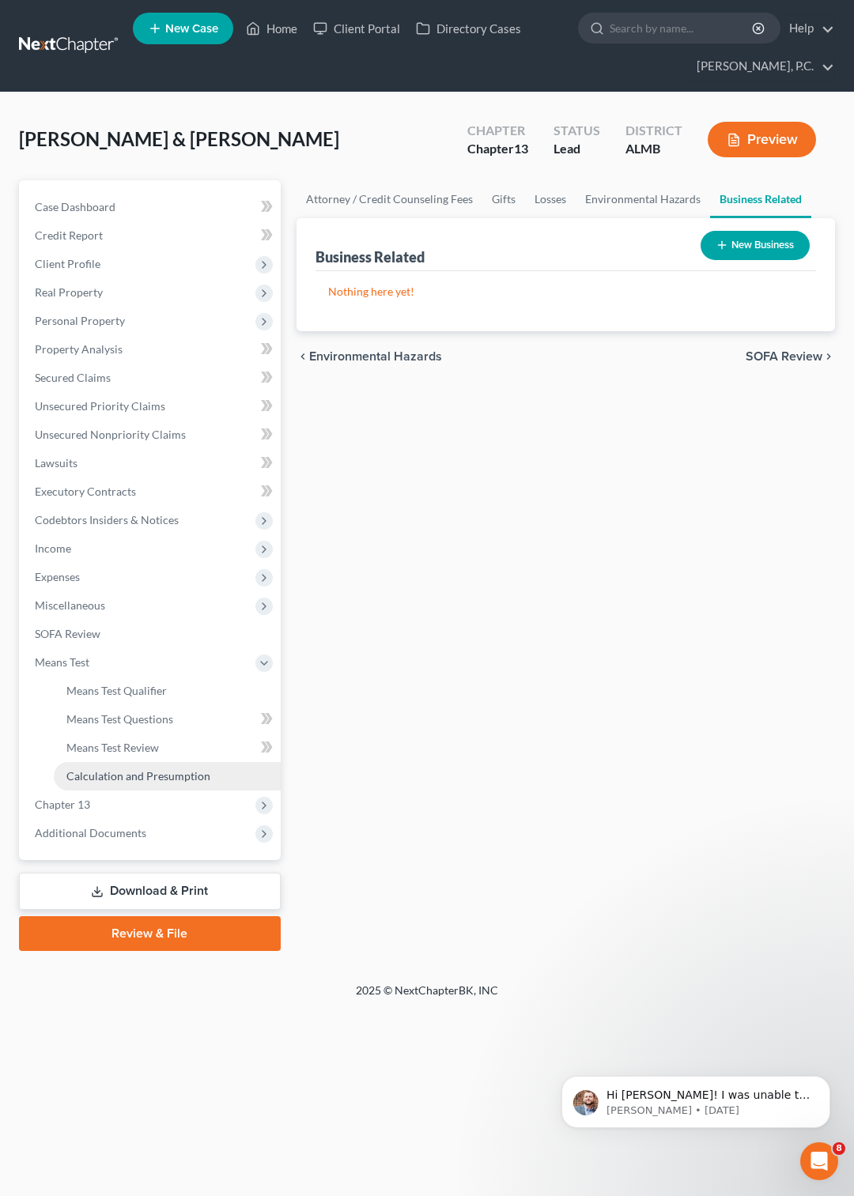
click at [165, 779] on span "Calculation and Presumption" at bounding box center [138, 775] width 144 height 13
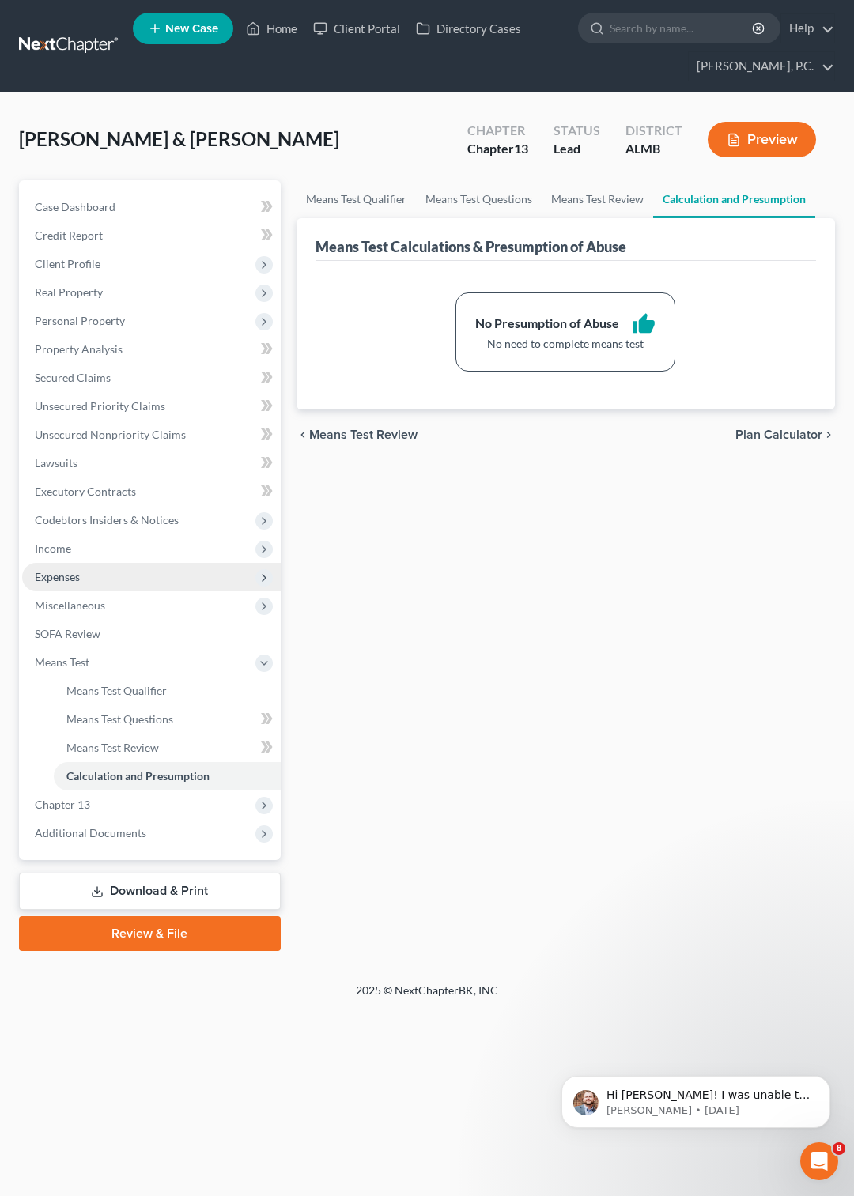
click at [51, 578] on span "Expenses" at bounding box center [57, 576] width 45 height 13
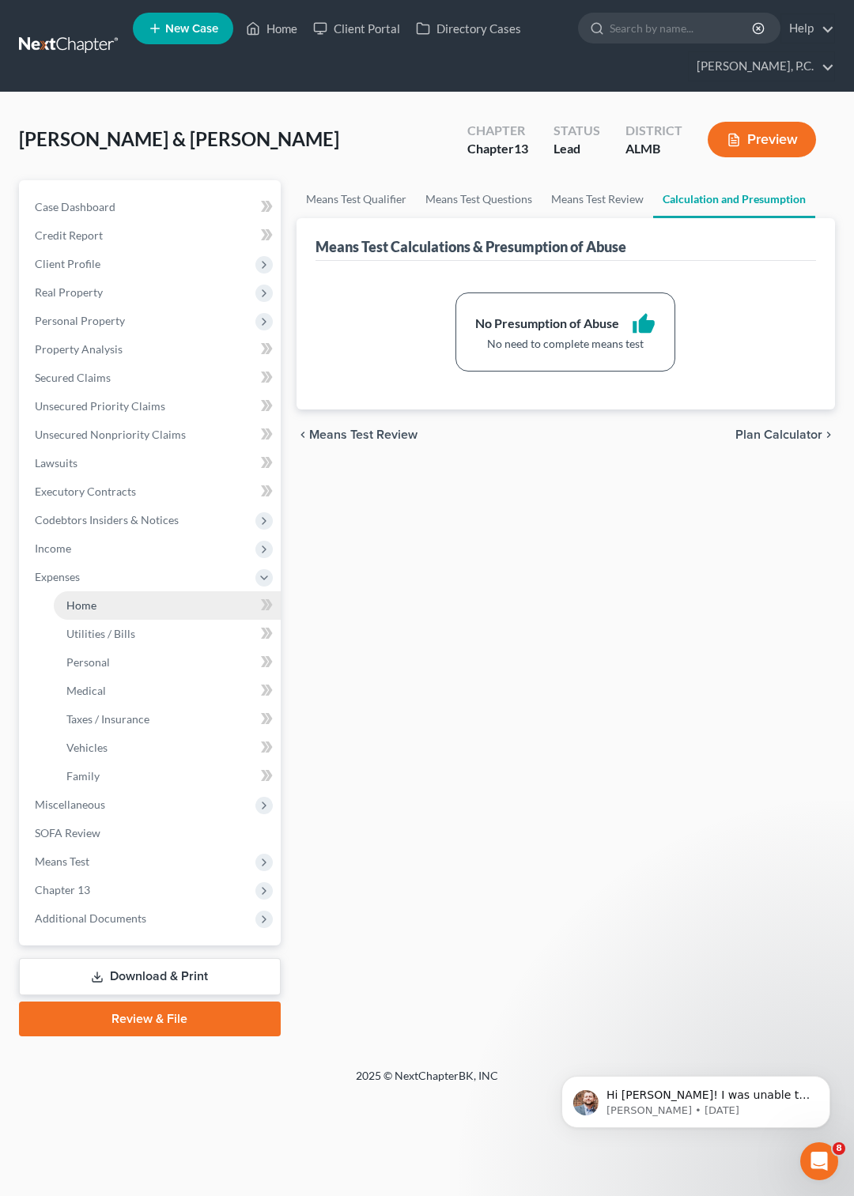
click at [84, 607] on span "Home" at bounding box center [81, 604] width 30 height 13
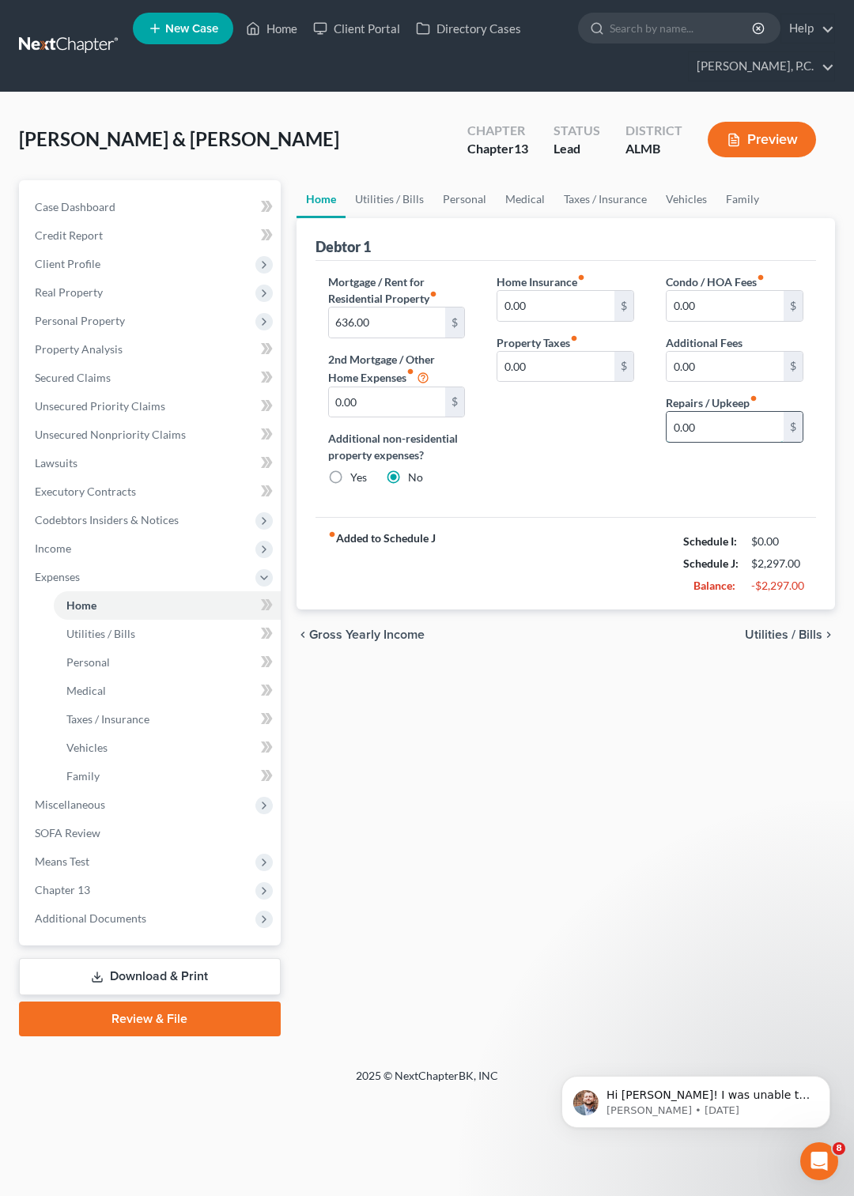
click at [706, 428] on input "0.00" at bounding box center [724, 427] width 117 height 30
type input "50"
click at [394, 194] on link "Utilities / Bills" at bounding box center [389, 199] width 88 height 38
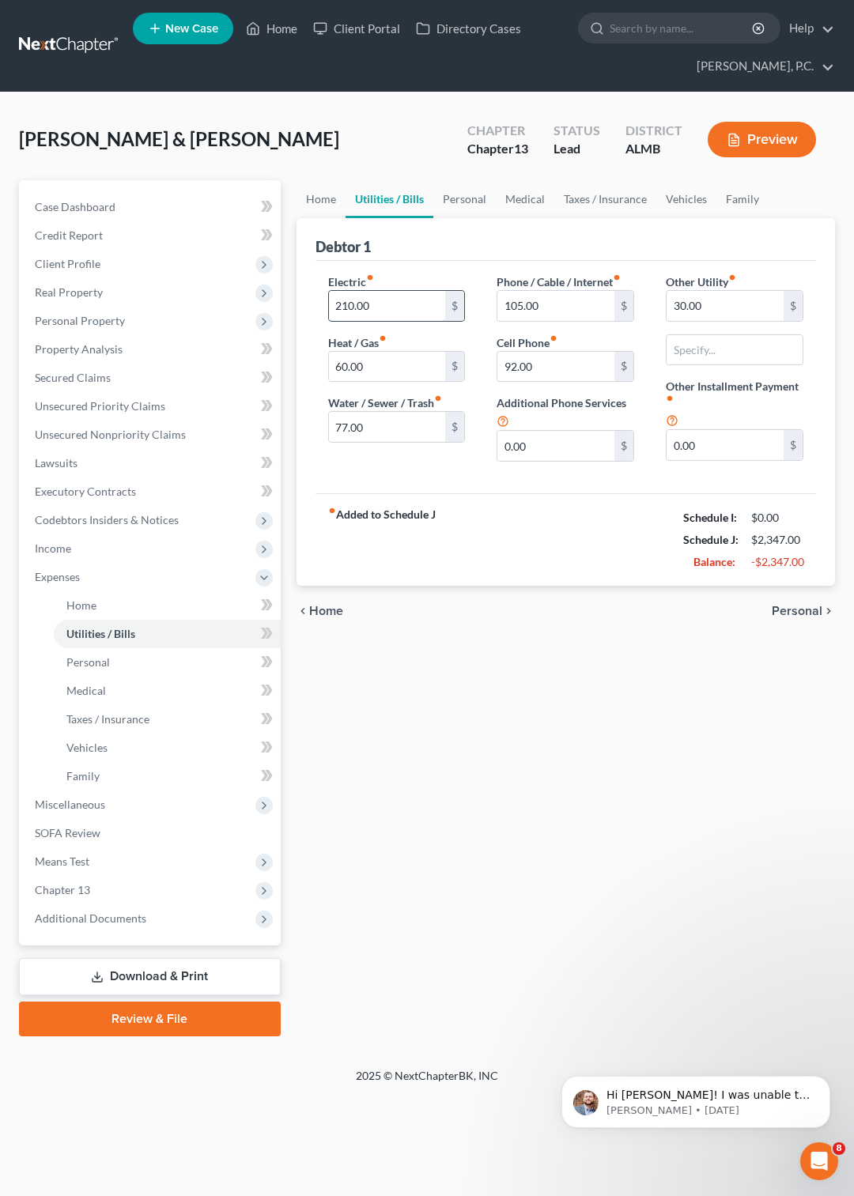
click at [394, 313] on input "210.00" at bounding box center [387, 306] width 117 height 30
type input "250"
click at [479, 196] on link "Personal" at bounding box center [464, 199] width 62 height 38
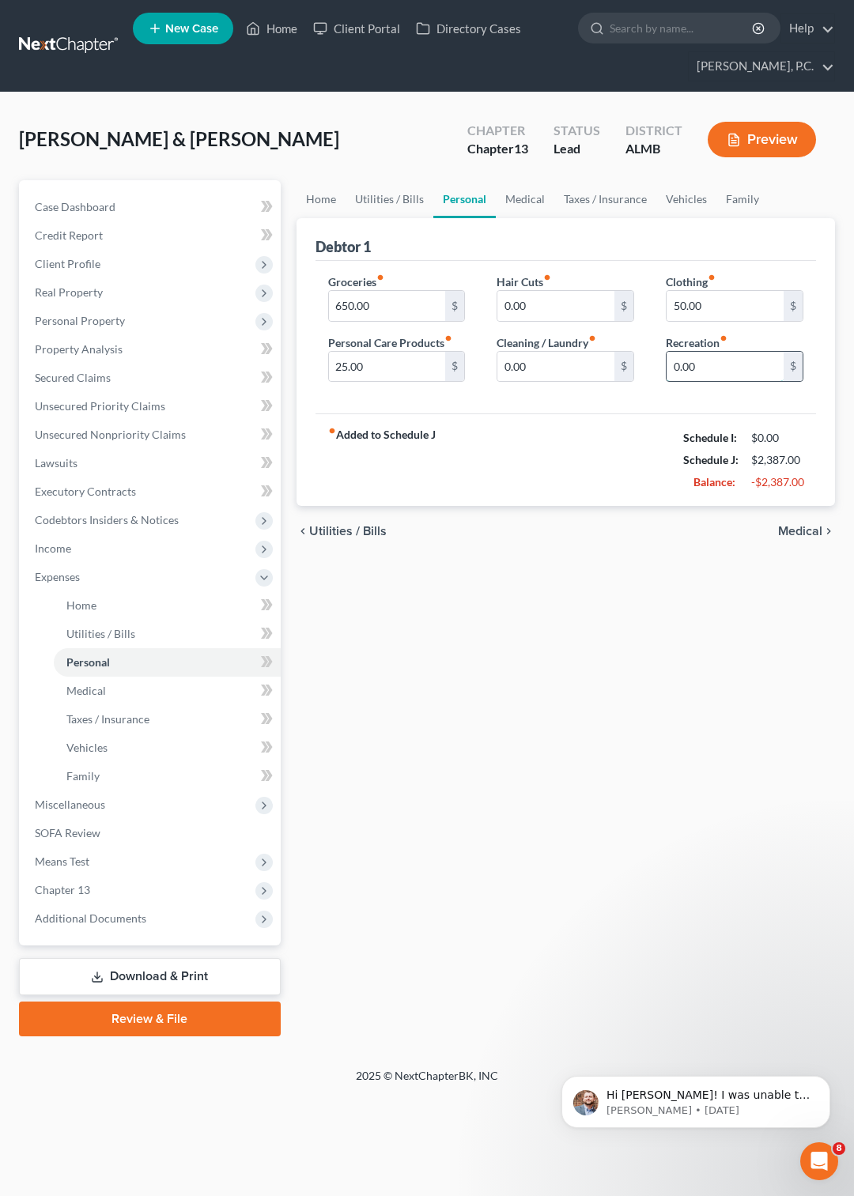
click at [713, 360] on input "0.00" at bounding box center [724, 367] width 117 height 30
type input "75"
click at [513, 199] on link "Medical" at bounding box center [525, 199] width 58 height 38
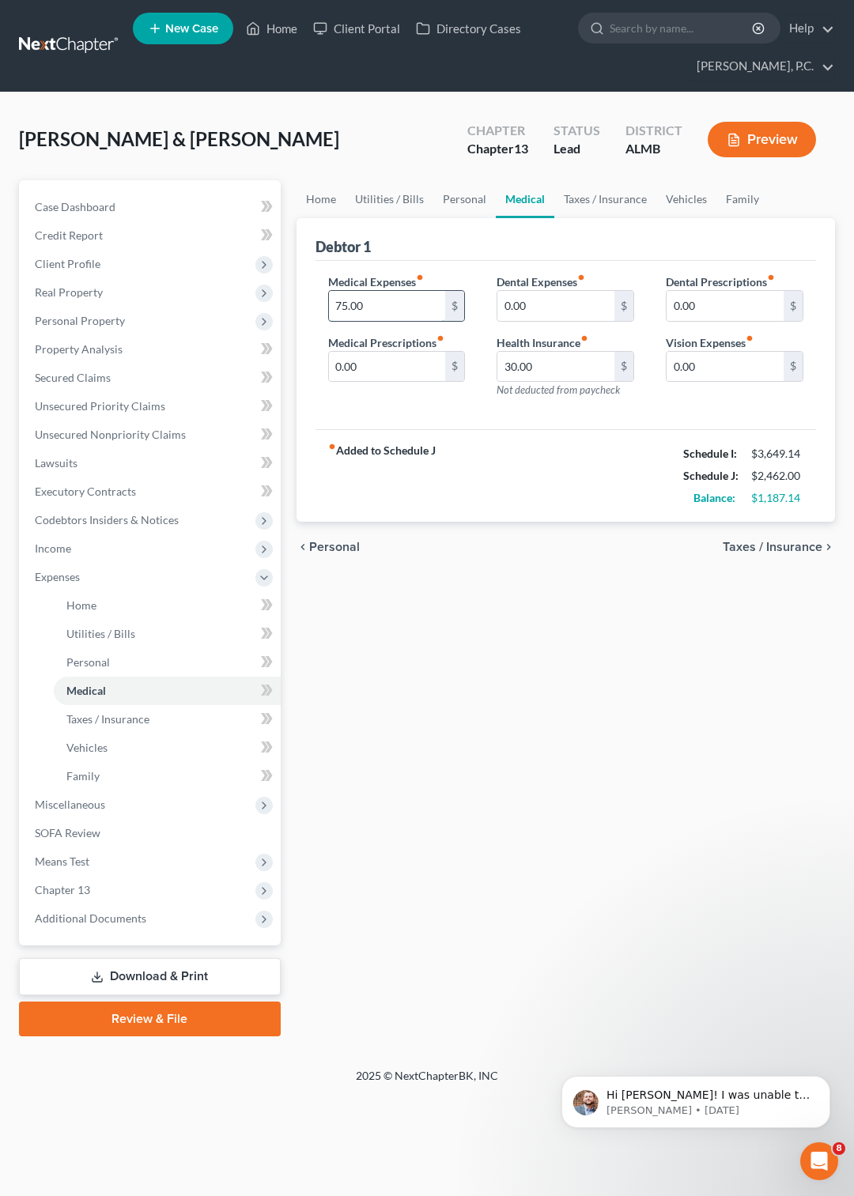
click at [402, 300] on input "75.00" at bounding box center [387, 306] width 117 height 30
type input "150"
click at [598, 199] on link "Taxes / Insurance" at bounding box center [605, 199] width 102 height 38
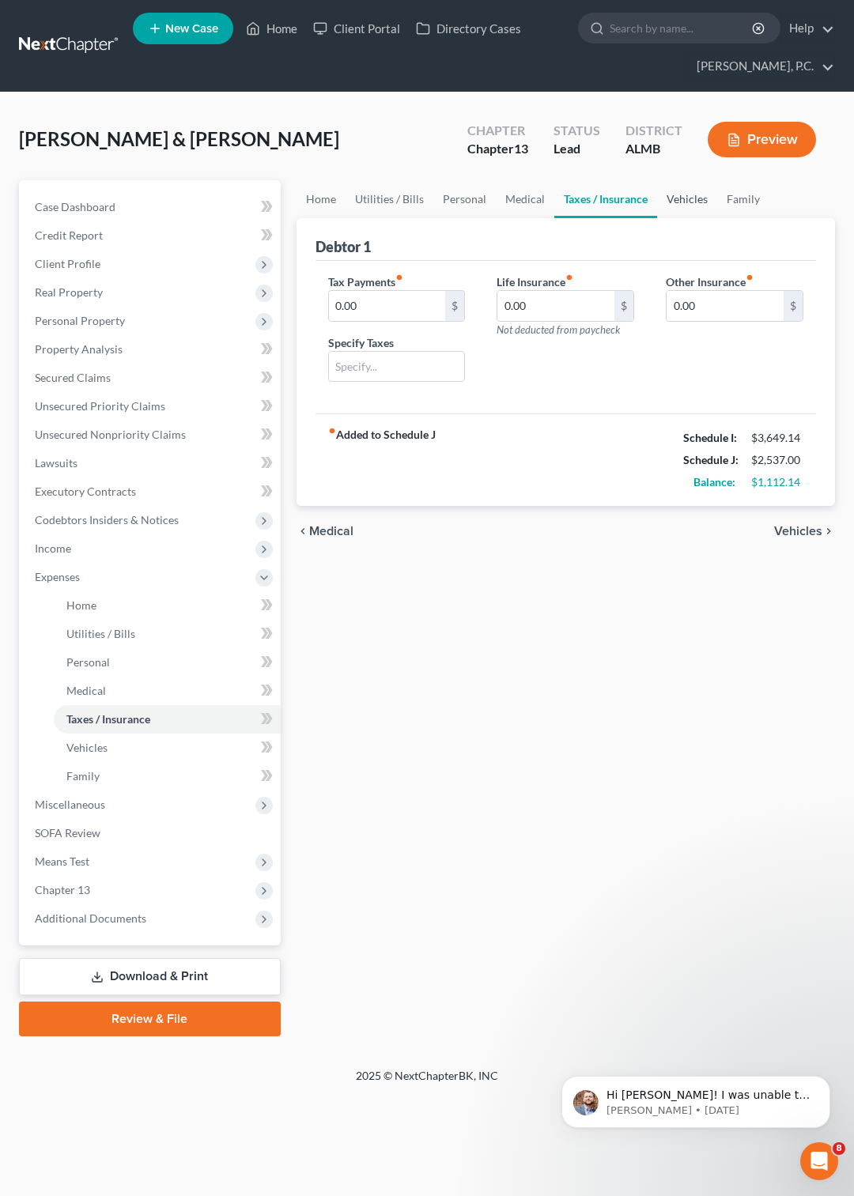
click at [675, 200] on link "Vehicles" at bounding box center [687, 199] width 60 height 38
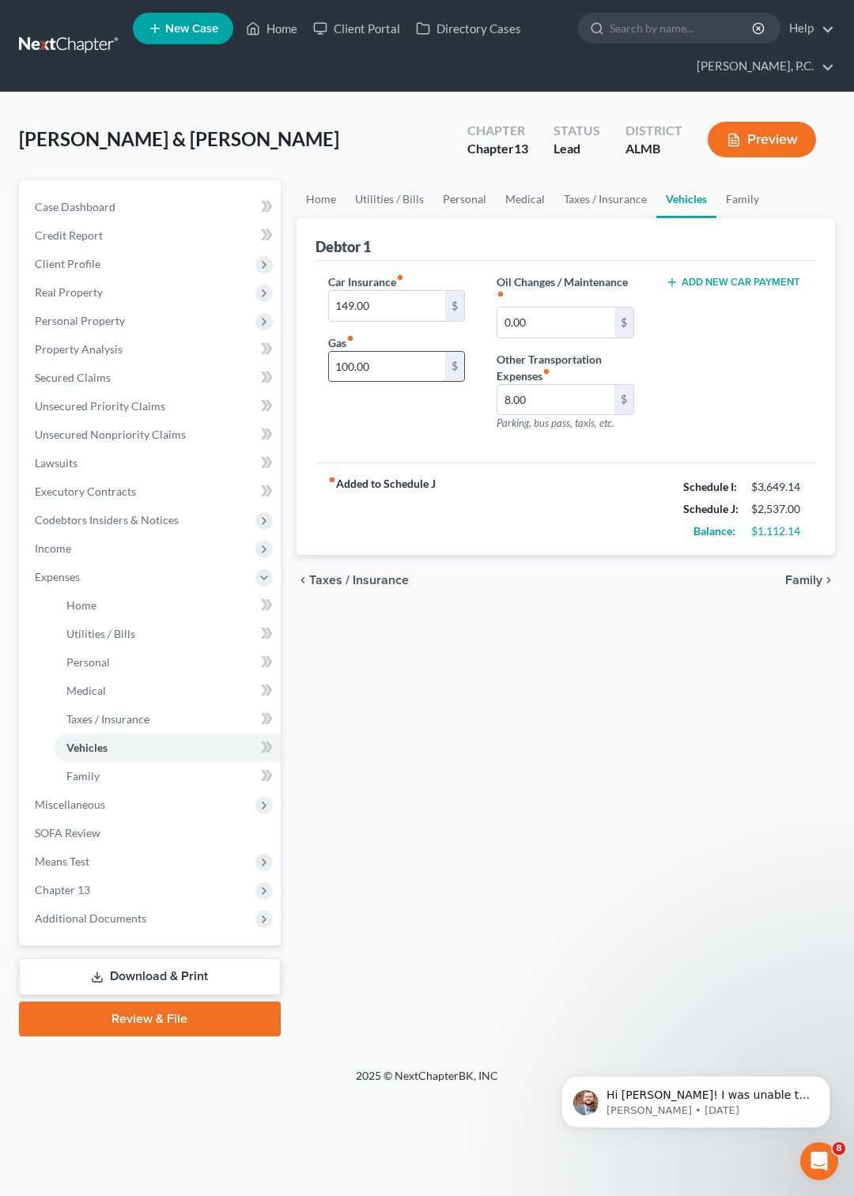
click at [389, 365] on input "100.00" at bounding box center [387, 367] width 117 height 30
type input "200"
type input "30"
click at [730, 199] on link "Family" at bounding box center [742, 199] width 52 height 38
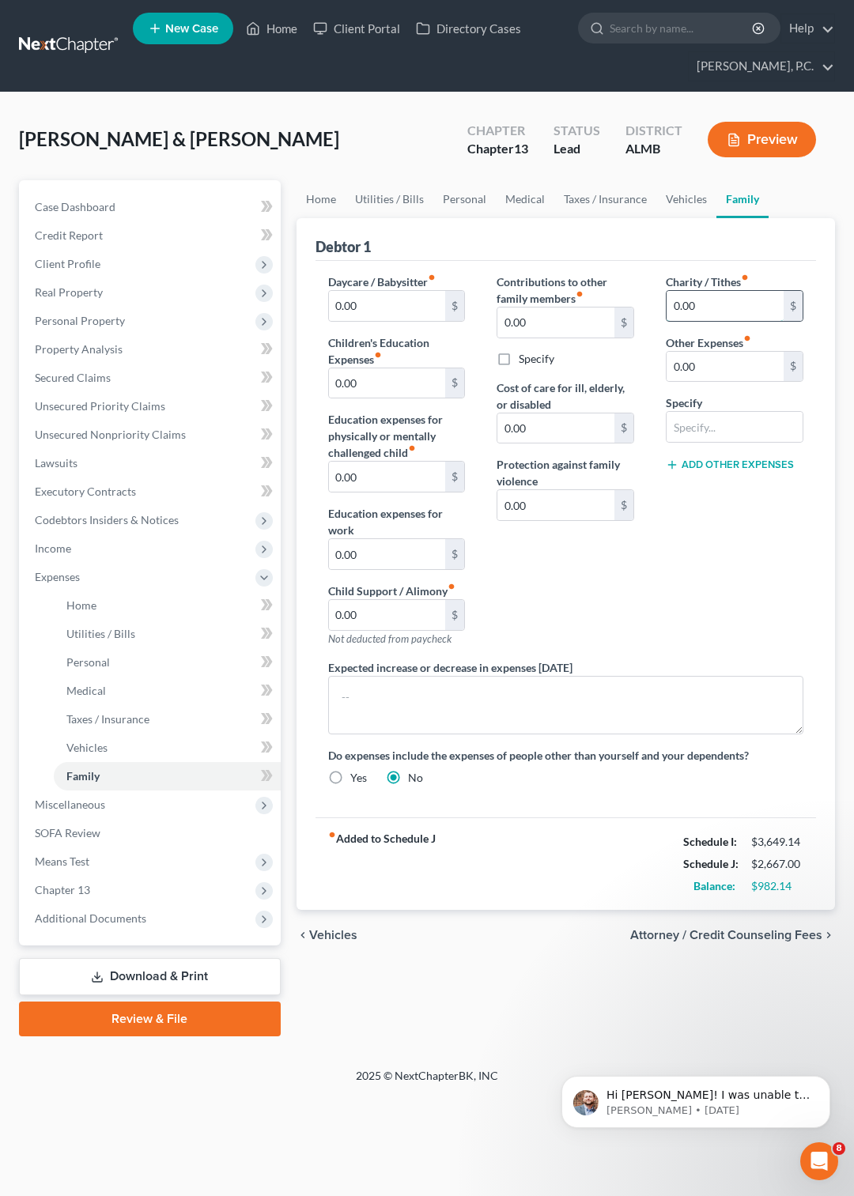
click at [689, 299] on input "0.00" at bounding box center [724, 306] width 117 height 30
type input "25"
click at [331, 198] on link "Home" at bounding box center [320, 199] width 49 height 38
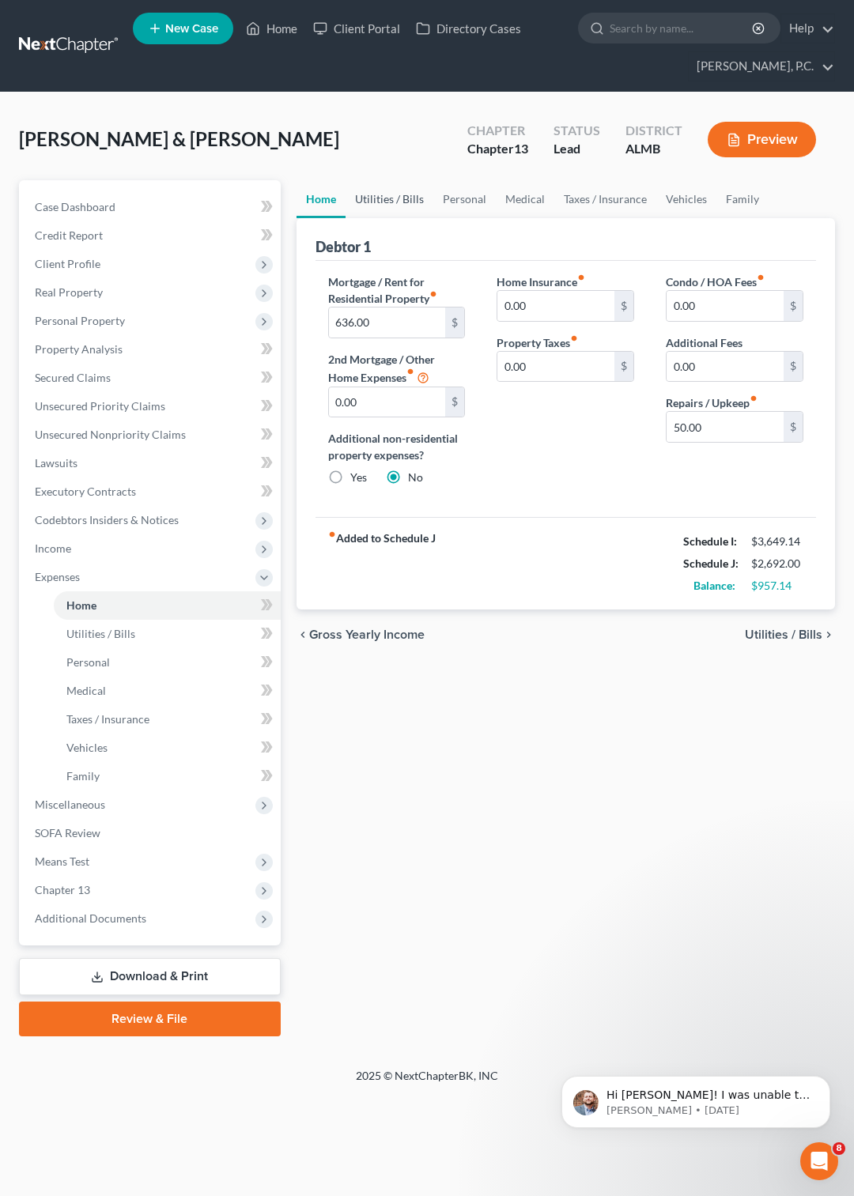
click at [397, 199] on link "Utilities / Bills" at bounding box center [389, 199] width 88 height 38
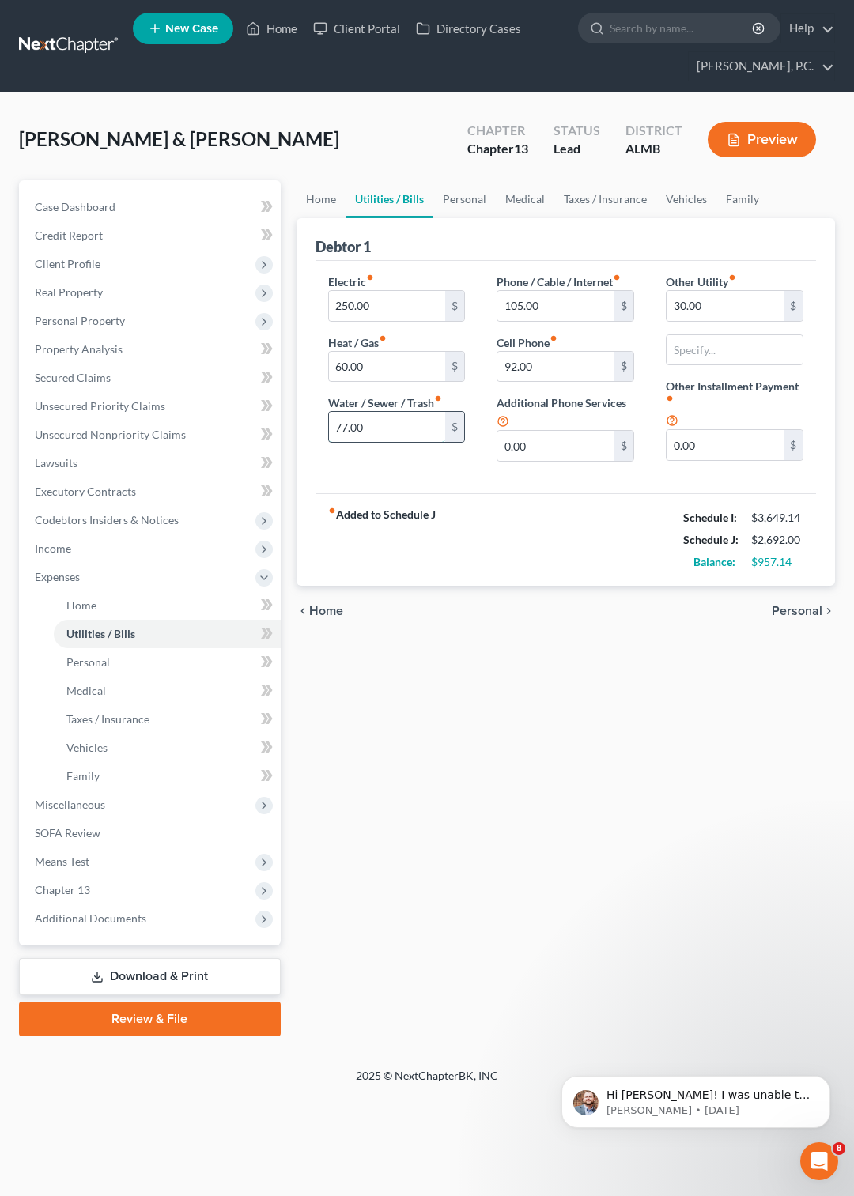
click at [385, 431] on input "77.00" at bounding box center [387, 427] width 117 height 30
type input "85"
click at [466, 190] on link "Personal" at bounding box center [464, 199] width 62 height 38
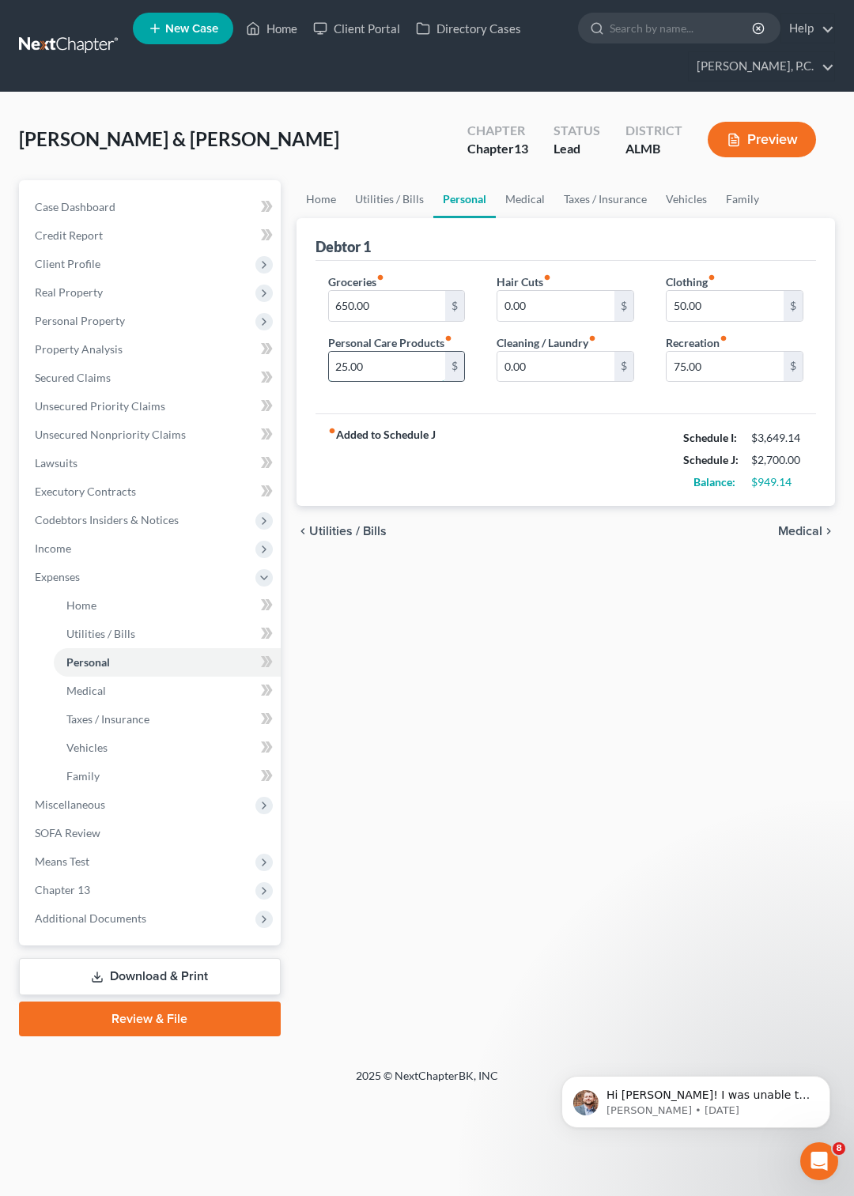
click at [424, 364] on input "25.00" at bounding box center [387, 367] width 117 height 30
type input "75"
type input "15"
type input "10"
click at [533, 199] on link "Medical" at bounding box center [525, 199] width 58 height 38
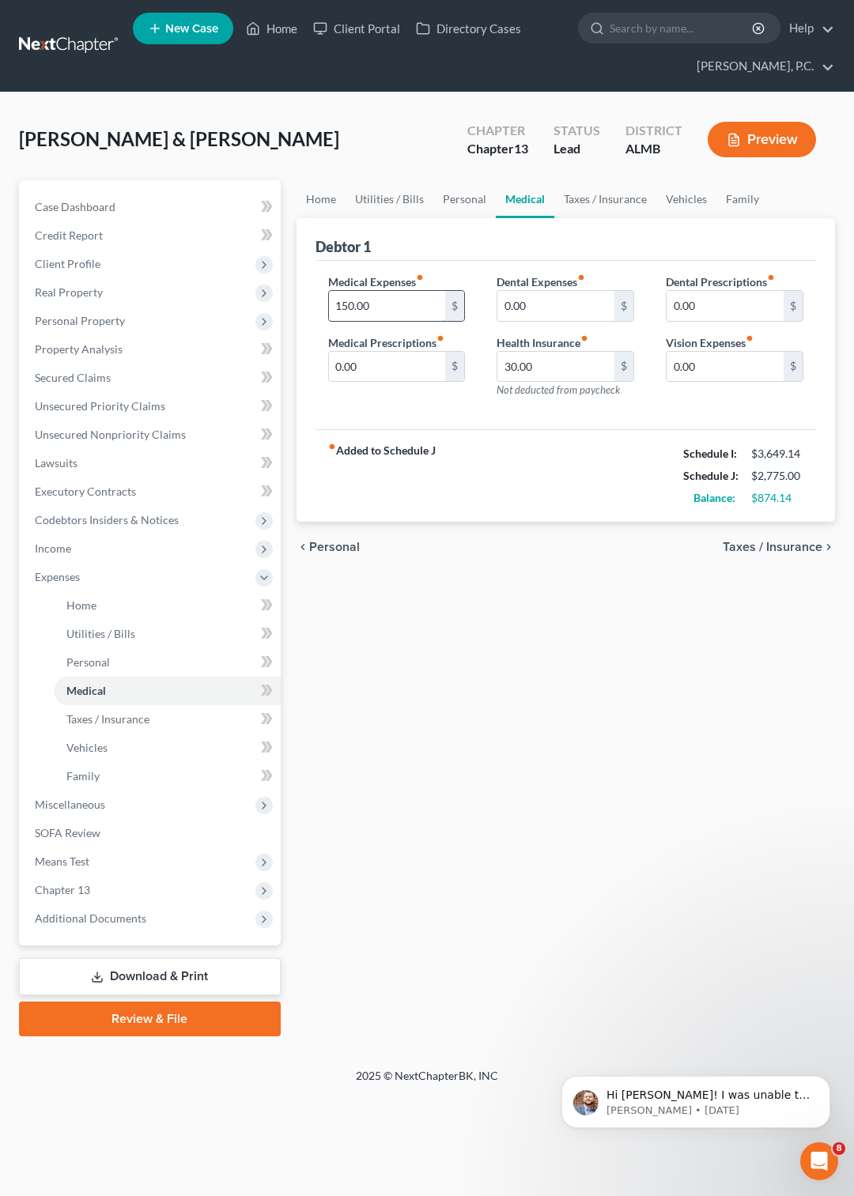
click at [385, 305] on input "150.00" at bounding box center [387, 306] width 117 height 30
type input "250"
click at [398, 195] on link "Utilities / Bills" at bounding box center [389, 199] width 88 height 38
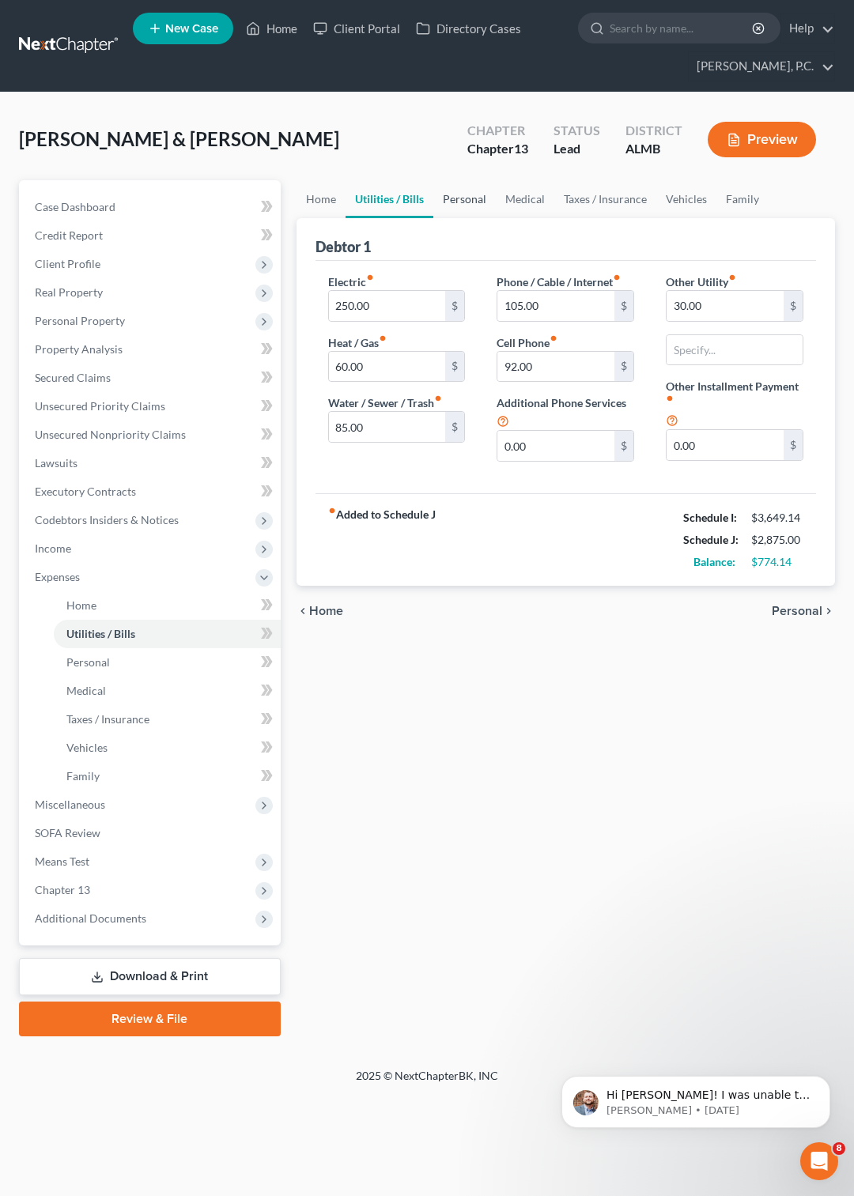
click at [468, 195] on link "Personal" at bounding box center [464, 199] width 62 height 38
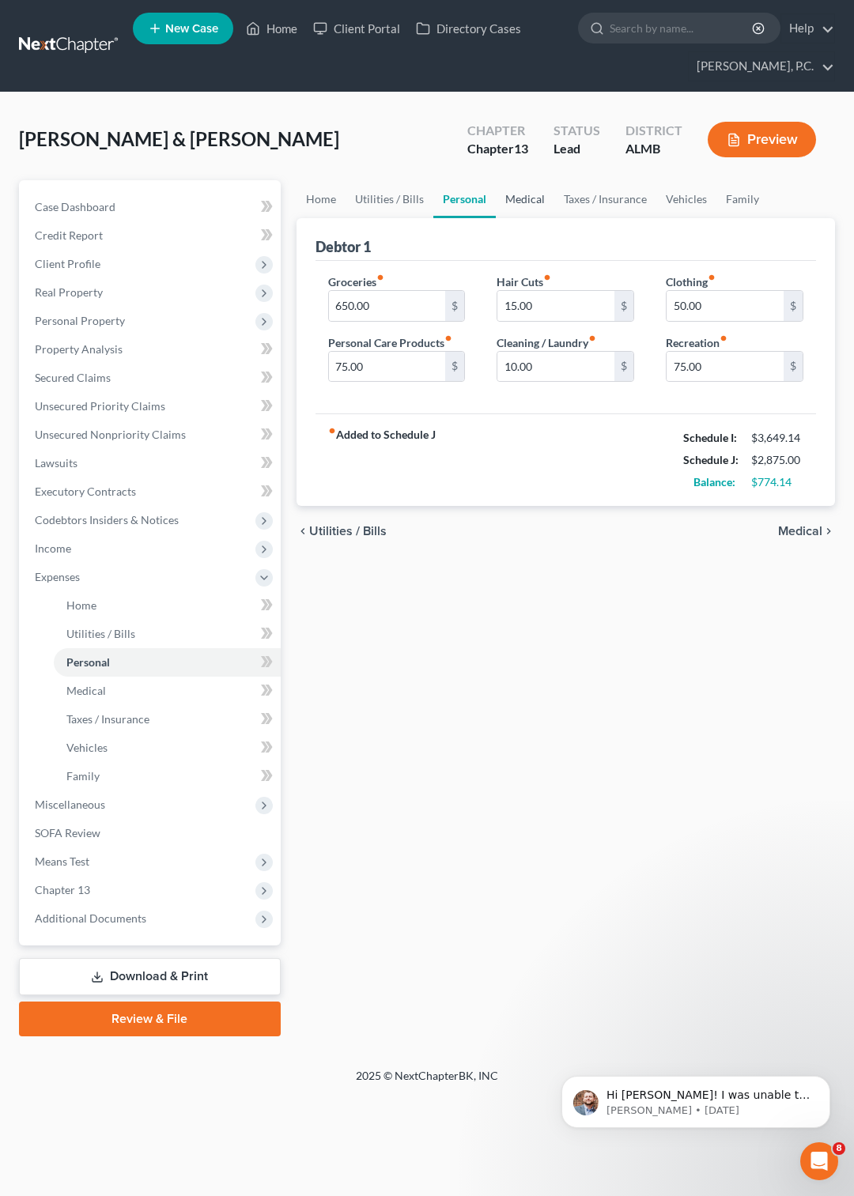
click at [508, 196] on link "Medical" at bounding box center [525, 199] width 58 height 38
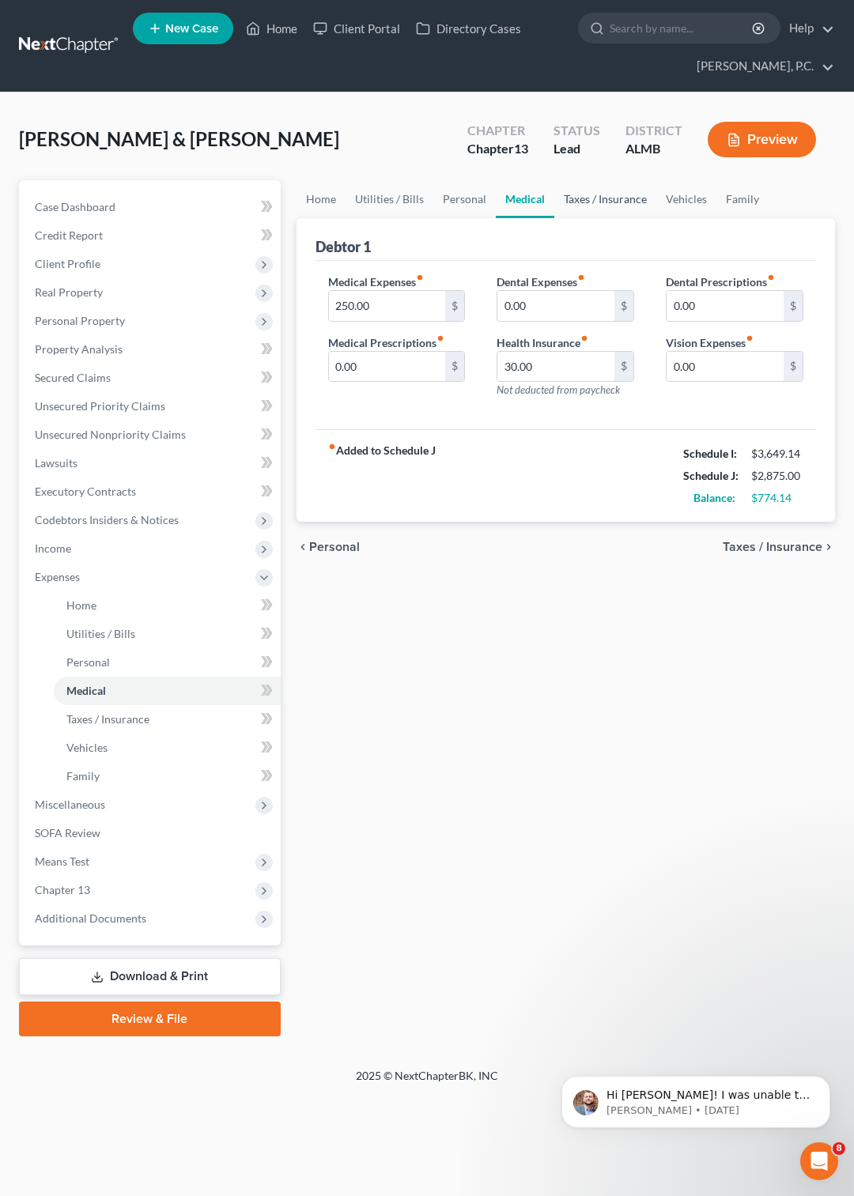
click at [601, 196] on link "Taxes / Insurance" at bounding box center [605, 199] width 102 height 38
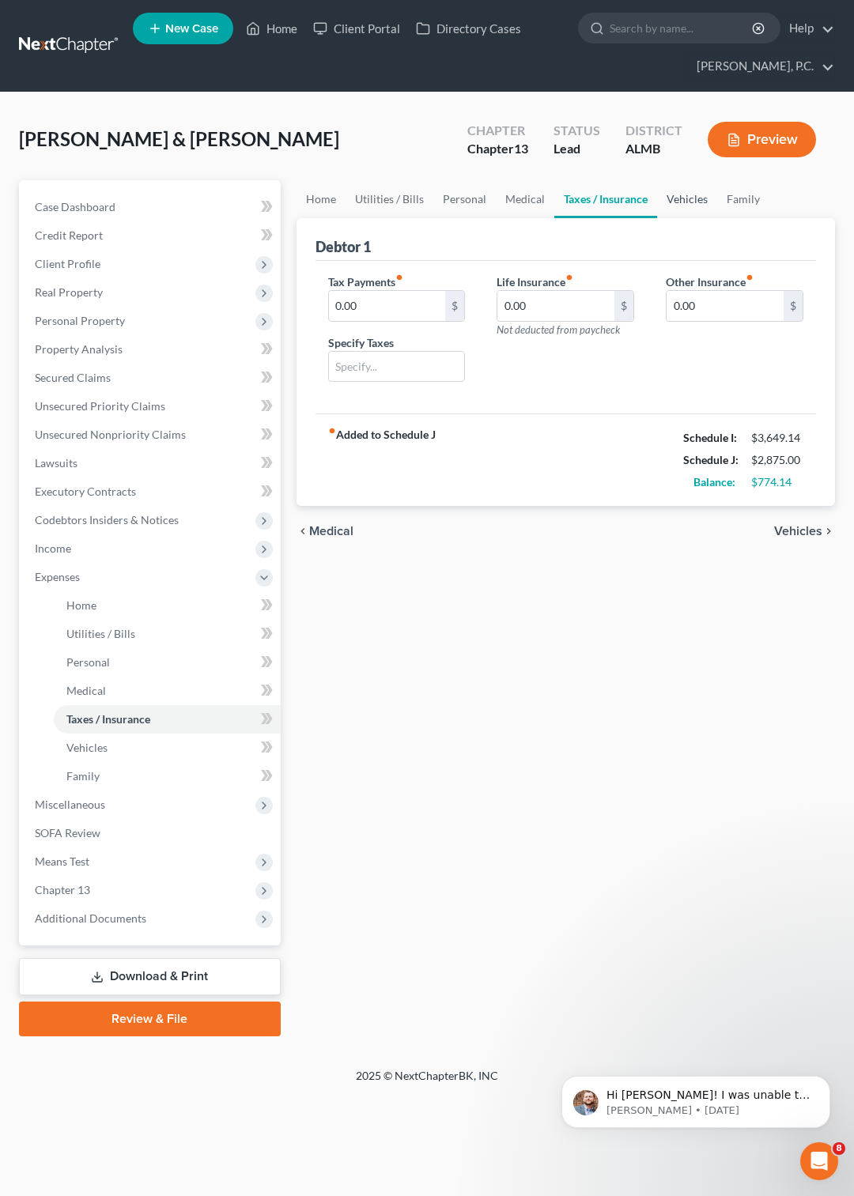
click at [684, 198] on link "Vehicles" at bounding box center [687, 199] width 60 height 38
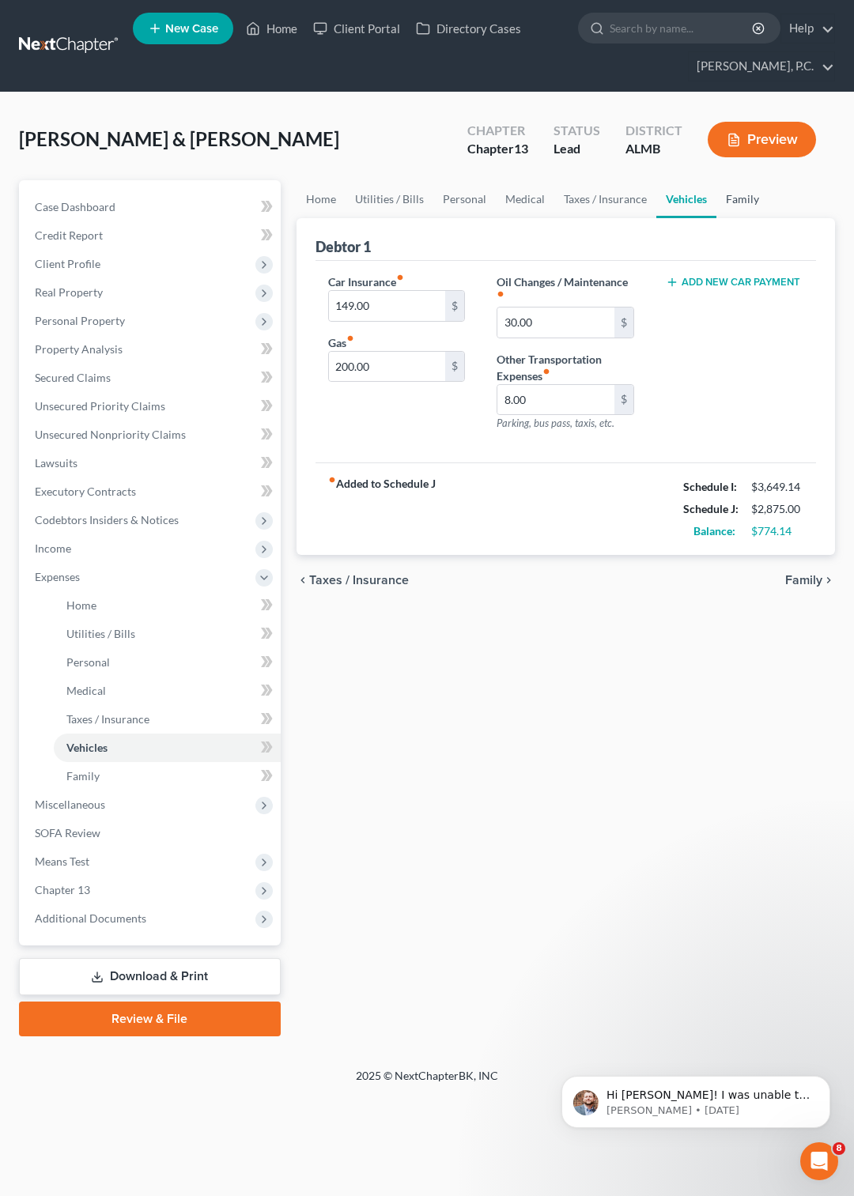
click at [732, 194] on link "Family" at bounding box center [742, 199] width 52 height 38
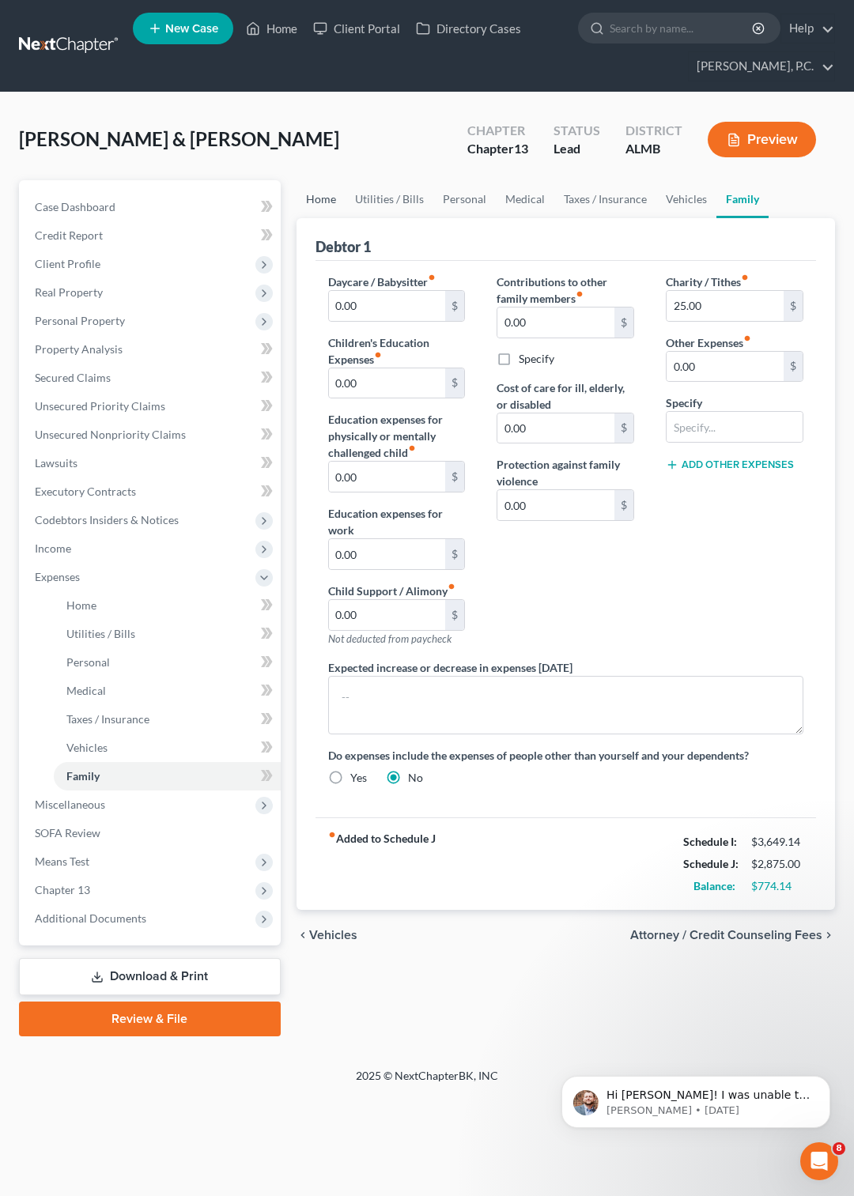
click at [313, 196] on link "Home" at bounding box center [320, 199] width 49 height 38
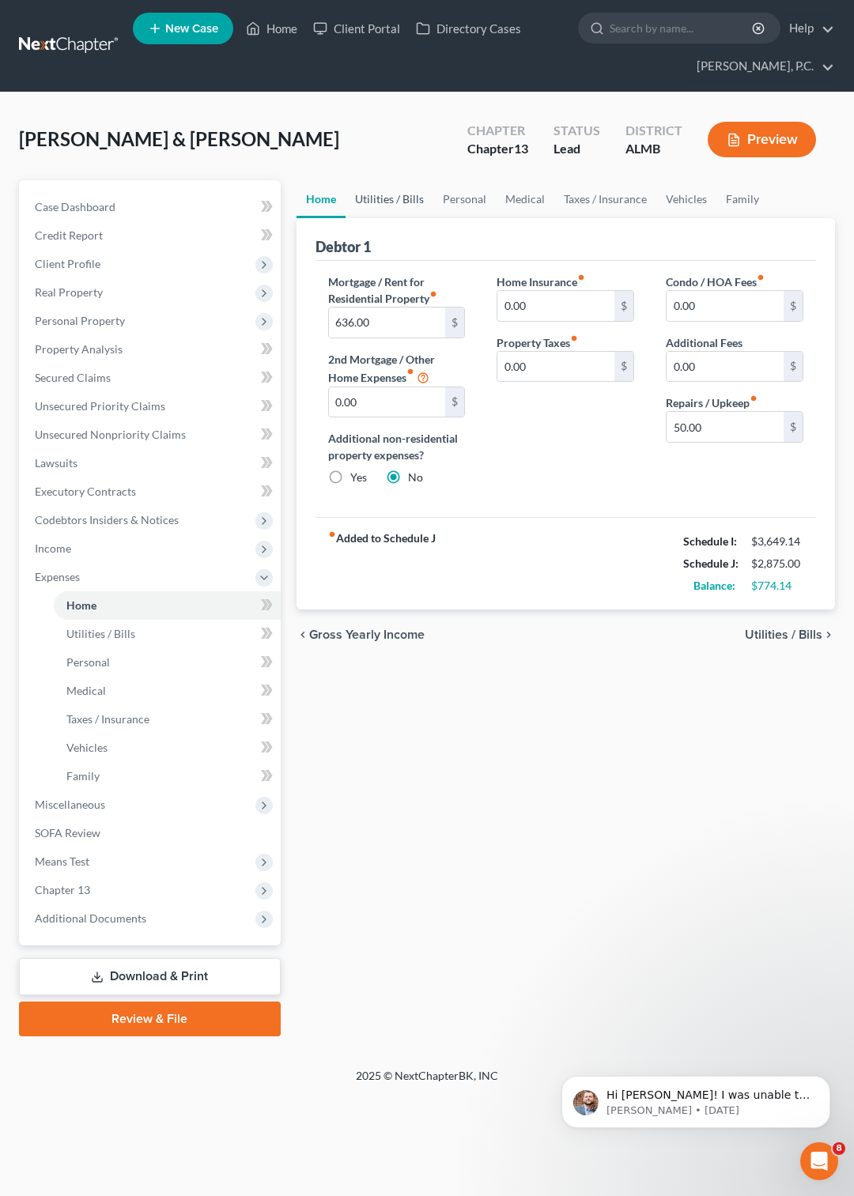
click at [387, 195] on link "Utilities / Bills" at bounding box center [389, 199] width 88 height 38
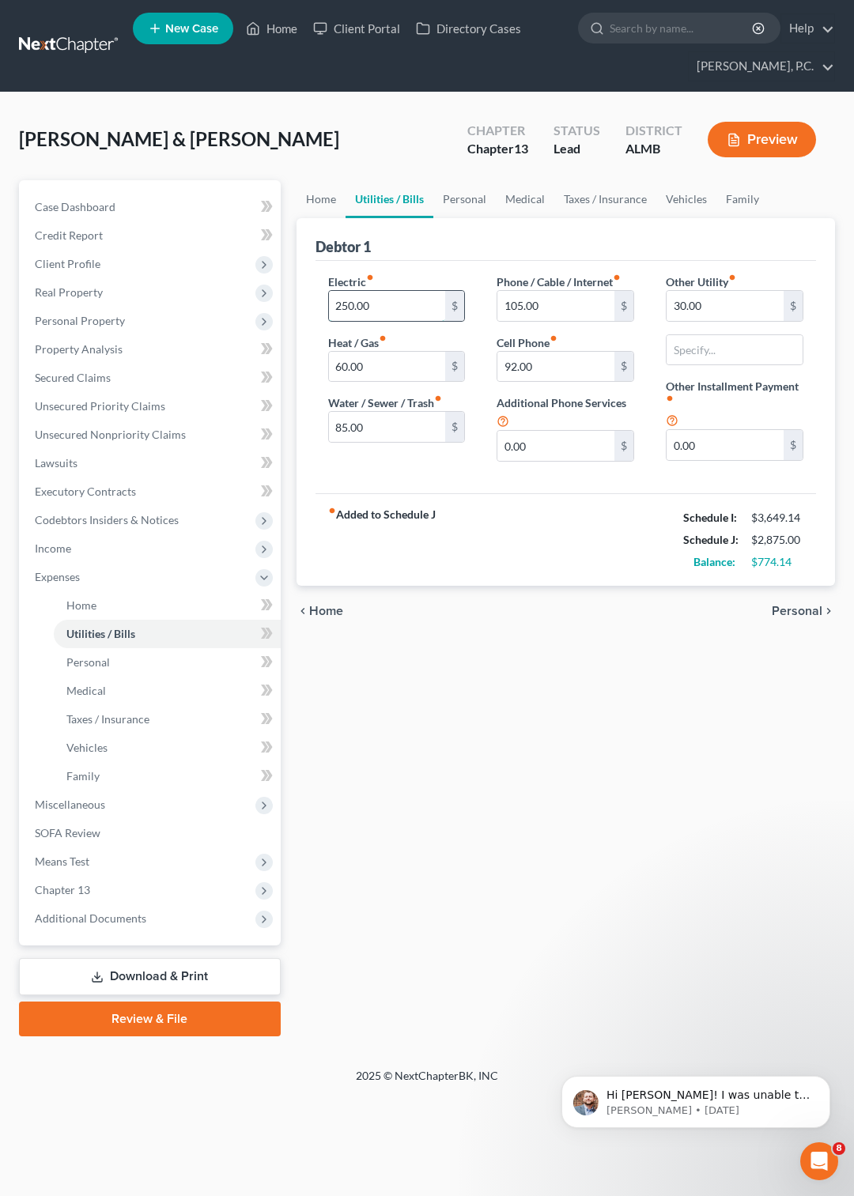
click at [394, 310] on input "250.00" at bounding box center [387, 306] width 117 height 30
type input "275"
type input "80"
click at [464, 199] on link "Personal" at bounding box center [464, 199] width 62 height 38
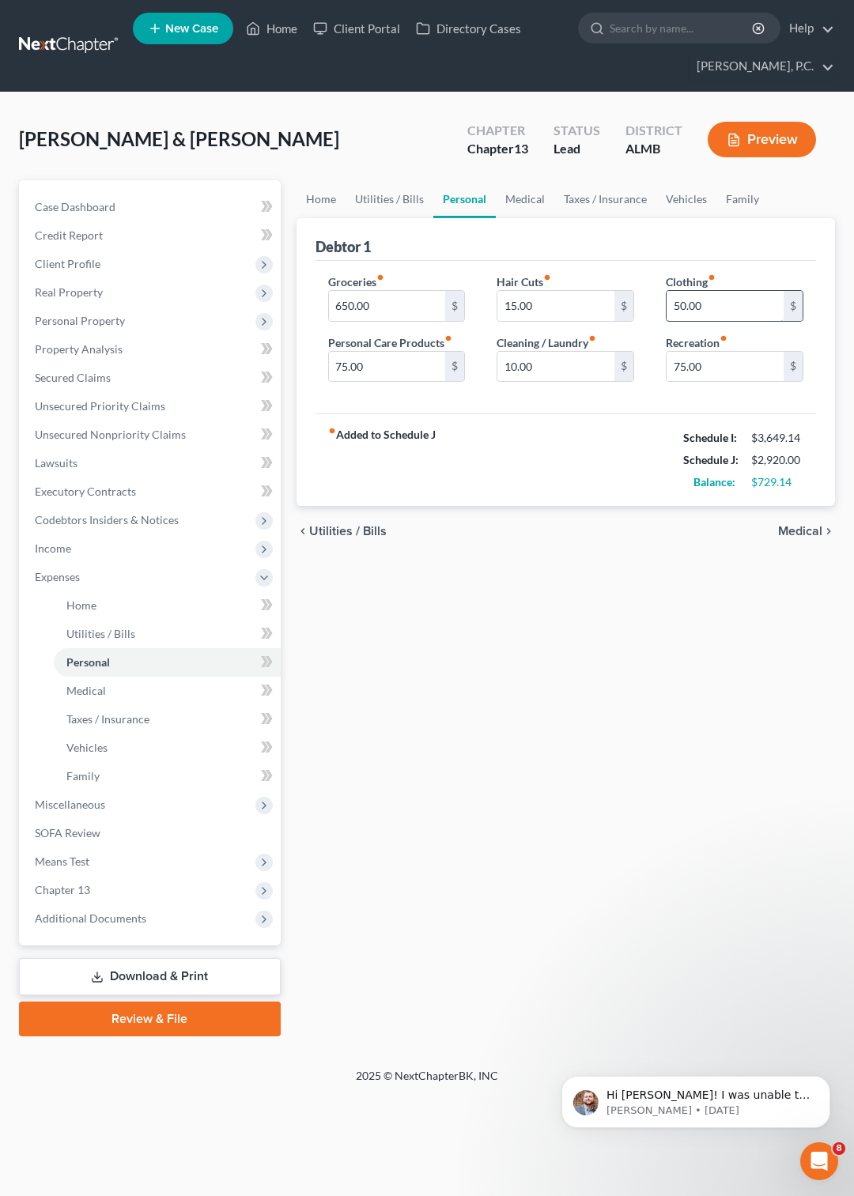
click at [718, 303] on input "50.00" at bounding box center [724, 306] width 117 height 30
type input "100"
click at [516, 202] on link "Medical" at bounding box center [525, 199] width 58 height 38
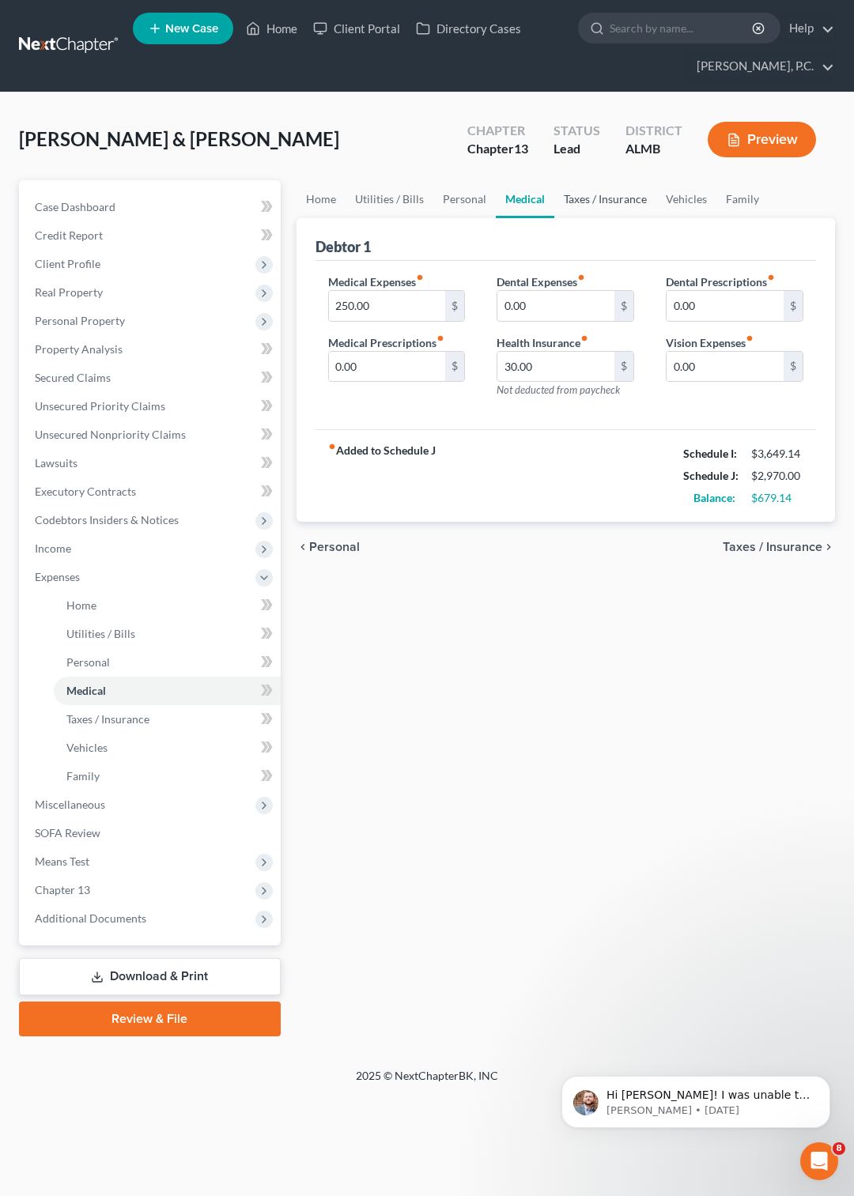
click at [593, 195] on link "Taxes / Insurance" at bounding box center [605, 199] width 102 height 38
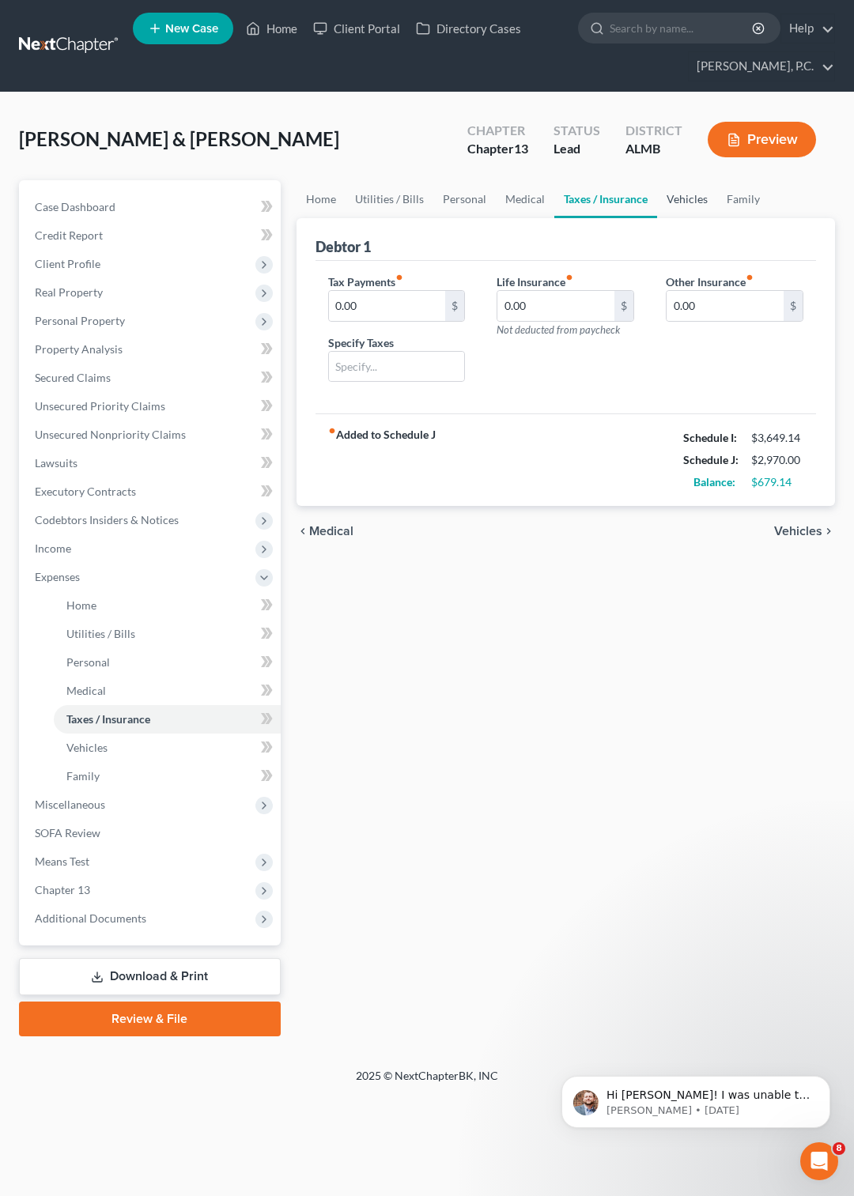
click at [674, 198] on link "Vehicles" at bounding box center [687, 199] width 60 height 38
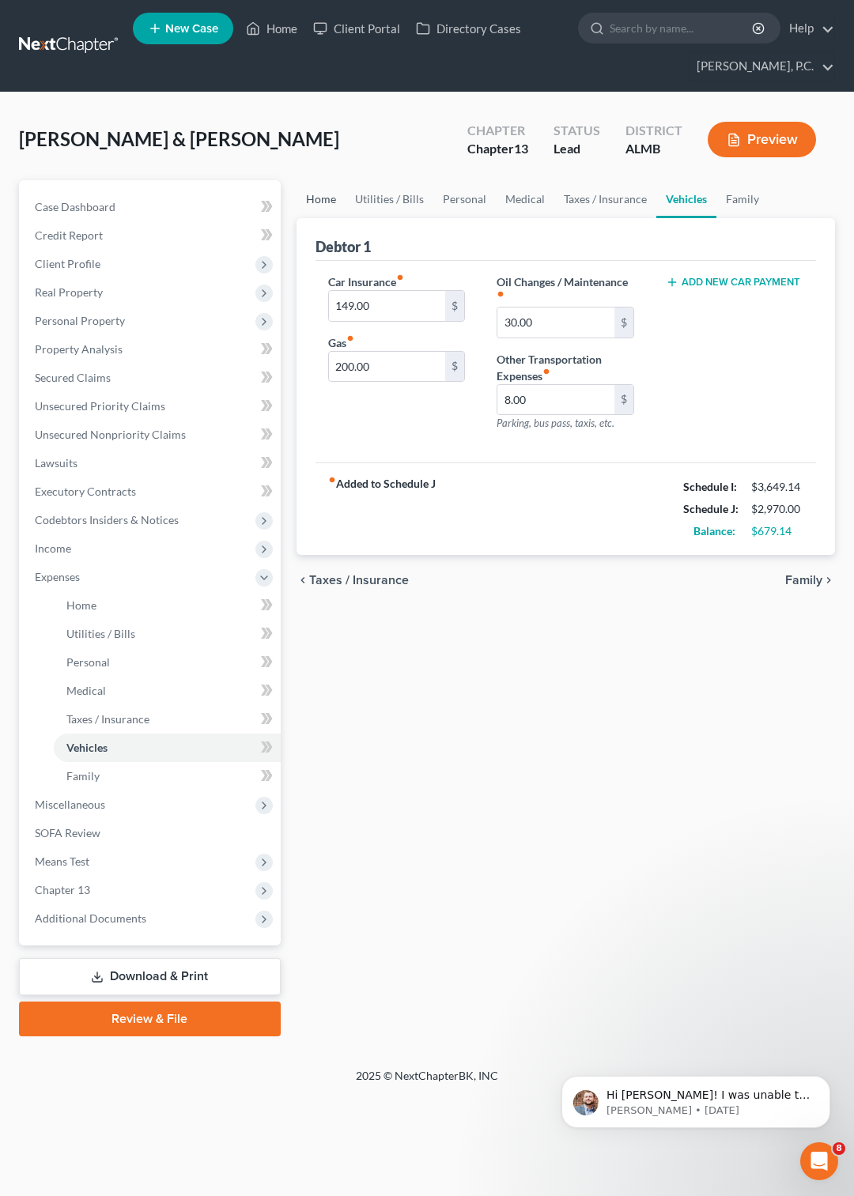
click at [316, 196] on link "Home" at bounding box center [320, 199] width 49 height 38
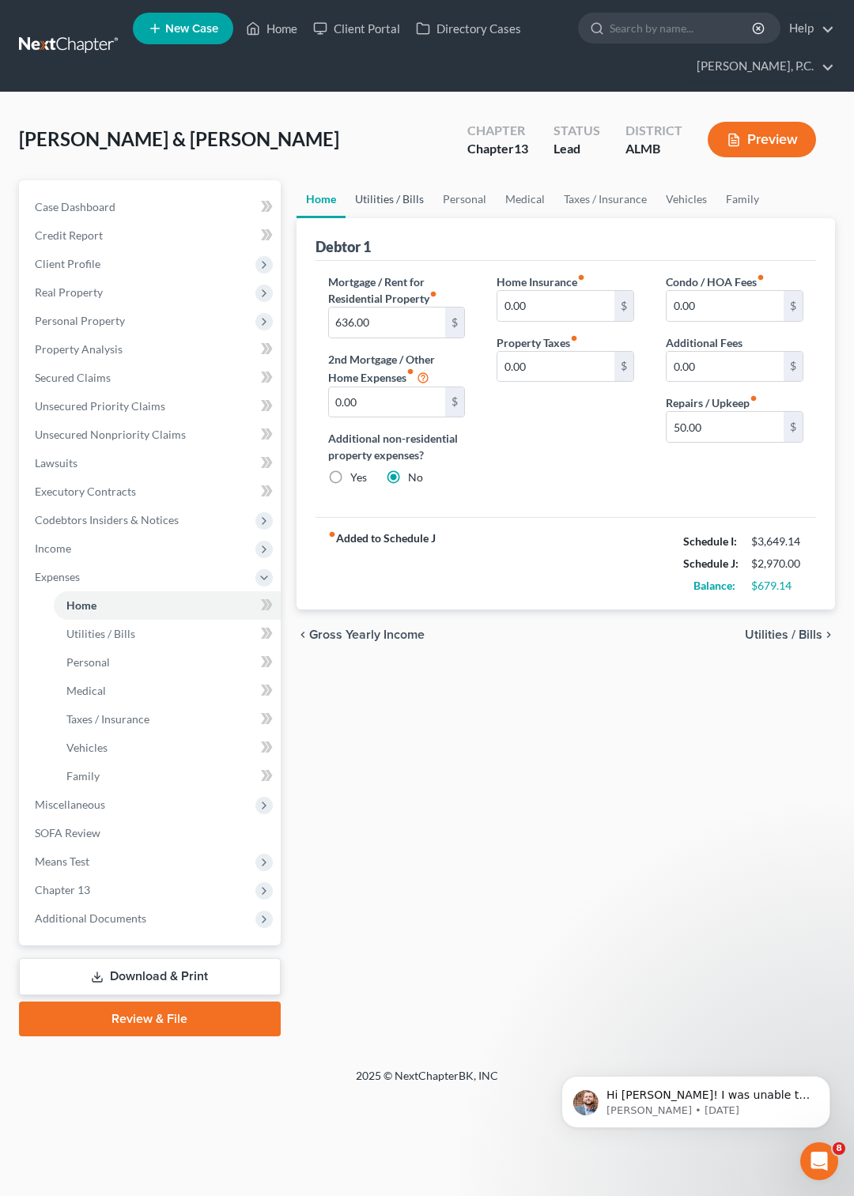
click at [374, 194] on link "Utilities / Bills" at bounding box center [389, 199] width 88 height 38
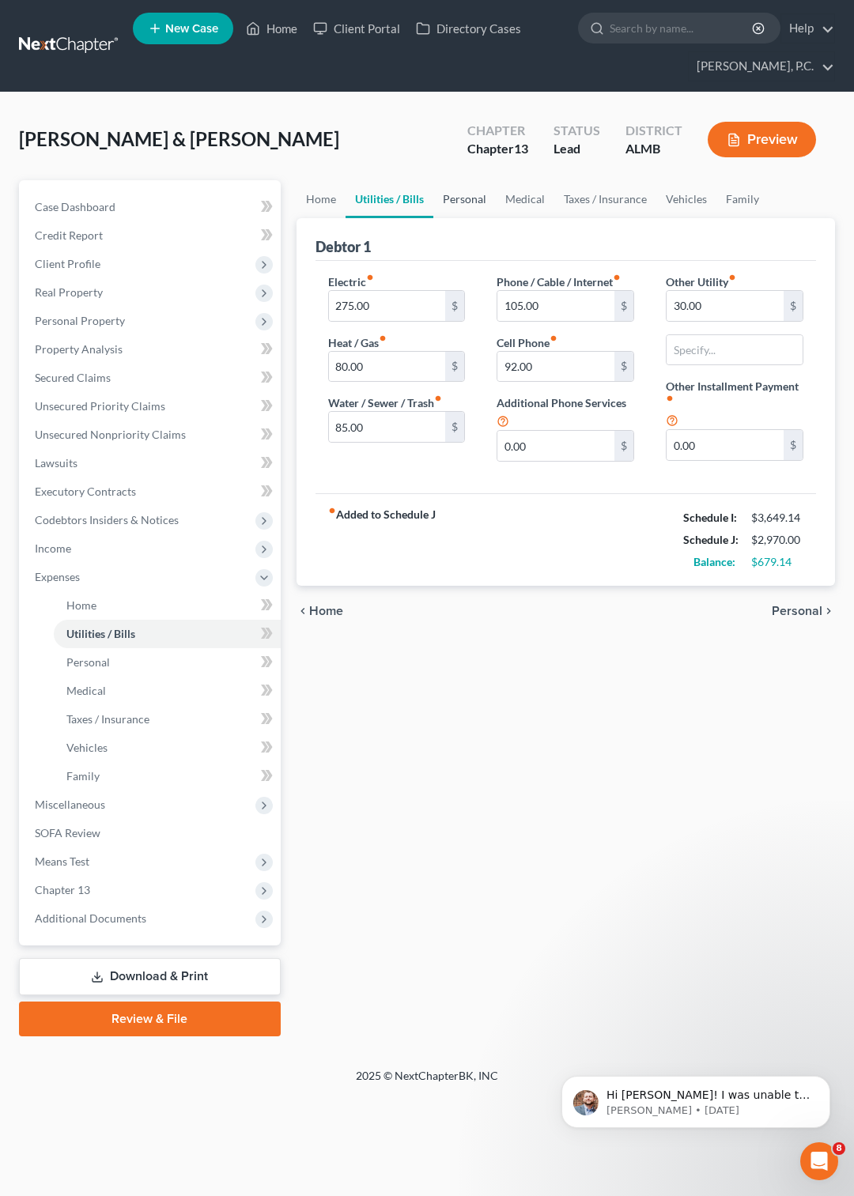
click at [475, 198] on link "Personal" at bounding box center [464, 199] width 62 height 38
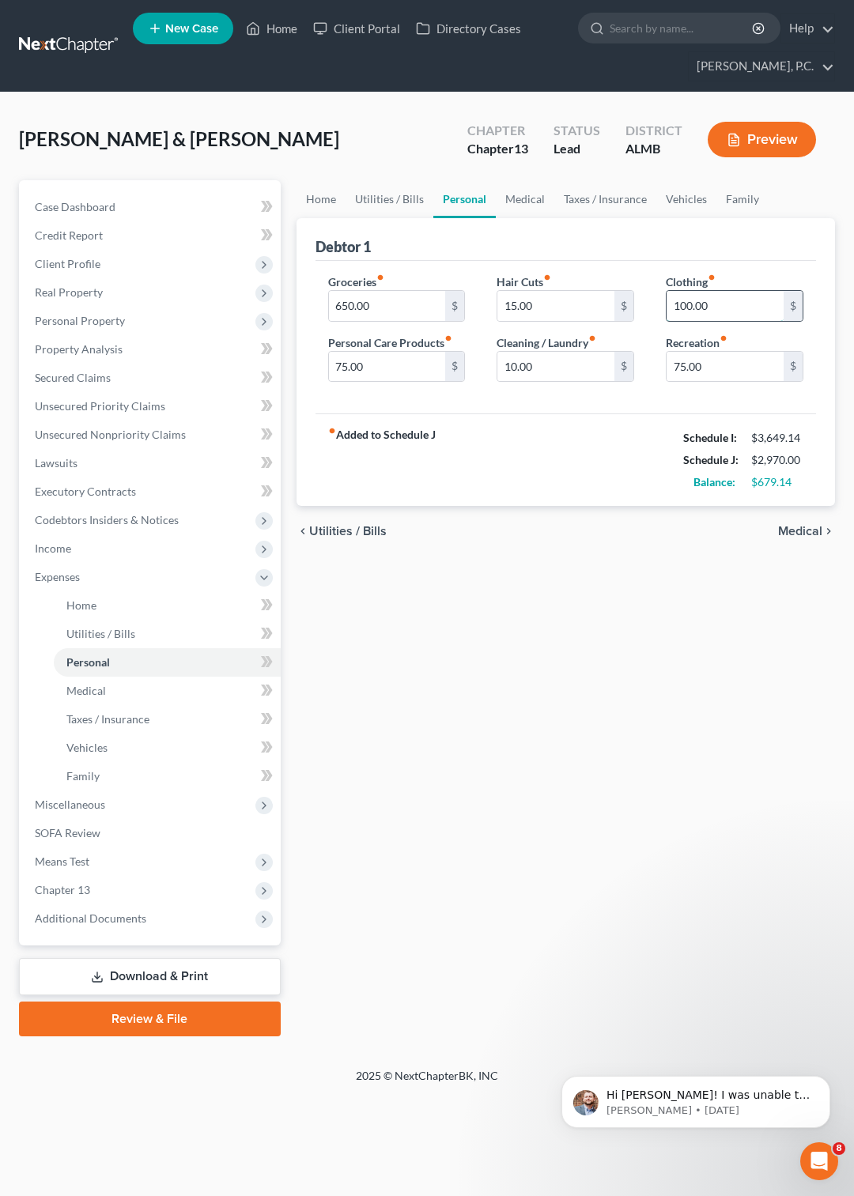
click at [710, 297] on input "100.00" at bounding box center [724, 306] width 117 height 30
type input "125"
click at [383, 360] on input "75.00" at bounding box center [387, 367] width 117 height 30
type input "100"
click at [515, 200] on link "Medical" at bounding box center [525, 199] width 58 height 38
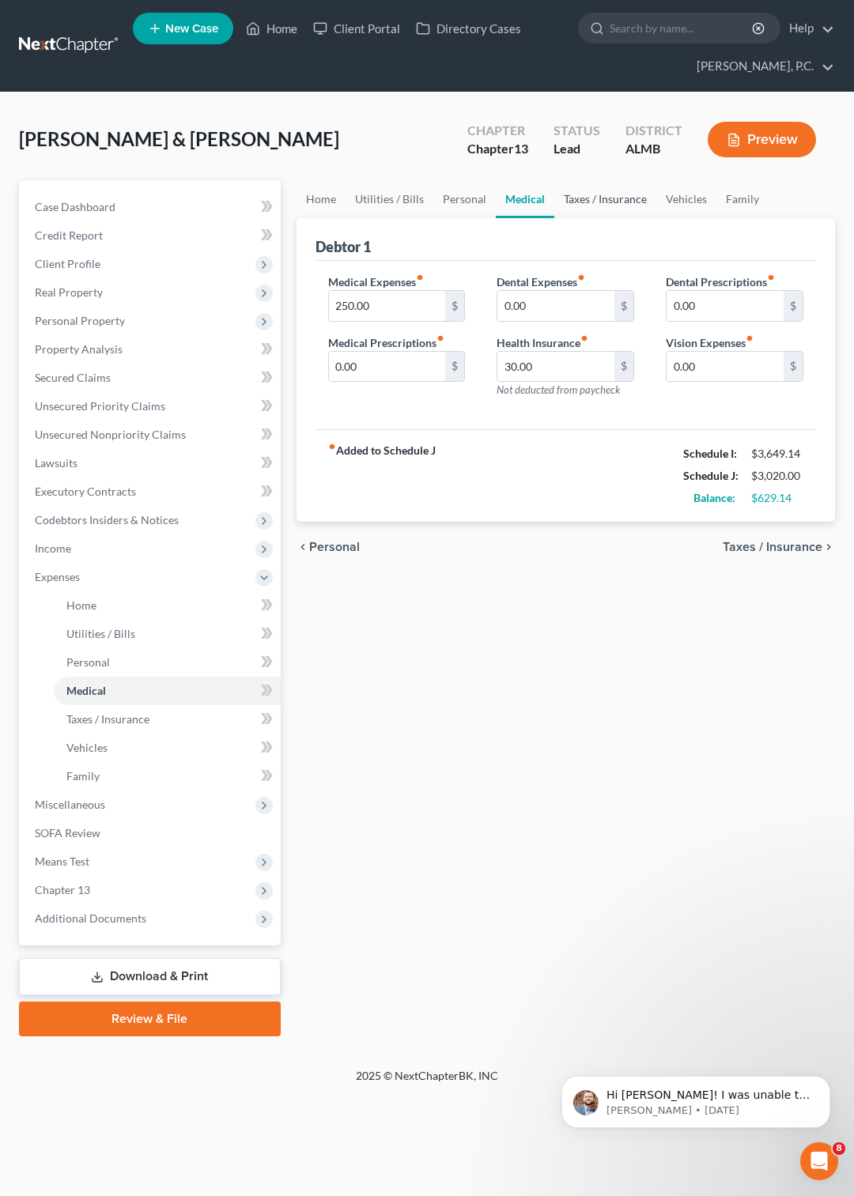
click at [603, 194] on link "Taxes / Insurance" at bounding box center [605, 199] width 102 height 38
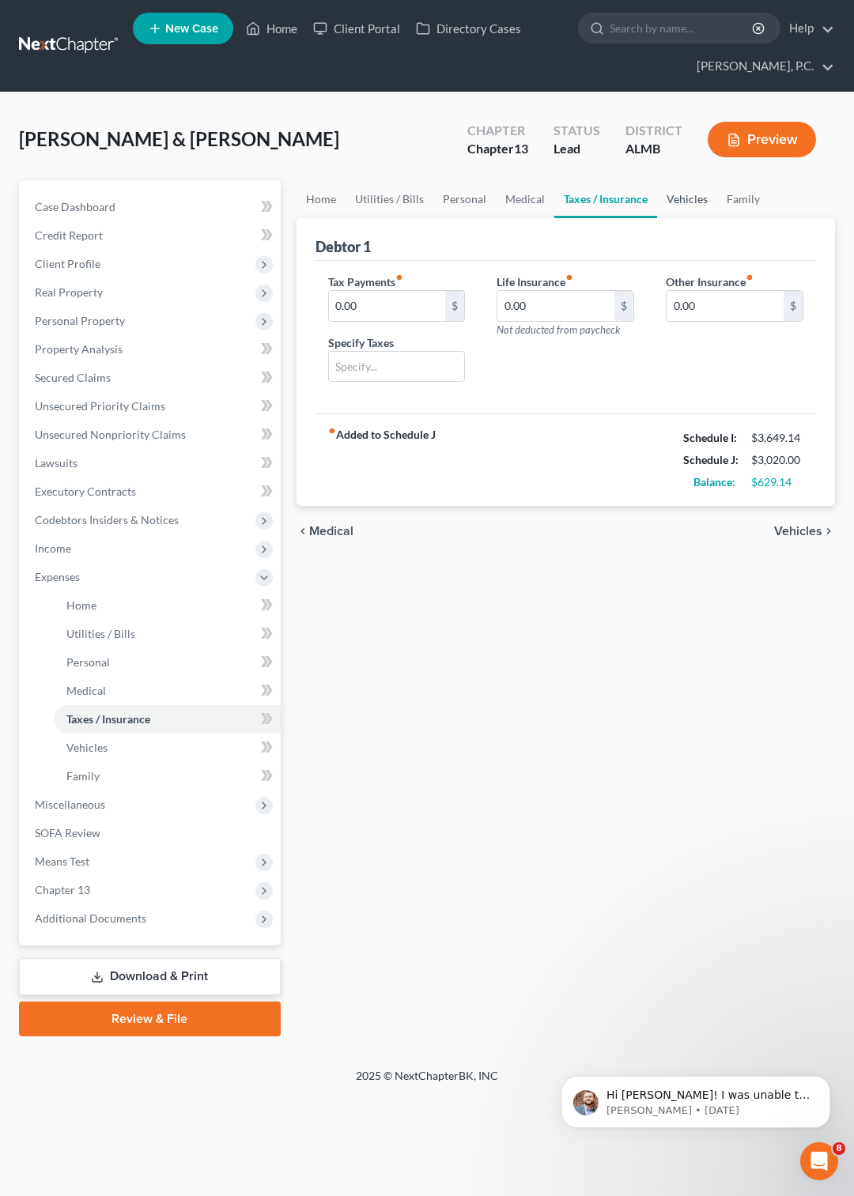
click at [683, 198] on link "Vehicles" at bounding box center [687, 199] width 60 height 38
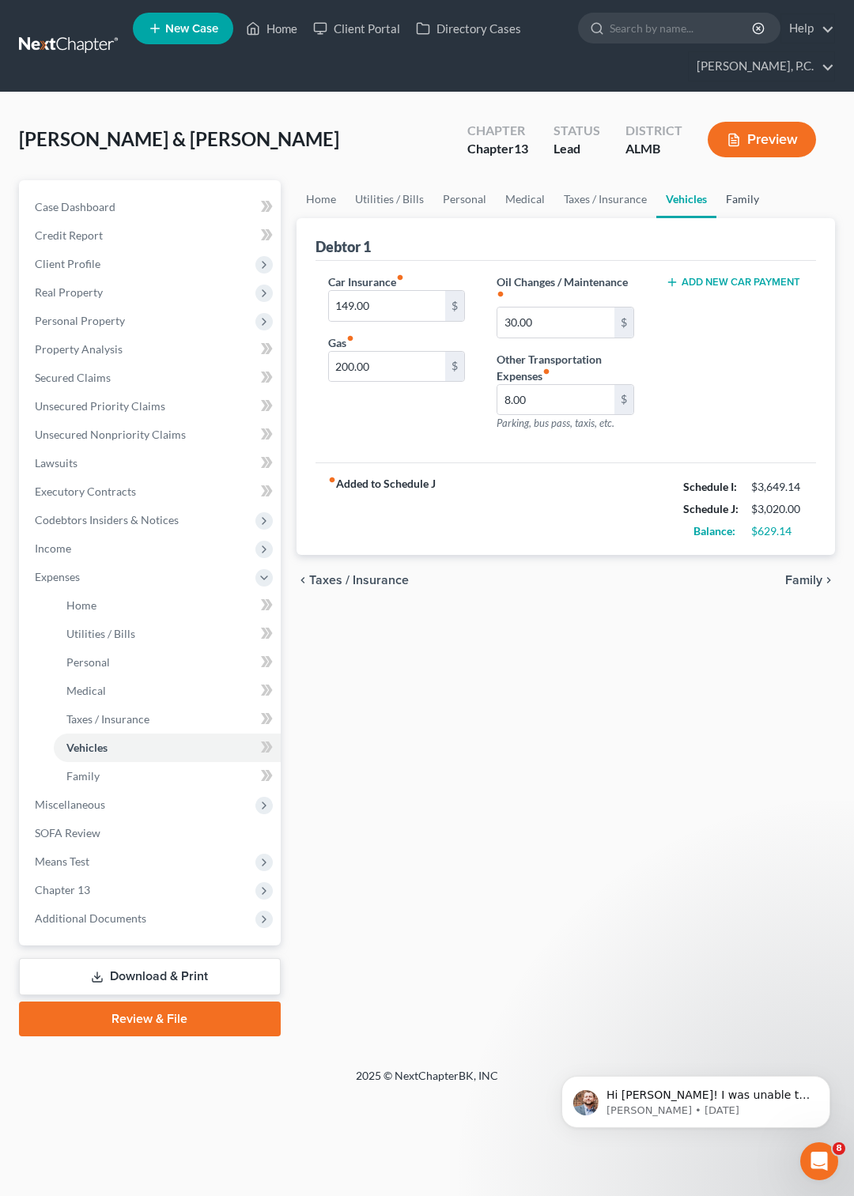
click at [724, 198] on link "Family" at bounding box center [742, 199] width 52 height 38
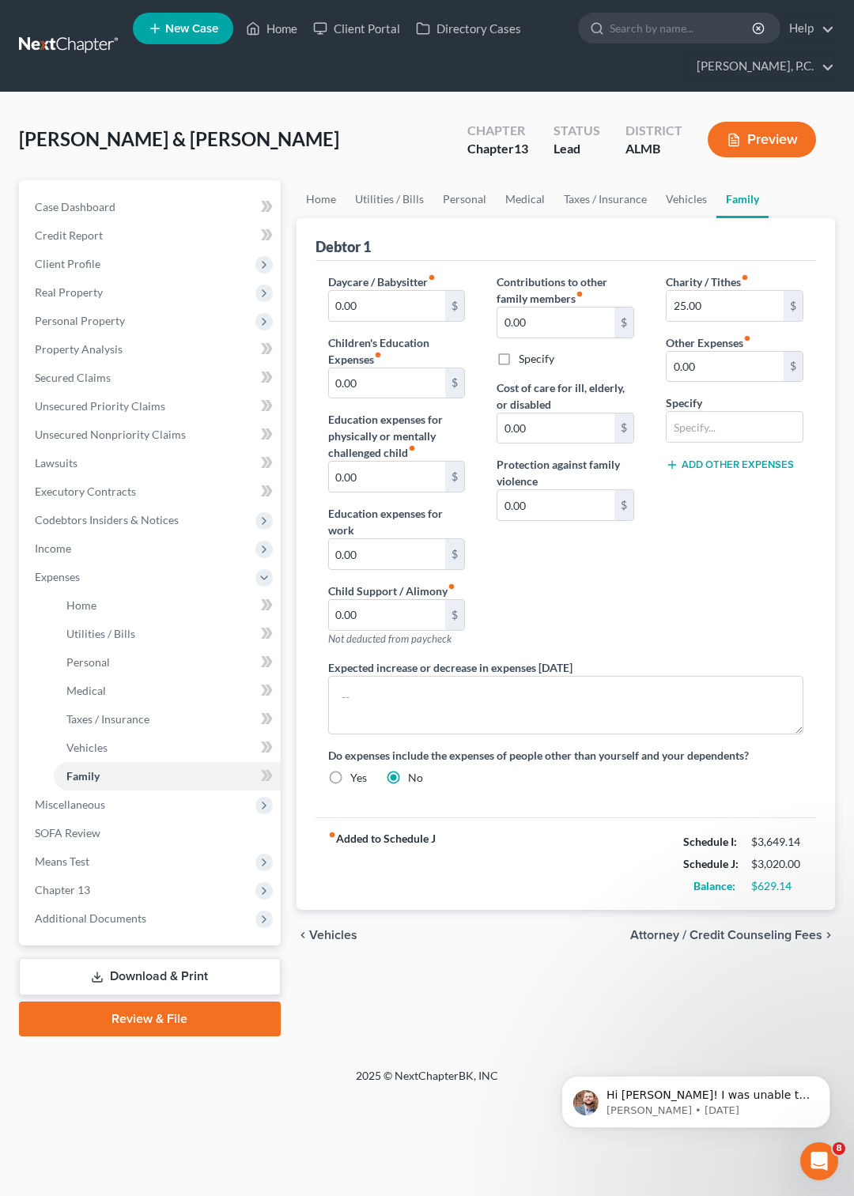
click at [751, 141] on button "Preview" at bounding box center [761, 140] width 108 height 36
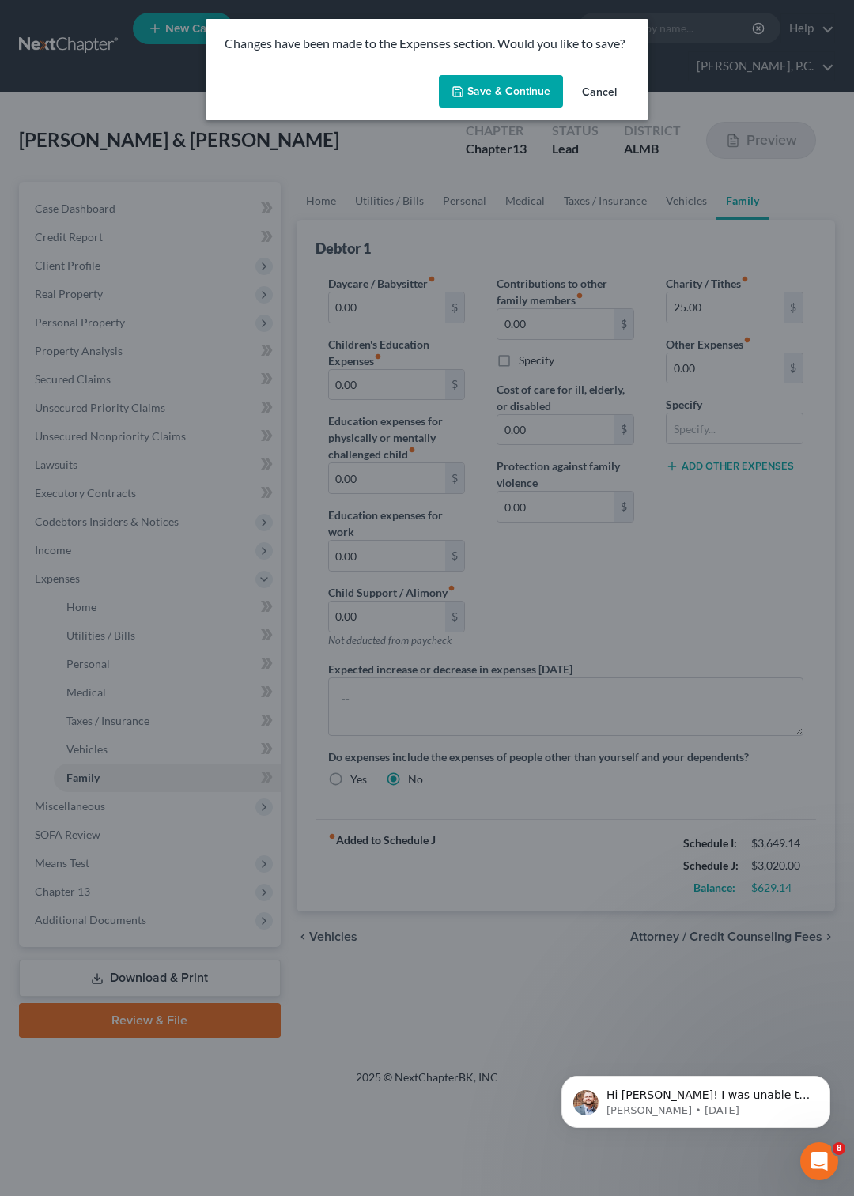
click at [506, 87] on button "Save & Continue" at bounding box center [501, 91] width 124 height 33
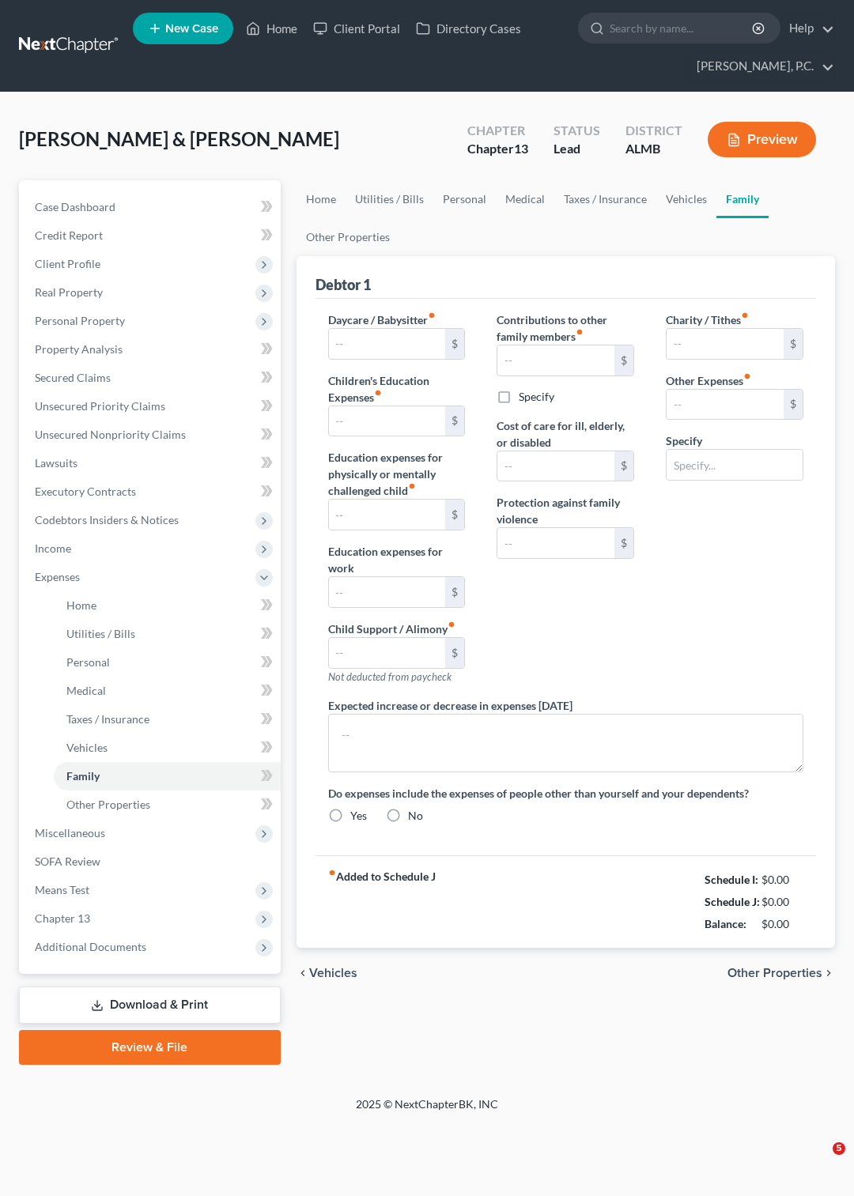
type input "0.00"
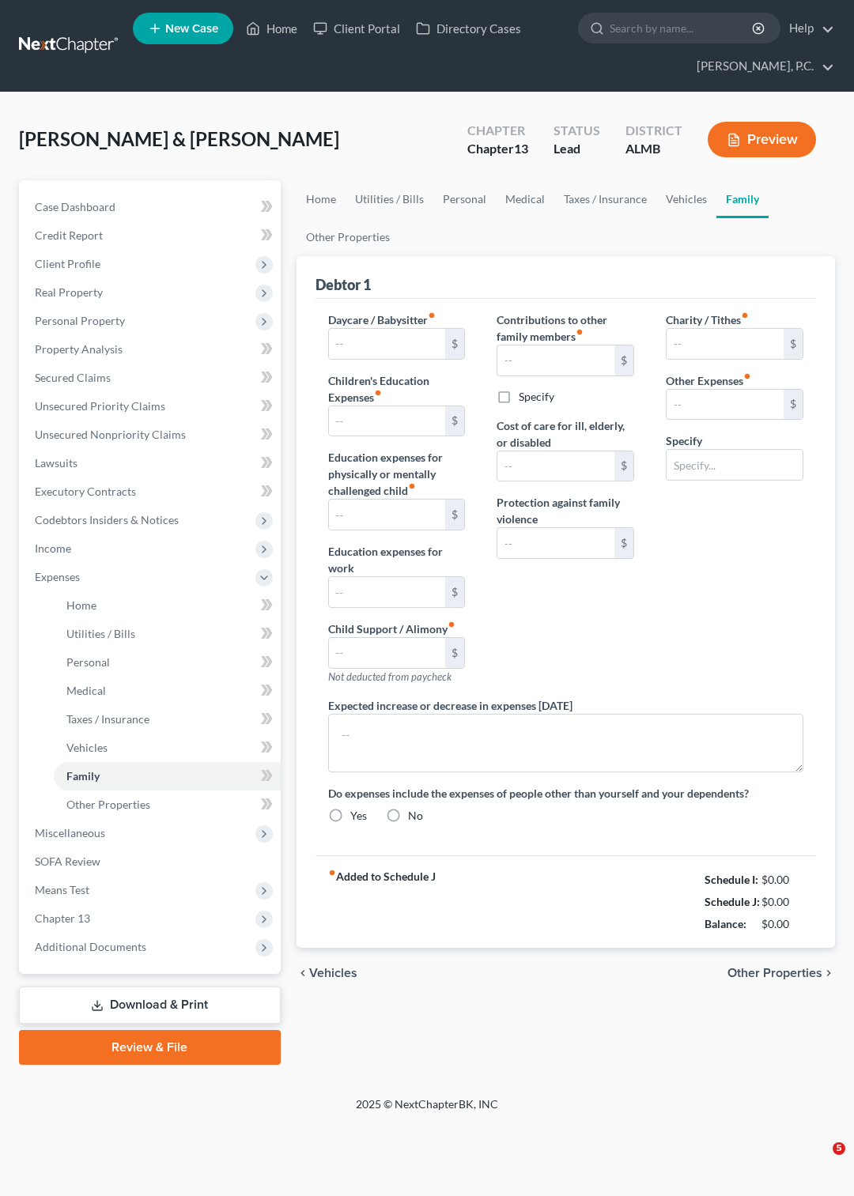
type input "0.00"
type input "25.00"
type input "0.00"
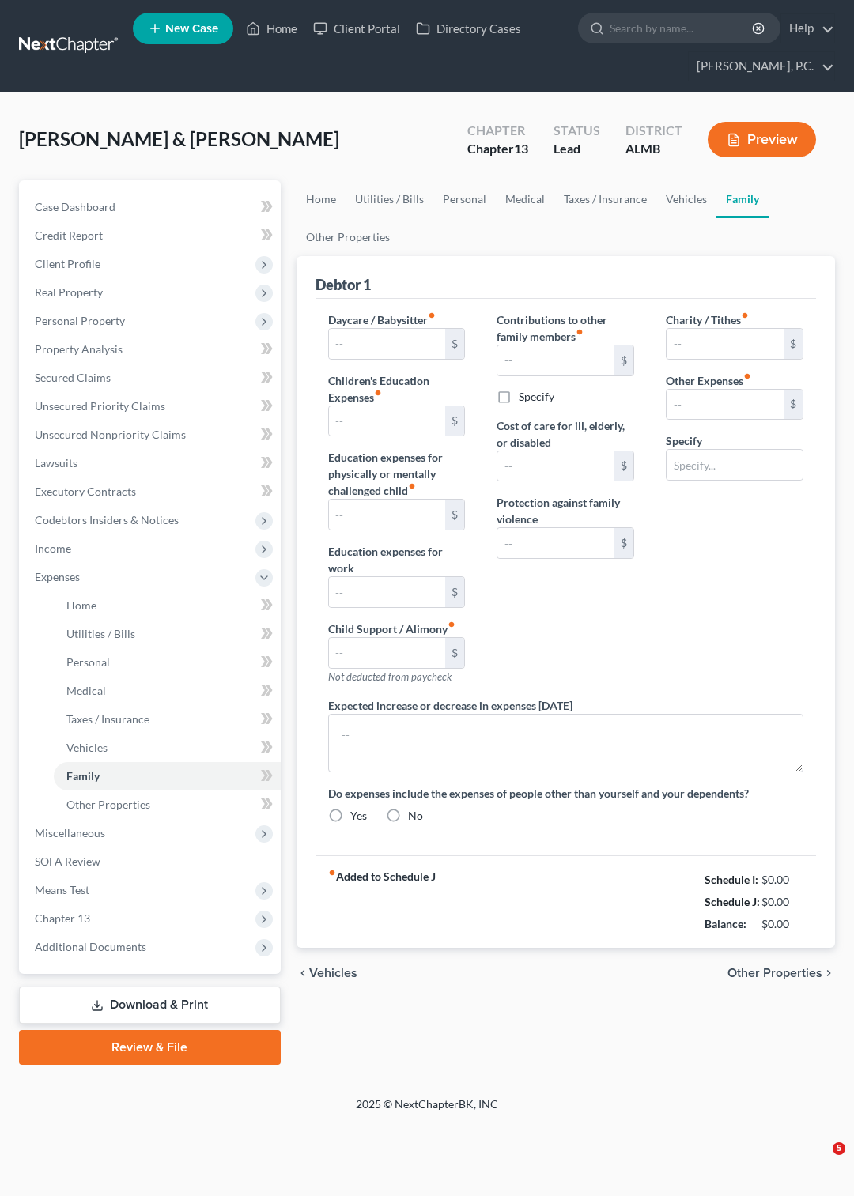
radio input "true"
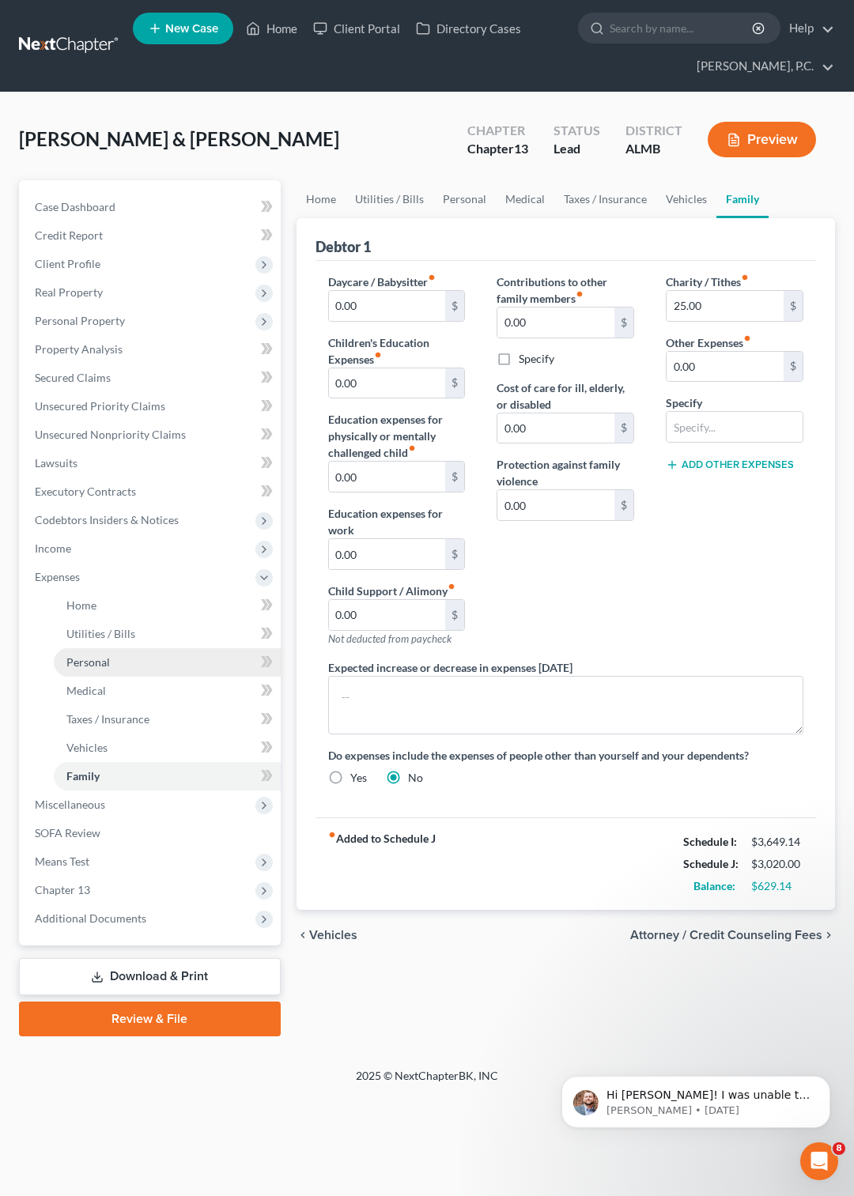
click at [96, 664] on span "Personal" at bounding box center [87, 661] width 43 height 13
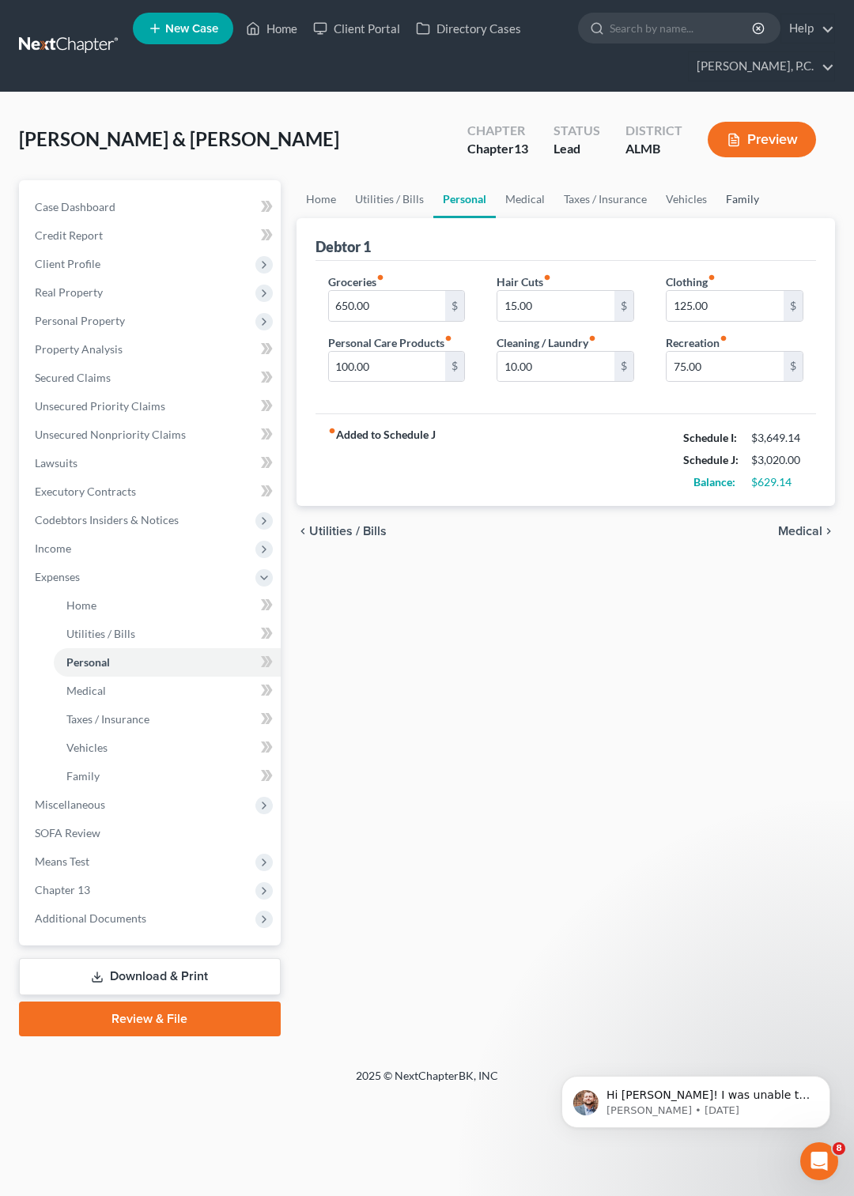
click at [729, 200] on link "Family" at bounding box center [742, 199] width 52 height 38
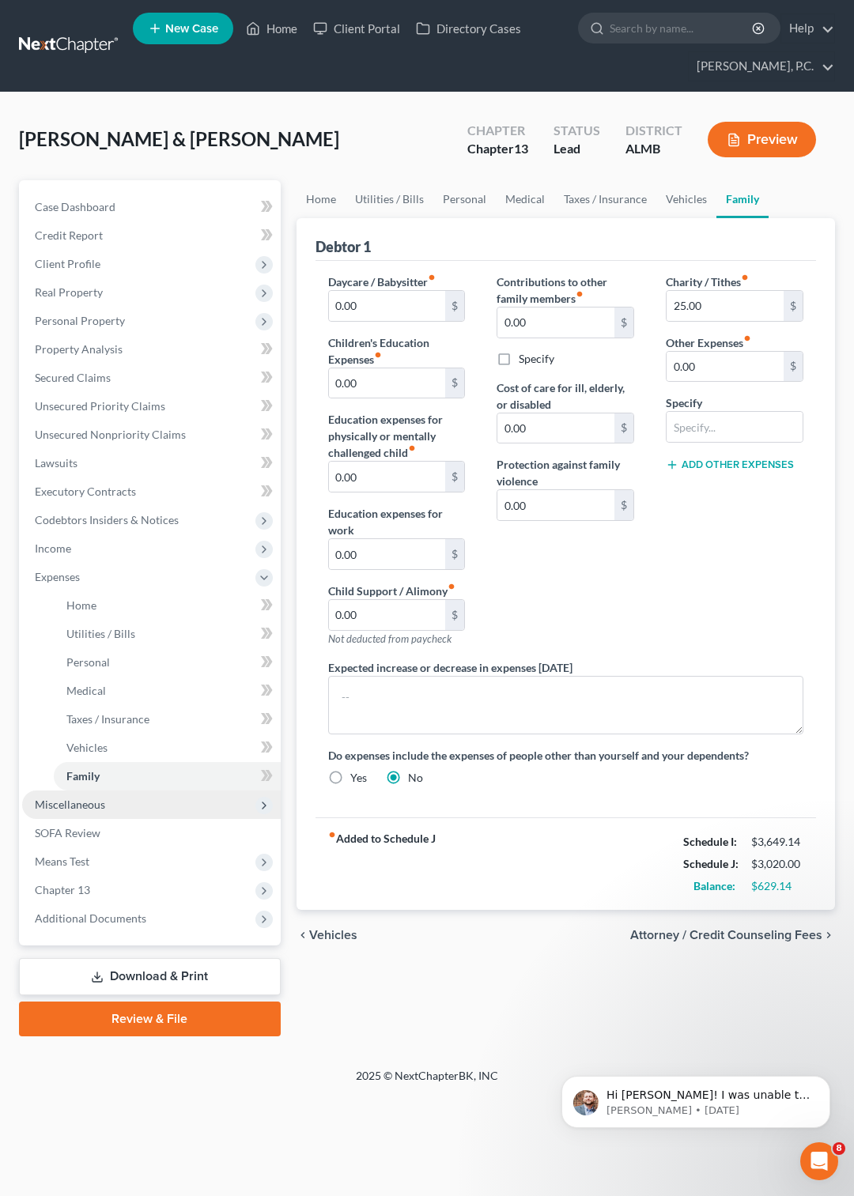
click at [85, 801] on span "Miscellaneous" at bounding box center [70, 803] width 70 height 13
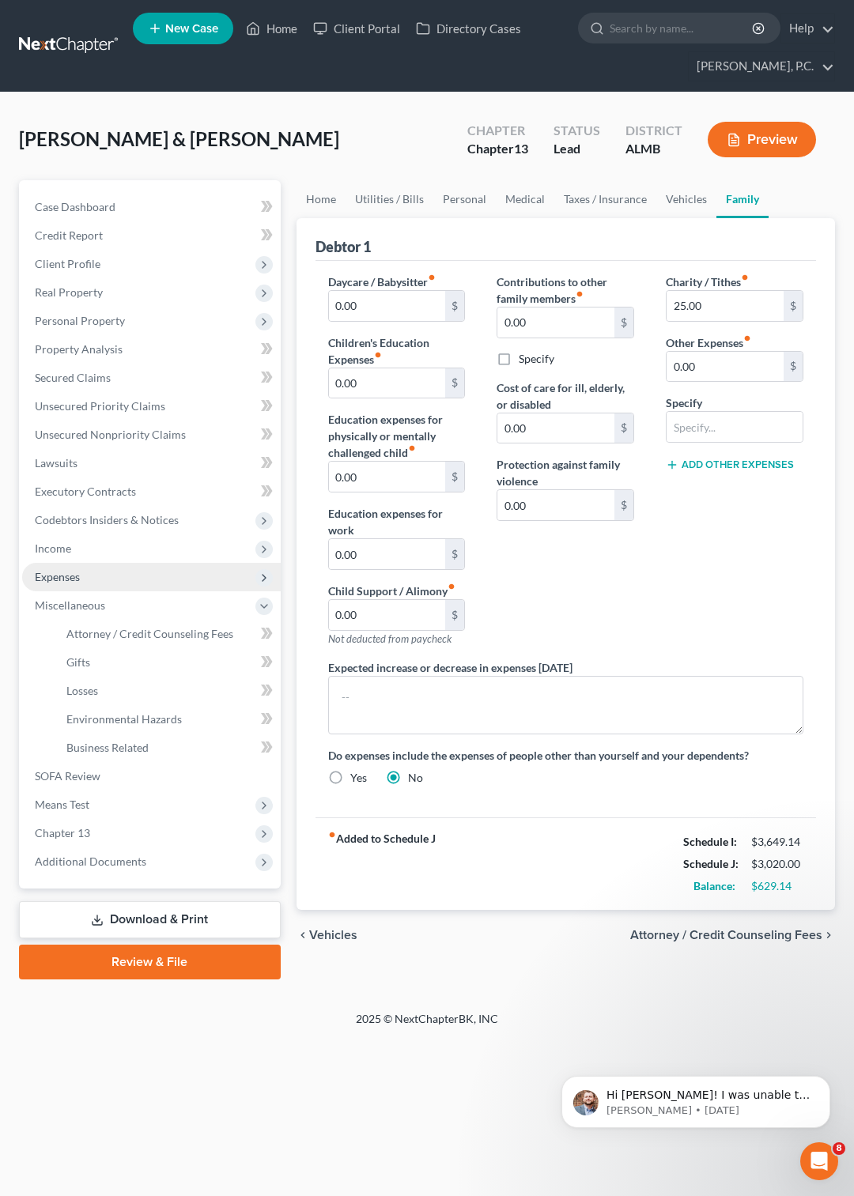
click at [81, 575] on span "Expenses" at bounding box center [151, 577] width 258 height 28
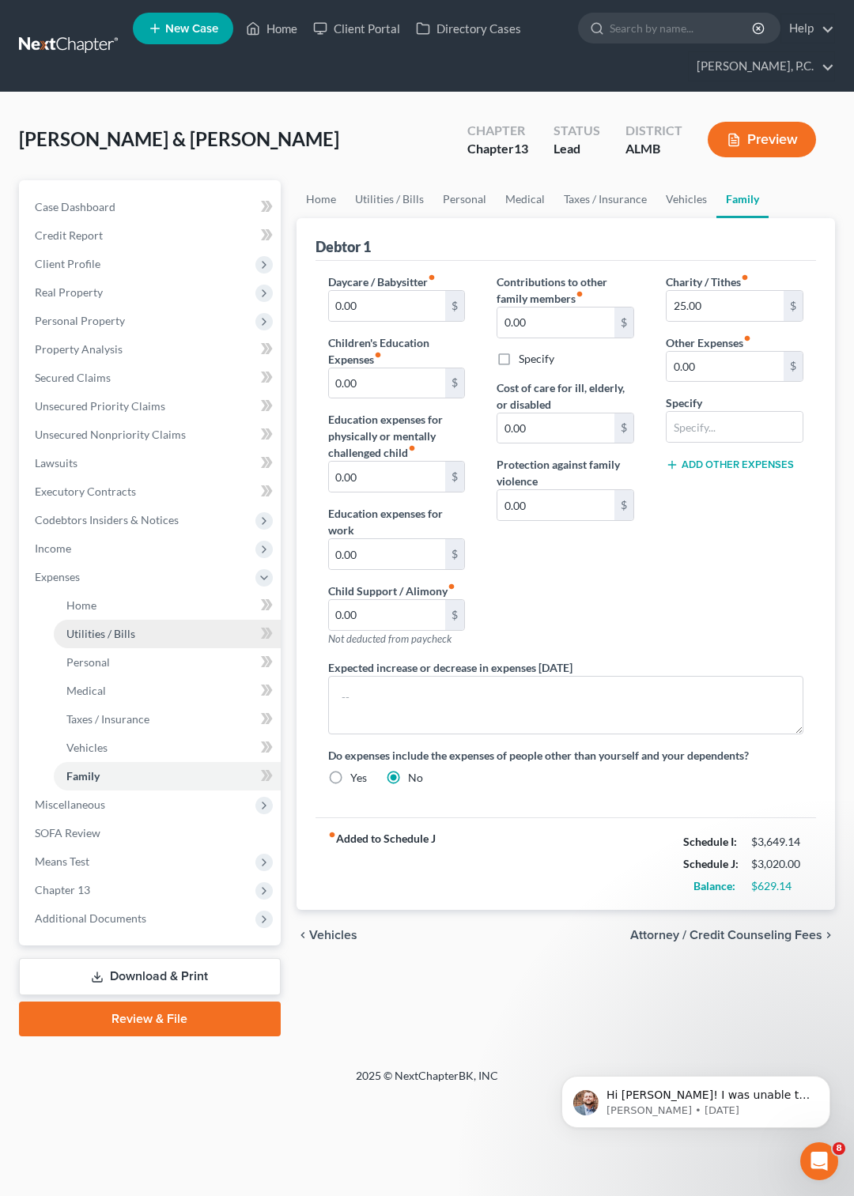
click at [122, 635] on span "Utilities / Bills" at bounding box center [100, 633] width 69 height 13
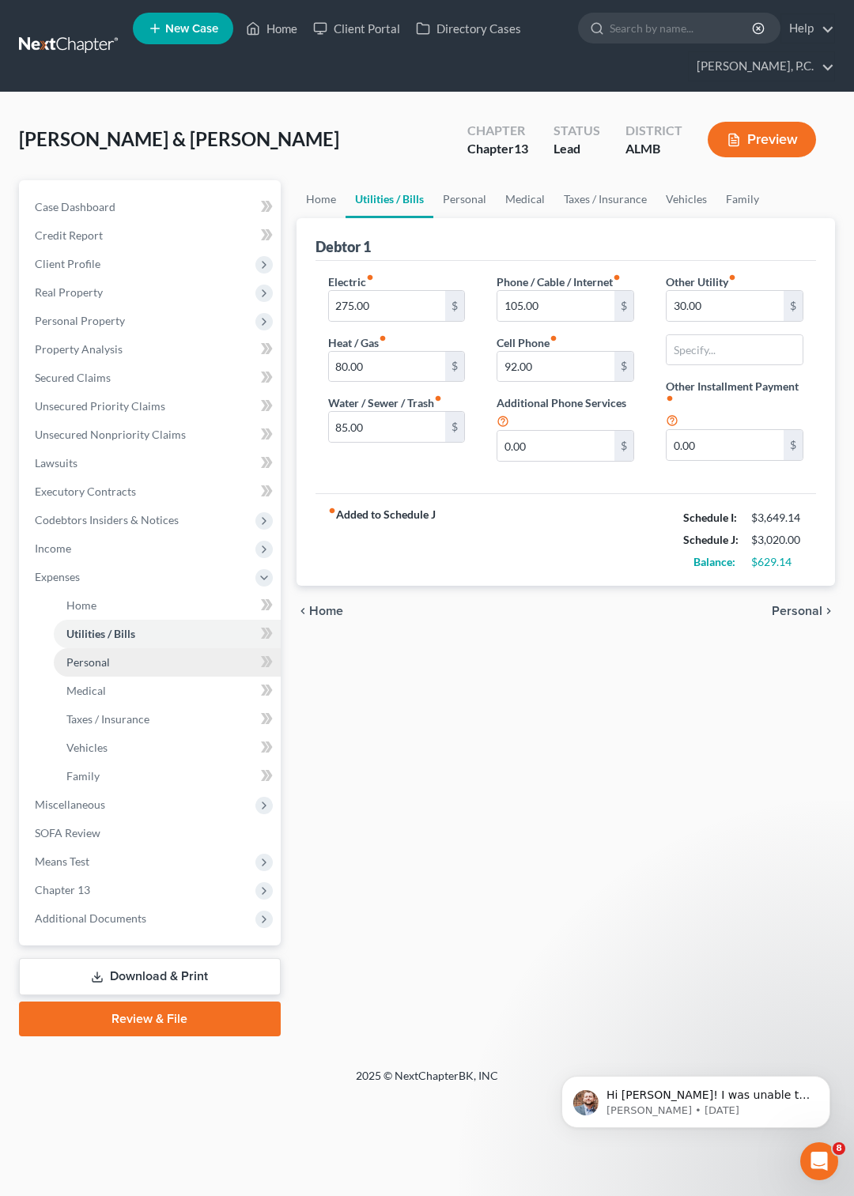
click at [114, 664] on link "Personal" at bounding box center [167, 662] width 227 height 28
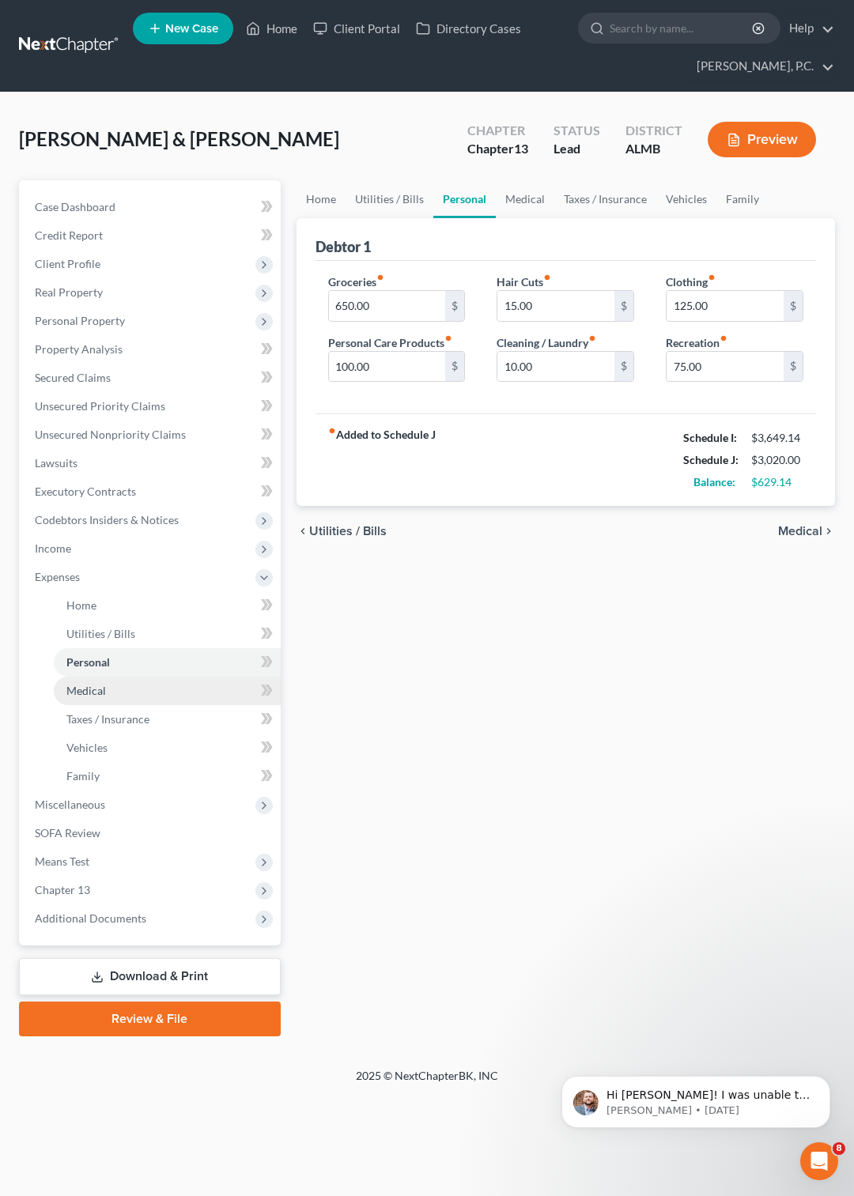
click at [103, 692] on span "Medical" at bounding box center [86, 690] width 40 height 13
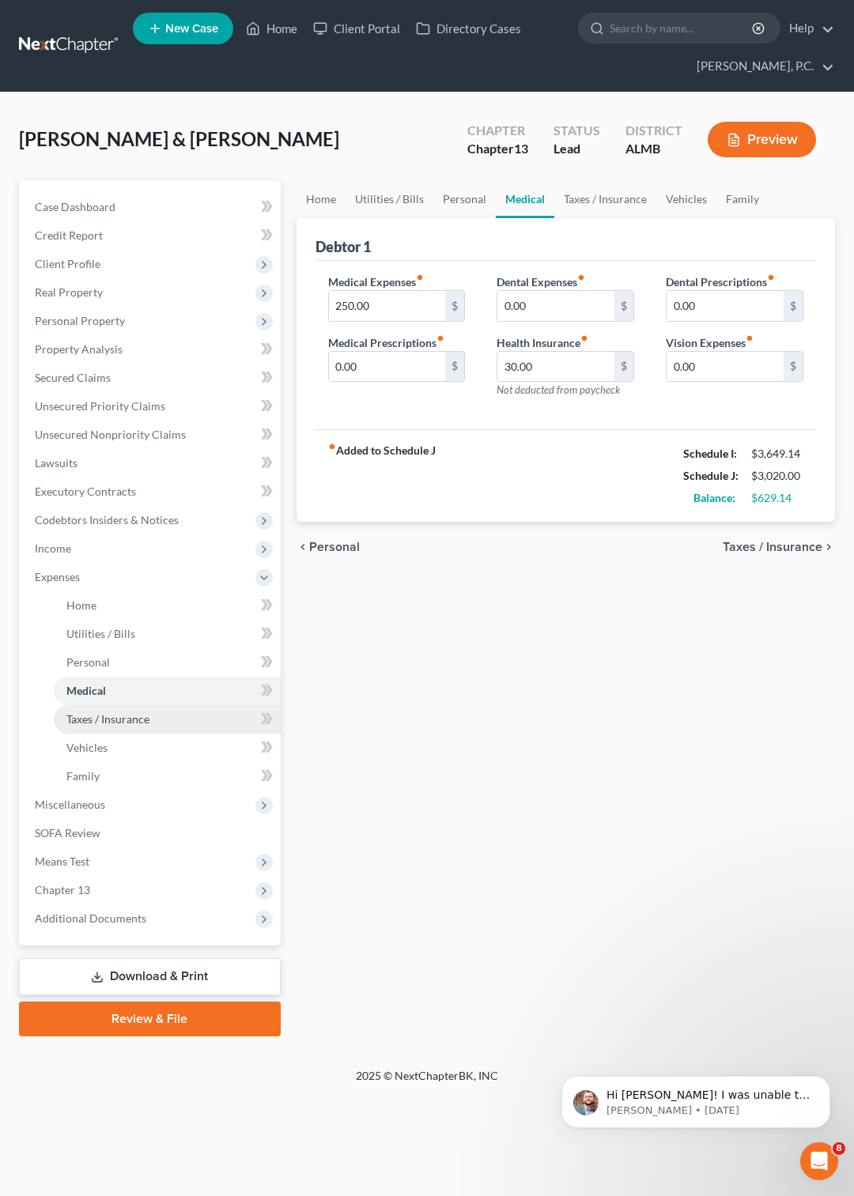
click at [98, 720] on span "Taxes / Insurance" at bounding box center [107, 718] width 83 height 13
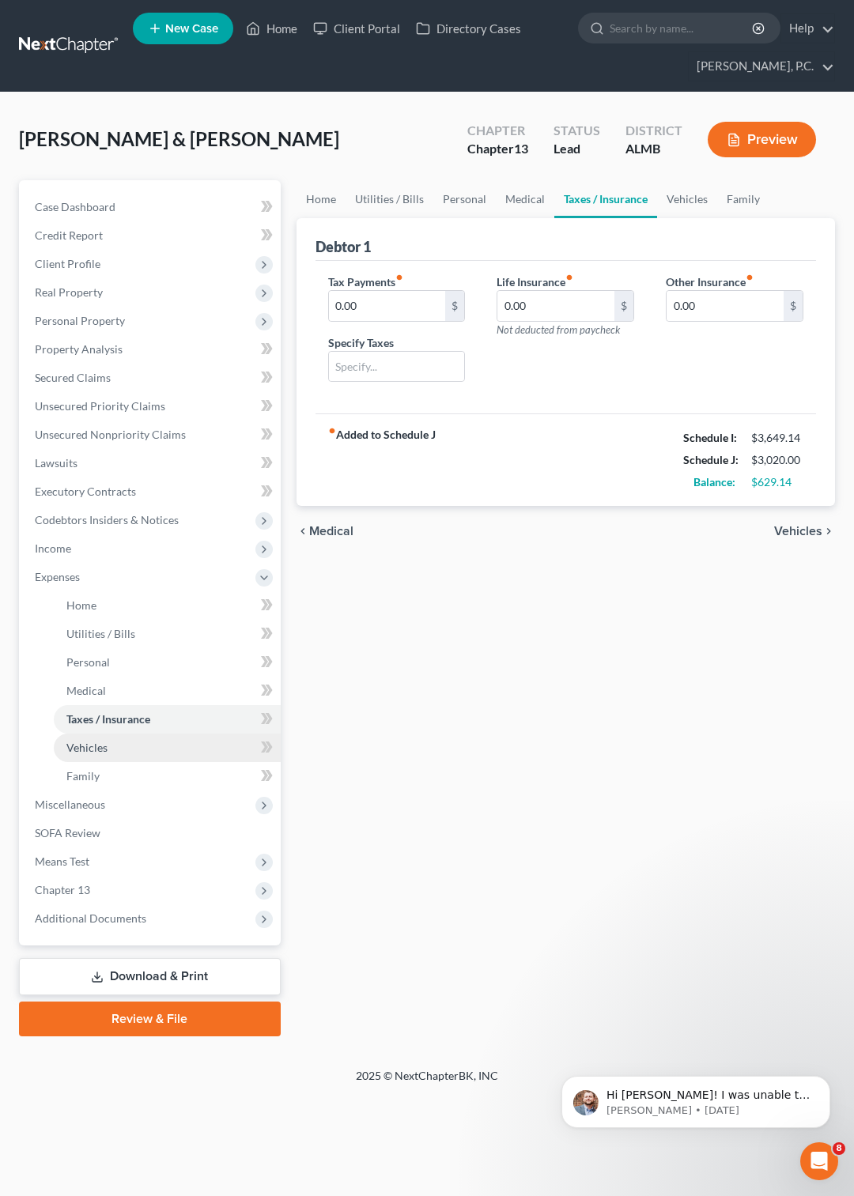
click at [96, 753] on span "Vehicles" at bounding box center [86, 747] width 41 height 13
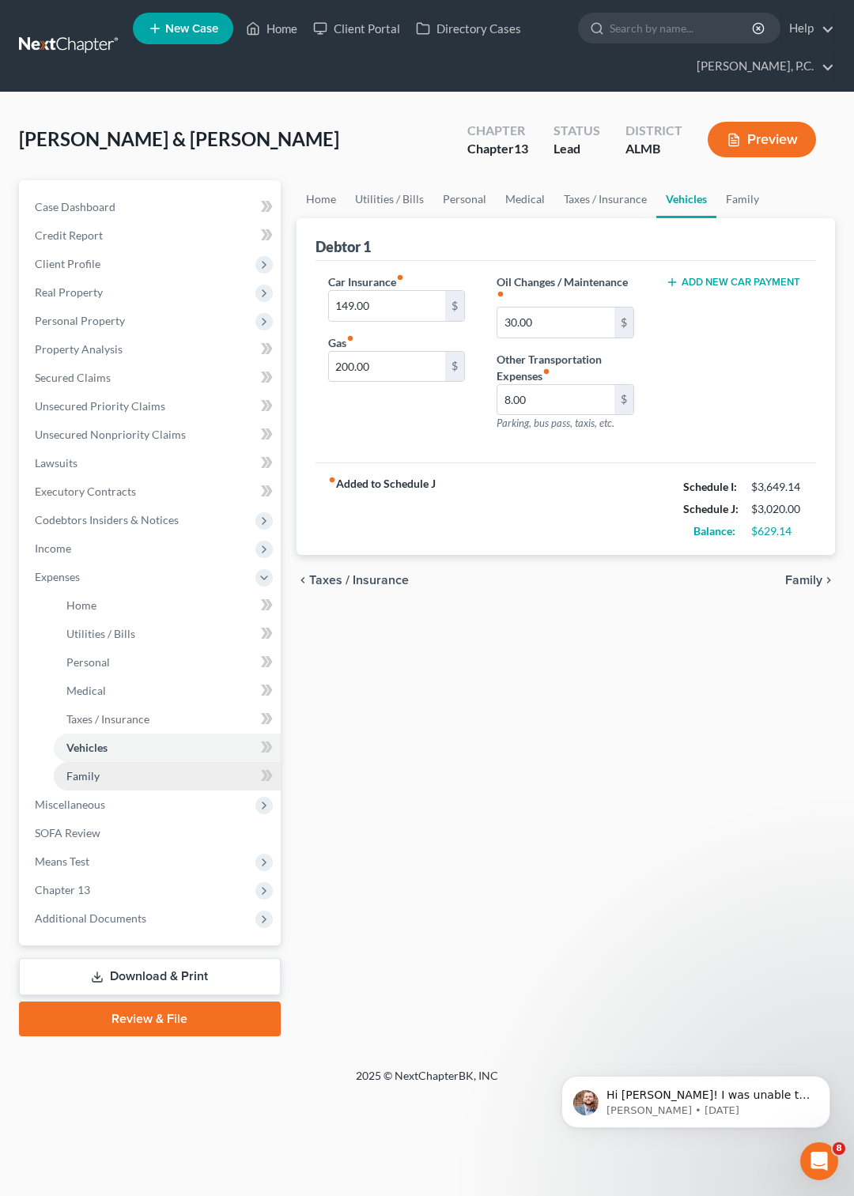
click at [96, 782] on span "Family" at bounding box center [82, 775] width 33 height 13
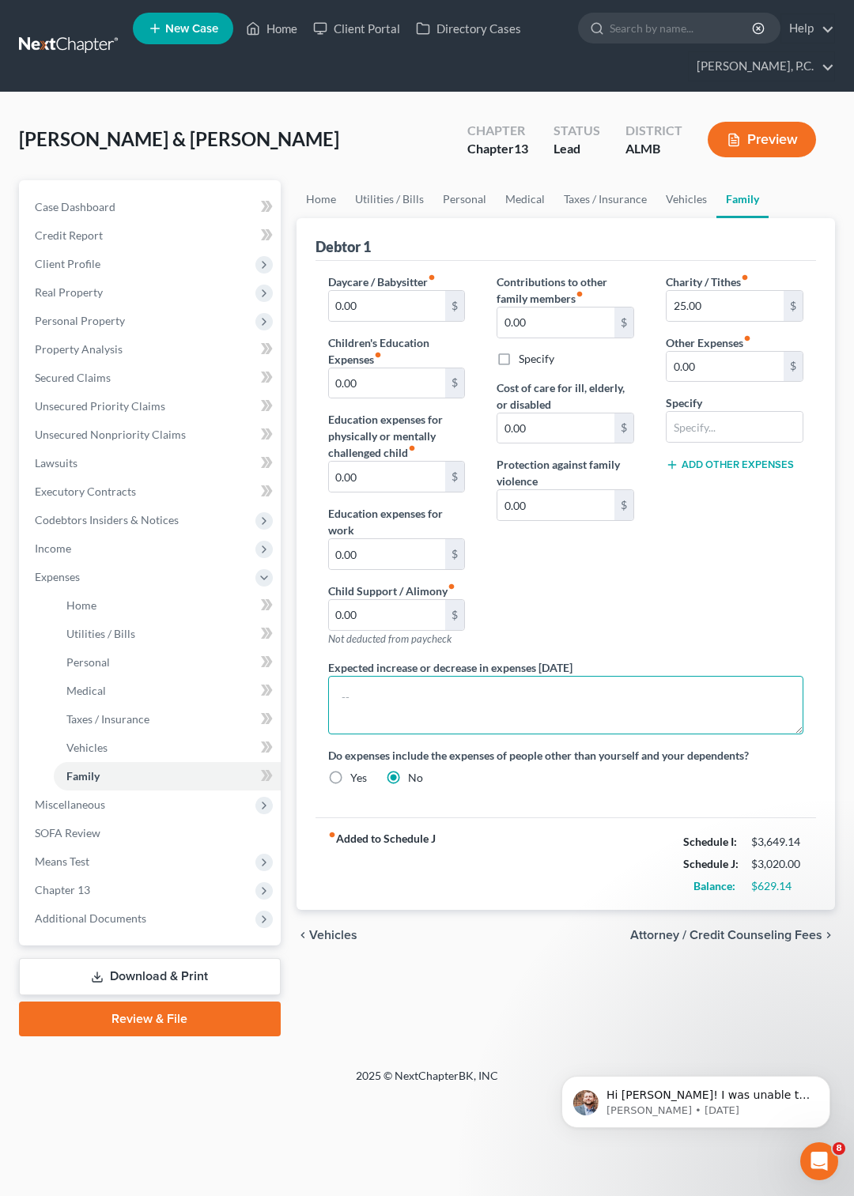
click at [489, 694] on textarea at bounding box center [565, 705] width 475 height 58
type textarea "Medical expenses fluxuate"
click at [719, 470] on button "Add Other Expenses" at bounding box center [730, 464] width 128 height 13
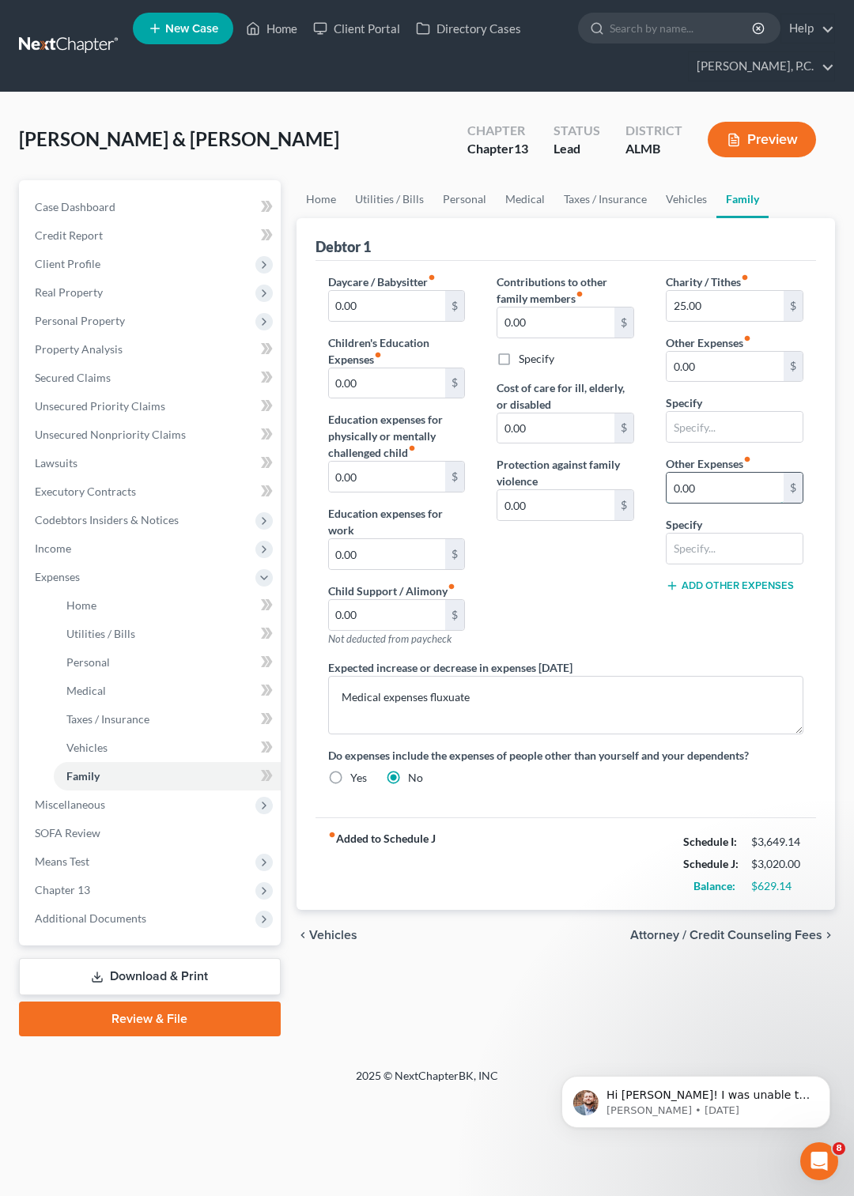
click at [716, 493] on input "0.00" at bounding box center [724, 488] width 117 height 30
type input "50"
type input "pet/vet/ etc"
click at [81, 322] on span "Personal Property" at bounding box center [80, 320] width 90 height 13
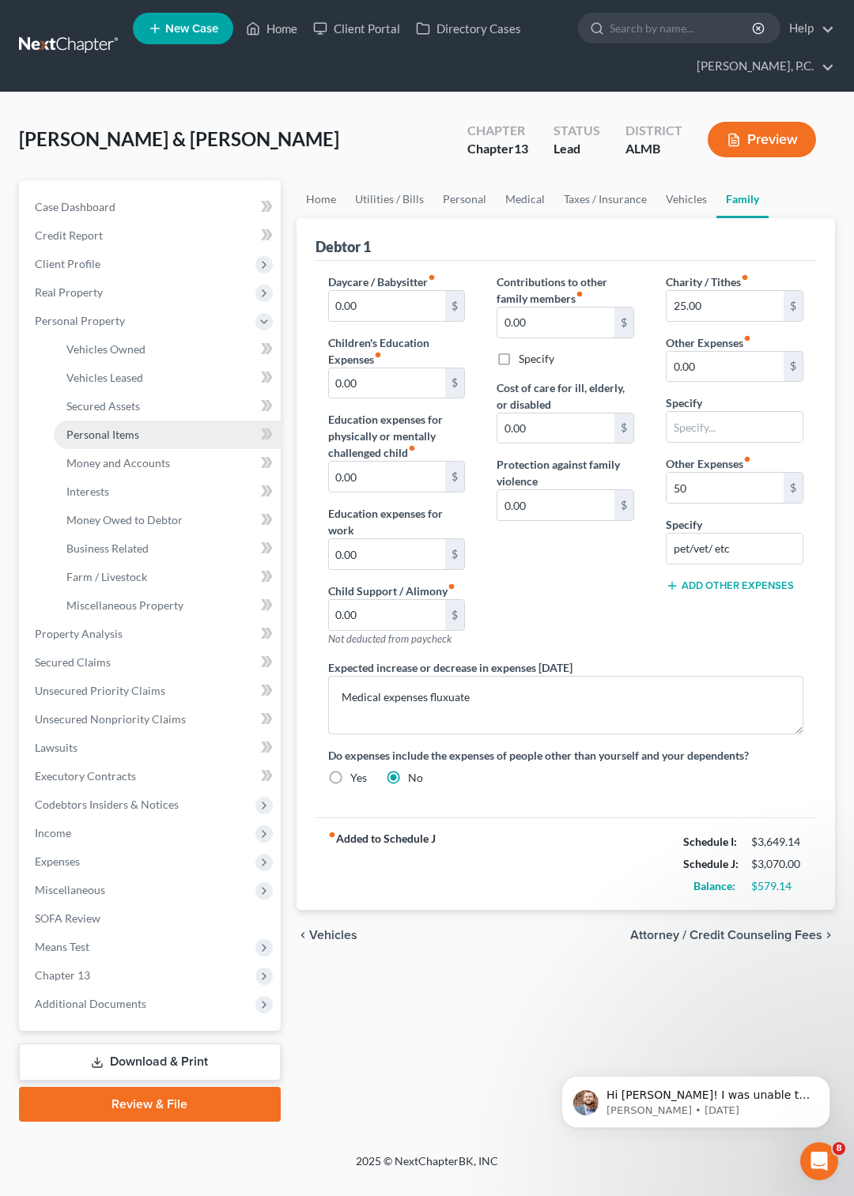
click at [114, 428] on span "Personal Items" at bounding box center [102, 434] width 73 height 13
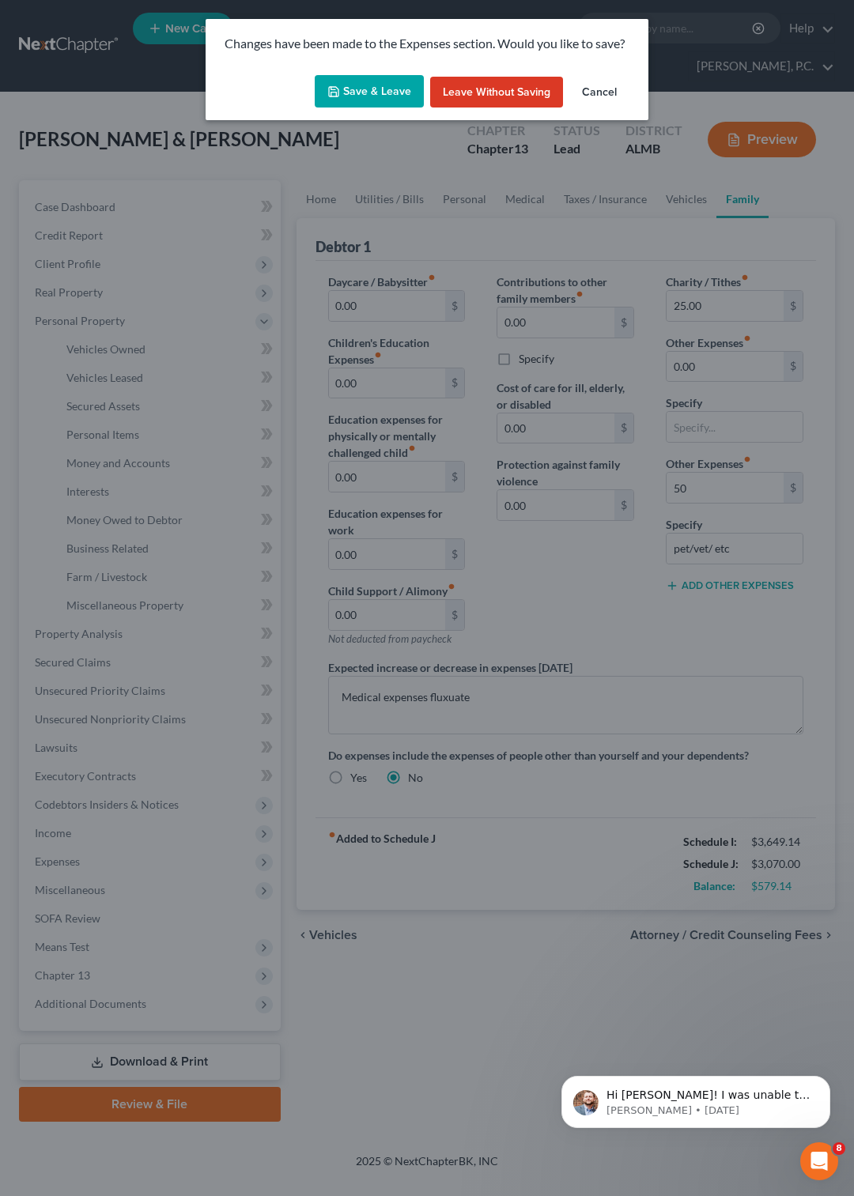
click at [394, 96] on button "Save & Leave" at bounding box center [369, 91] width 109 height 33
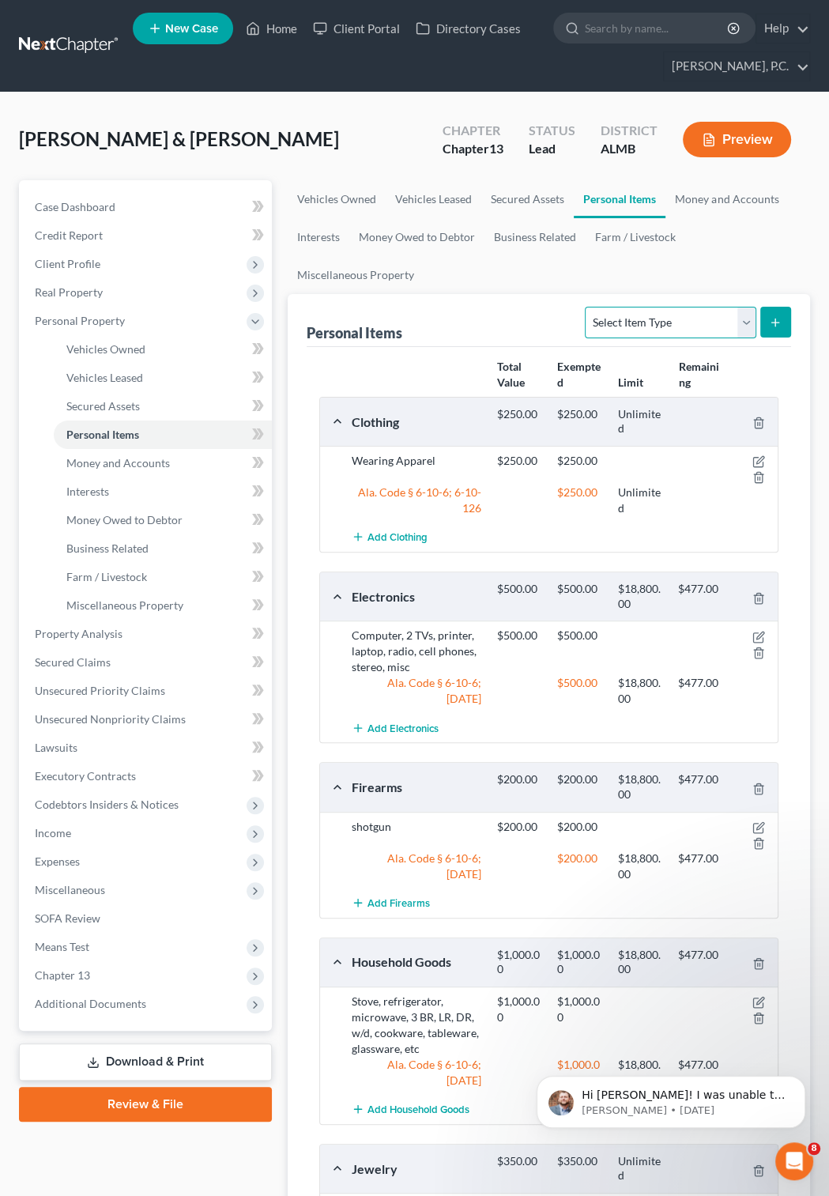
click at [585, 307] on select "Select Item Type Clothing Collectibles Of Value Electronics Firearms Household …" at bounding box center [670, 323] width 171 height 32
select select "pets"
click option "Pet(s)" at bounding box center [0, 0] width 0 height 0
click at [779, 317] on icon "submit" at bounding box center [775, 322] width 13 height 13
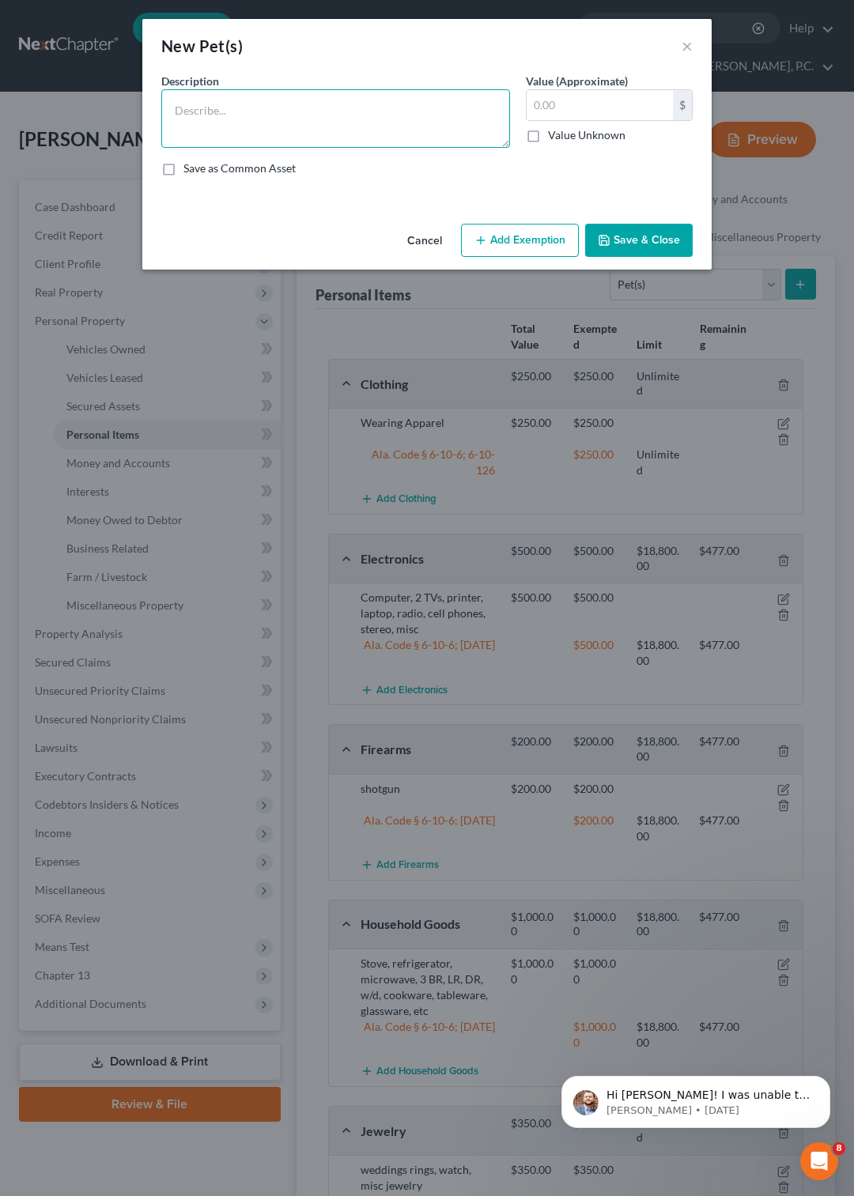
click at [240, 118] on textarea at bounding box center [335, 118] width 349 height 58
type textarea "2 cats"
click at [548, 134] on label "Value Unknown" at bounding box center [586, 135] width 77 height 16
click at [554, 134] on input "Value Unknown" at bounding box center [559, 132] width 10 height 10
checkbox input "true"
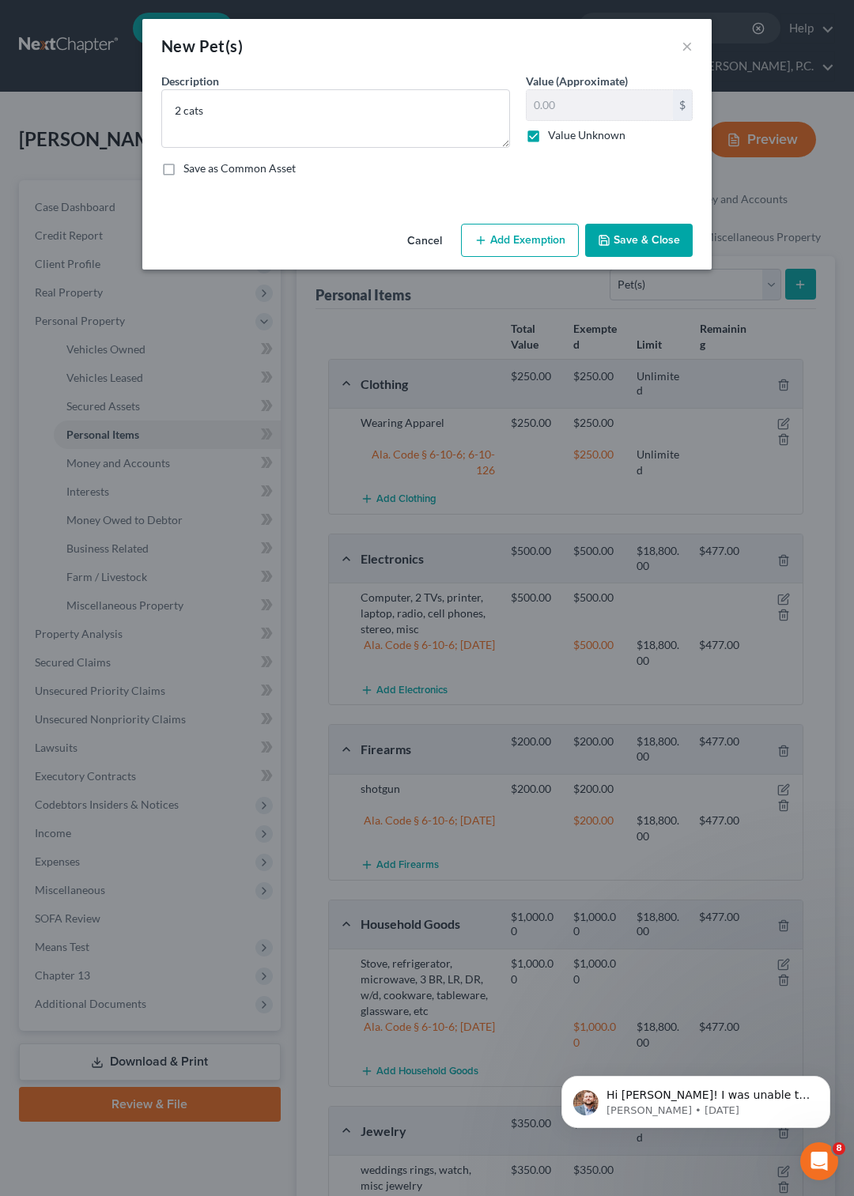
type input "0.00"
click at [642, 257] on button "Save & Close" at bounding box center [638, 240] width 107 height 33
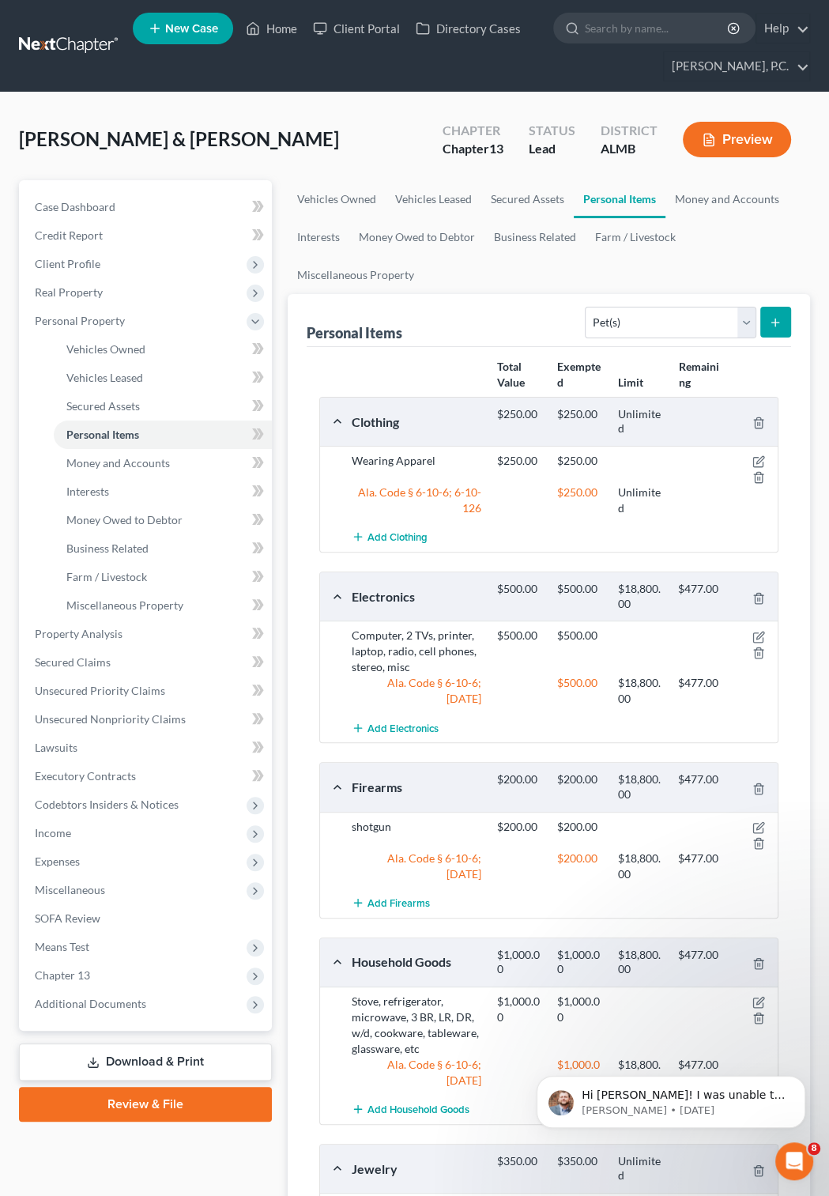
click at [760, 145] on button "Preview" at bounding box center [737, 140] width 108 height 36
click at [209, 1062] on link "Download & Print" at bounding box center [145, 1061] width 253 height 37
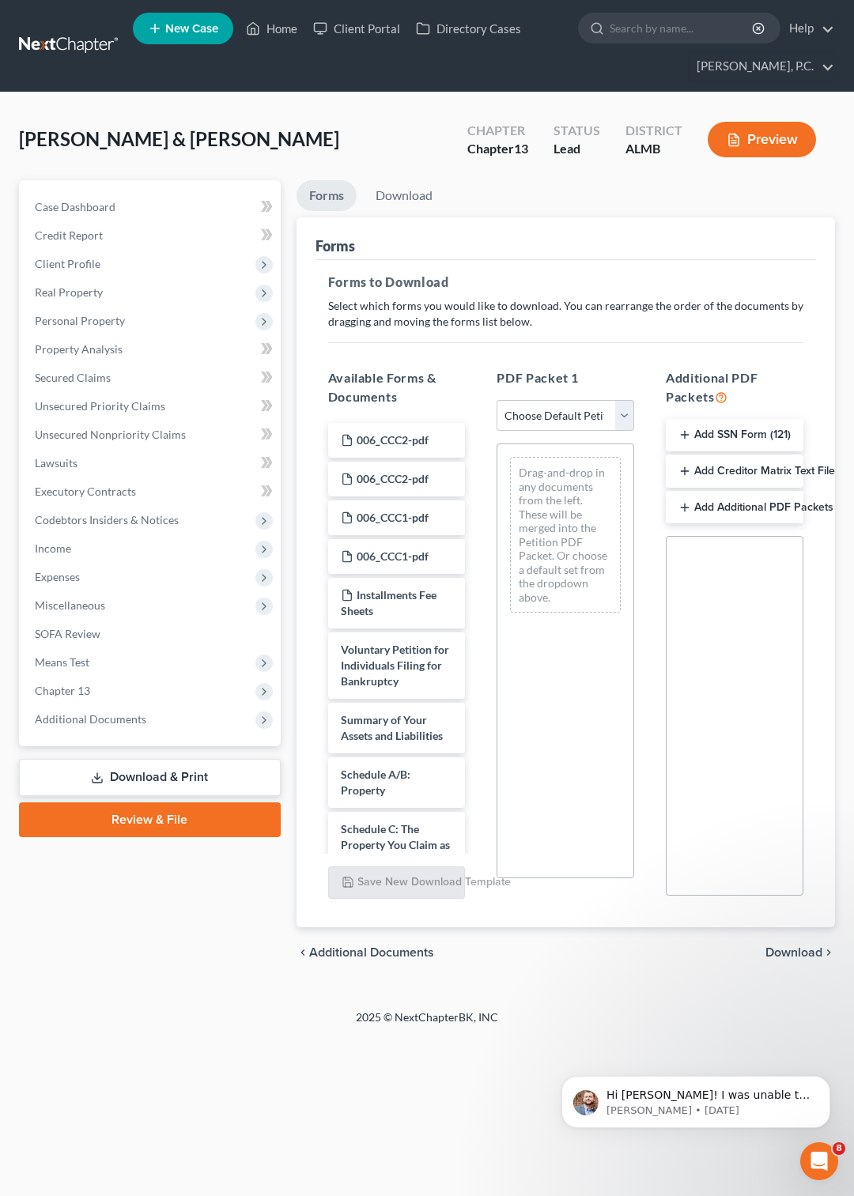
click at [767, 138] on button "Preview" at bounding box center [761, 140] width 108 height 36
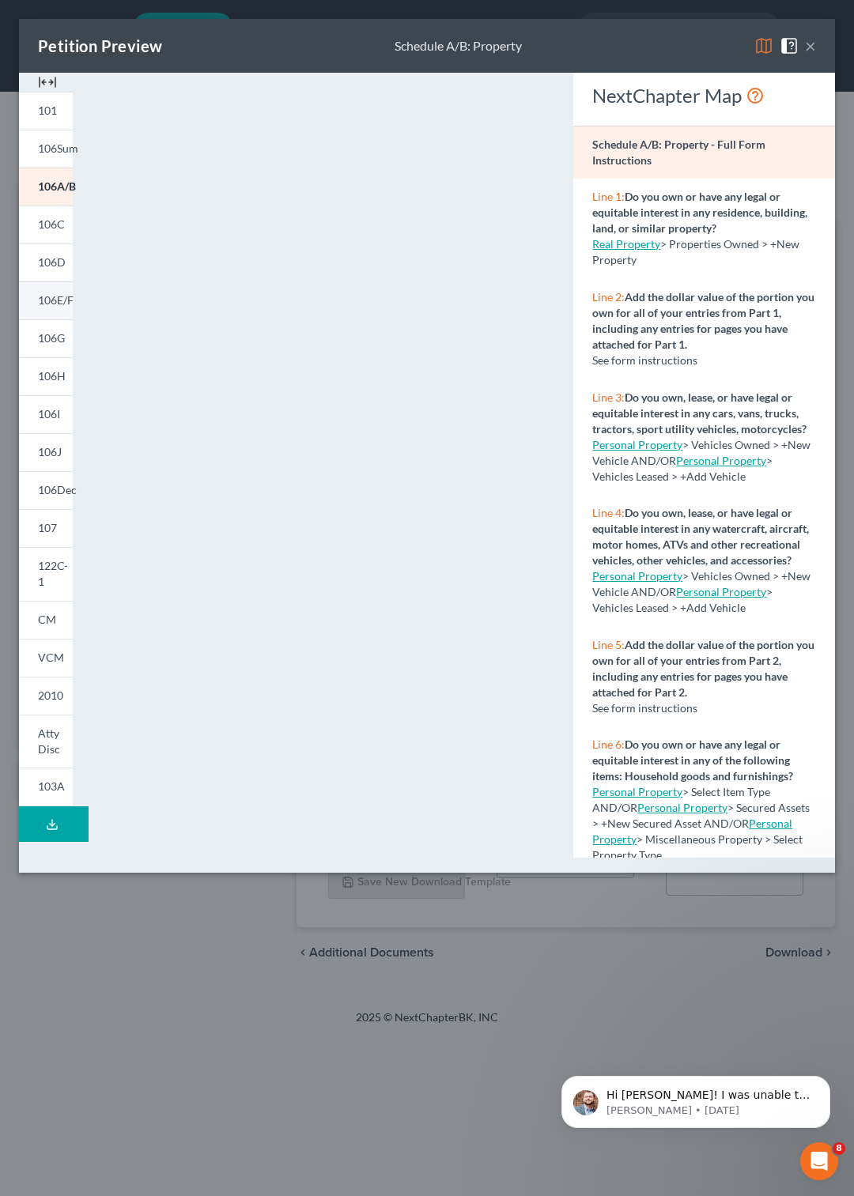
drag, startPoint x: 22, startPoint y: 288, endPoint x: 38, endPoint y: 300, distance: 19.8
click at [24, 289] on link "106E/F" at bounding box center [46, 300] width 54 height 38
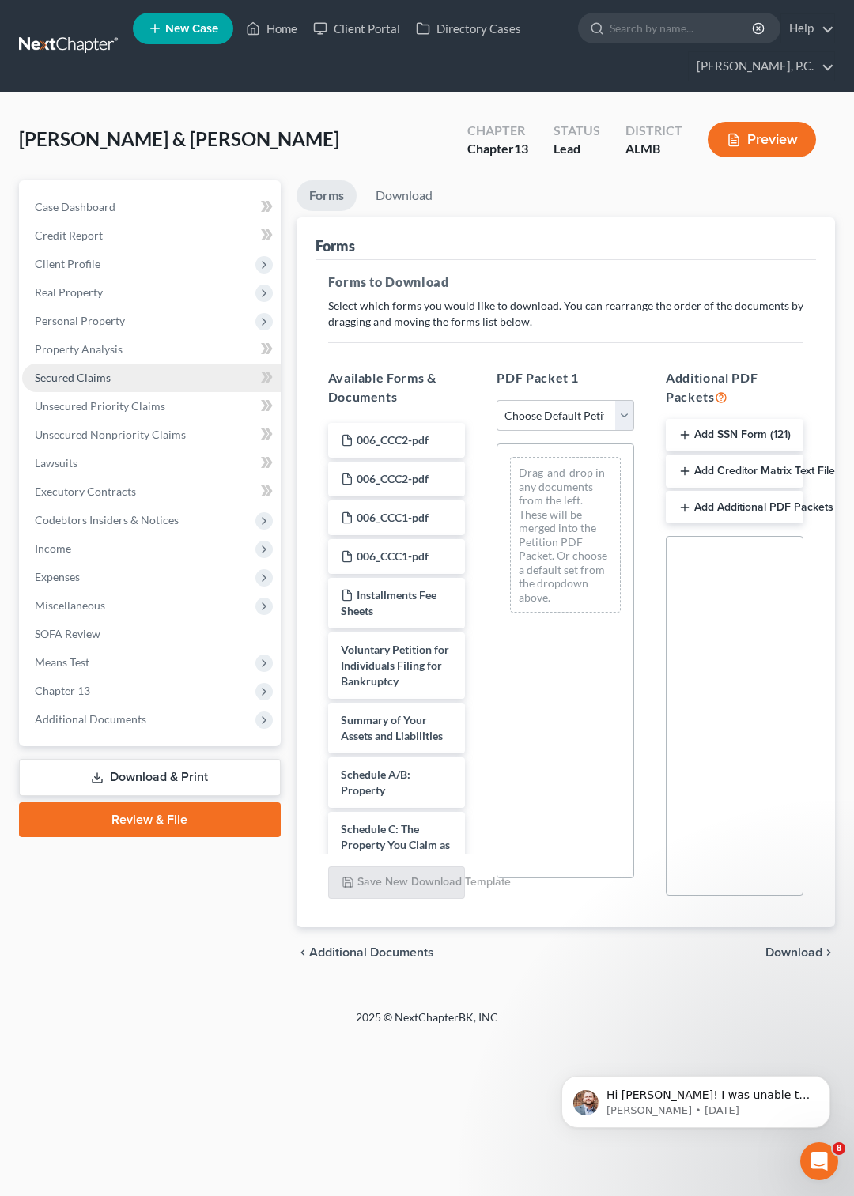
click at [71, 370] on link "Secured Claims" at bounding box center [151, 378] width 258 height 28
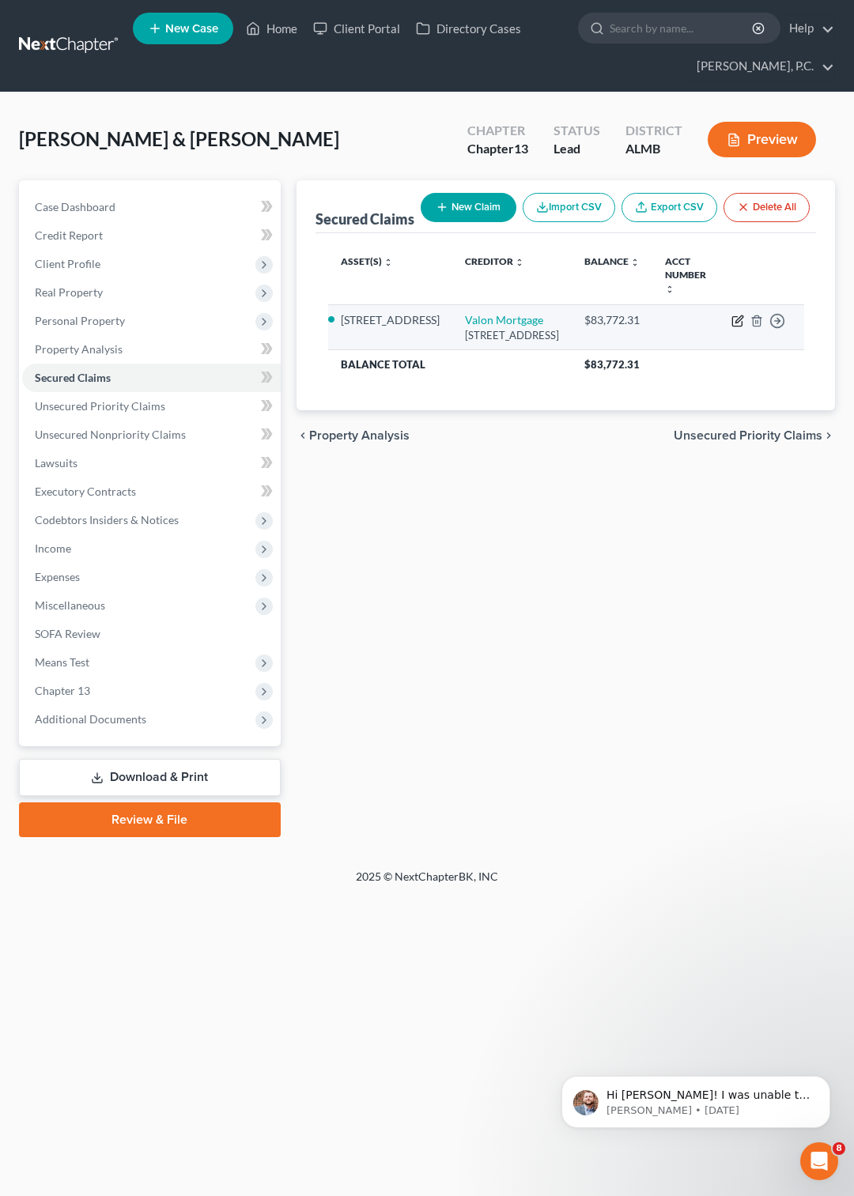
click at [738, 326] on icon "button" at bounding box center [737, 321] width 13 height 13
select select "38"
select select "2"
select select "0"
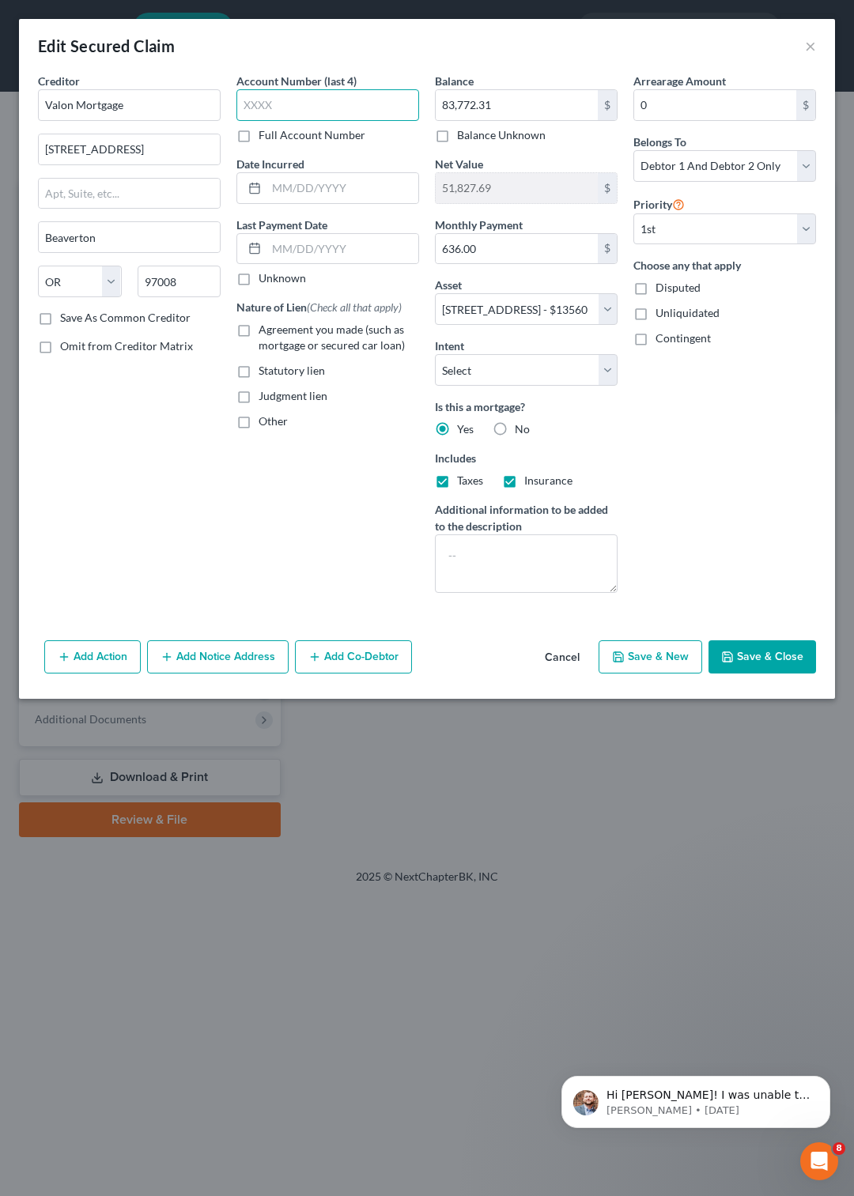
click at [322, 98] on input "text" at bounding box center [327, 105] width 183 height 32
type input "3617"
click at [755, 673] on button "Save & Close" at bounding box center [761, 656] width 107 height 33
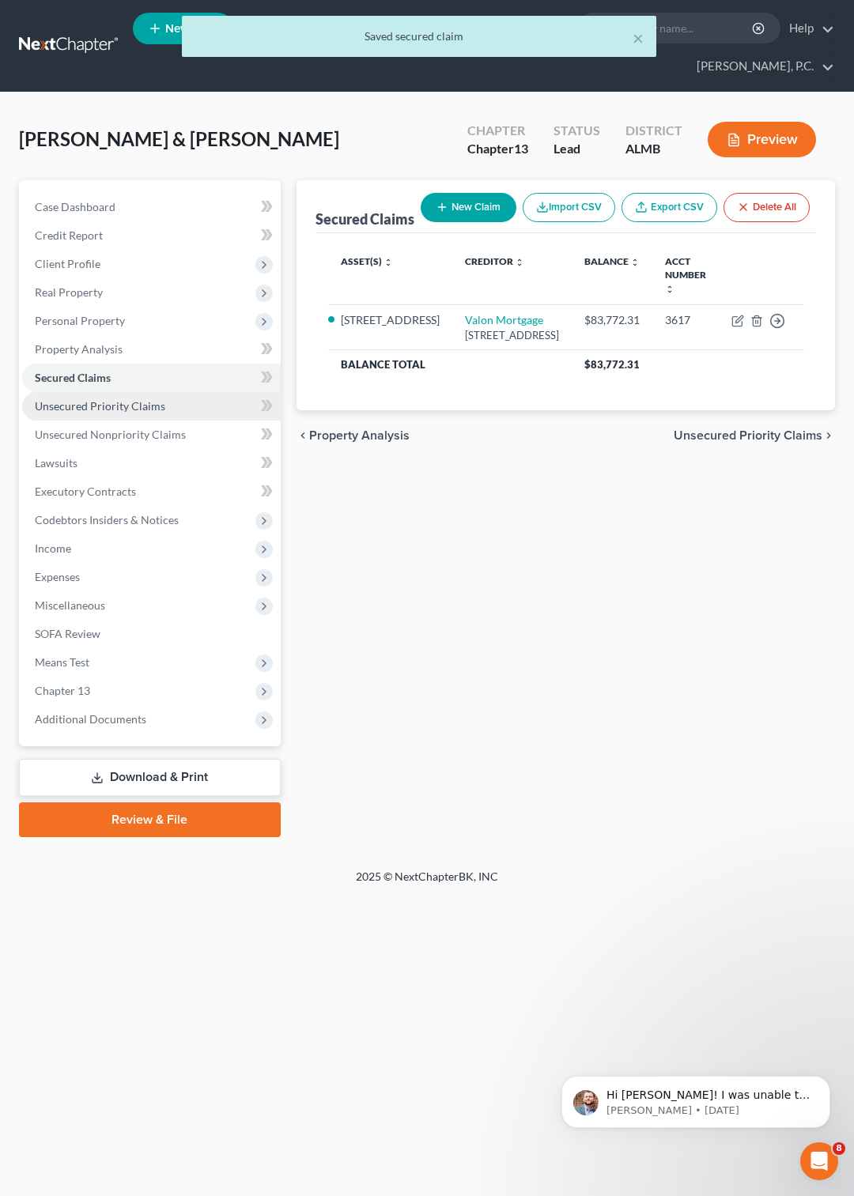
click at [104, 403] on span "Unsecured Priority Claims" at bounding box center [100, 405] width 130 height 13
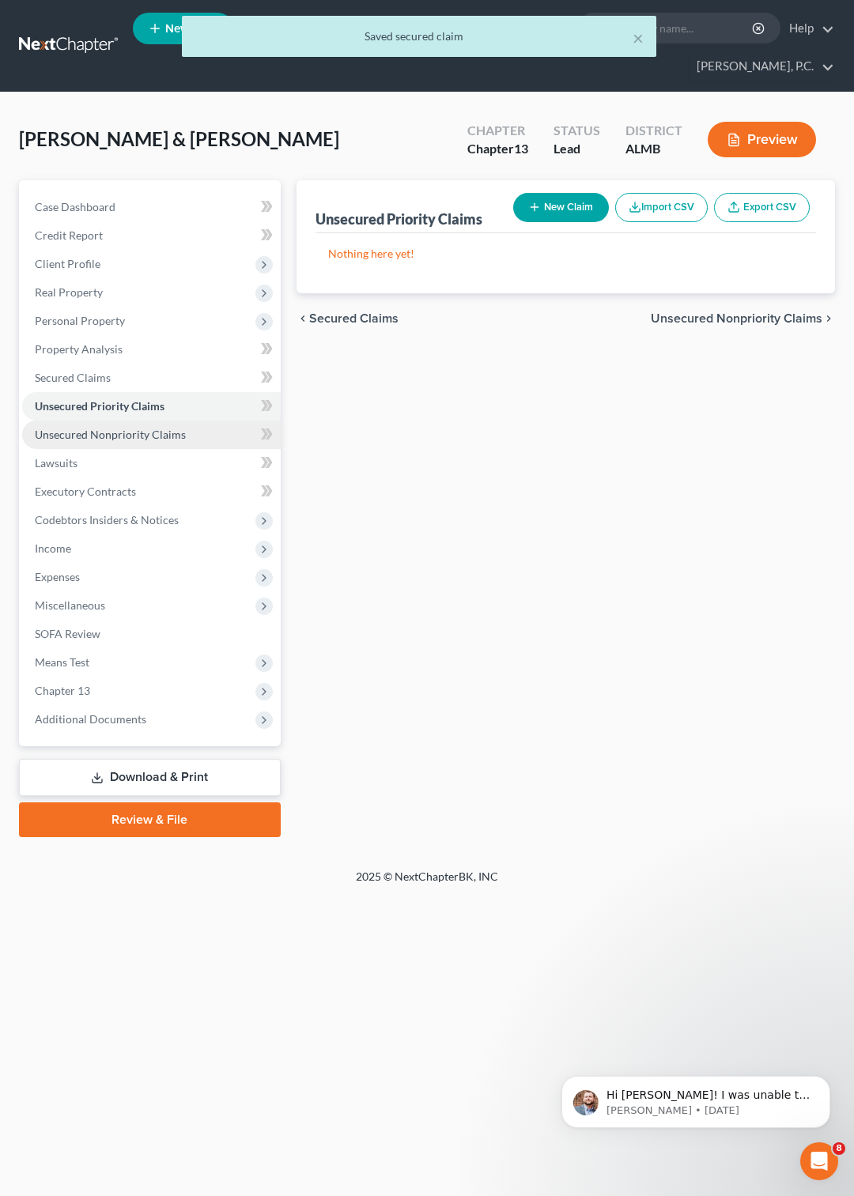
click at [103, 432] on span "Unsecured Nonpriority Claims" at bounding box center [110, 434] width 151 height 13
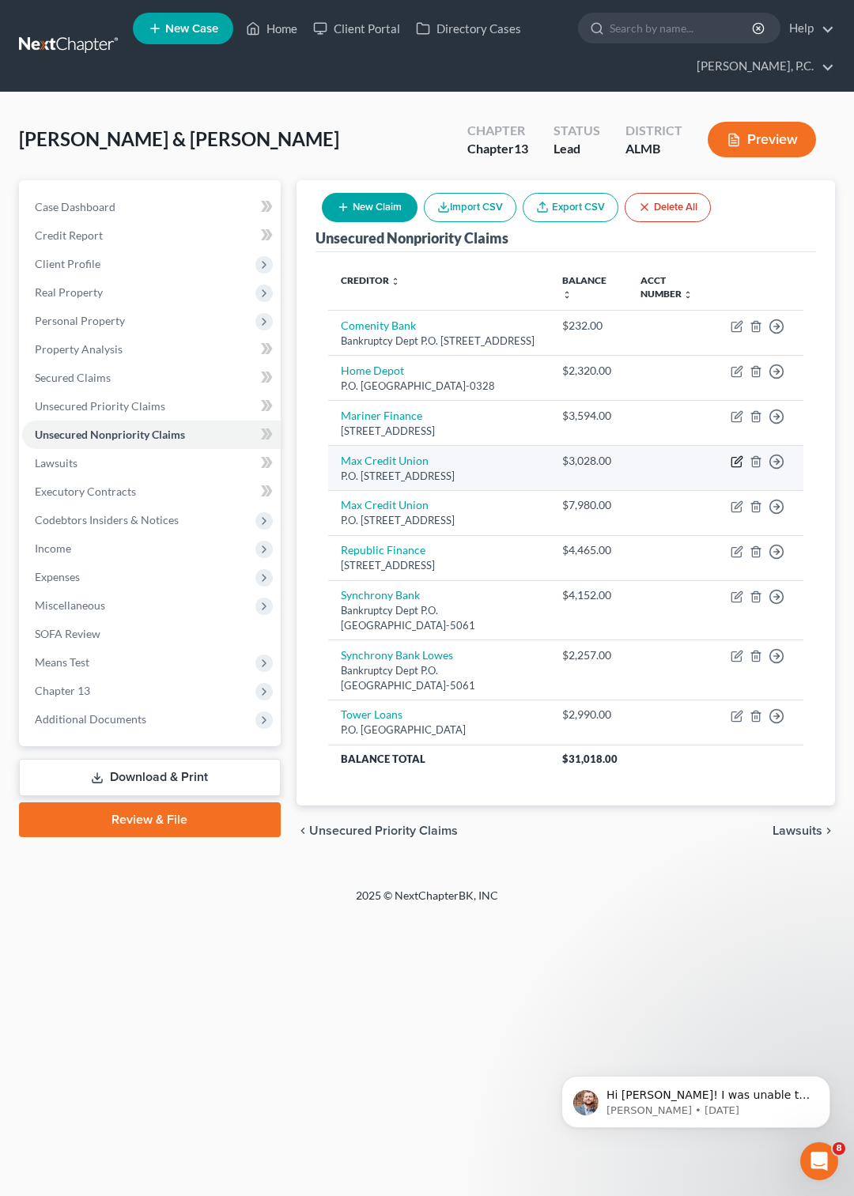
click at [733, 468] on icon "button" at bounding box center [736, 461] width 13 height 13
select select "0"
select select "10"
select select "2"
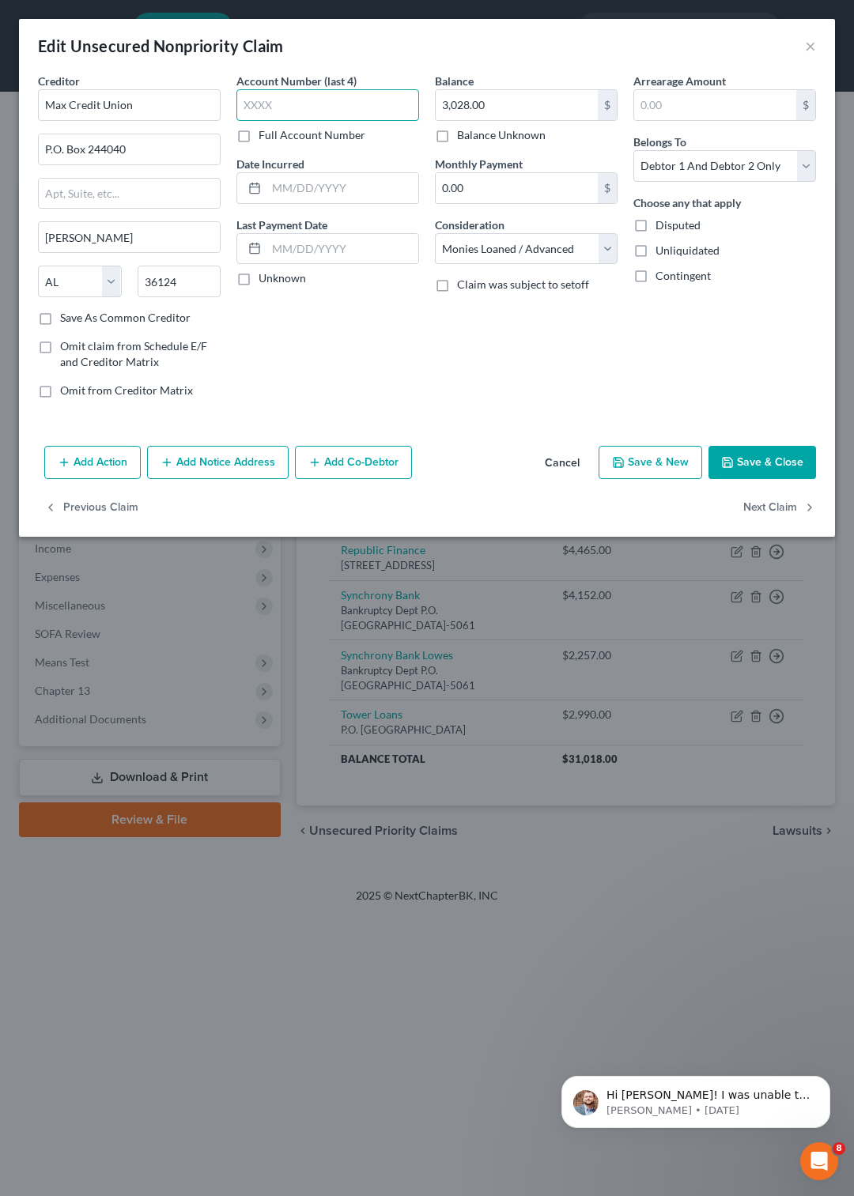
click at [334, 96] on input "text" at bounding box center [327, 105] width 183 height 32
type input "0014"
click at [773, 469] on button "Save & Close" at bounding box center [761, 462] width 107 height 33
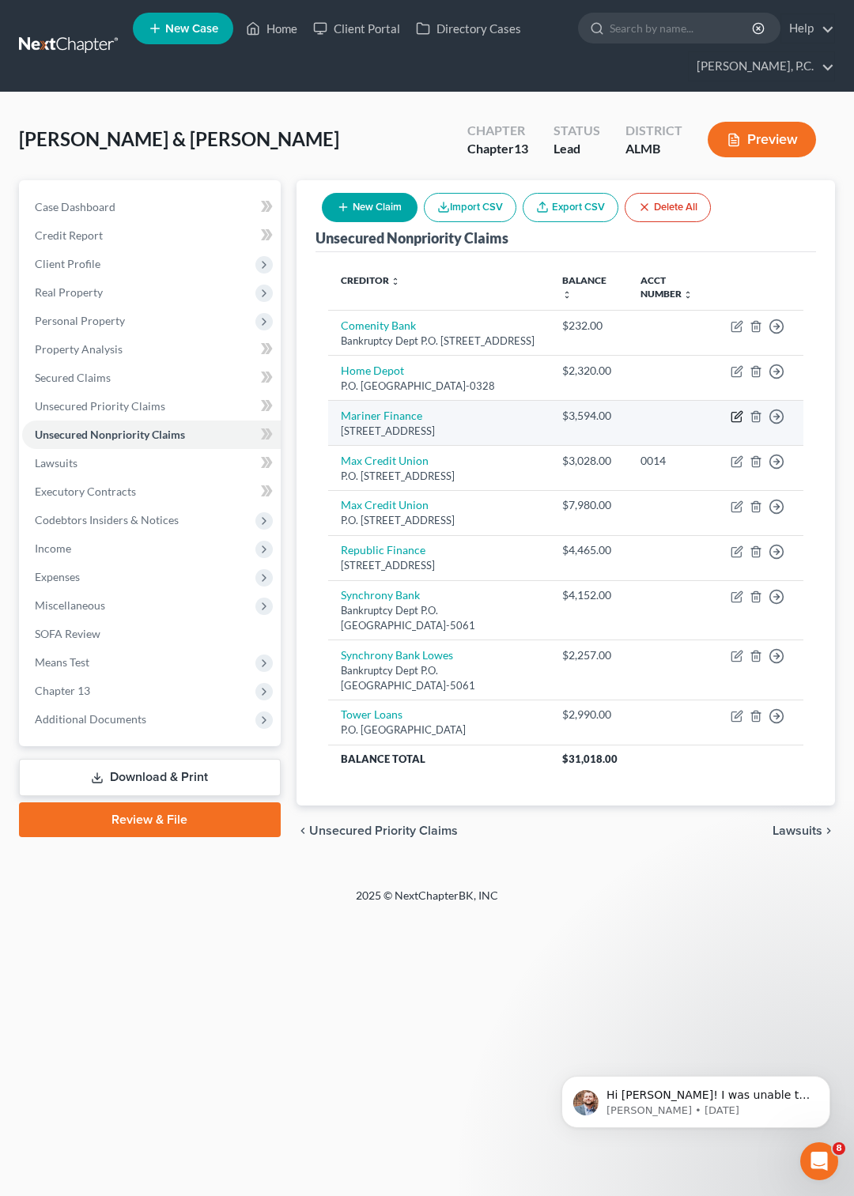
click at [739, 423] on icon "button" at bounding box center [736, 416] width 13 height 13
select select "21"
select select "10"
select select "1"
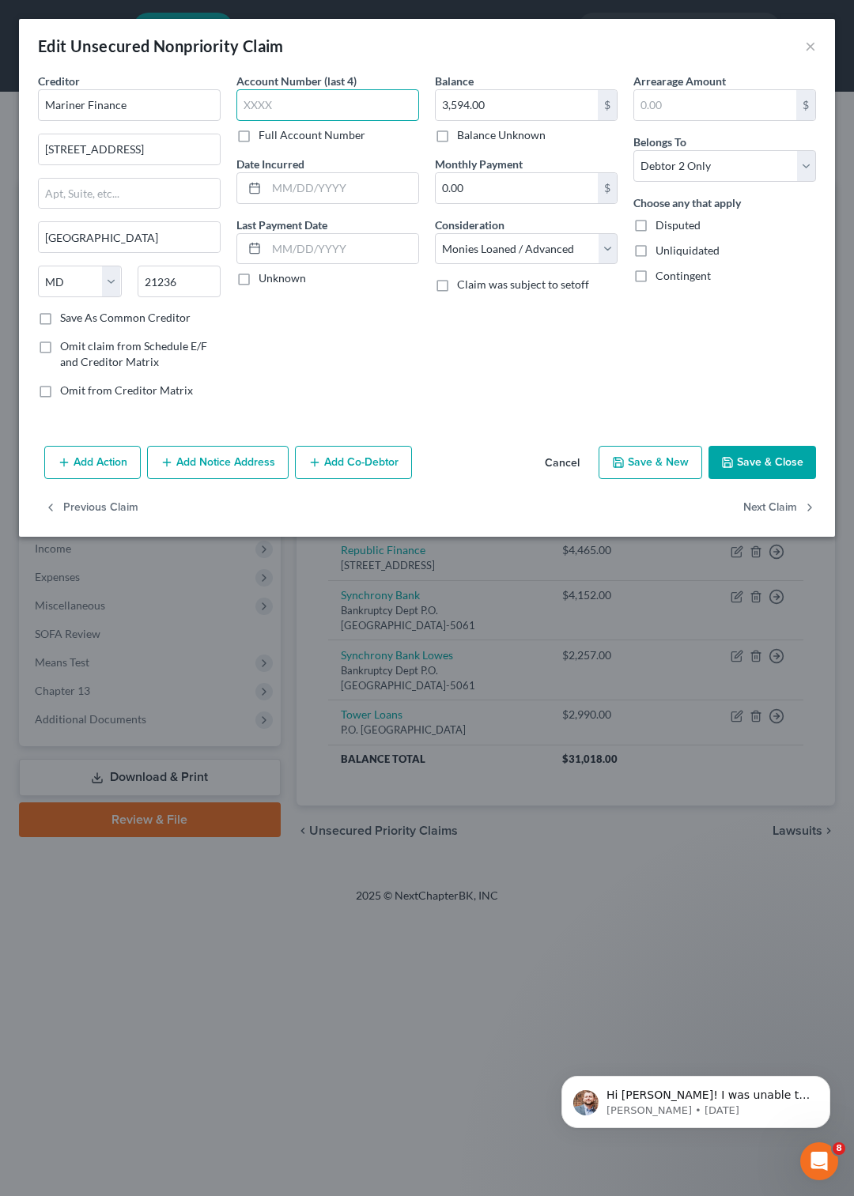
click at [264, 105] on input "text" at bounding box center [327, 105] width 183 height 32
type input "4020"
click at [750, 456] on button "Save & Close" at bounding box center [761, 462] width 107 height 33
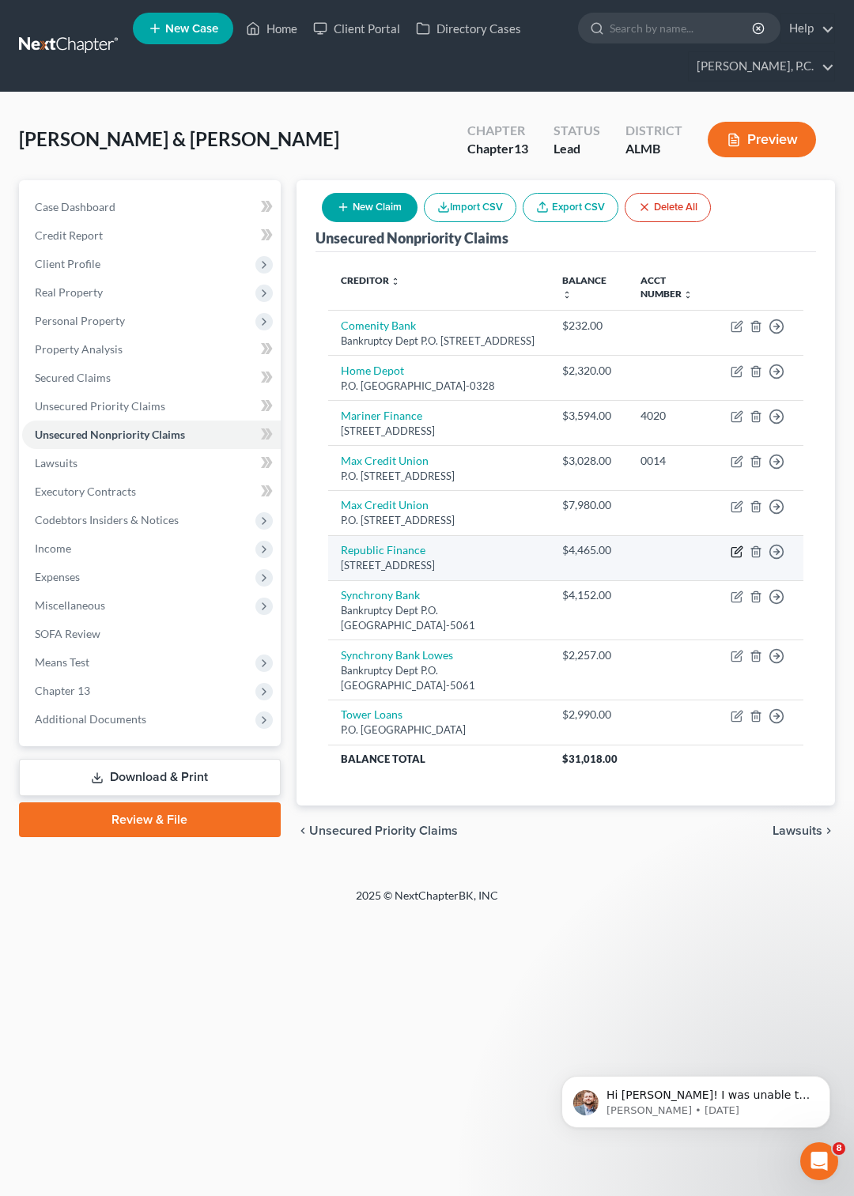
click at [734, 558] on icon "button" at bounding box center [736, 551] width 13 height 13
select select "19"
select select "10"
select select "0"
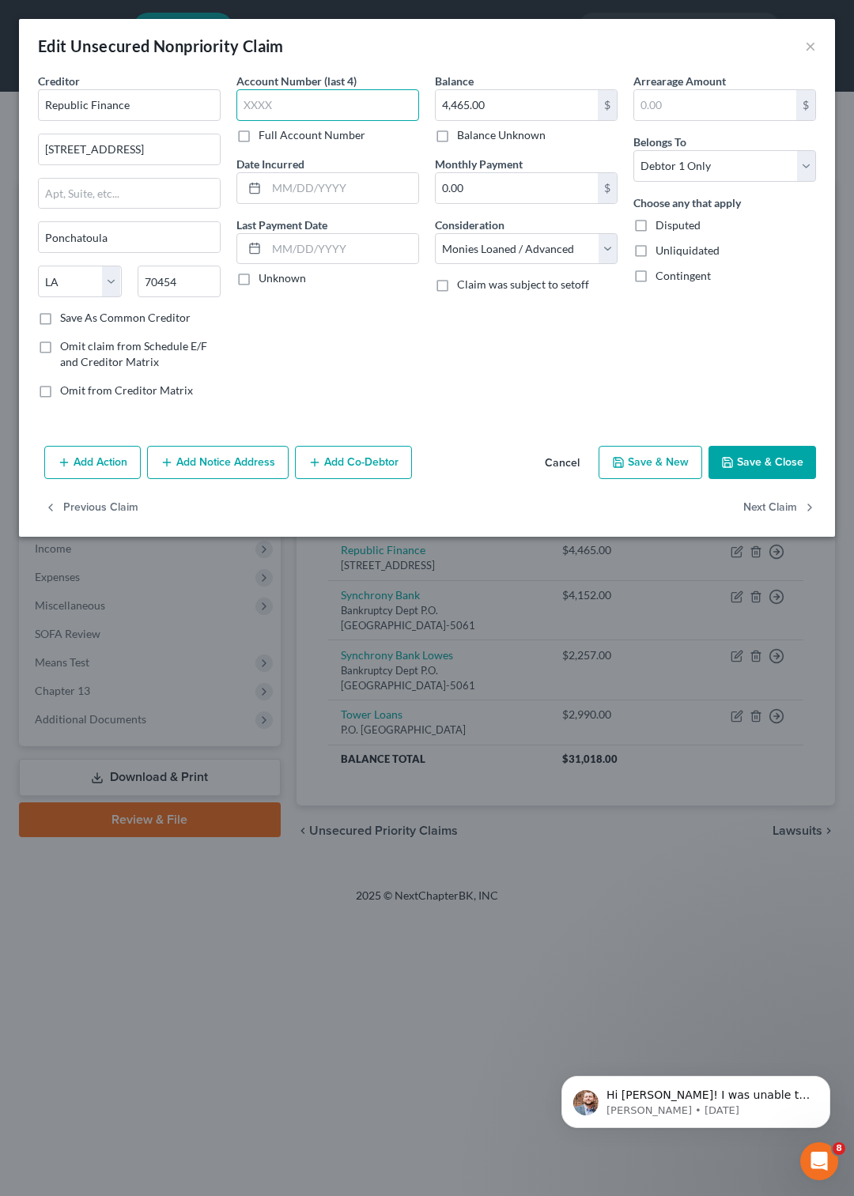
click at [288, 105] on input "text" at bounding box center [327, 105] width 183 height 32
type input "2302"
click at [759, 464] on button "Save & Close" at bounding box center [761, 462] width 107 height 33
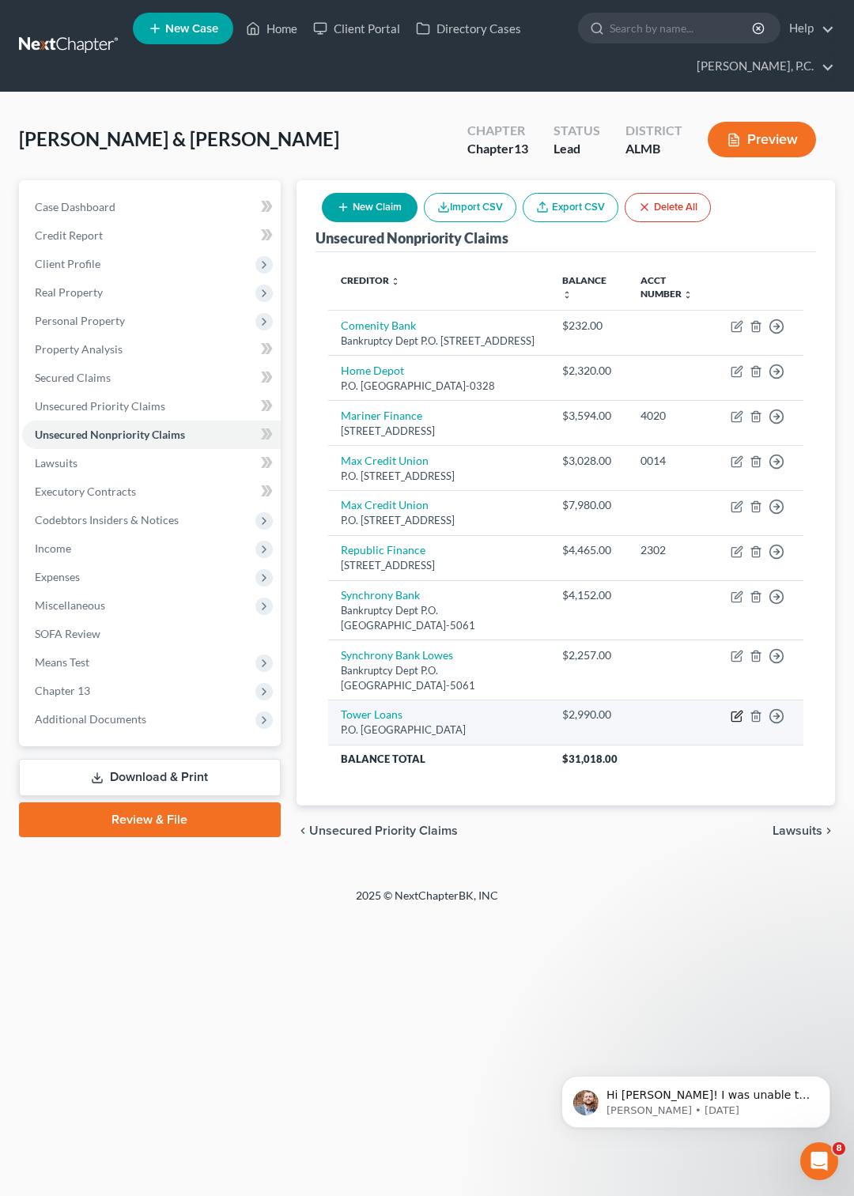
click at [732, 722] on icon "button" at bounding box center [736, 716] width 13 height 13
select select "25"
select select "10"
select select "1"
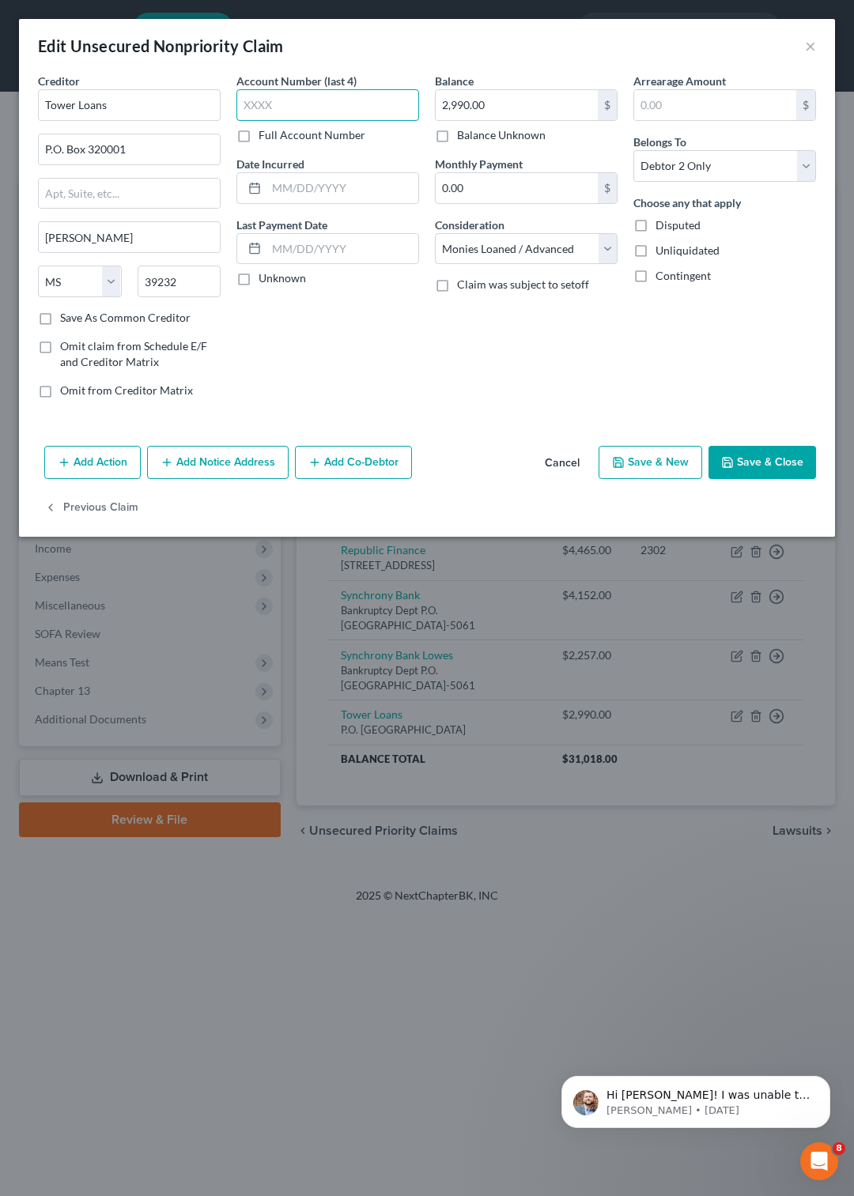
click at [275, 108] on input "text" at bounding box center [327, 105] width 183 height 32
type input "6459"
click at [757, 454] on button "Save & Close" at bounding box center [761, 462] width 107 height 33
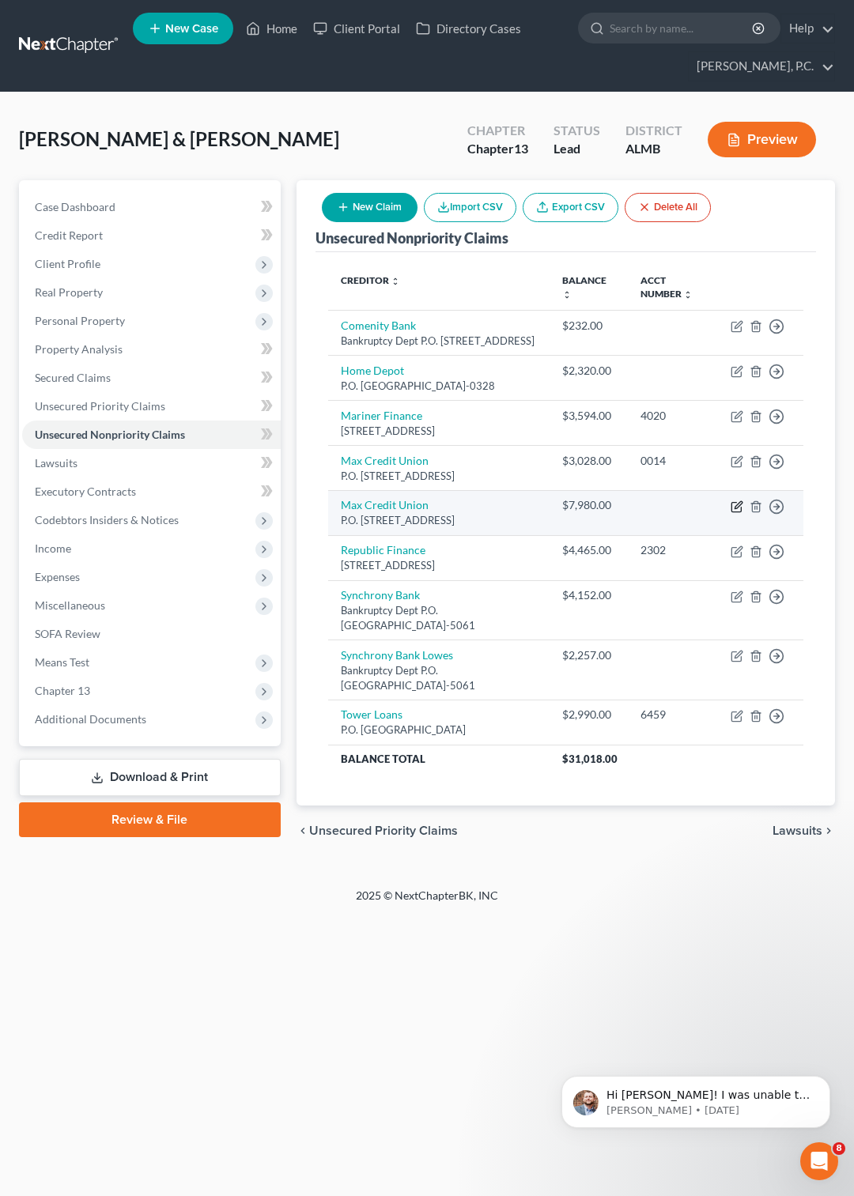
click at [731, 512] on icon "button" at bounding box center [735, 507] width 9 height 9
select select "0"
select select "2"
select select "0"
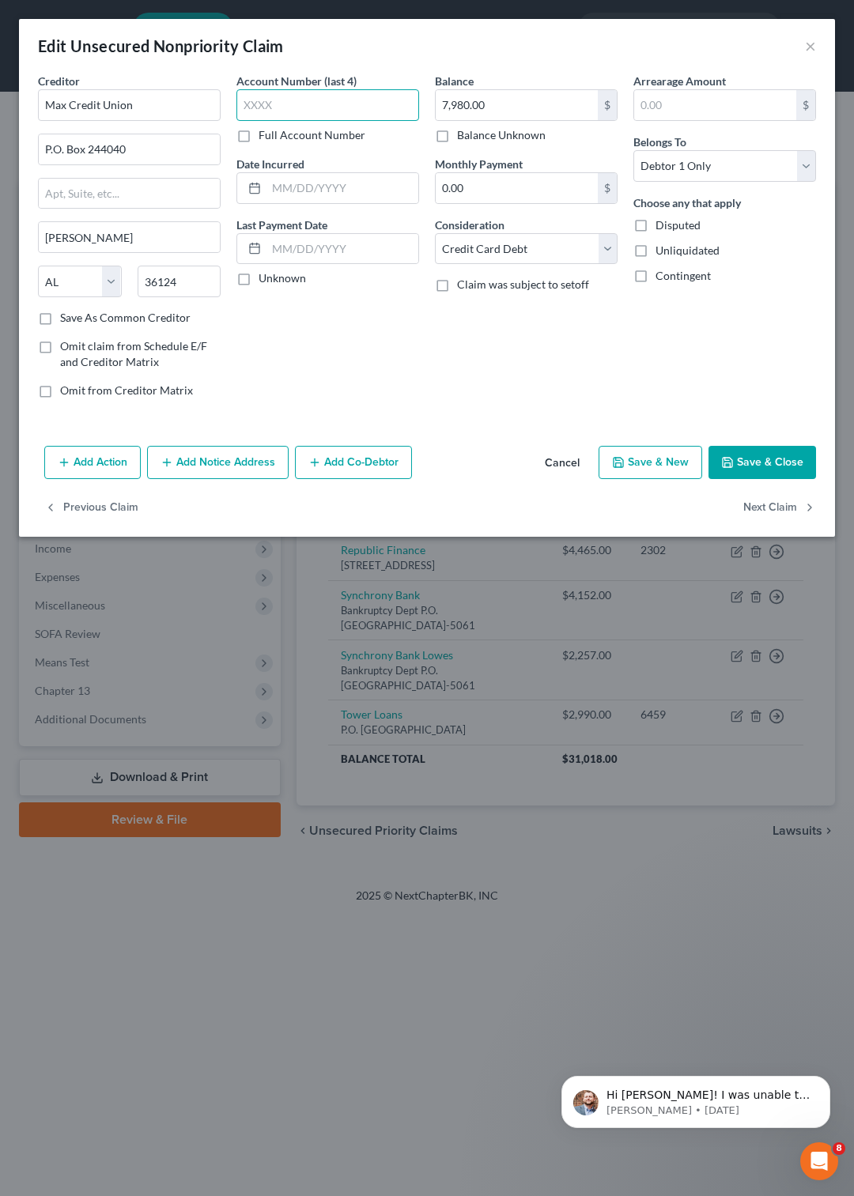
click at [304, 111] on input "text" at bounding box center [327, 105] width 183 height 32
type input "0015"
click at [740, 463] on button "Save & Close" at bounding box center [761, 462] width 107 height 33
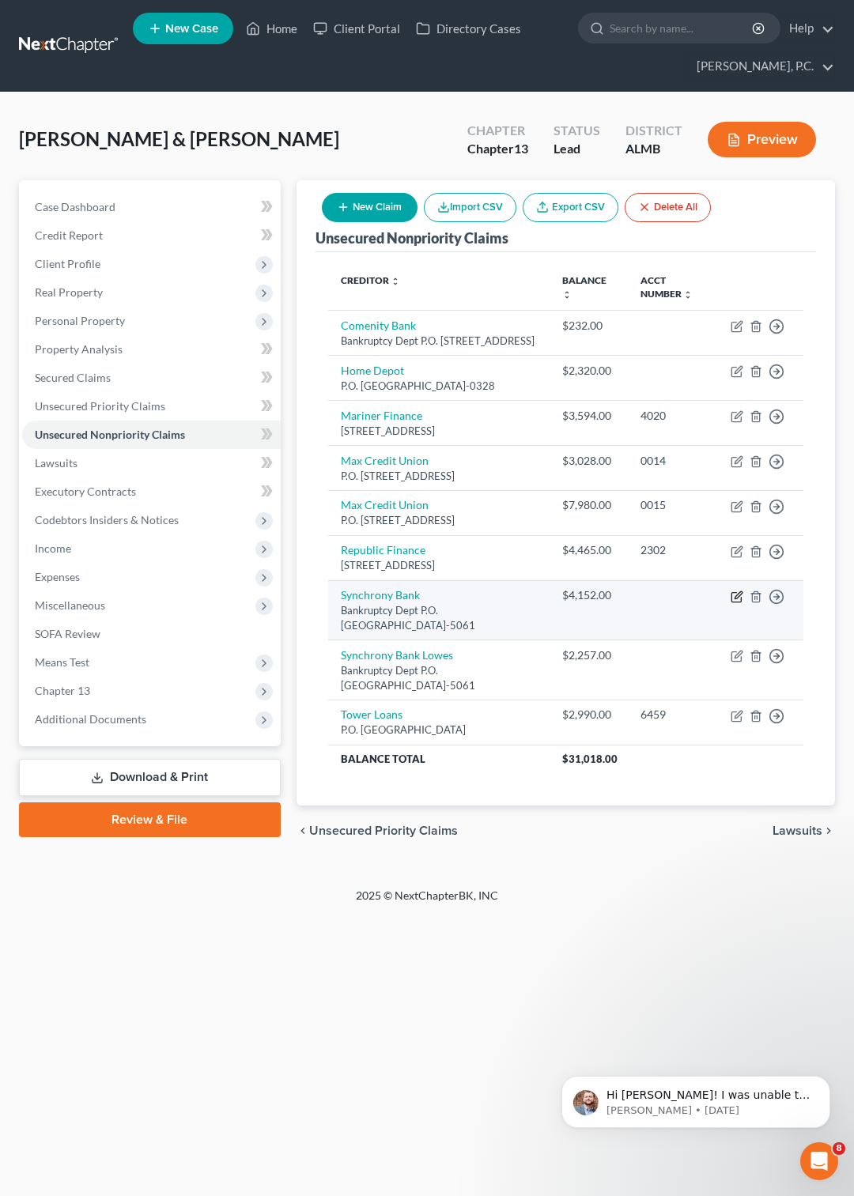
click at [739, 598] on icon "button" at bounding box center [737, 594] width 7 height 7
select select "9"
select select "1"
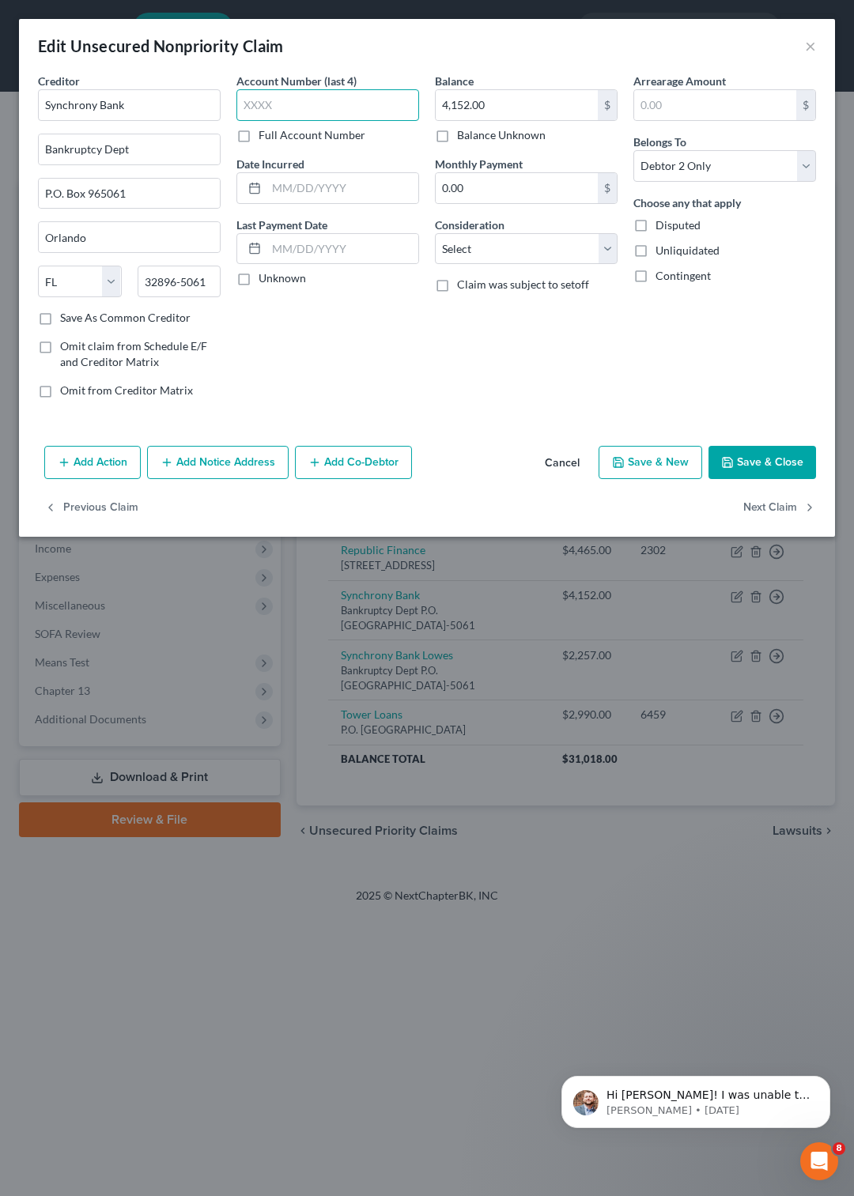
click at [271, 100] on input "text" at bounding box center [327, 105] width 183 height 32
type input "0972"
click at [737, 460] on button "Save & Close" at bounding box center [761, 462] width 107 height 33
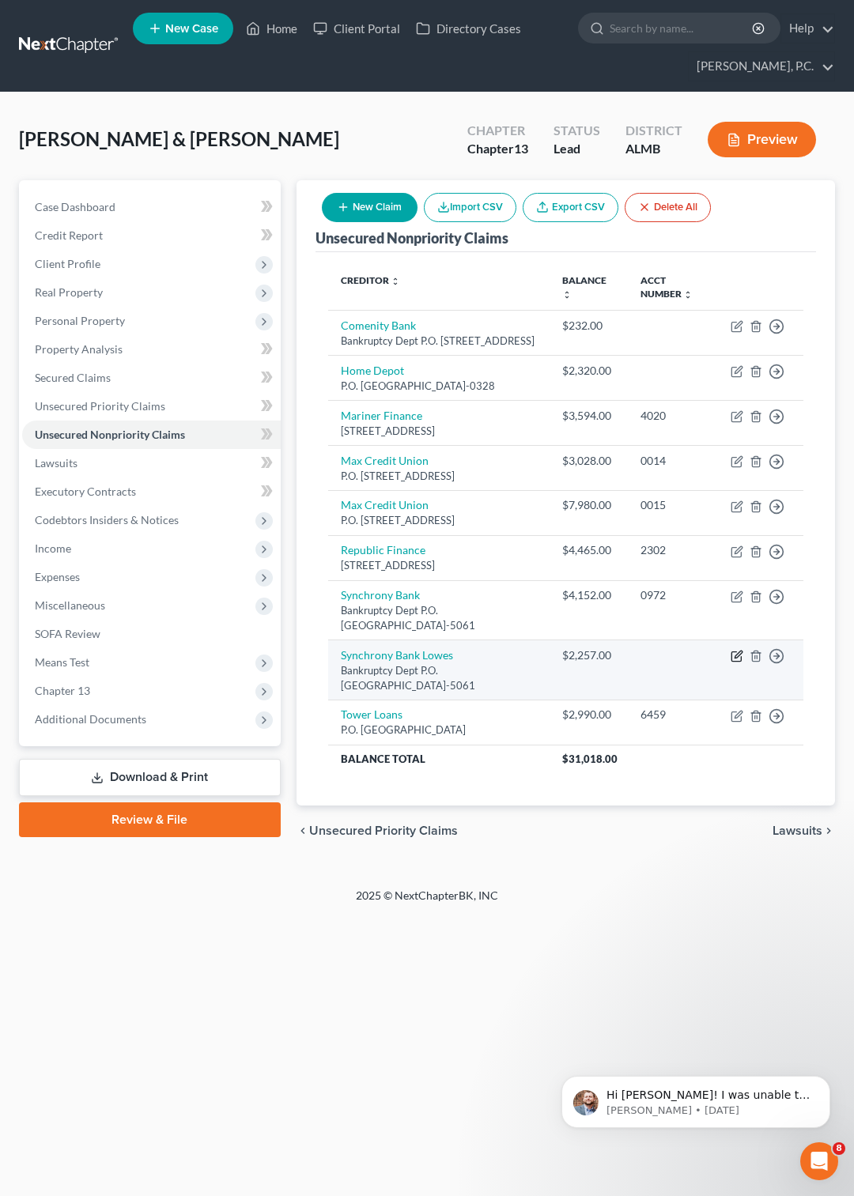
click at [741, 658] on icon "button" at bounding box center [737, 654] width 7 height 7
select select "9"
select select "2"
select select "0"
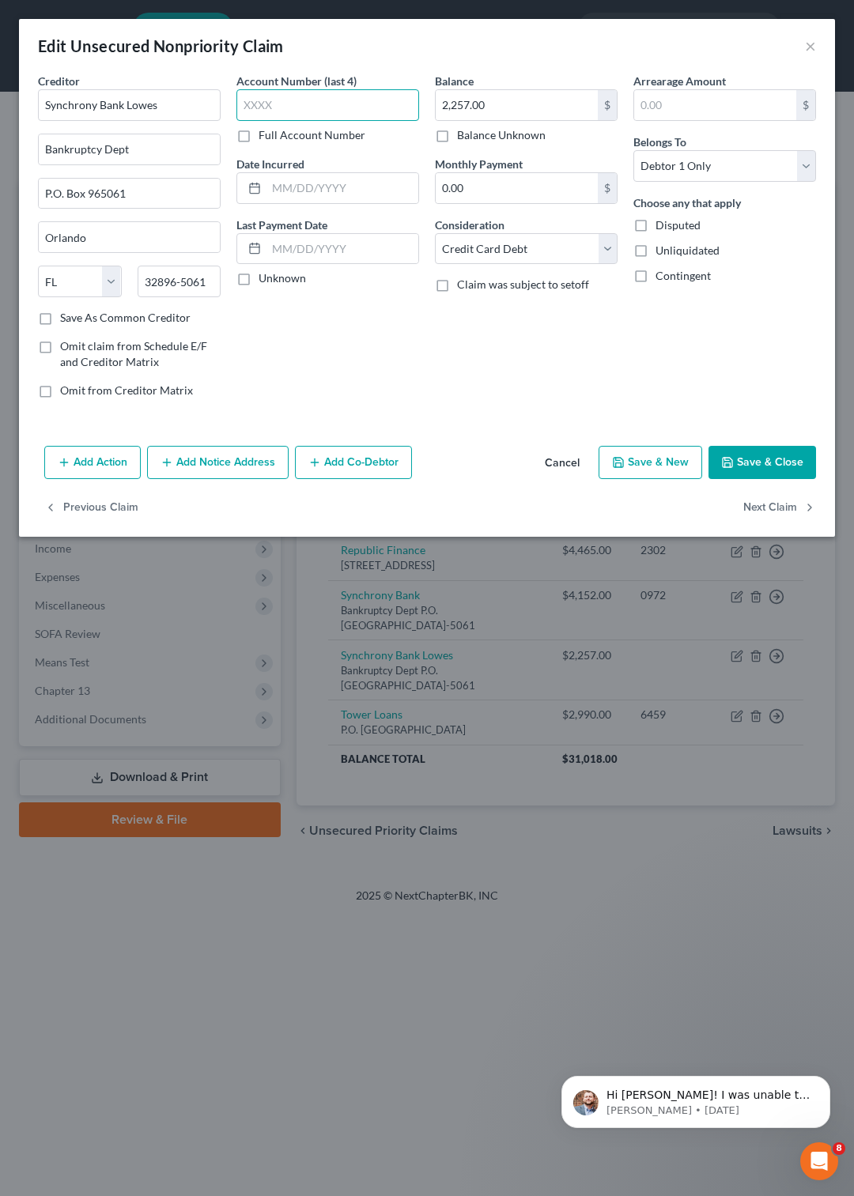
click at [271, 104] on input "text" at bounding box center [327, 105] width 183 height 32
type input "8990"
click at [726, 460] on icon "button" at bounding box center [727, 462] width 13 height 13
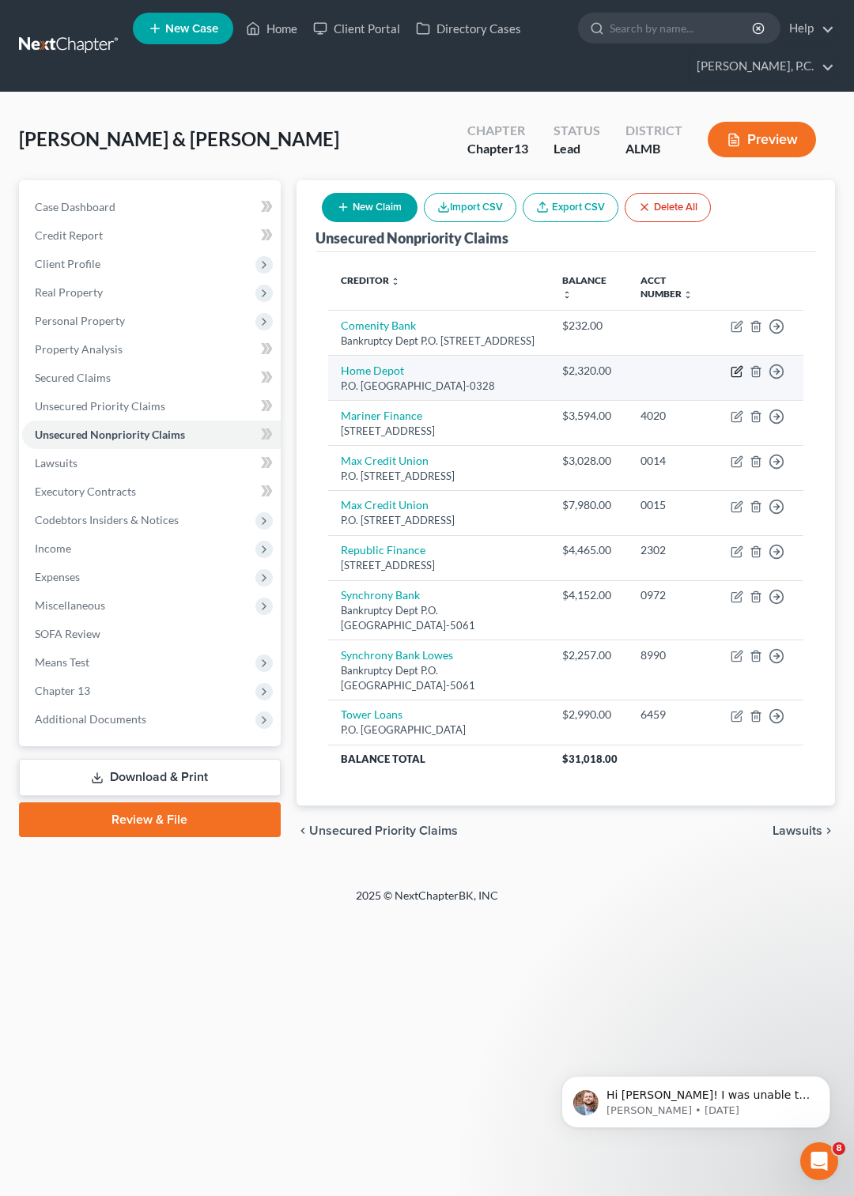
click at [731, 377] on icon "button" at bounding box center [735, 372] width 9 height 9
select select "26"
select select "2"
select select "0"
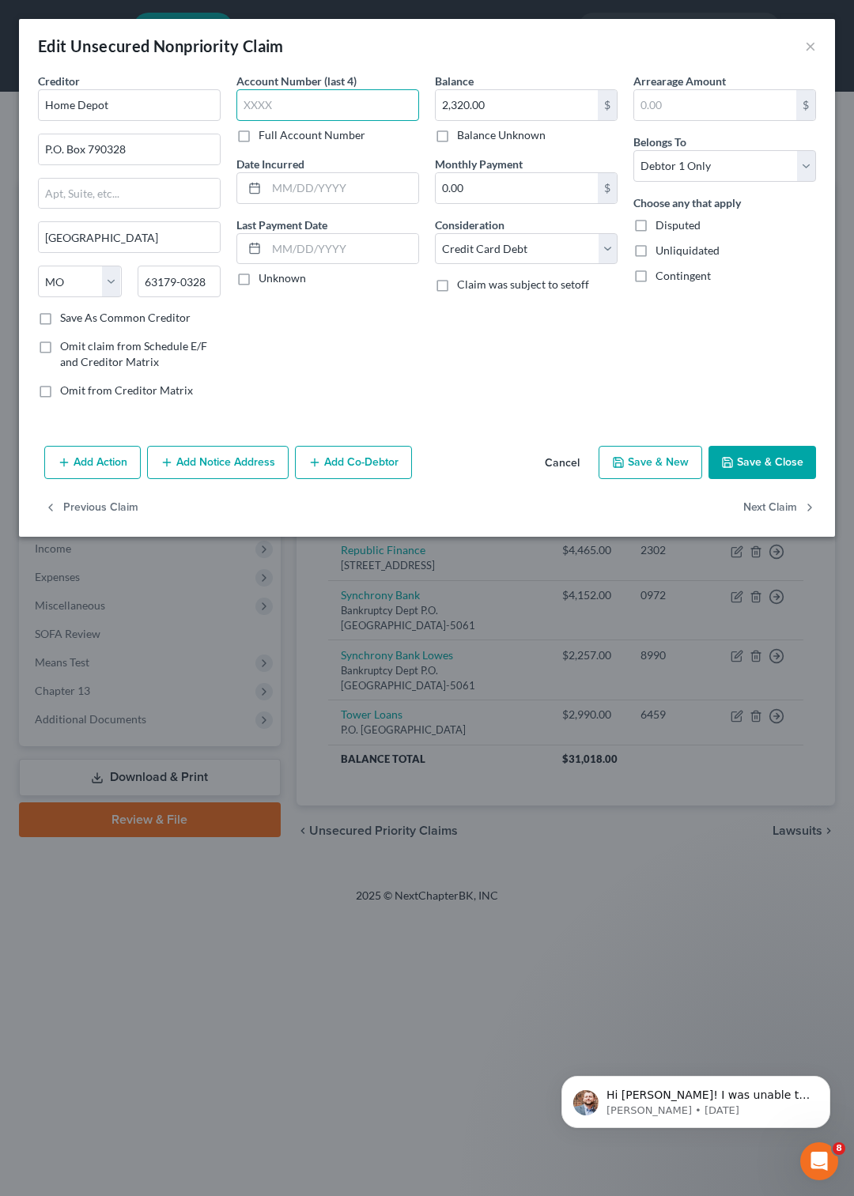
click at [307, 95] on input "text" at bounding box center [327, 105] width 183 height 32
type input "0483"
click at [733, 464] on icon "button" at bounding box center [727, 462] width 13 height 13
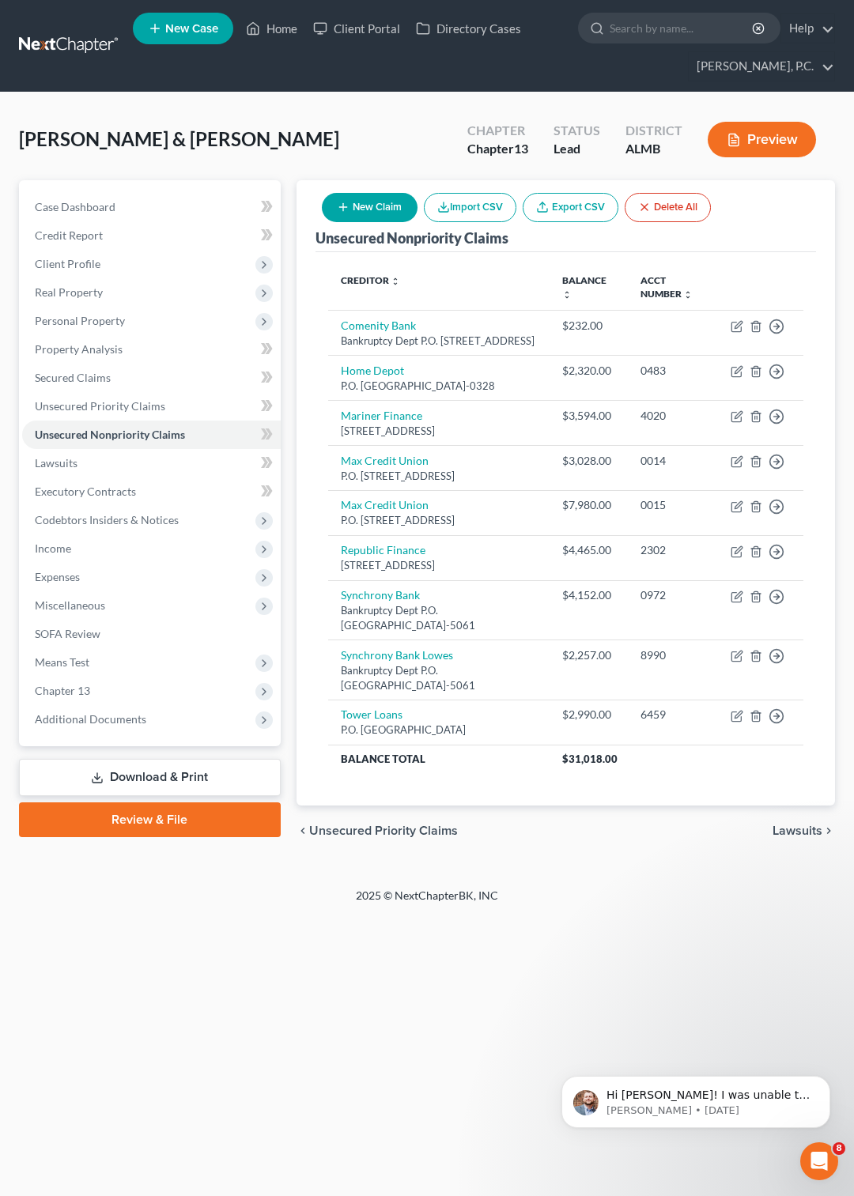
click at [375, 208] on button "New Claim" at bounding box center [370, 207] width 96 height 29
select select "2"
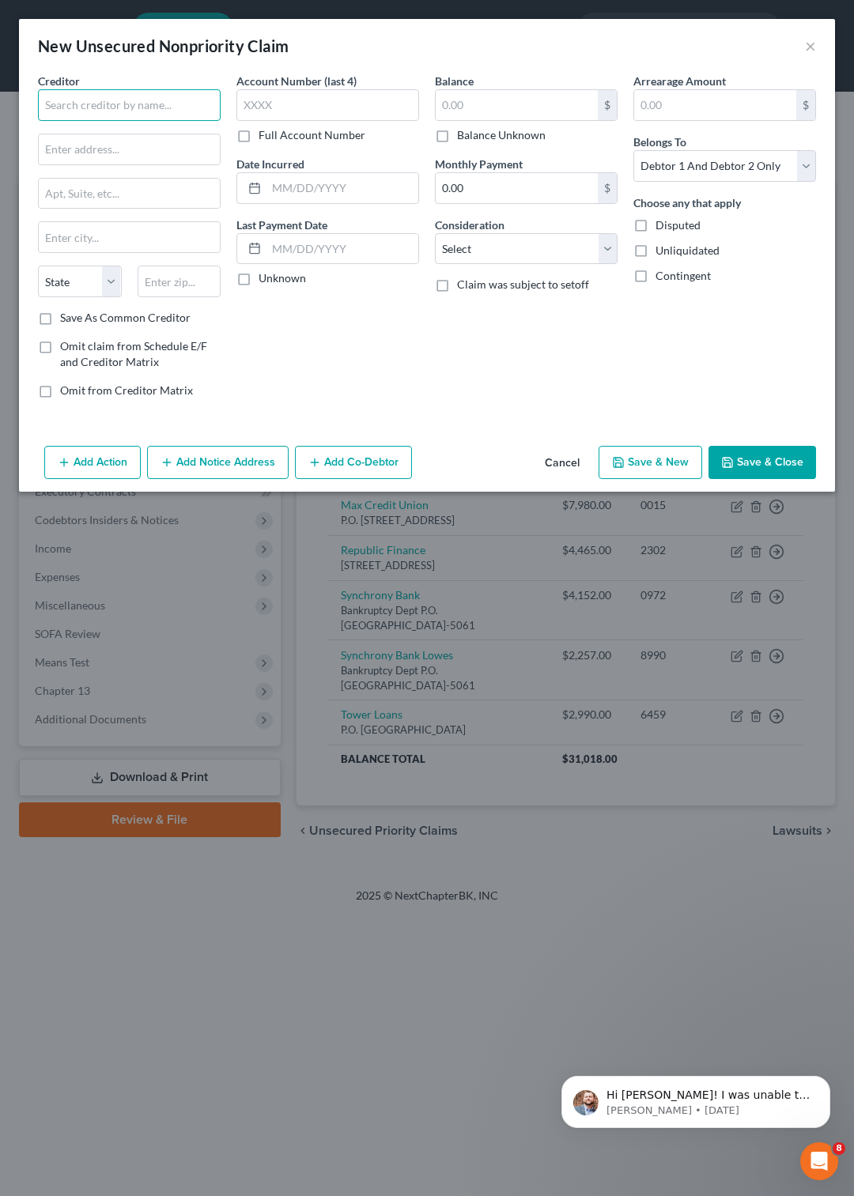
click at [126, 111] on input "text" at bounding box center [129, 105] width 183 height 32
click at [98, 154] on div "Bankruptcy Dept P.O. Box 182125, Columbus, OH 43218-2125" at bounding box center [133, 147] width 164 height 13
type input "Comenity Bank"
type input "Bankruptcy Dept"
type input "P.O. Box 182125"
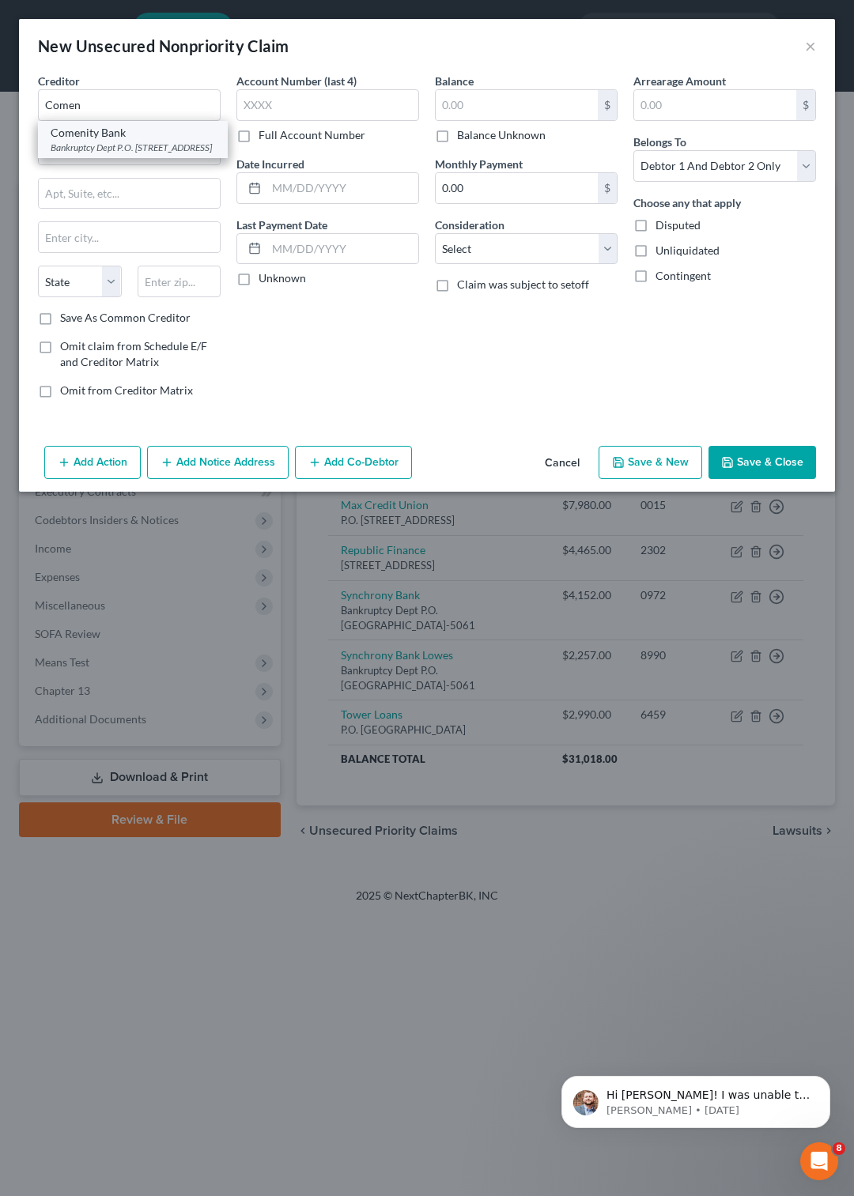
type input "Columbus"
select select "36"
type input "43218-2125"
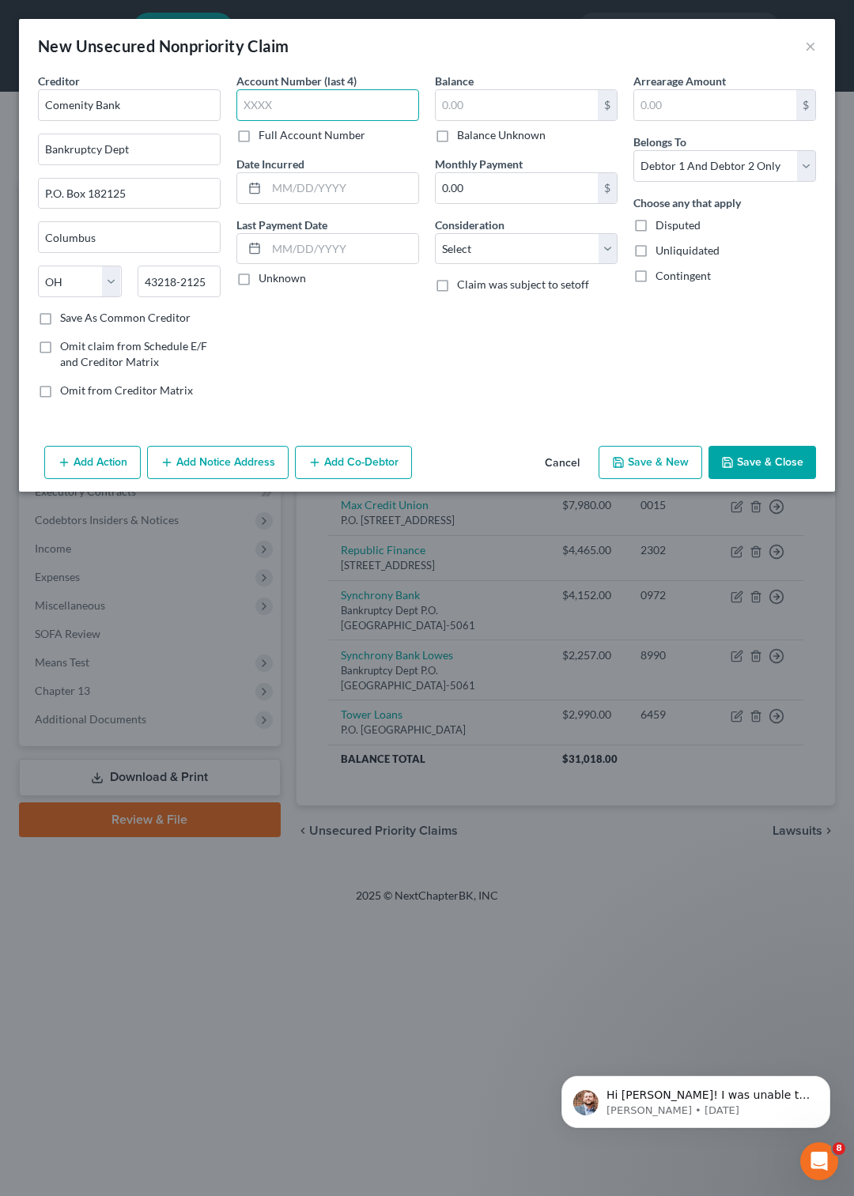
click at [256, 110] on input "text" at bounding box center [327, 105] width 183 height 32
type input "1756"
click at [153, 100] on input "Comenity Bank" at bounding box center [129, 105] width 183 height 32
type input "Comenity Bank - Ulta"
click at [485, 113] on input "text" at bounding box center [517, 105] width 162 height 30
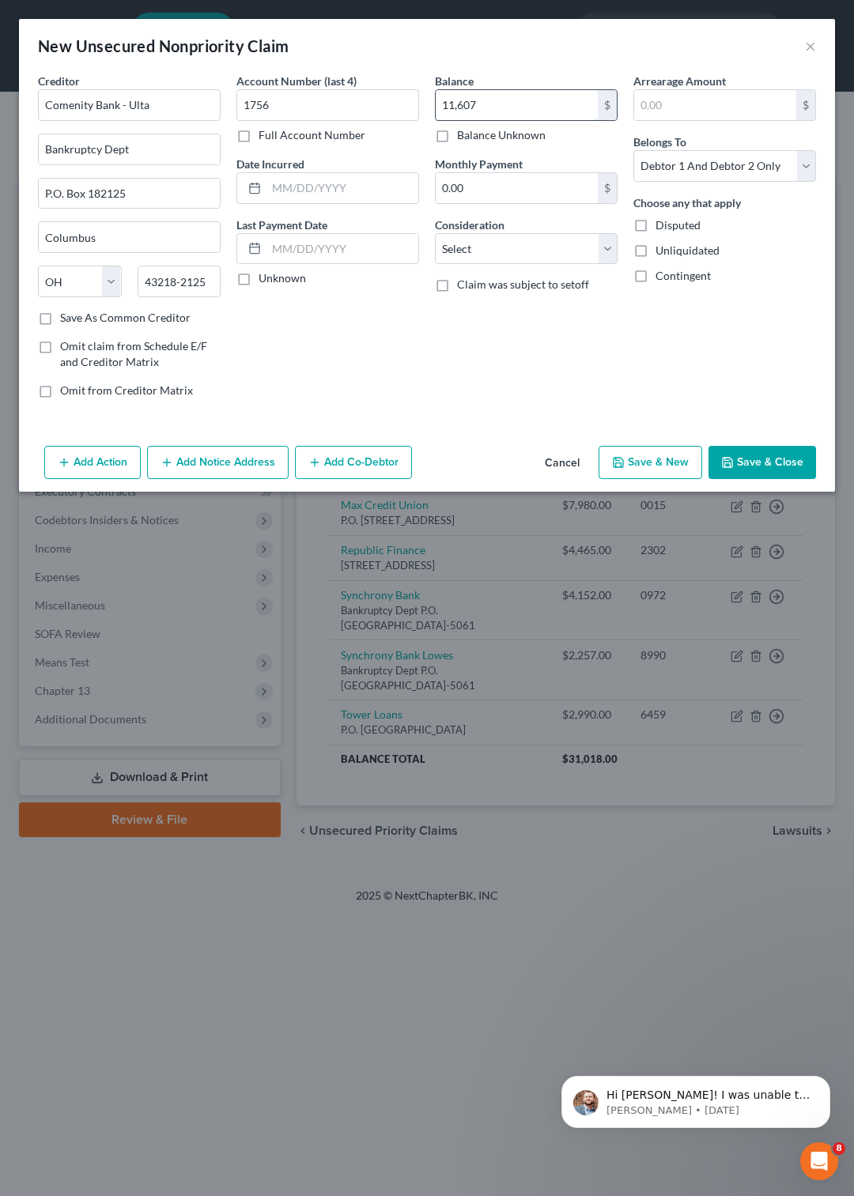
type input "11,607"
click at [633, 150] on select "Select Debtor 1 Only Debtor 2 Only Debtor 1 And Debtor 2 Only At Least One Of T…" at bounding box center [724, 166] width 183 height 32
select select "1"
click option "Debtor 2 Only" at bounding box center [0, 0] width 0 height 0
click at [667, 457] on button "Save & New" at bounding box center [650, 462] width 104 height 33
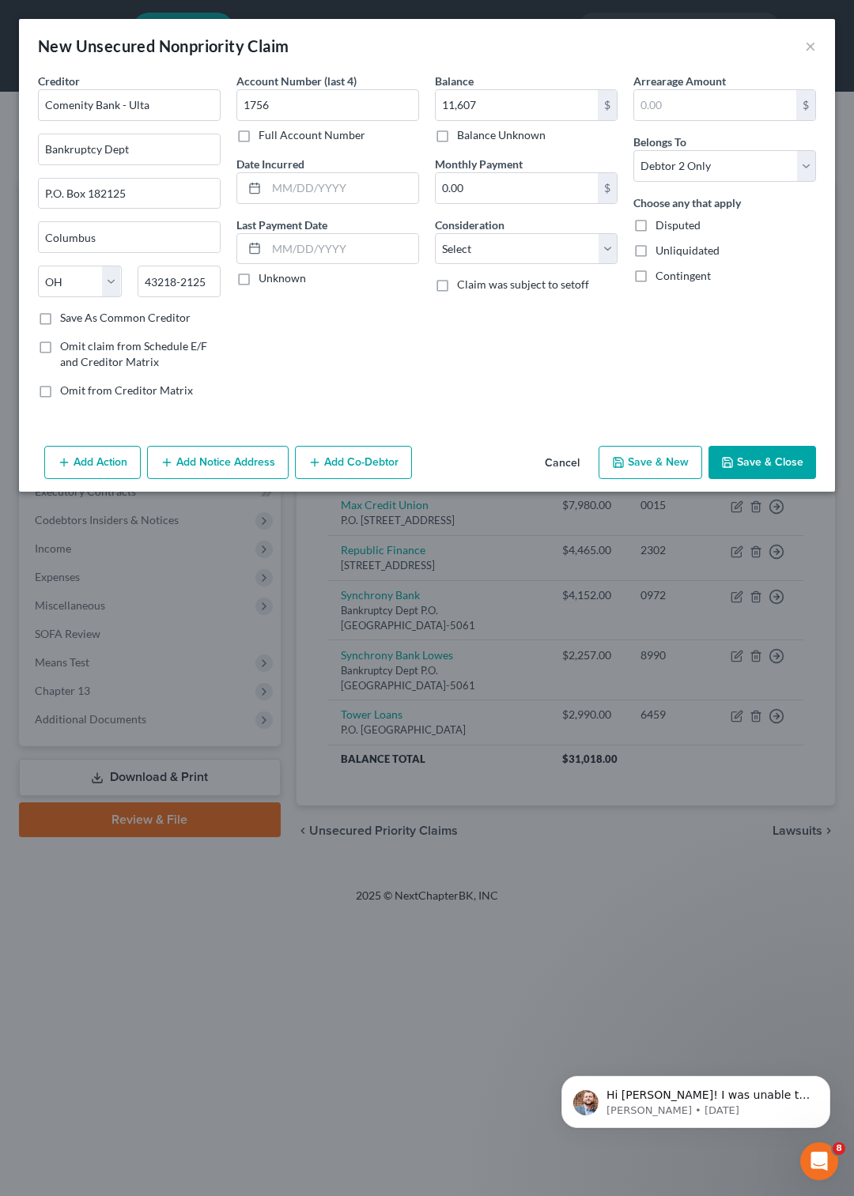
select select "2"
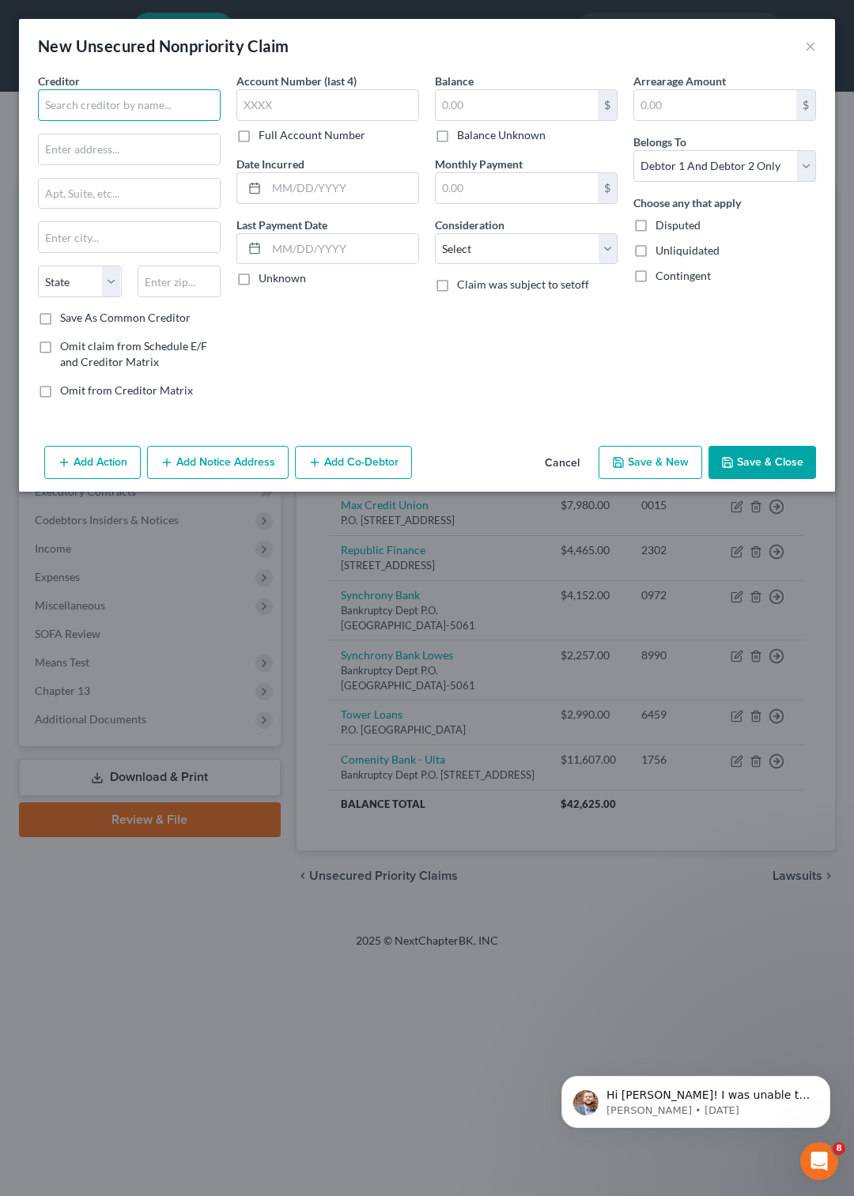
click at [115, 106] on input "text" at bounding box center [129, 105] width 183 height 32
type input "Swiss Colony"
type input "1112 7th Avenue"
type input "Monroe"
select select "52"
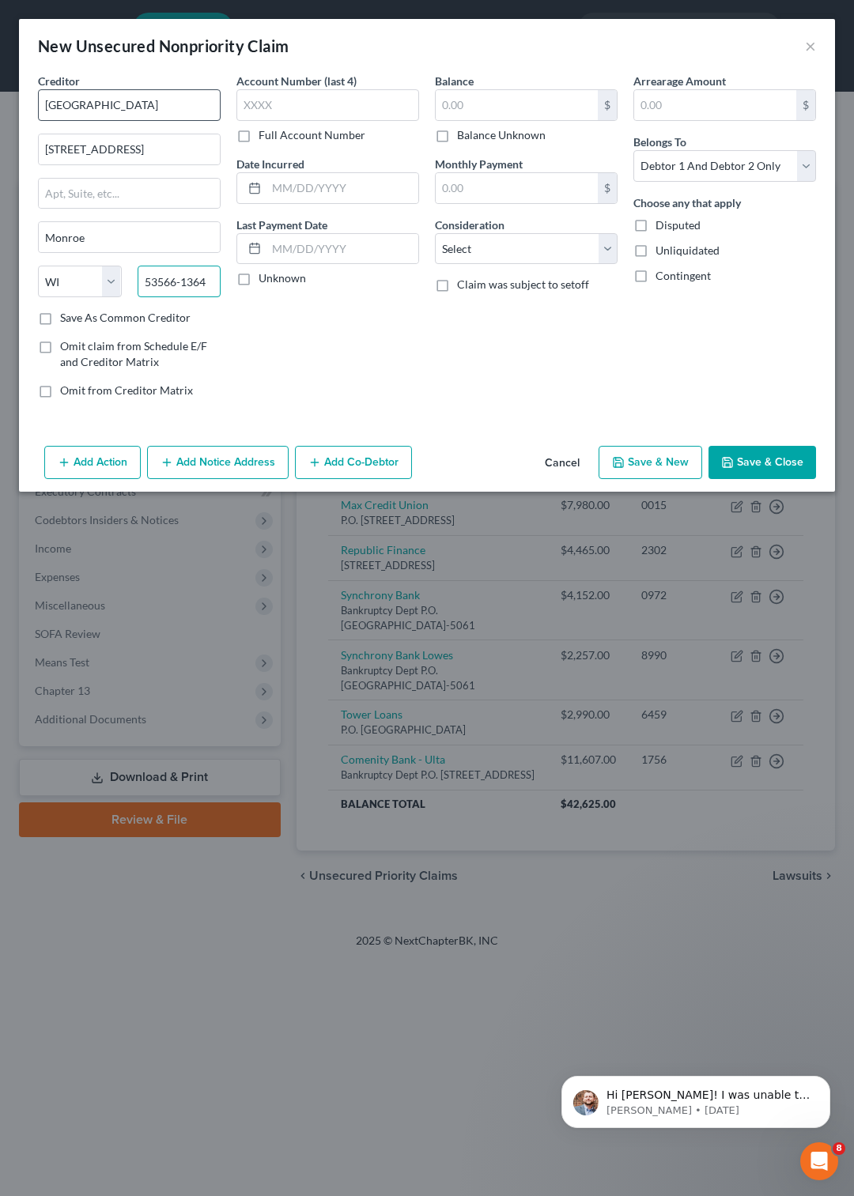
type input "53566-1364"
click at [60, 324] on label "Save As Common Creditor" at bounding box center [125, 318] width 130 height 16
click at [66, 320] on input "Save As Common Creditor" at bounding box center [71, 315] width 10 height 10
checkbox input "true"
click at [257, 106] on input "text" at bounding box center [327, 105] width 183 height 32
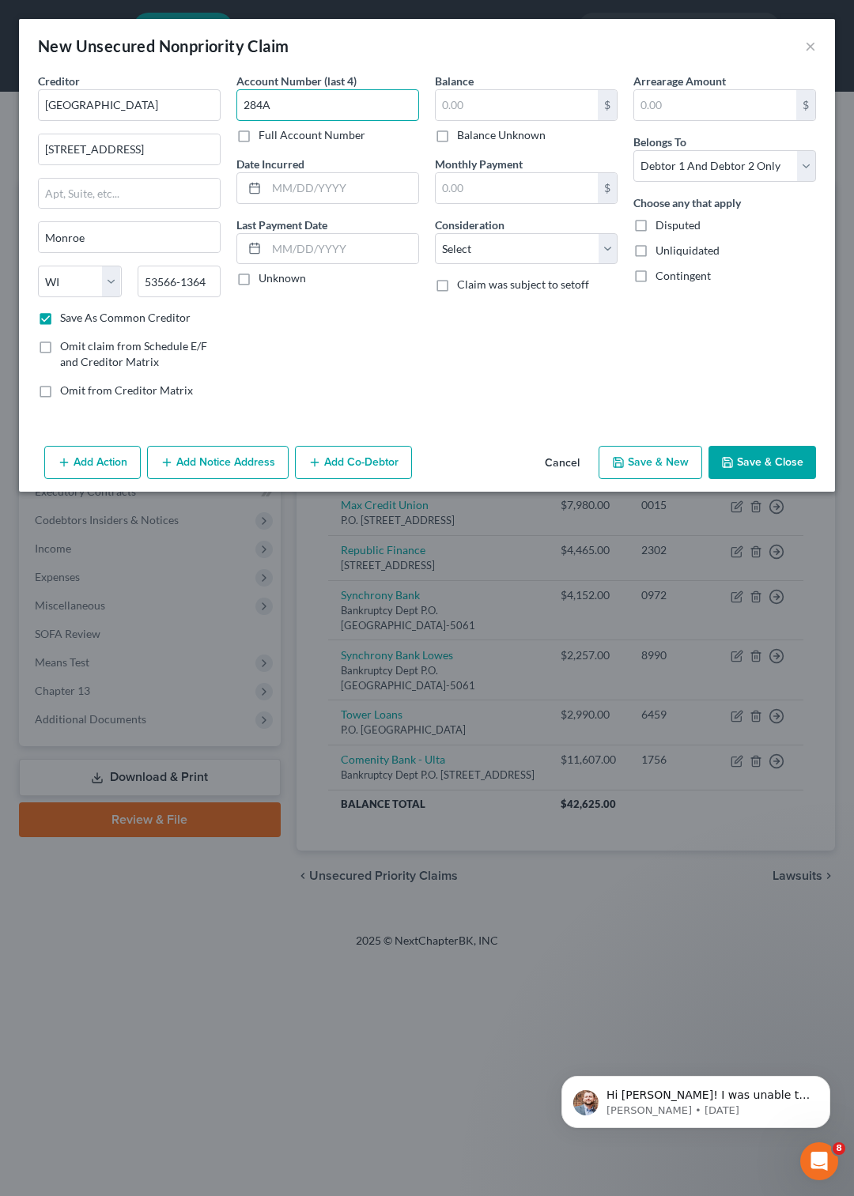
type input "284A"
click at [481, 99] on input "text" at bounding box center [517, 105] width 162 height 30
type input "155"
click at [435, 233] on select "Select Cable / Satellite Services Collection Agency Credit Card Debt Debt Couns…" at bounding box center [526, 249] width 183 height 32
select select "10"
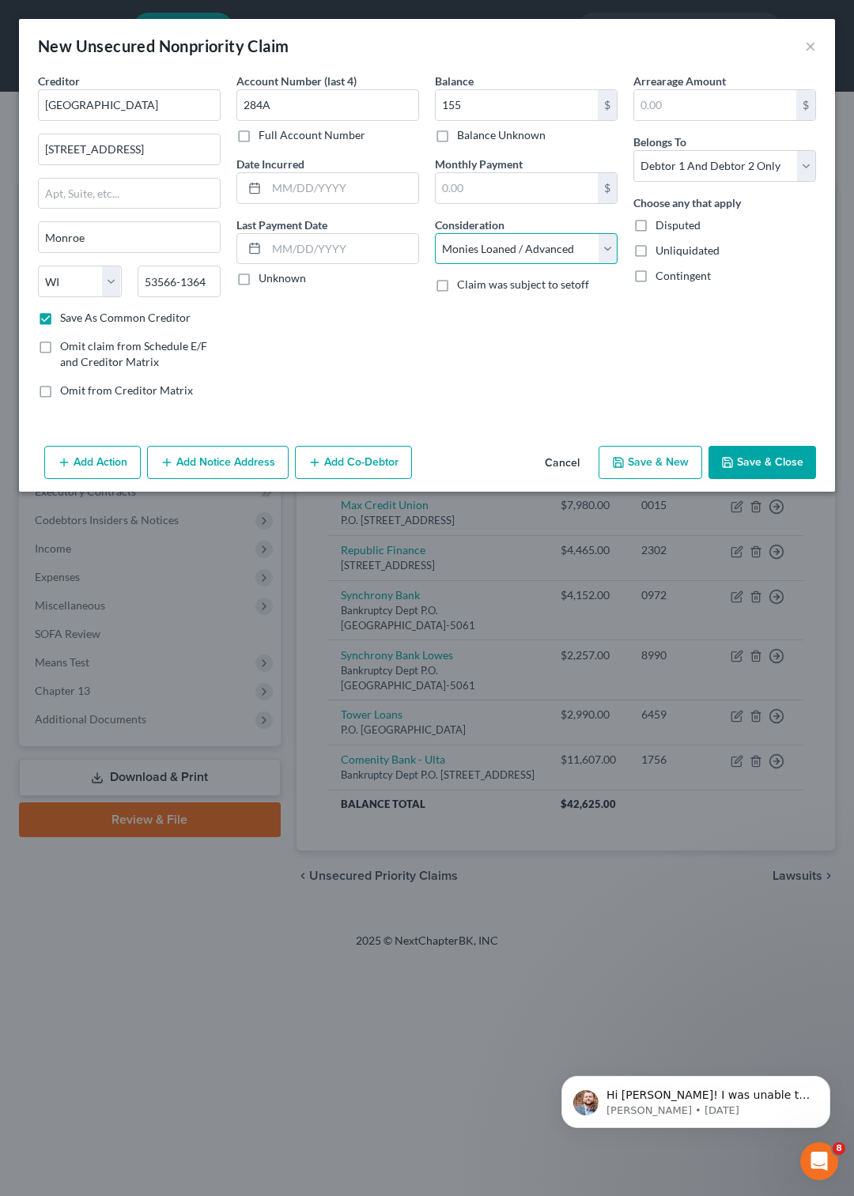
click option "Monies Loaned / Advanced" at bounding box center [0, 0] width 0 height 0
click at [753, 459] on button "Save & Close" at bounding box center [761, 462] width 107 height 33
checkbox input "false"
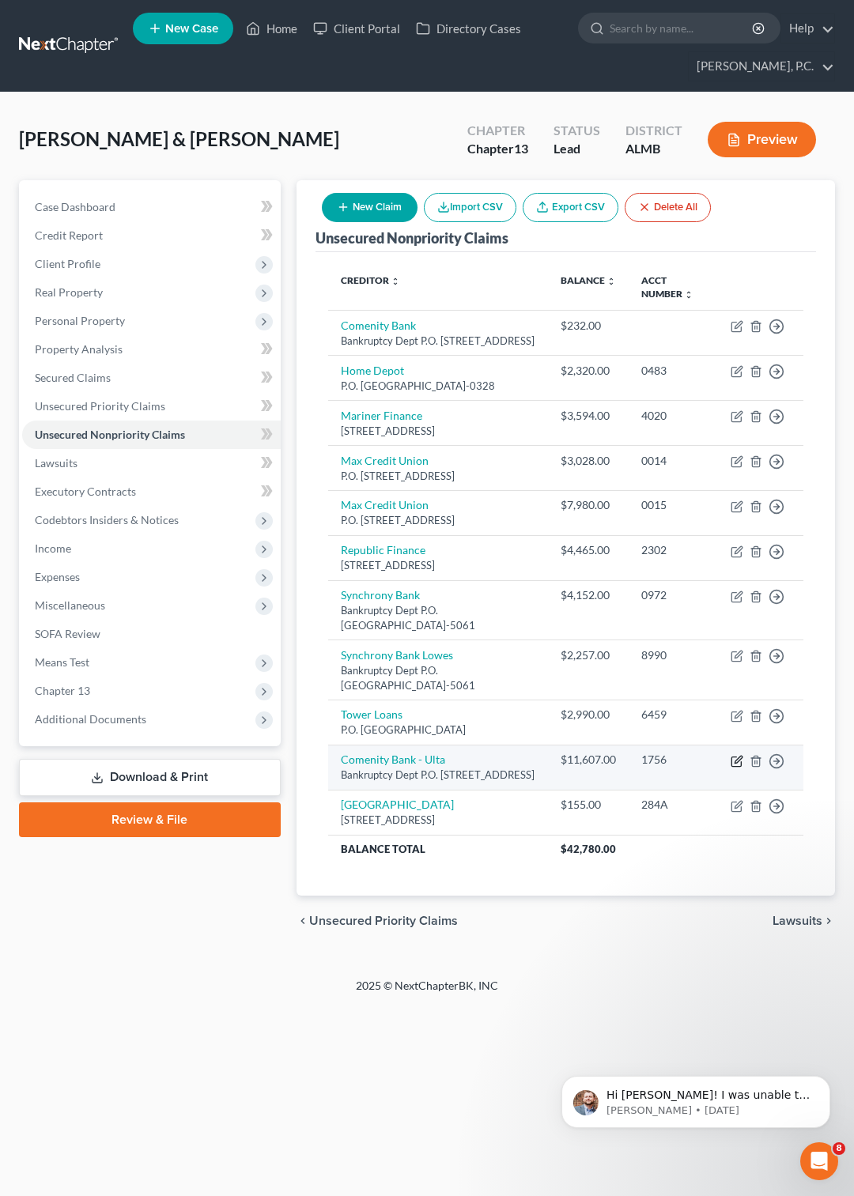
click at [732, 767] on icon "button" at bounding box center [736, 761] width 13 height 13
select select "36"
select select "1"
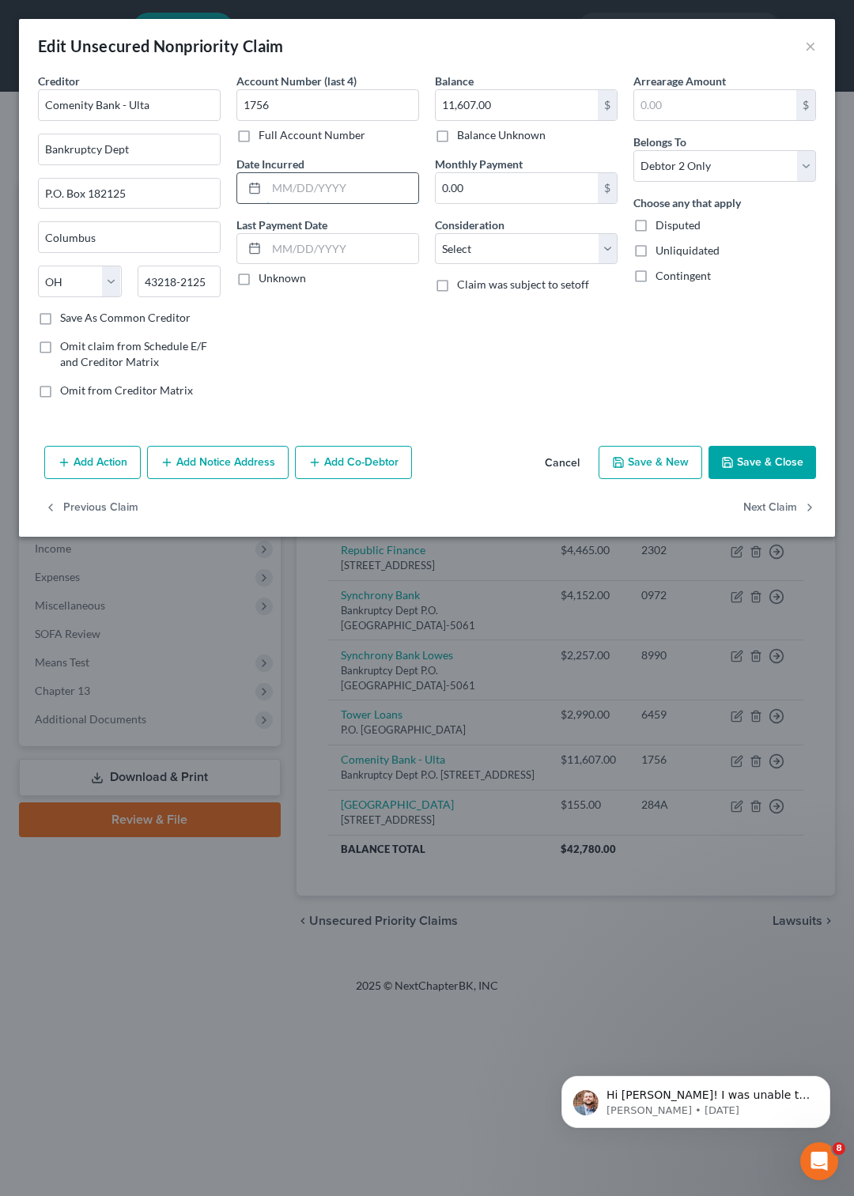
click at [313, 175] on input "text" at bounding box center [342, 188] width 152 height 30
type input "2/11/2017"
click at [769, 459] on button "Save & Close" at bounding box center [761, 462] width 107 height 33
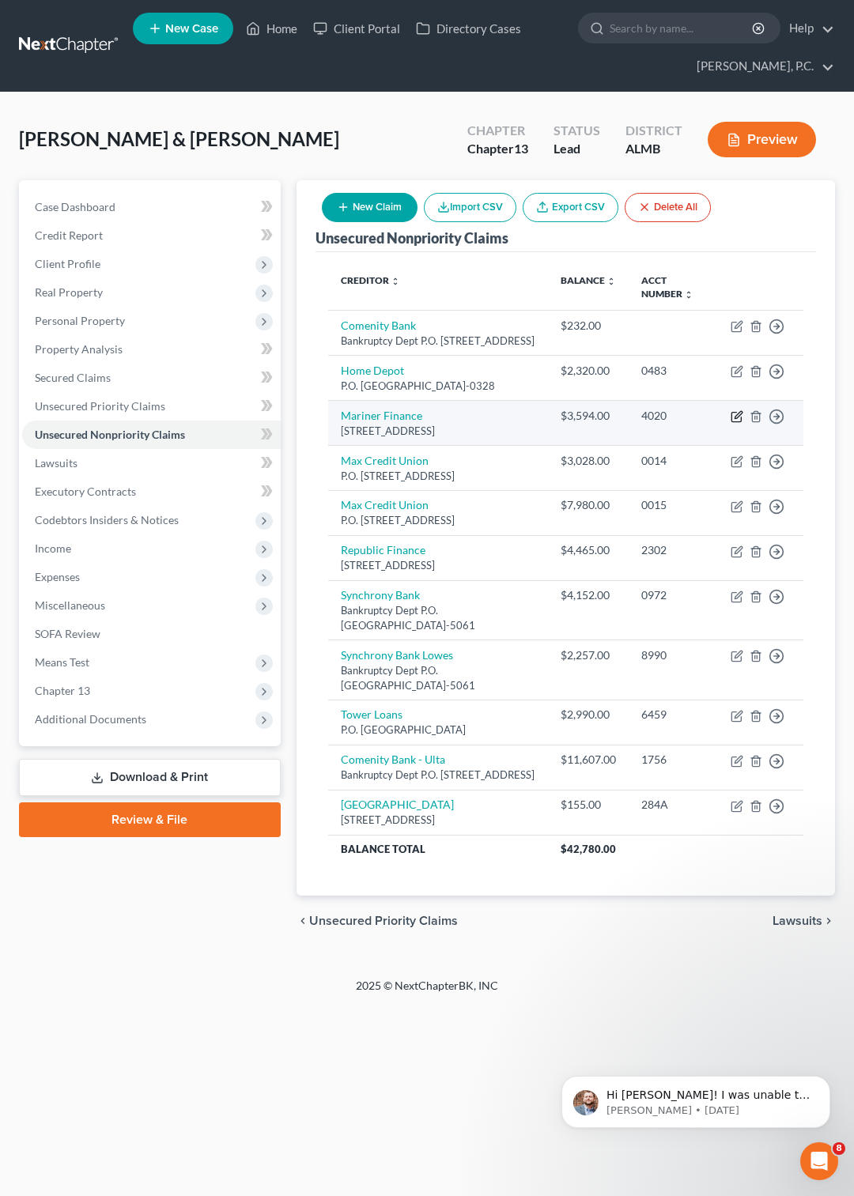
click at [739, 423] on icon "button" at bounding box center [736, 416] width 13 height 13
select select "21"
select select "10"
select select "1"
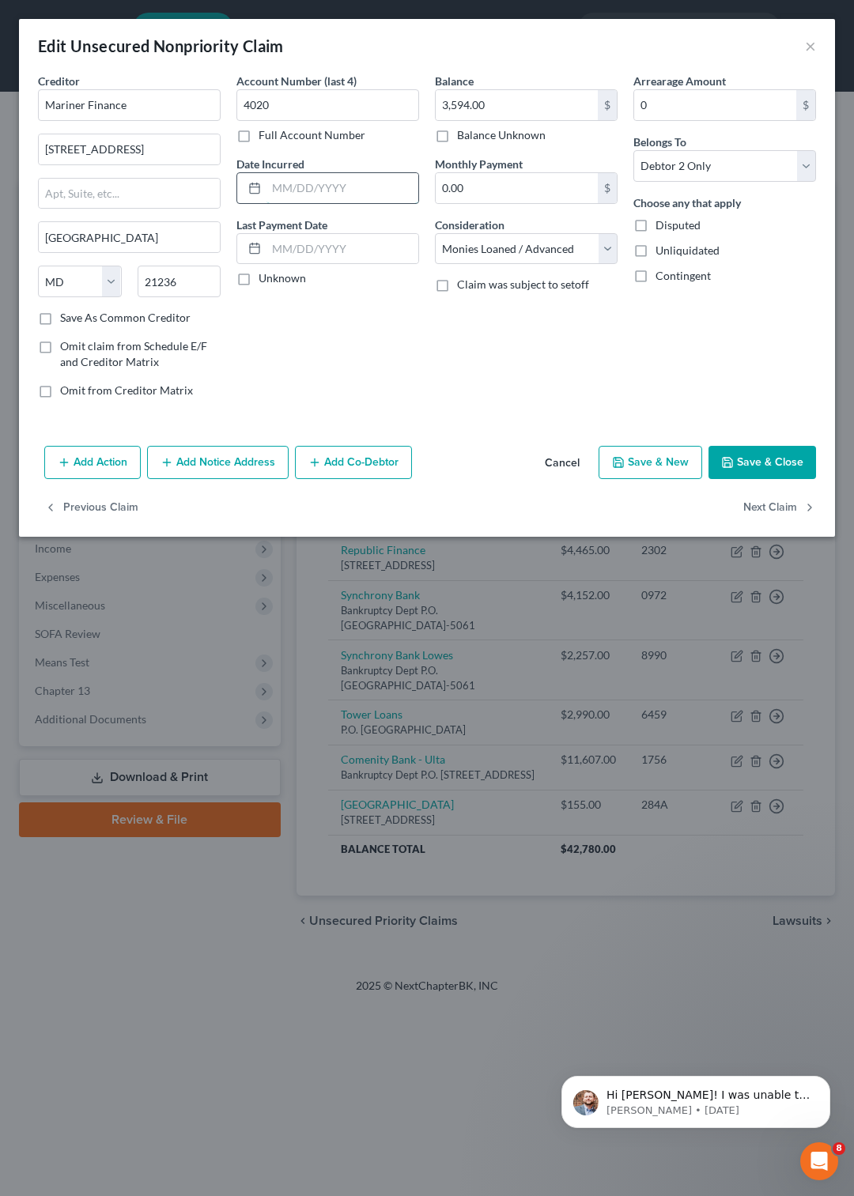
click at [331, 175] on input "text" at bounding box center [342, 188] width 152 height 30
type input "3/15/2024"
click at [758, 459] on button "Save & Close" at bounding box center [761, 462] width 107 height 33
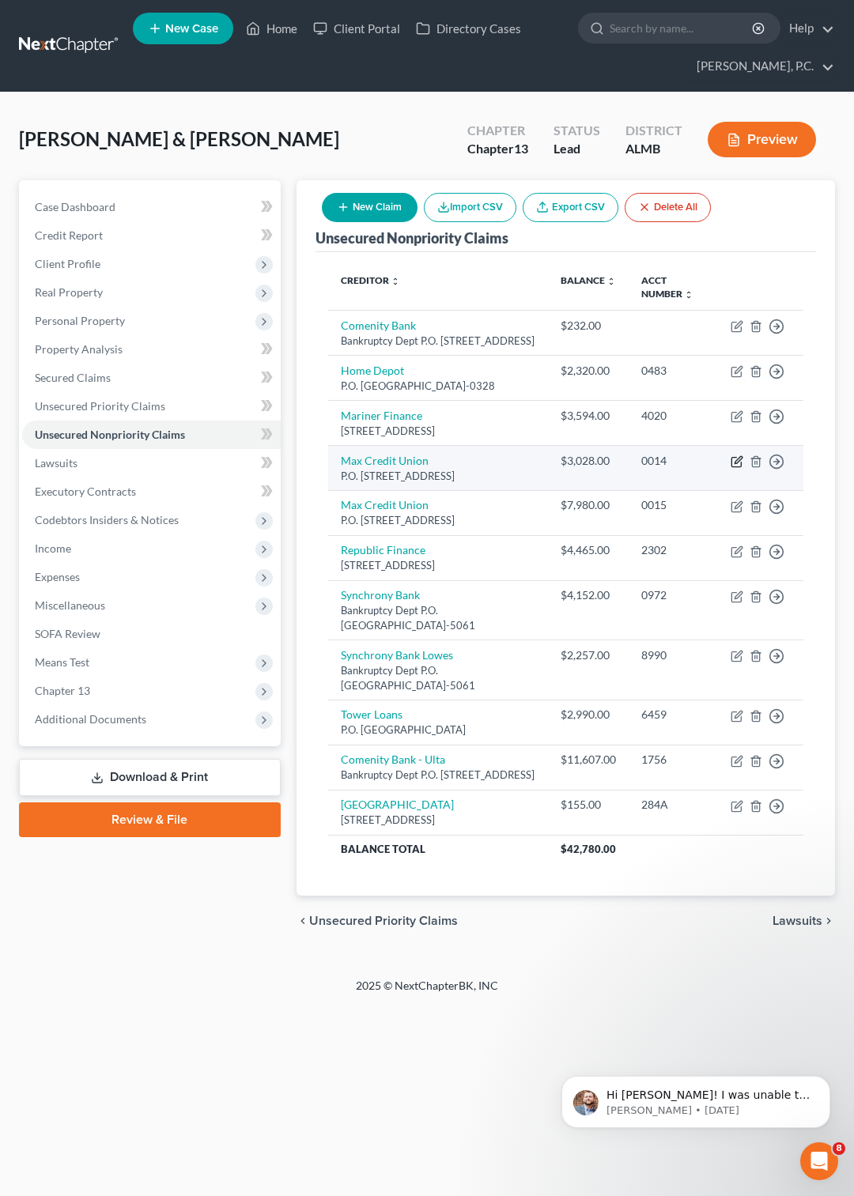
click at [740, 468] on icon "button" at bounding box center [736, 461] width 13 height 13
select select "0"
select select "10"
select select "2"
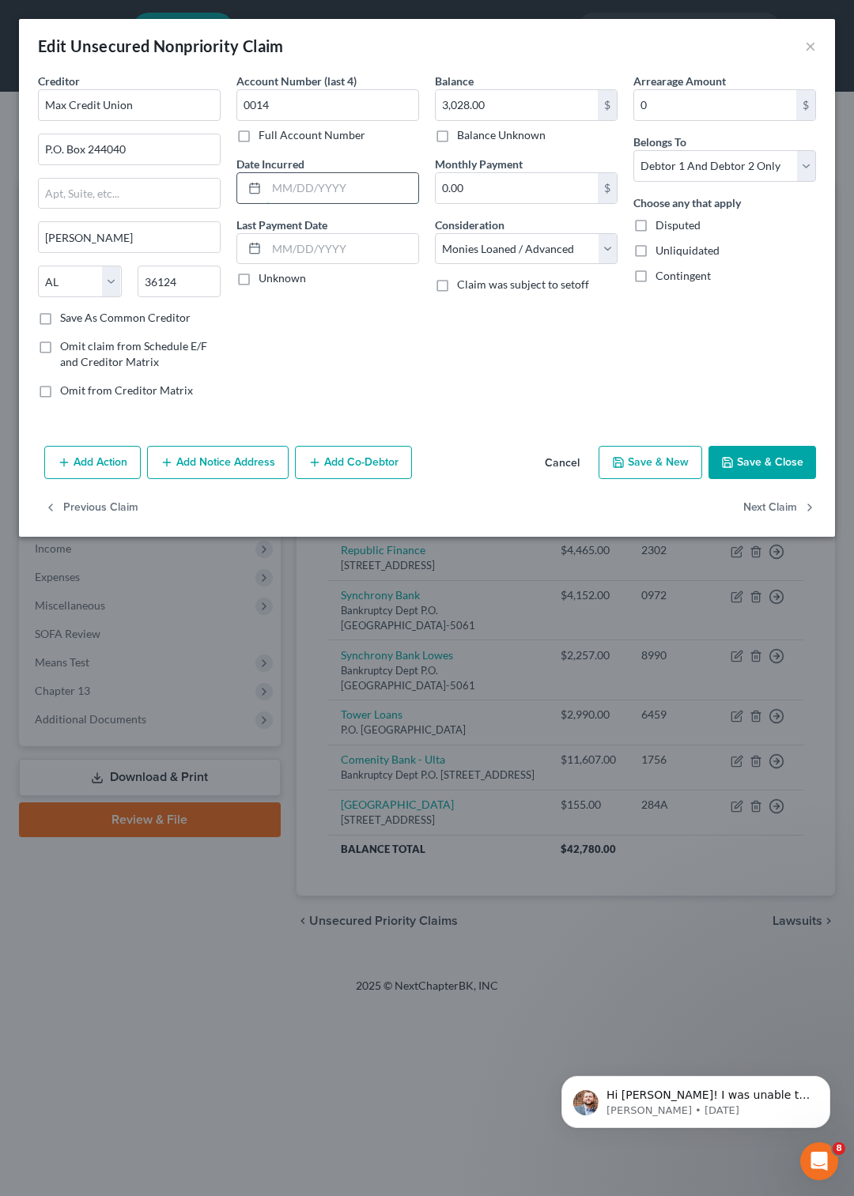
click at [323, 190] on input "text" at bounding box center [342, 188] width 152 height 30
type input "12/16/2024"
click at [750, 463] on button "Save & Close" at bounding box center [761, 462] width 107 height 33
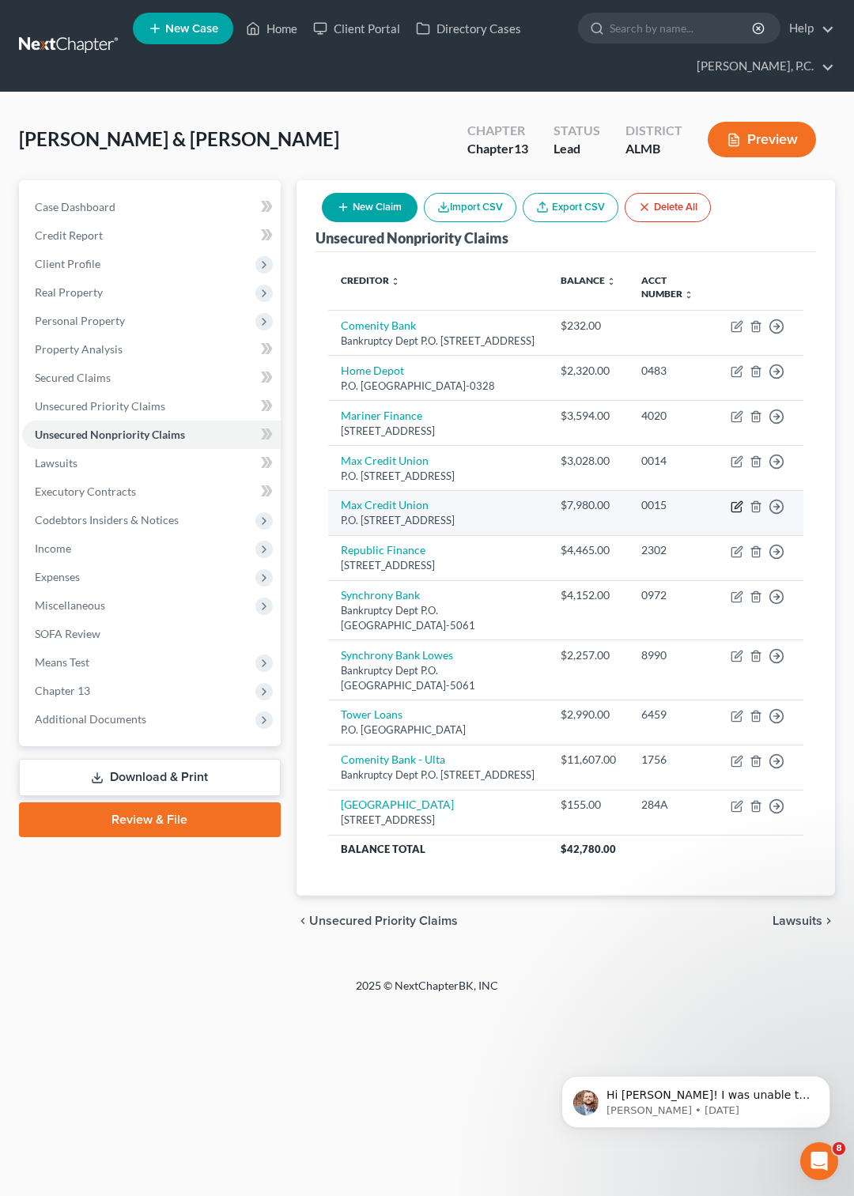
click at [737, 513] on icon "button" at bounding box center [736, 506] width 13 height 13
select select "0"
select select "2"
select select "0"
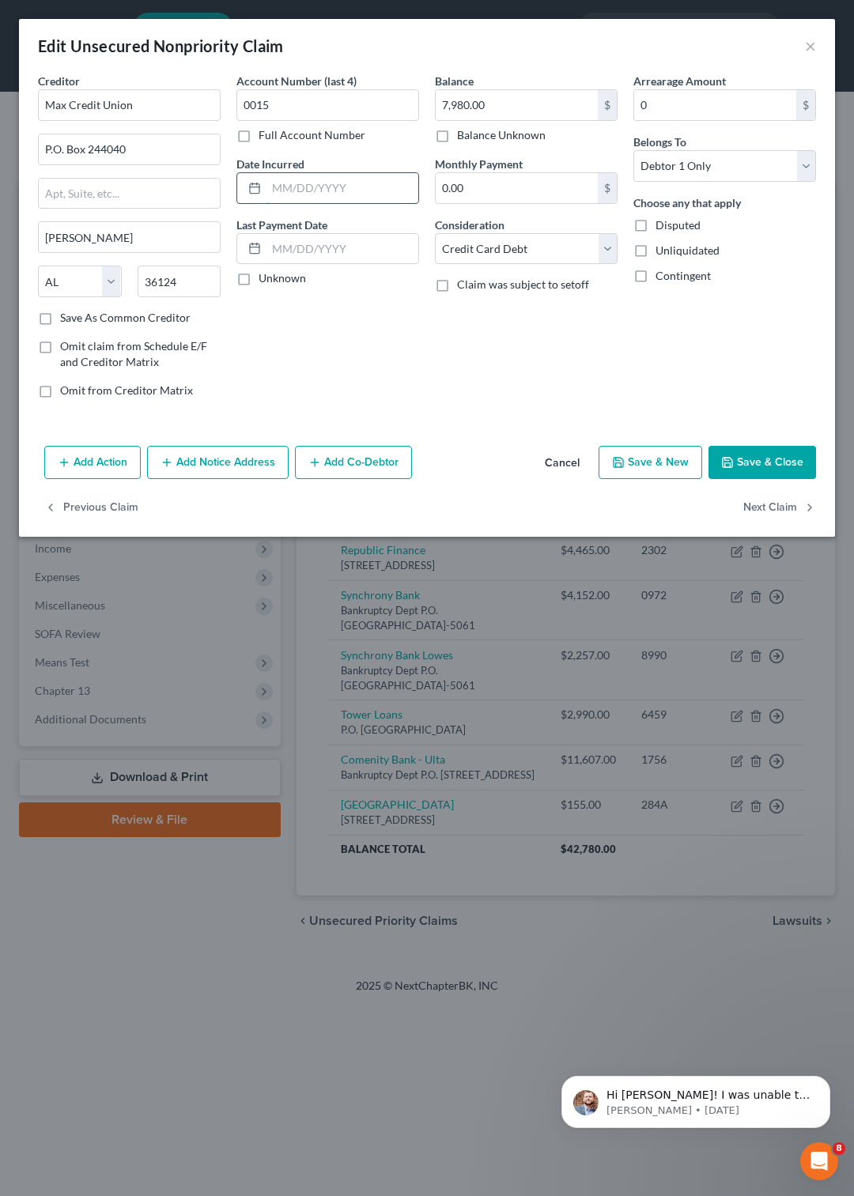
click at [351, 190] on input "text" at bounding box center [342, 188] width 152 height 30
type input "3/1/1996"
click at [741, 466] on button "Save & Close" at bounding box center [761, 462] width 107 height 33
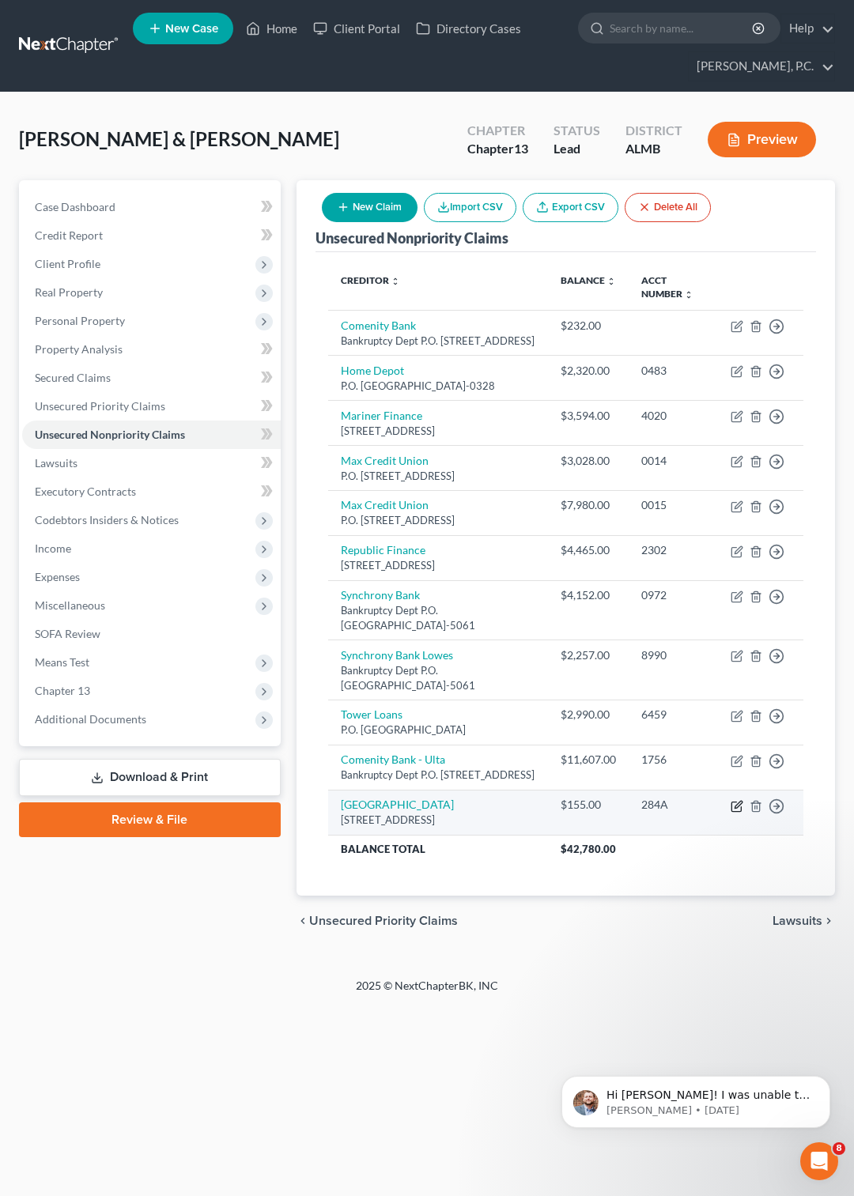
click at [731, 812] on icon "button" at bounding box center [735, 806] width 9 height 9
select select "52"
select select "10"
select select "2"
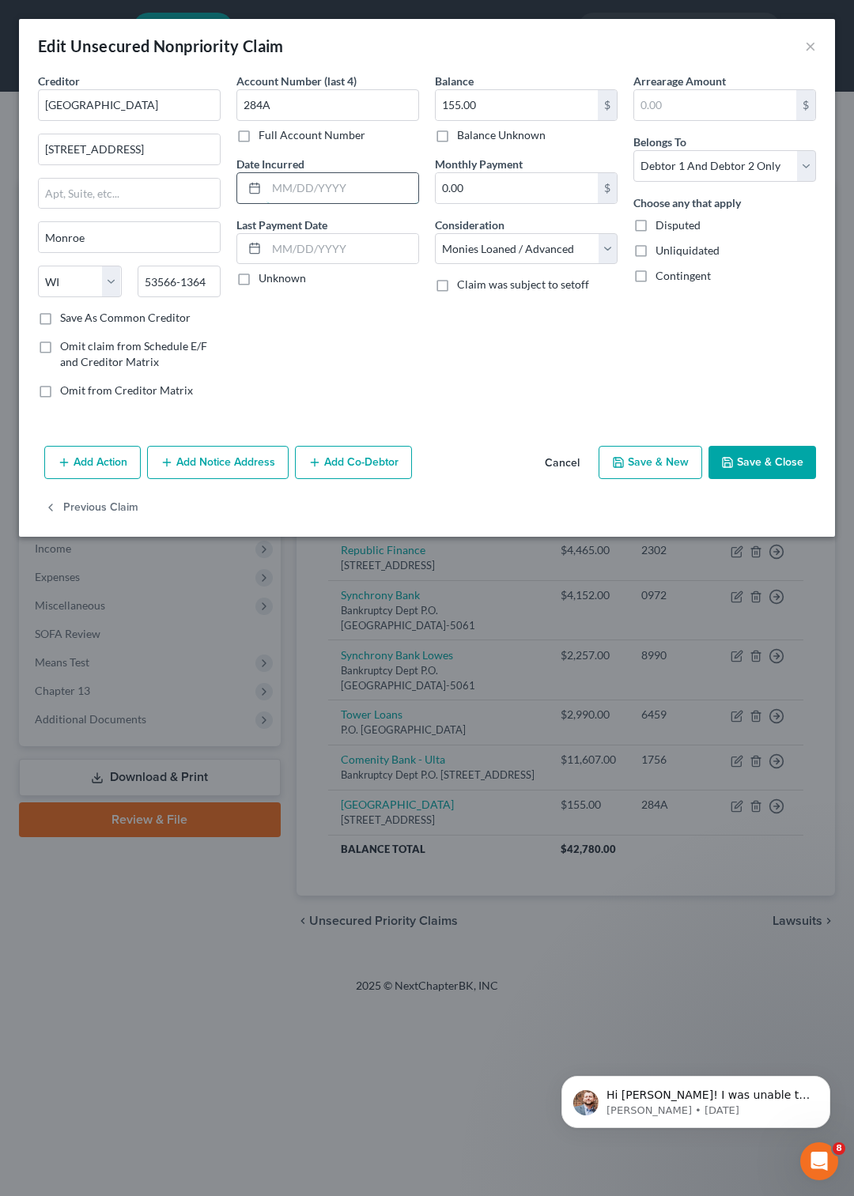
click at [322, 184] on input "text" at bounding box center [342, 188] width 152 height 30
type input "12/8/2024"
click at [775, 463] on button "Save & Close" at bounding box center [761, 462] width 107 height 33
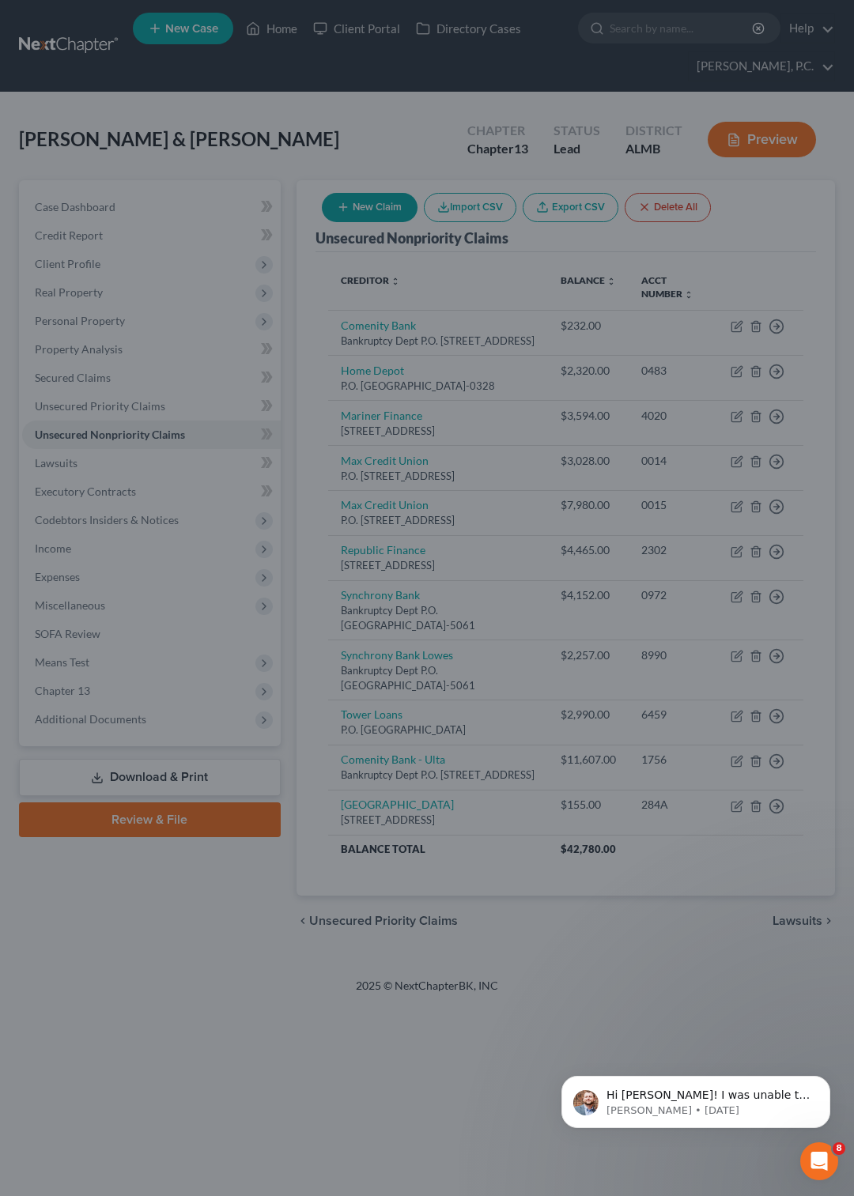
type input "0"
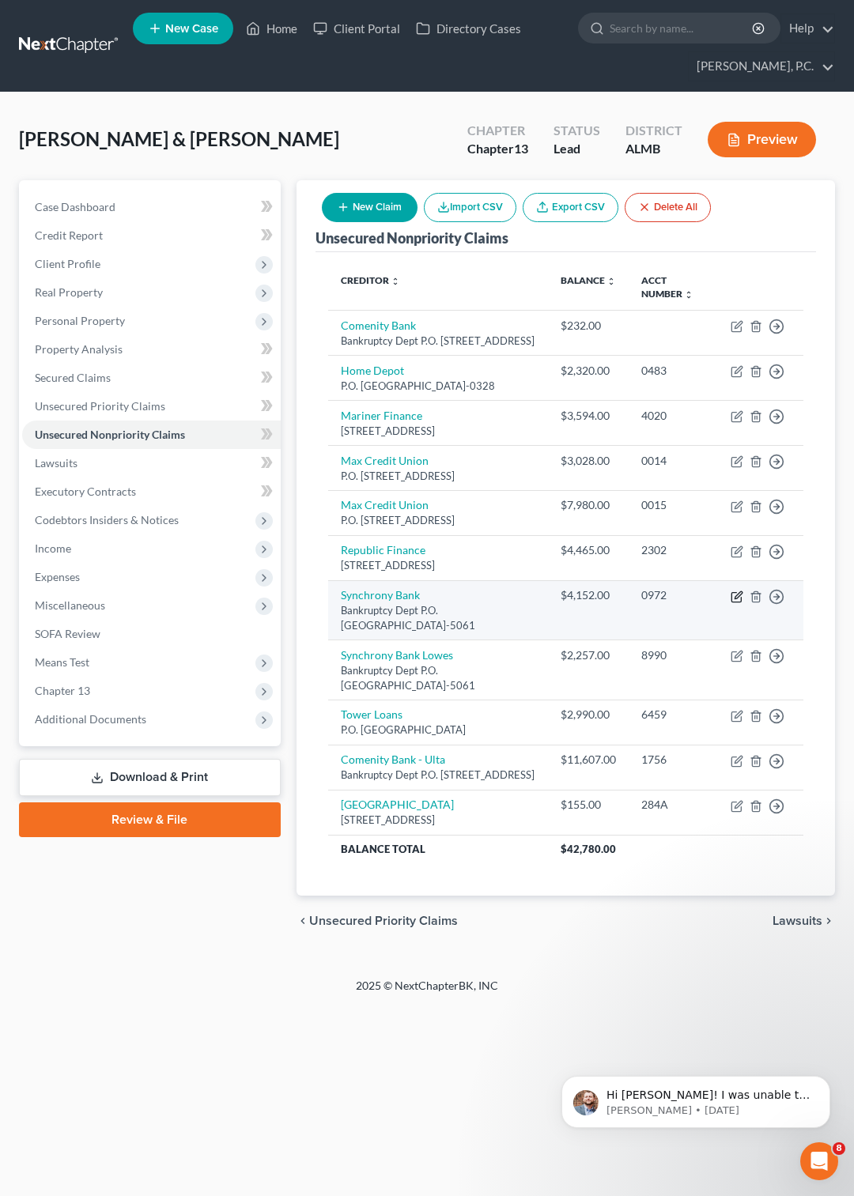
click at [739, 603] on icon "button" at bounding box center [736, 596] width 13 height 13
select select "9"
select select "1"
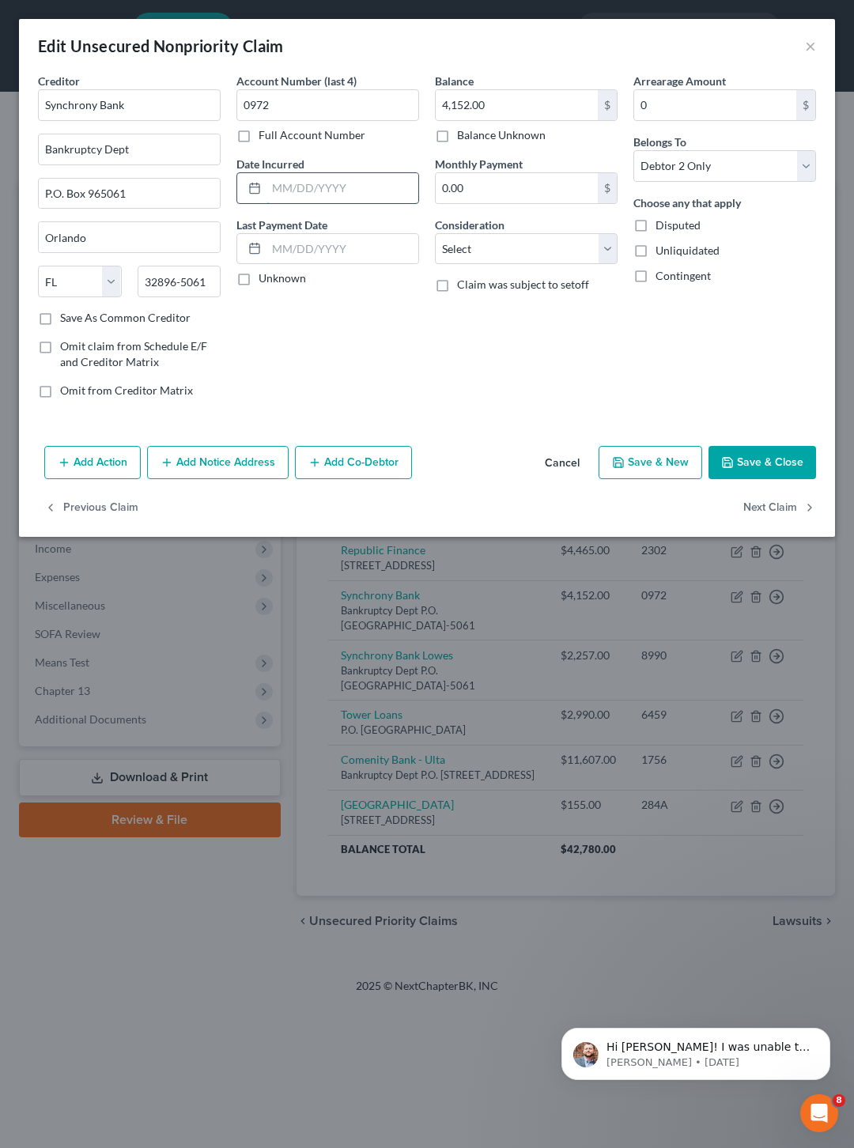
click at [307, 184] on input "text" at bounding box center [342, 188] width 152 height 30
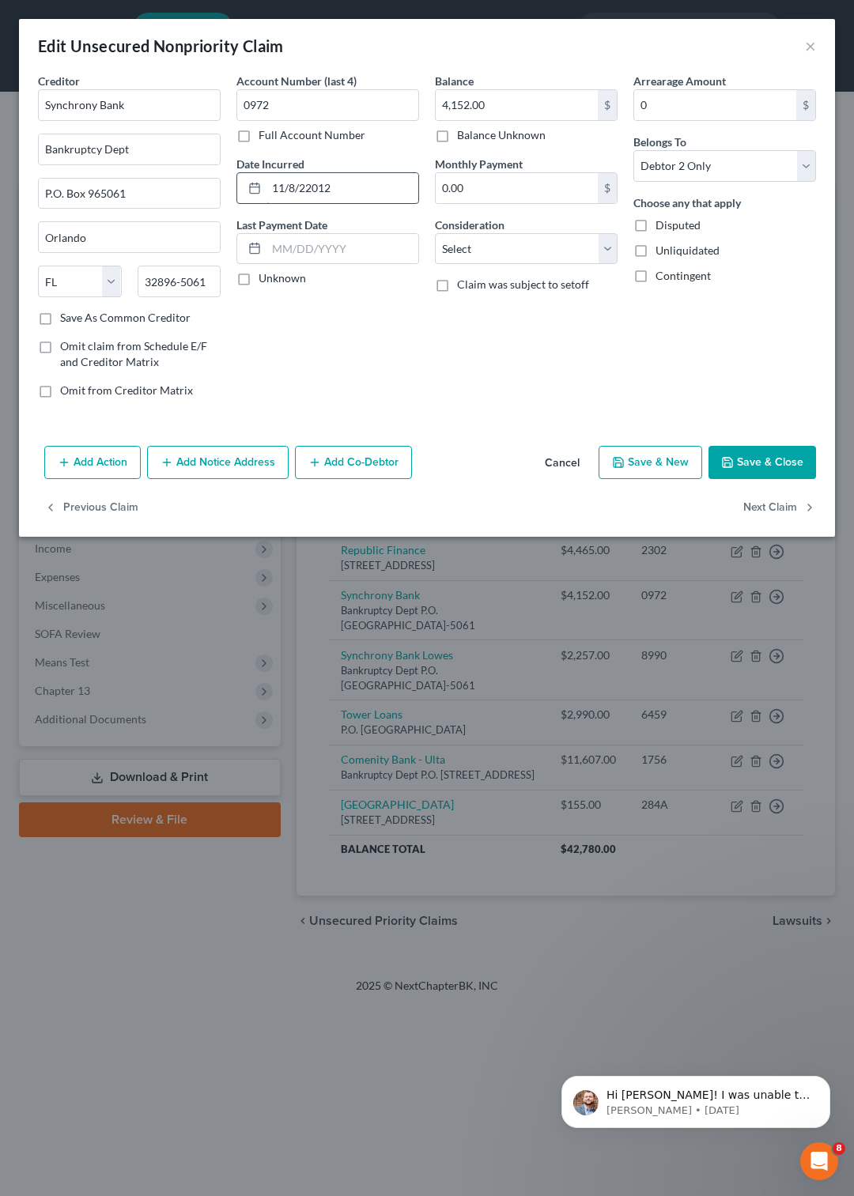
type input "11/8/22012"
click at [759, 456] on button "Save & Close" at bounding box center [761, 462] width 107 height 33
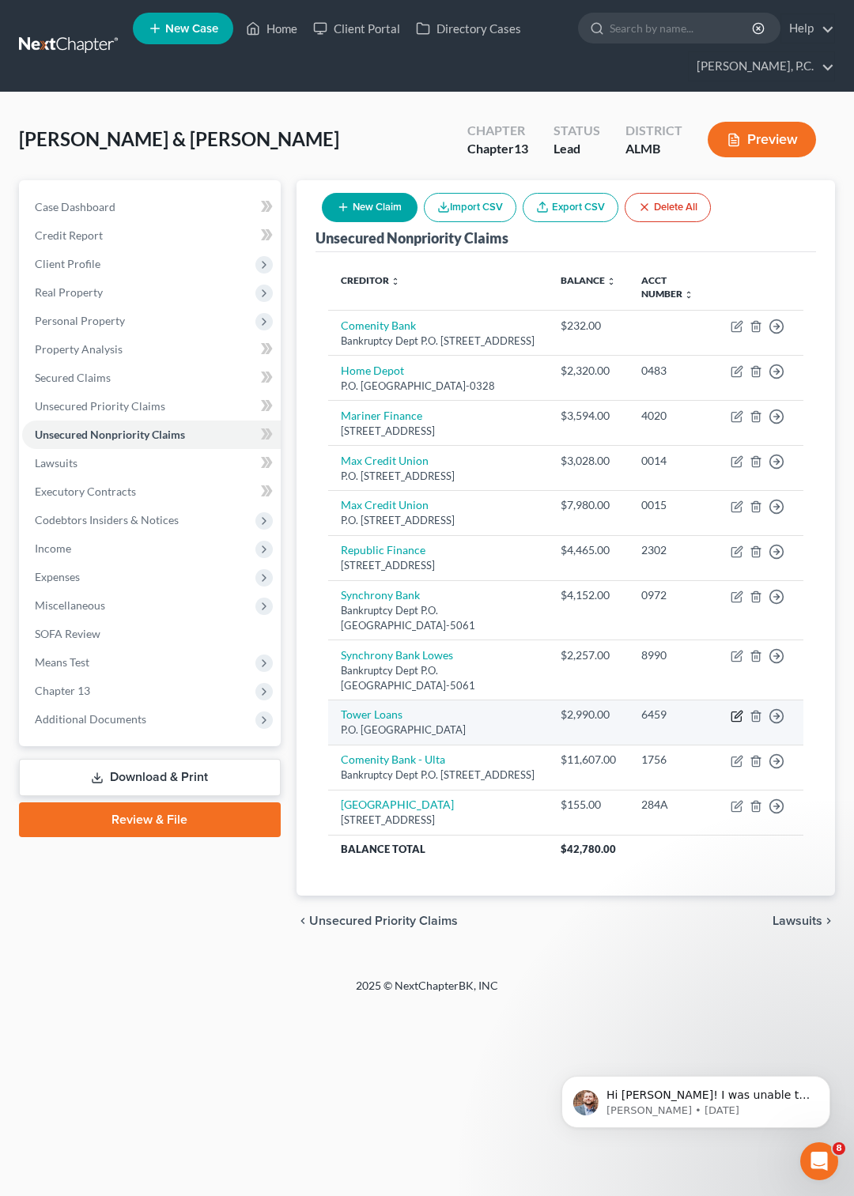
click at [737, 722] on icon "button" at bounding box center [735, 716] width 9 height 9
select select "25"
select select "10"
select select "1"
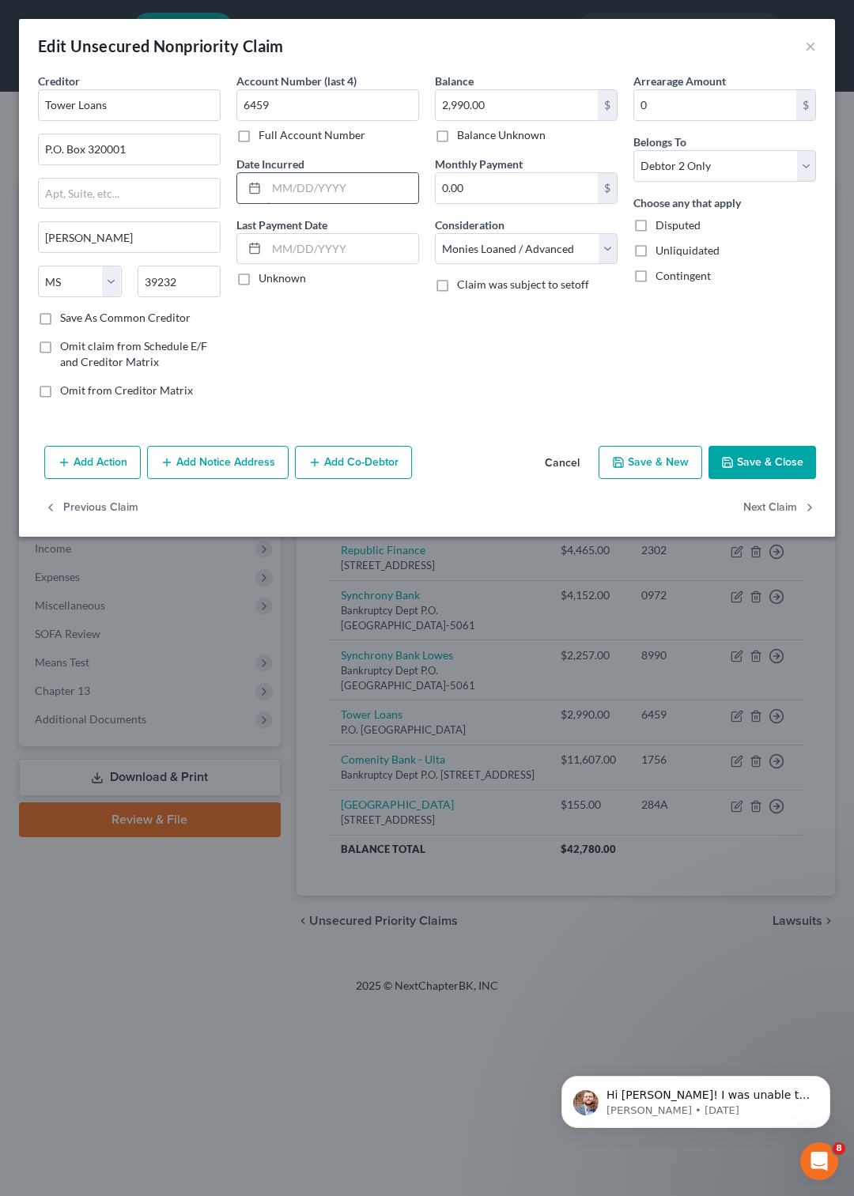
click at [314, 185] on input "text" at bounding box center [342, 188] width 152 height 30
type input "3/6/25"
click at [765, 463] on button "Save & Close" at bounding box center [761, 462] width 107 height 33
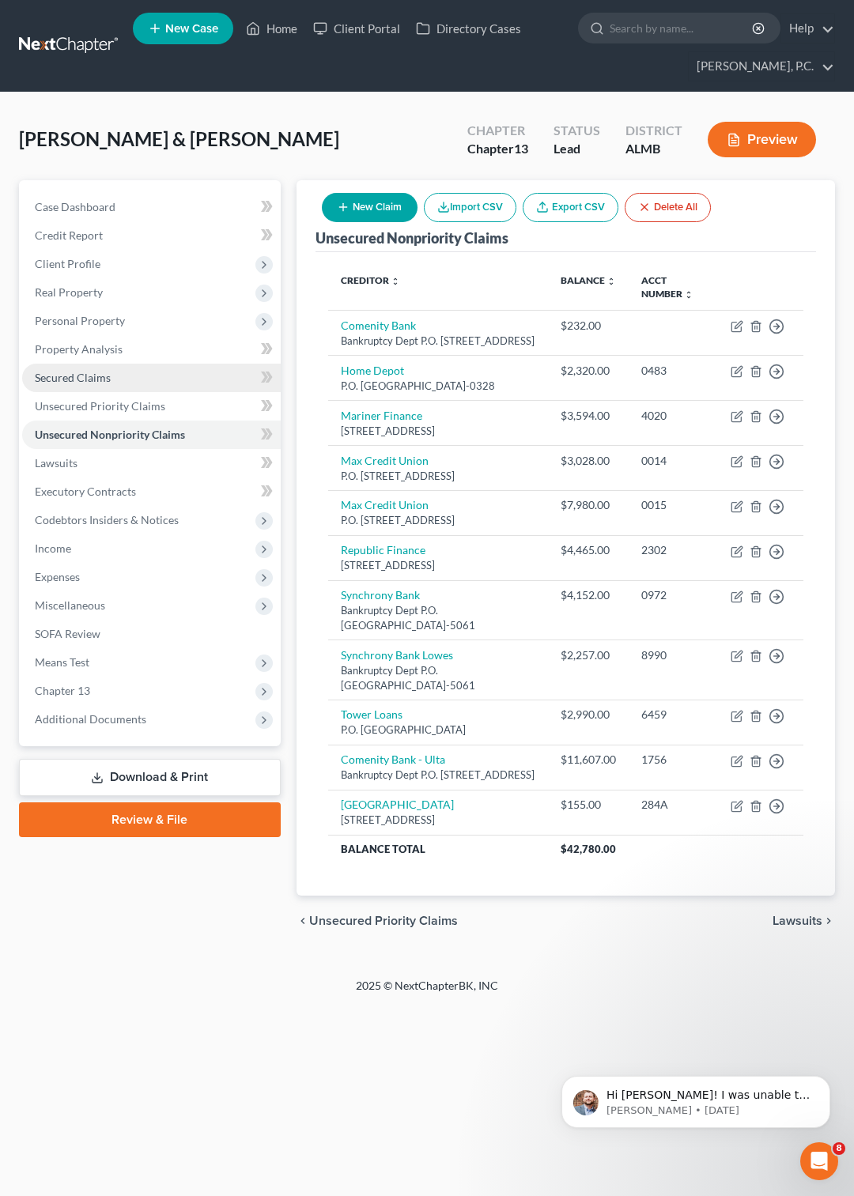
click at [89, 374] on span "Secured Claims" at bounding box center [73, 377] width 76 height 13
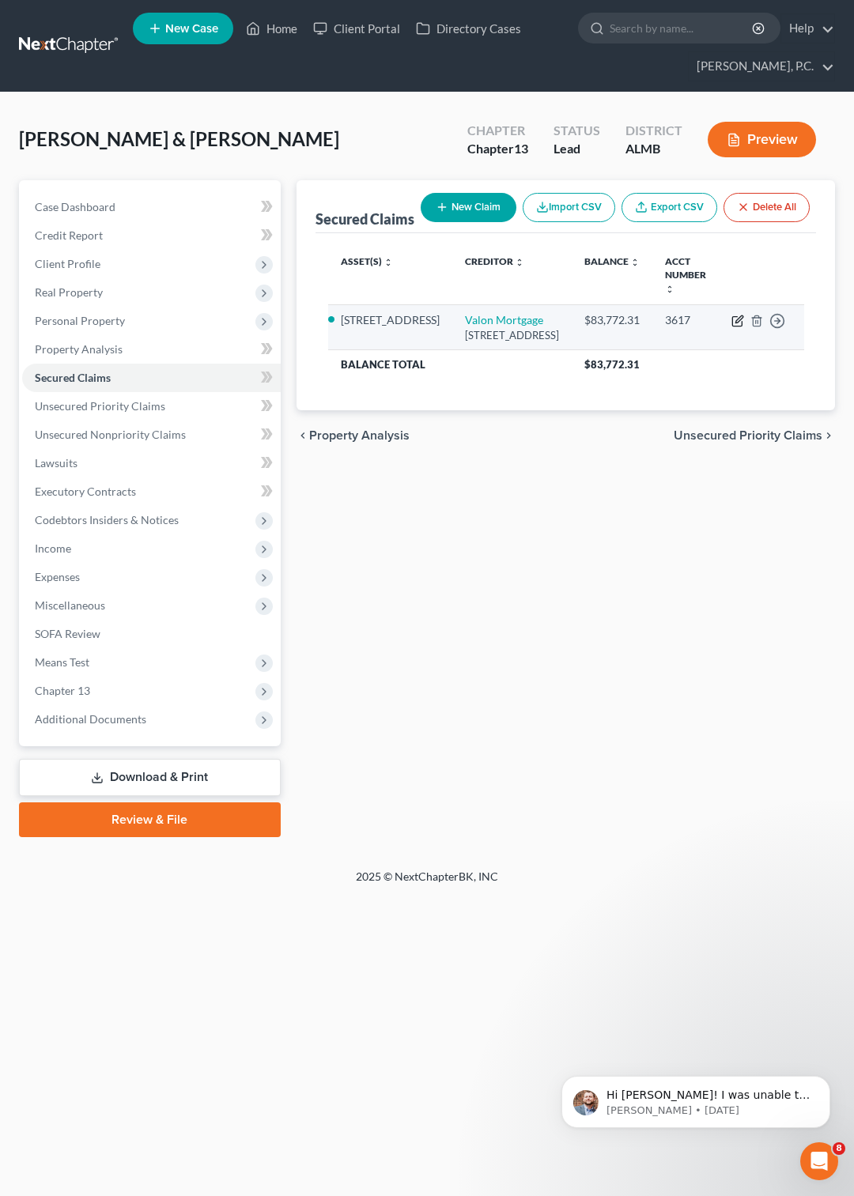
click at [734, 324] on icon "button" at bounding box center [737, 321] width 13 height 13
select select "38"
select select "2"
select select "0"
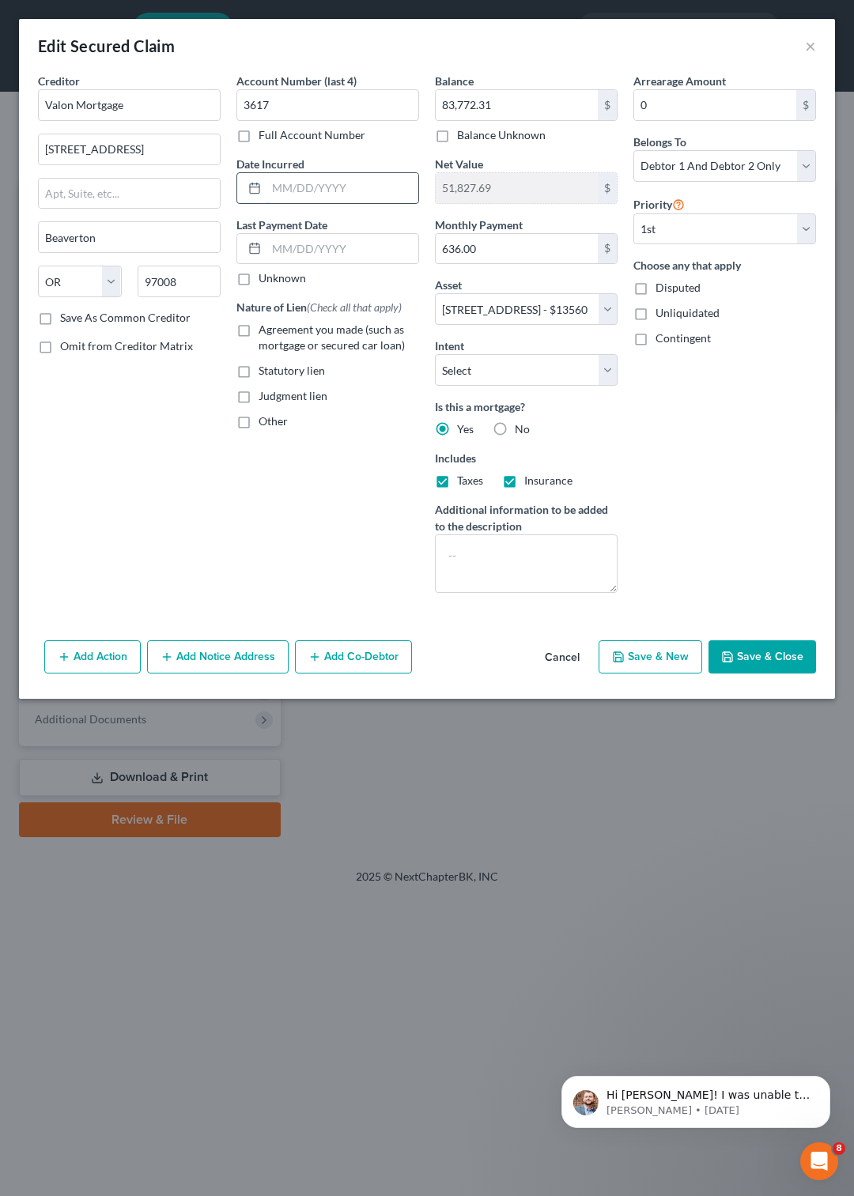
click at [279, 188] on input "text" at bounding box center [342, 188] width 152 height 30
type input "7/2021"
click at [765, 673] on button "Save & Close" at bounding box center [761, 656] width 107 height 33
select select
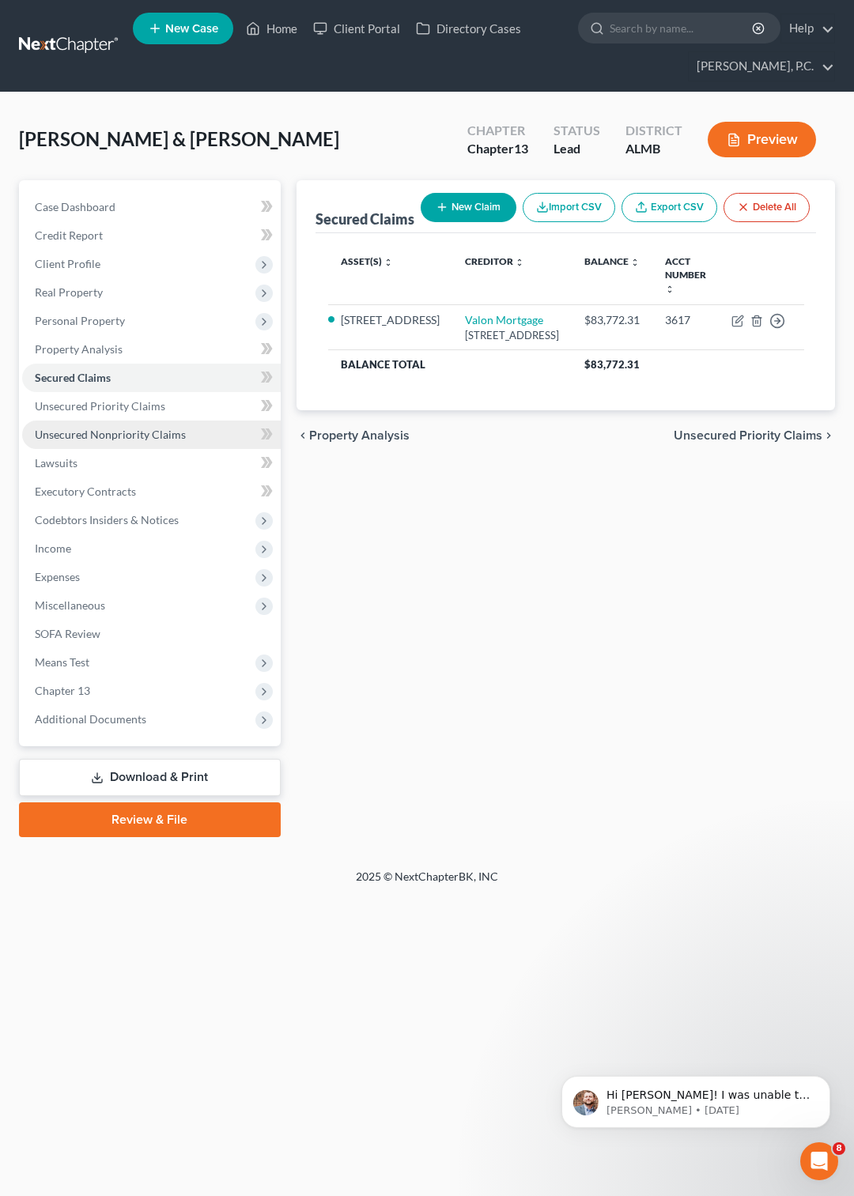
click at [95, 435] on span "Unsecured Nonpriority Claims" at bounding box center [110, 434] width 151 height 13
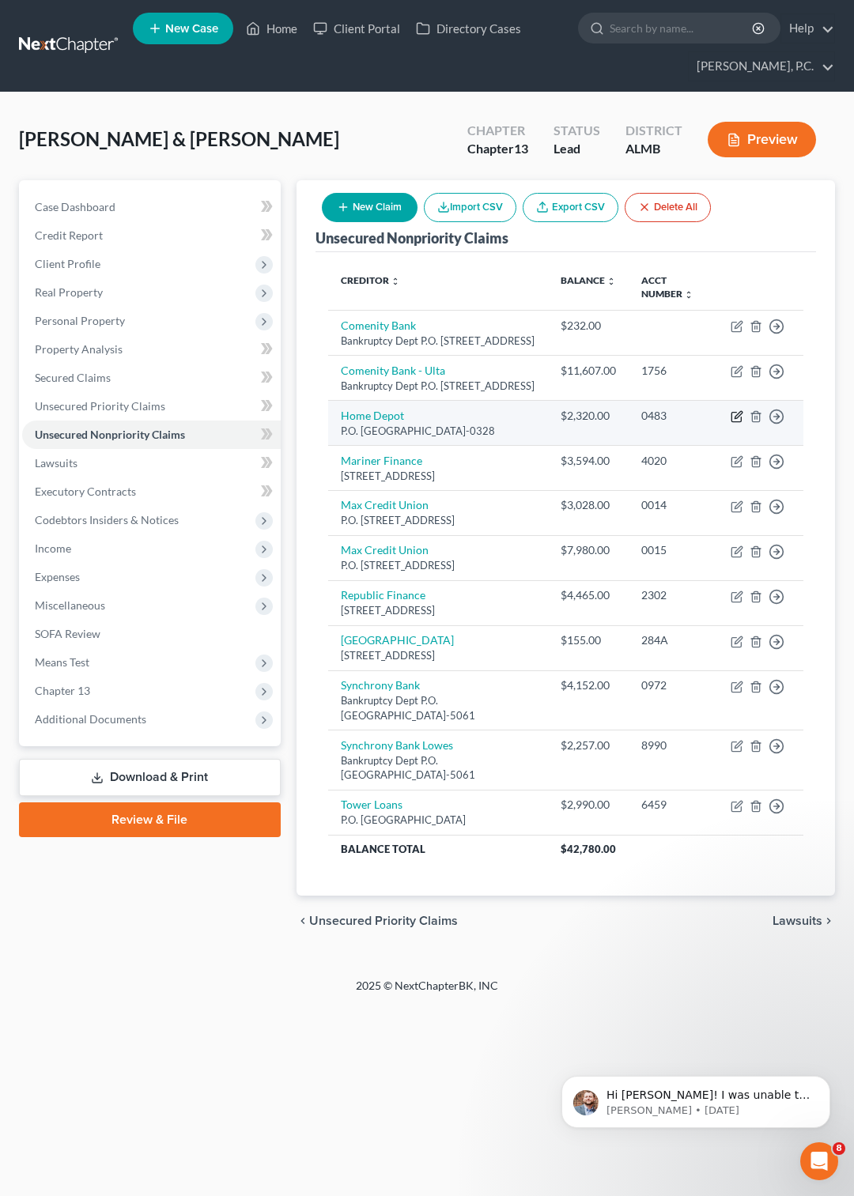
click at [734, 422] on icon "button" at bounding box center [735, 417] width 9 height 9
select select "26"
select select "2"
select select "0"
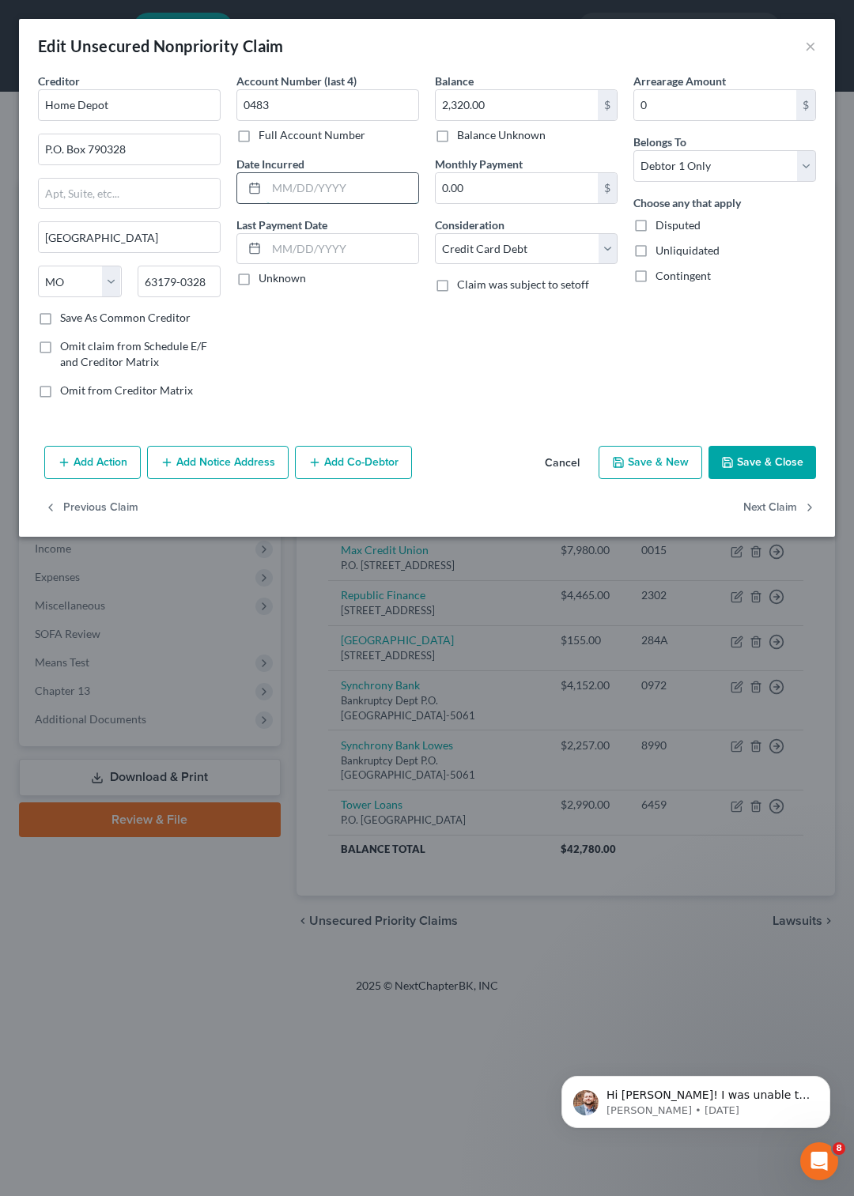
click at [307, 189] on input "text" at bounding box center [342, 188] width 152 height 30
type input "7/2010"
click at [745, 454] on button "Save & Close" at bounding box center [761, 462] width 107 height 33
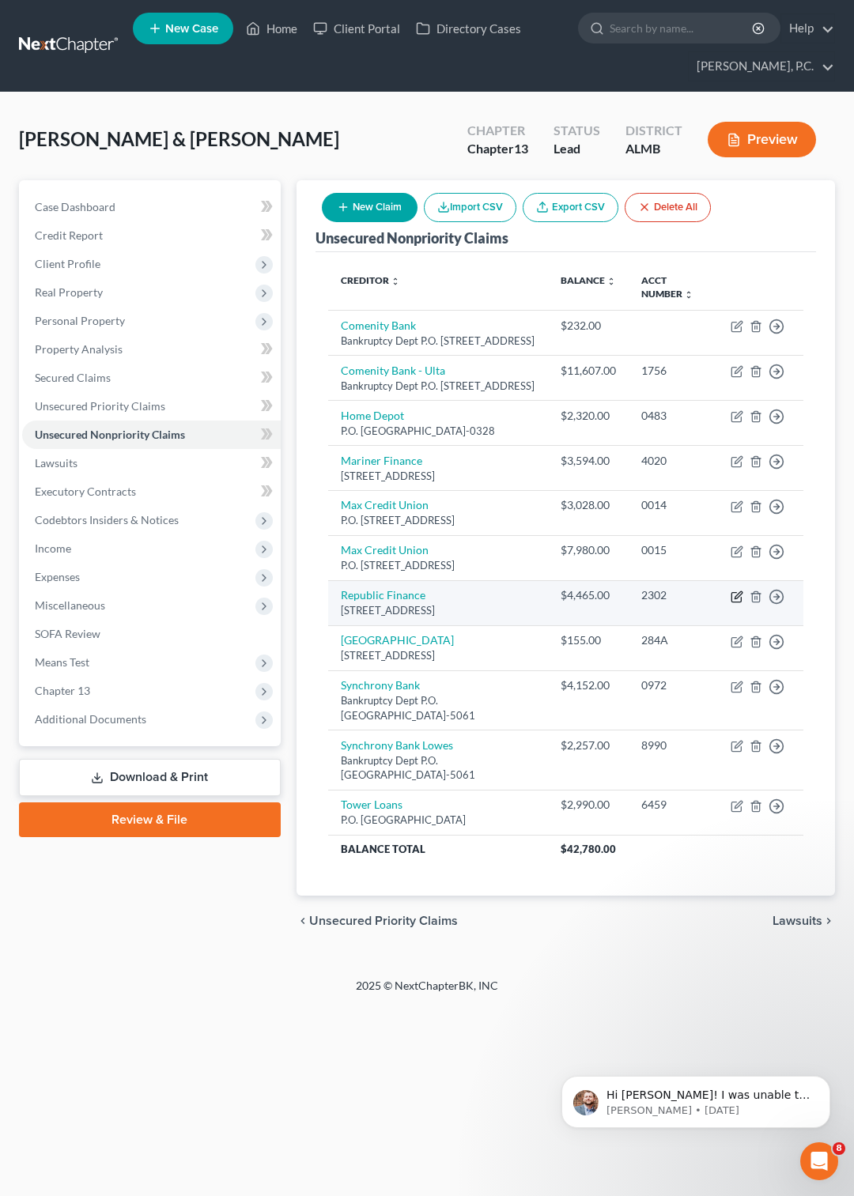
click at [736, 603] on icon "button" at bounding box center [736, 596] width 13 height 13
select select "19"
select select "10"
select select "0"
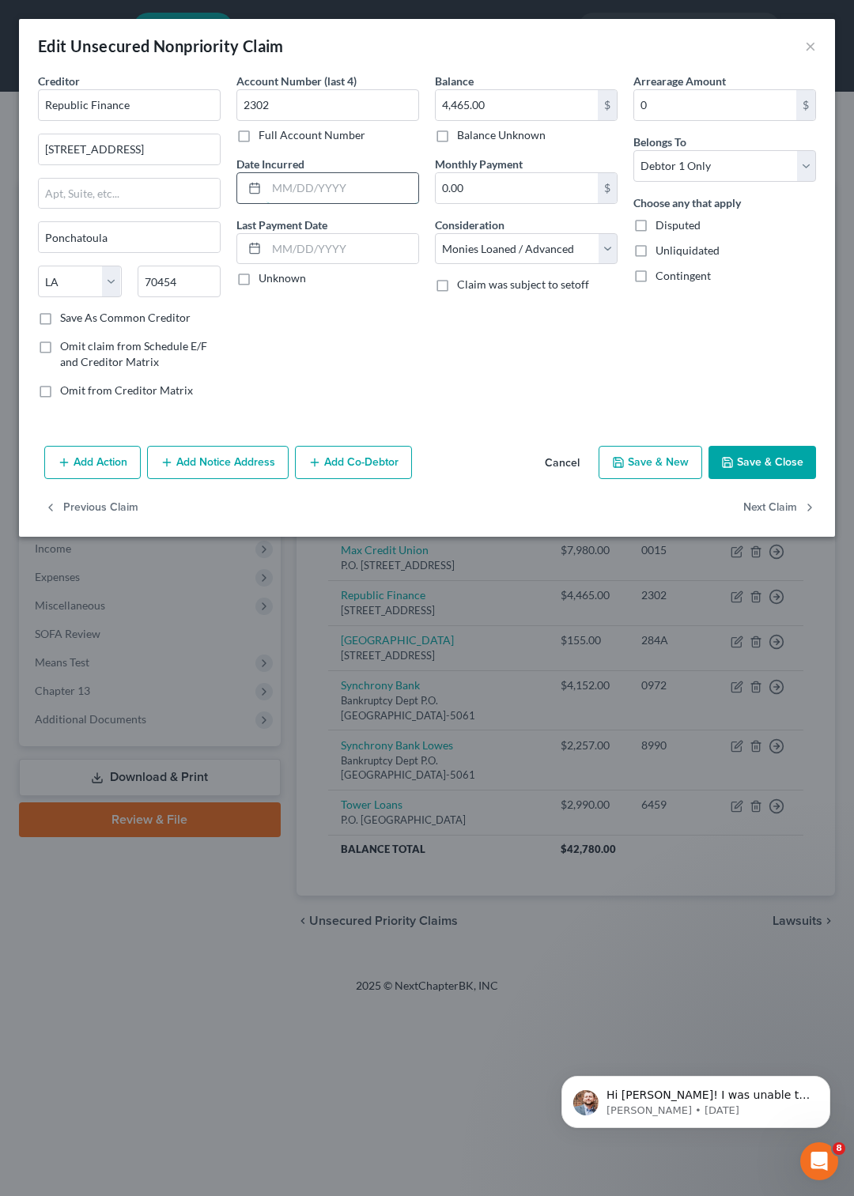
click at [284, 191] on input "text" at bounding box center [342, 188] width 152 height 30
type input "10/23/2024"
click at [752, 473] on button "Save & Close" at bounding box center [761, 462] width 107 height 33
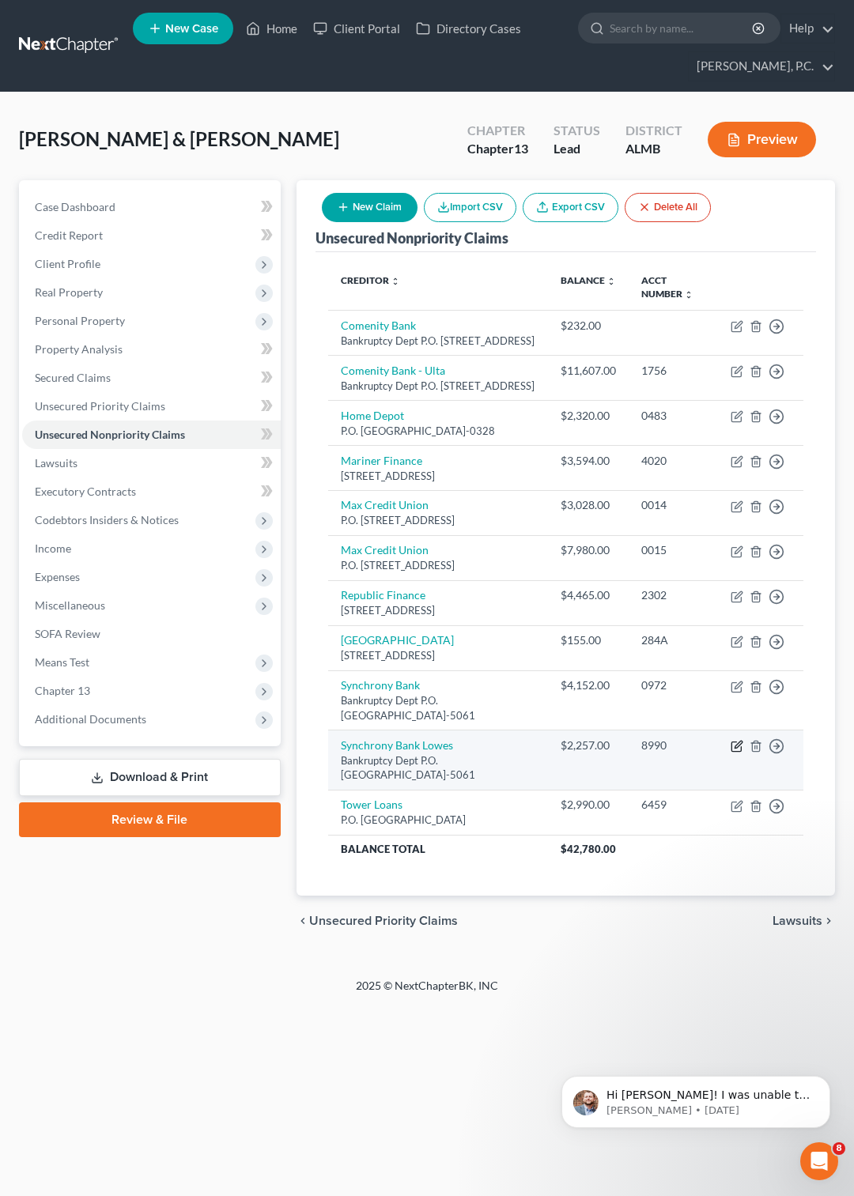
click at [735, 752] on icon "button" at bounding box center [736, 746] width 13 height 13
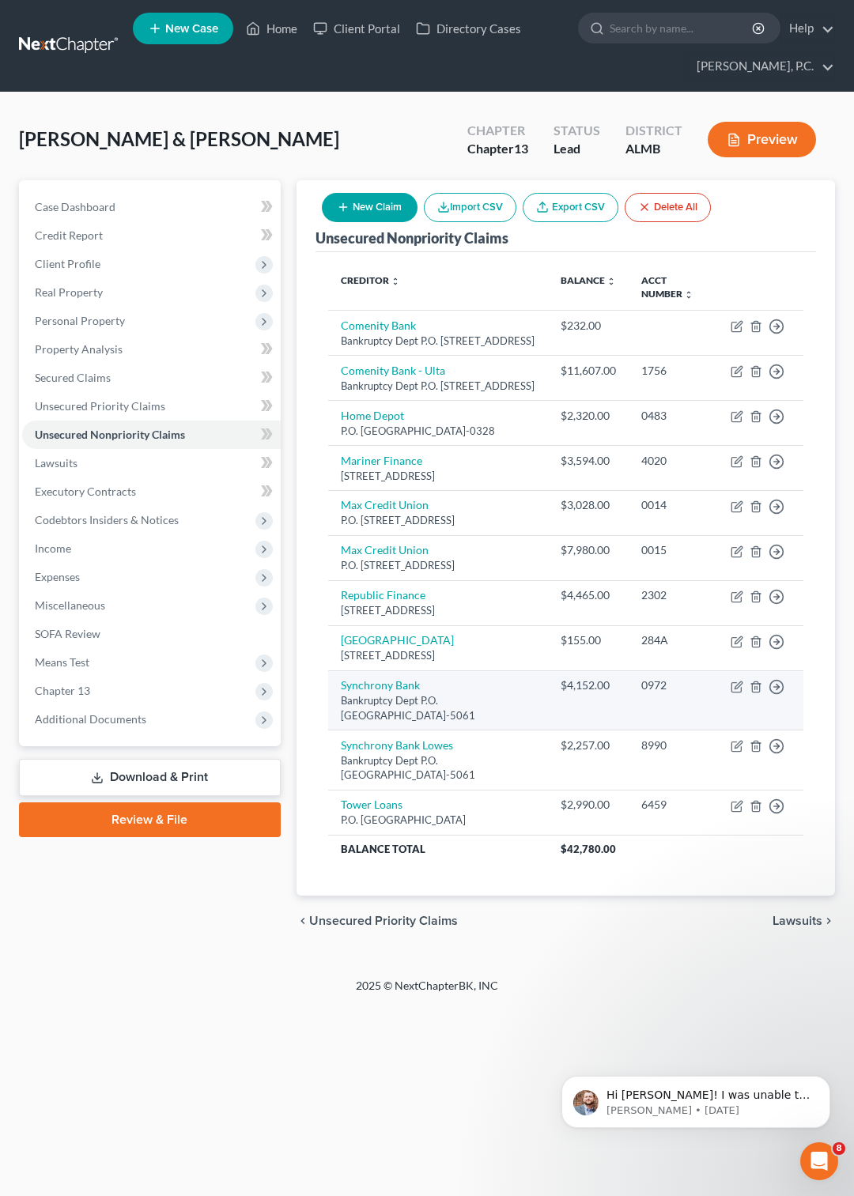
select select "9"
select select "2"
select select "0"
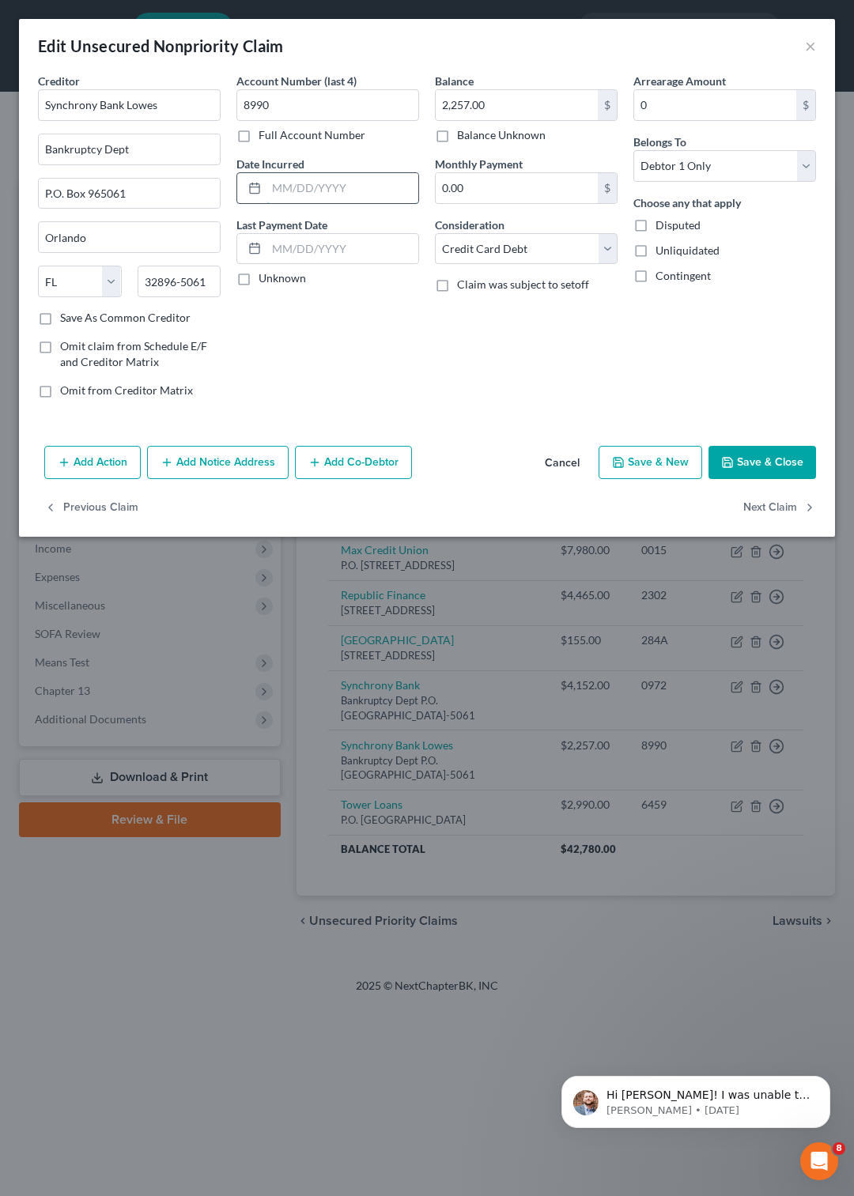
click at [316, 174] on input "text" at bounding box center [342, 188] width 152 height 30
type input "11/2023"
click at [781, 458] on button "Save & Close" at bounding box center [761, 462] width 107 height 33
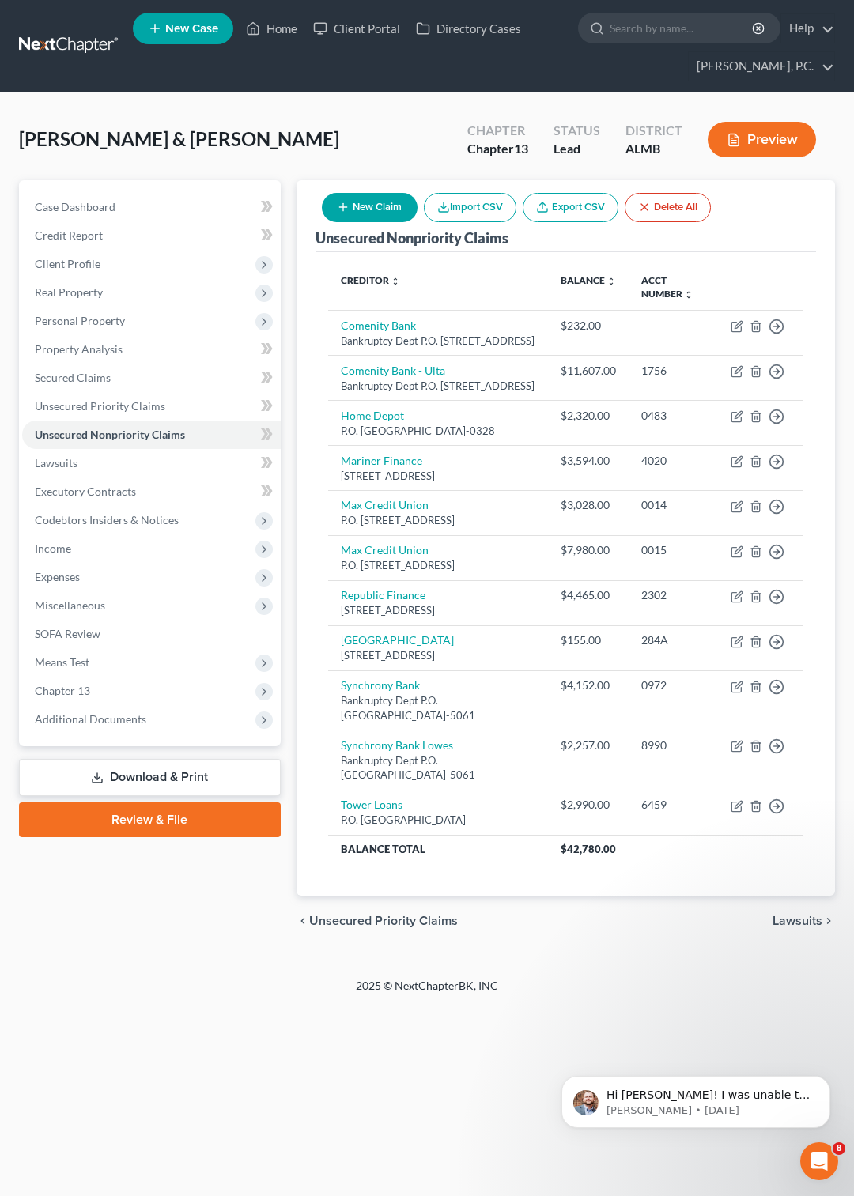
click at [755, 144] on button "Preview" at bounding box center [761, 140] width 108 height 36
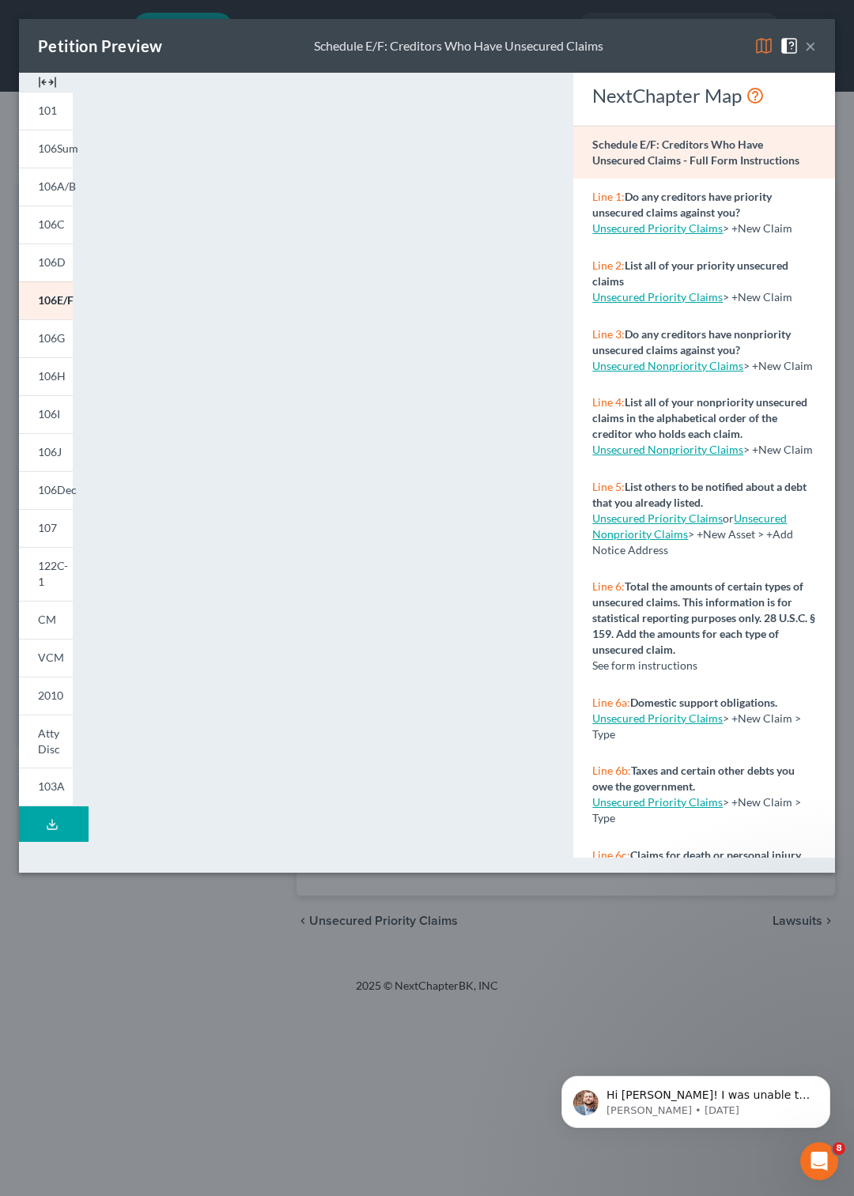
click at [44, 806] on button "Download Draft" at bounding box center [54, 824] width 70 height 36
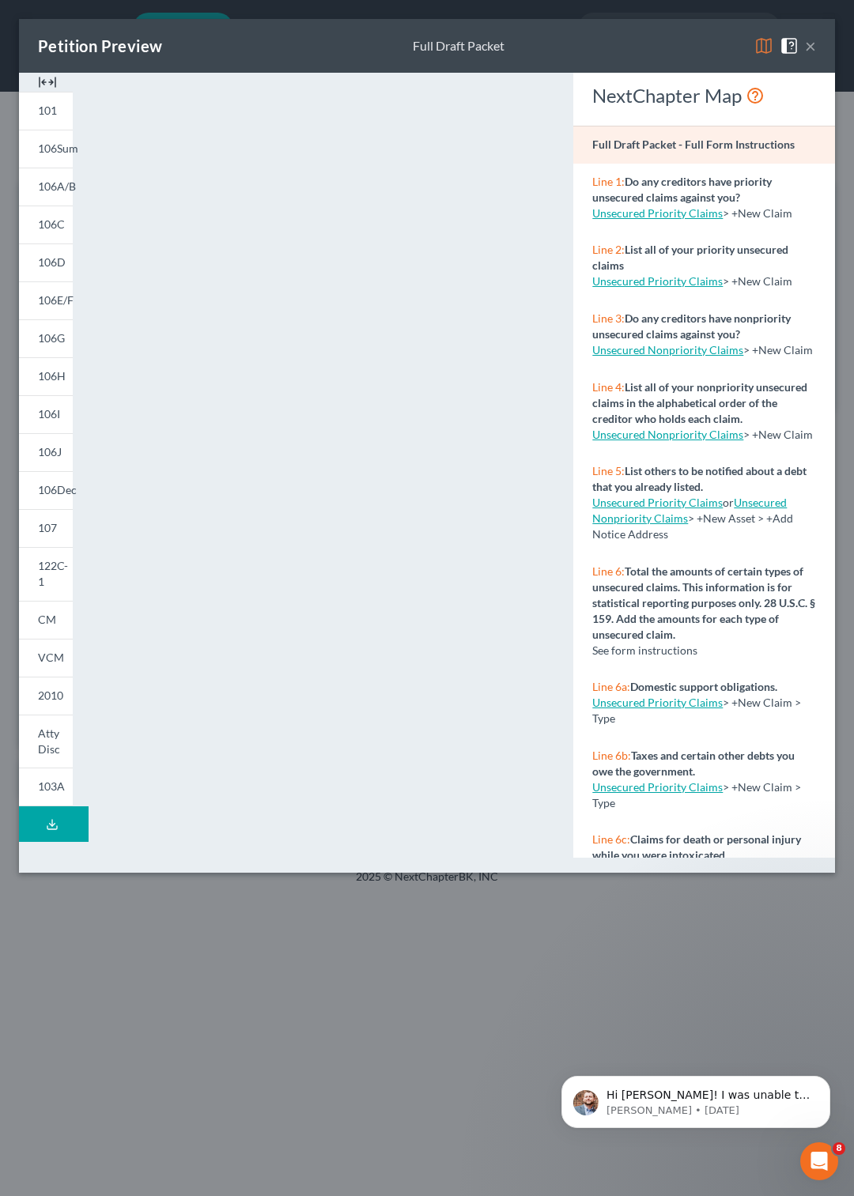
click at [809, 43] on button "×" at bounding box center [810, 45] width 11 height 19
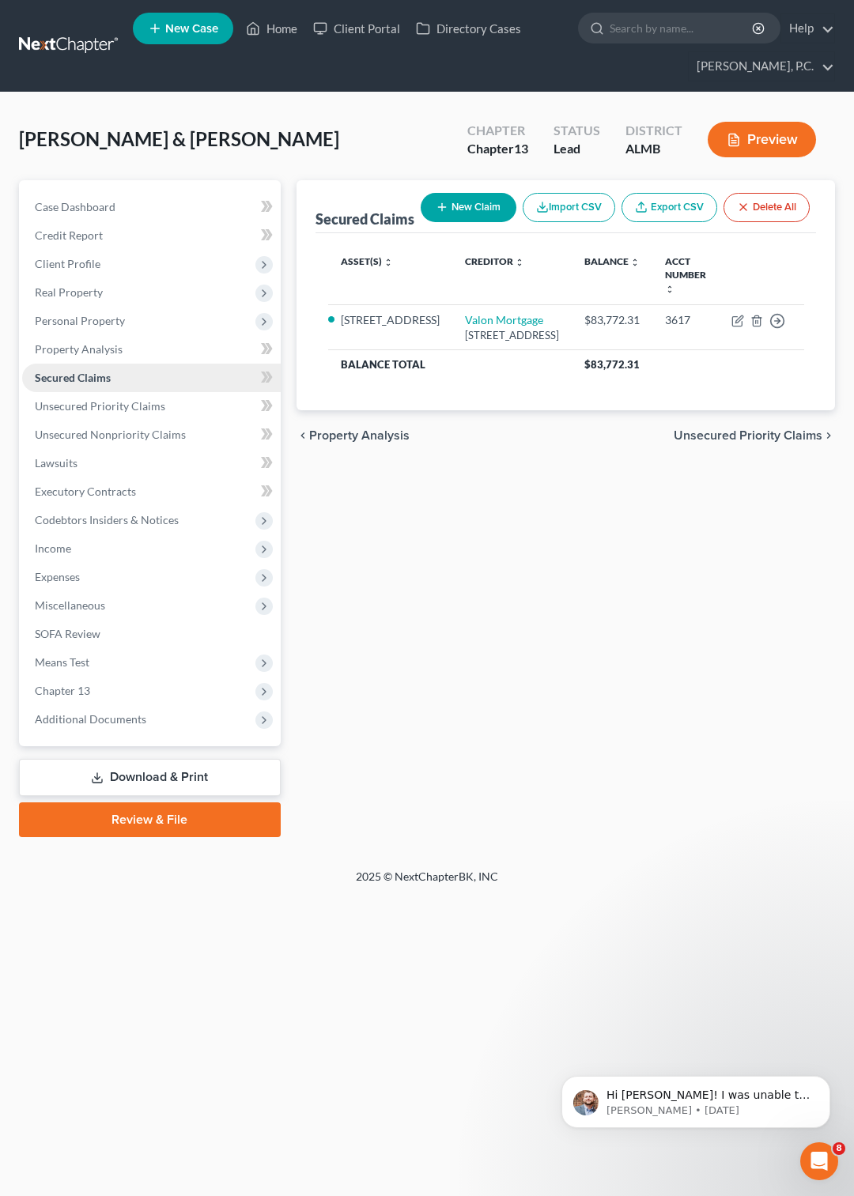
click at [95, 379] on span "Secured Claims" at bounding box center [73, 377] width 76 height 13
click at [734, 326] on icon "button" at bounding box center [737, 321] width 13 height 13
select select "38"
select select "2"
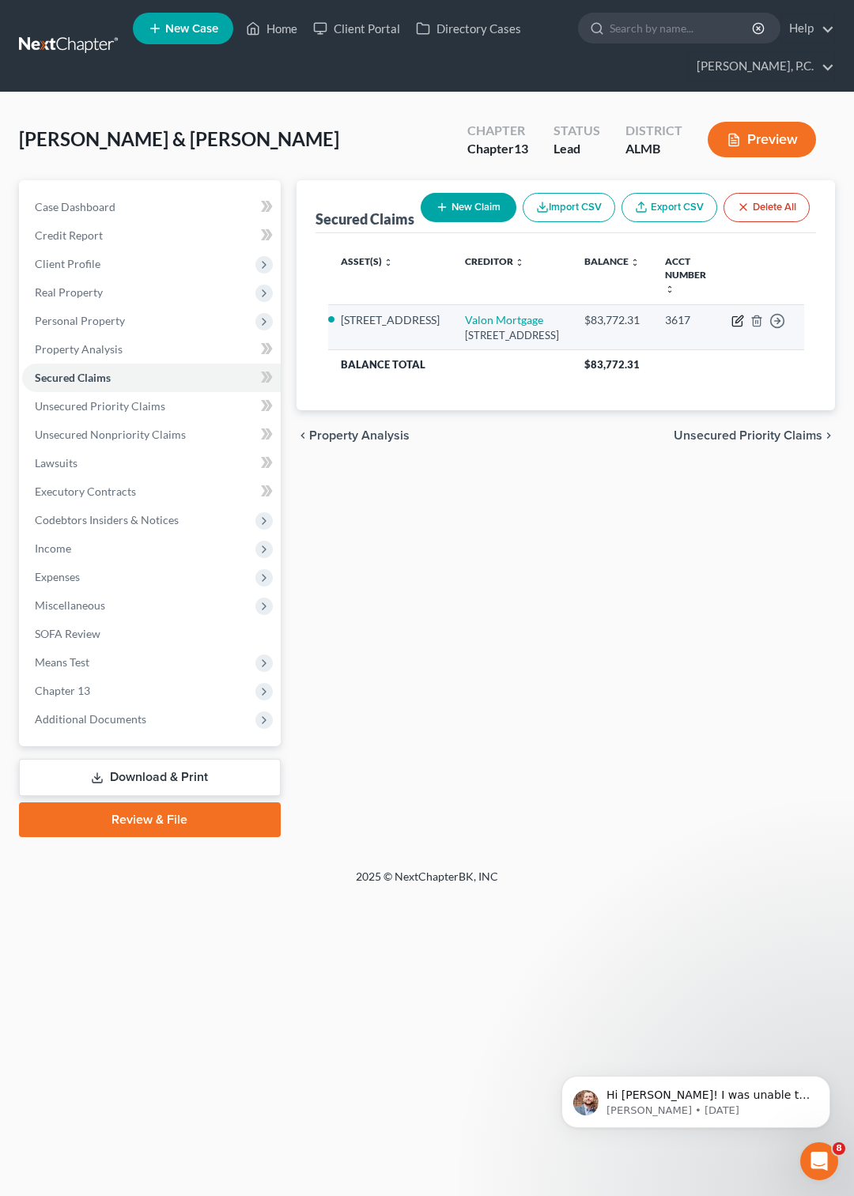
select select "0"
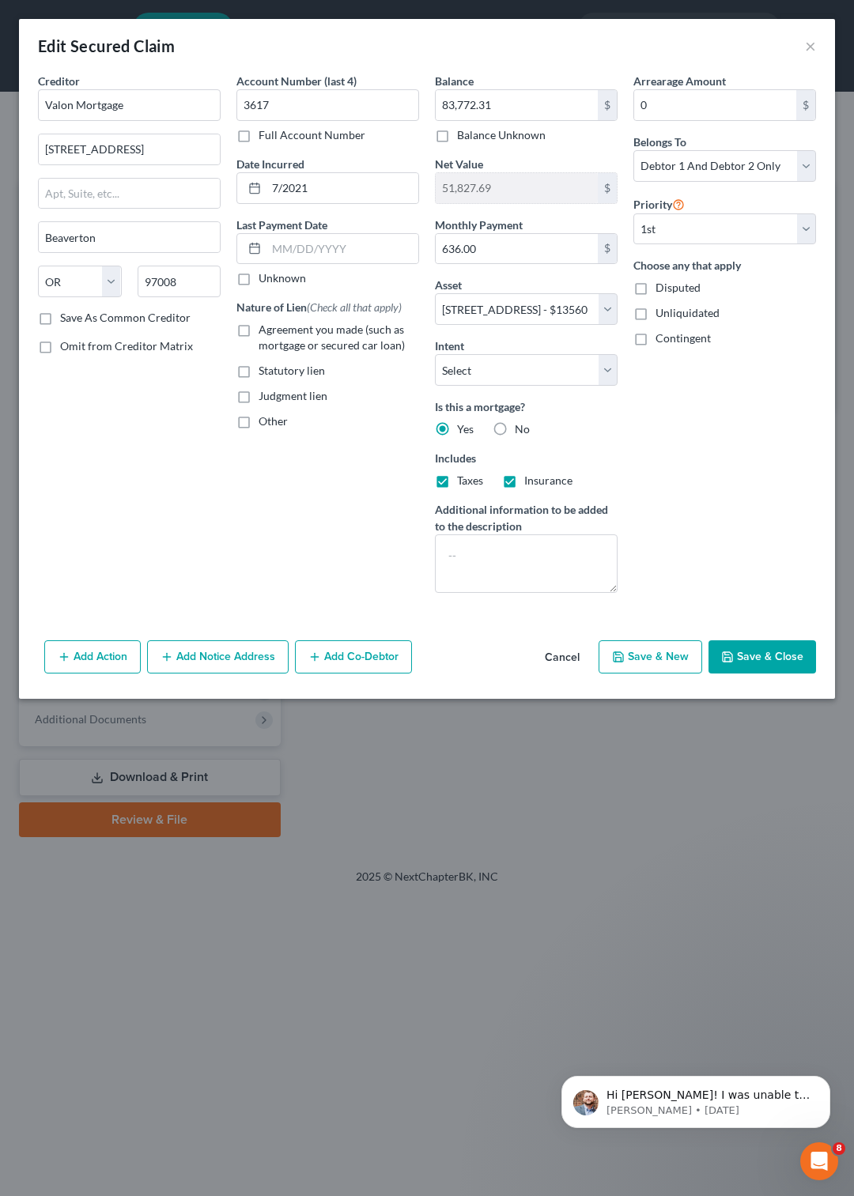
click at [109, 673] on button "Add Action" at bounding box center [92, 656] width 96 height 33
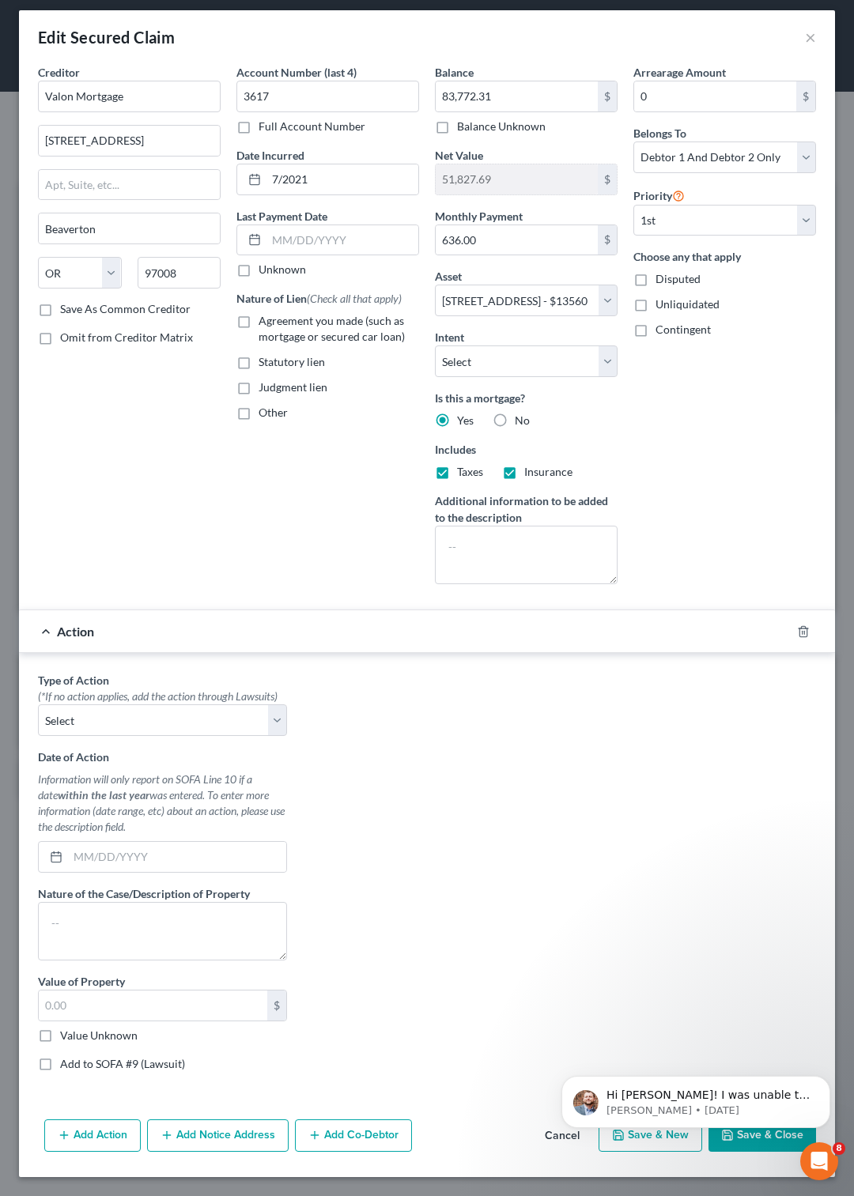
scroll to position [77, 0]
click at [46, 610] on div "Action" at bounding box center [404, 631] width 771 height 42
click at [409, 697] on div "Type of Action * (*If no action applies, add the action through Lawsuits) Selec…" at bounding box center [427, 878] width 794 height 412
click at [367, 699] on div "Type of Action * (*If no action applies, add the action through Lawsuits) Selec…" at bounding box center [427, 878] width 794 height 412
click at [797, 625] on icon "button" at bounding box center [803, 631] width 13 height 13
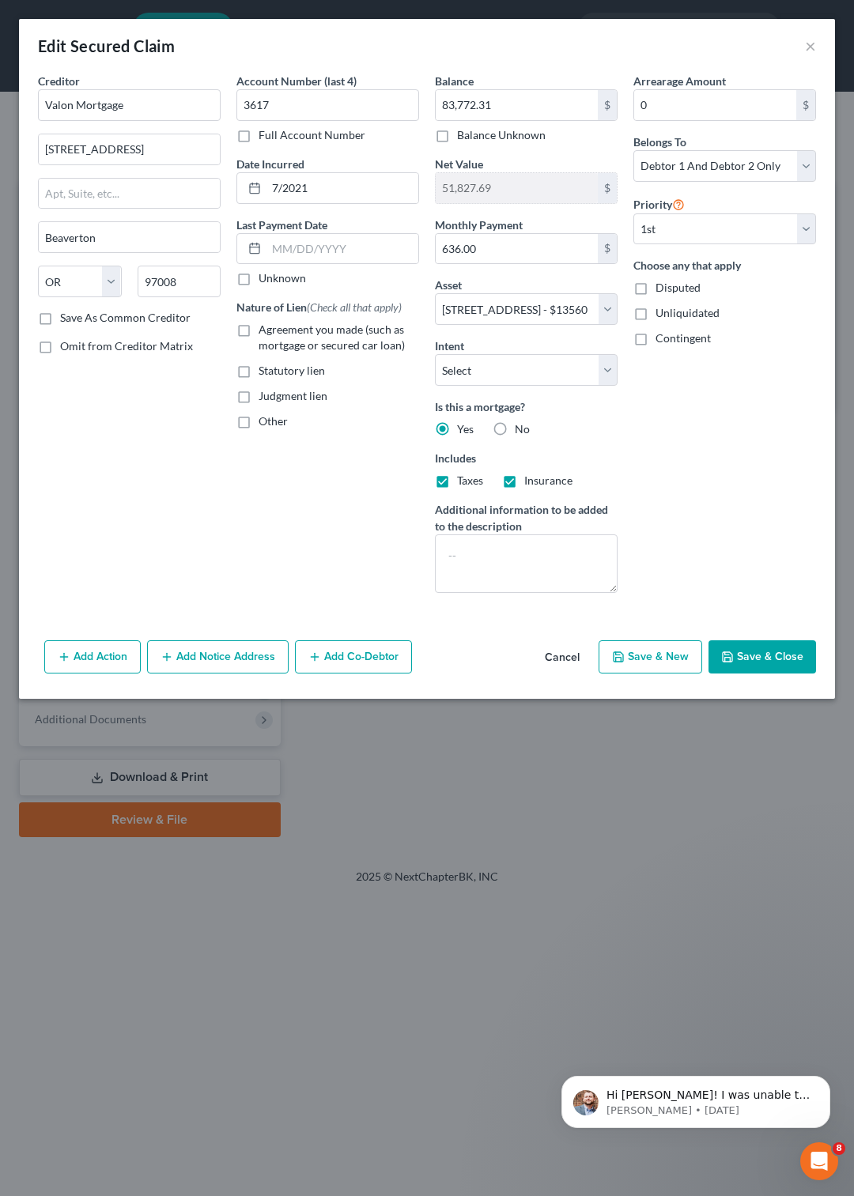
scroll to position [0, 0]
click at [757, 673] on button "Save & Close" at bounding box center [761, 656] width 107 height 33
select select
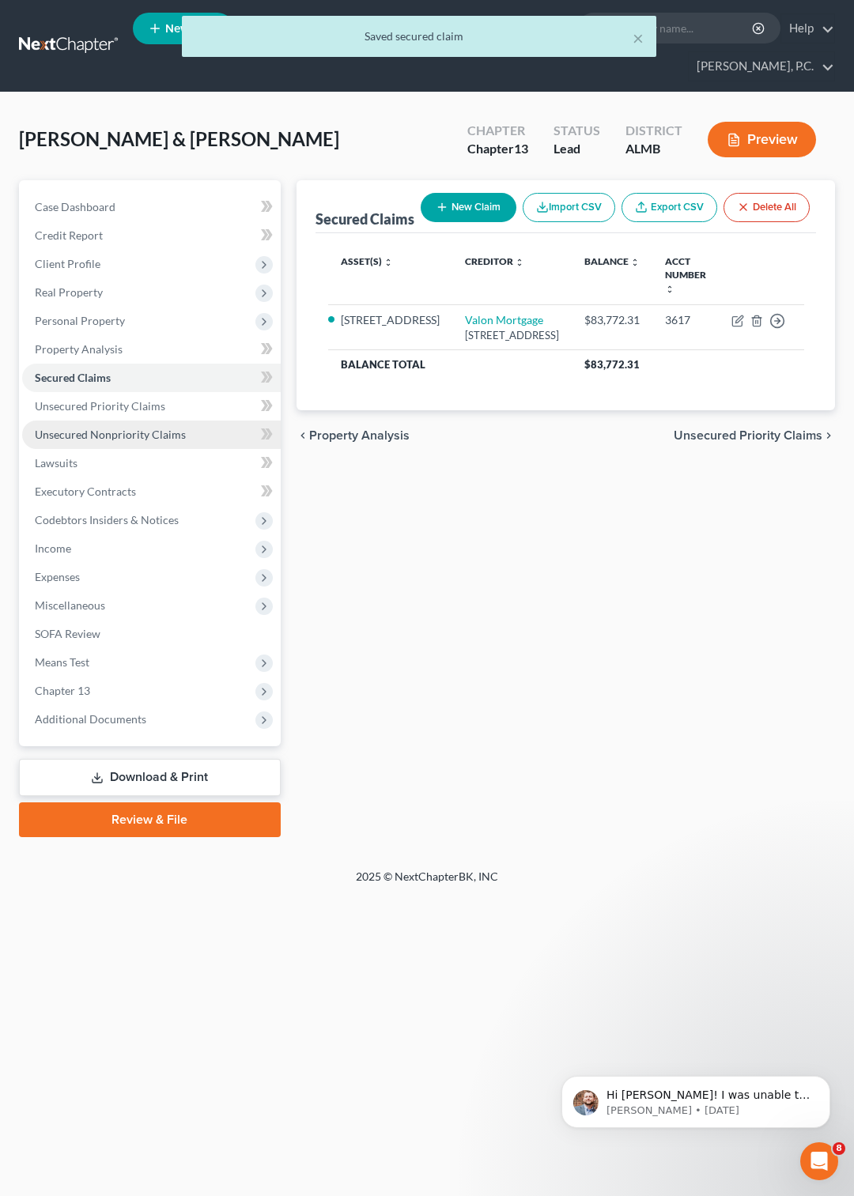
click at [91, 435] on span "Unsecured Nonpriority Claims" at bounding box center [110, 434] width 151 height 13
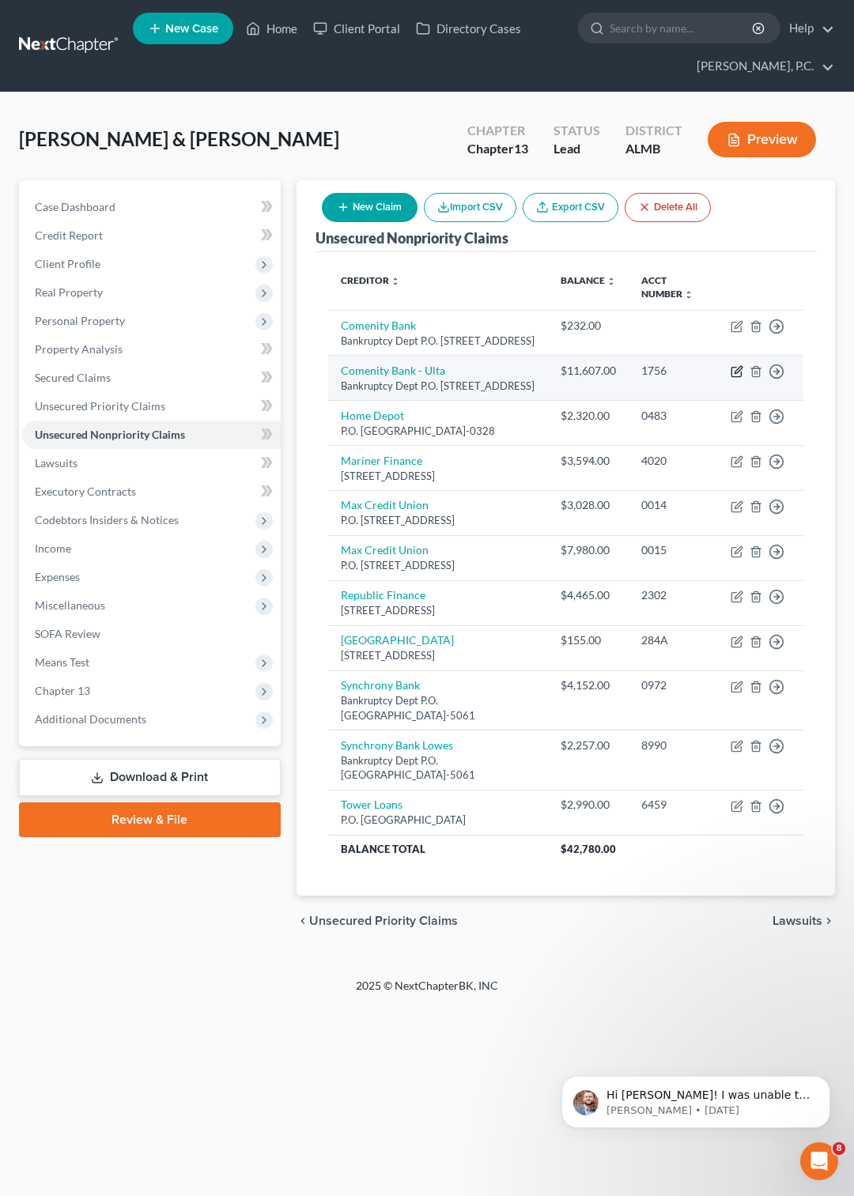
click at [733, 378] on icon "button" at bounding box center [736, 371] width 13 height 13
select select "36"
select select "1"
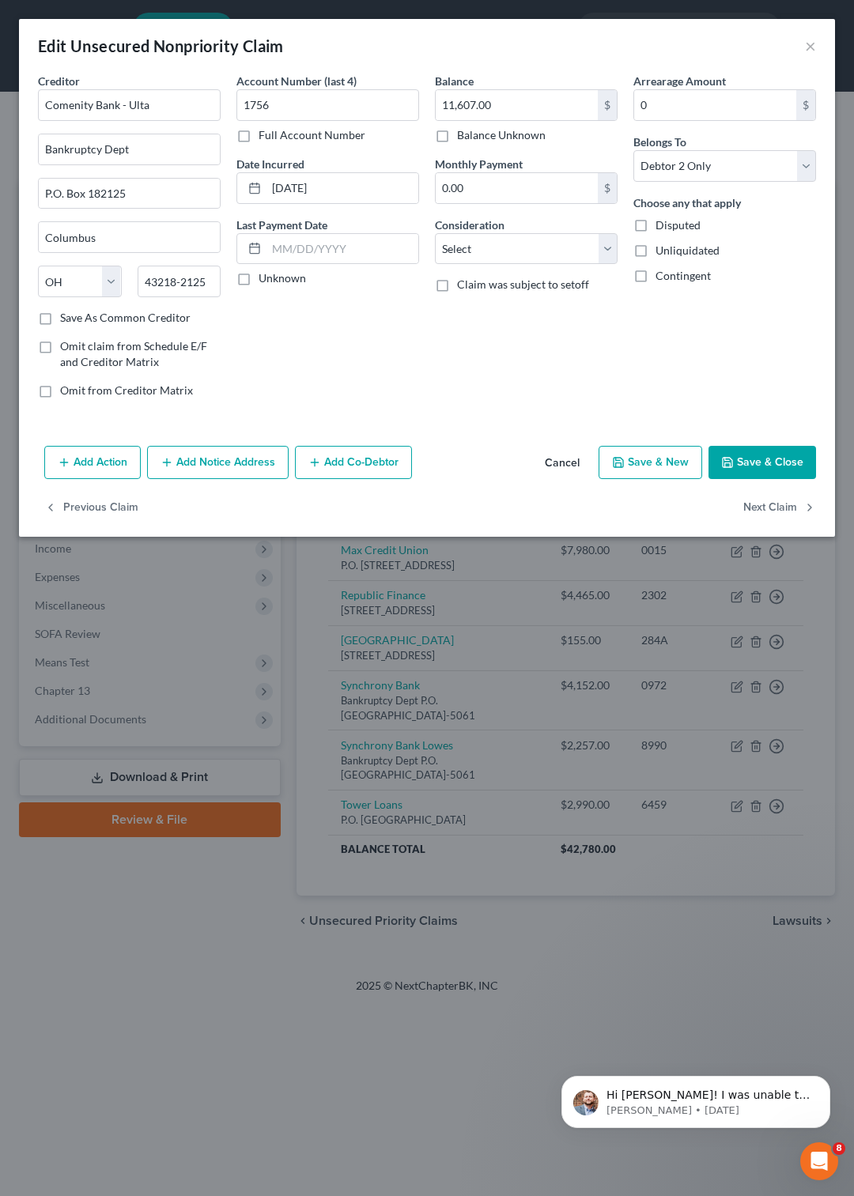
click at [759, 458] on button "Save & Close" at bounding box center [761, 462] width 107 height 33
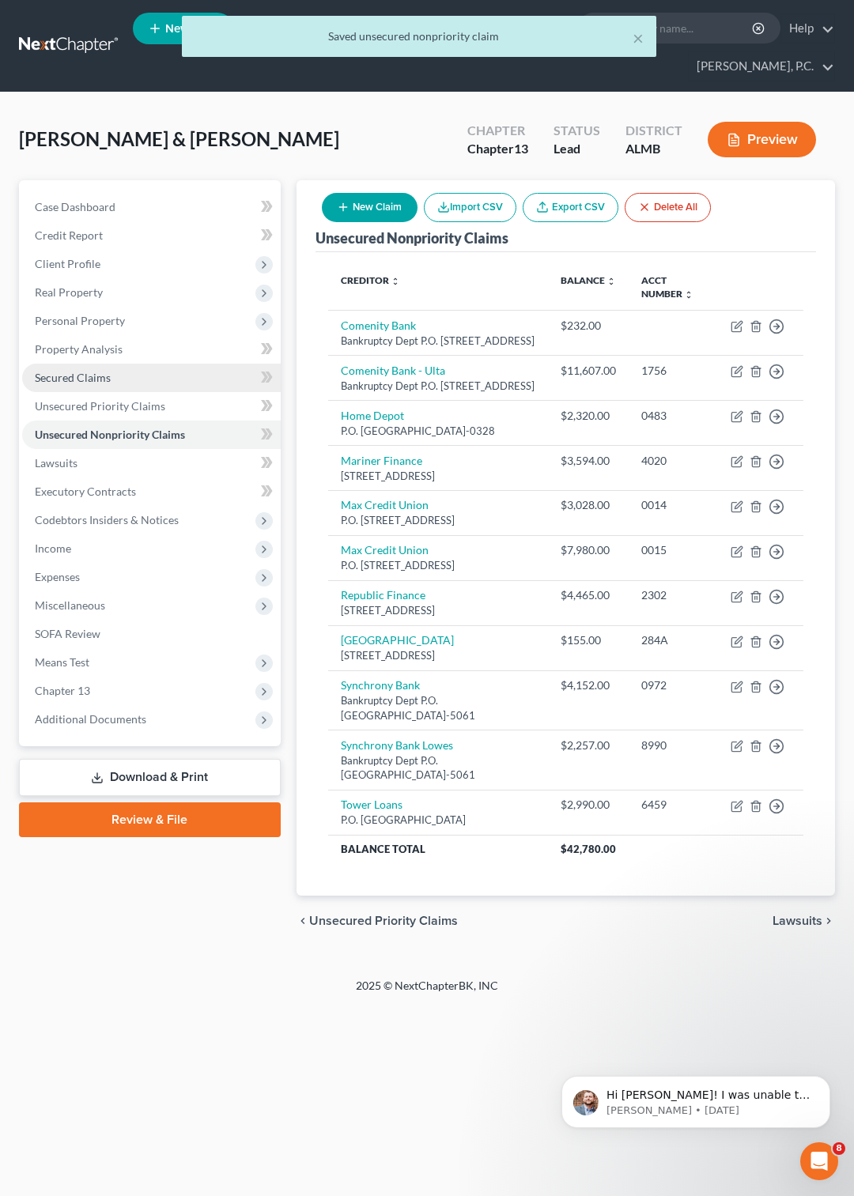
click at [80, 379] on span "Secured Claims" at bounding box center [73, 377] width 76 height 13
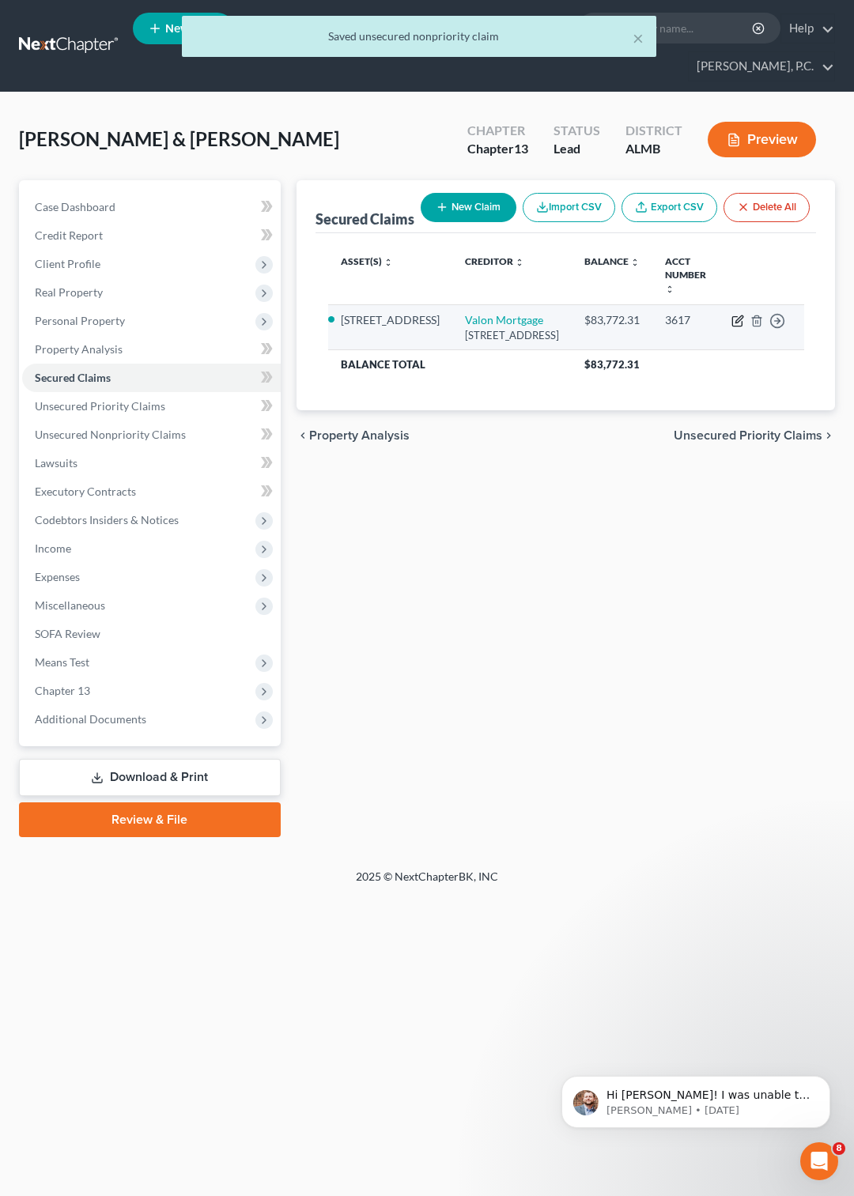
click at [738, 323] on icon "button" at bounding box center [737, 321] width 13 height 13
select select "38"
select select "2"
select select "0"
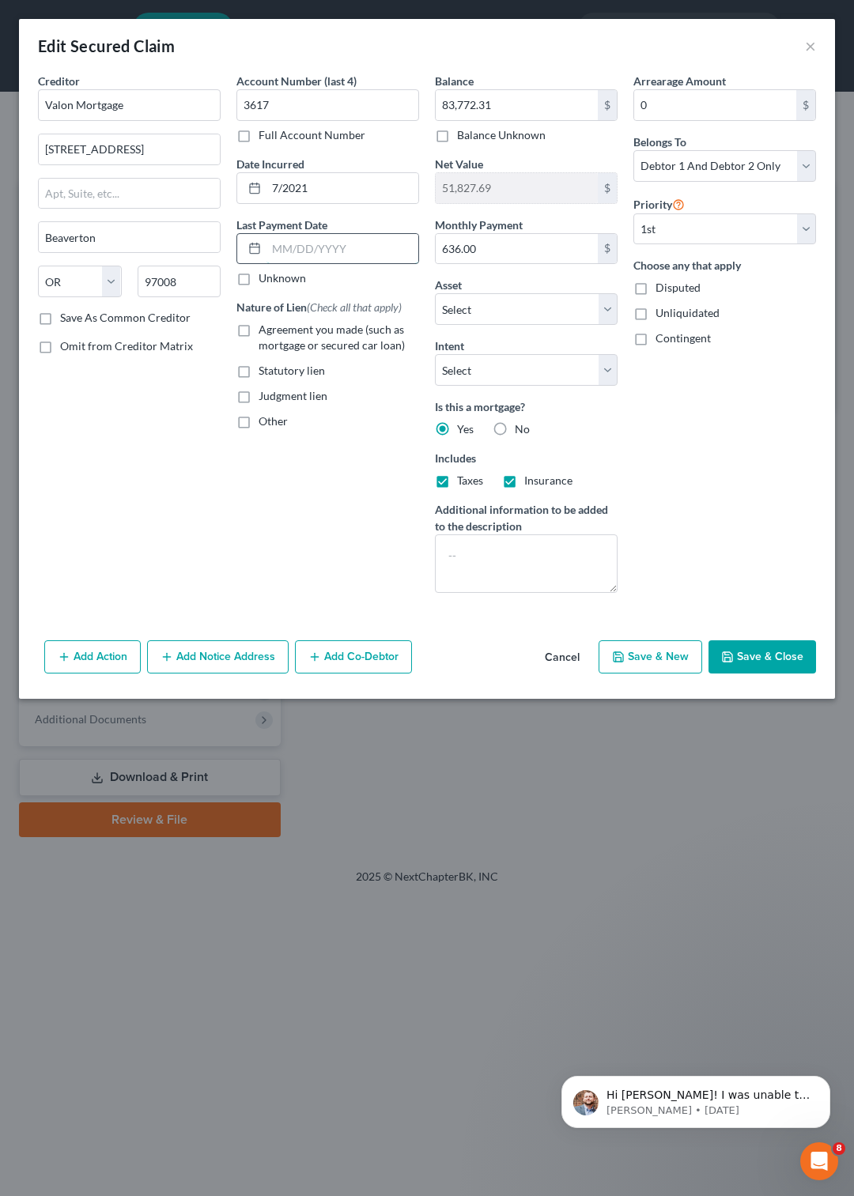
click at [324, 251] on input "text" at bounding box center [342, 249] width 152 height 30
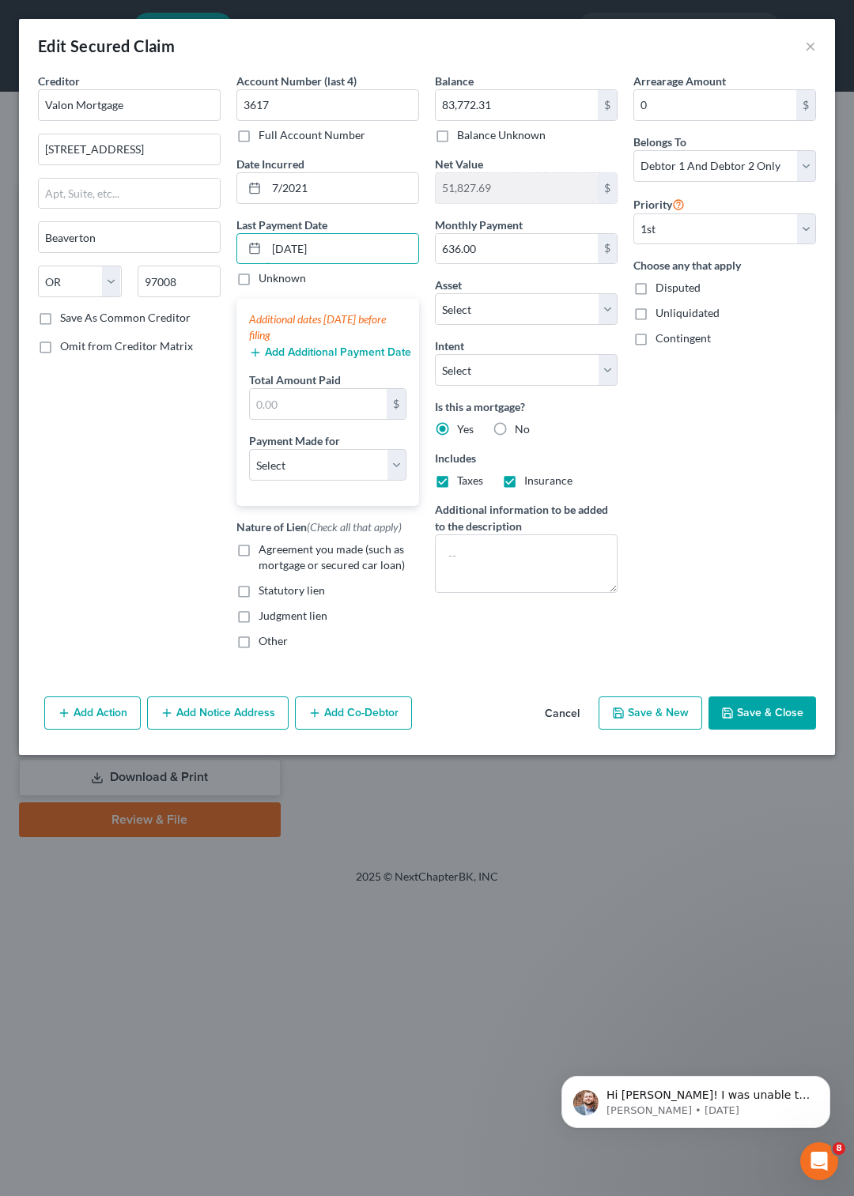
type input "10/1/2025"
click at [341, 357] on button "Add Additional Payment Date" at bounding box center [327, 352] width 157 height 13
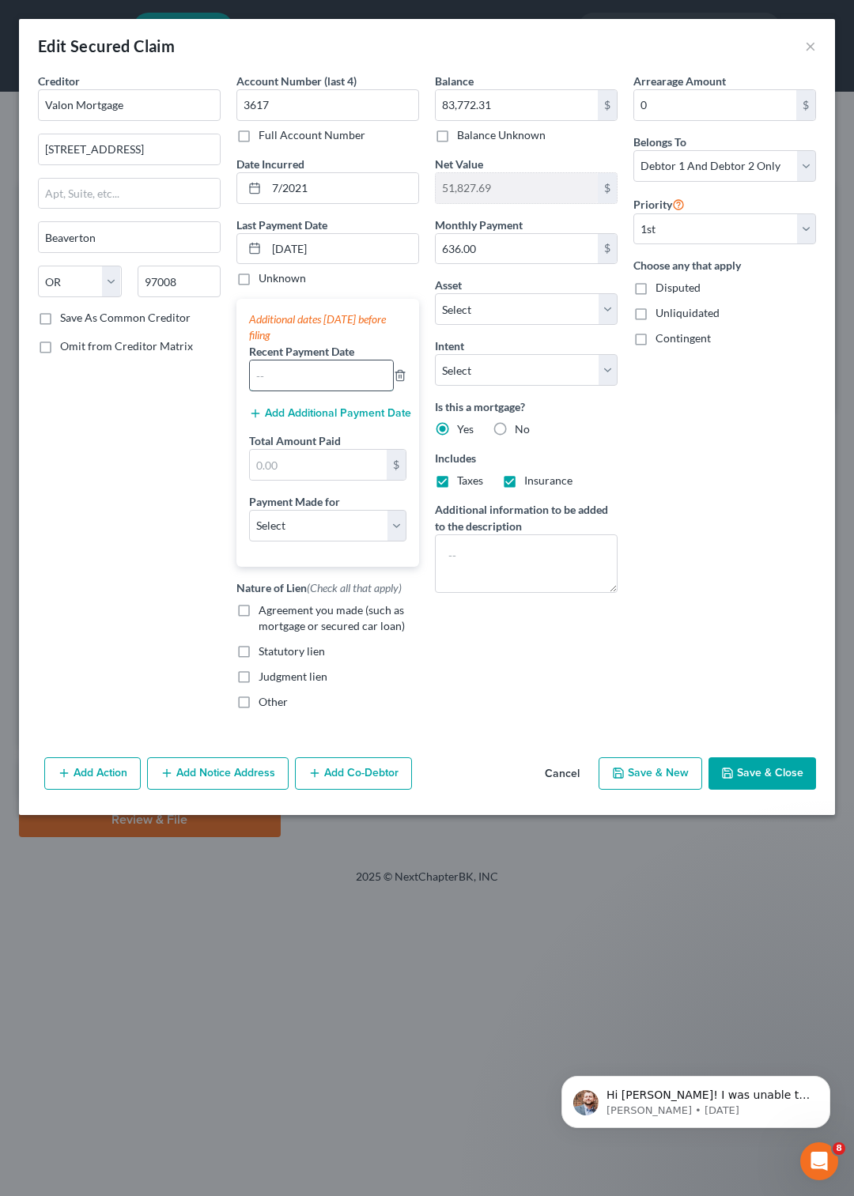
click at [309, 375] on input "text" at bounding box center [321, 375] width 143 height 30
type input "9/1/2025"
click at [321, 413] on button "Add Additional Payment Date" at bounding box center [327, 413] width 157 height 13
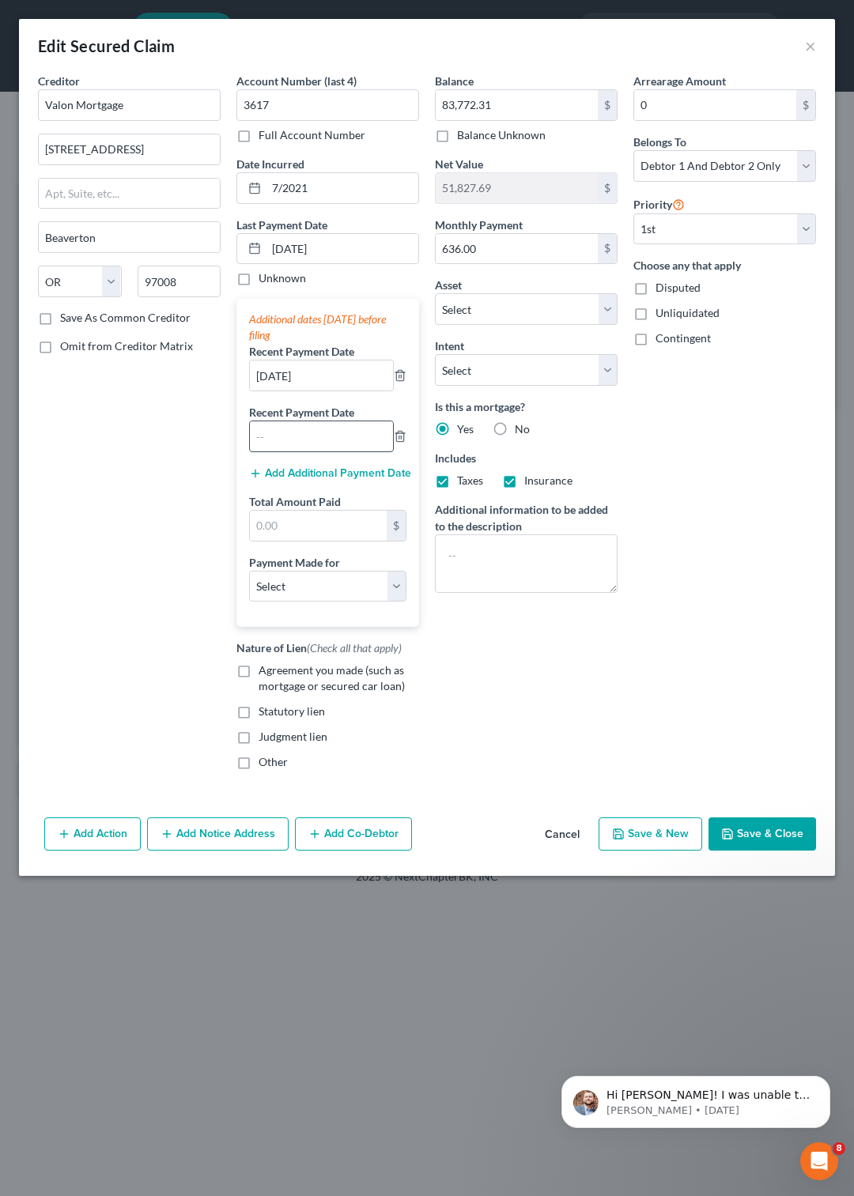
click at [316, 437] on input "text" at bounding box center [321, 436] width 143 height 30
type input "8/1/2025"
click at [748, 841] on button "Save & Close" at bounding box center [761, 833] width 107 height 33
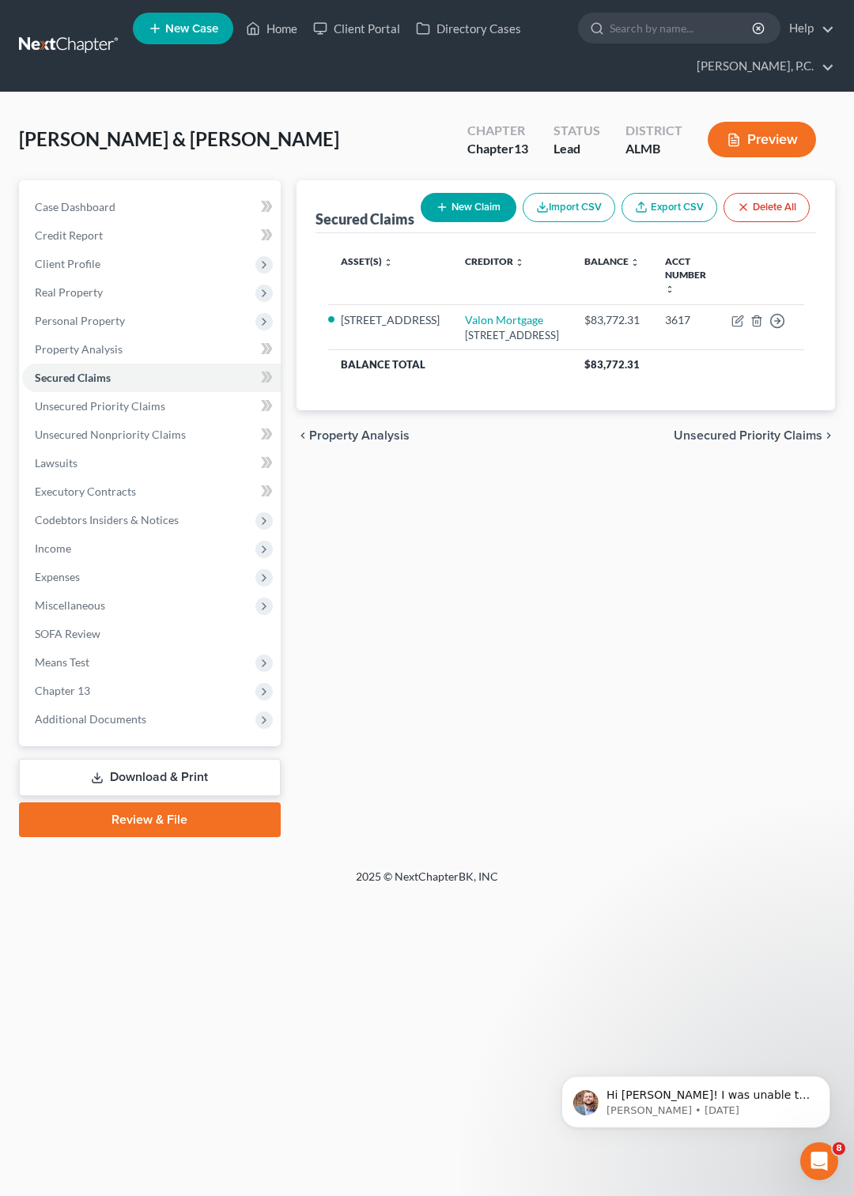
click at [746, 130] on button "Preview" at bounding box center [761, 140] width 108 height 36
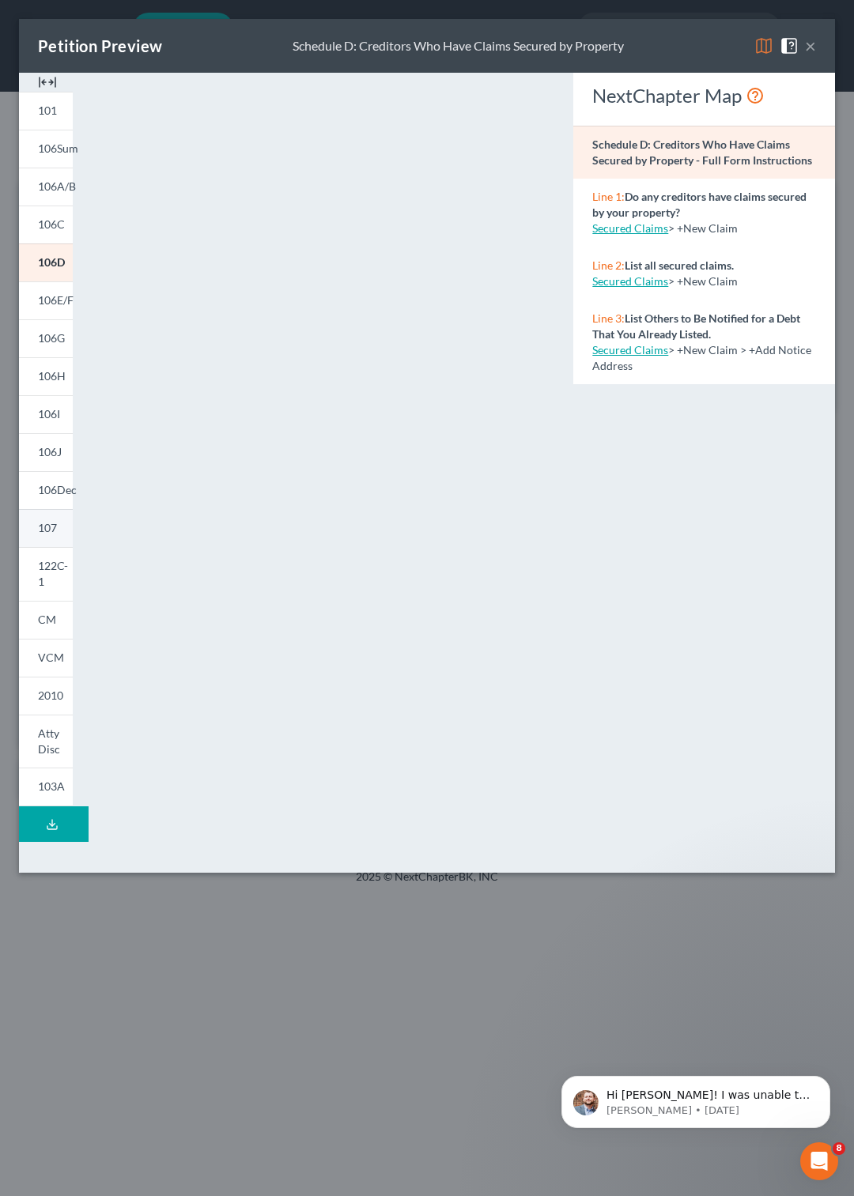
click at [44, 525] on span "107" at bounding box center [47, 527] width 19 height 13
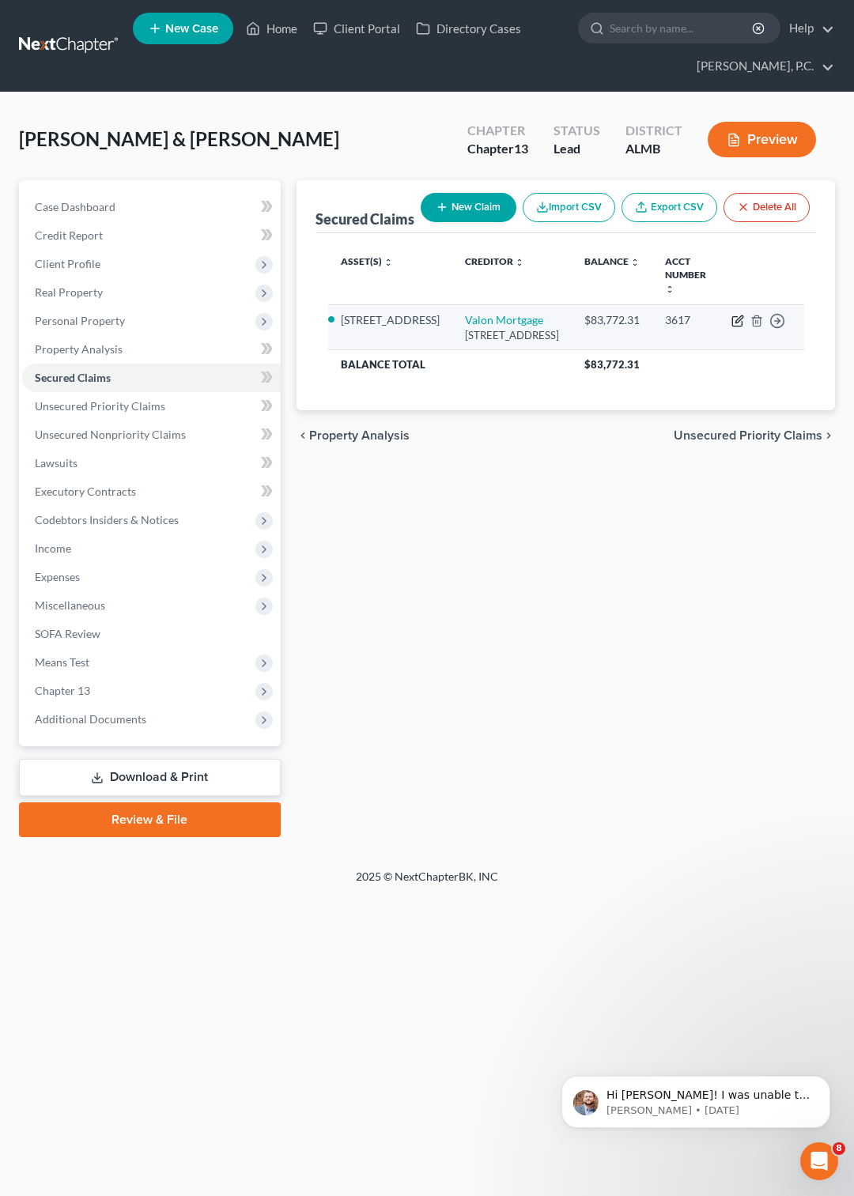
click at [734, 327] on icon "button" at bounding box center [737, 321] width 13 height 13
select select "38"
select select "2"
select select "0"
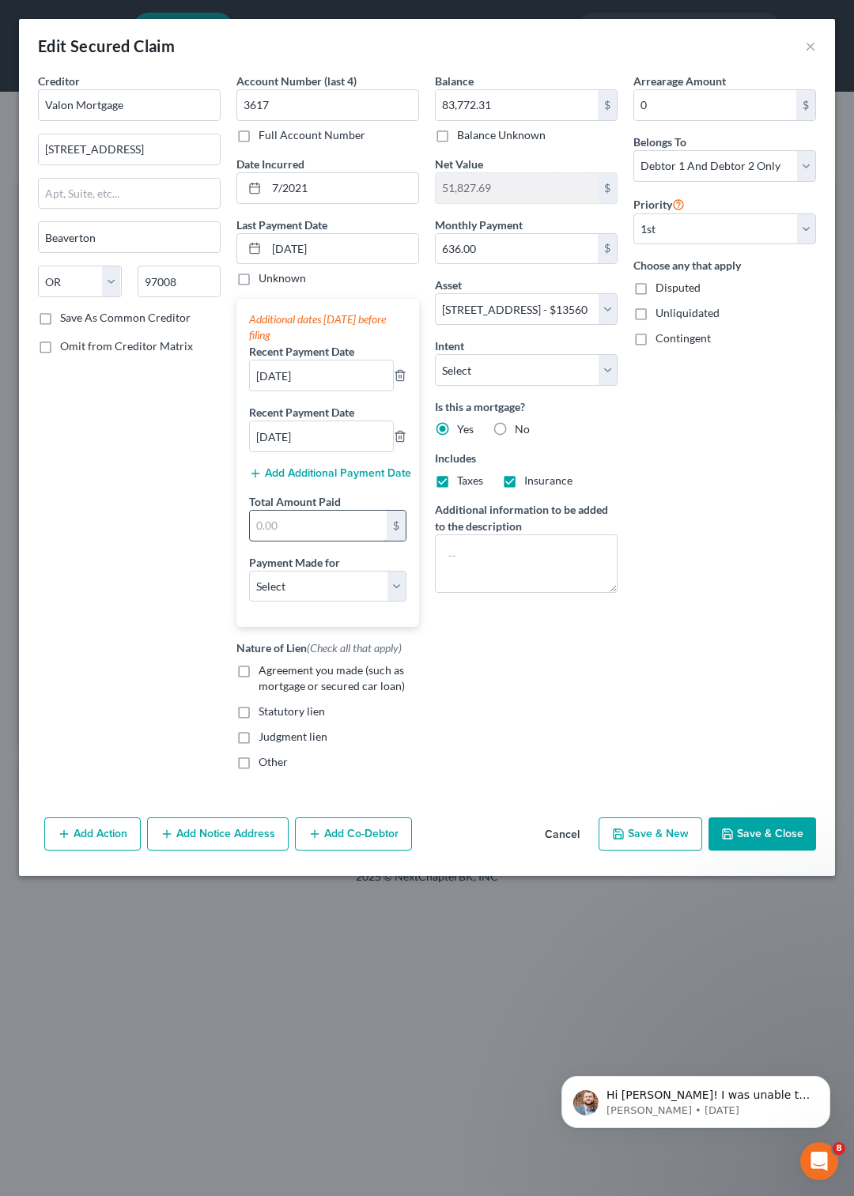
click at [319, 530] on input "text" at bounding box center [318, 526] width 137 height 30
type input "1,908"
click at [258, 670] on label "Agreement you made (such as mortgage or secured car loan)" at bounding box center [338, 678] width 160 height 32
click at [265, 670] on input "Agreement you made (such as mortgage or secured car loan)" at bounding box center [270, 667] width 10 height 10
checkbox input "true"
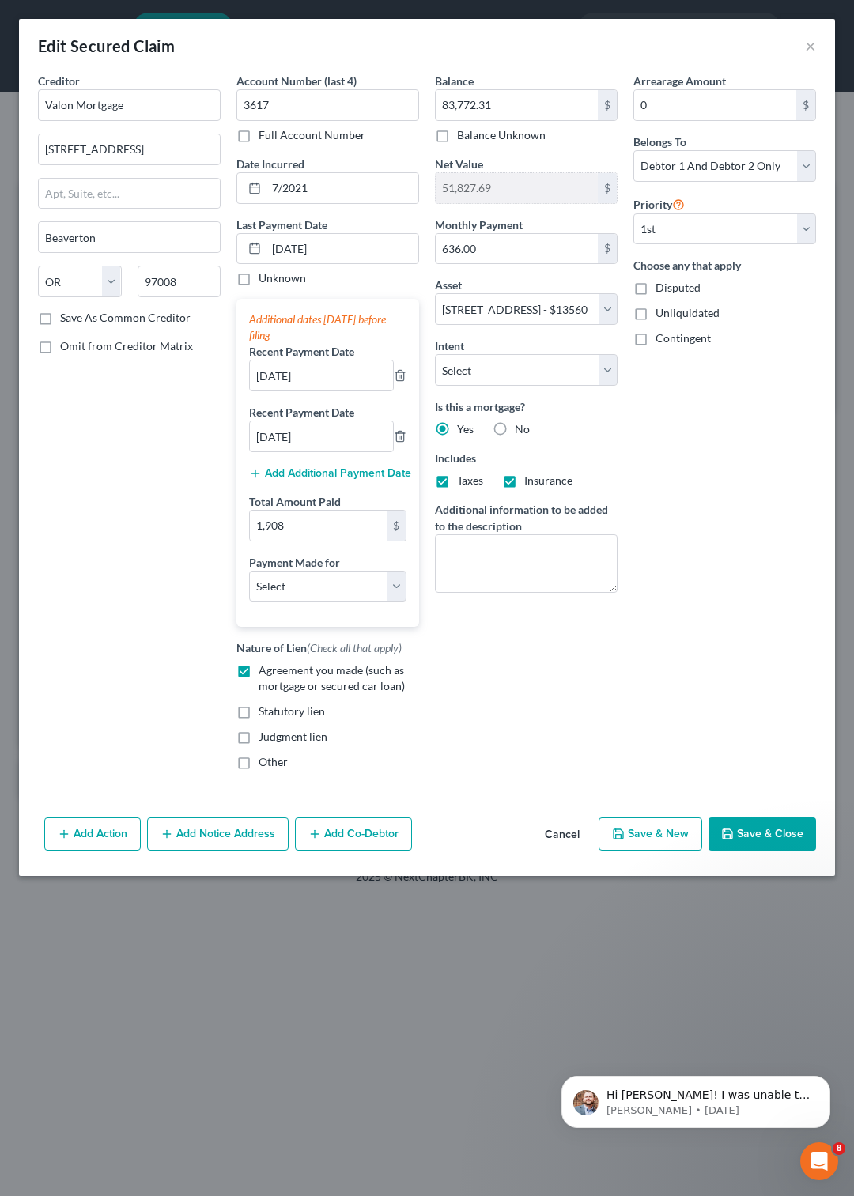
click at [741, 831] on button "Save & Close" at bounding box center [761, 833] width 107 height 33
select select
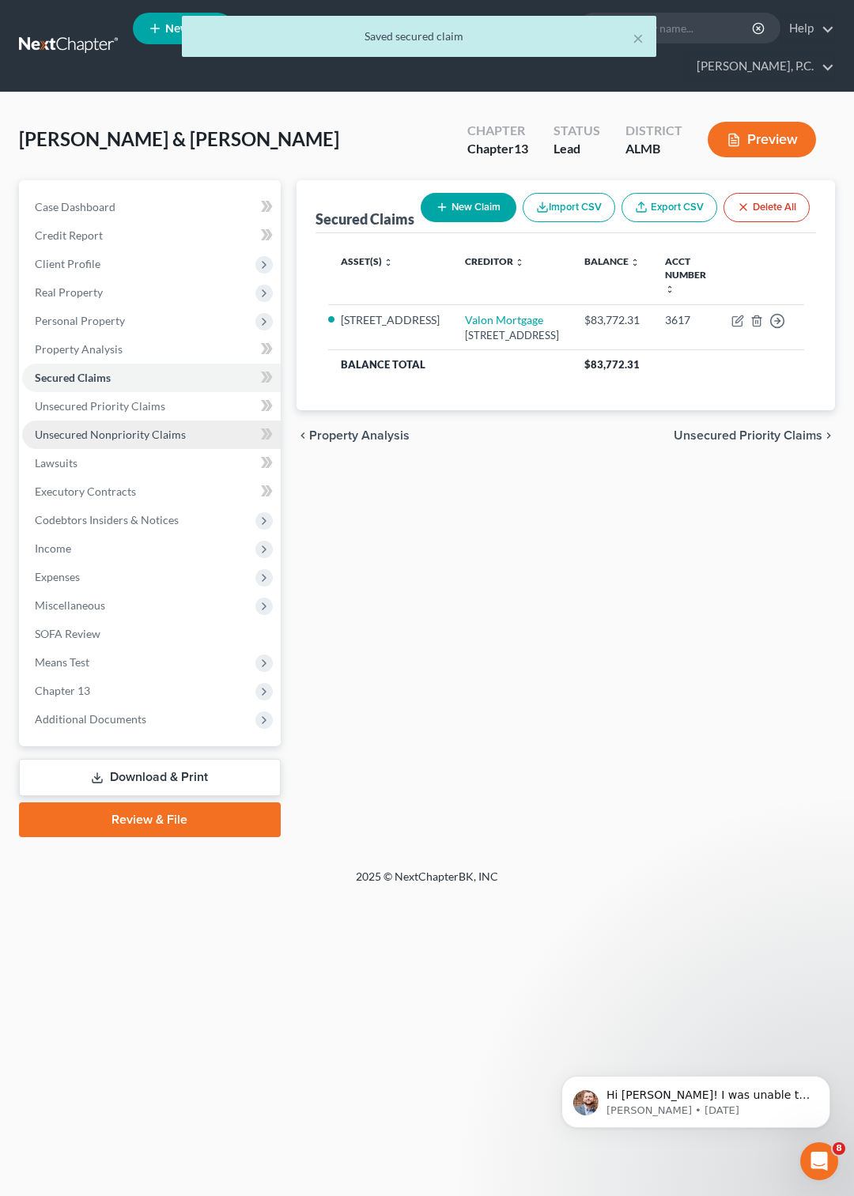
click at [109, 446] on link "Unsecured Nonpriority Claims" at bounding box center [151, 434] width 258 height 28
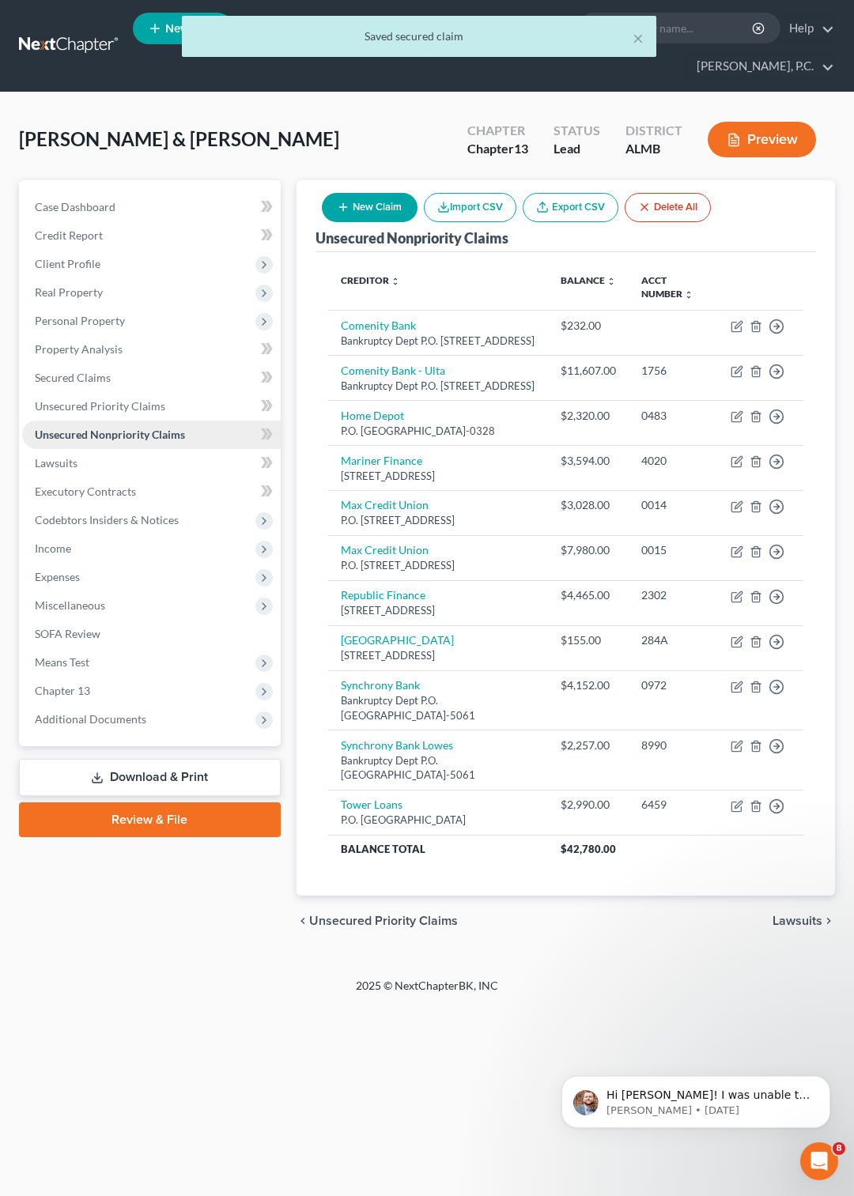
click at [114, 442] on link "Unsecured Nonpriority Claims" at bounding box center [151, 434] width 258 height 28
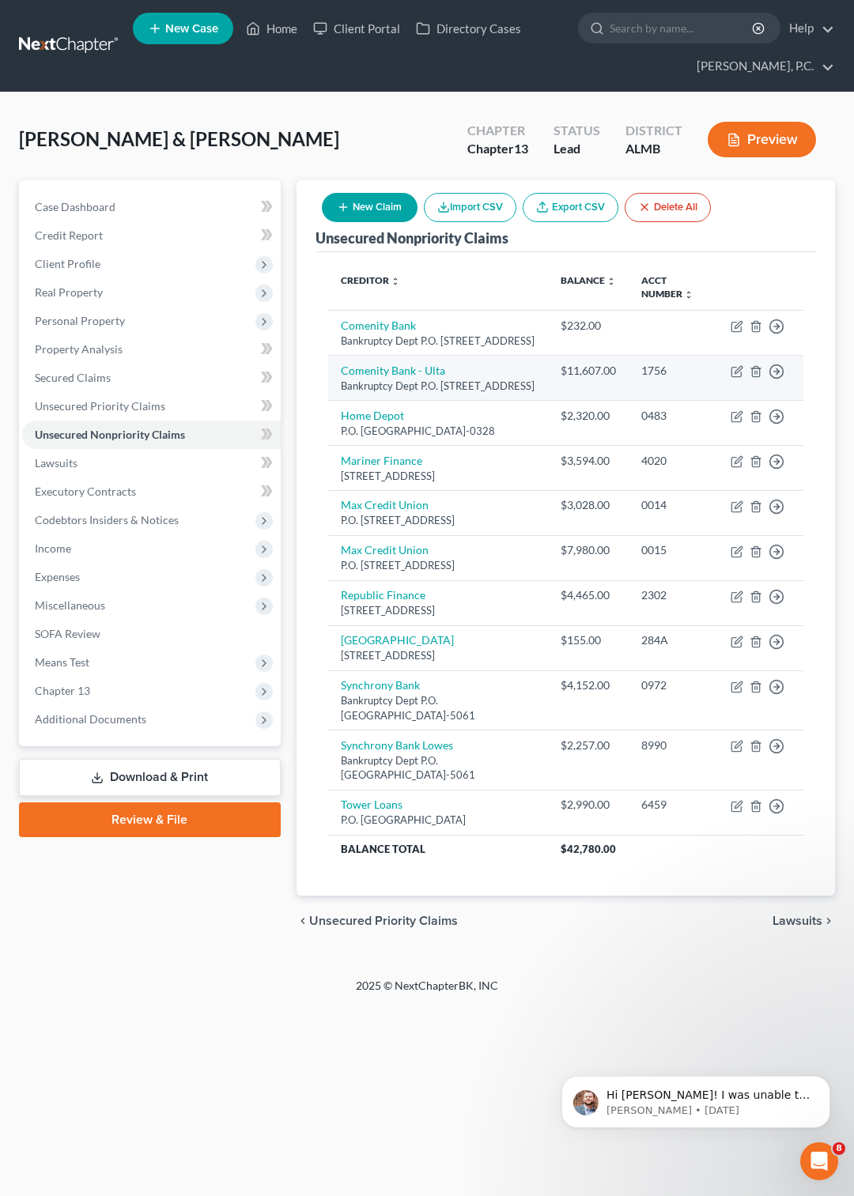
click at [381, 393] on td "Comenity Bank - Ulta Bankruptcy Dept P.O. [STREET_ADDRESS]" at bounding box center [438, 377] width 220 height 45
click at [395, 377] on link "Comenity Bank - Ulta" at bounding box center [393, 370] width 104 height 13
select select "36"
select select "1"
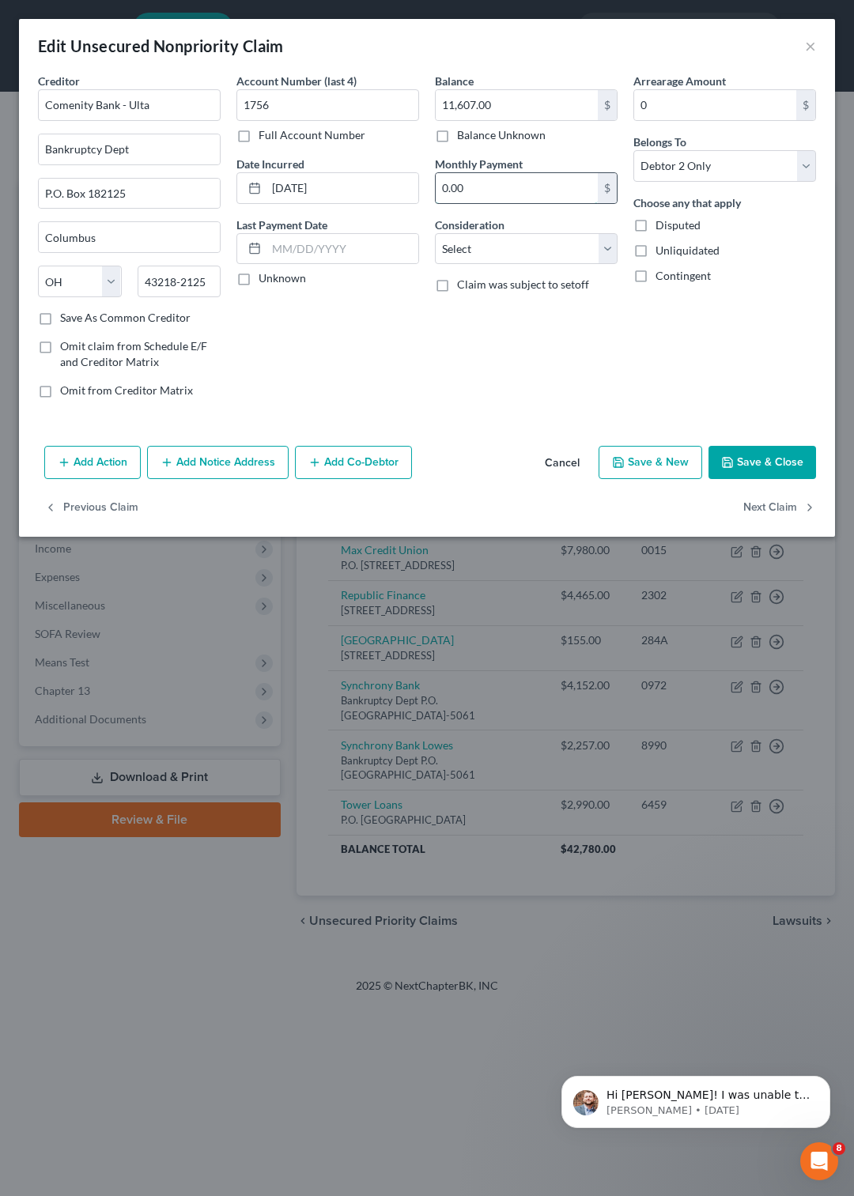
click at [506, 177] on input "0.00" at bounding box center [517, 188] width 162 height 30
type input "322"
click at [758, 466] on button "Save & Close" at bounding box center [761, 462] width 107 height 33
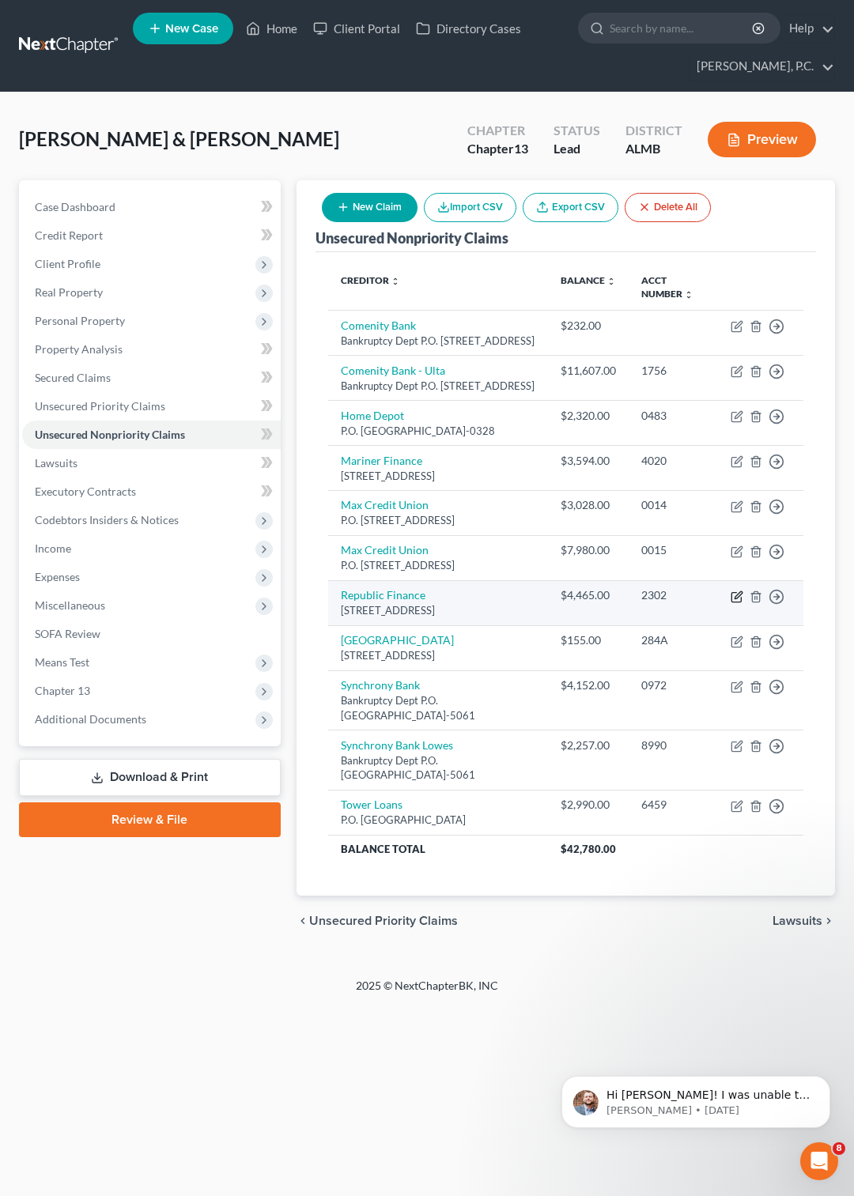
click at [735, 603] on icon "button" at bounding box center [736, 596] width 13 height 13
select select "19"
select select "10"
select select "0"
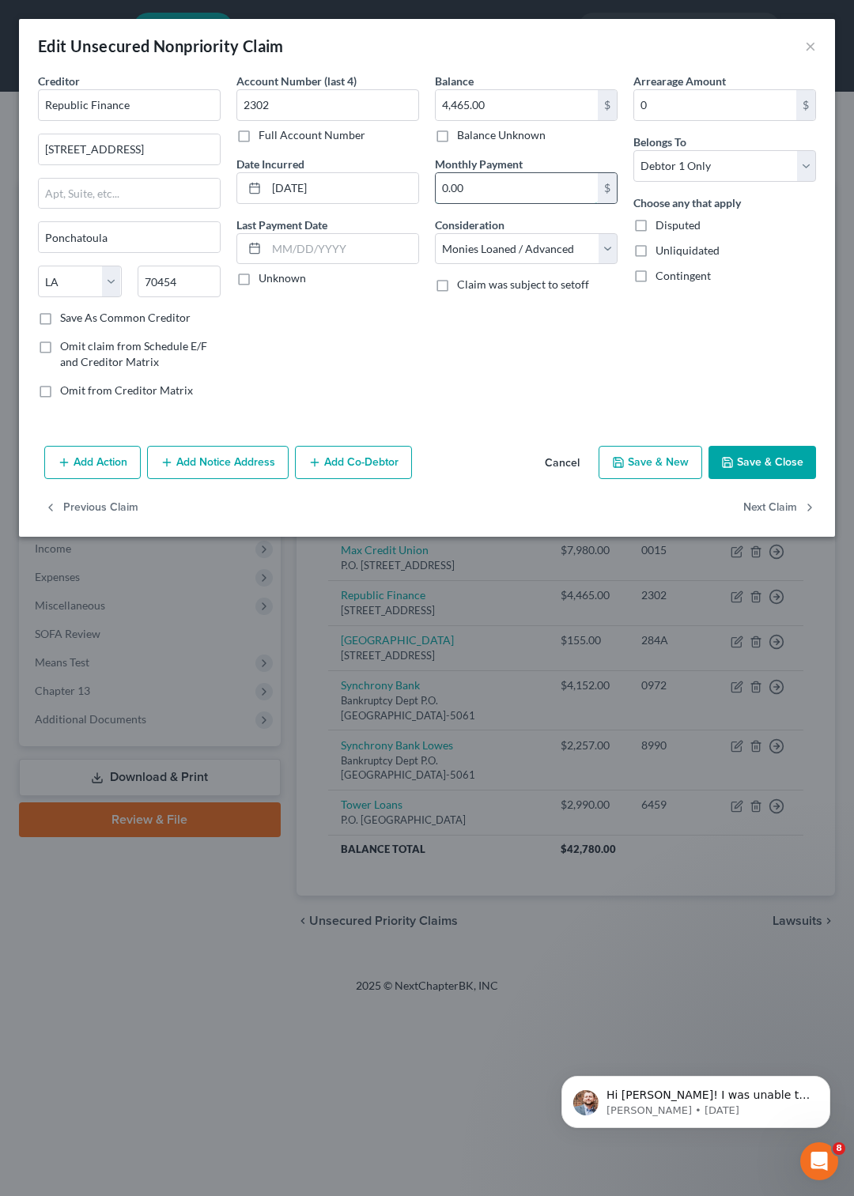
click at [511, 190] on input "0.00" at bounding box center [517, 188] width 162 height 30
type input "249"
click at [324, 248] on input "text" at bounding box center [342, 249] width 152 height 30
click at [756, 463] on button "Save & Close" at bounding box center [761, 462] width 107 height 33
click at [313, 247] on input "[DATE]" at bounding box center [342, 249] width 152 height 30
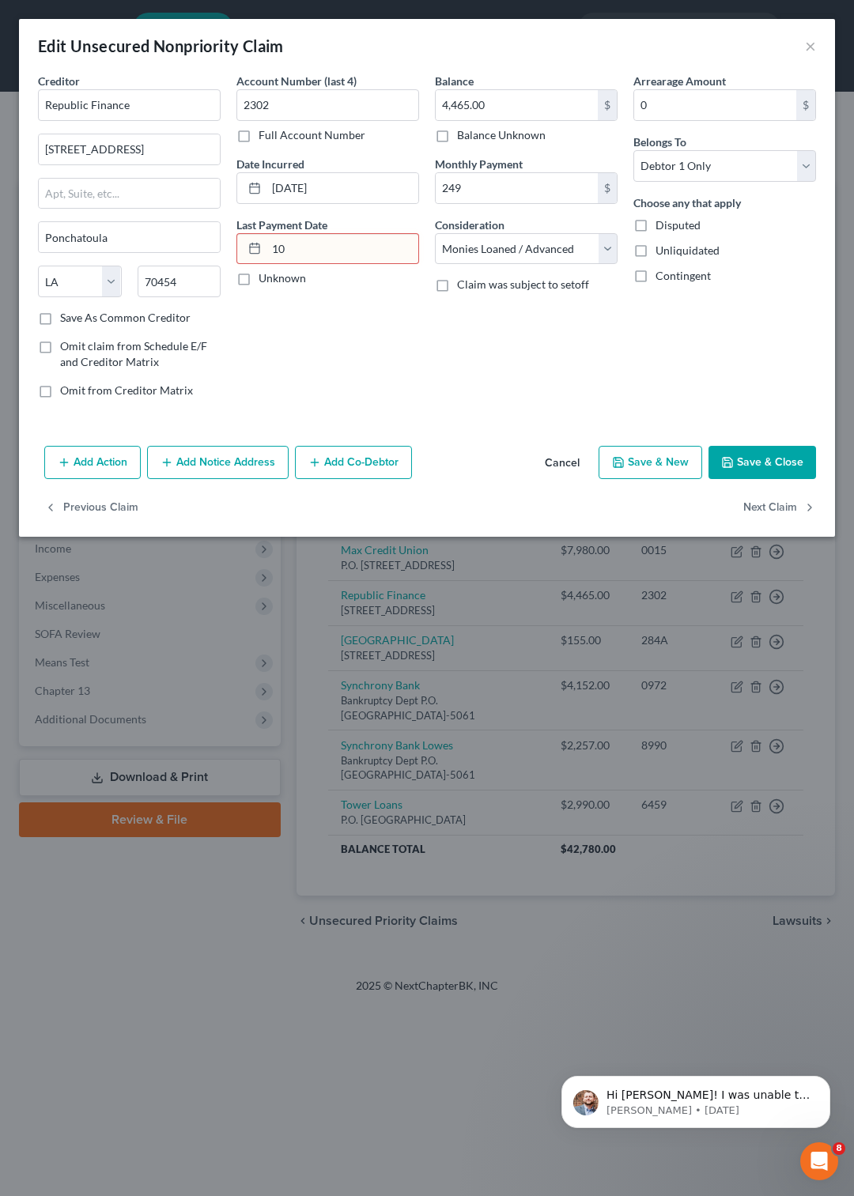
type input "1"
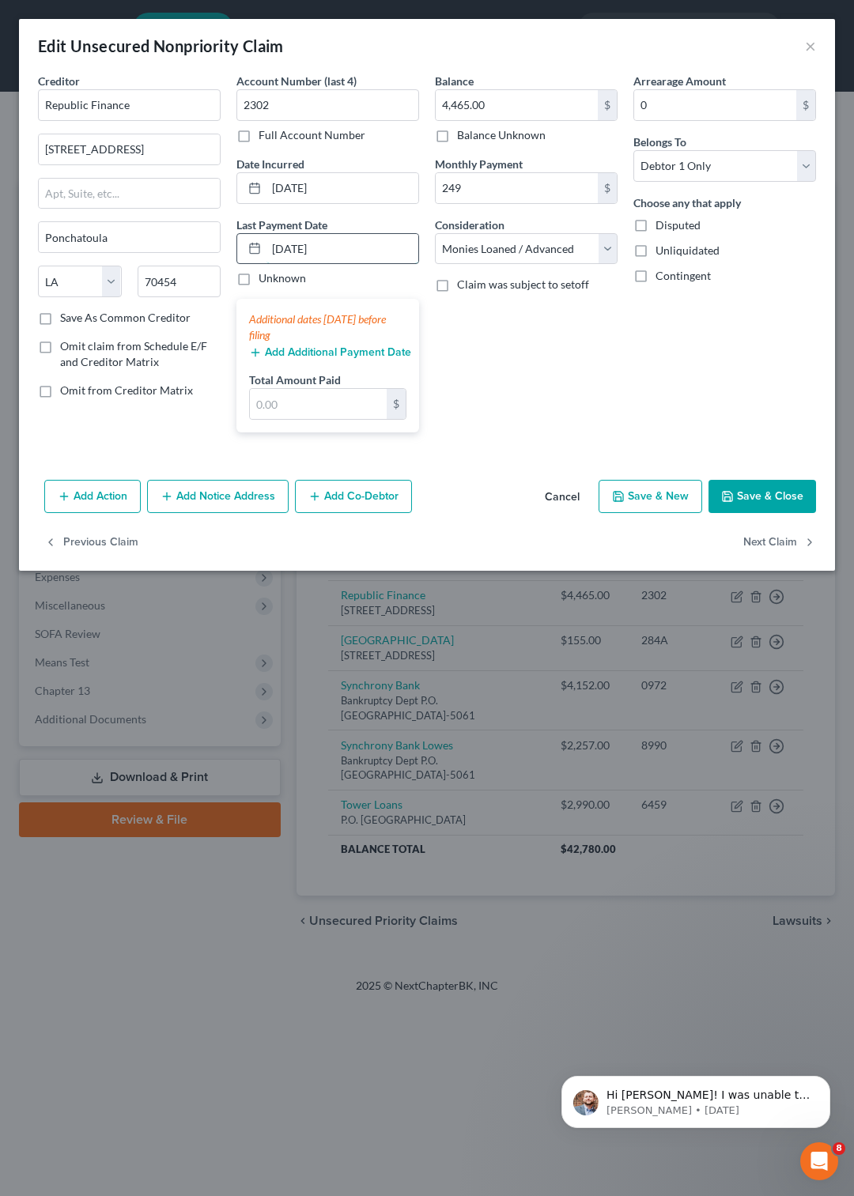
type input "[DATE]"
click at [293, 405] on input "text" at bounding box center [318, 404] width 137 height 30
click at [315, 406] on input "249" at bounding box center [318, 404] width 137 height 30
type input "747"
click at [285, 348] on button "Add Additional Payment Date" at bounding box center [327, 352] width 157 height 13
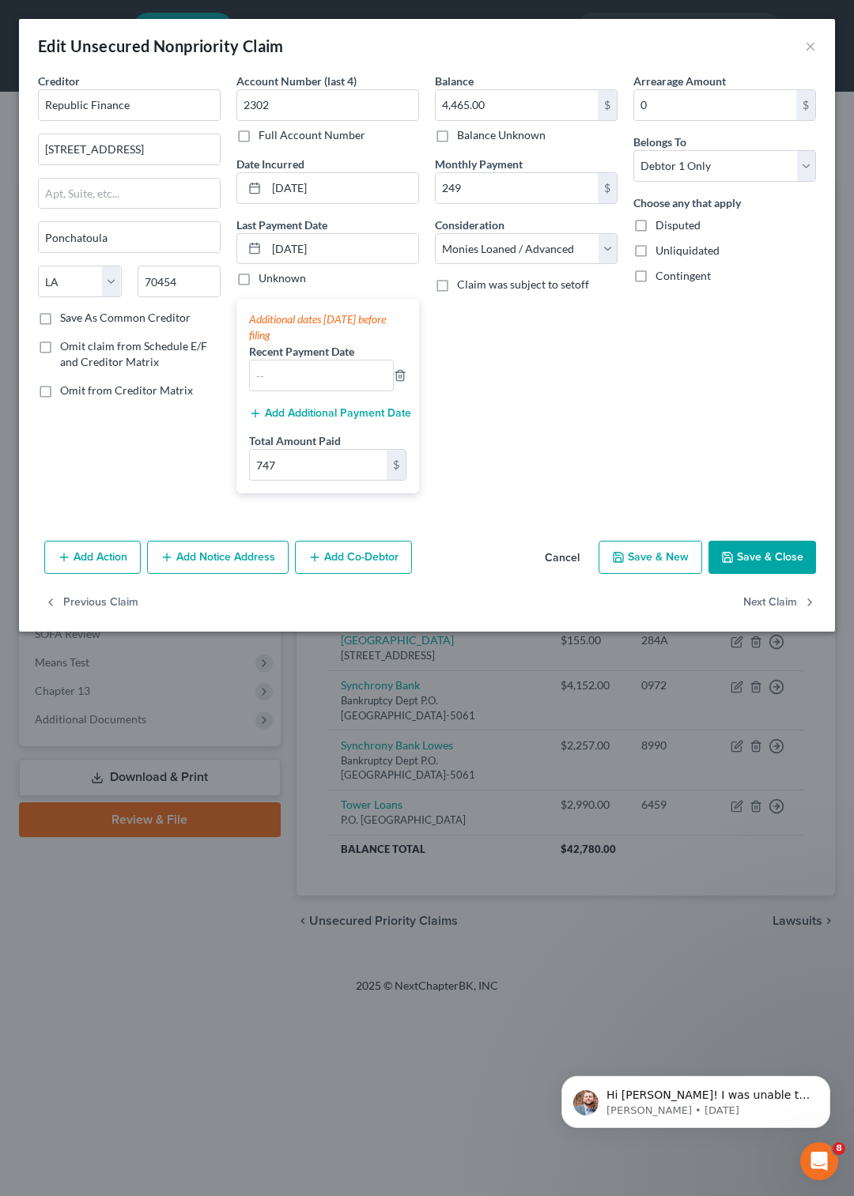
click at [285, 360] on label "Recent Payment Date" at bounding box center [301, 351] width 105 height 17
click at [285, 369] on input "text" at bounding box center [321, 375] width 143 height 30
type input "[DATE]"
click at [349, 417] on button "Add Additional Payment Date" at bounding box center [327, 413] width 157 height 13
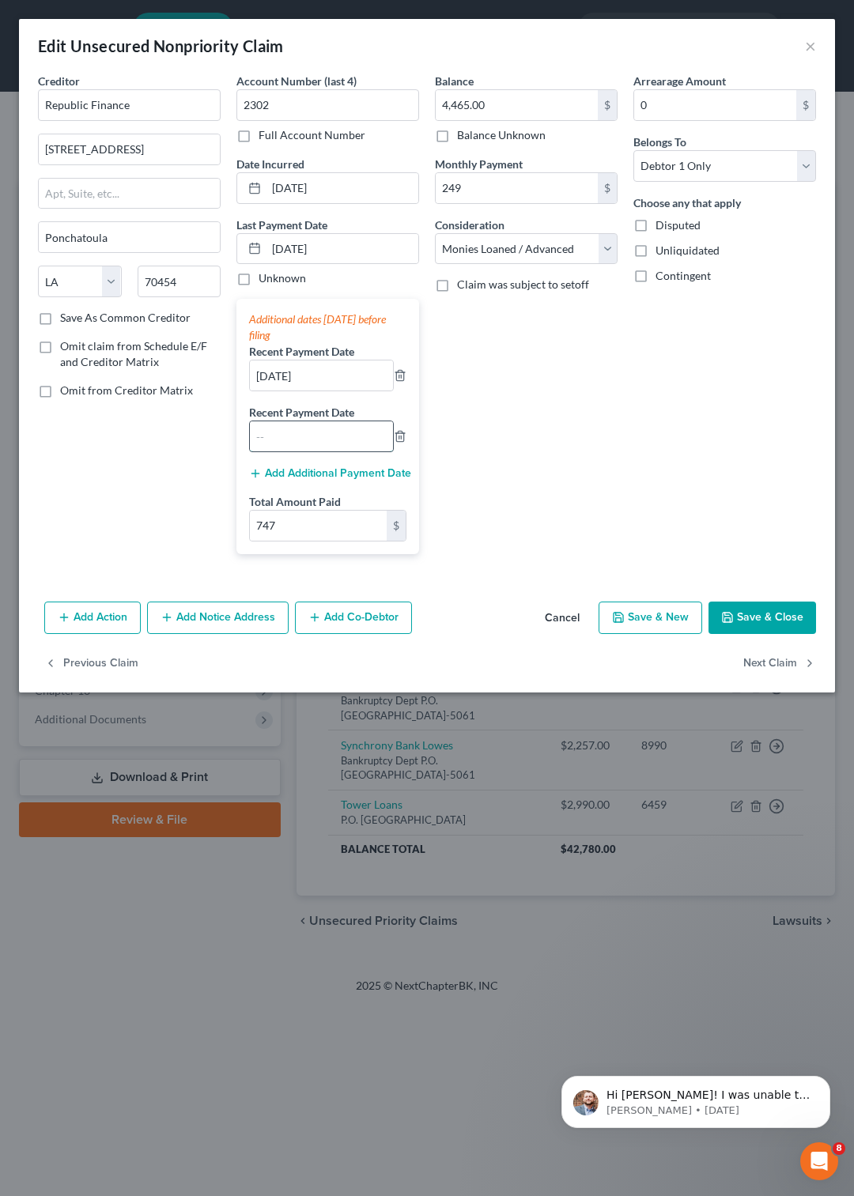
click at [333, 428] on input "text" at bounding box center [321, 436] width 143 height 30
type input "[DATE]"
click at [736, 617] on button "Save & Close" at bounding box center [761, 617] width 107 height 33
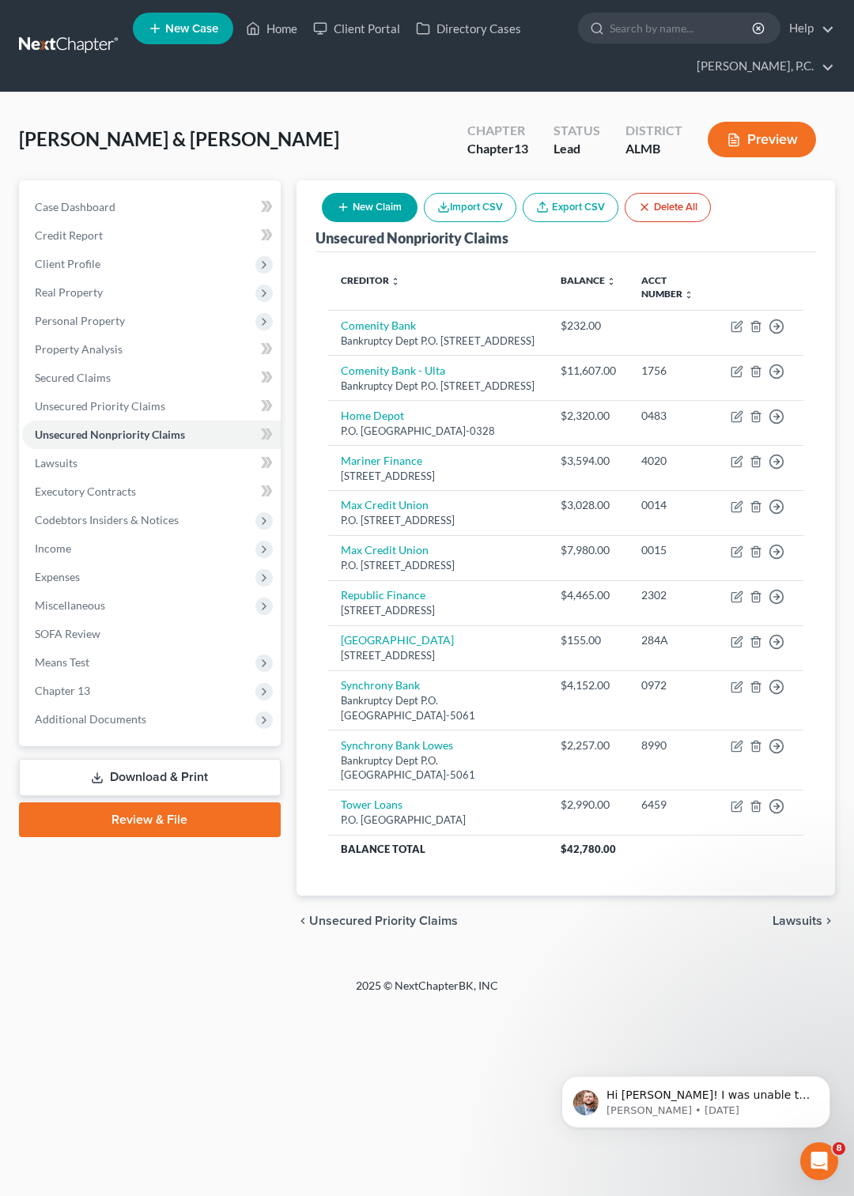
click at [763, 131] on button "Preview" at bounding box center [761, 140] width 108 height 36
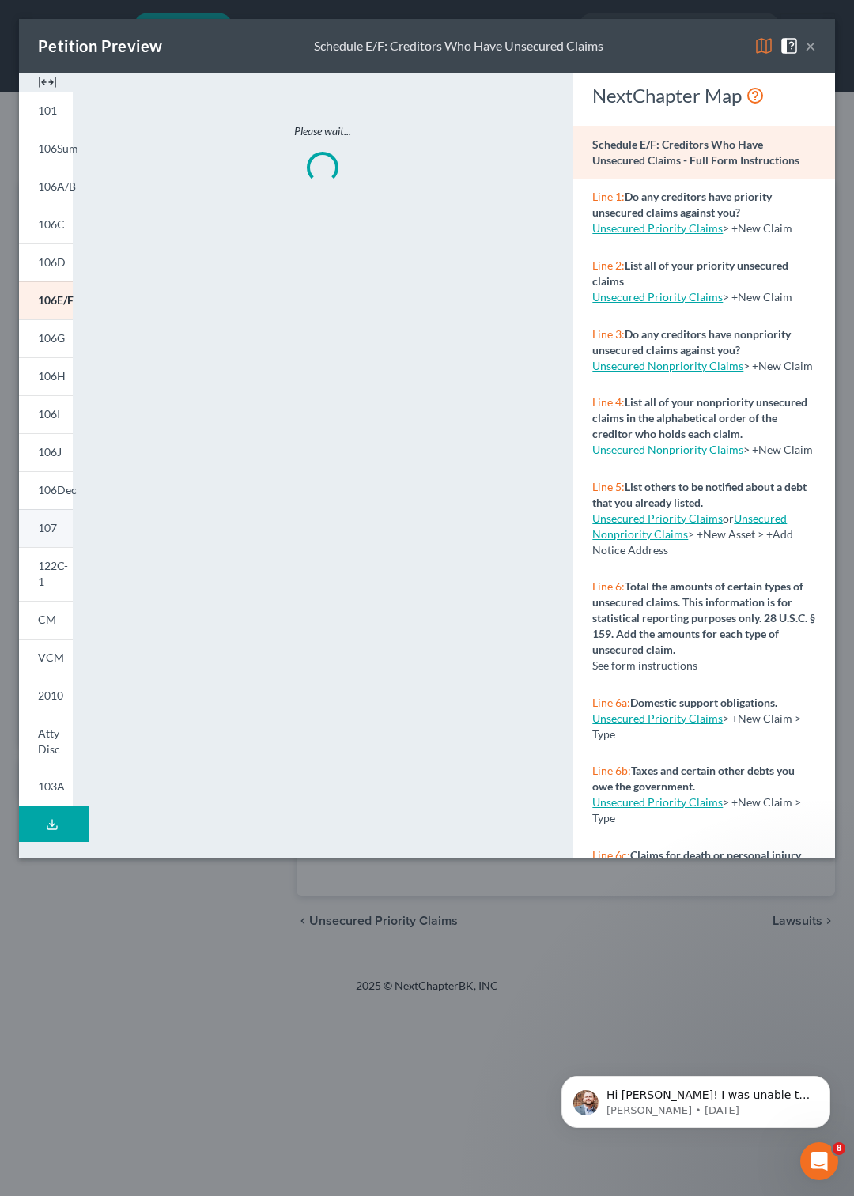
click at [51, 527] on span "107" at bounding box center [47, 527] width 19 height 13
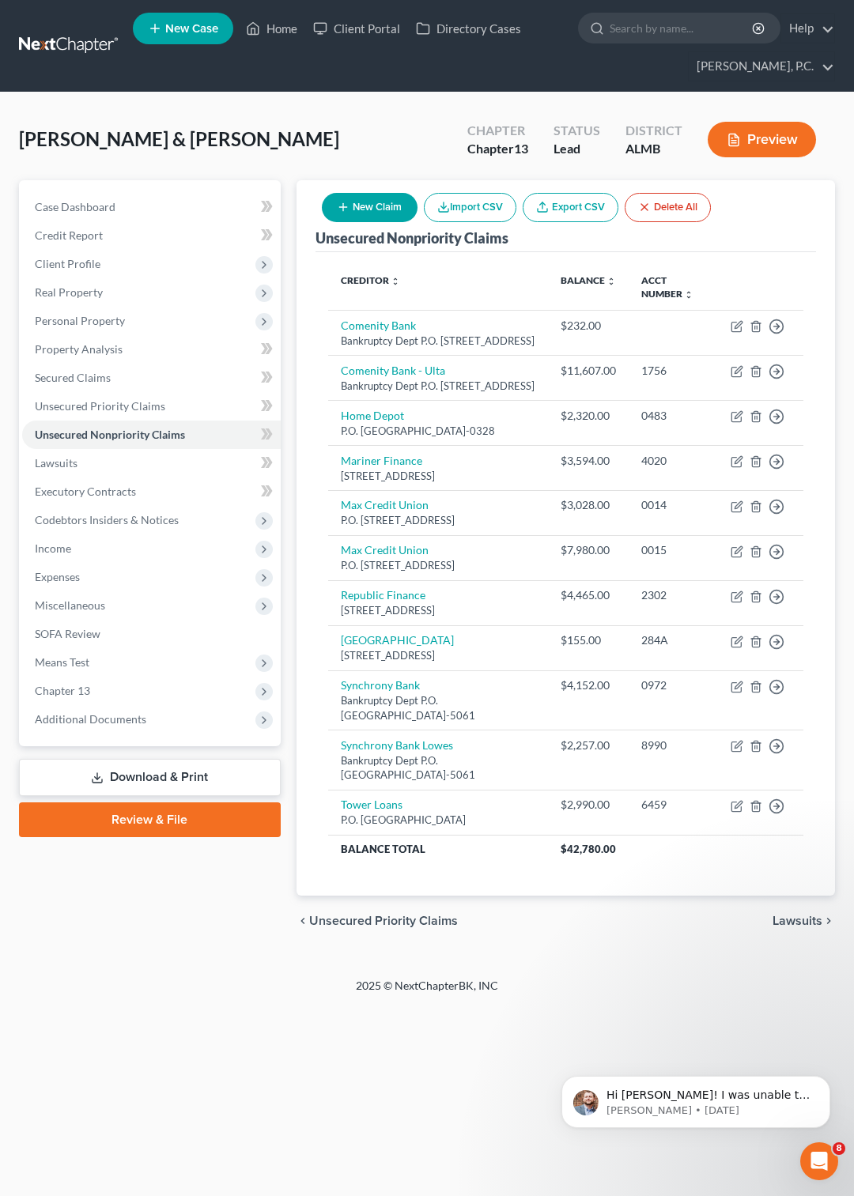
click at [757, 139] on button "Preview" at bounding box center [761, 140] width 108 height 36
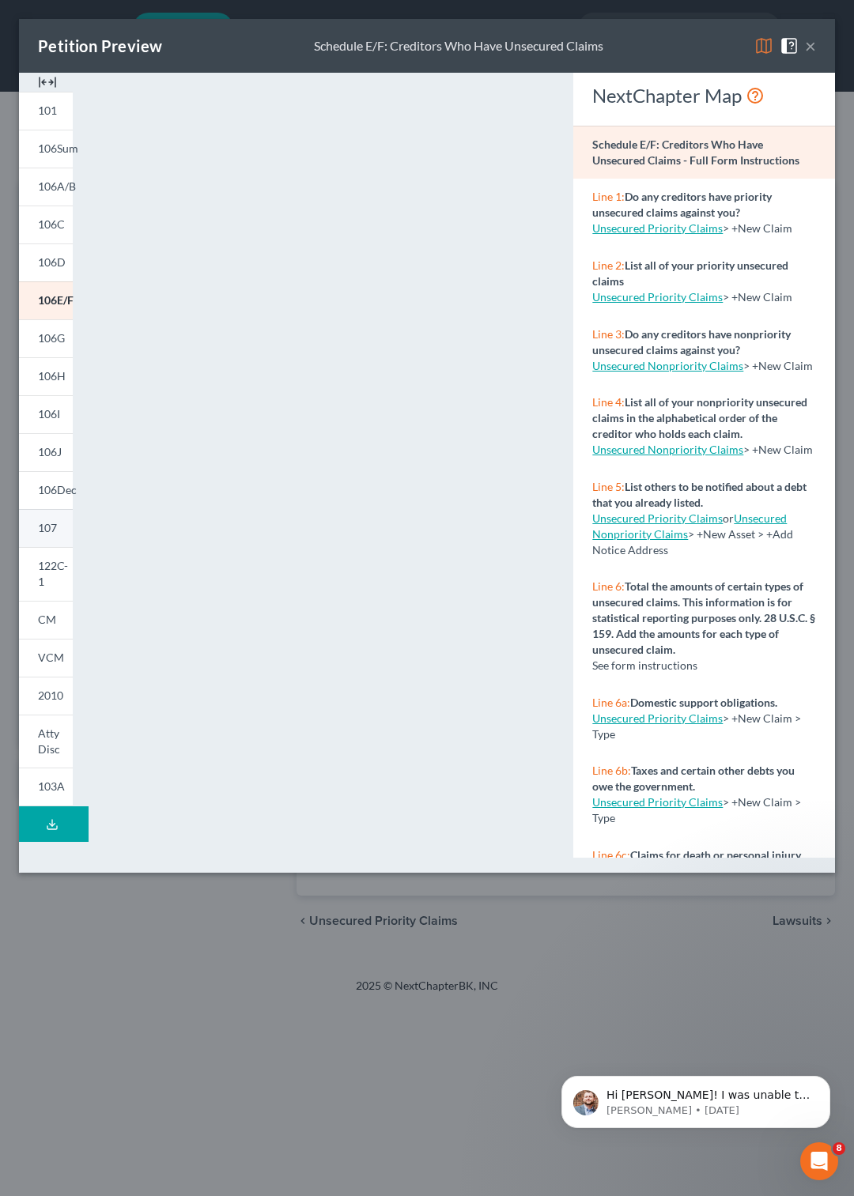
click at [49, 530] on span "107" at bounding box center [47, 527] width 19 height 13
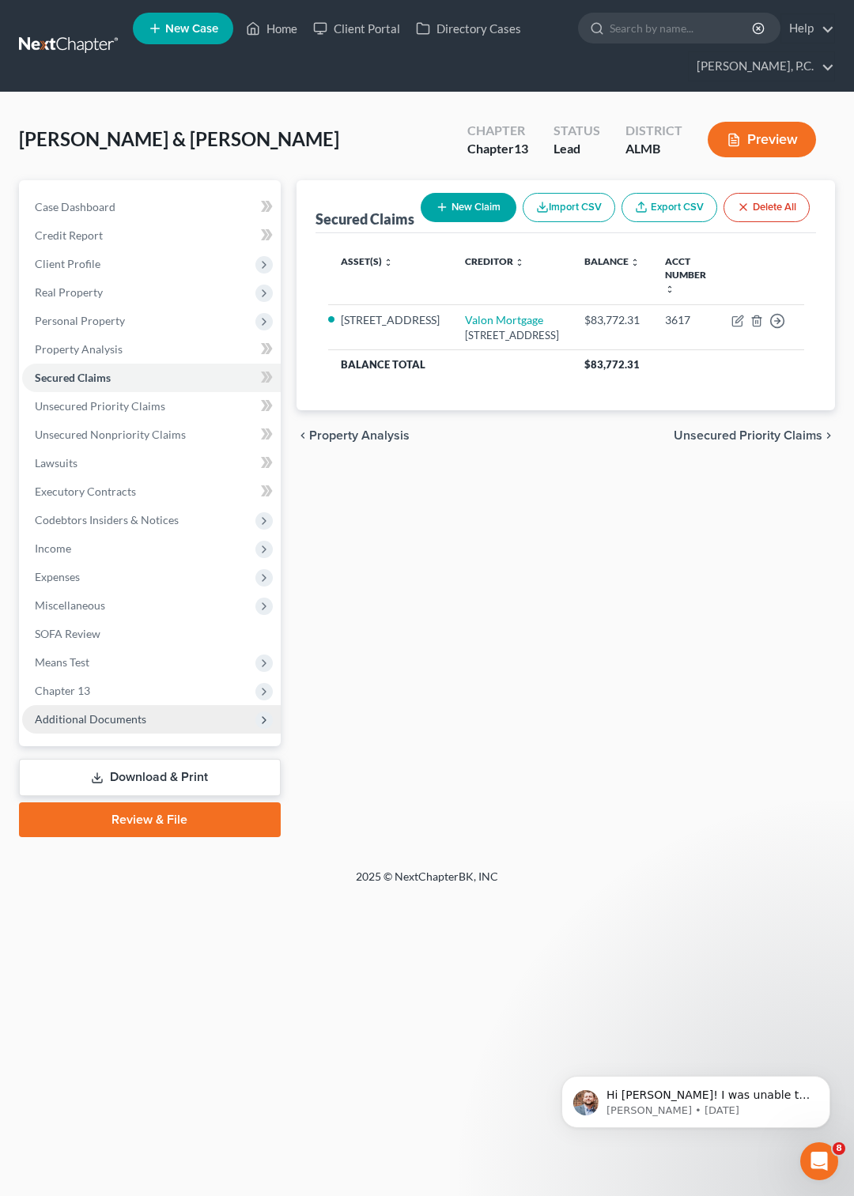
click at [266, 714] on icon at bounding box center [264, 720] width 13 height 13
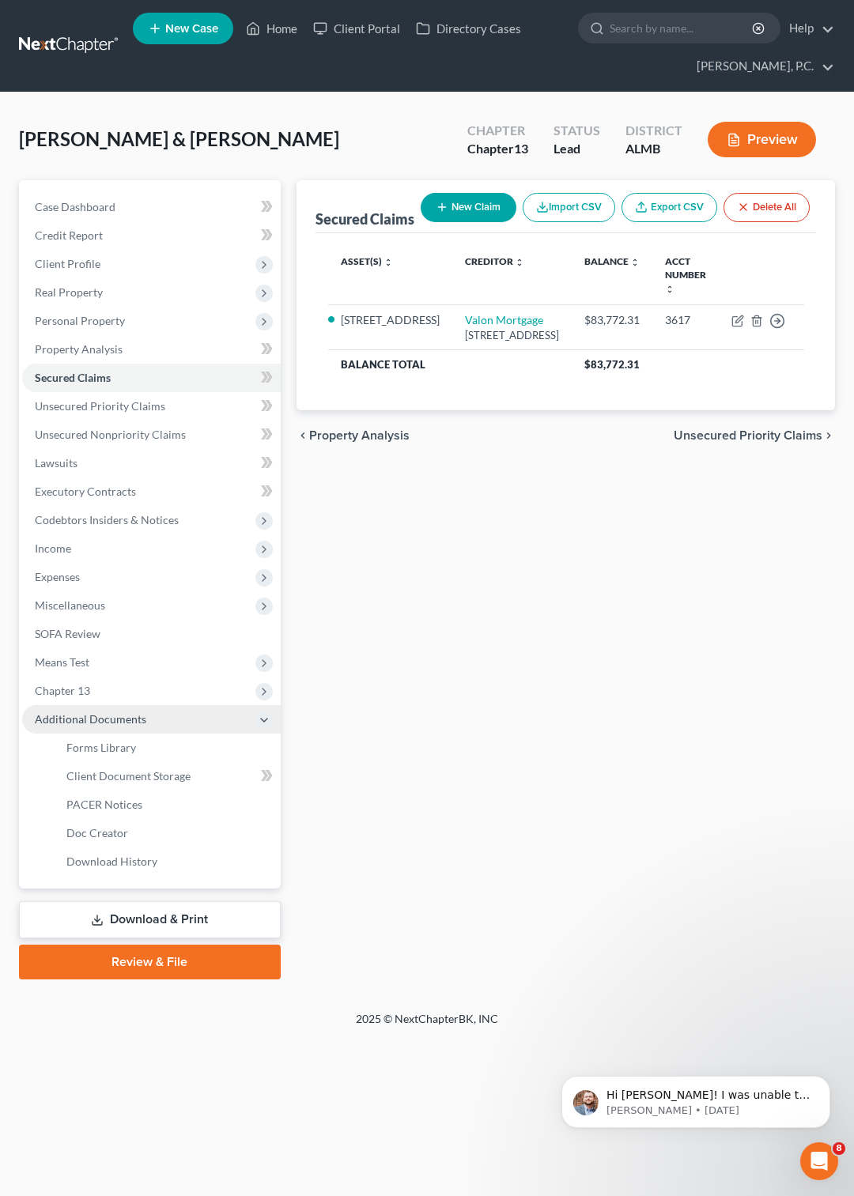
click at [266, 714] on icon at bounding box center [264, 720] width 13 height 13
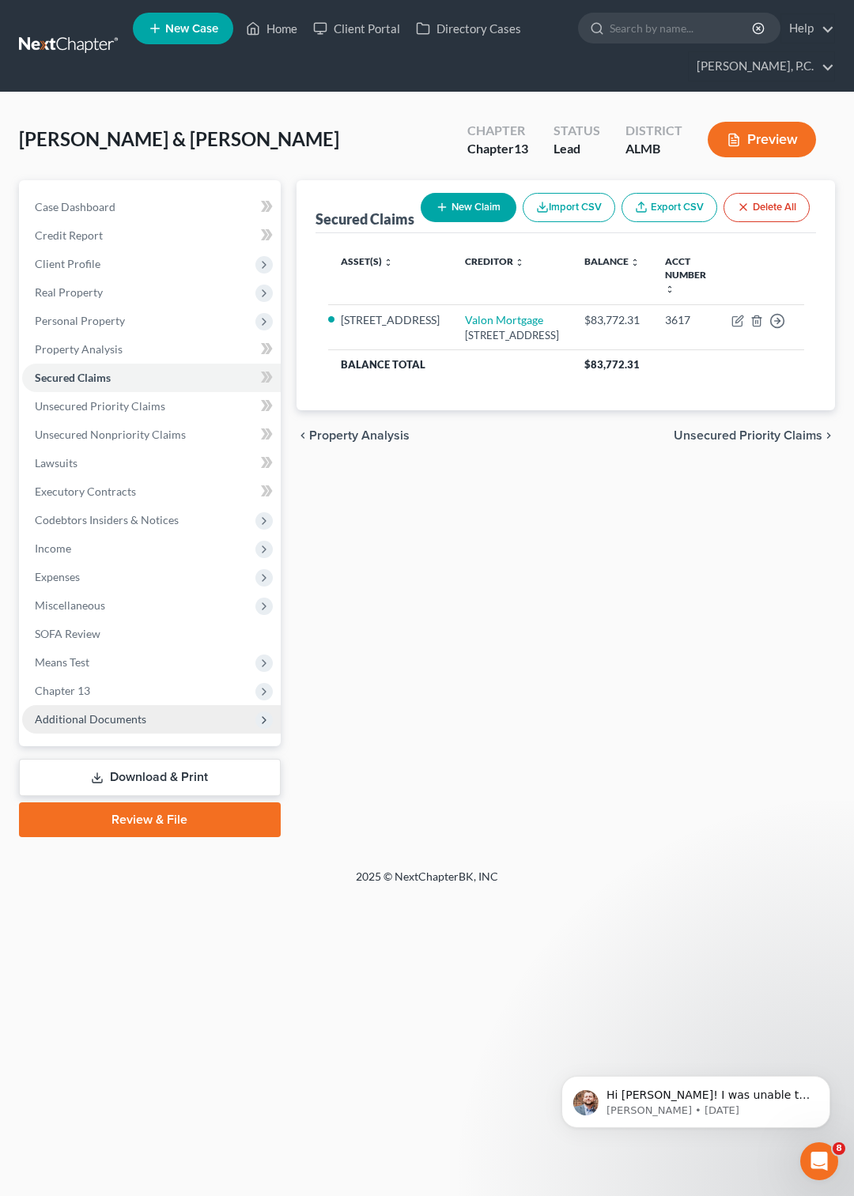
click at [196, 781] on link "Download & Print" at bounding box center [150, 777] width 262 height 37
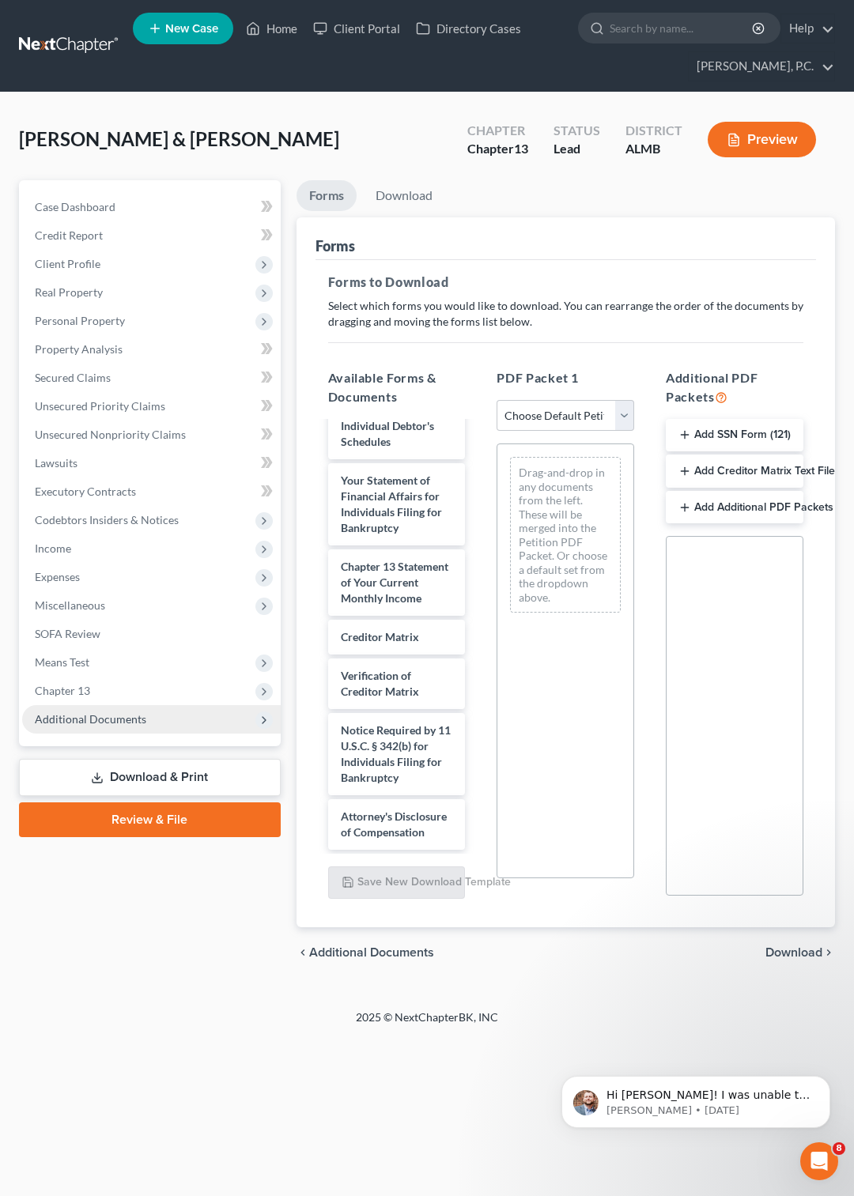
scroll to position [955, 0]
click at [496, 400] on select "Choose Default Petition PDF Packet Complete Bankruptcy Petition (all forms and …" at bounding box center [565, 416] width 138 height 32
select select "0"
click option "Complete Bankruptcy Petition (all forms and schedules)" at bounding box center [0, 0] width 0 height 0
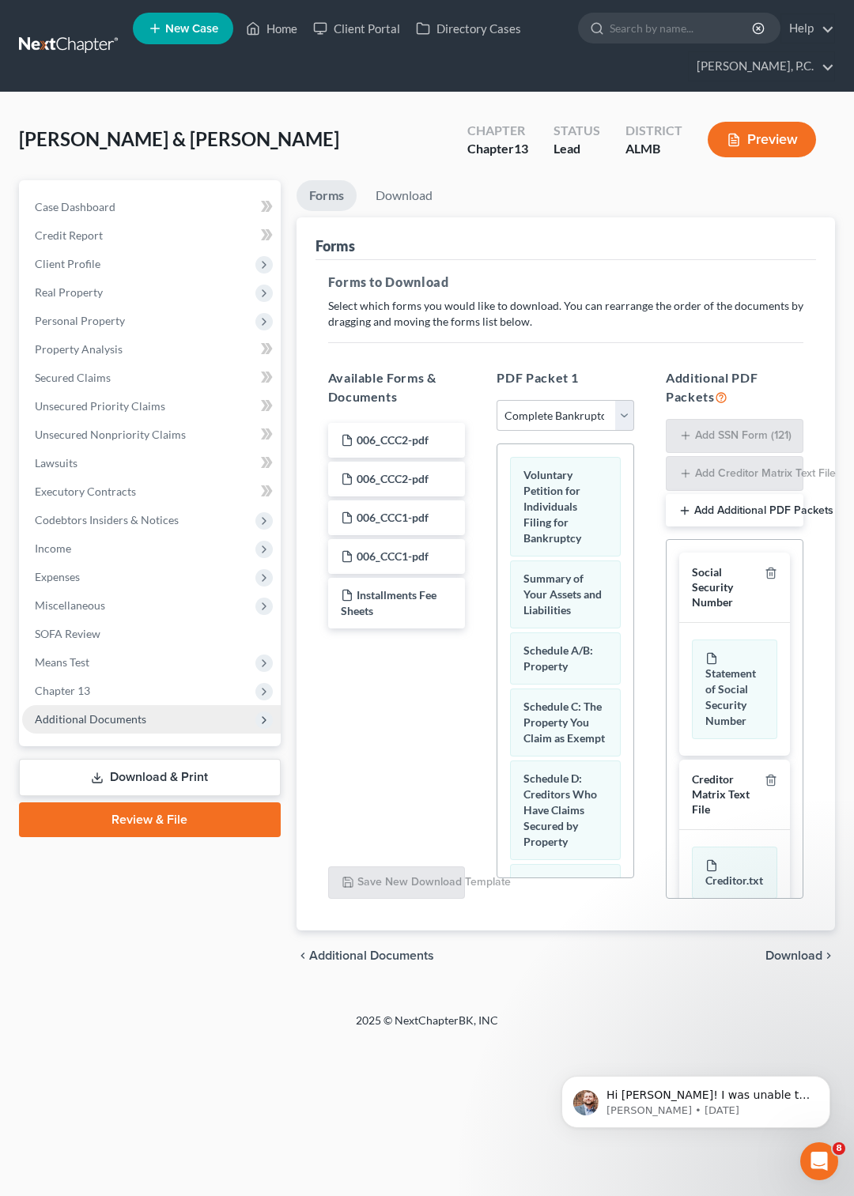
click at [715, 640] on div "Statement of Social Security Number" at bounding box center [734, 689] width 111 height 133
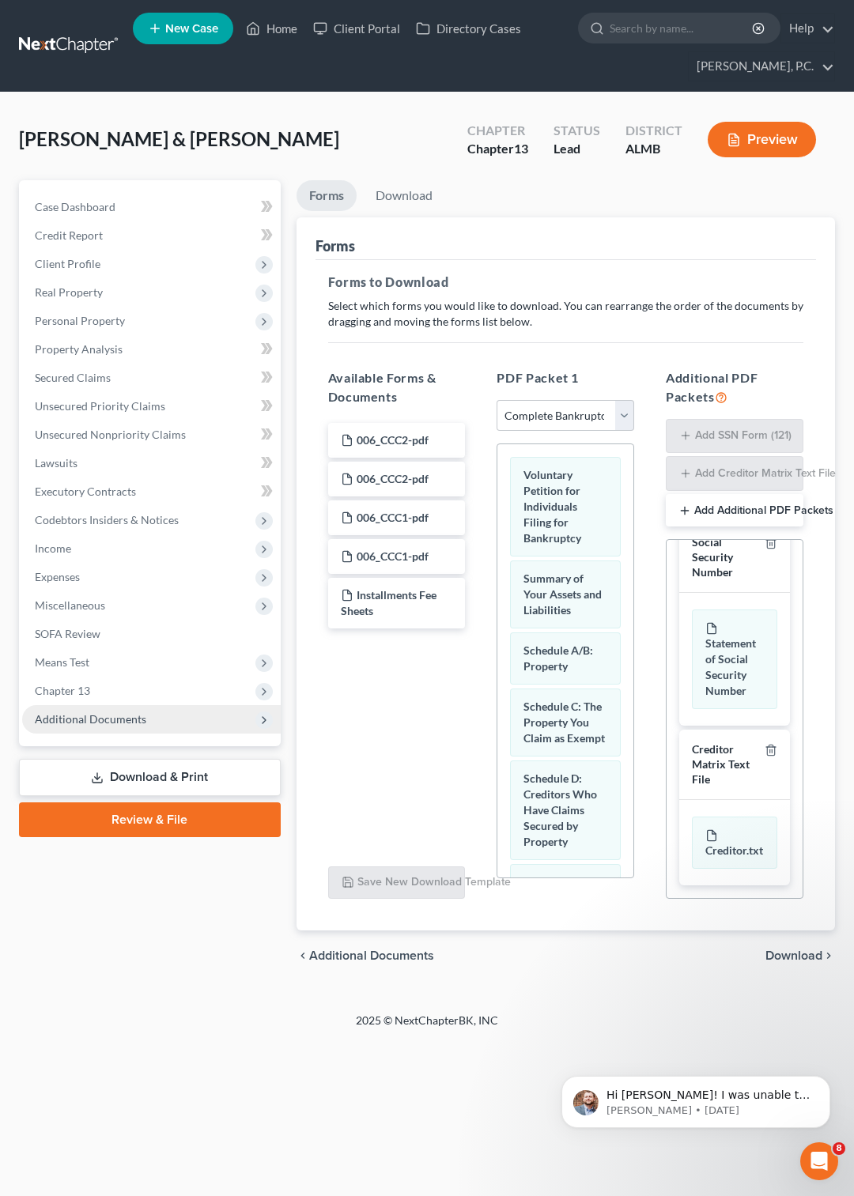
scroll to position [96, 0]
click at [752, 654] on div "Statement of Social Security Number" at bounding box center [734, 659] width 111 height 133
click at [741, 634] on div "Statement of Social Security Number" at bounding box center [734, 659] width 85 height 100
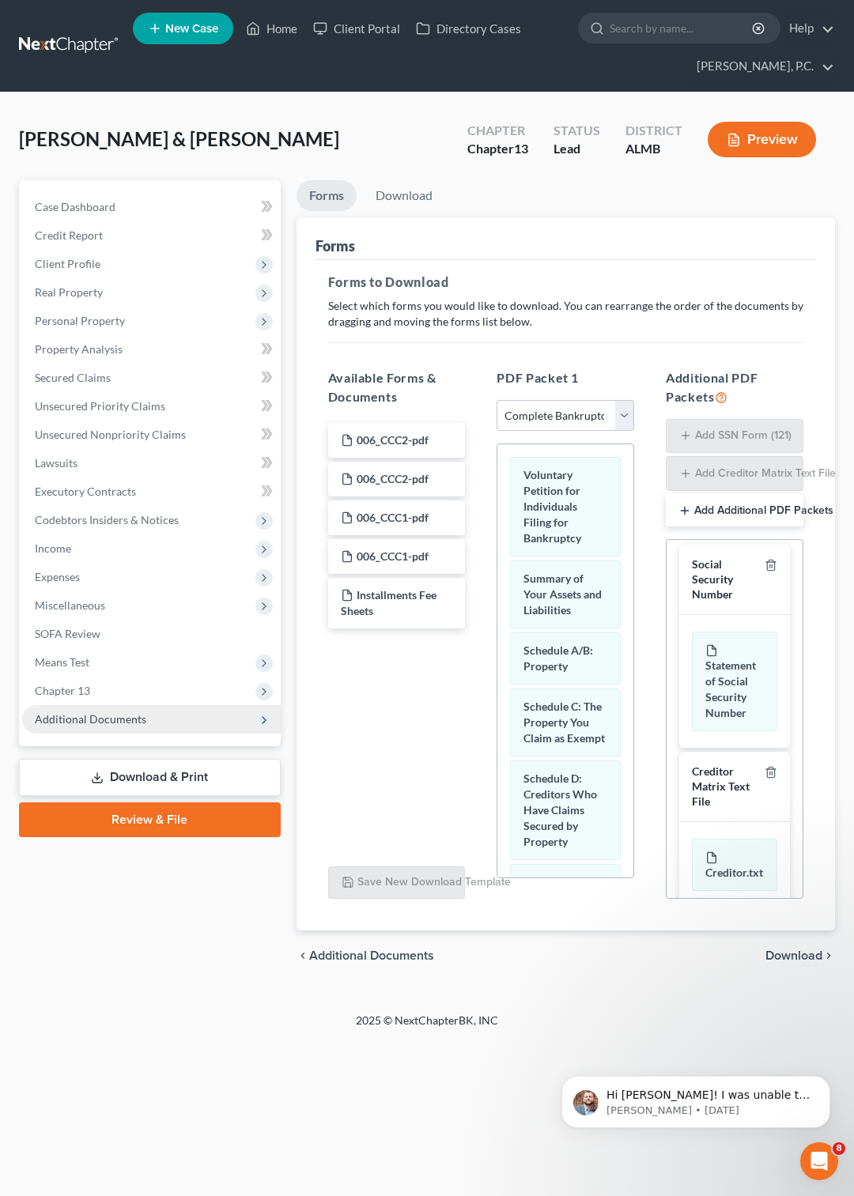
scroll to position [0, 0]
click at [711, 658] on icon at bounding box center [711, 658] width 13 height 13
click at [190, 781] on link "Download & Print" at bounding box center [150, 777] width 262 height 37
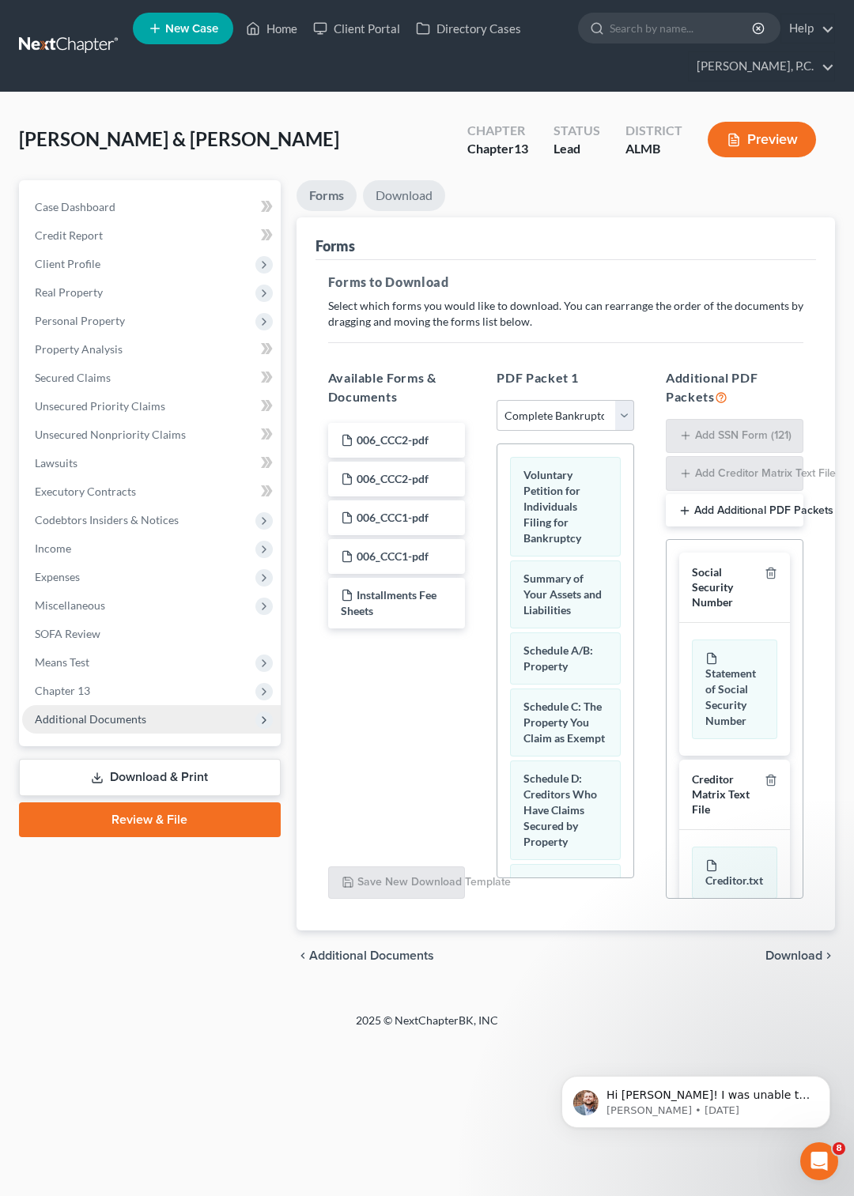
click at [390, 191] on link "Download" at bounding box center [404, 195] width 82 height 31
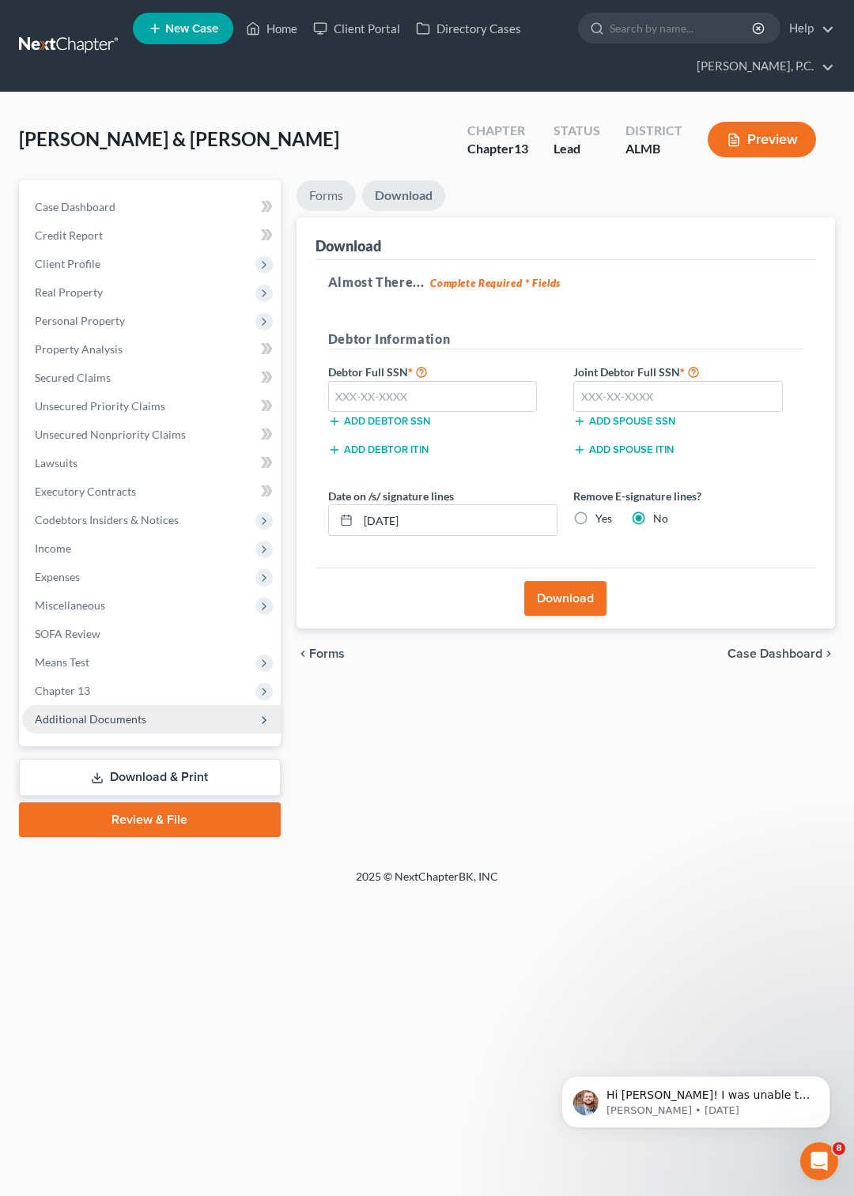
click at [330, 191] on link "Forms" at bounding box center [325, 195] width 59 height 31
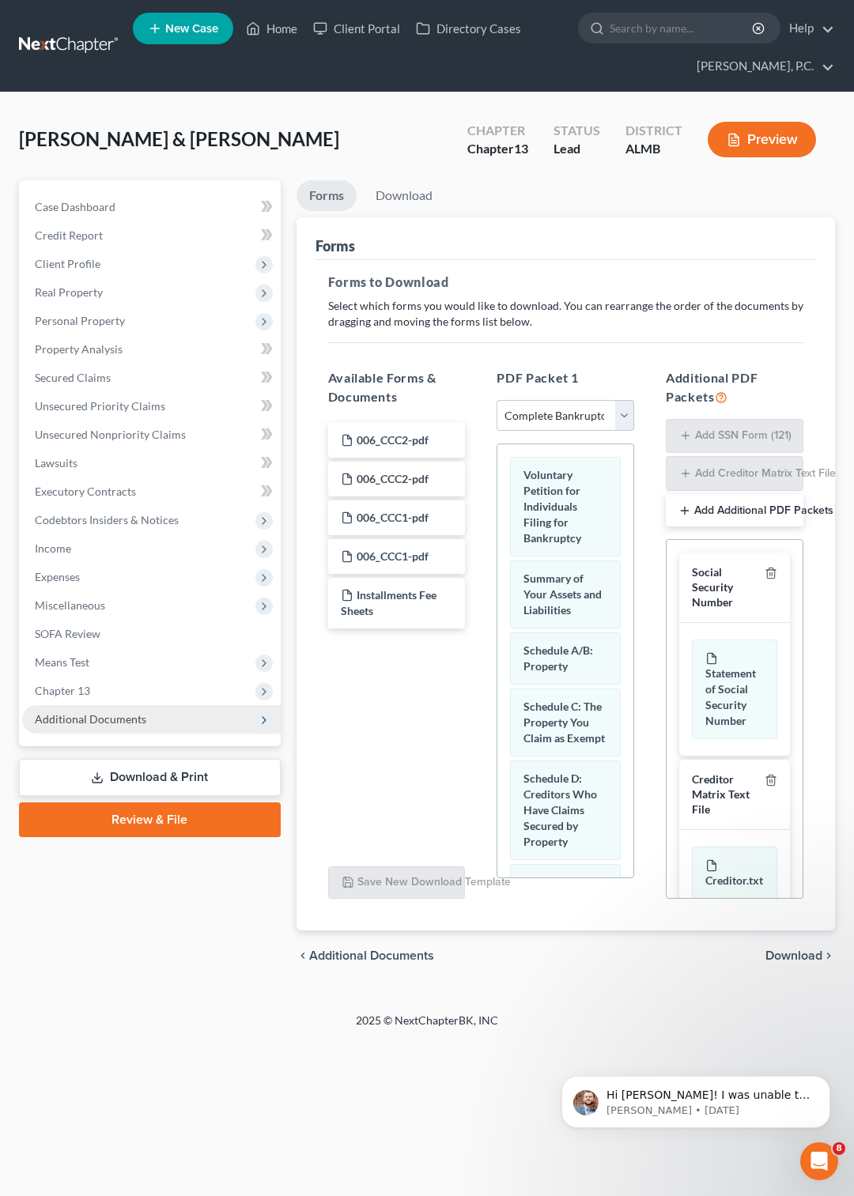
click at [755, 142] on button "Preview" at bounding box center [761, 140] width 108 height 36
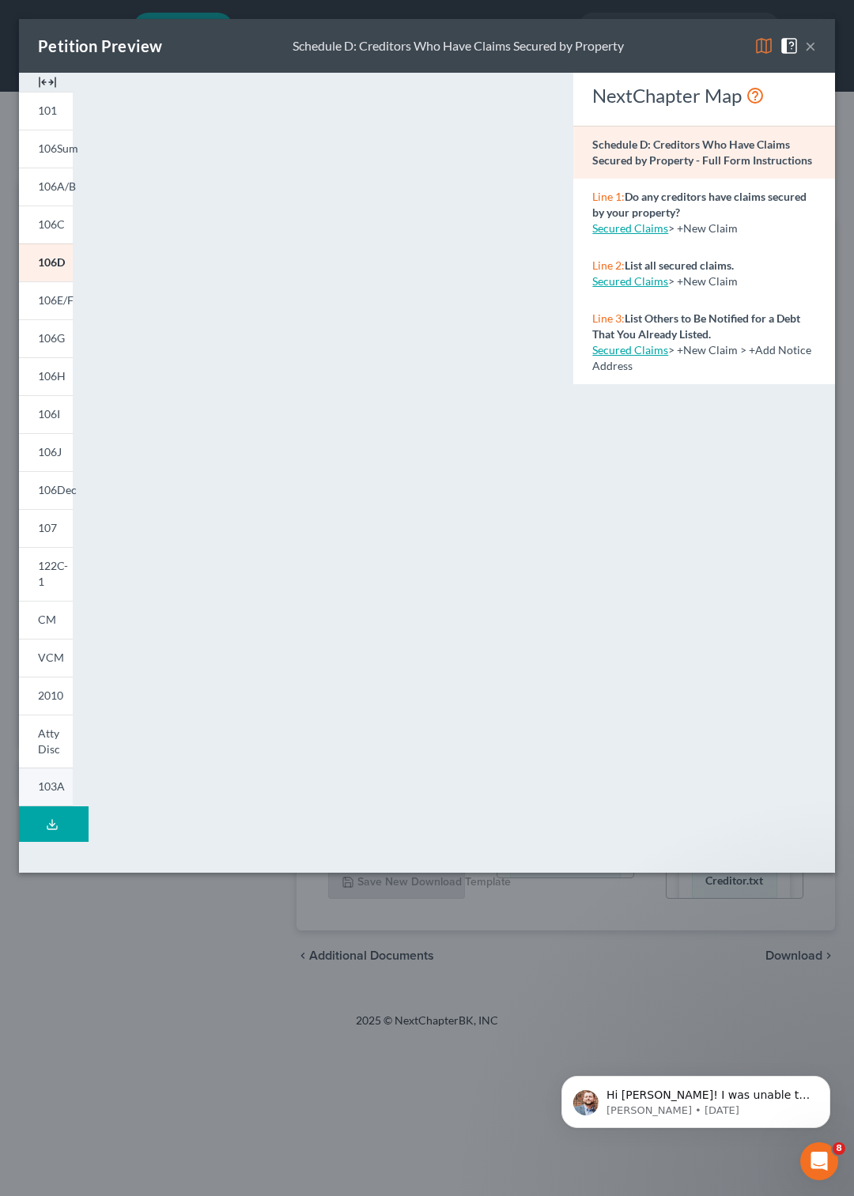
click at [51, 779] on span "103A" at bounding box center [51, 785] width 27 height 13
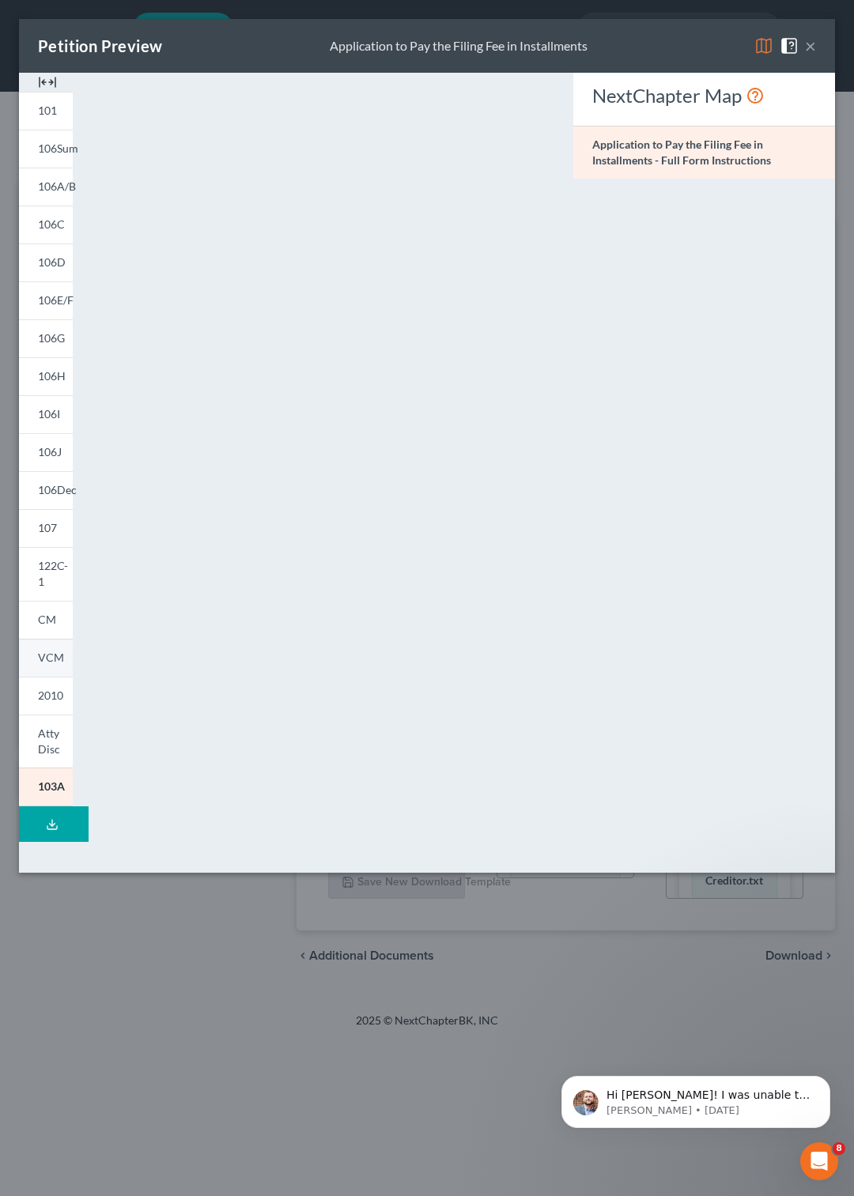
click at [46, 650] on span "VCM" at bounding box center [51, 656] width 26 height 13
click at [811, 43] on button "×" at bounding box center [810, 45] width 11 height 19
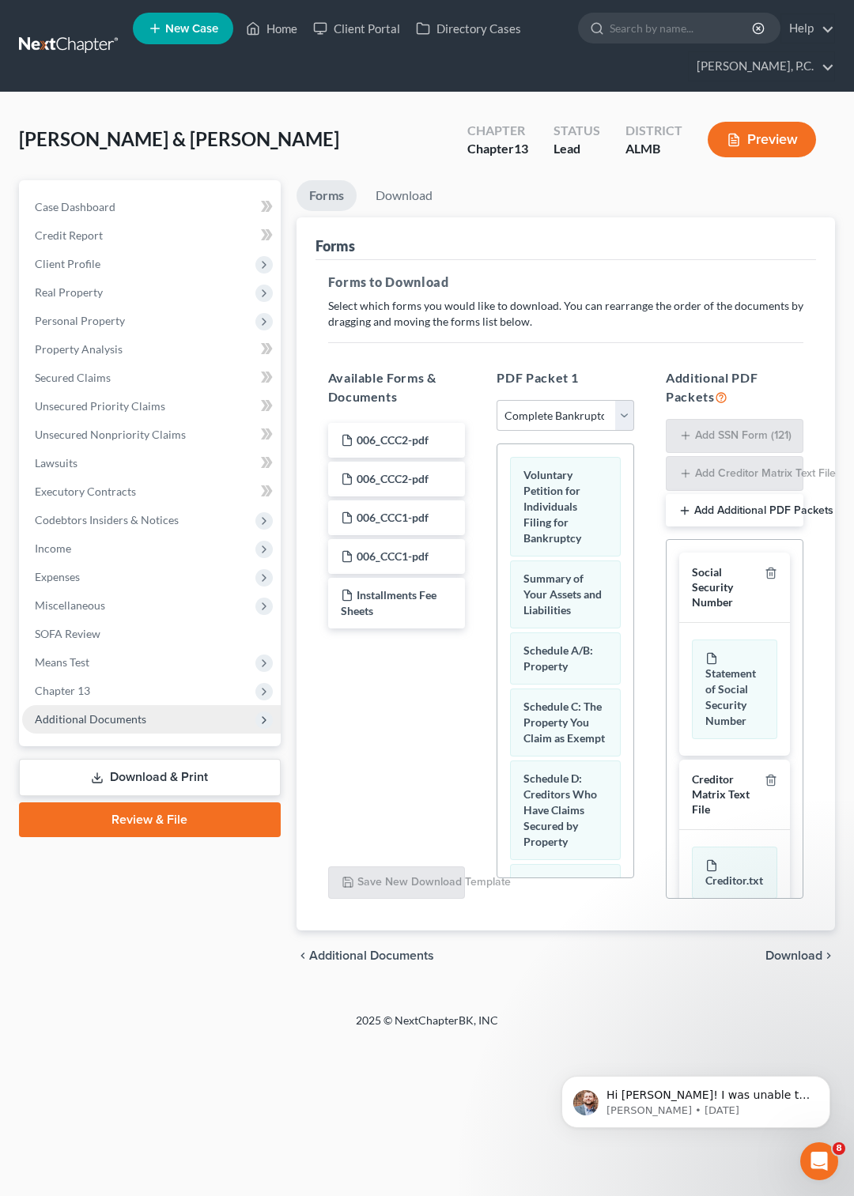
click at [588, 1022] on div "Hi [PERSON_NAME]! I was unable to recreate this on my end. Please let us know i…" at bounding box center [695, 1029] width 291 height 198
drag, startPoint x: 716, startPoint y: 693, endPoint x: 613, endPoint y: 735, distance: 111.0
click at [666, 735] on div "Social Security Number Statement of Social Security Number Creditor Matrix Text…" at bounding box center [735, 719] width 138 height 360
click at [390, 739] on div "006_CCC2-pdf 006_CCC2-pdf 006_CCC1-pdf 006_CCC1-pdf Installments Fee Sheets" at bounding box center [396, 636] width 163 height 435
drag, startPoint x: 719, startPoint y: 560, endPoint x: 731, endPoint y: 578, distance: 21.0
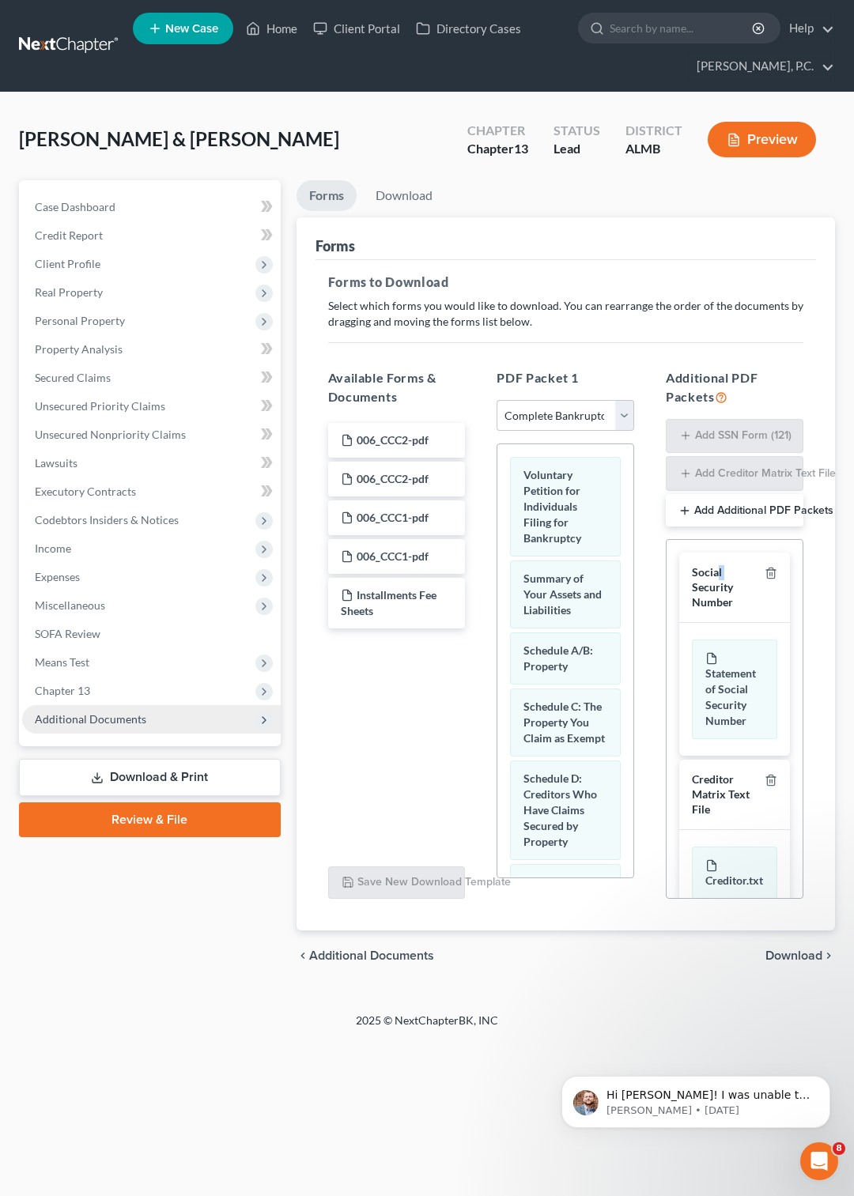
click at [731, 578] on div "Social Security Number" at bounding box center [734, 587] width 111 height 70
click at [534, 579] on span "Summary of Your Assets and Liabilities" at bounding box center [562, 593] width 78 height 45
click at [405, 194] on link "Download" at bounding box center [404, 195] width 82 height 31
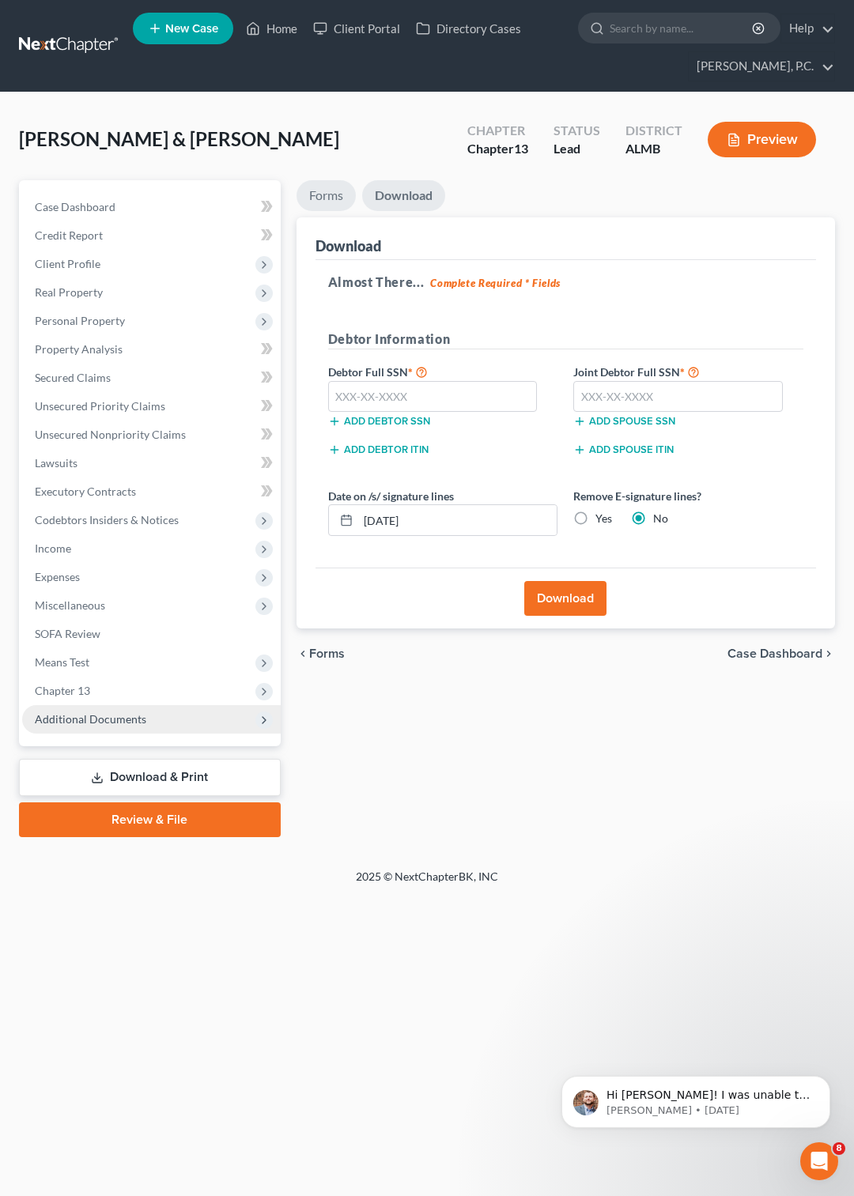
click at [337, 196] on link "Forms" at bounding box center [325, 195] width 59 height 31
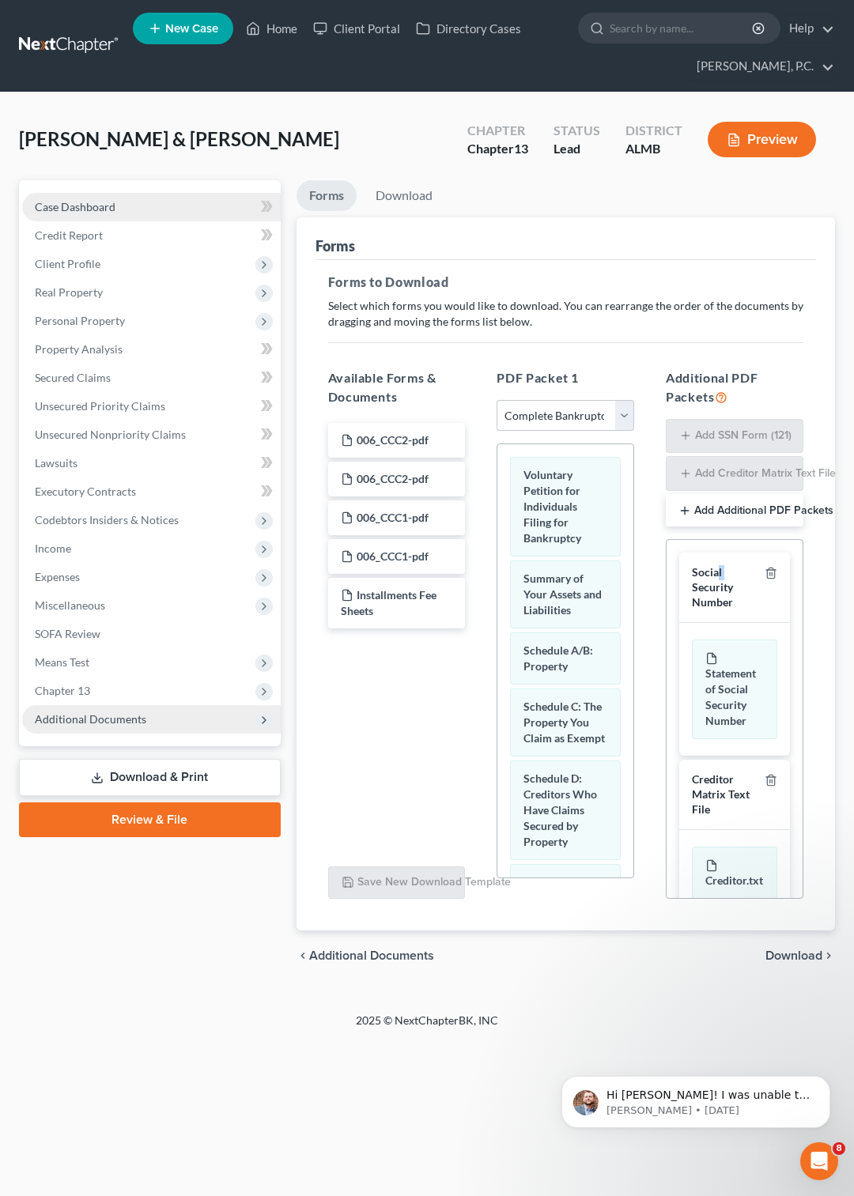
click at [108, 208] on span "Case Dashboard" at bounding box center [75, 206] width 81 height 13
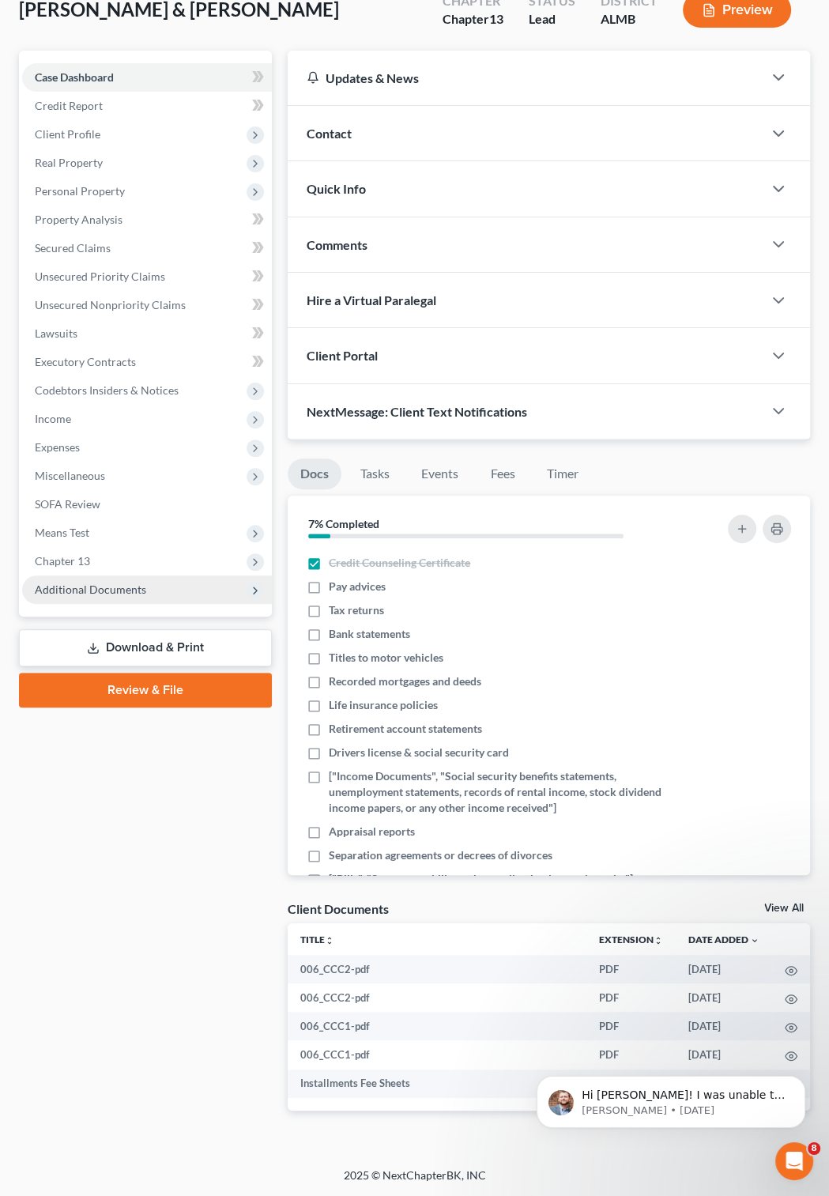
scroll to position [133, 0]
click at [253, 582] on icon at bounding box center [255, 590] width 17 height 17
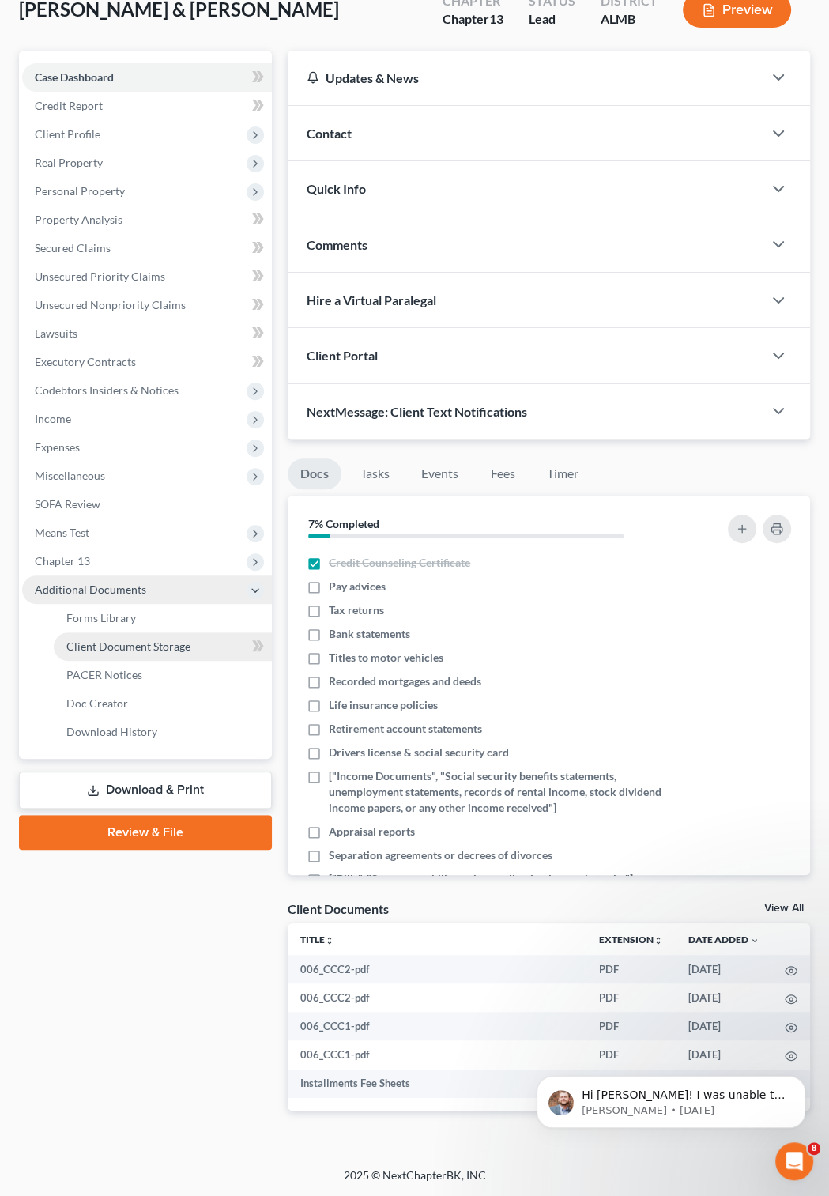
click at [172, 642] on span "Client Document Storage" at bounding box center [128, 645] width 124 height 13
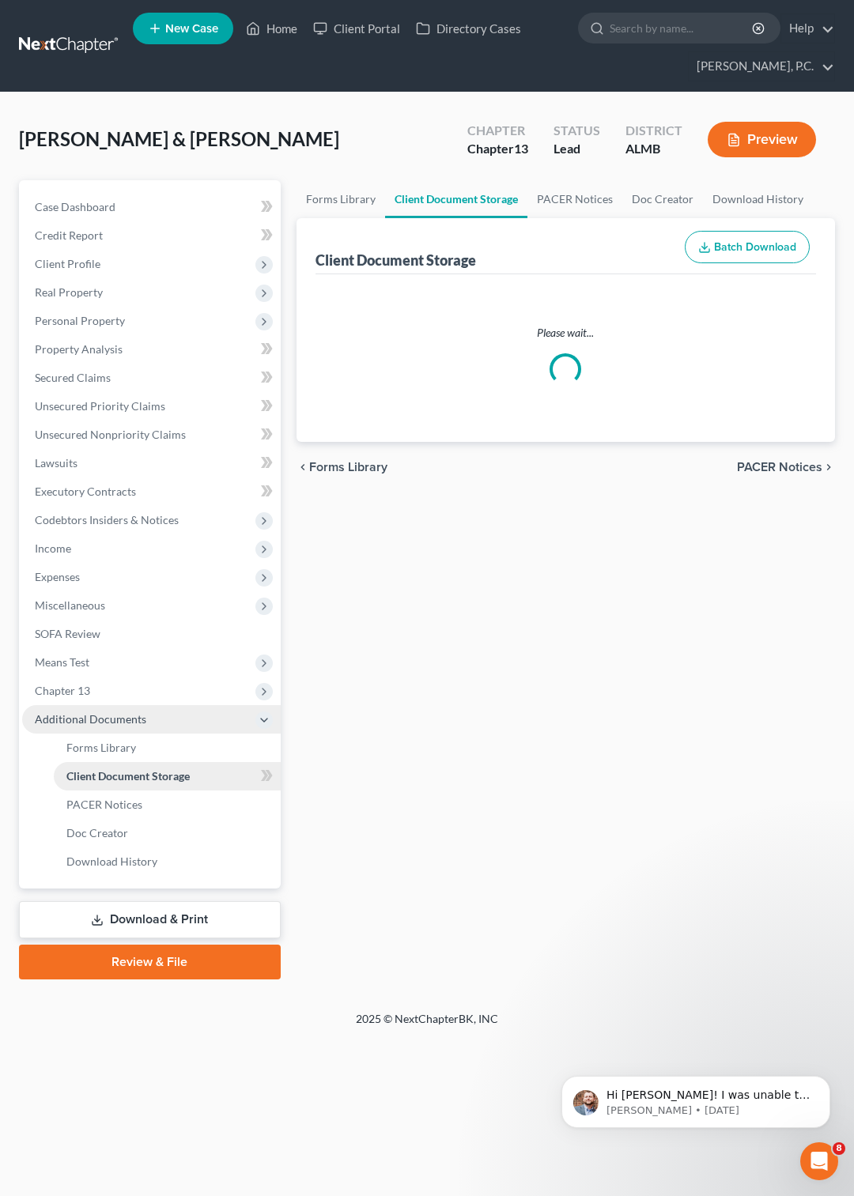
select select "0"
select select "1"
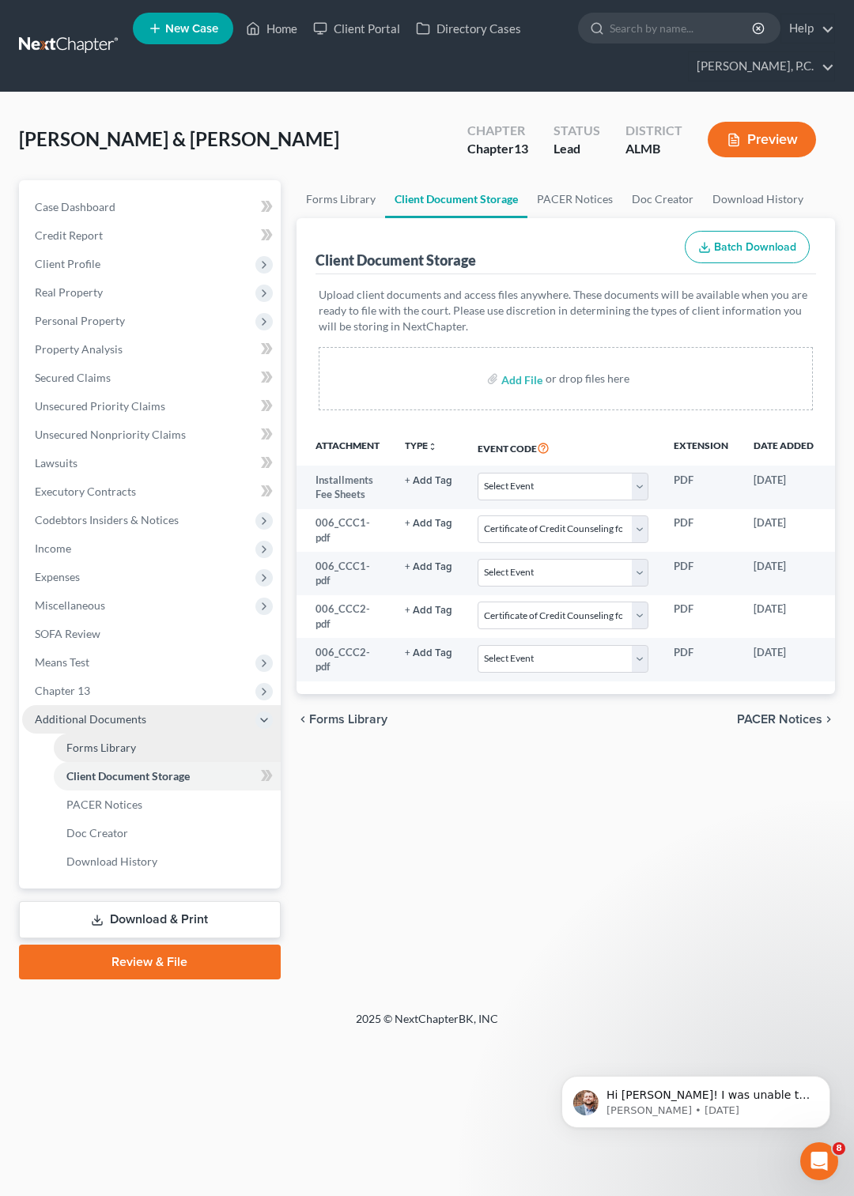
click at [105, 740] on link "Forms Library" at bounding box center [167, 747] width 227 height 28
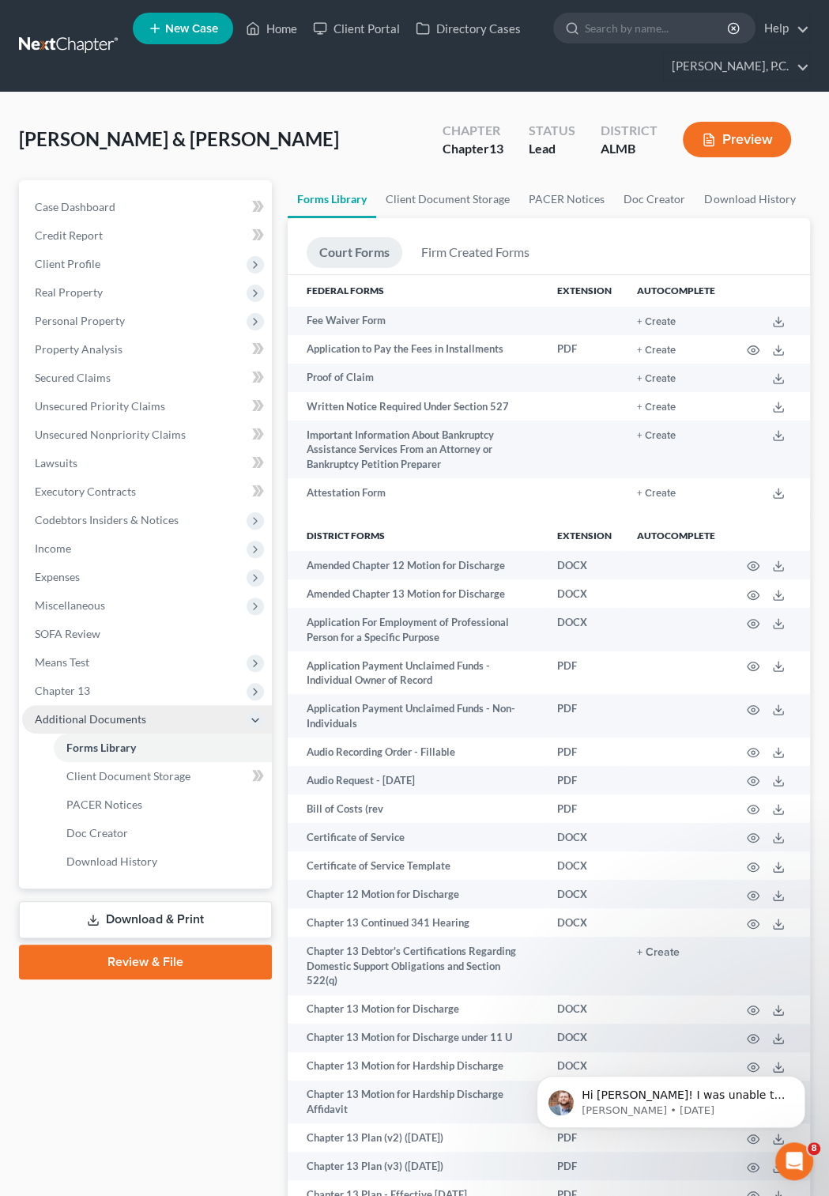
click at [718, 141] on button "Preview" at bounding box center [737, 140] width 108 height 36
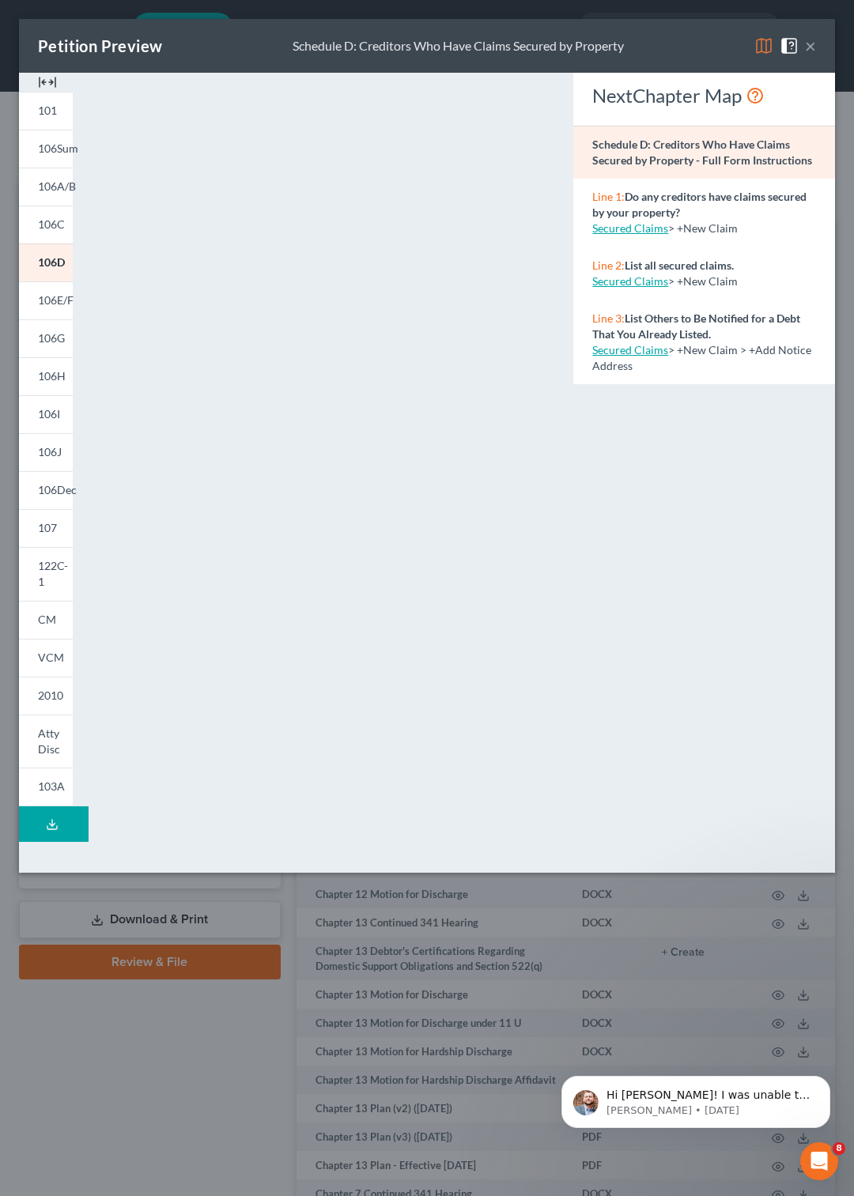
click at [51, 806] on button "Download Draft" at bounding box center [54, 824] width 70 height 36
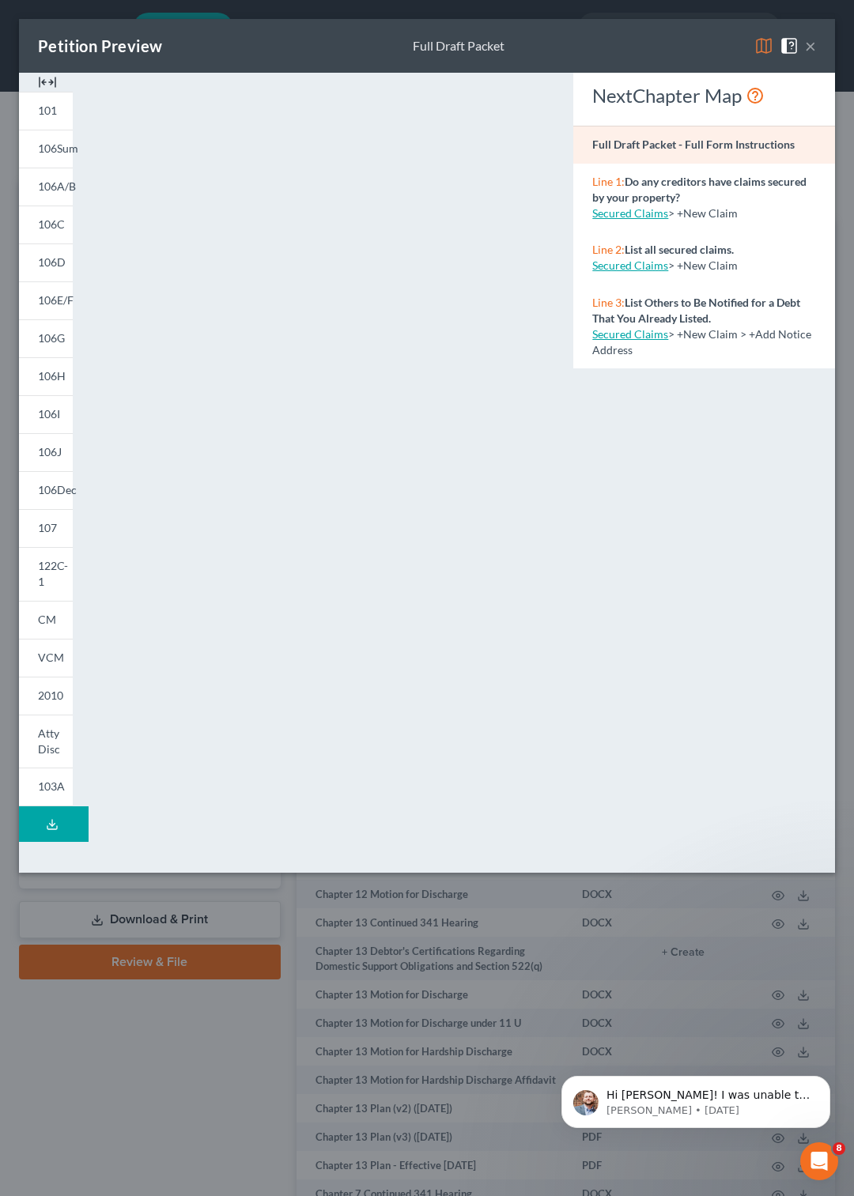
click at [810, 48] on button "×" at bounding box center [810, 45] width 11 height 19
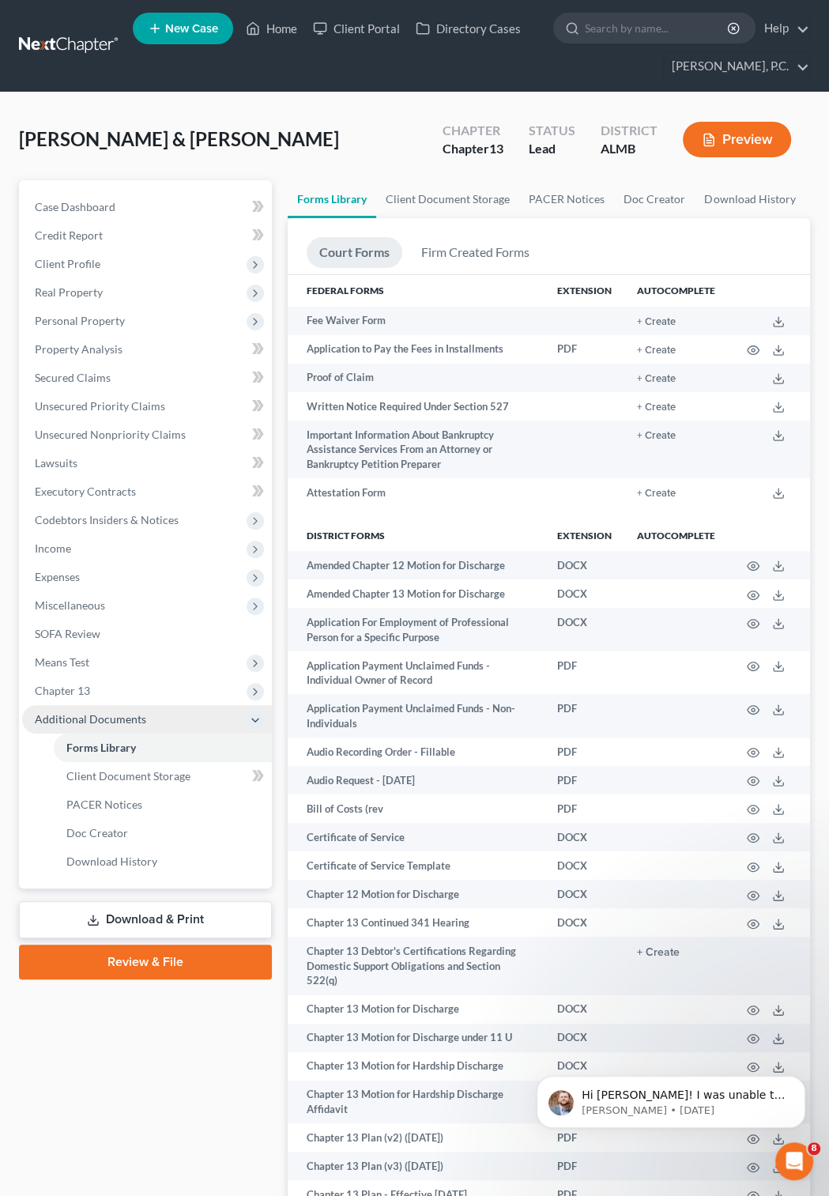
click at [200, 914] on link "Download & Print" at bounding box center [145, 919] width 253 height 37
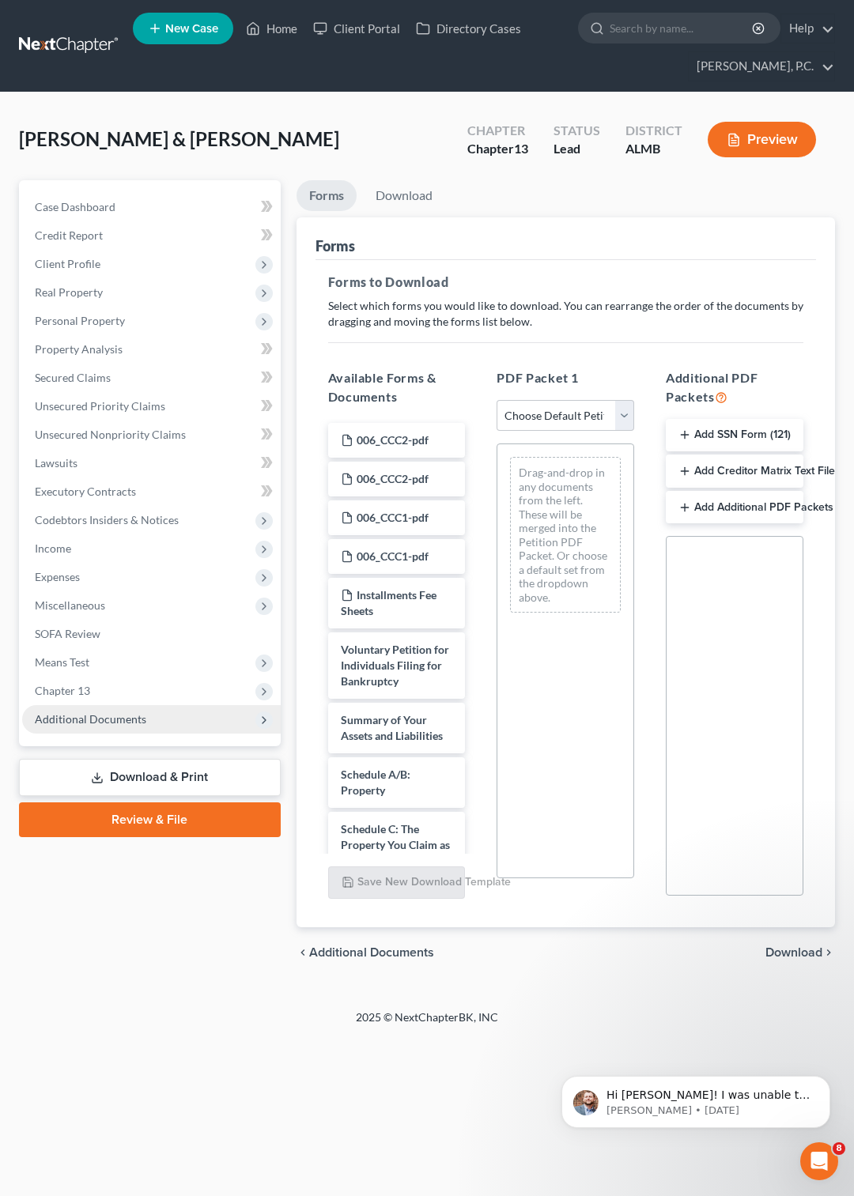
drag, startPoint x: 736, startPoint y: 432, endPoint x: 597, endPoint y: 621, distance: 234.6
click at [686, 436] on icon "button" at bounding box center [684, 434] width 13 height 13
click at [750, 707] on div "Statement of Social Security Number" at bounding box center [734, 688] width 85 height 100
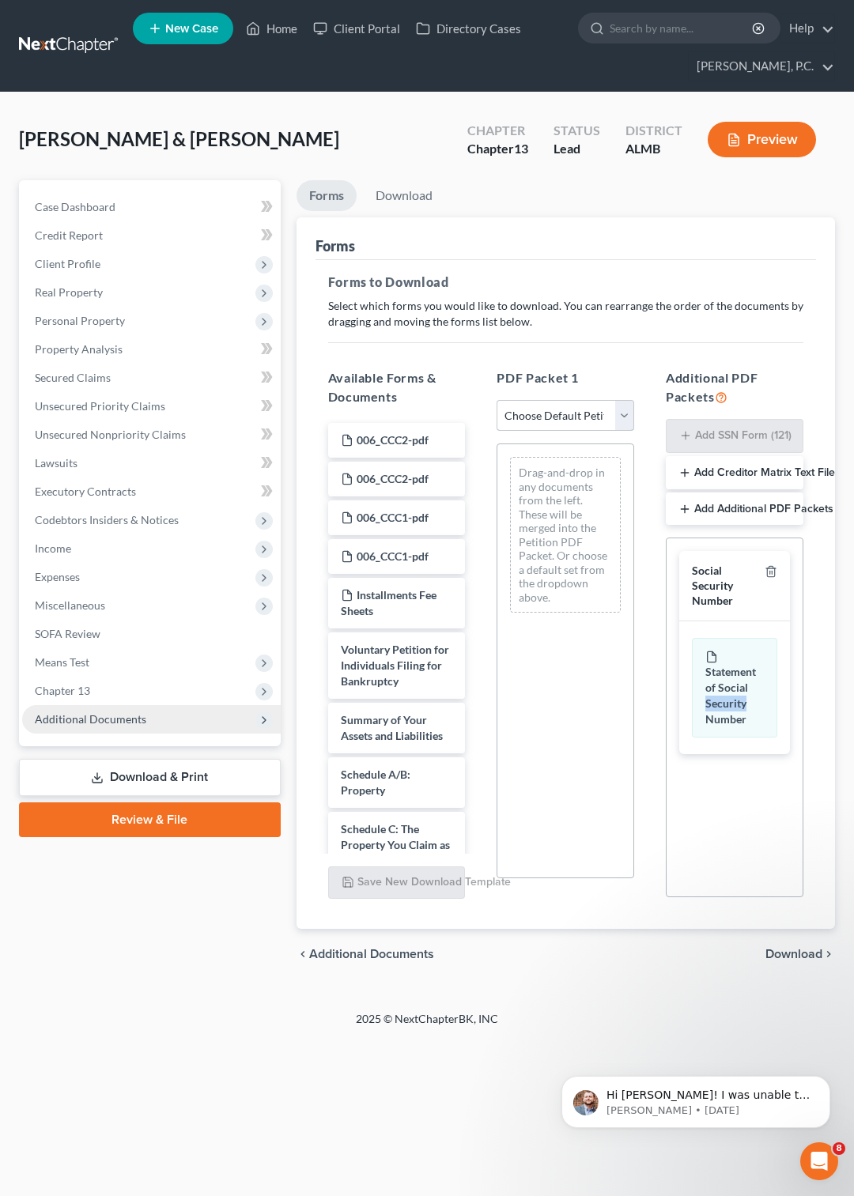
click at [496, 400] on select "Choose Default Petition PDF Packet Complete Bankruptcy Petition (all forms and …" at bounding box center [565, 416] width 138 height 32
select select "3"
click option "Signature Pages Only" at bounding box center [0, 0] width 0 height 0
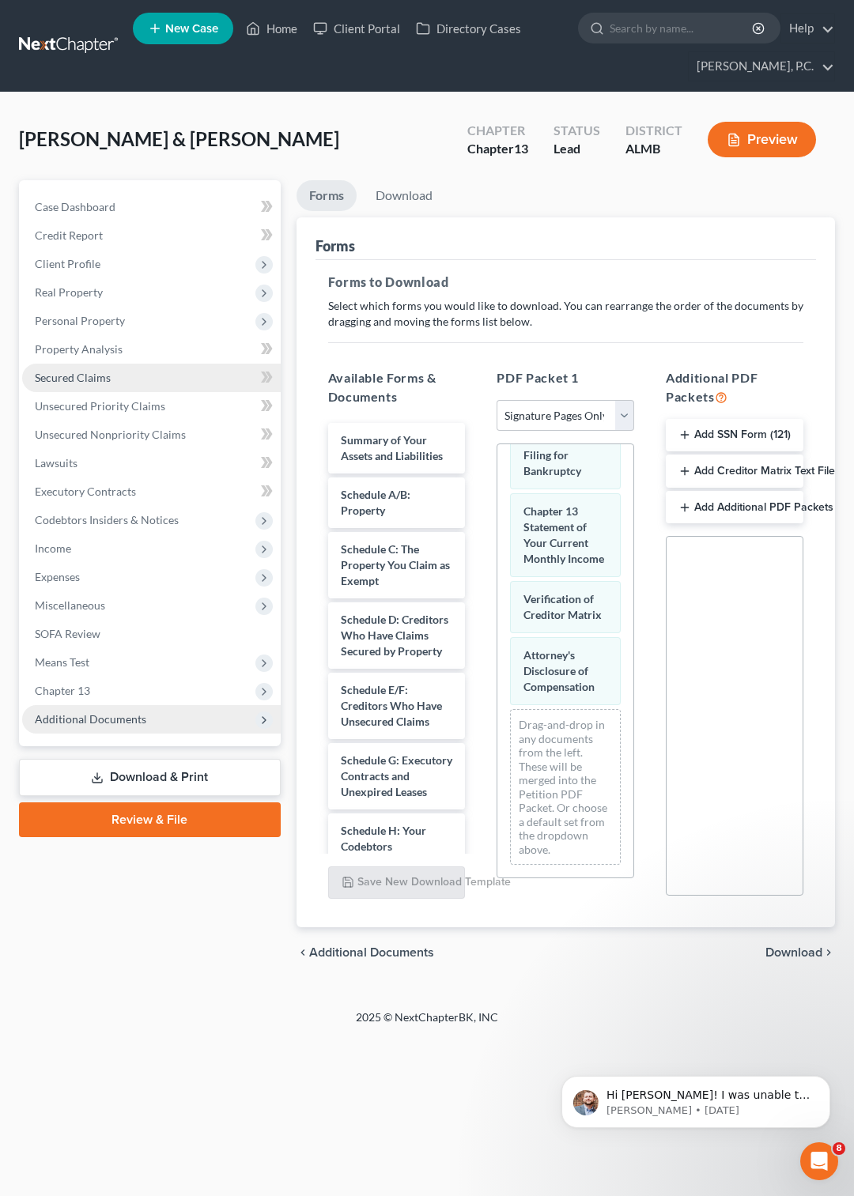
click at [87, 371] on span "Secured Claims" at bounding box center [73, 377] width 76 height 13
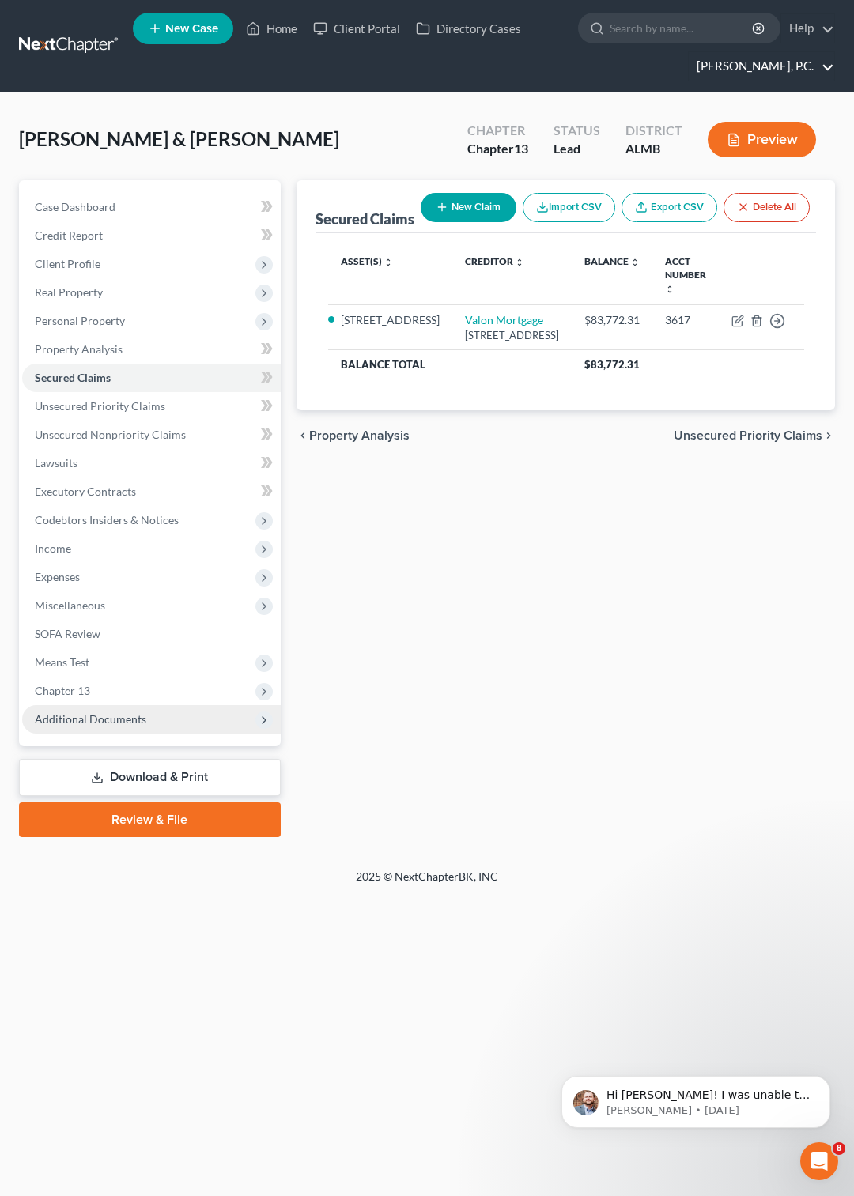
click at [824, 67] on link "Earl Gillian, Jr., P.C." at bounding box center [760, 66] width 145 height 28
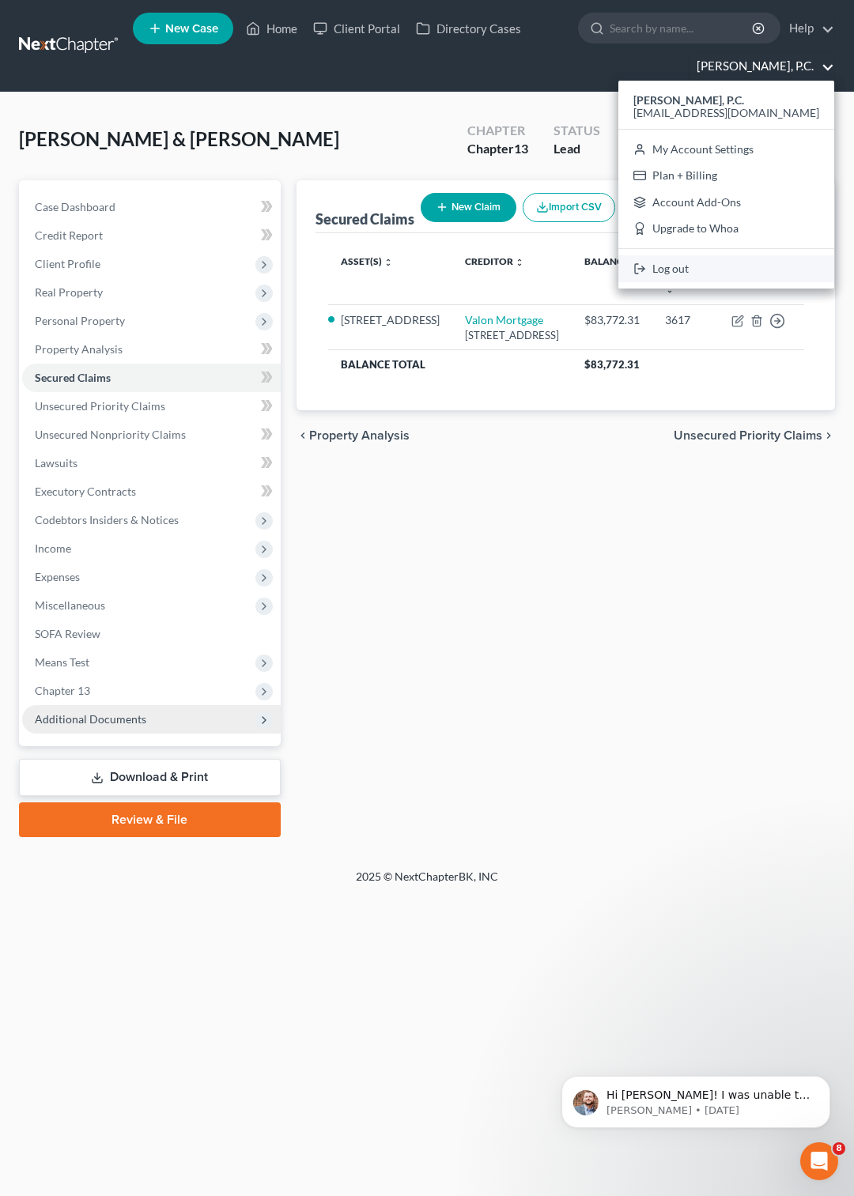
click at [739, 267] on link "Log out" at bounding box center [726, 268] width 216 height 27
